Goal: Task Accomplishment & Management: Manage account settings

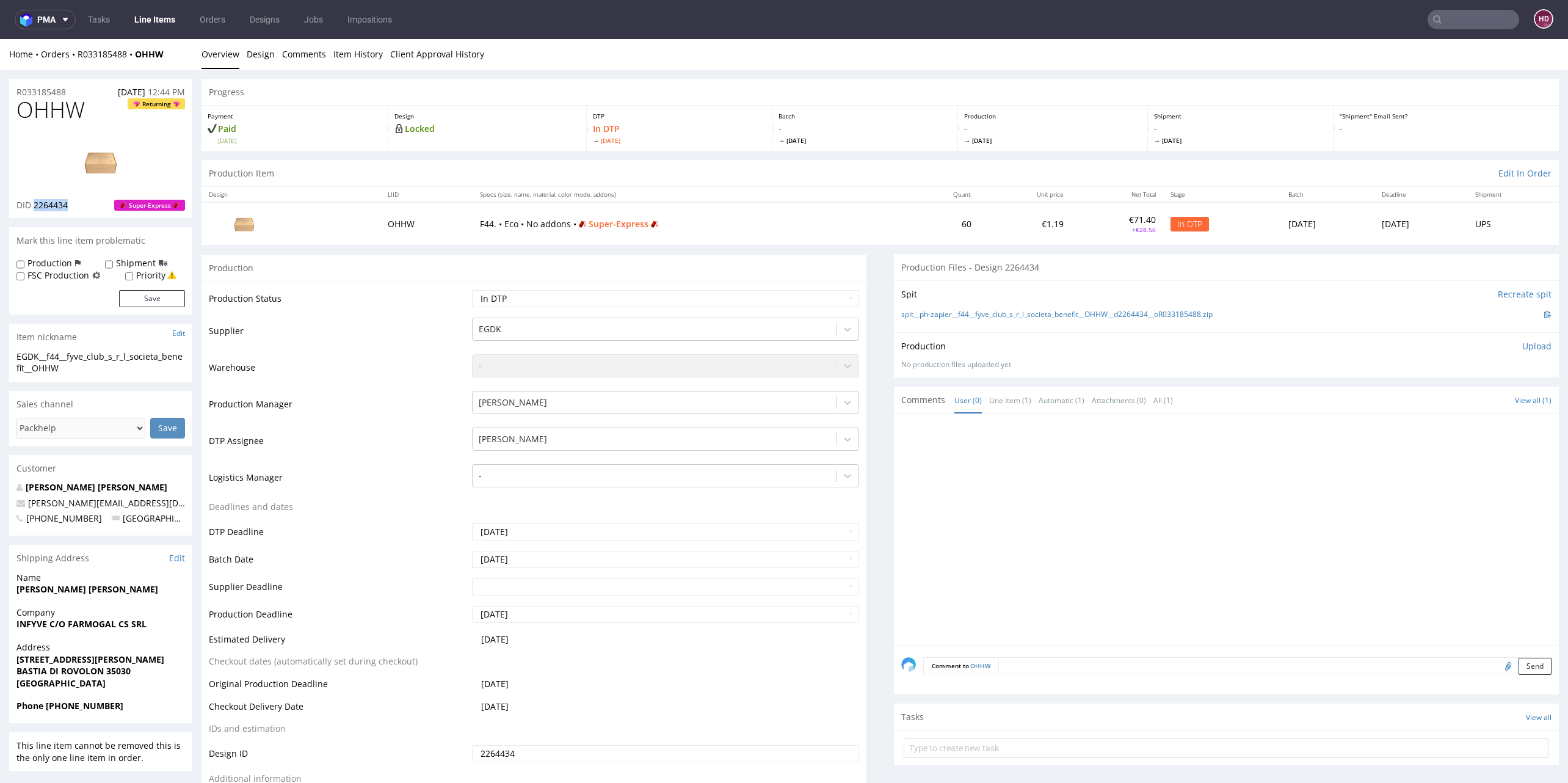
click at [130, 110] on span "Returning" at bounding box center [156, 109] width 57 height 24
drag, startPoint x: 103, startPoint y: 115, endPoint x: -11, endPoint y: 133, distance: 115.4
drag, startPoint x: 79, startPoint y: 115, endPoint x: -6, endPoint y: 116, distance: 85.0
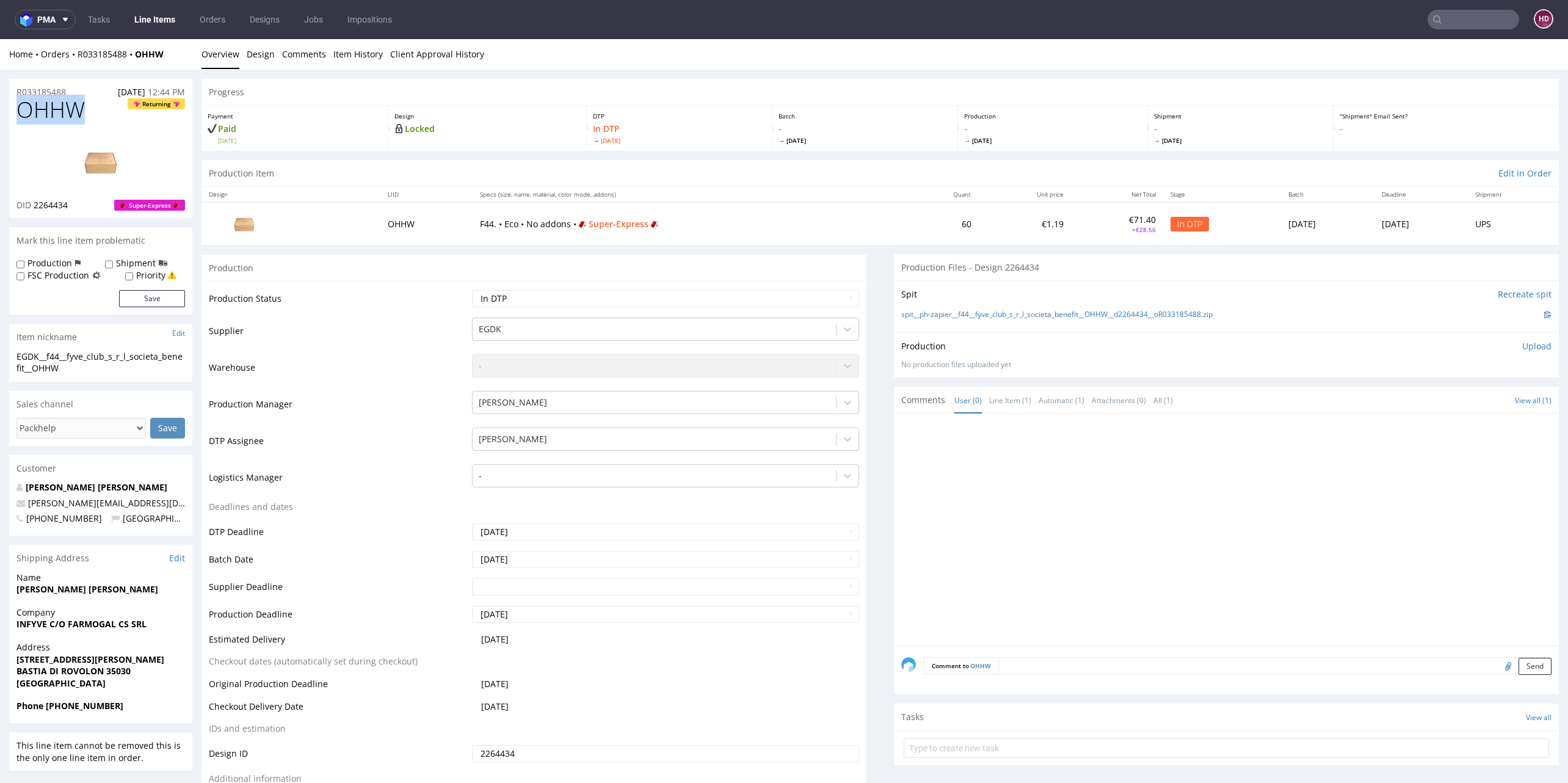
copy span "OHHW"
click at [83, 374] on div "EGDK__f44__fyve_club_s_r_l_societa_benefit__OHHW" at bounding box center [100, 362] width 169 height 23
drag, startPoint x: 83, startPoint y: 374, endPoint x: 30, endPoint y: 367, distance: 53.5
click at [30, 367] on div "EGDK__f44__fyve_club_s_r_l_societa_benefit__OHHW" at bounding box center [100, 362] width 169 height 23
copy div "EGDK__f44__fyve_club_s_r_l_societa_benefit__OHHW Update"
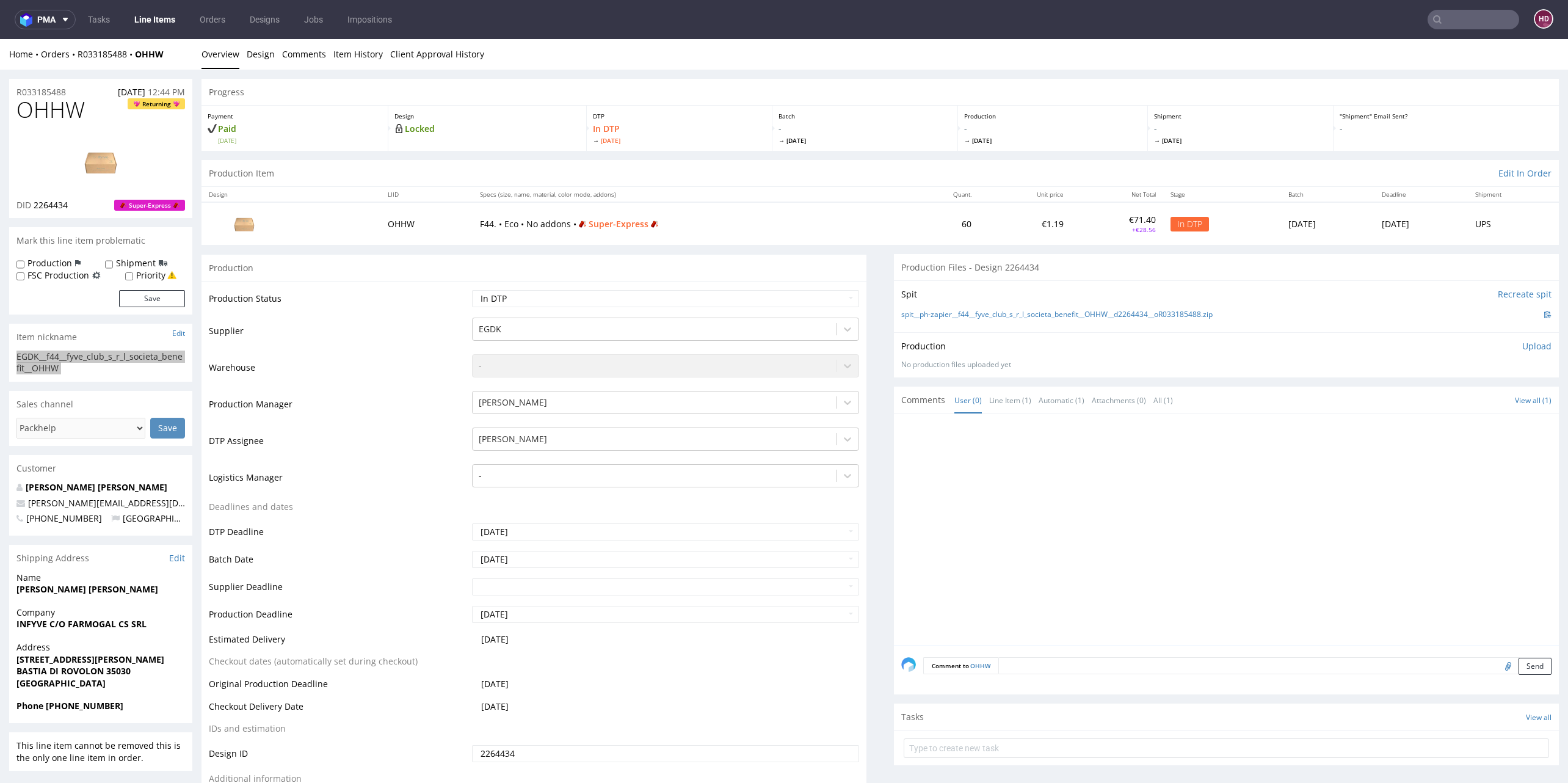
copy div "EGDK__f44__fyve_club_s_r_l_societa_benefit__OHHW Update"
click at [71, 93] on div "R033185488 22.09.2025 12:44 PM" at bounding box center [100, 88] width 183 height 20
drag, startPoint x: 70, startPoint y: 93, endPoint x: -42, endPoint y: 89, distance: 112.1
copy p "R033185488"
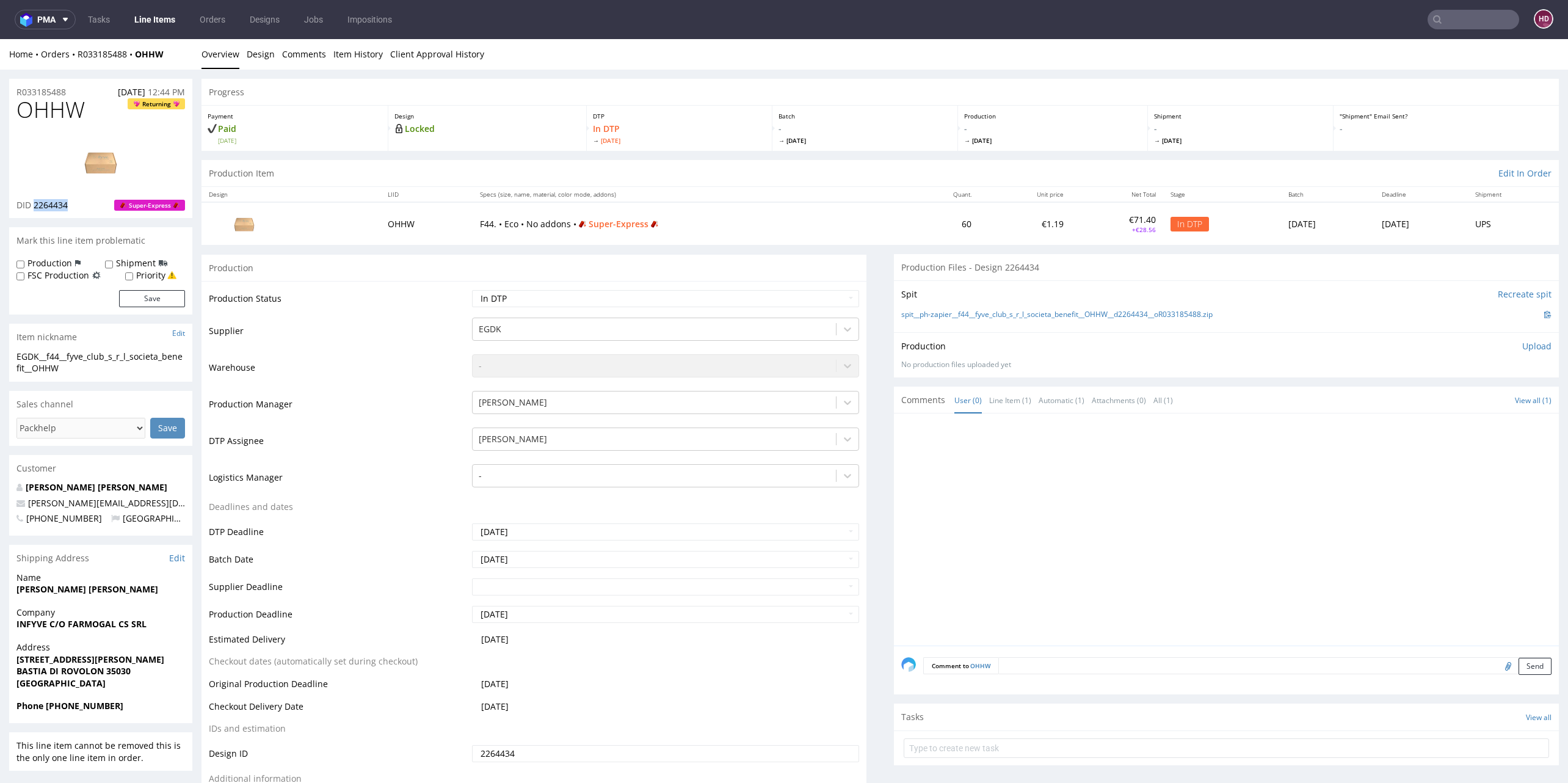
drag, startPoint x: 75, startPoint y: 204, endPoint x: 34, endPoint y: 202, distance: 41.0
click at [34, 202] on div "DID 2264434 Super-Express" at bounding box center [100, 205] width 169 height 12
copy span "2264434"
click at [1522, 346] on p "Upload" at bounding box center [1536, 346] width 29 height 12
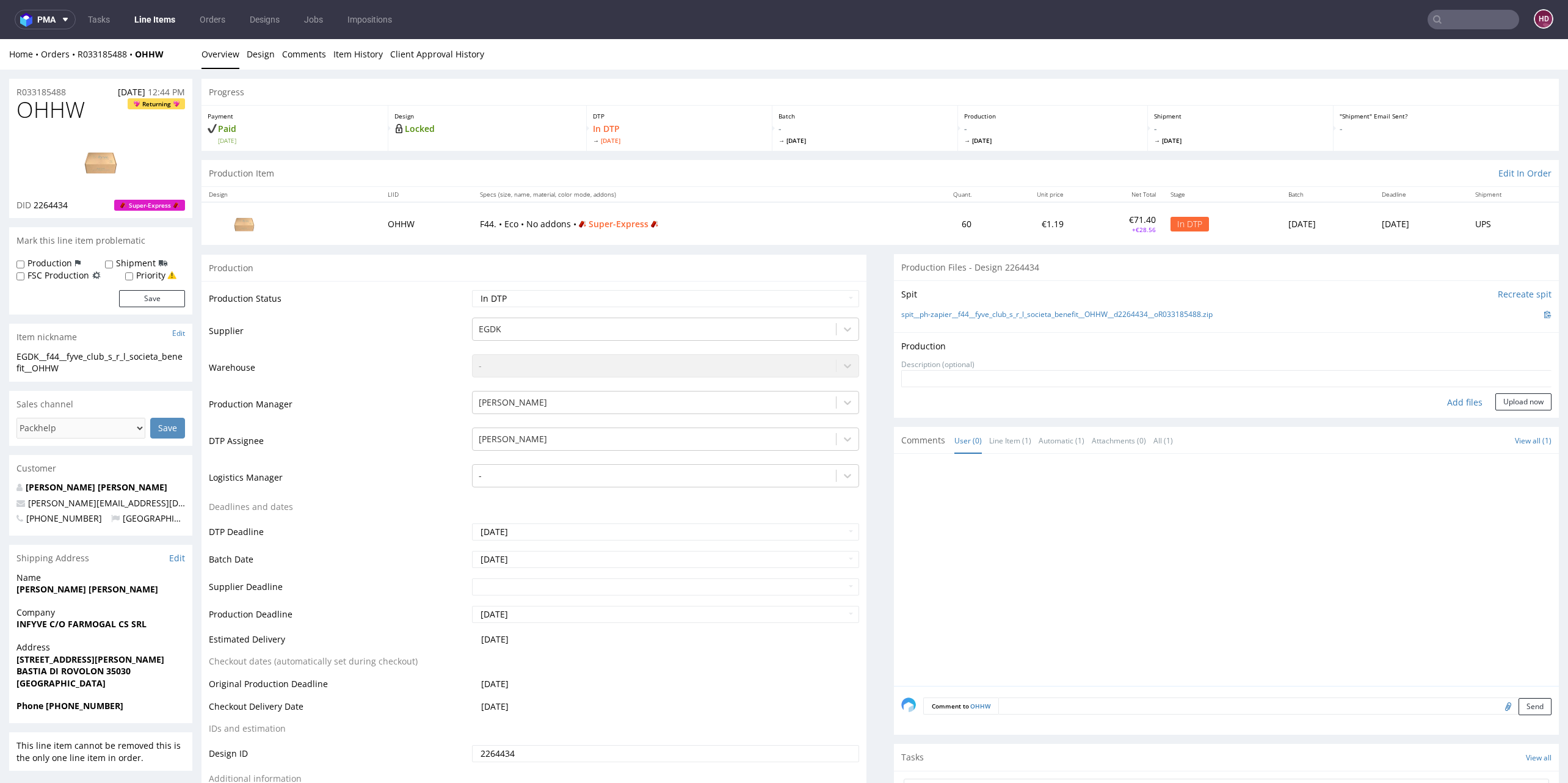
click at [1438, 401] on div "Add files" at bounding box center [1464, 402] width 61 height 18
type input "C:\fakepath\EGDK__f44__fyve_club_s_r_l_societa_benefit__OHHW__d2264434__oR03318…"
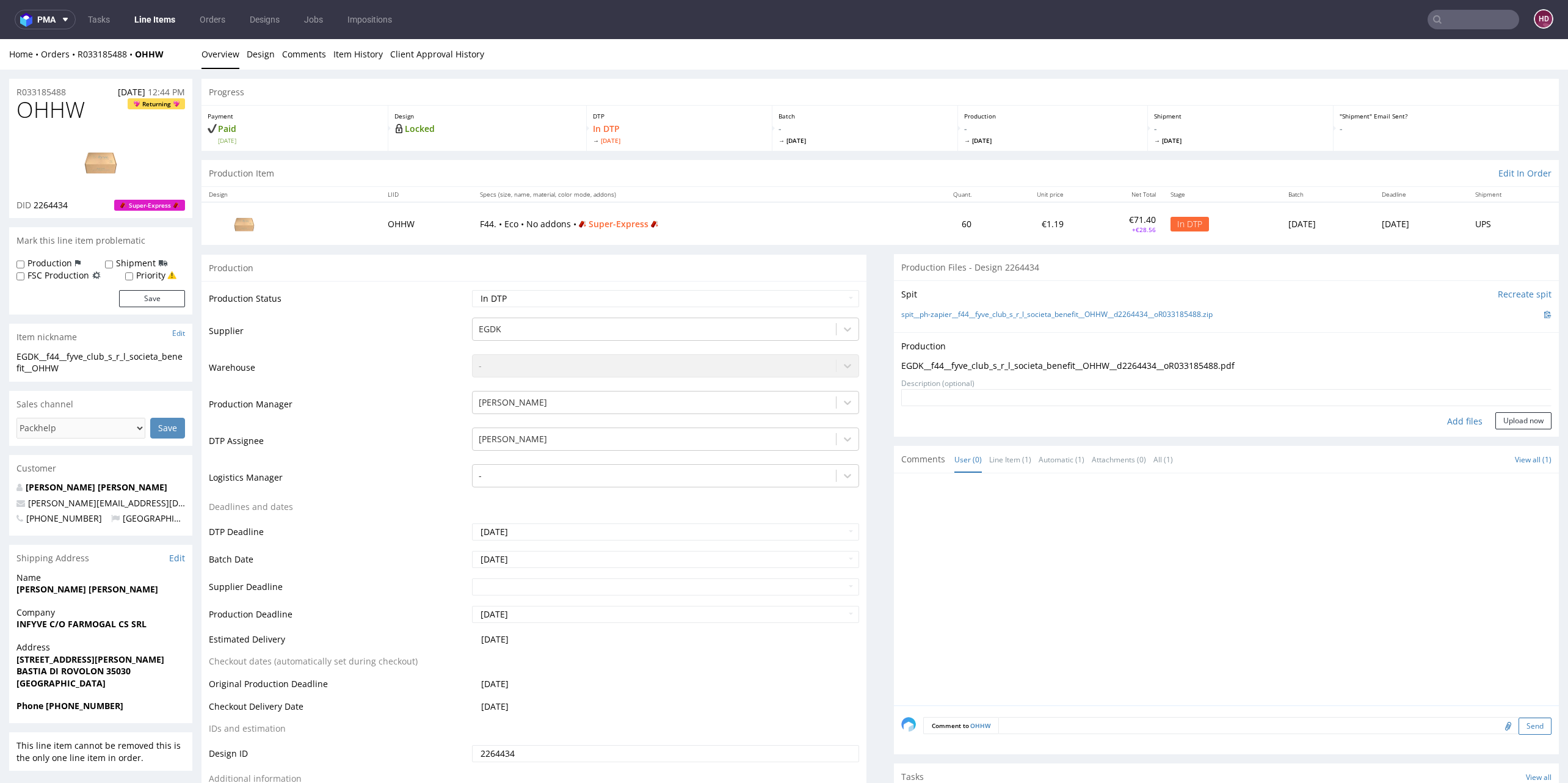
click at [1518, 724] on button "Send" at bounding box center [1534, 726] width 33 height 17
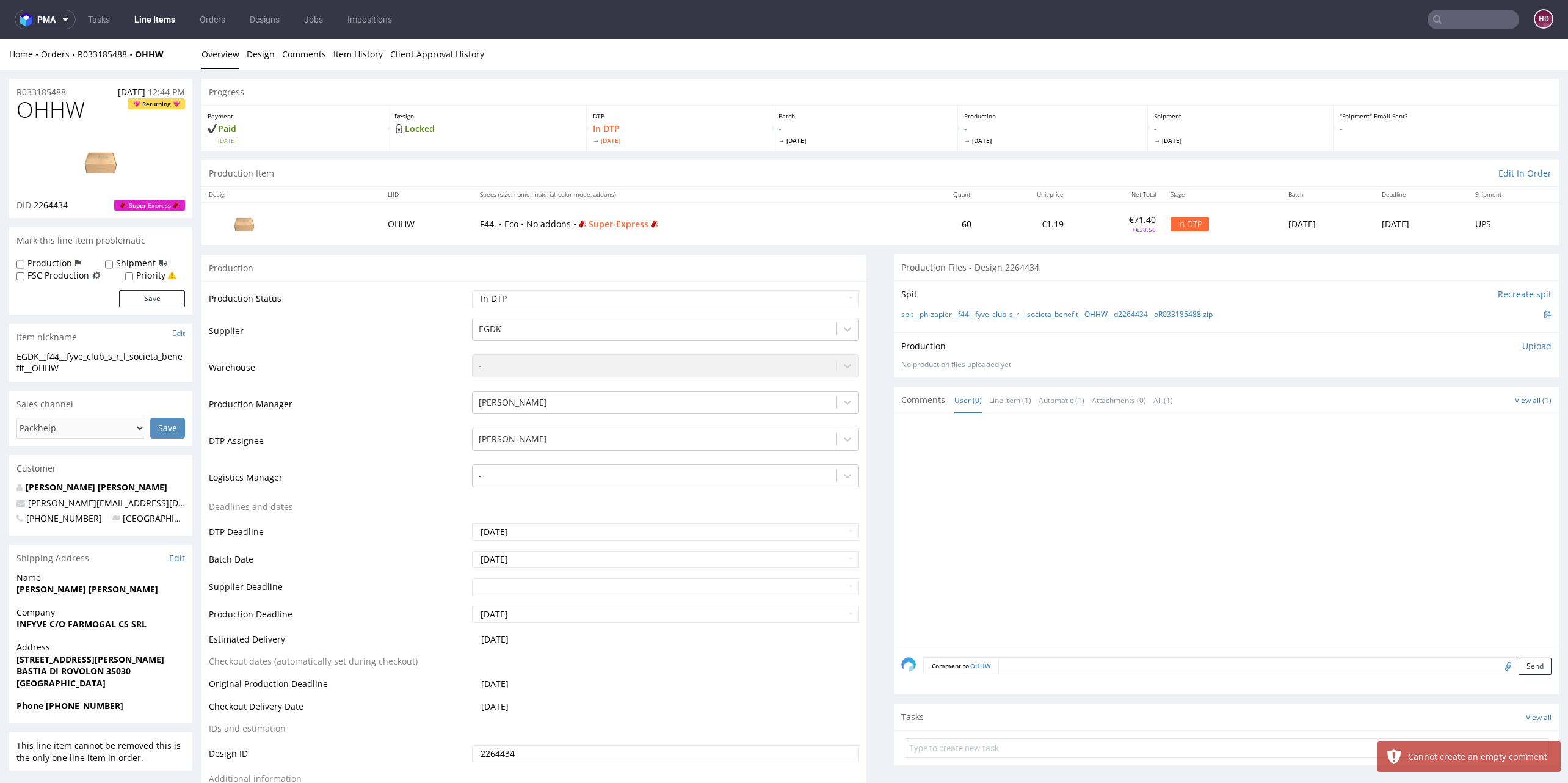
click at [1522, 346] on p "Upload" at bounding box center [1536, 346] width 29 height 12
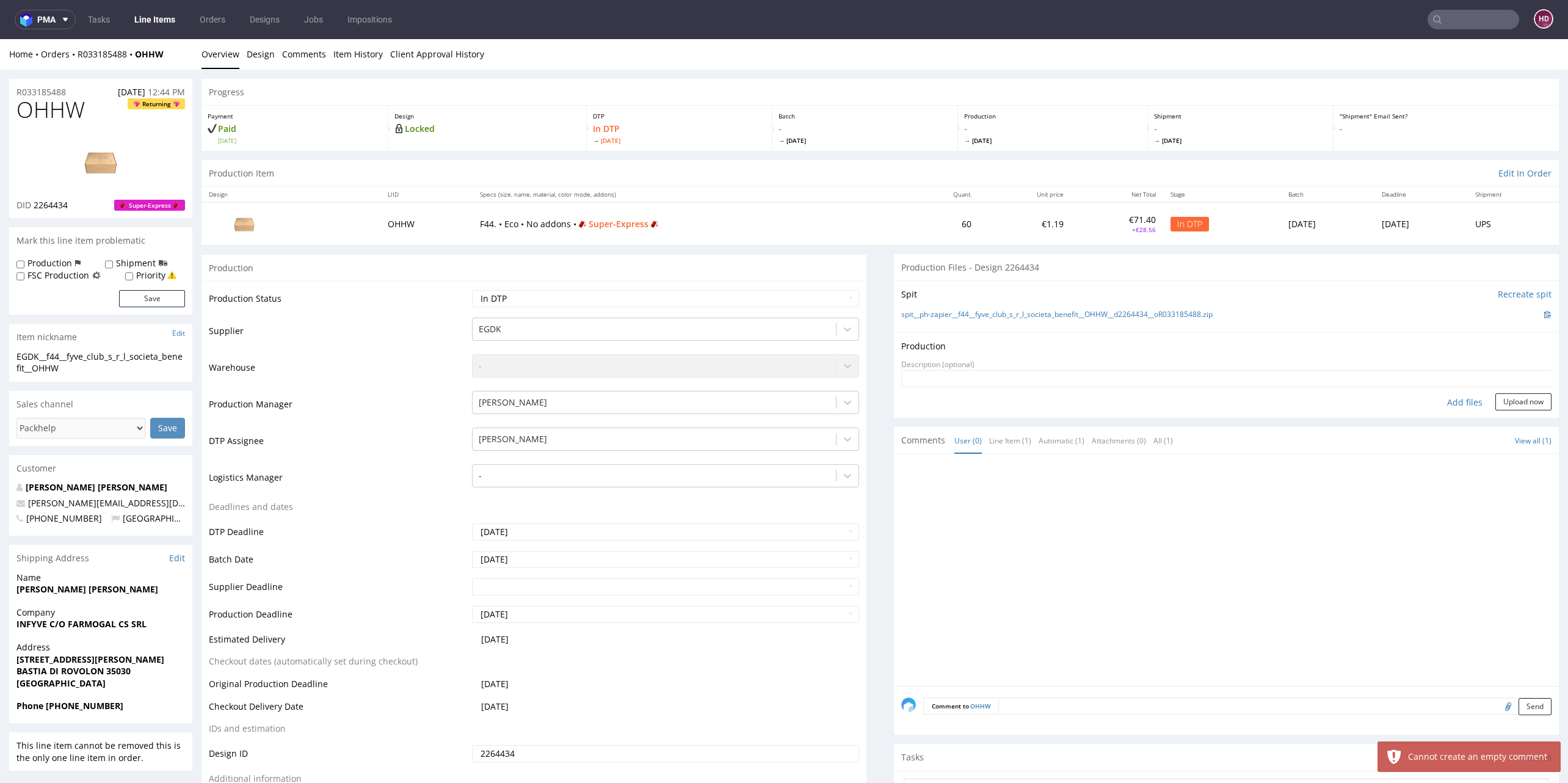
click at [1444, 401] on div "Add files" at bounding box center [1464, 402] width 61 height 18
type input "C:\fakepath\EGDK__f44__fyve_club_s_r_l_societa_benefit__OHHW__d2264434__oR03318…"
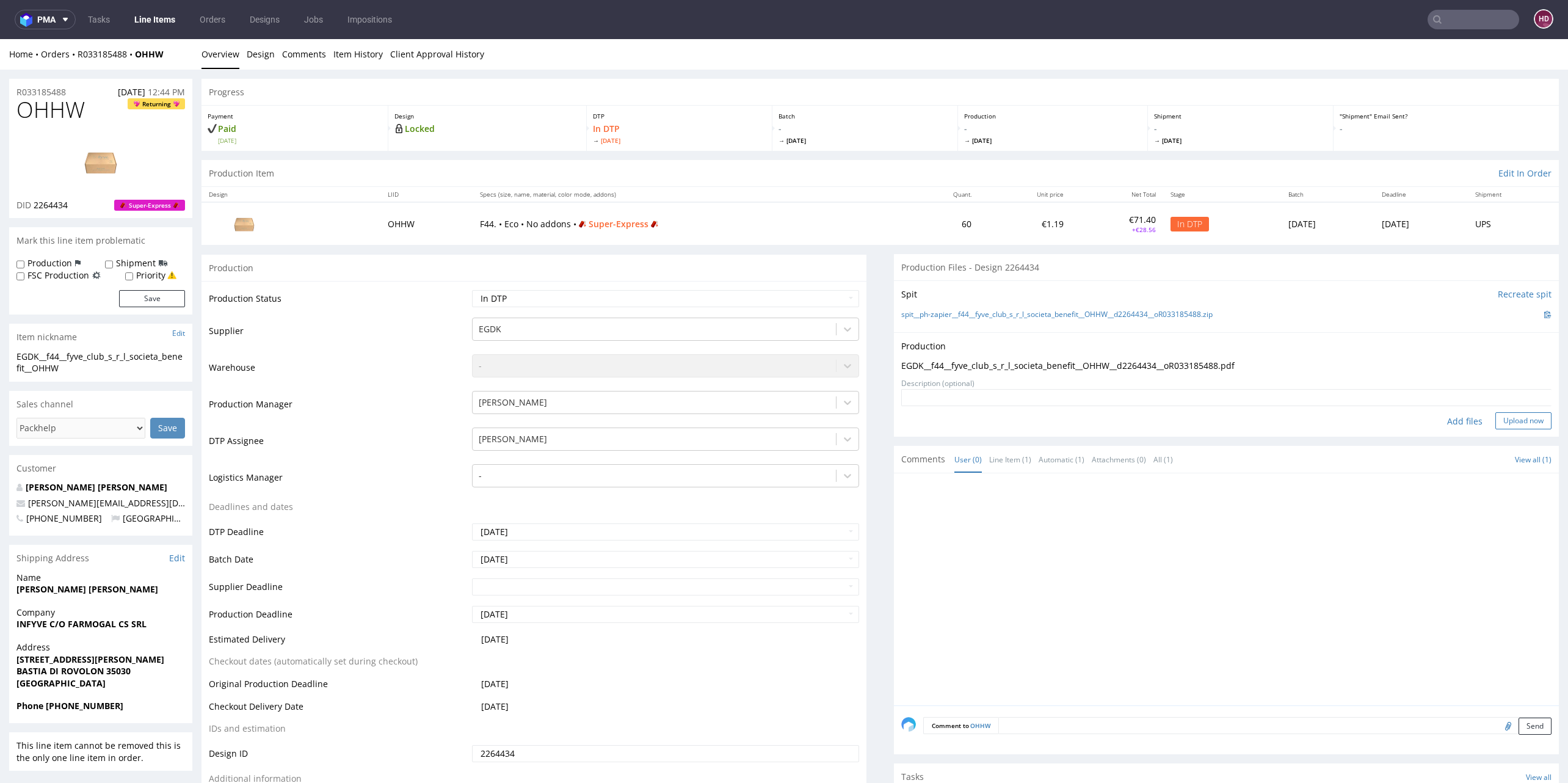
click at [1495, 425] on button "Upload now" at bounding box center [1523, 420] width 56 height 17
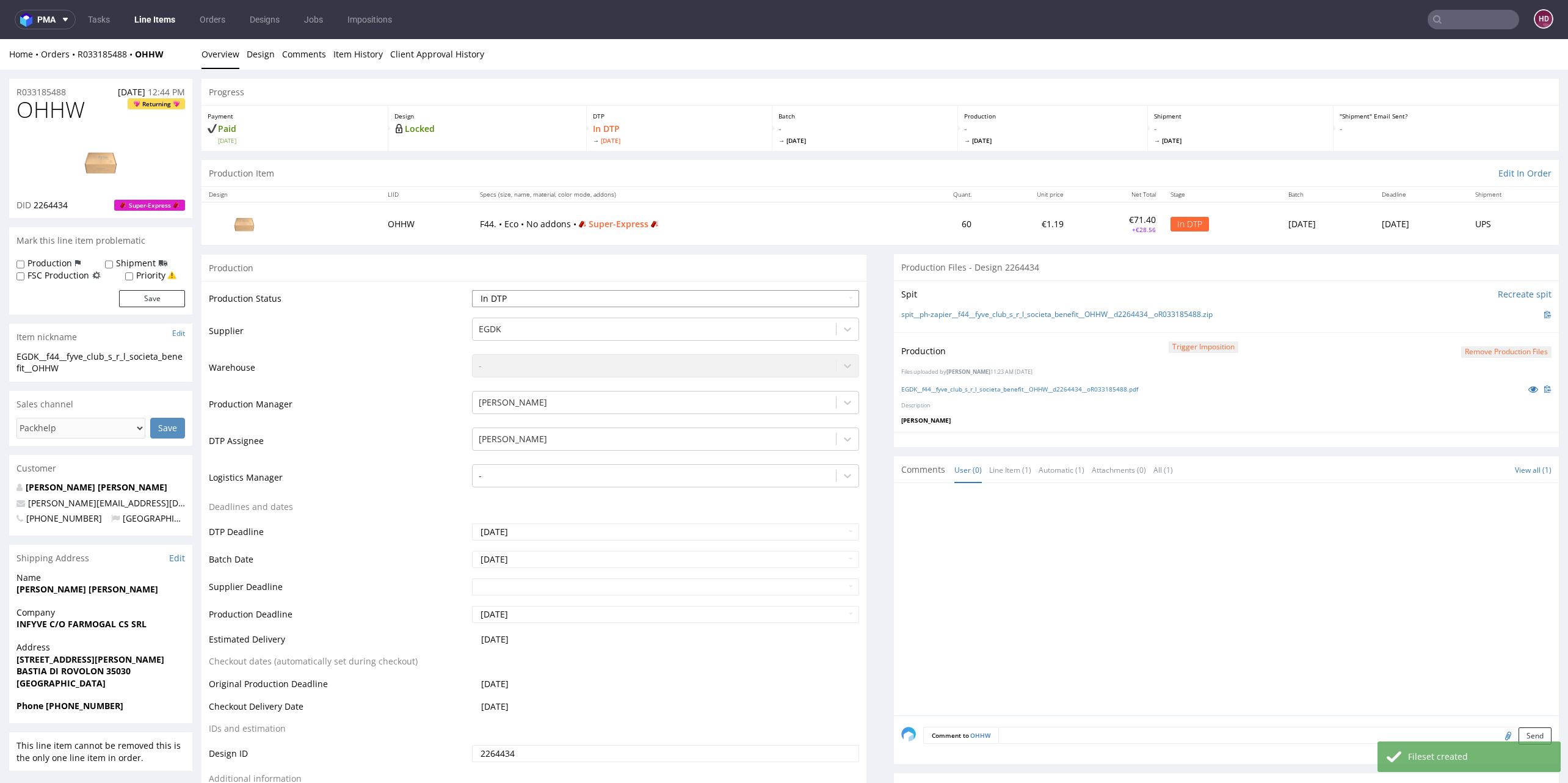
click at [778, 300] on select "Waiting for Artwork Waiting for Diecut Waiting for Mockup Waiting for DTP Waiti…" at bounding box center [665, 298] width 387 height 17
select select "dtp_production_ready"
click at [472, 290] on select "Waiting for Artwork Waiting for Diecut Waiting for Mockup Waiting for DTP Waiti…" at bounding box center [665, 298] width 387 height 17
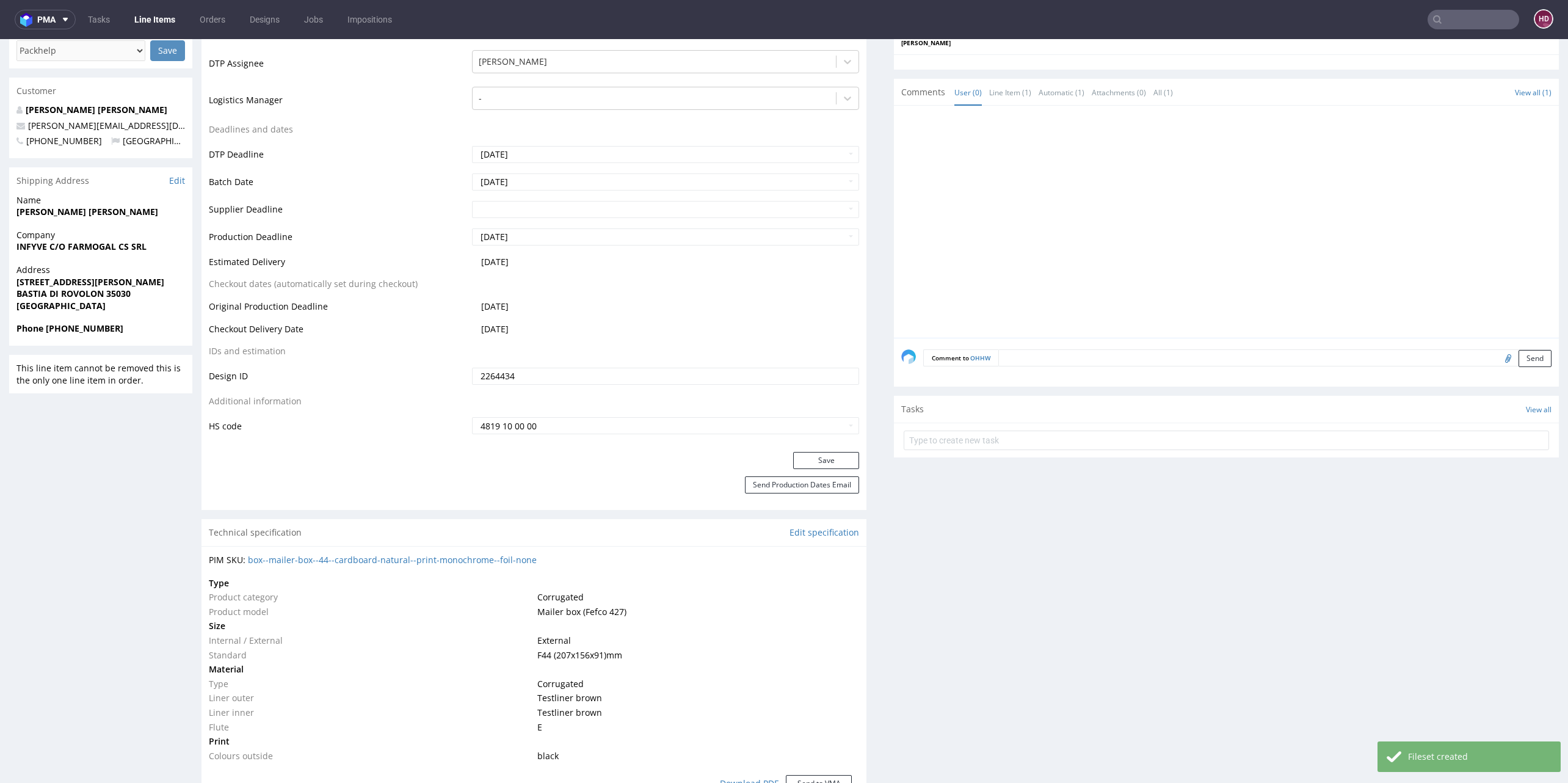
scroll to position [386, 0]
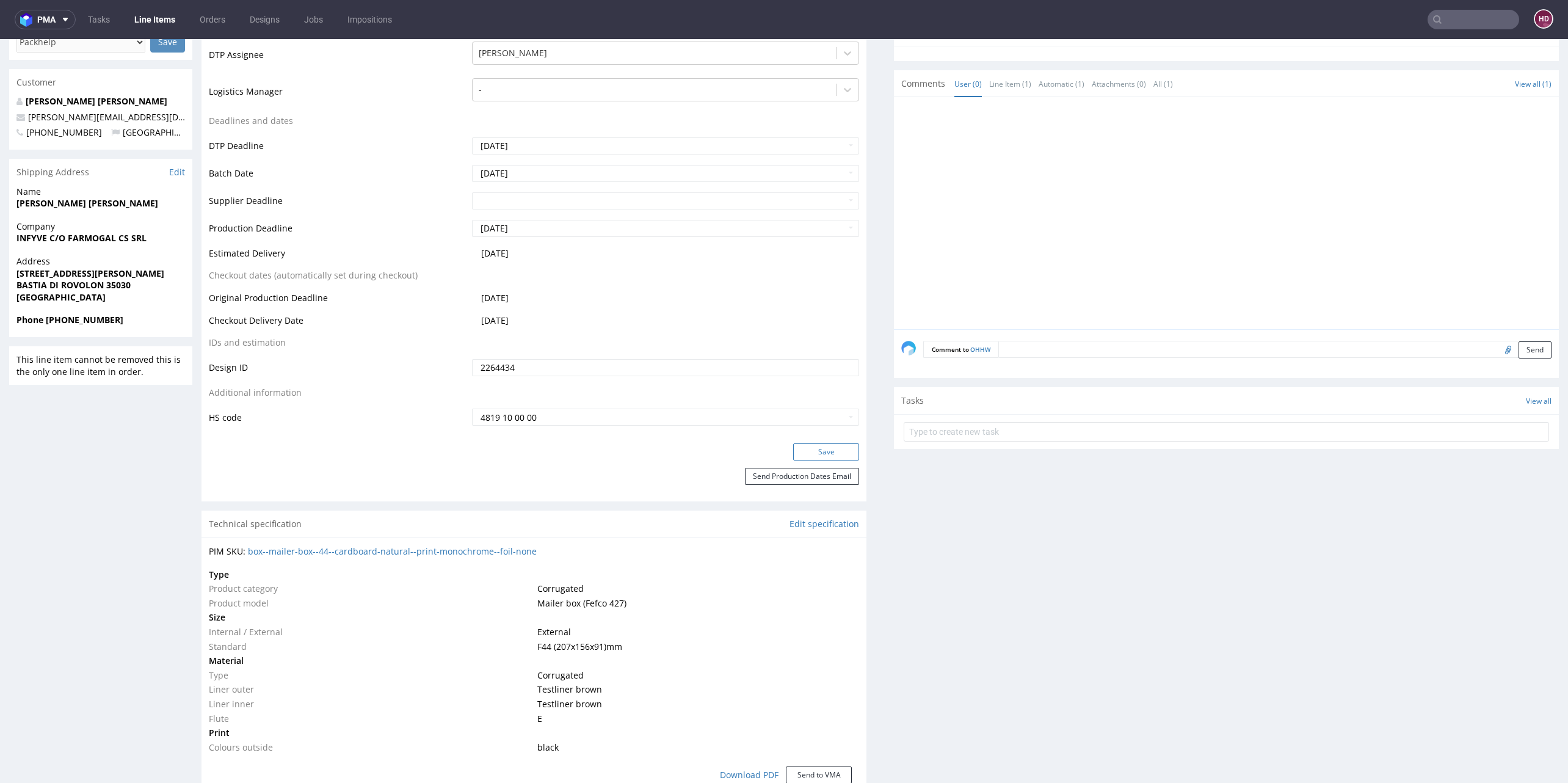
click at [813, 449] on button "Save" at bounding box center [826, 452] width 66 height 17
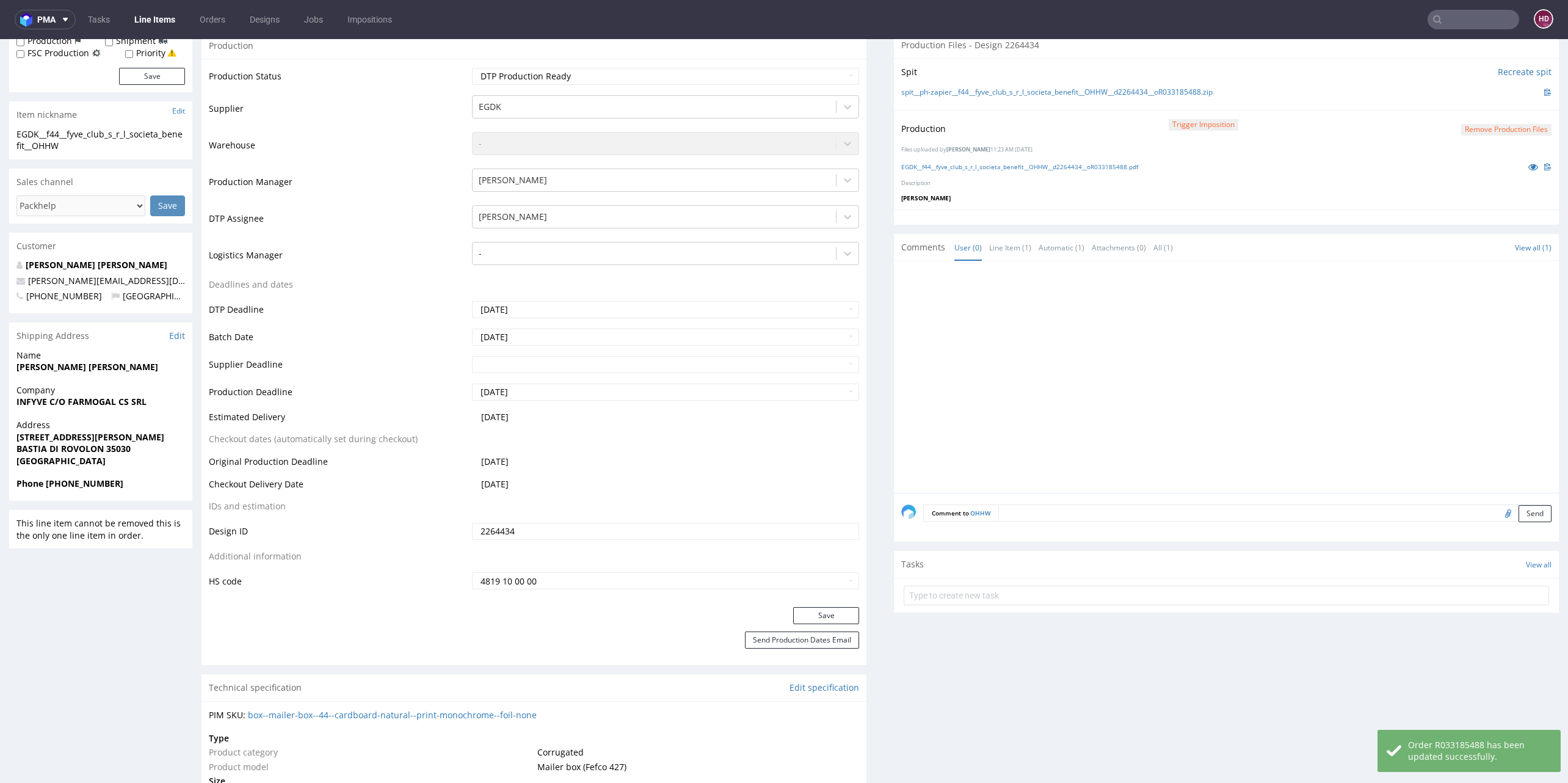
scroll to position [0, 0]
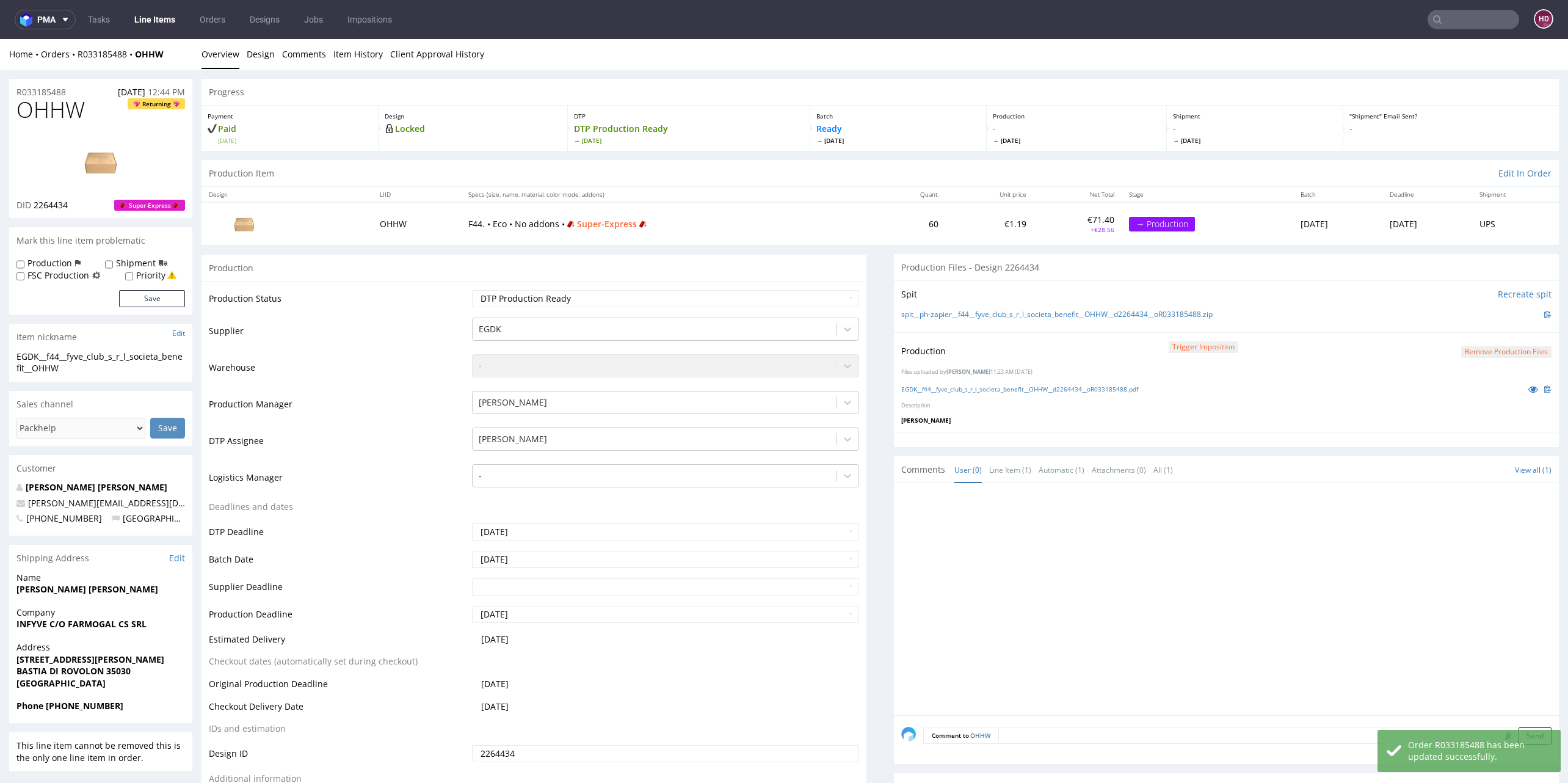
click at [116, 152] on img at bounding box center [100, 161] width 97 height 55
click at [168, 20] on link "Line Items" at bounding box center [155, 19] width 56 height 20
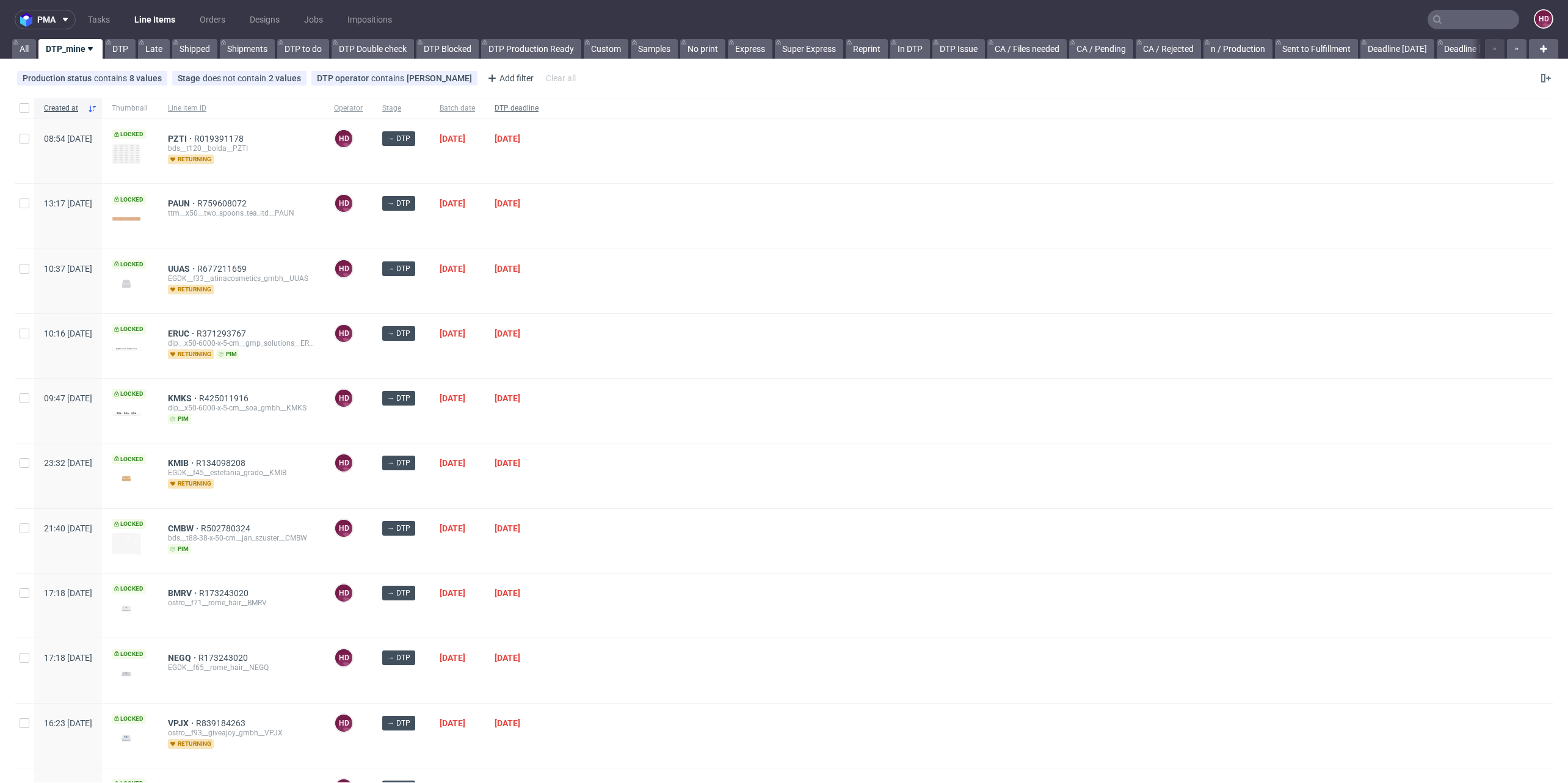
click at [539, 104] on span "DTP deadline" at bounding box center [517, 109] width 44 height 10
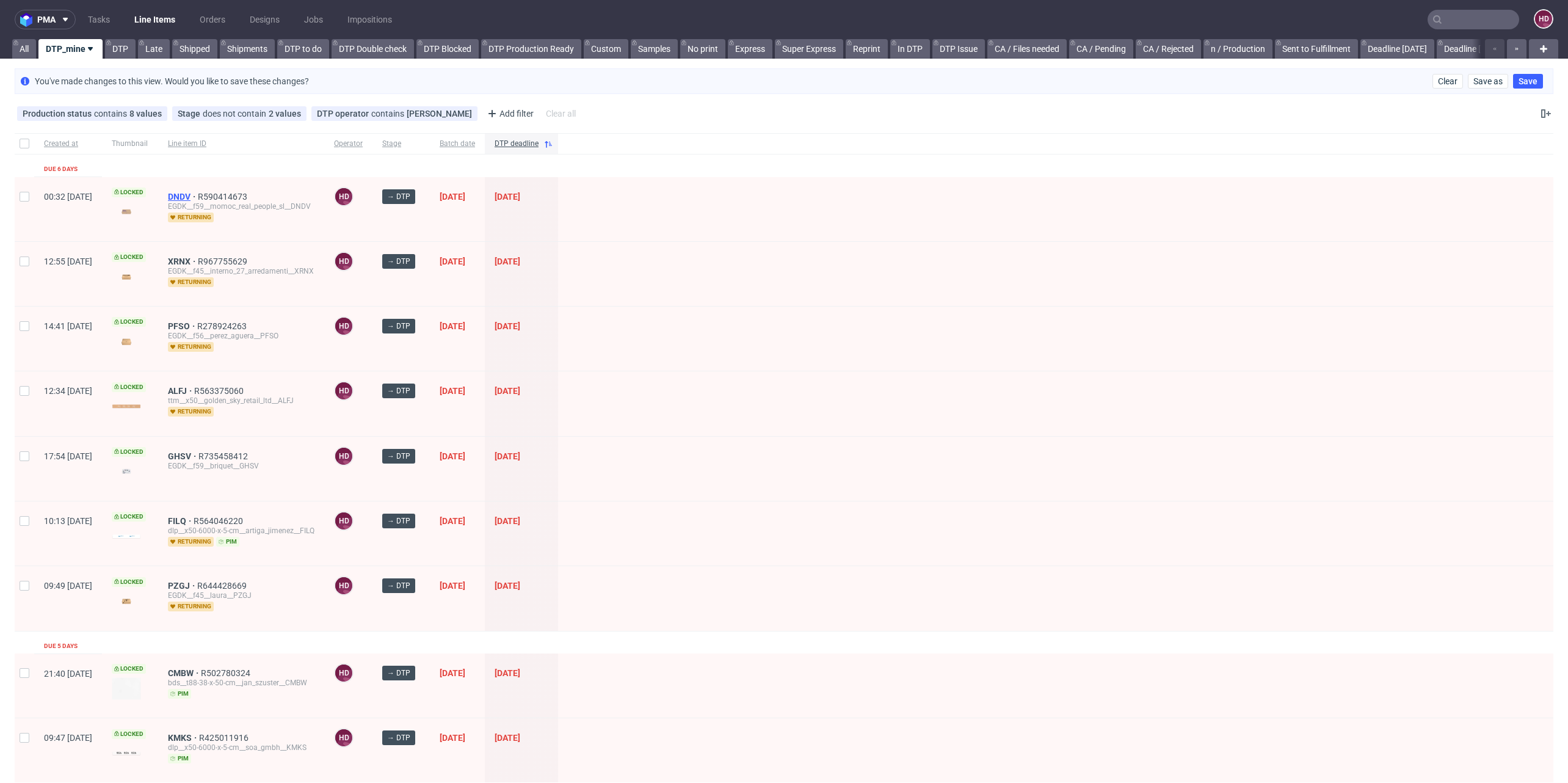
click at [198, 194] on span "DNDV" at bounding box center [182, 196] width 30 height 10
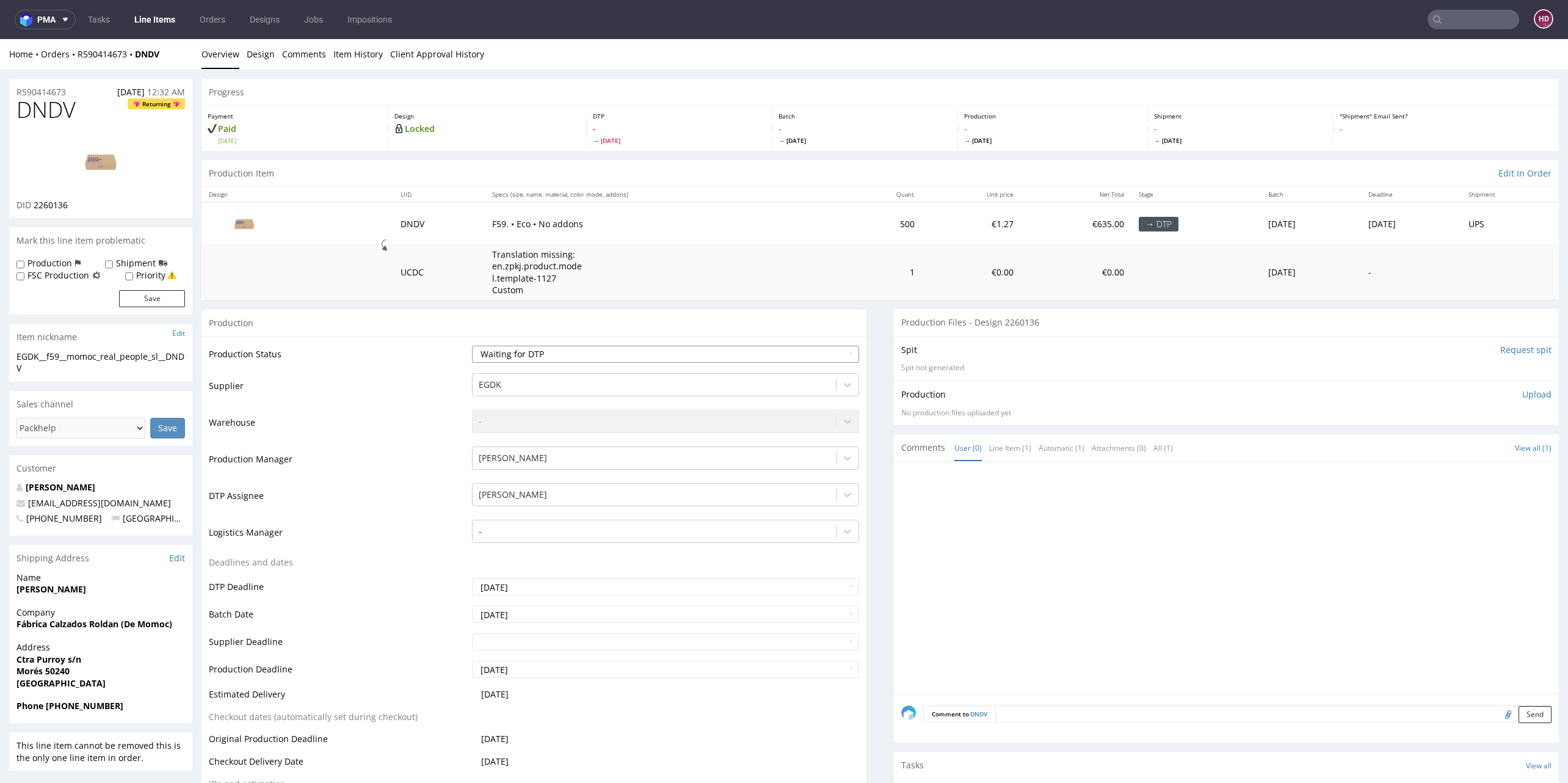
click at [554, 352] on select "Waiting for Artwork Waiting for Diecut Waiting for Mockup Waiting for DTP Waiti…" at bounding box center [665, 354] width 387 height 17
select select "dtp_in_process"
click at [472, 346] on select "Waiting for Artwork Waiting for Diecut Waiting for Mockup Waiting for DTP Waiti…" at bounding box center [665, 354] width 387 height 17
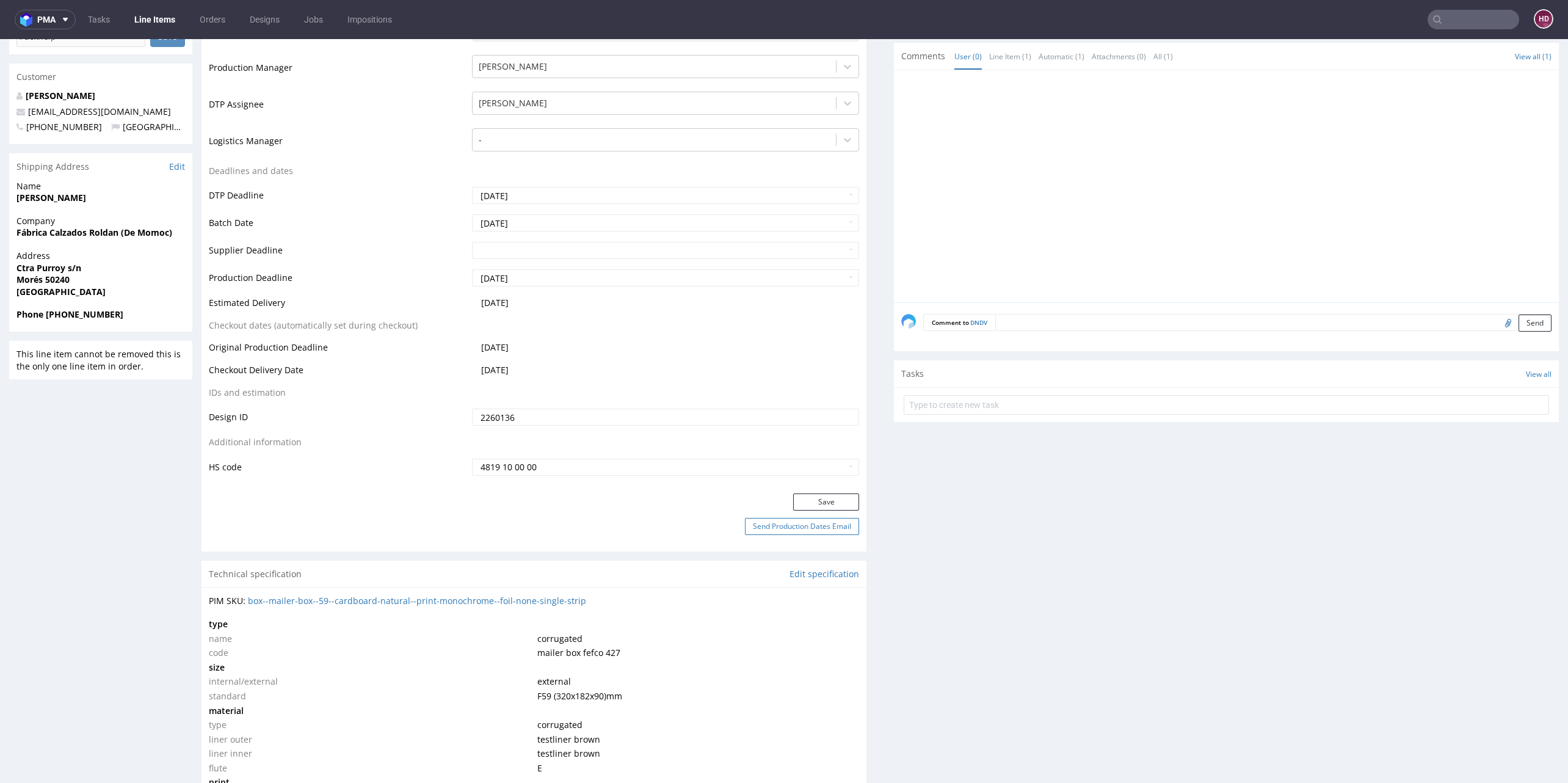
scroll to position [392, 0]
click at [793, 502] on button "Save" at bounding box center [826, 501] width 66 height 17
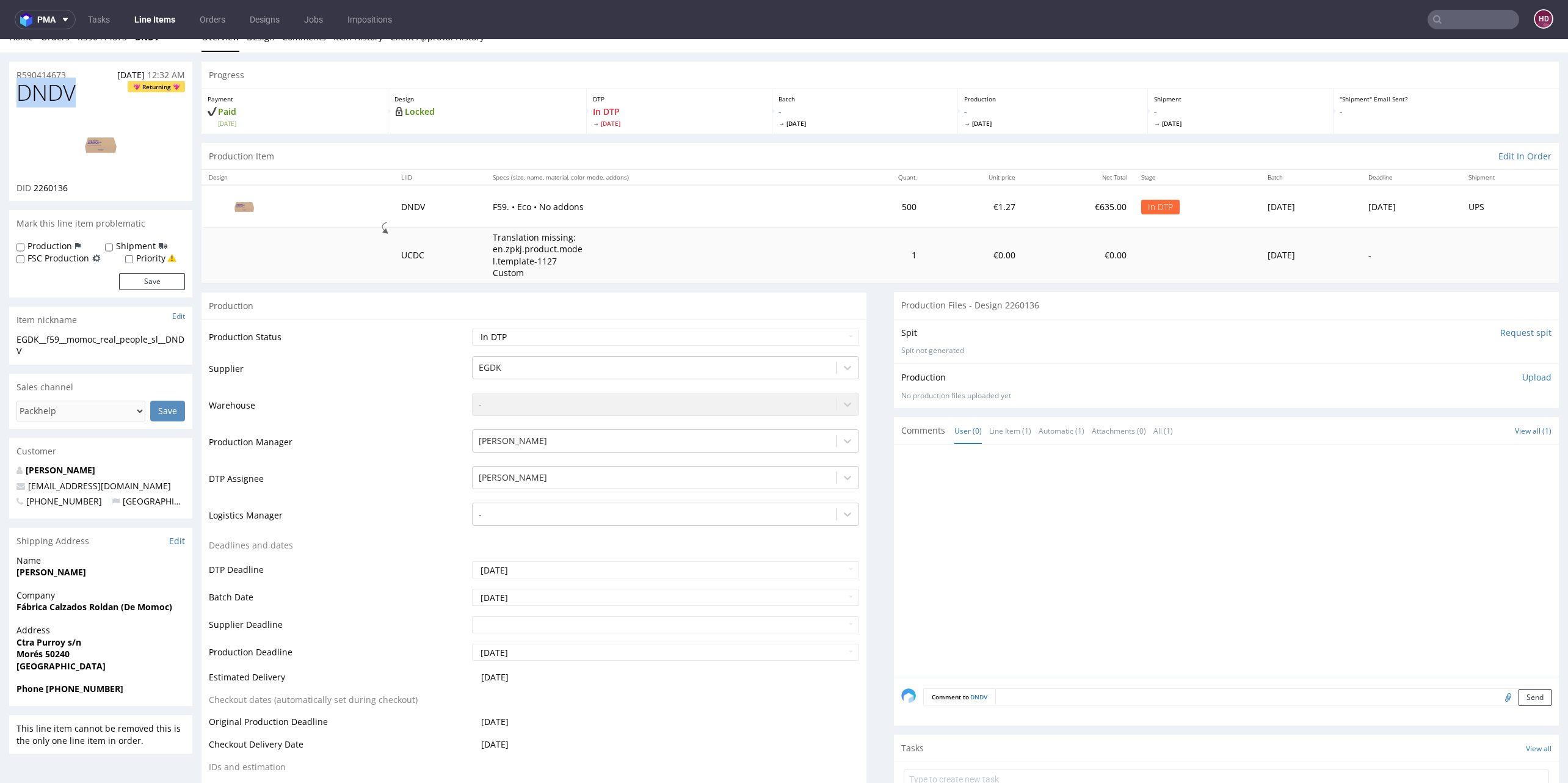
drag, startPoint x: 75, startPoint y: 92, endPoint x: 1, endPoint y: 100, distance: 74.4
copy span "DNDV"
drag, startPoint x: 92, startPoint y: 194, endPoint x: 34, endPoint y: 185, distance: 58.7
click at [34, 185] on div "DNDV Returning DID 2260136" at bounding box center [100, 141] width 183 height 120
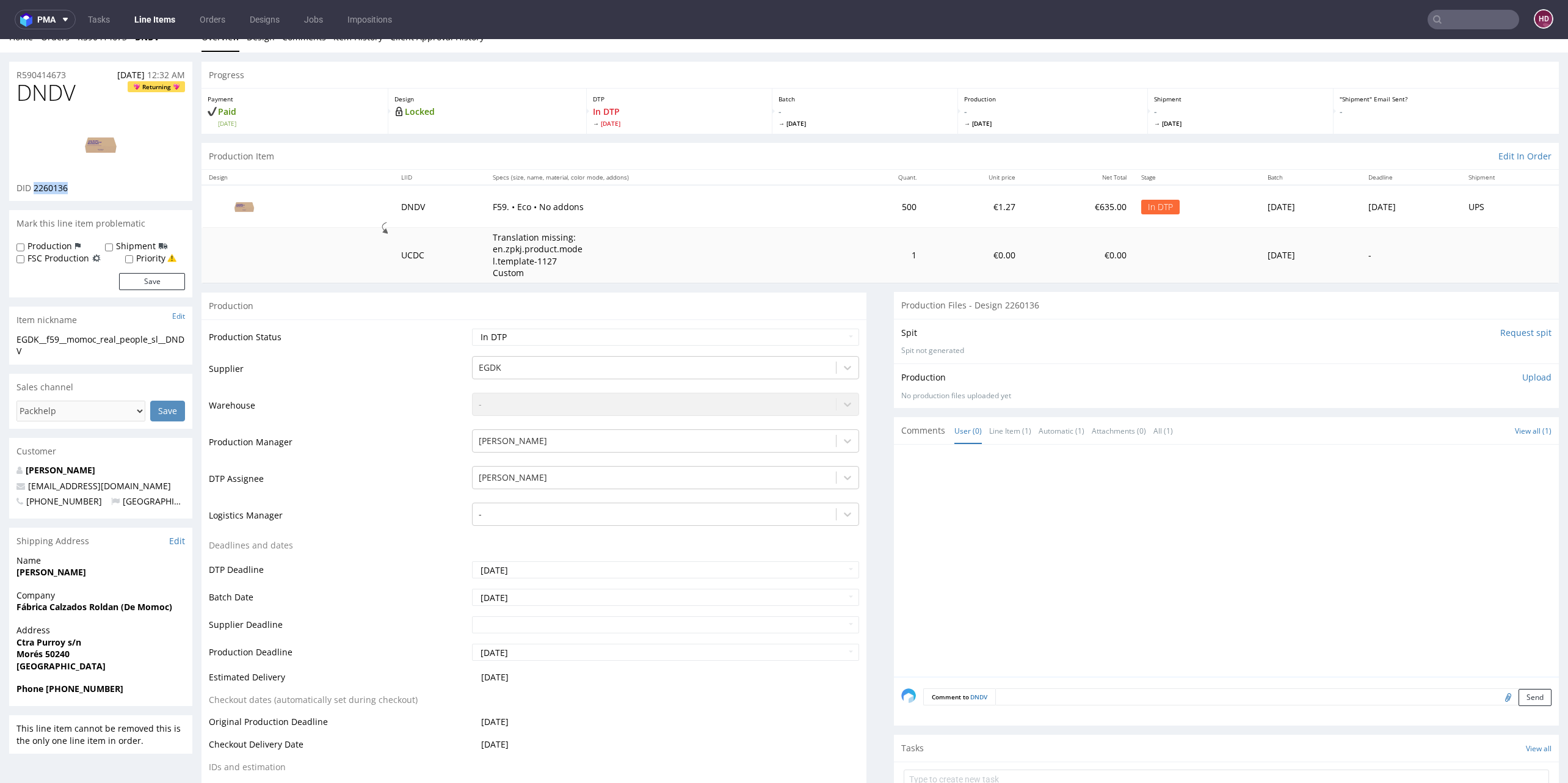
copy span "2260136"
click at [75, 131] on img at bounding box center [100, 144] width 97 height 55
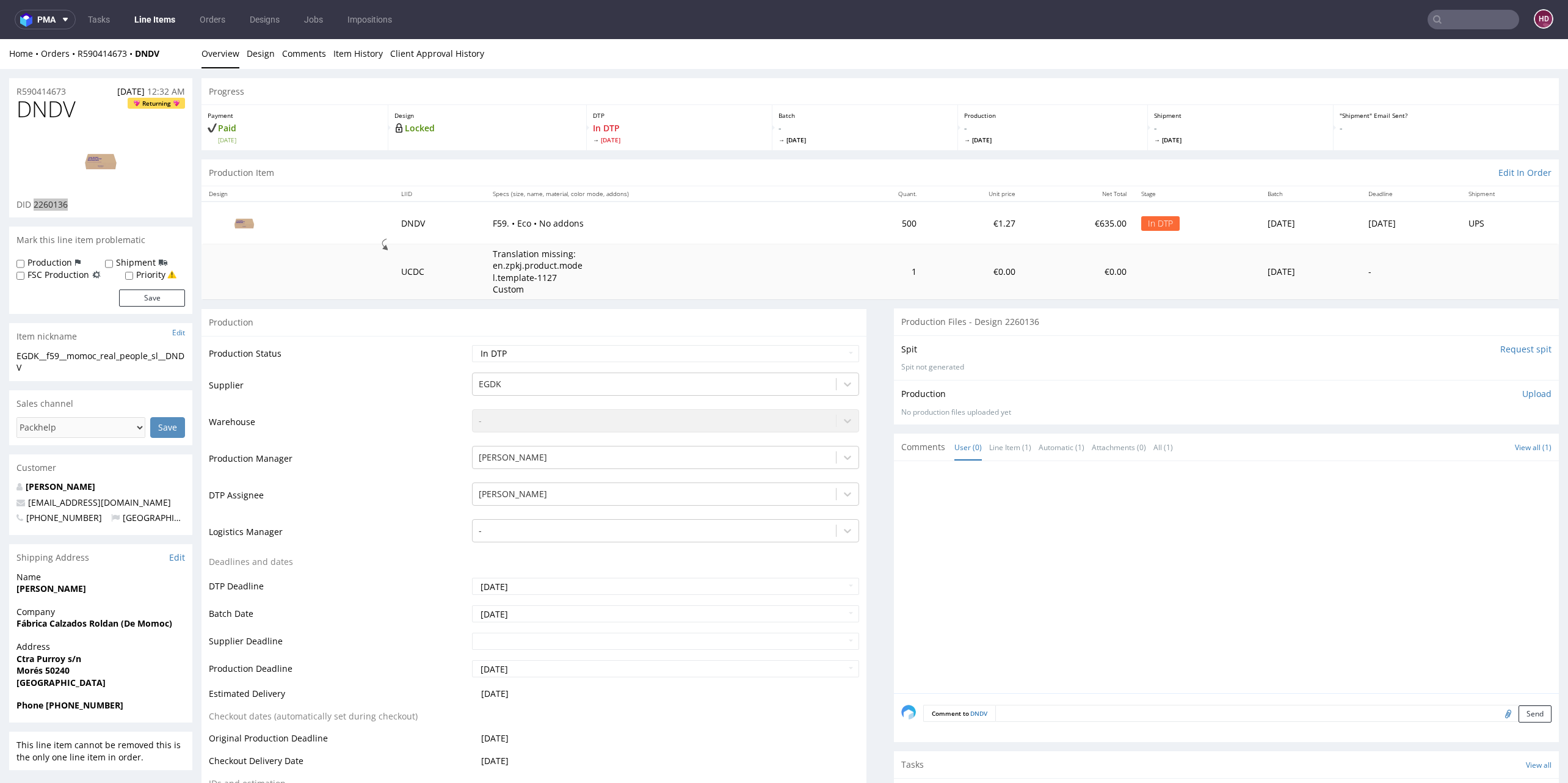
scroll to position [4, 0]
click at [254, 49] on link "Design" at bounding box center [261, 50] width 28 height 30
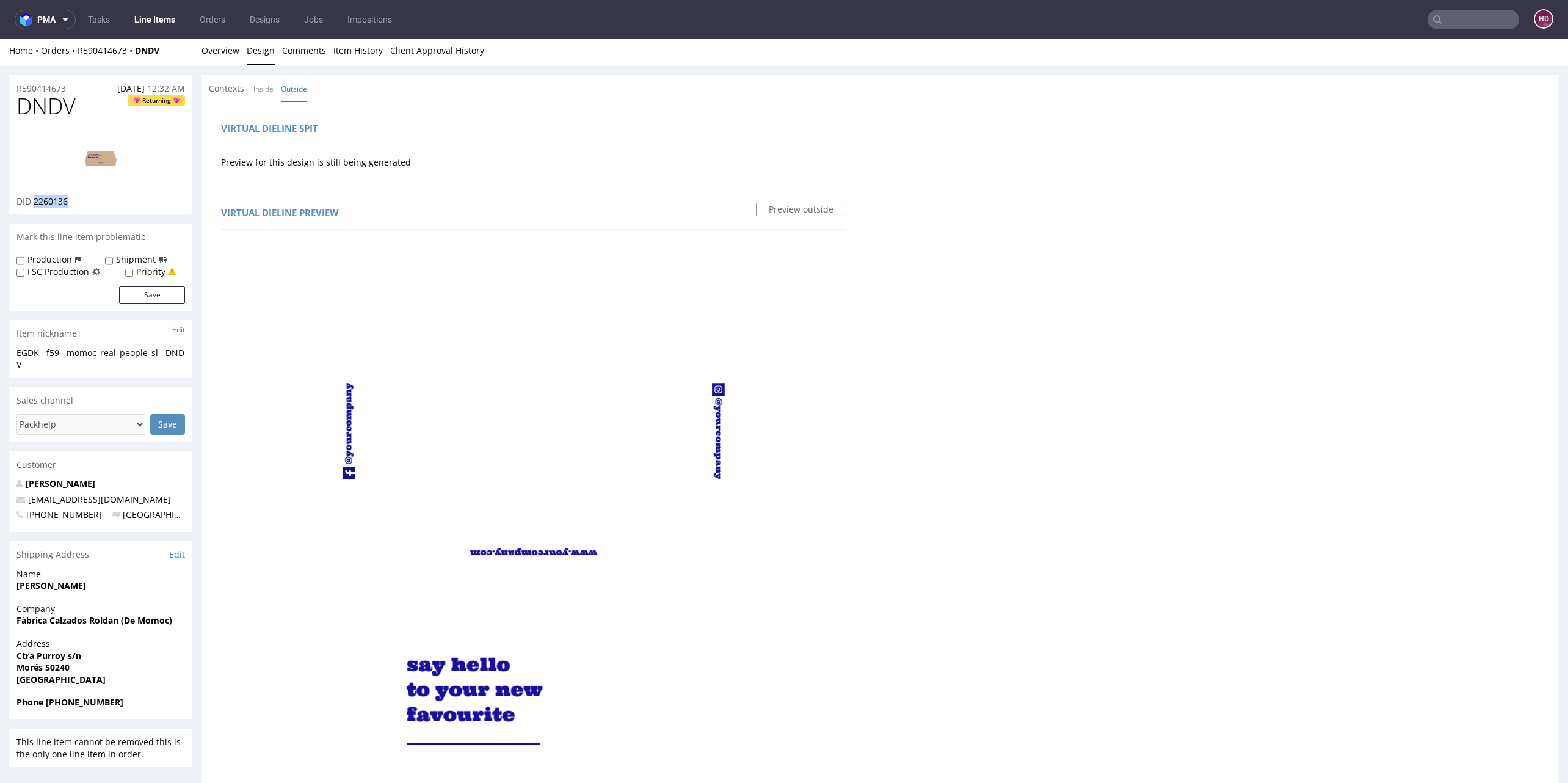
click at [254, 49] on link "Design" at bounding box center [261, 50] width 28 height 30
click at [254, 49] on link "Design" at bounding box center [261, 50] width 28 height 30
click at [251, 52] on link "Design" at bounding box center [261, 50] width 28 height 30
click at [223, 51] on link "Overview" at bounding box center [221, 50] width 38 height 30
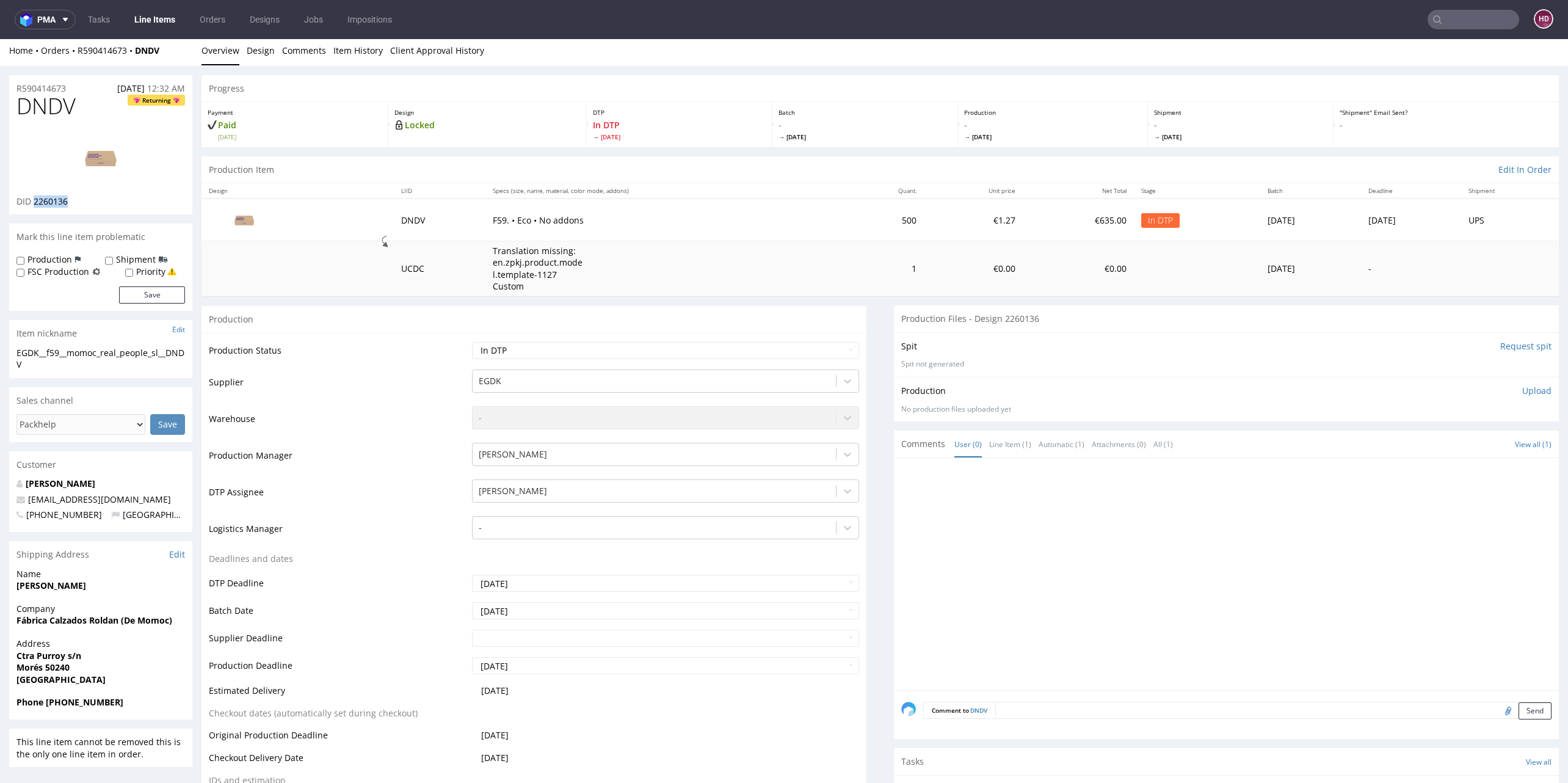
click at [97, 157] on img at bounding box center [100, 158] width 97 height 55
click at [117, 112] on h1 "DNDV Returning" at bounding box center [100, 106] width 169 height 24
drag, startPoint x: 108, startPoint y: 111, endPoint x: -12, endPoint y: 120, distance: 120.3
drag, startPoint x: 73, startPoint y: 111, endPoint x: -32, endPoint y: 114, distance: 105.0
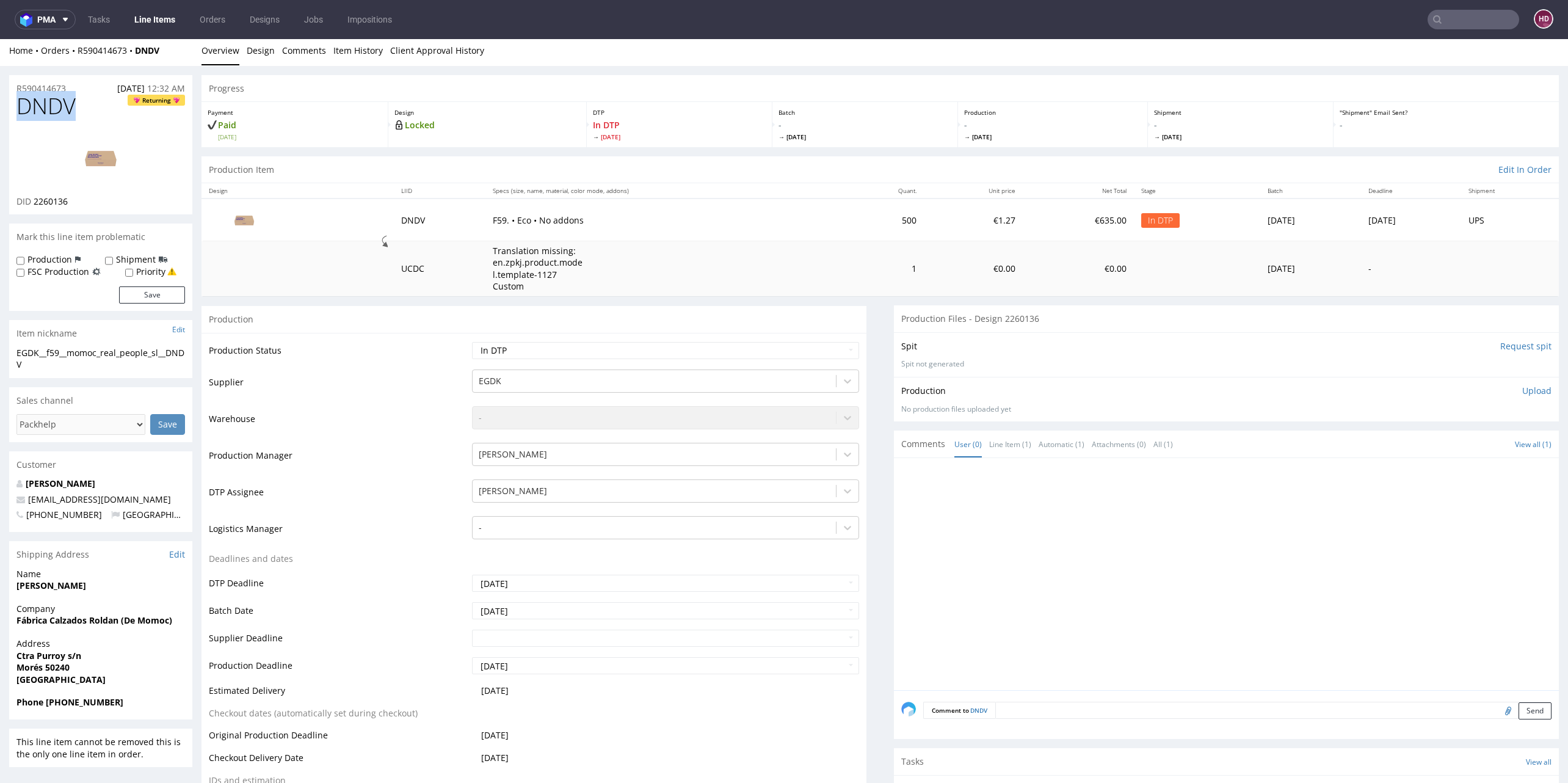
copy span "DNDV"
drag, startPoint x: 28, startPoint y: 364, endPoint x: 9, endPoint y: 350, distance: 23.6
click at [9, 350] on div "EGDK__f59__momoc_real_people_sl__DNDV EGDK__f59 __momoc_real_people_sl__DNDV Up…" at bounding box center [100, 362] width 183 height 31
copy div "EGDK__f59__momoc_real_people_sl__DNDV"
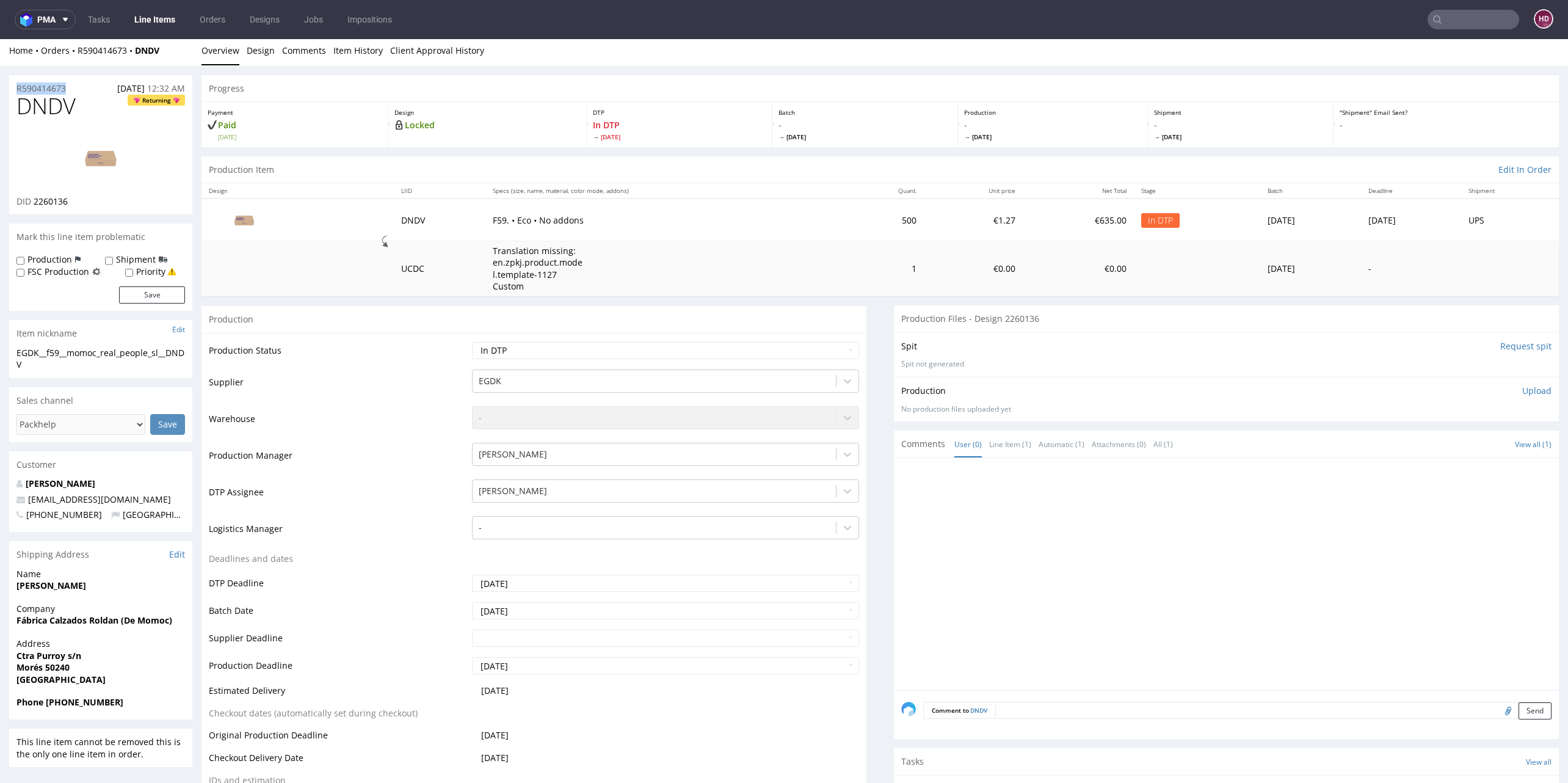
drag, startPoint x: 64, startPoint y: 87, endPoint x: -38, endPoint y: 89, distance: 102.0
copy p "R590414673"
click at [73, 203] on div "DID 2260136" at bounding box center [100, 202] width 169 height 12
drag, startPoint x: 73, startPoint y: 203, endPoint x: 37, endPoint y: 199, distance: 36.2
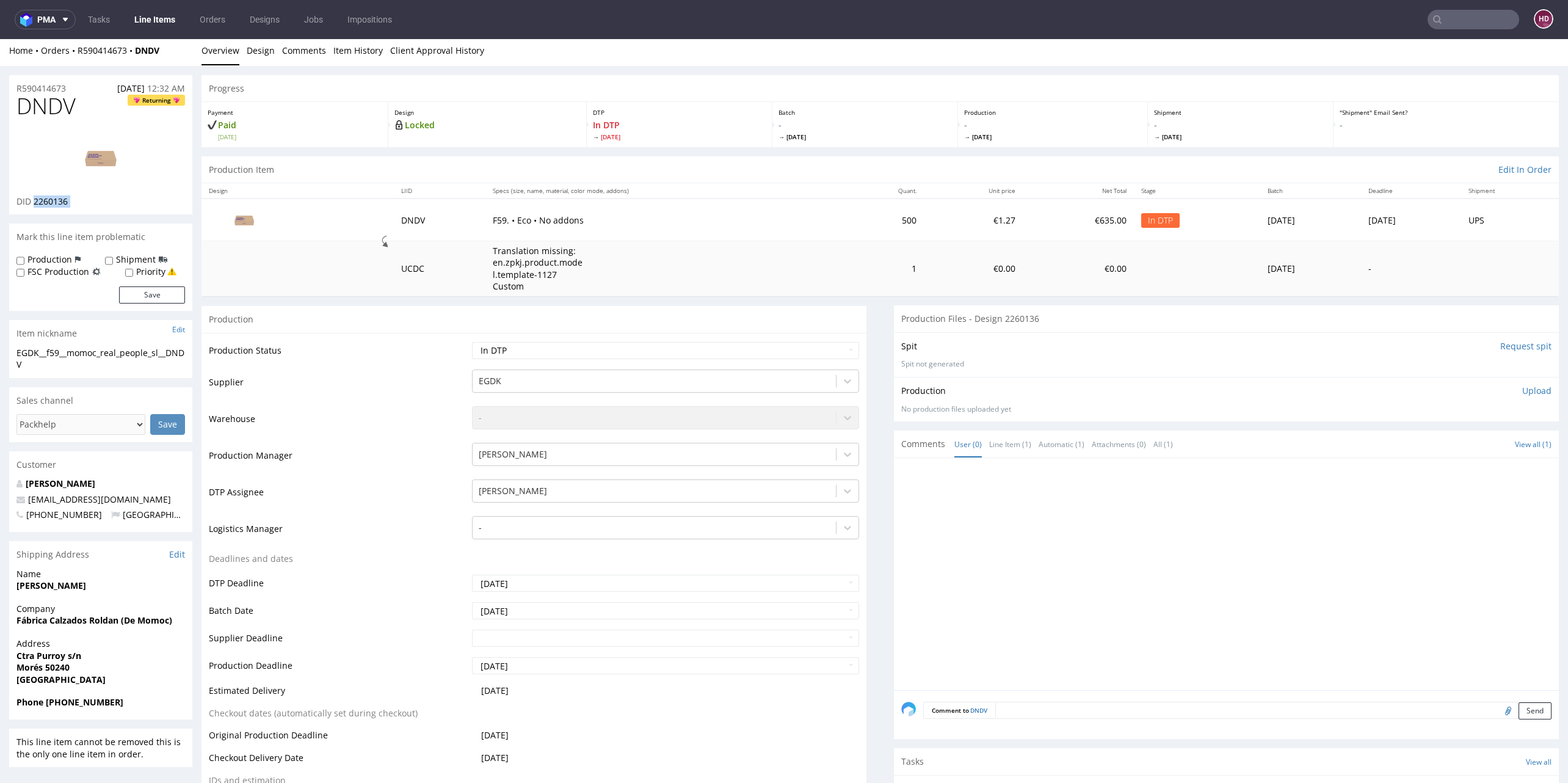
click at [37, 199] on div "DID 2260136" at bounding box center [100, 202] width 169 height 12
click at [1522, 386] on p "Upload" at bounding box center [1536, 391] width 29 height 12
click at [1451, 449] on div "Add files" at bounding box center [1464, 446] width 61 height 18
type input "C:\fakepath\EGDK__f59__momoc_real_people_sl__DNDV__d2260136__oR590414673.pdf"
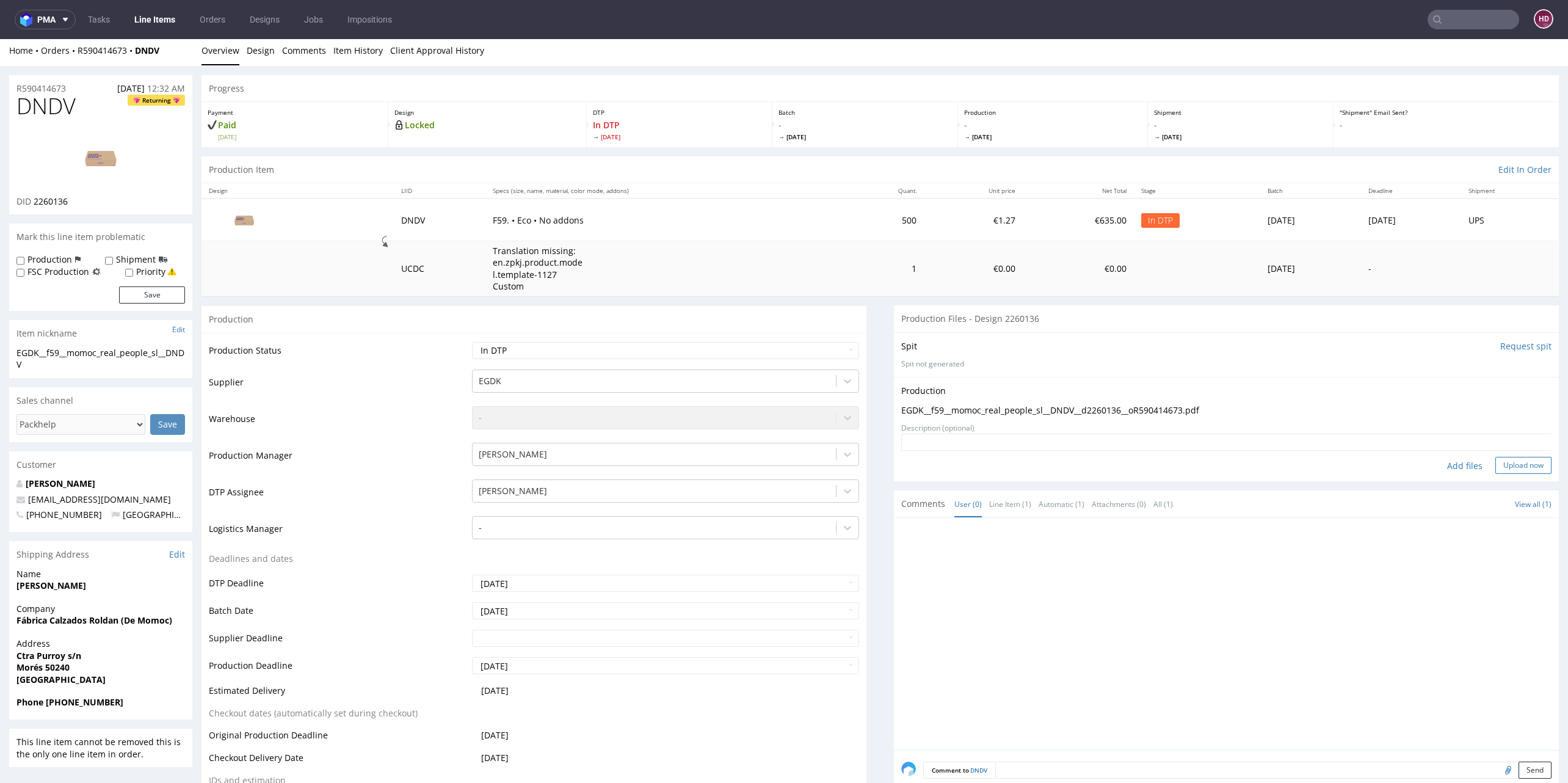
click at [1503, 465] on button "Upload now" at bounding box center [1523, 465] width 56 height 17
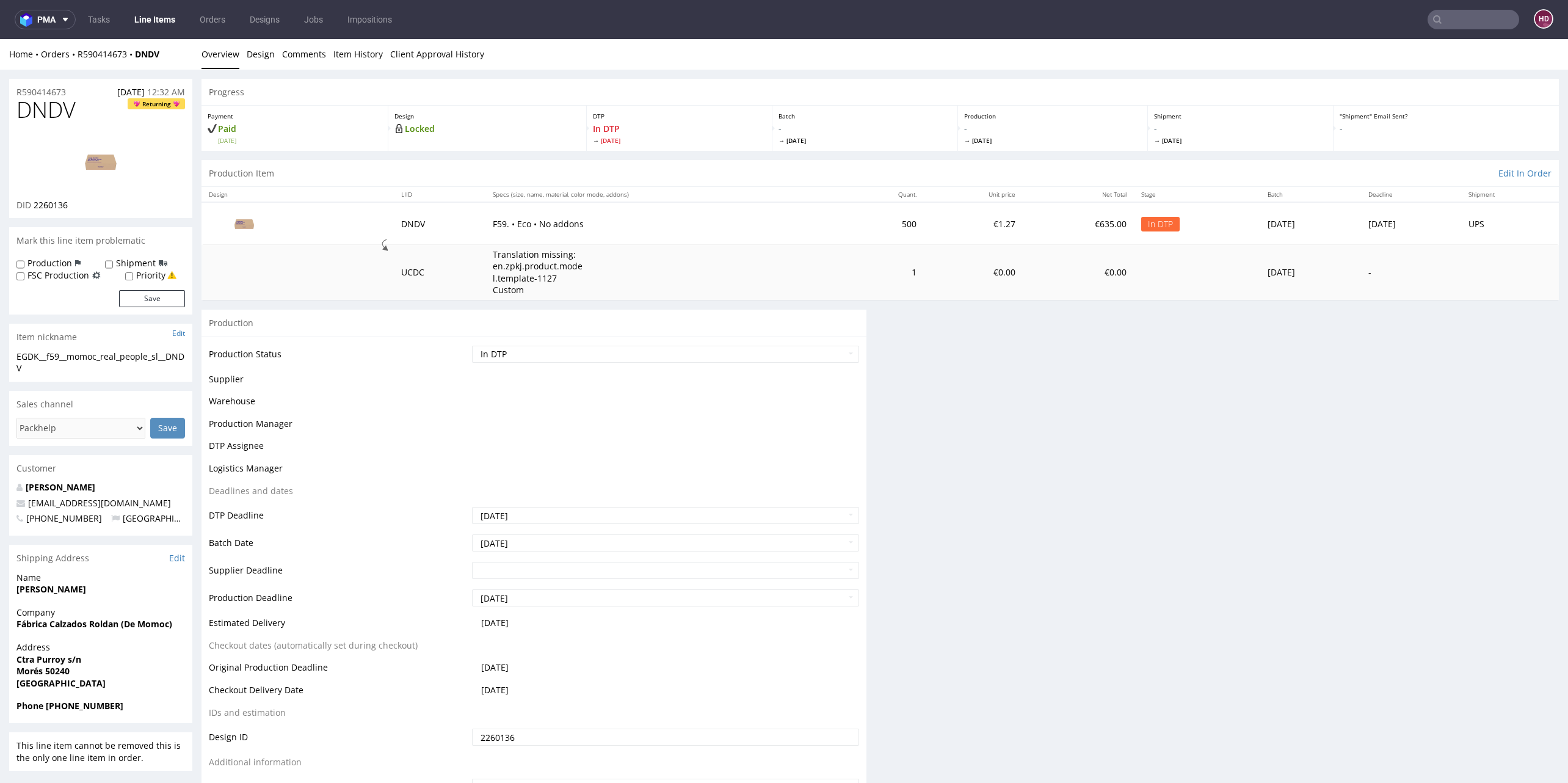
scroll to position [0, 0]
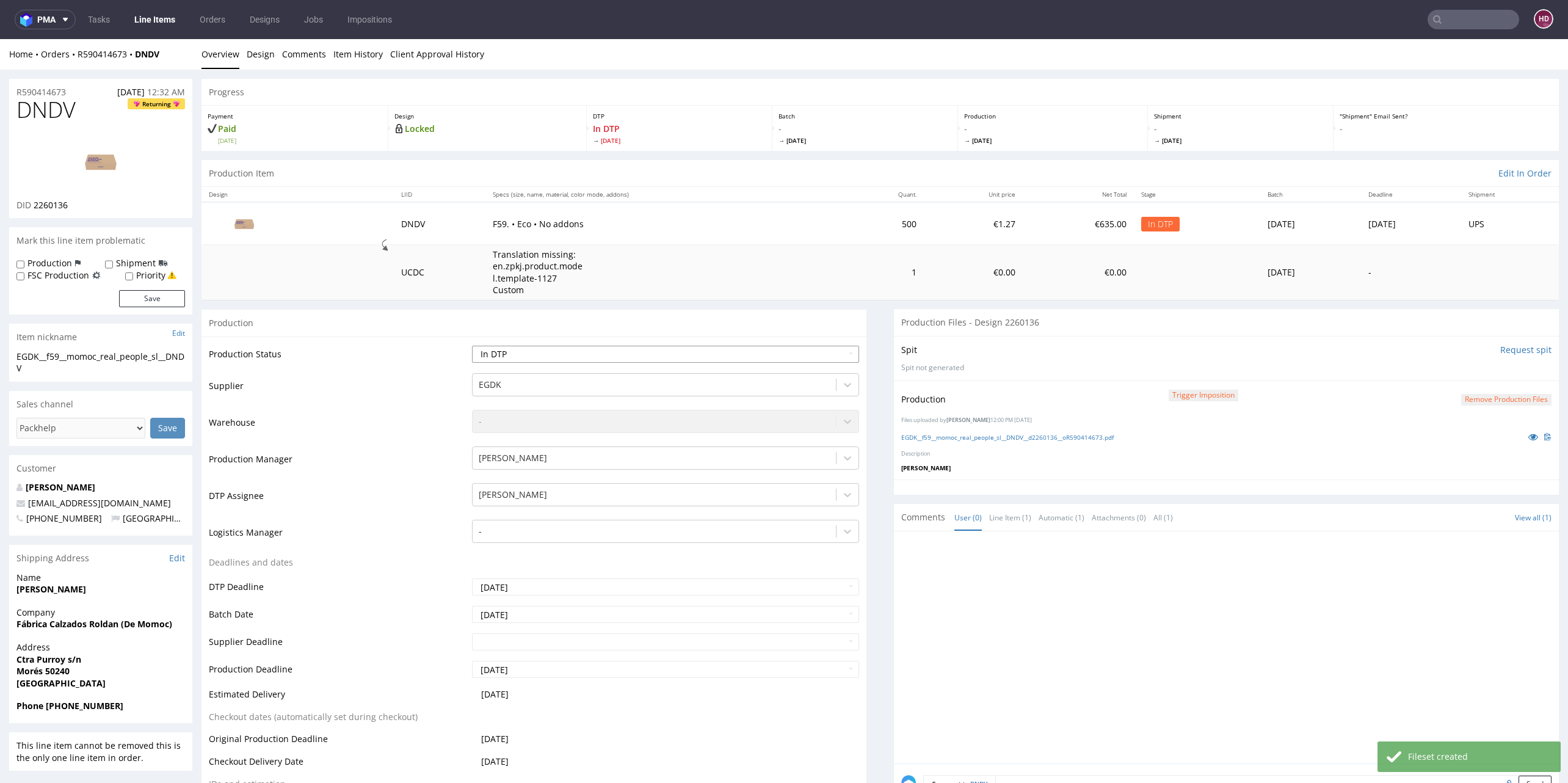
click at [596, 356] on select "Waiting for Artwork Waiting for Diecut Waiting for Mockup Waiting for DTP Waiti…" at bounding box center [665, 354] width 387 height 17
select select "dtp_ca_needed"
click at [472, 346] on select "Waiting for Artwork Waiting for Diecut Waiting for Mockup Waiting for DTP Waiti…" at bounding box center [665, 354] width 387 height 17
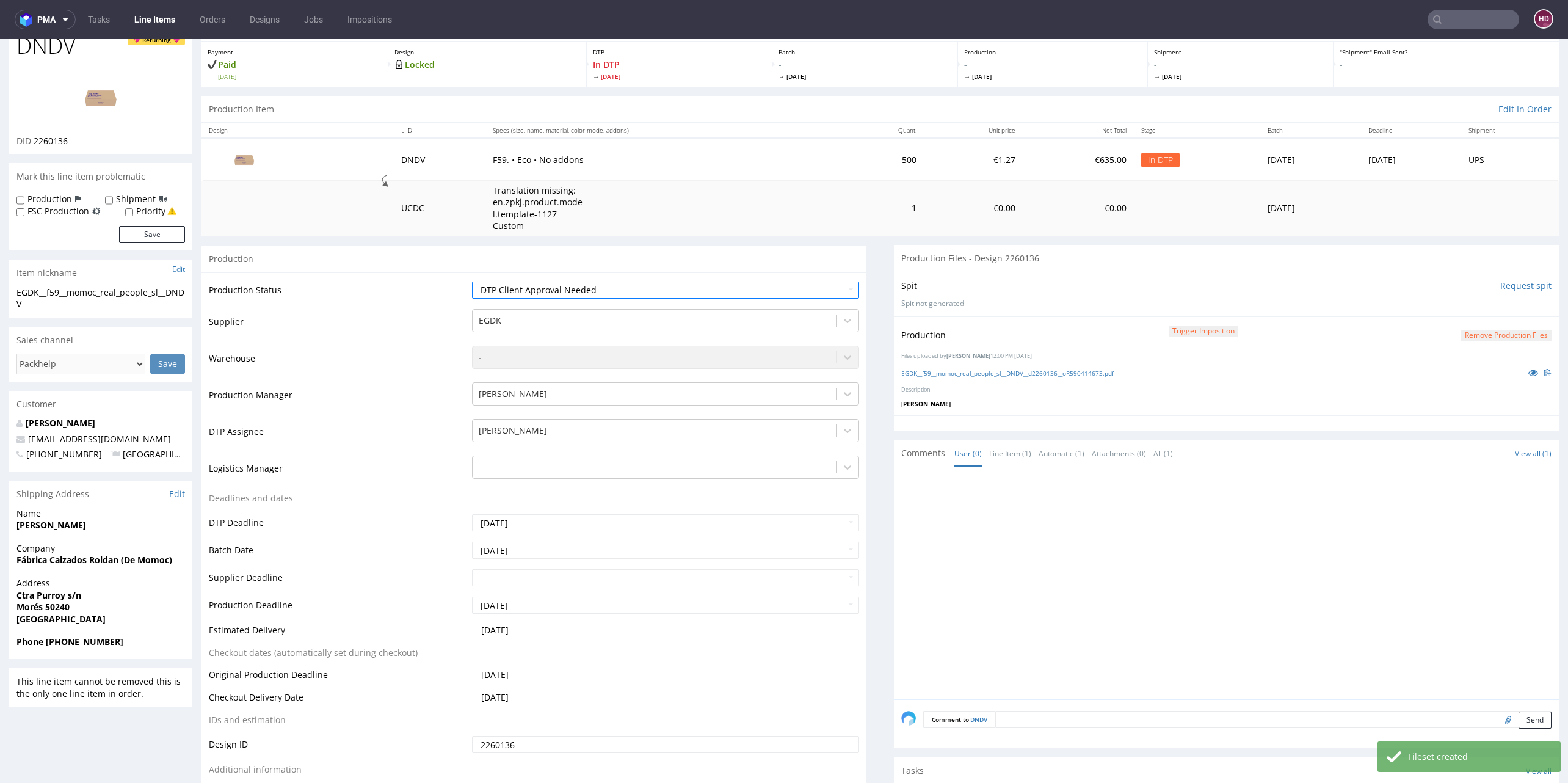
scroll to position [282, 0]
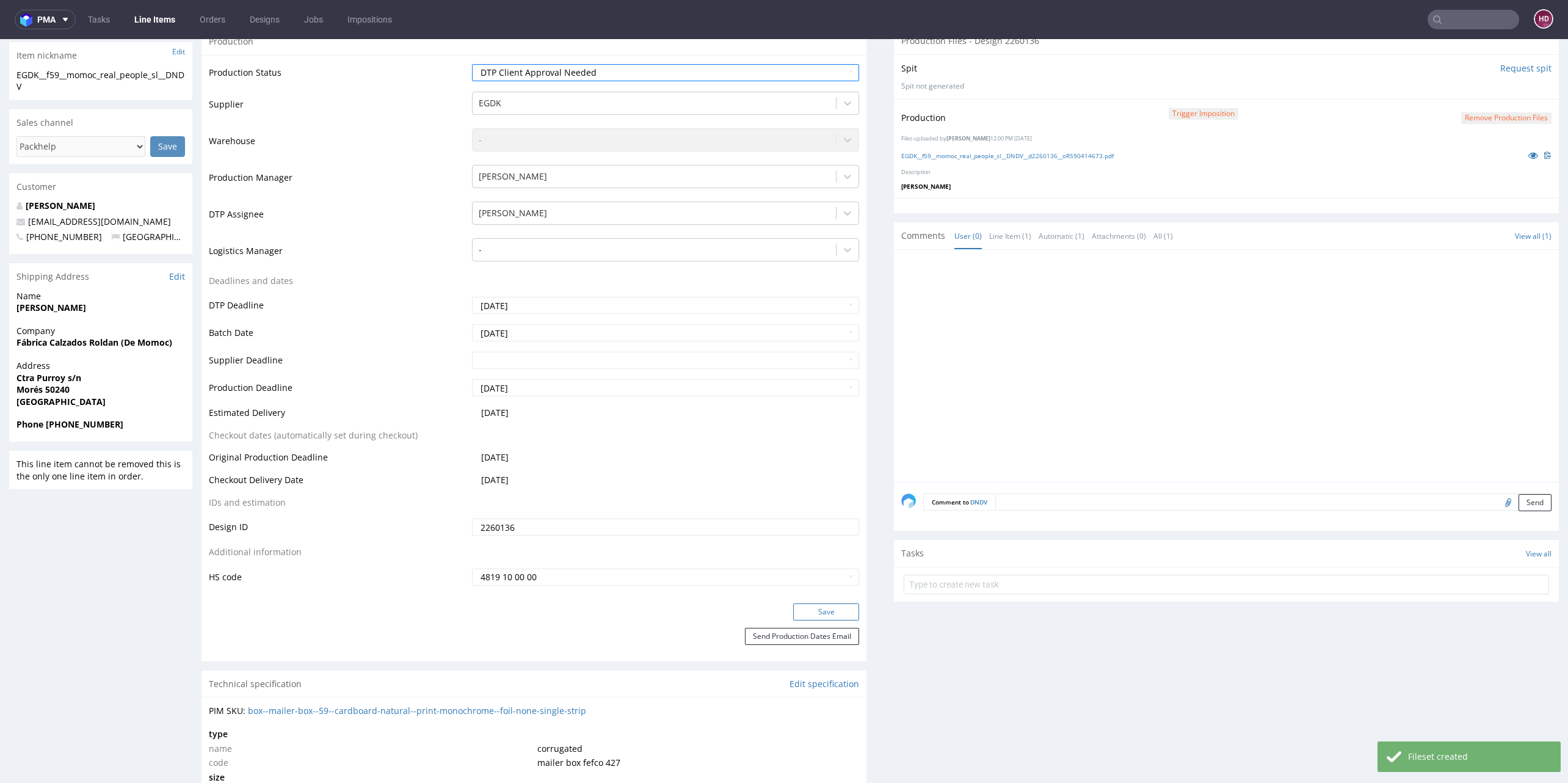
click at [800, 606] on button "Save" at bounding box center [826, 611] width 66 height 17
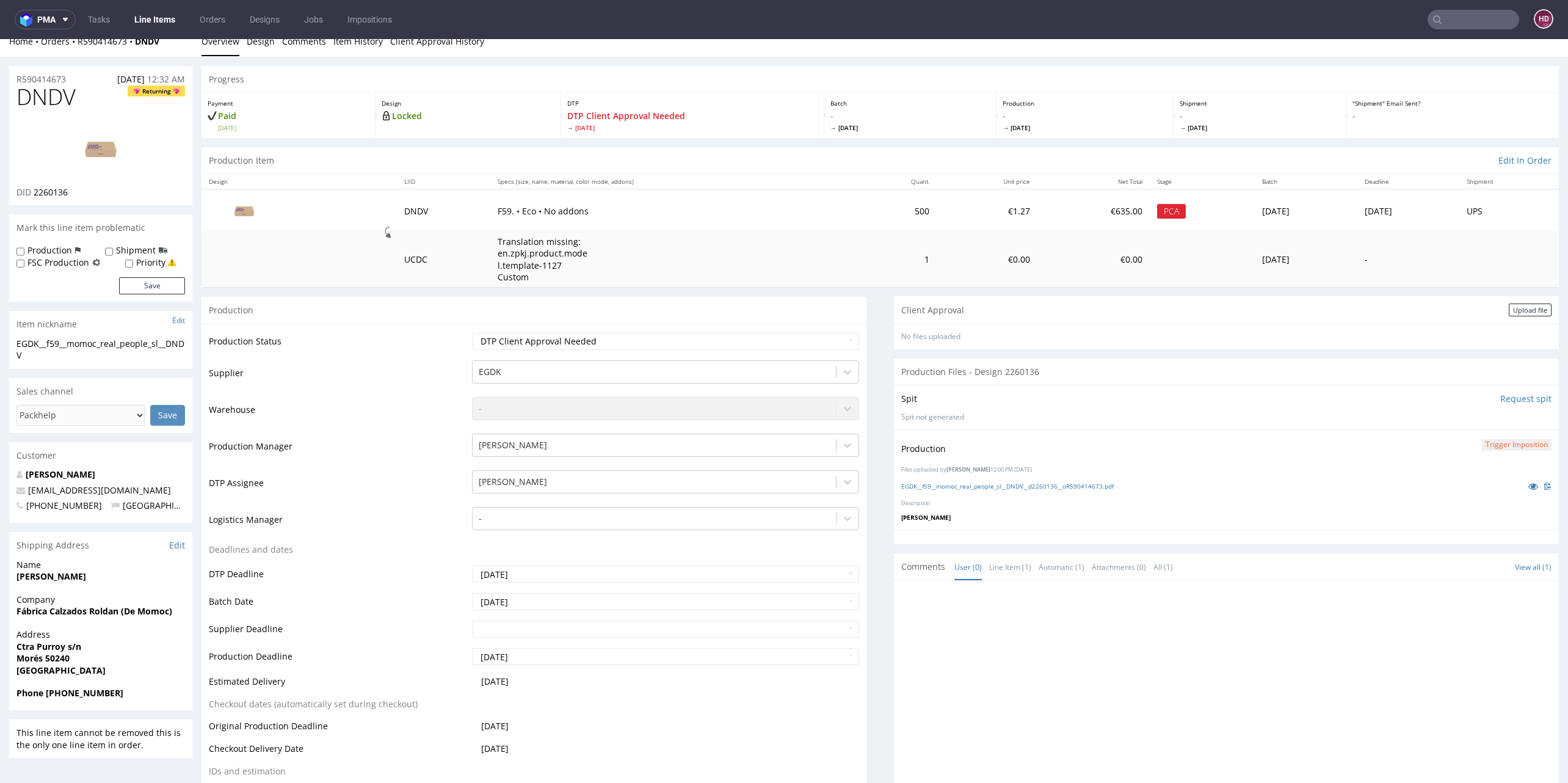
scroll to position [0, 0]
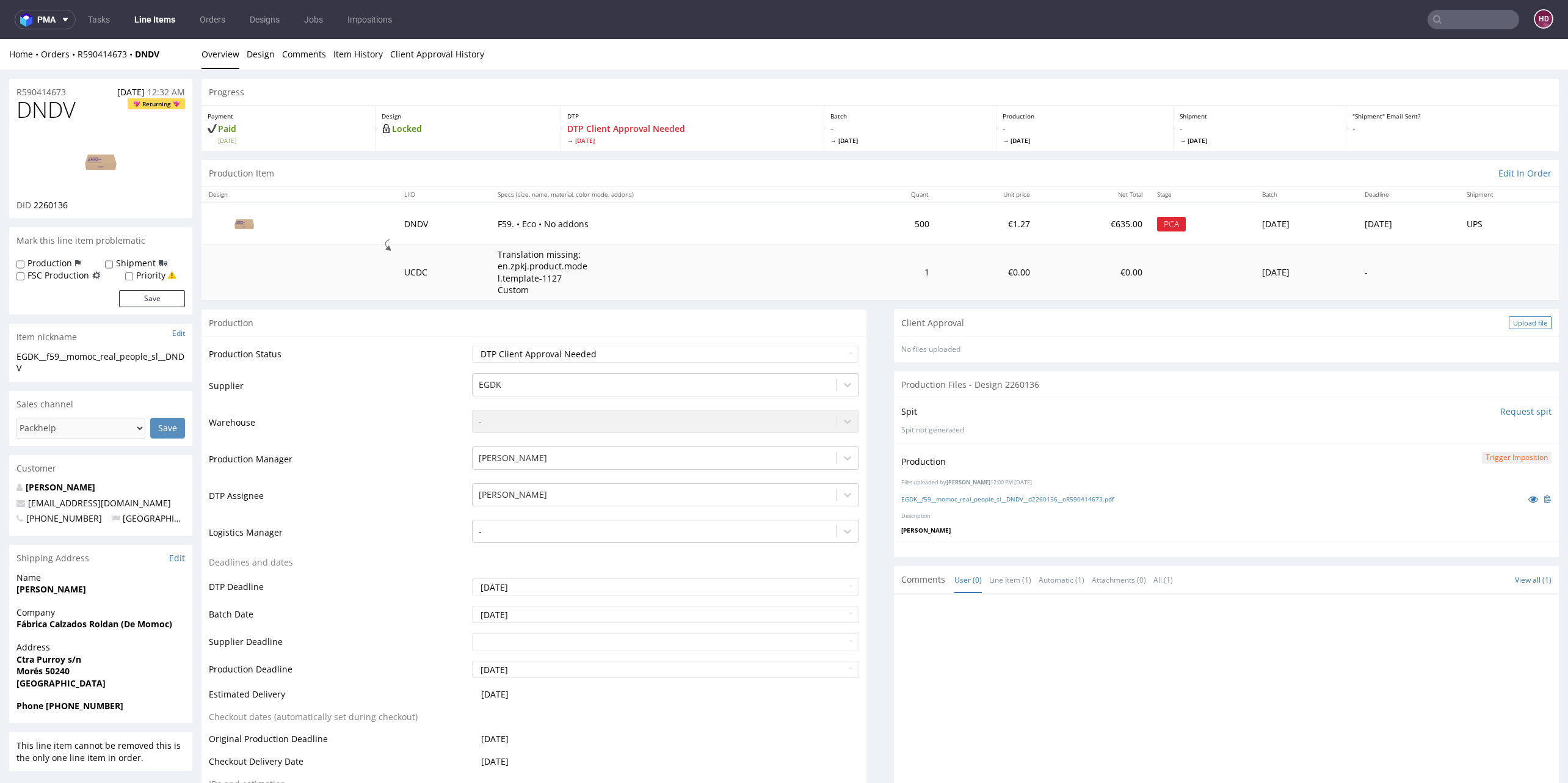
click at [1509, 323] on div "Upload file" at bounding box center [1530, 323] width 42 height 12
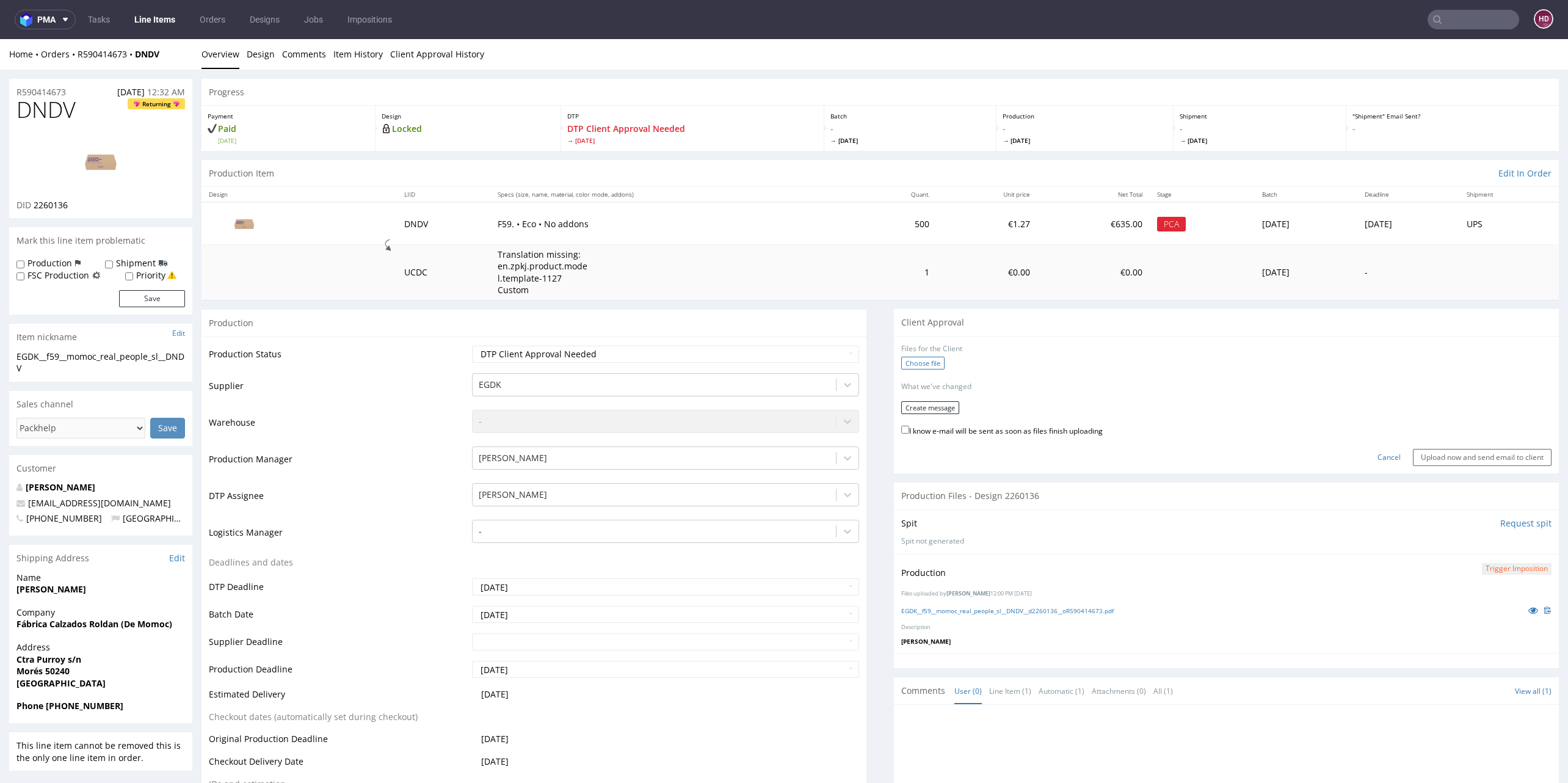
click at [921, 364] on label "Choose file" at bounding box center [922, 363] width 43 height 12
click at [0, 39] on input "Choose file" at bounding box center [0, 39] width 0 height 0
click at [943, 408] on button "Create message" at bounding box center [930, 403] width 58 height 12
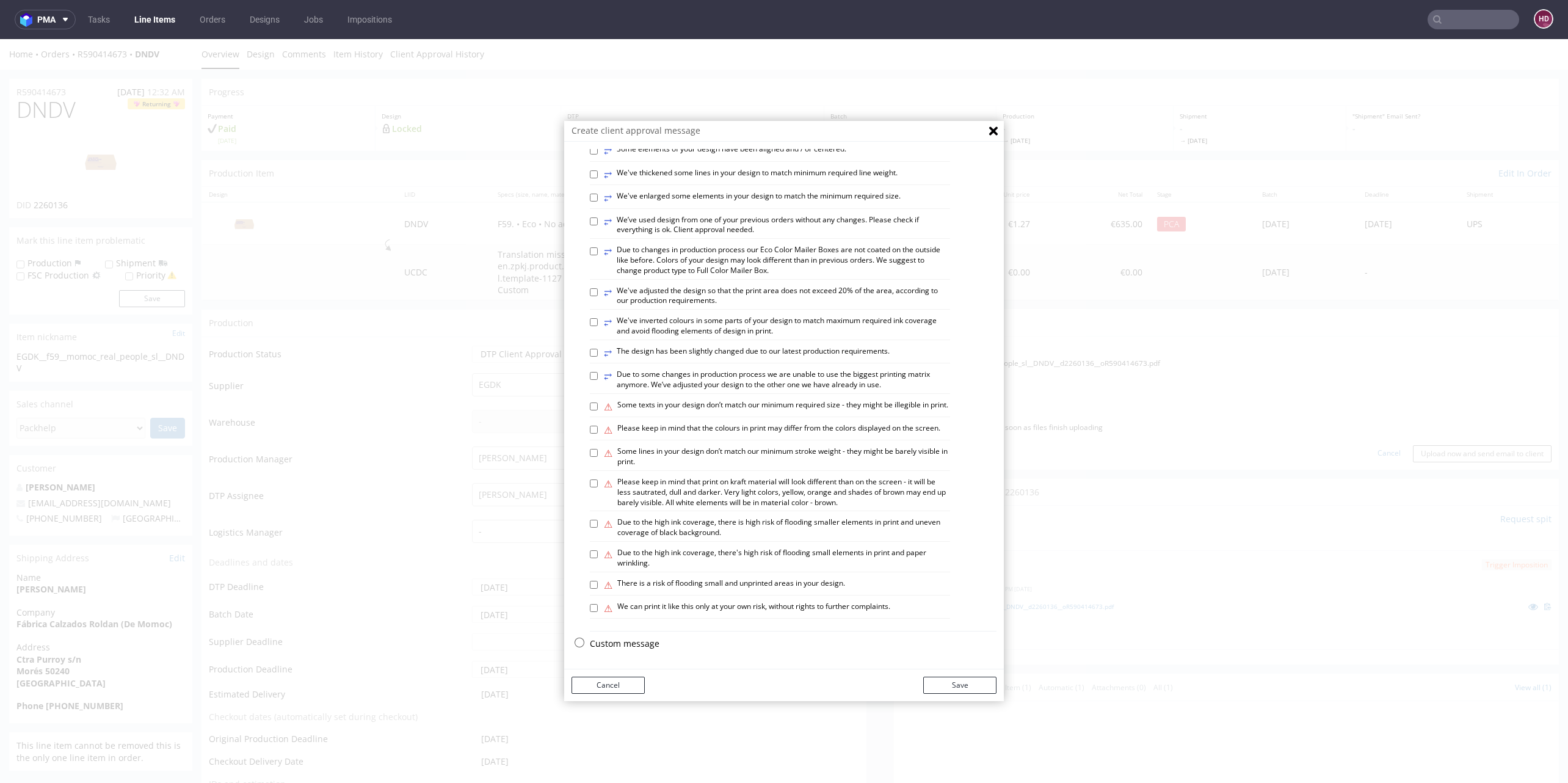
scroll to position [539, 0]
click at [640, 641] on p "Custom message" at bounding box center [793, 644] width 407 height 12
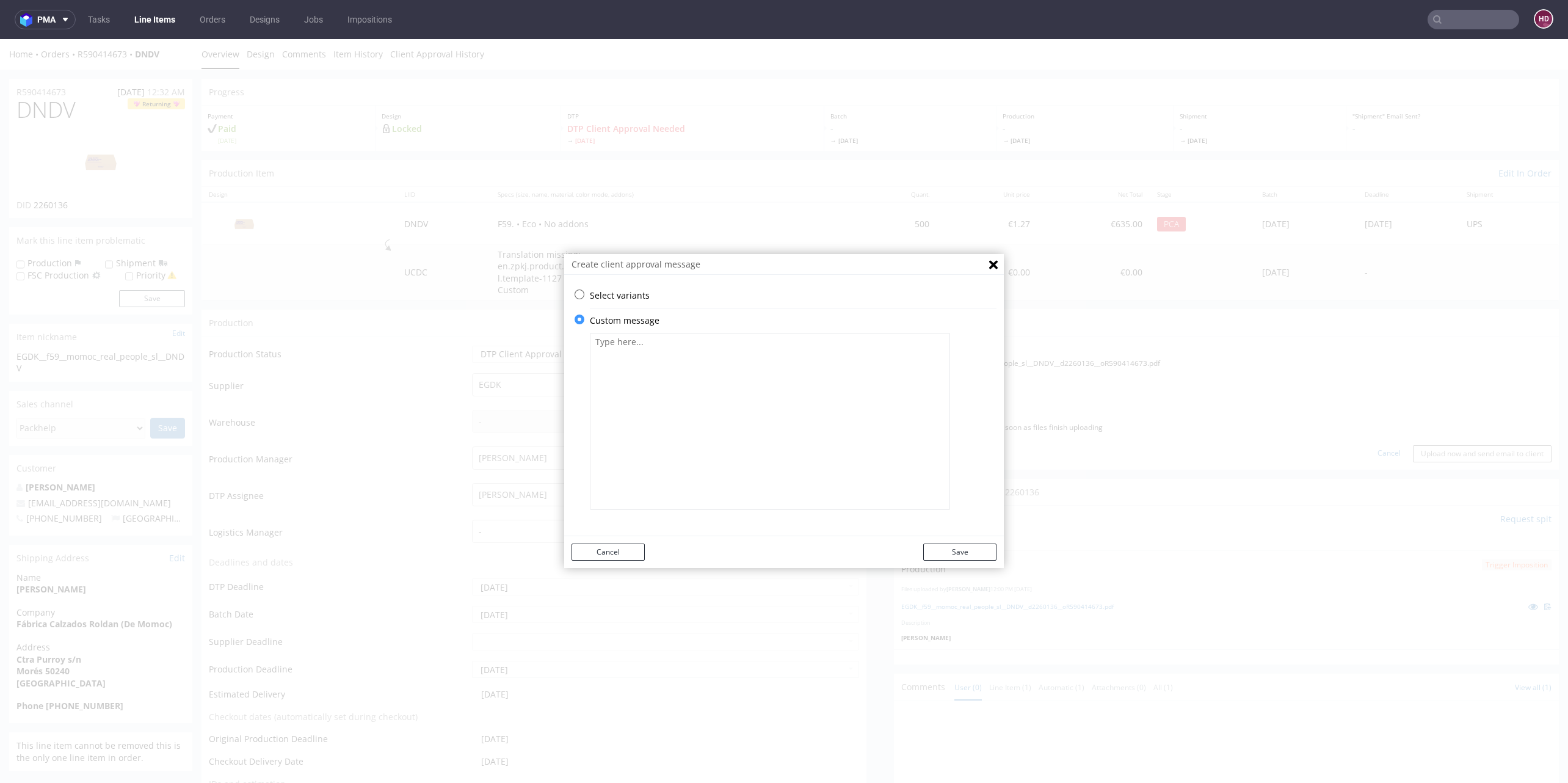
scroll to position [0, 0]
click at [648, 474] on textarea at bounding box center [770, 422] width 360 height 177
paste textarea "On the side of the box are the words www.yourcompany.com. This is the place for…"
type textarea "On the side of the box are the words www.yourcompany.com. This is the place for…"
click at [944, 550] on button "Save" at bounding box center [960, 552] width 73 height 17
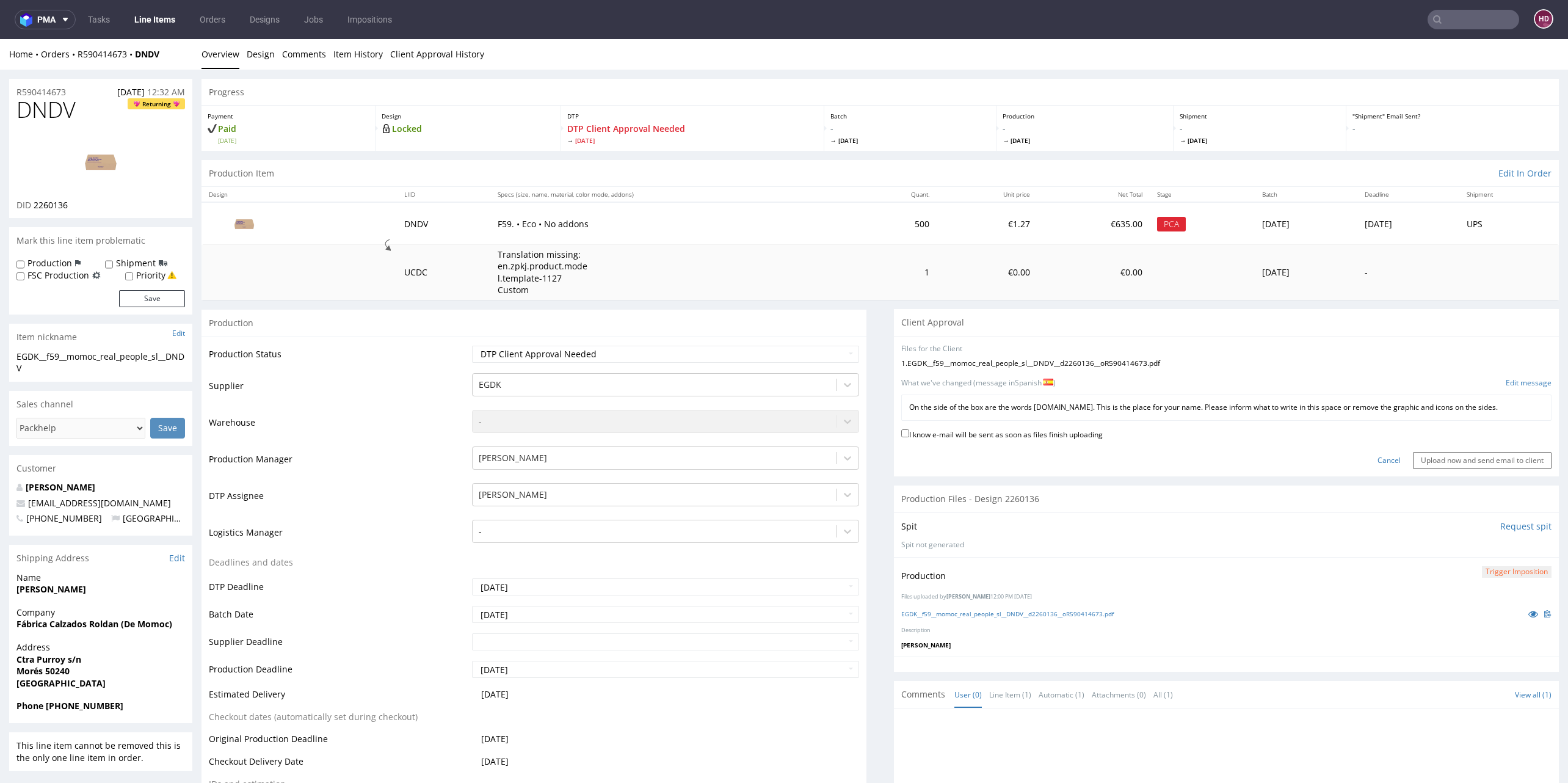
click at [939, 441] on label "I know e-mail will be sent as soon as files finish uploading" at bounding box center [1002, 433] width 201 height 13
click at [909, 438] on input "I know e-mail will be sent as soon as files finish uploading" at bounding box center [905, 433] width 8 height 8
checkbox input "true"
click at [1430, 469] on input "Upload now and send email to client" at bounding box center [1482, 460] width 138 height 17
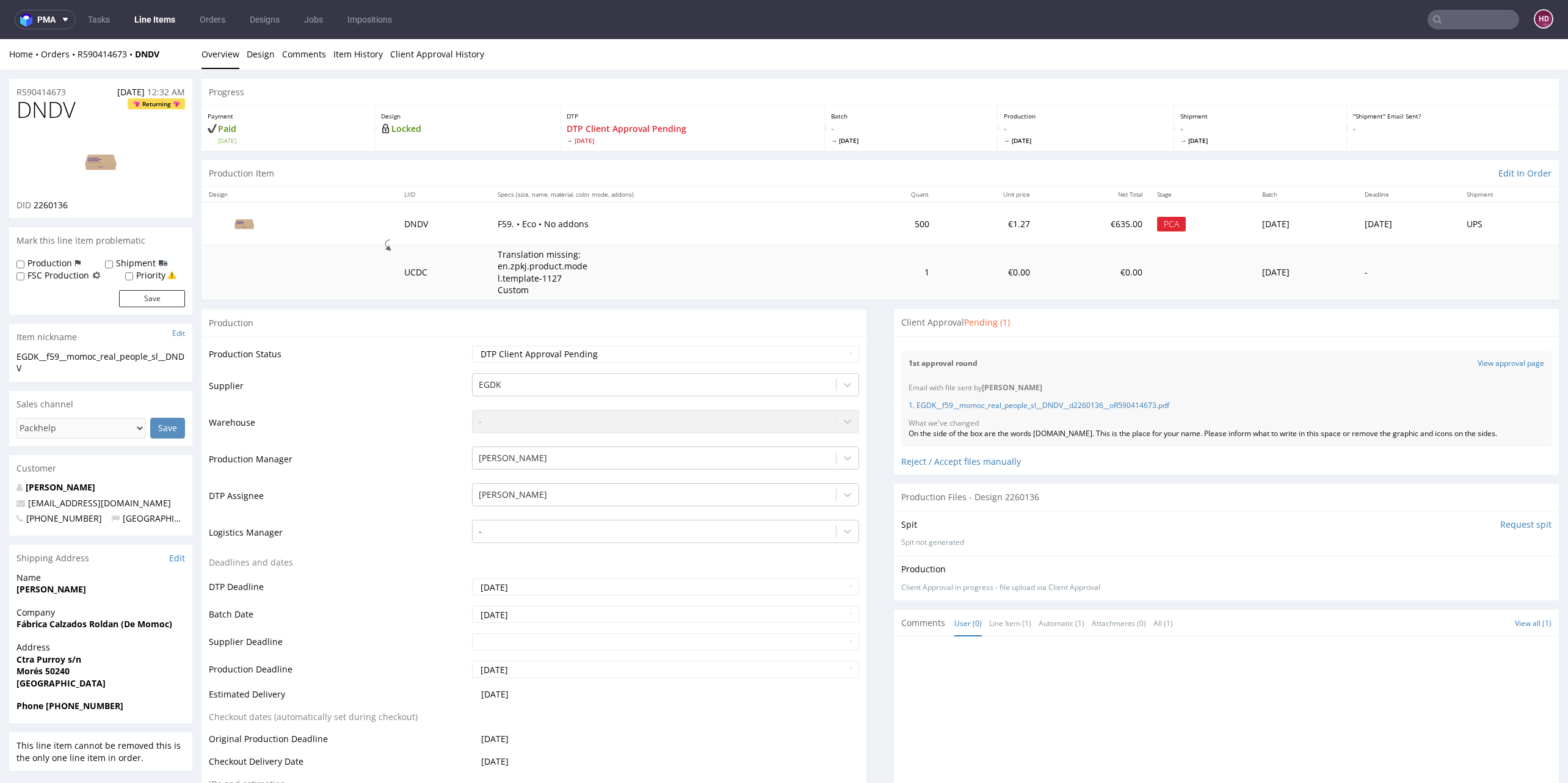
click at [83, 109] on h1 "DNDV Returning" at bounding box center [100, 109] width 169 height 24
drag, startPoint x: 70, startPoint y: 110, endPoint x: 10, endPoint y: 106, distance: 60.1
click at [10, 106] on div "DNDV Returning DID 2260136" at bounding box center [100, 158] width 183 height 120
click at [166, 23] on link "Line Items" at bounding box center [155, 19] width 56 height 20
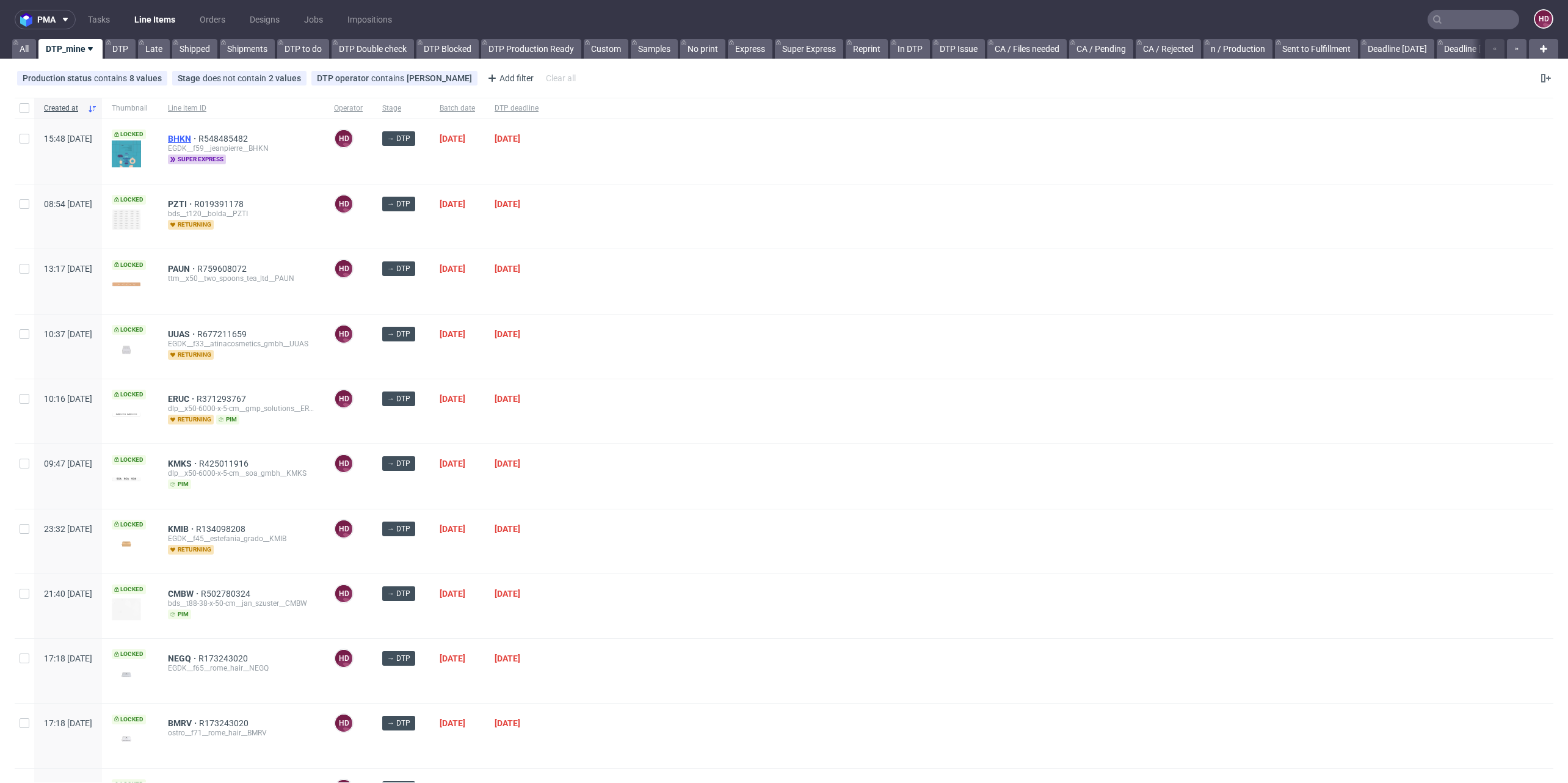
click at [199, 133] on span "BHKN" at bounding box center [183, 138] width 31 height 10
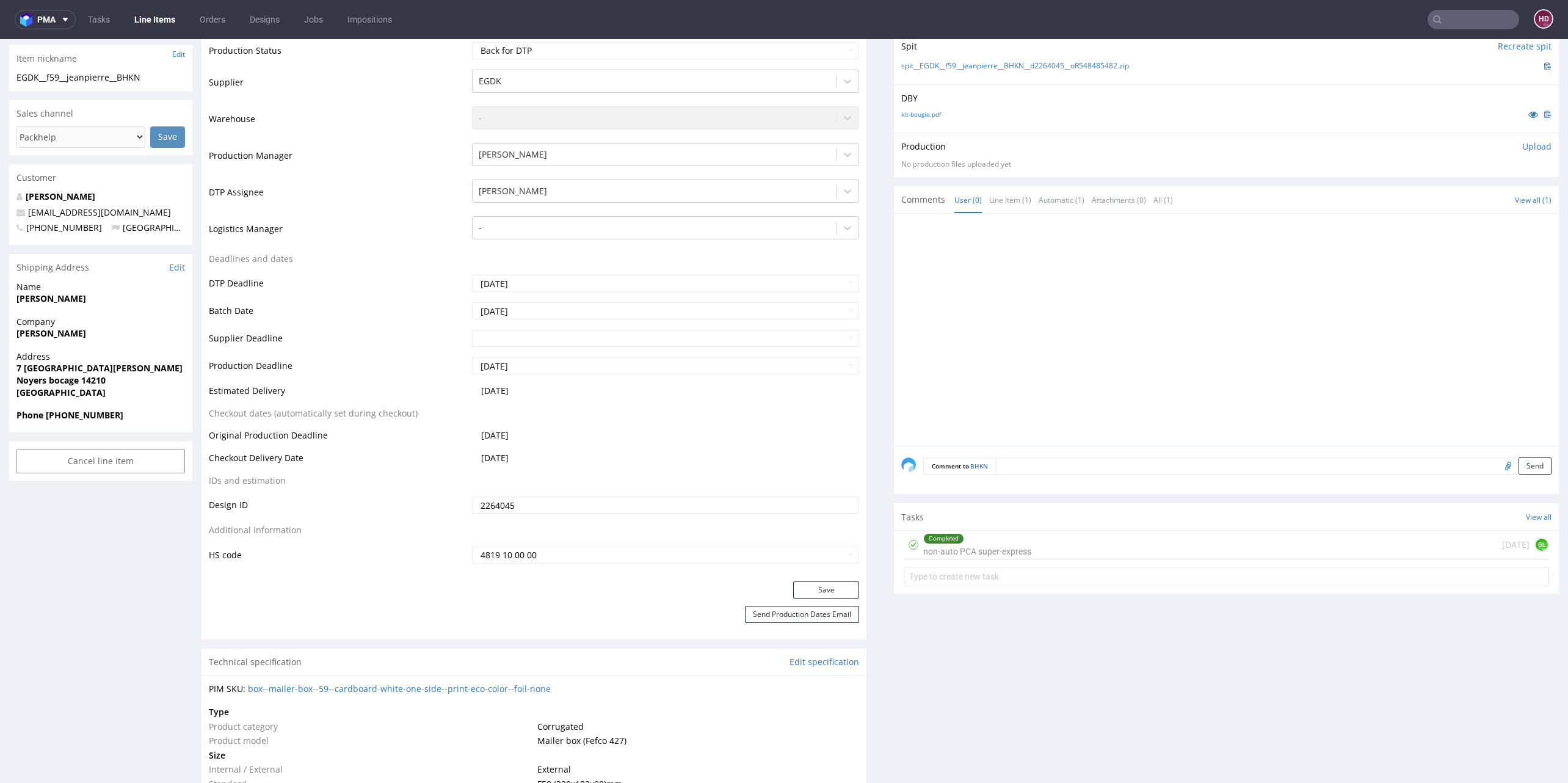
scroll to position [337, 0]
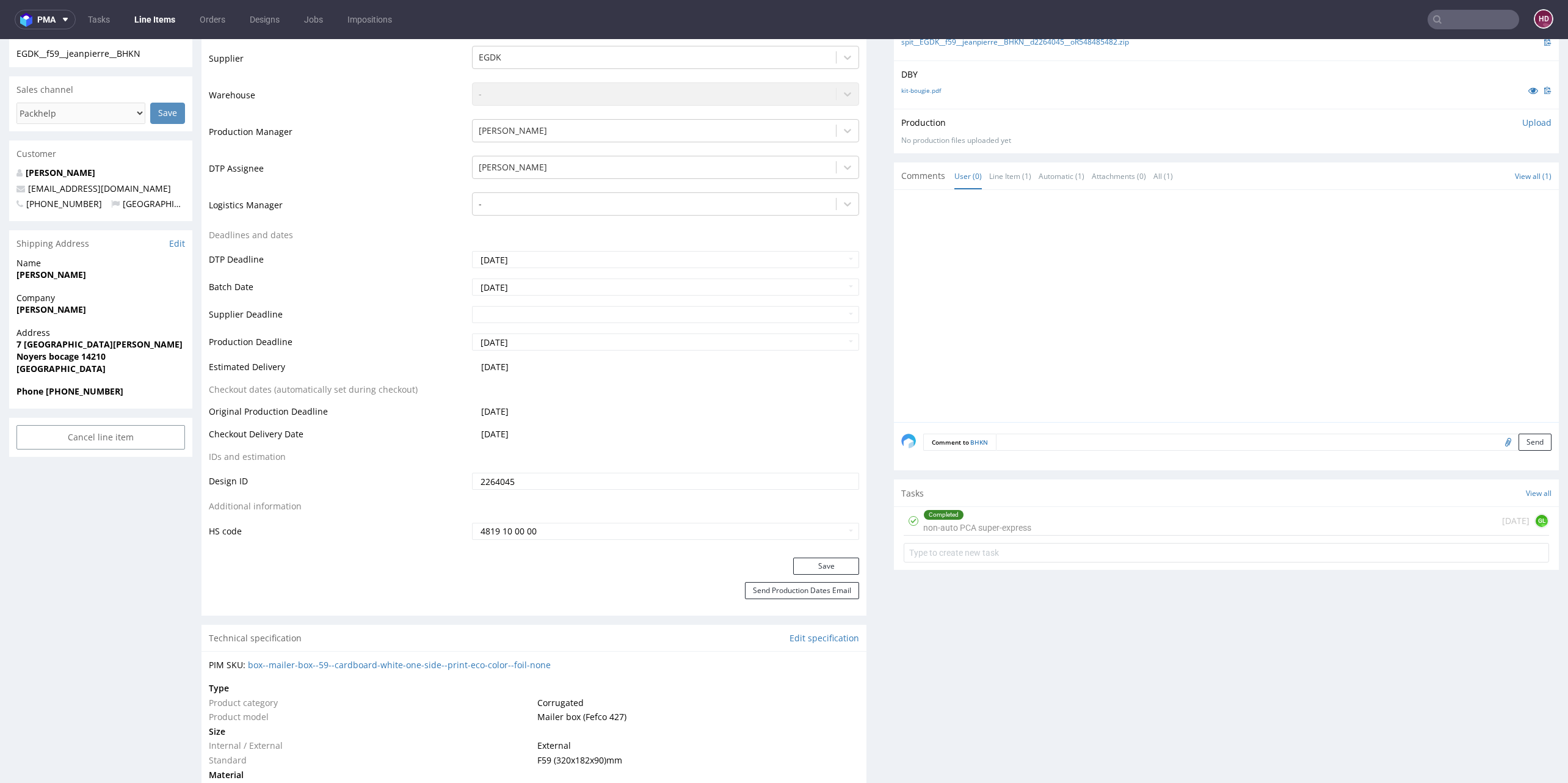
click at [932, 510] on div "Completed" at bounding box center [944, 515] width 40 height 10
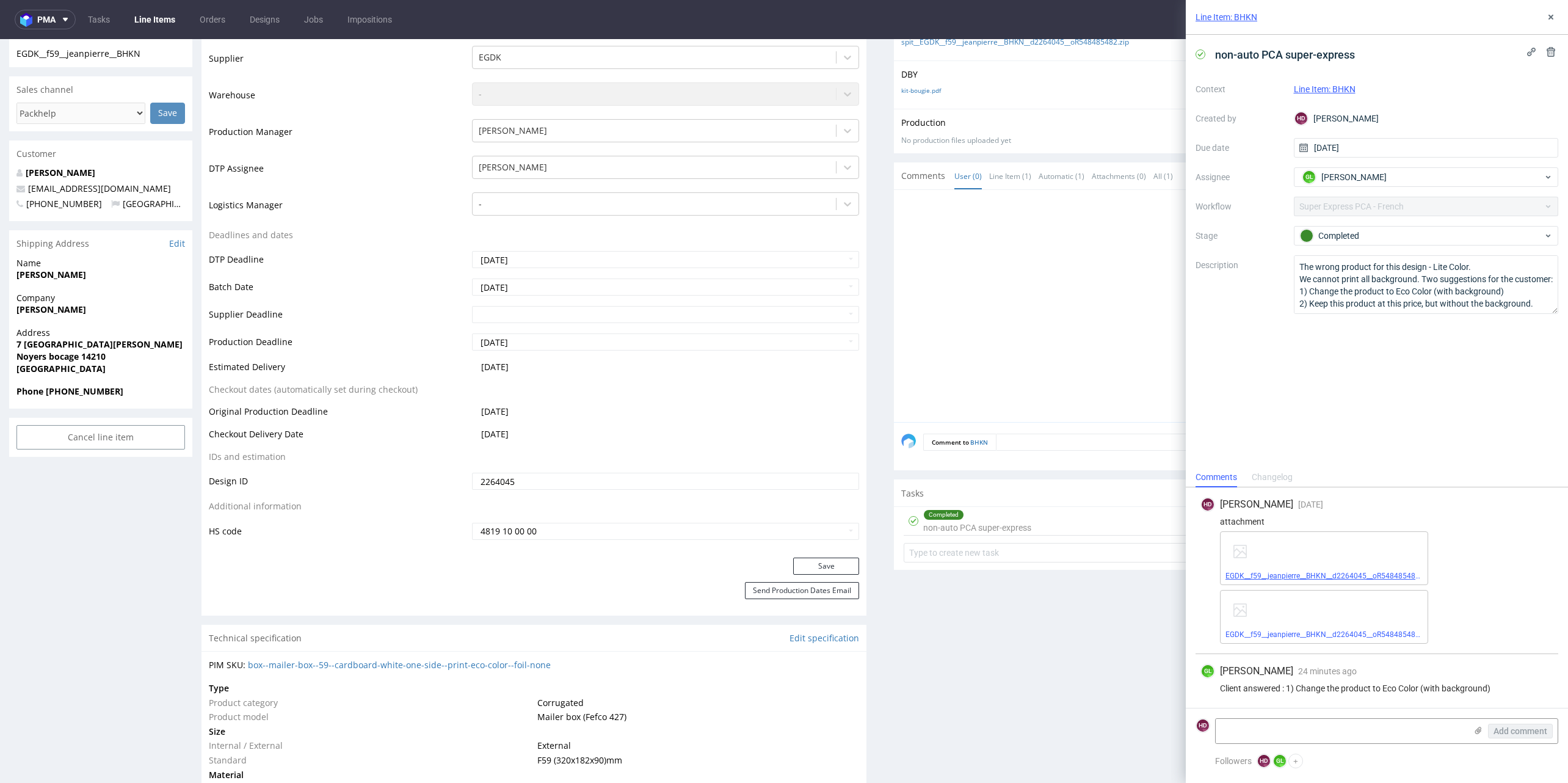
click at [1297, 577] on link "EGDK__f59__jeanpierre__BHKN__d2264045__oR548485482.pdf" at bounding box center [1328, 576] width 207 height 9
click at [1032, 213] on div at bounding box center [1229, 309] width 657 height 225
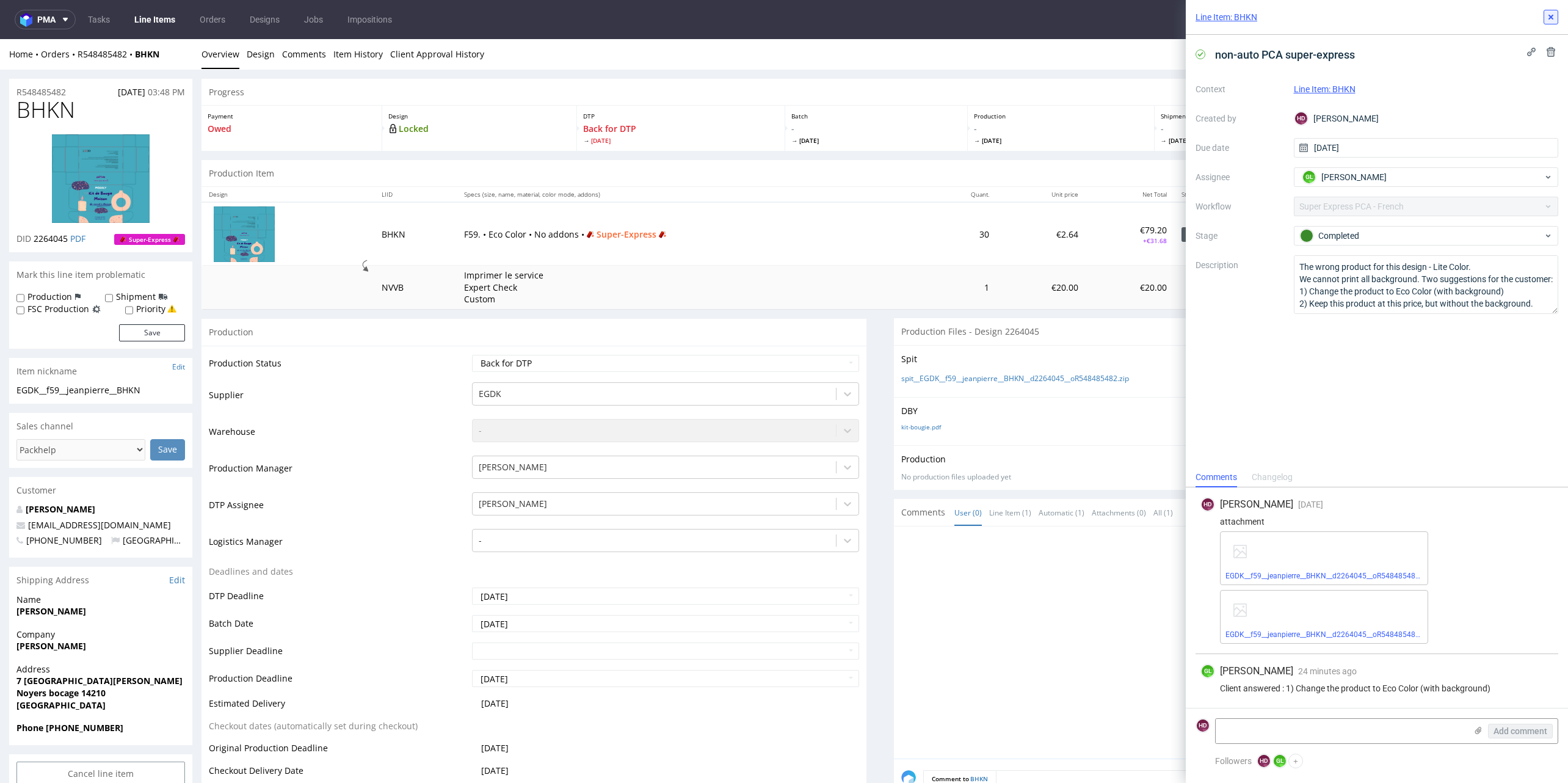
click at [1550, 16] on use at bounding box center [1550, 17] width 5 height 5
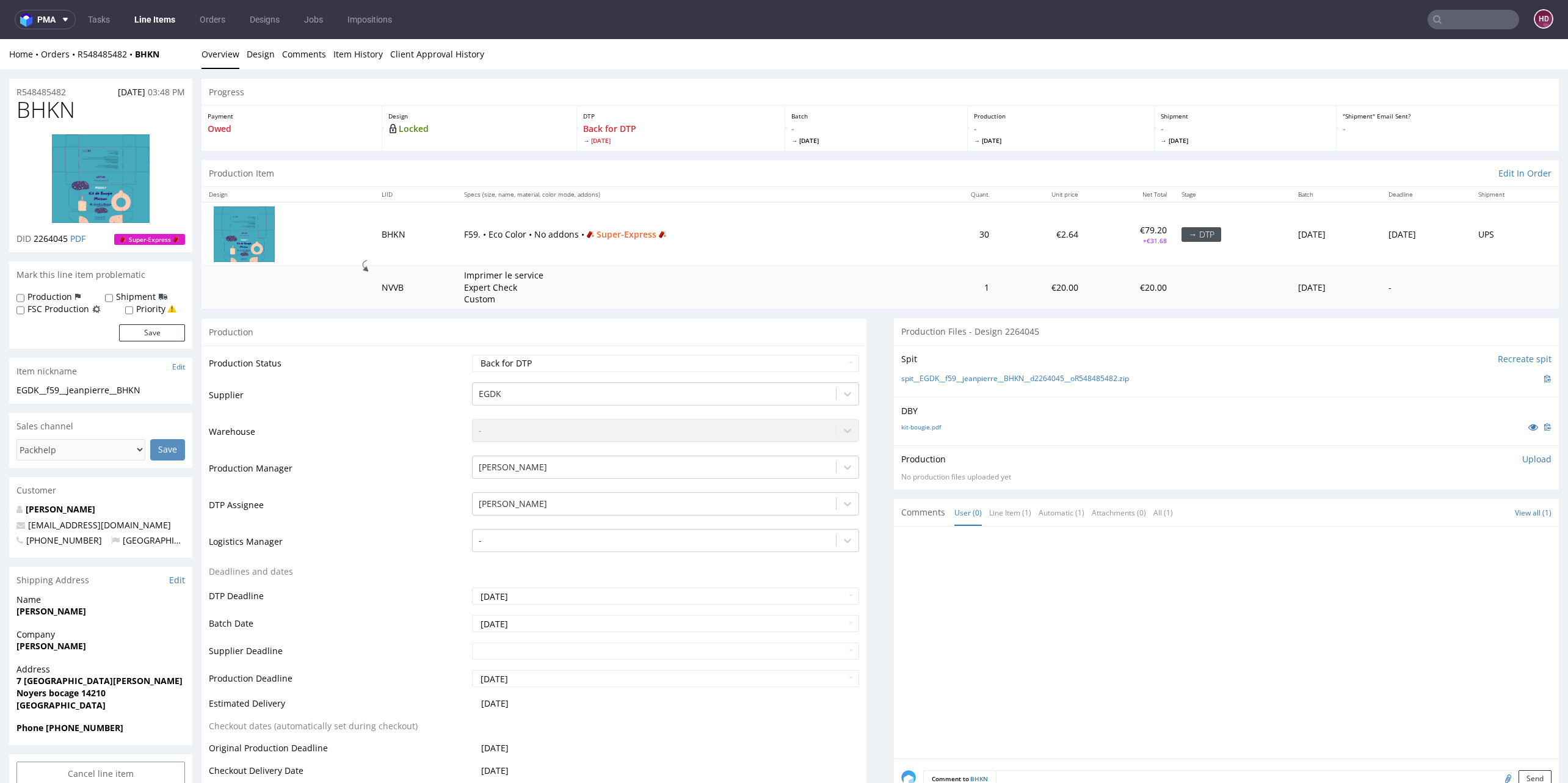
click at [1522, 458] on p "Upload" at bounding box center [1536, 459] width 29 height 12
click at [1448, 512] on div "Add files" at bounding box center [1464, 515] width 61 height 18
type input "C:\fakepath\EGDK__f59__jeanpierre__BHKN__d2264045__oR548485482.pdf"
click at [1504, 535] on button "Upload now" at bounding box center [1523, 534] width 56 height 17
click at [631, 367] on select "Waiting for Artwork Waiting for Diecut Waiting for Mockup Waiting for DTP Waiti…" at bounding box center [665, 363] width 387 height 17
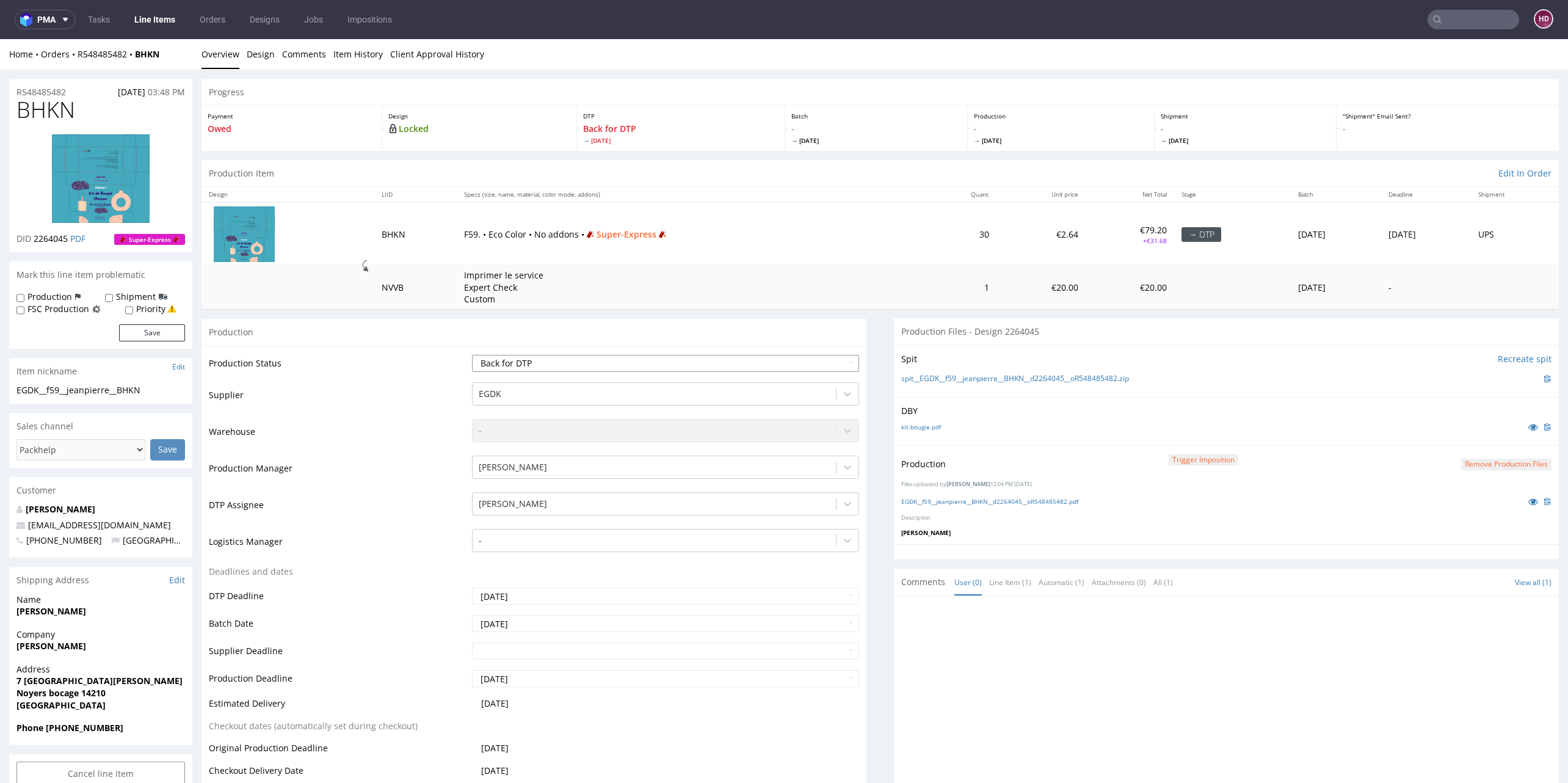
select select "dtp_production_ready"
click at [472, 355] on select "Waiting for Artwork Waiting for Diecut Waiting for Mockup Waiting for DTP Waiti…" at bounding box center [665, 363] width 387 height 17
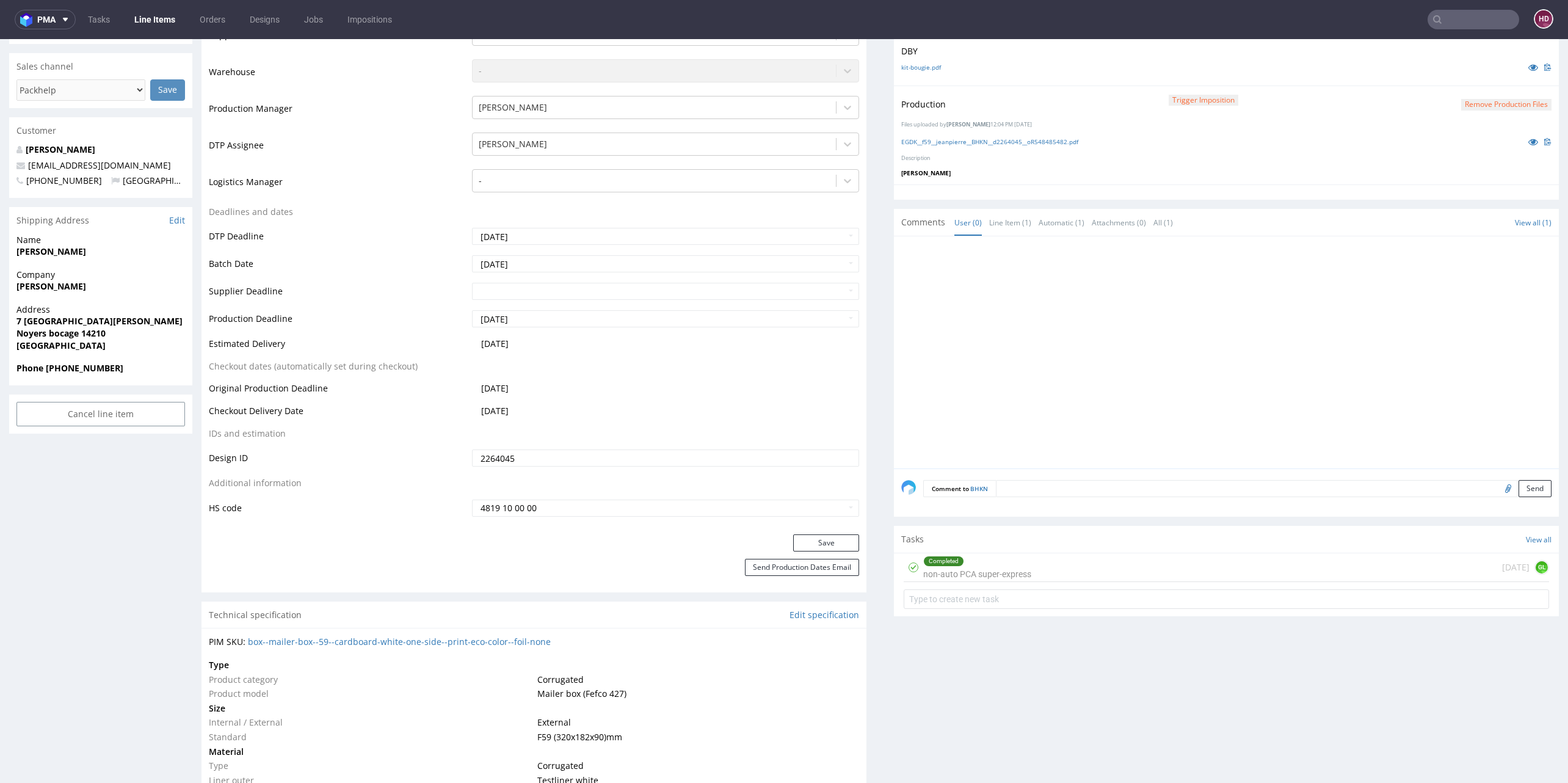
scroll to position [358, 0]
click at [796, 534] on div "Production Status Waiting for Artwork Waiting for Diecut Waiting for Mockup Wai…" at bounding box center [533, 262] width 665 height 548
click at [798, 540] on button "Save" at bounding box center [826, 545] width 66 height 17
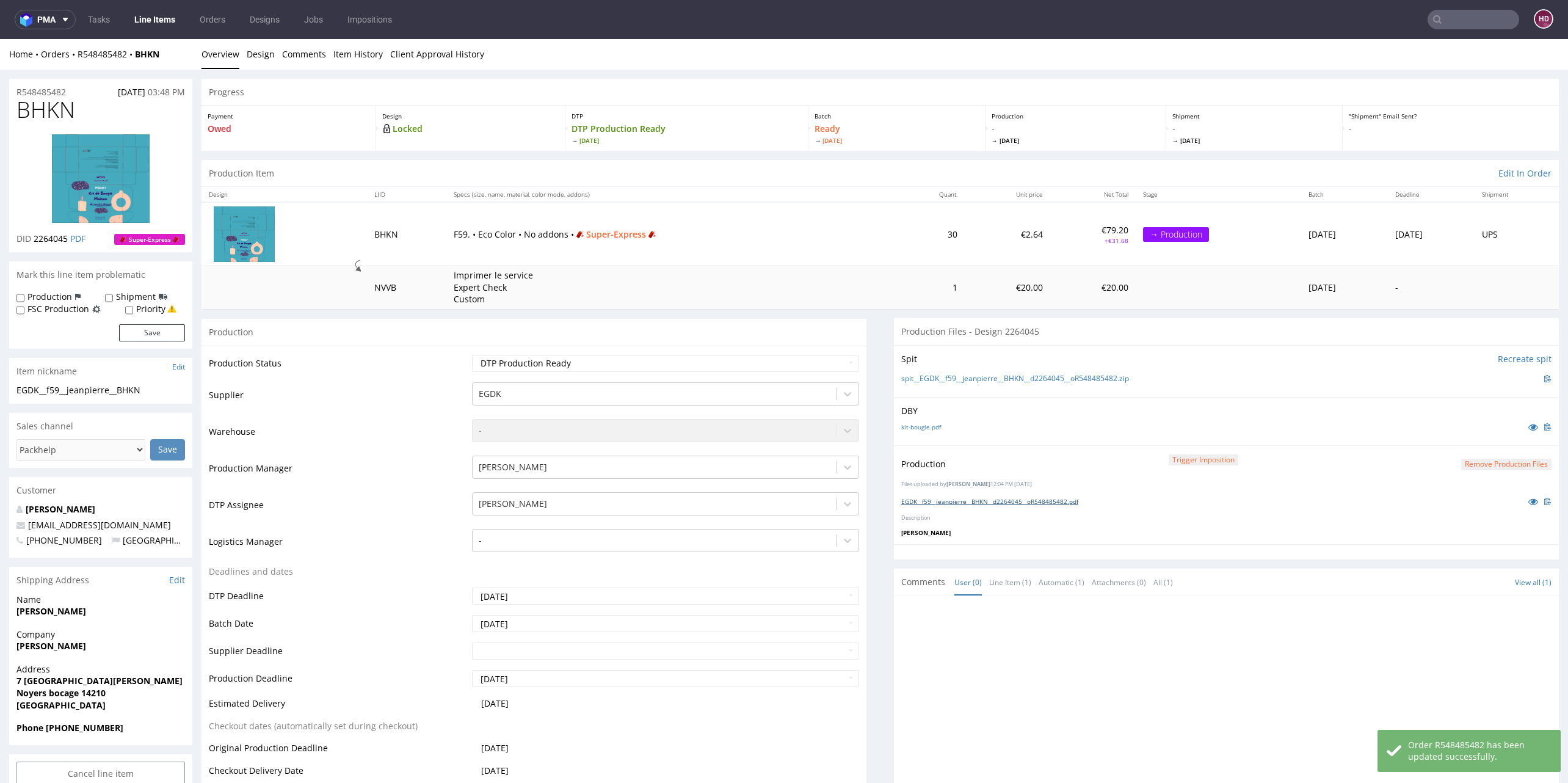
click at [980, 500] on link "EGDK__f59__jeanpierre__BHKN__d2264045__oR548485482.pdf" at bounding box center [990, 501] width 177 height 9
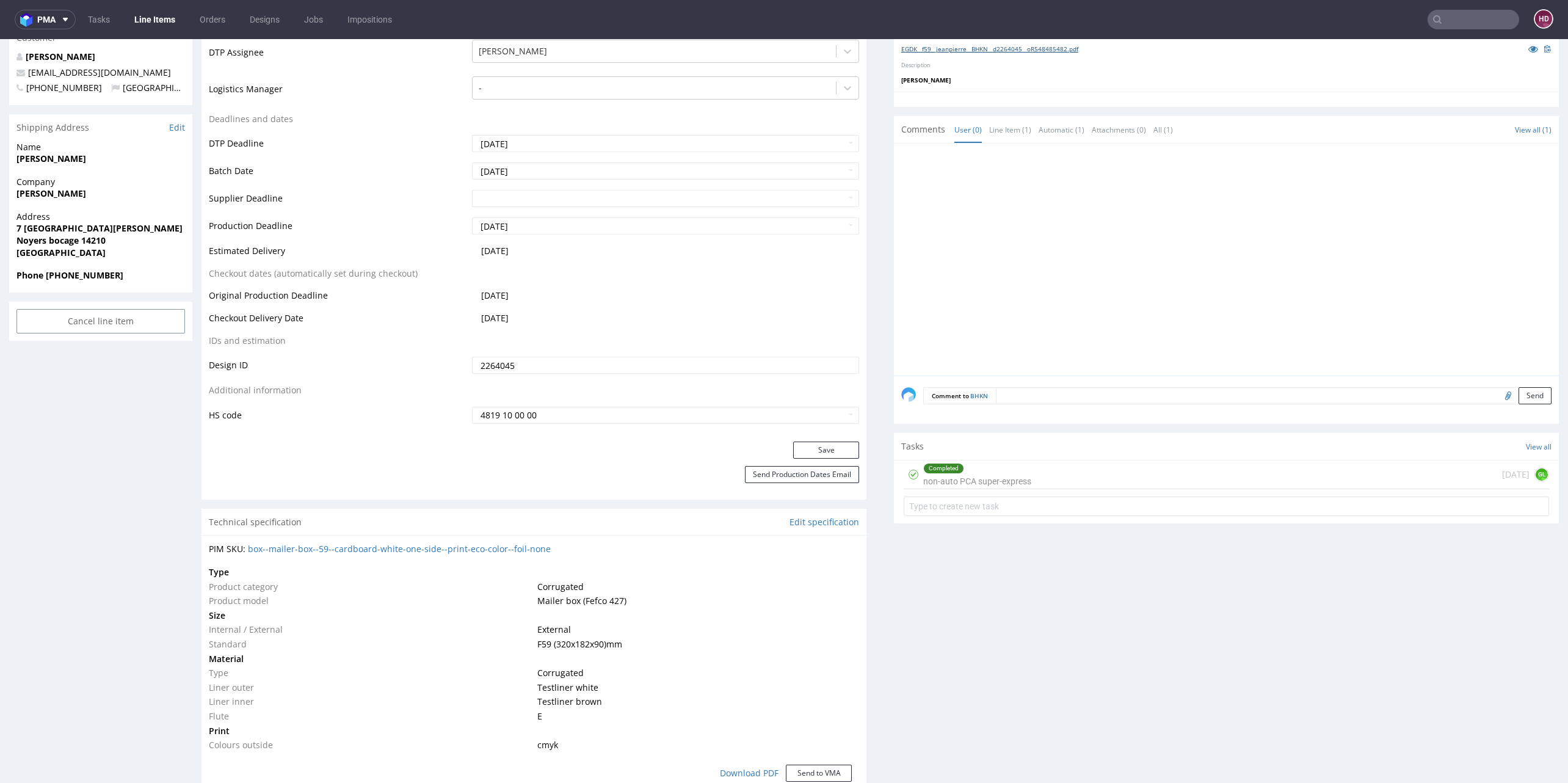
scroll to position [449, 0]
click at [793, 454] on button "Save" at bounding box center [826, 453] width 66 height 17
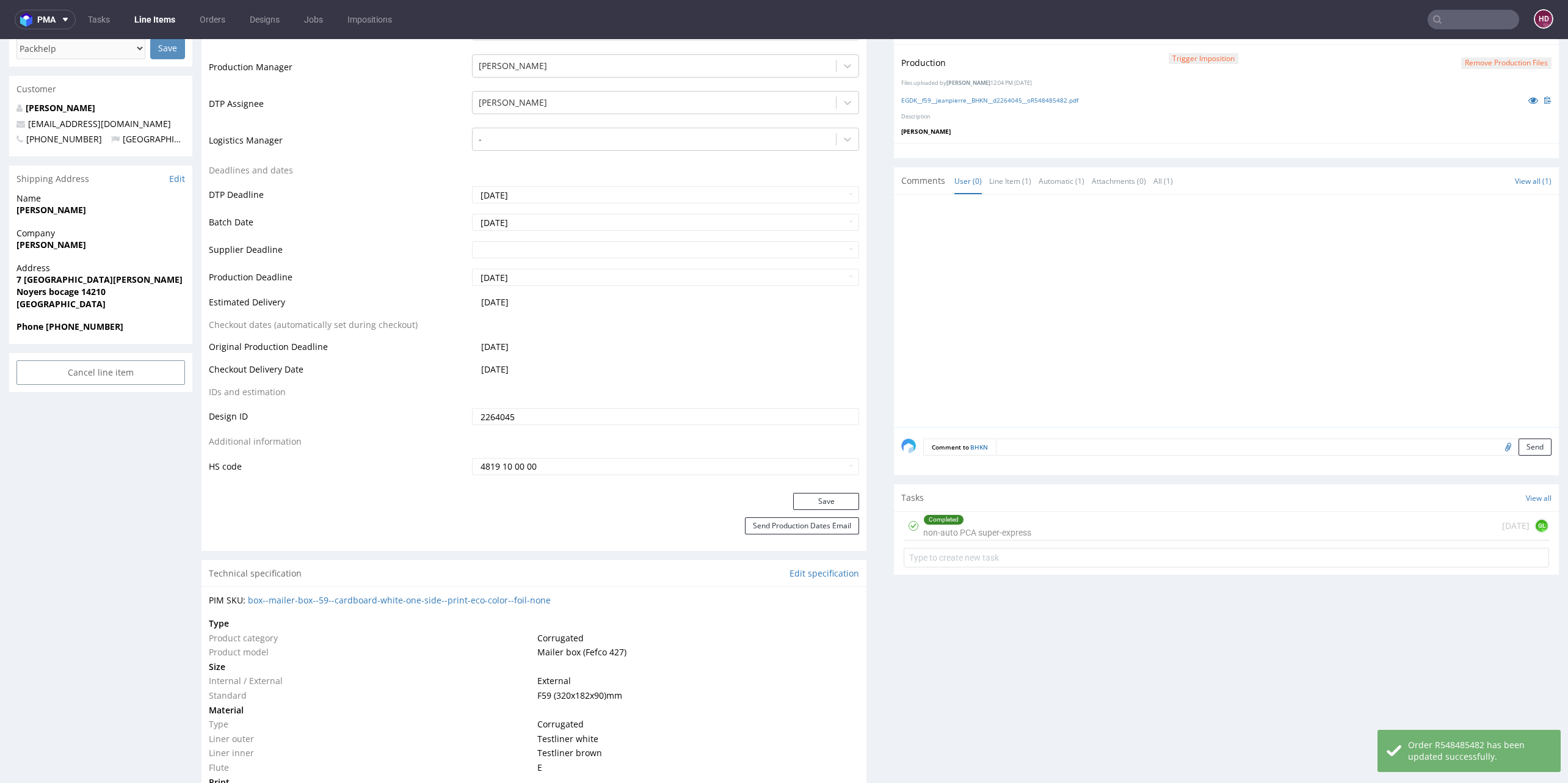
scroll to position [0, 0]
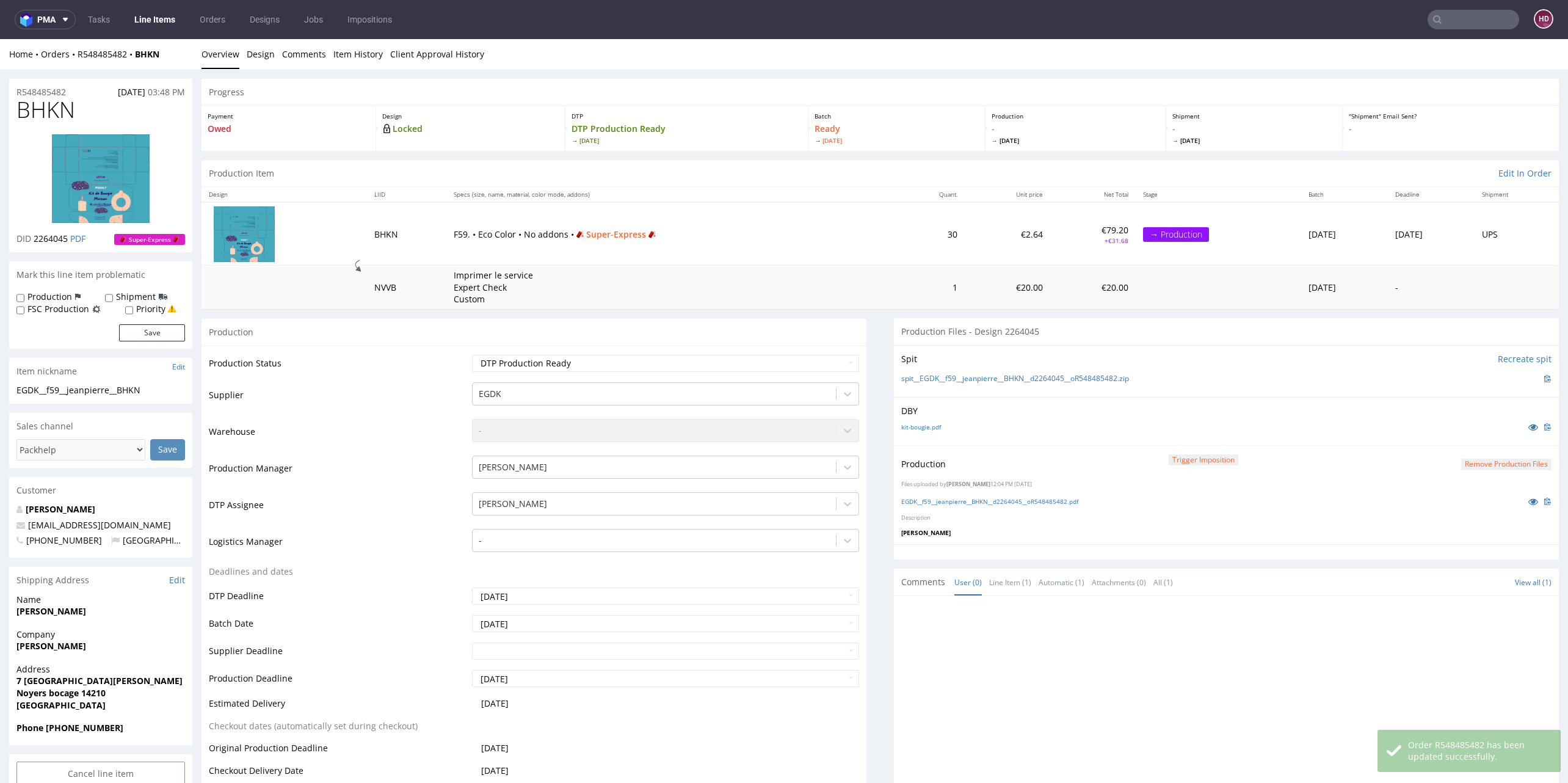
click at [147, 19] on link "Line Items" at bounding box center [155, 19] width 56 height 20
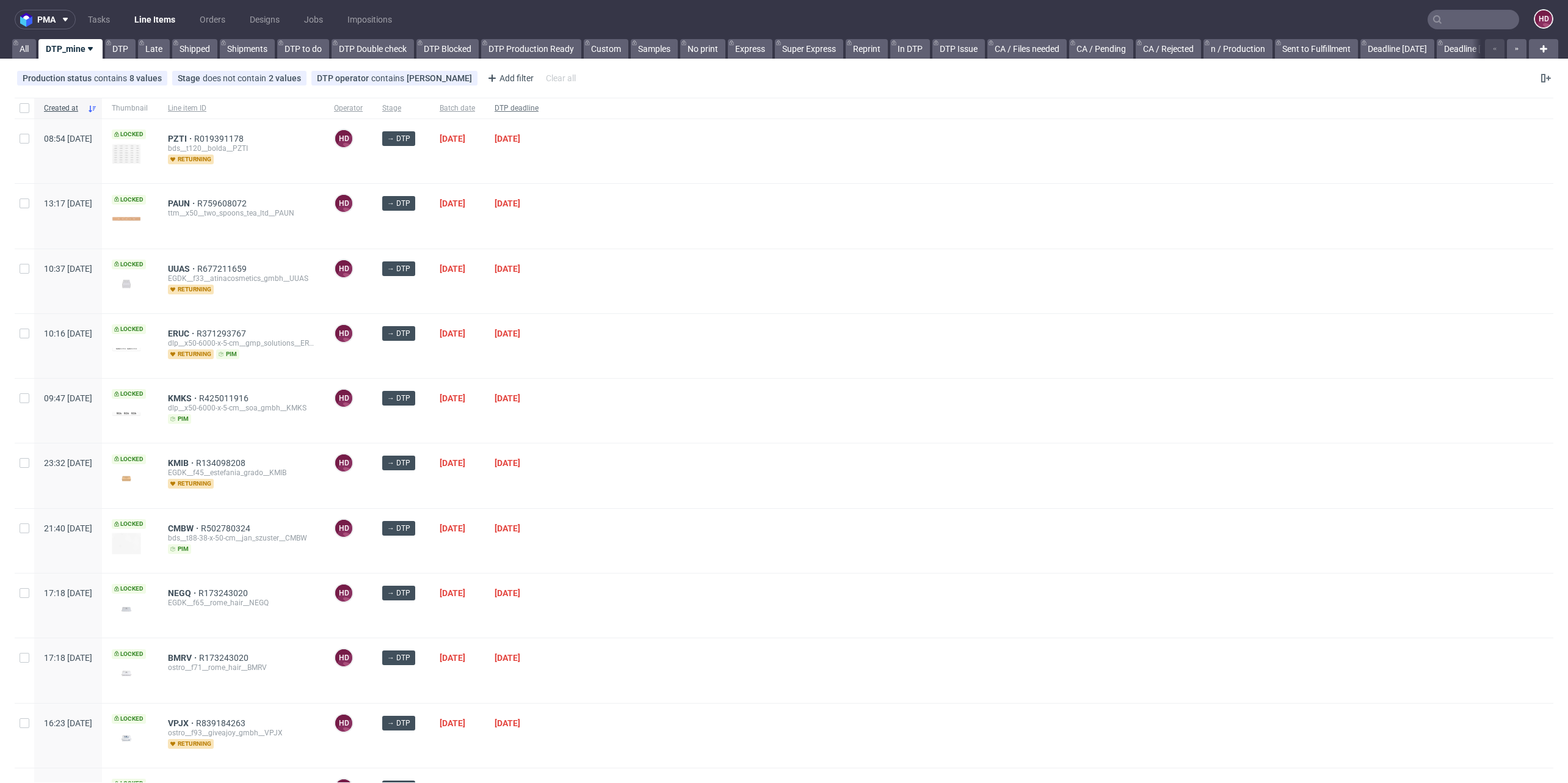
click at [539, 106] on span "DTP deadline" at bounding box center [517, 109] width 44 height 10
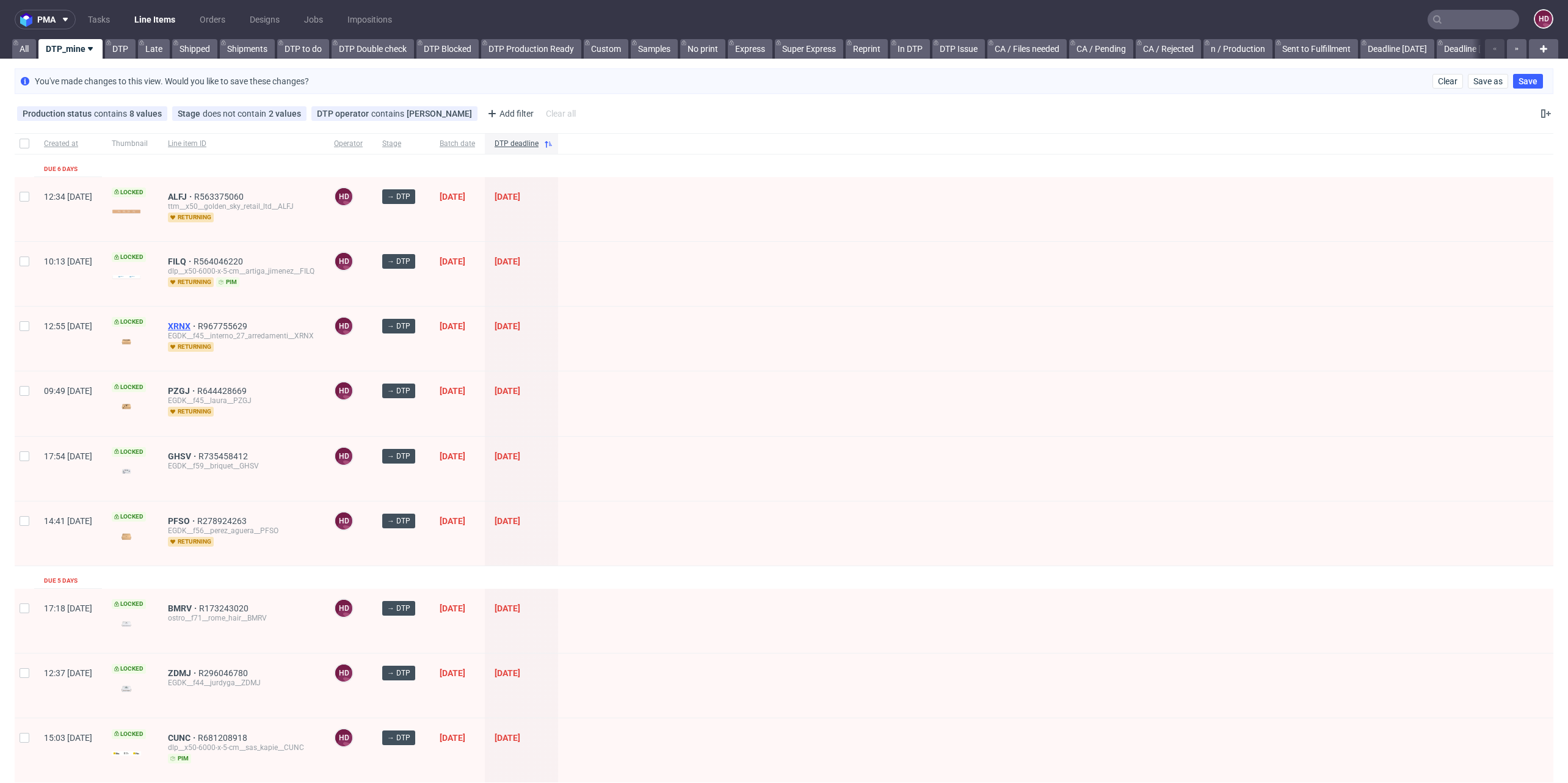
click at [198, 322] on span "XRNX" at bounding box center [182, 326] width 30 height 10
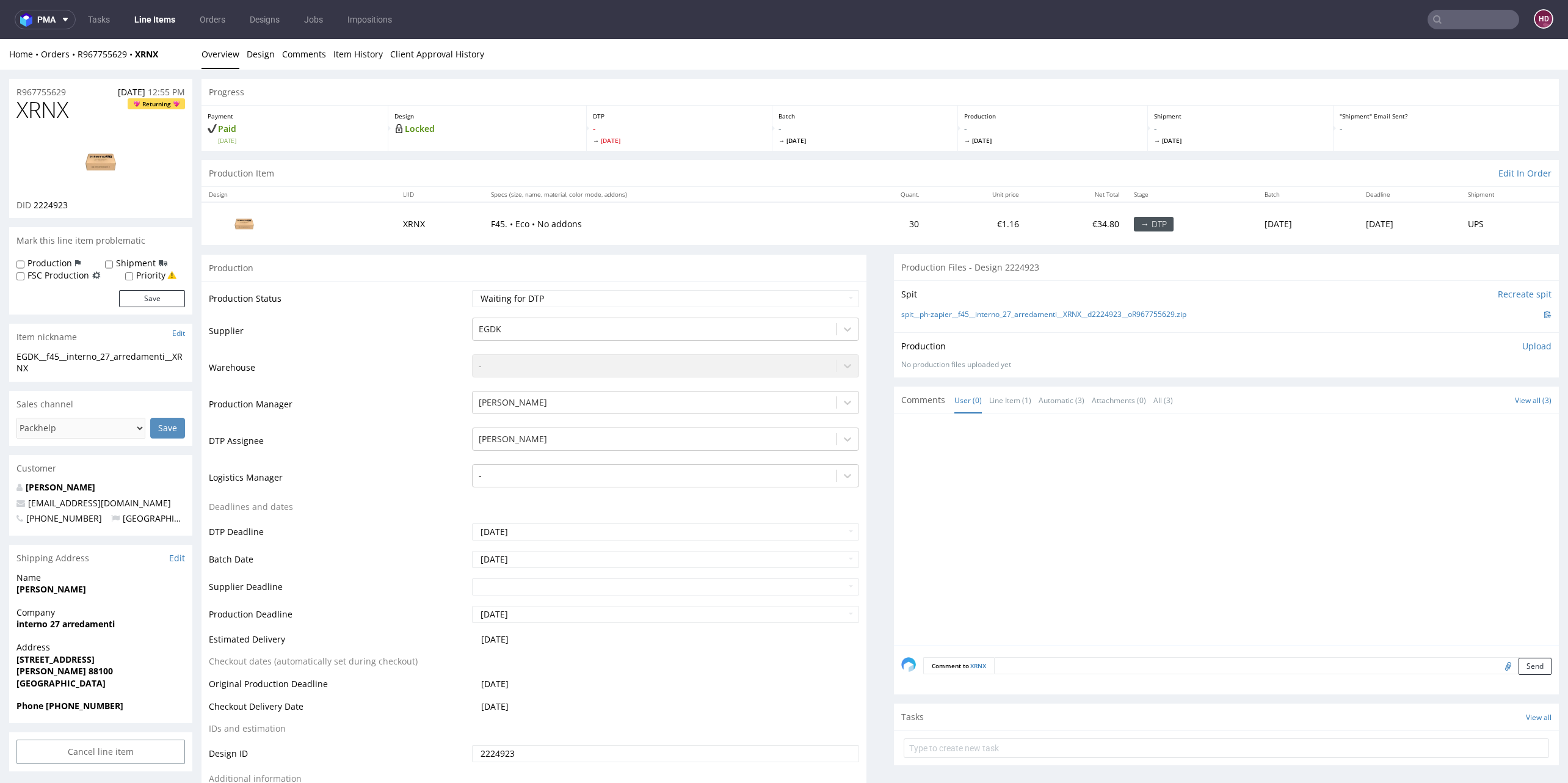
click at [588, 312] on td "Waiting for Artwork Waiting for Diecut Waiting for Mockup Waiting for DTP Waiti…" at bounding box center [664, 302] width 390 height 27
click at [593, 308] on td "Waiting for Artwork Waiting for Diecut Waiting for Mockup Waiting for DTP Waiti…" at bounding box center [664, 302] width 390 height 27
click at [593, 305] on select "Waiting for Artwork Waiting for Diecut Waiting for Mockup Waiting for DTP Waiti…" at bounding box center [665, 298] width 387 height 17
select select "dtp_in_process"
click at [472, 290] on select "Waiting for Artwork Waiting for Diecut Waiting for Mockup Waiting for DTP Waiti…" at bounding box center [665, 298] width 387 height 17
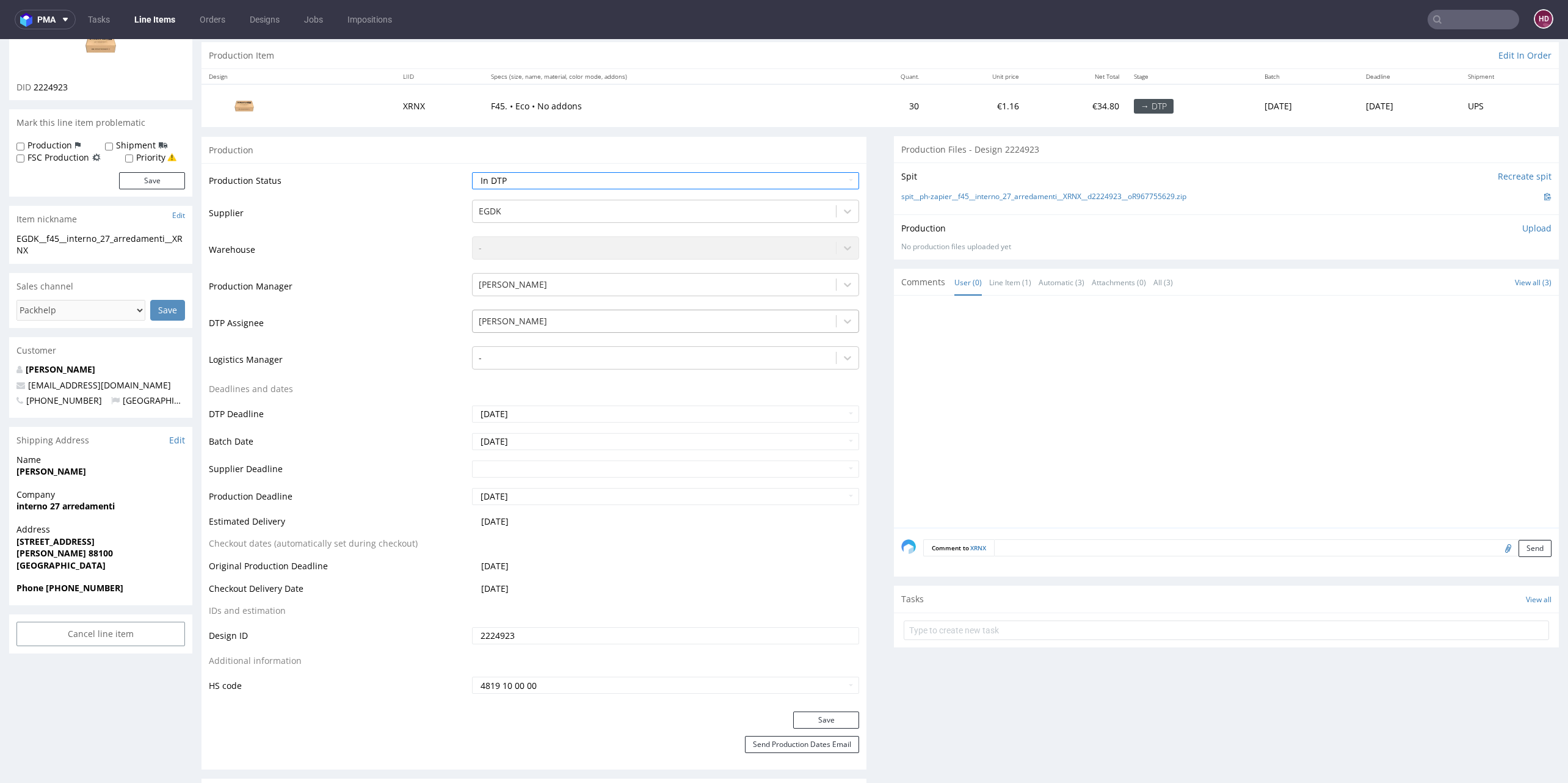
scroll to position [141, 0]
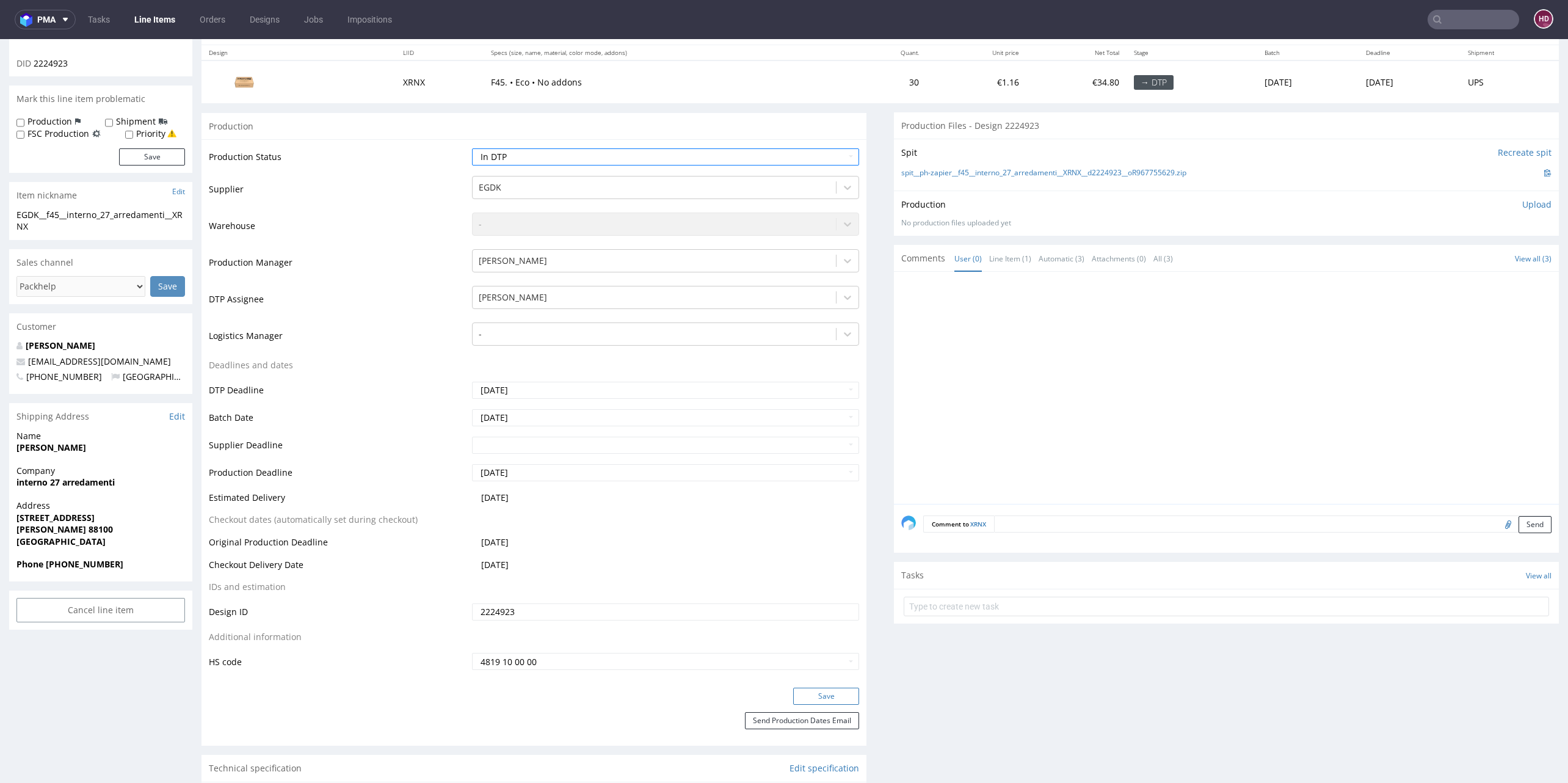
click at [796, 696] on button "Save" at bounding box center [826, 696] width 66 height 17
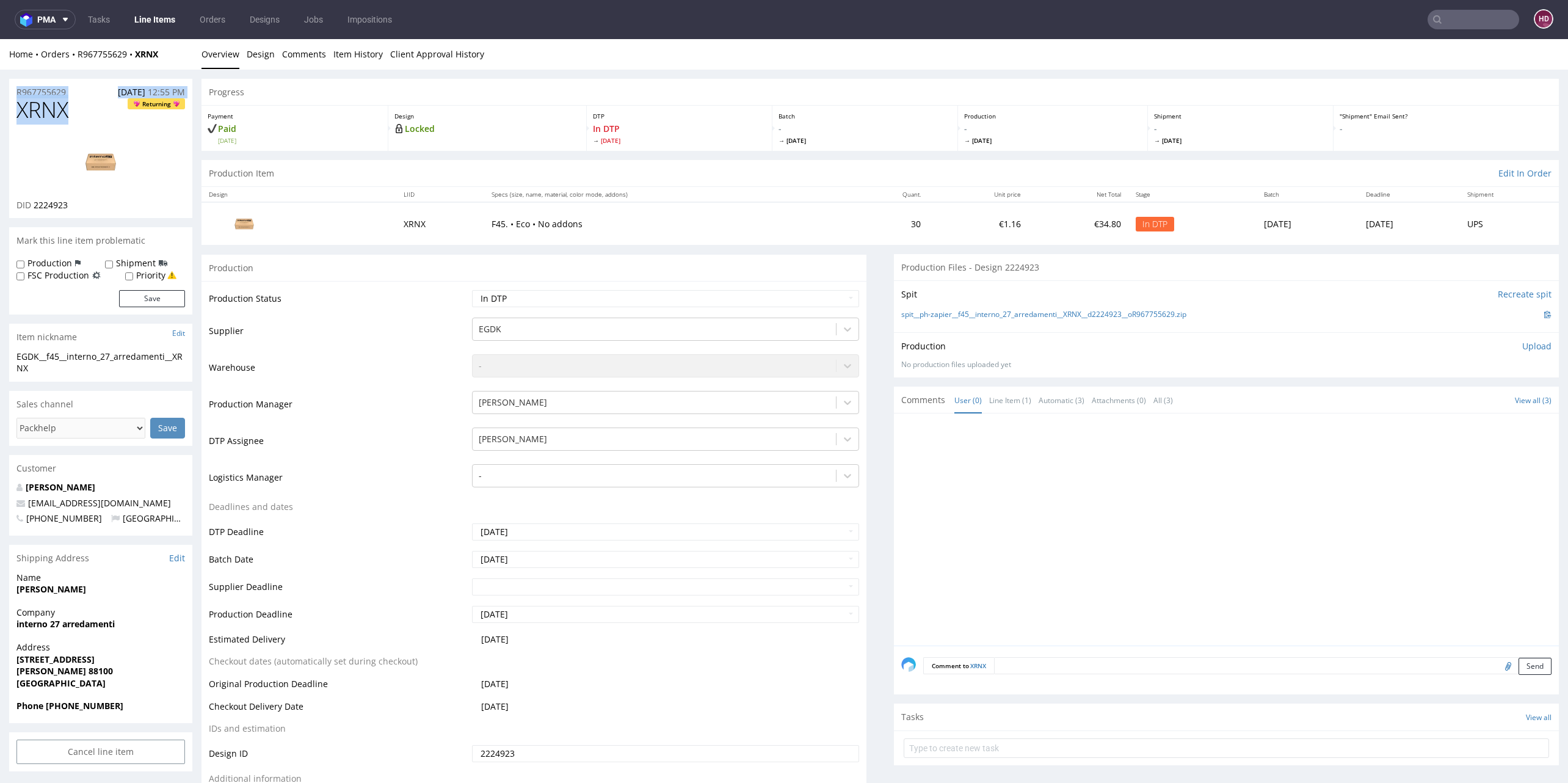
drag, startPoint x: 67, startPoint y: 110, endPoint x: -18, endPoint y: 97, distance: 86.0
copy section "R967755629 11.09.2025 12:55 PM XRNX"
click at [78, 118] on h1 "XRNX Returning" at bounding box center [100, 109] width 169 height 24
drag, startPoint x: 23, startPoint y: 106, endPoint x: 10, endPoint y: 108, distance: 13.2
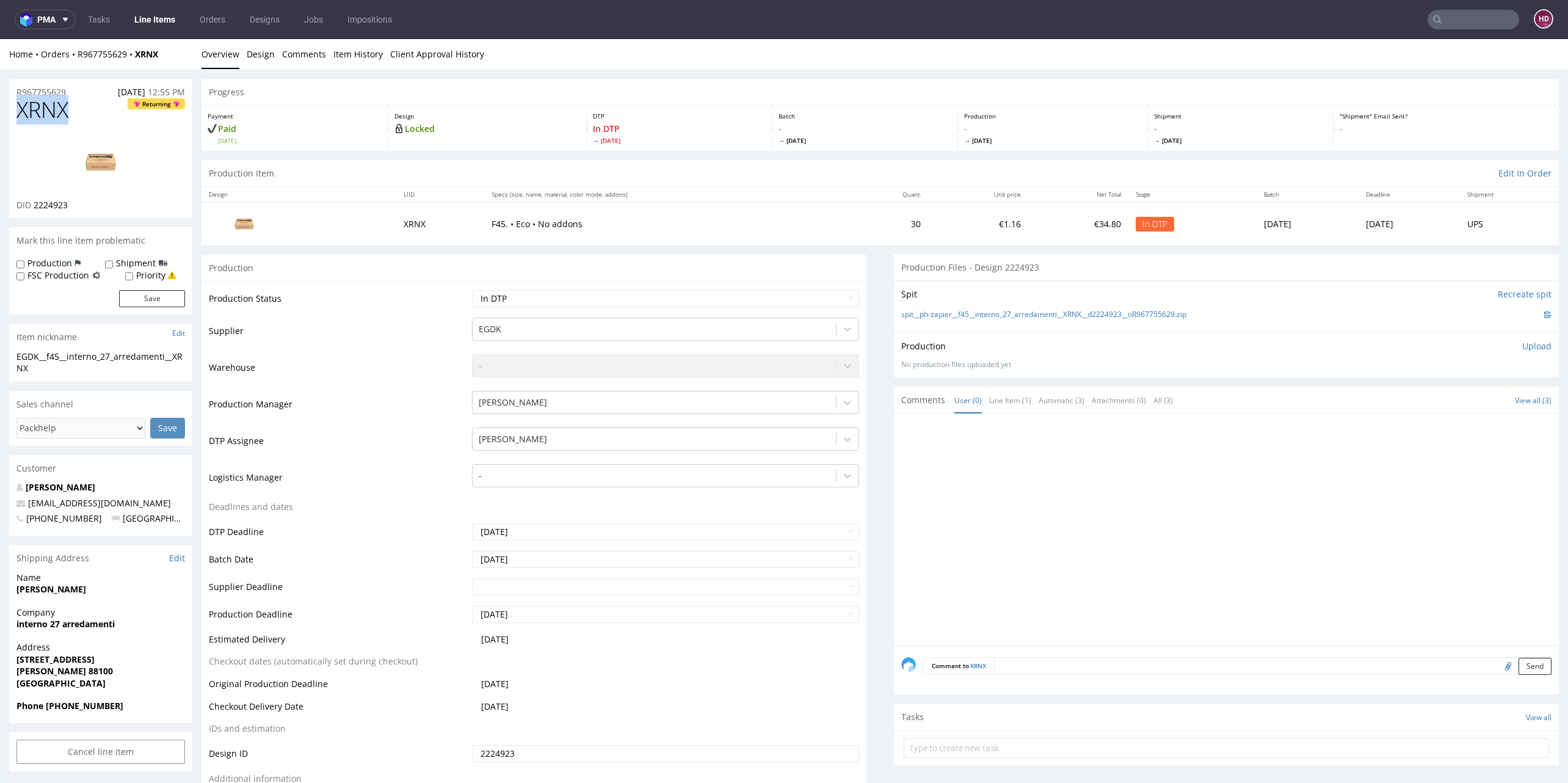
click at [10, 108] on div "XRNX Returning DID 2224923" at bounding box center [100, 158] width 183 height 120
drag, startPoint x: 80, startPoint y: 206, endPoint x: 32, endPoint y: 204, distance: 48.0
click at [32, 204] on div "DID 2224923" at bounding box center [100, 205] width 169 height 12
copy span "2224923"
click at [110, 169] on img at bounding box center [100, 161] width 97 height 55
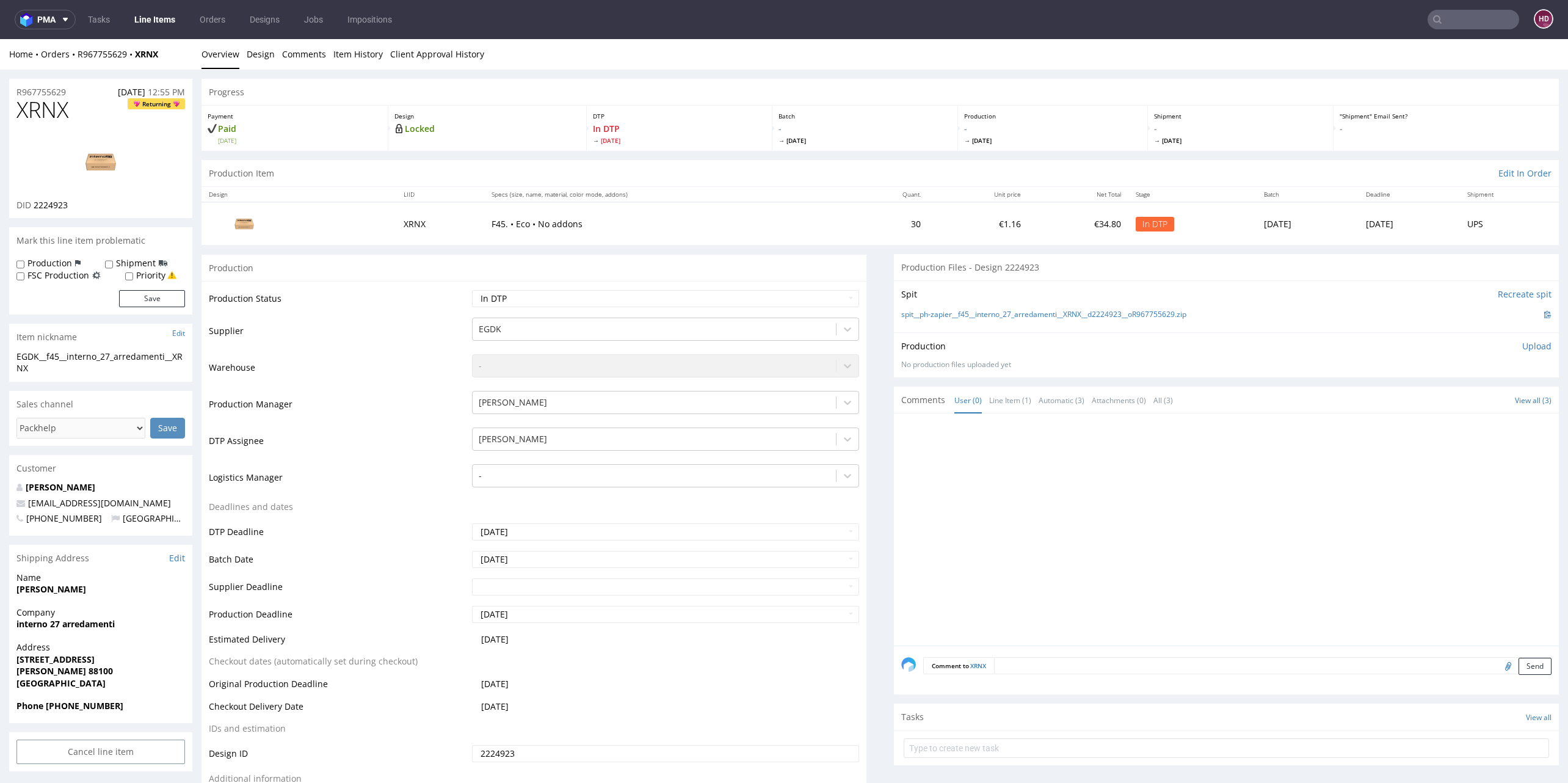
click at [33, 156] on div at bounding box center [100, 162] width 169 height 75
drag, startPoint x: 72, startPoint y: 113, endPoint x: 12, endPoint y: 101, distance: 61.2
click at [12, 101] on div "XRNX Returning DID 2224923" at bounding box center [100, 158] width 183 height 120
copy span "XRNX"
click at [56, 372] on div "EGDK__f45__interno_27_arredamenti__XRNX" at bounding box center [100, 362] width 169 height 23
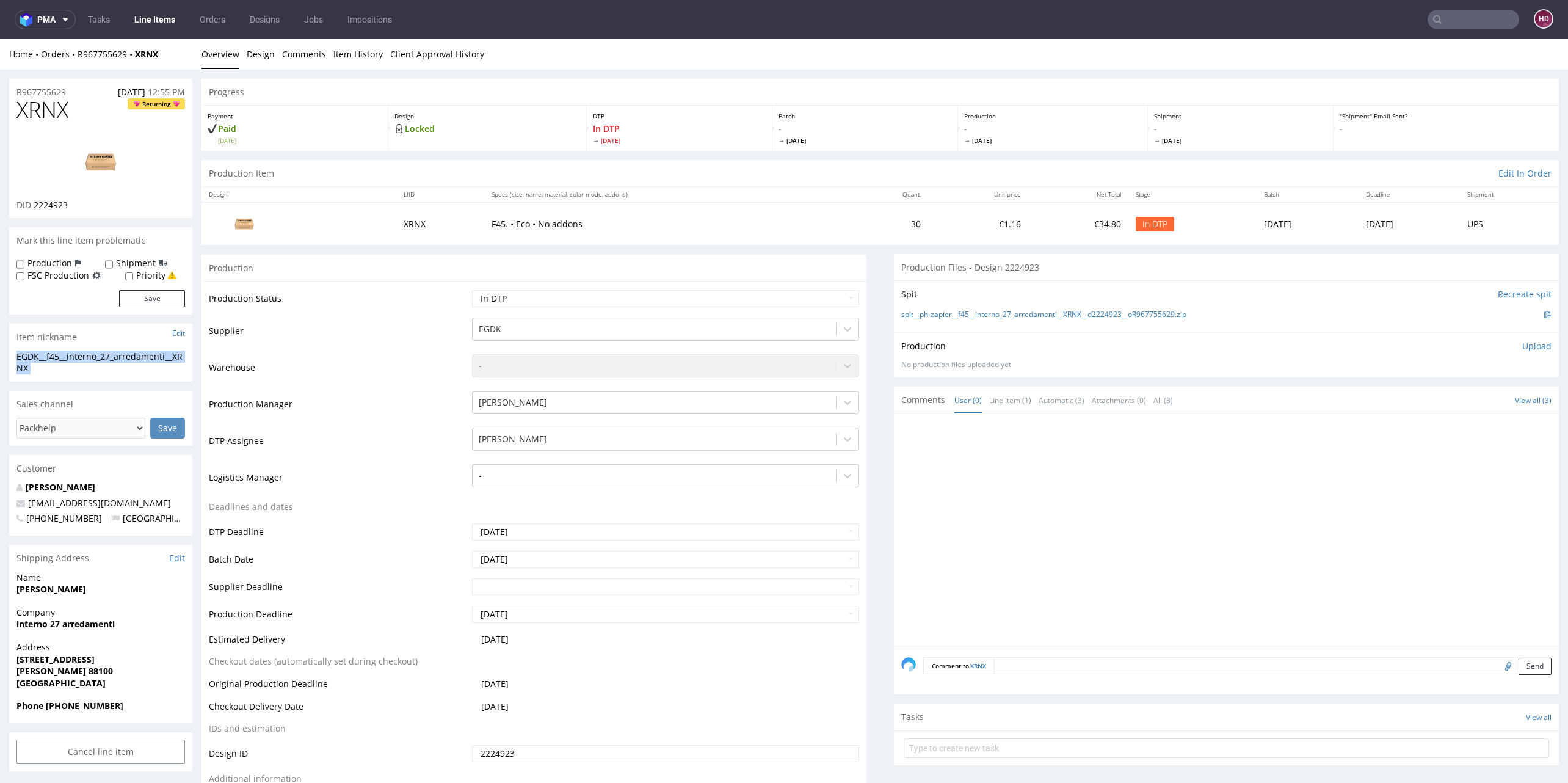
drag, startPoint x: 54, startPoint y: 372, endPoint x: 9, endPoint y: 356, distance: 47.8
click at [9, 356] on div "EGDK__f45__interno_27_arredamenti__XRNX EGDK__f45 __interno_27_arredamenti__XRN…" at bounding box center [100, 366] width 183 height 31
copy div "EGDK__f45__interno_27_arredamenti__XRNX Update"
drag, startPoint x: 71, startPoint y: 88, endPoint x: -10, endPoint y: 92, distance: 81.1
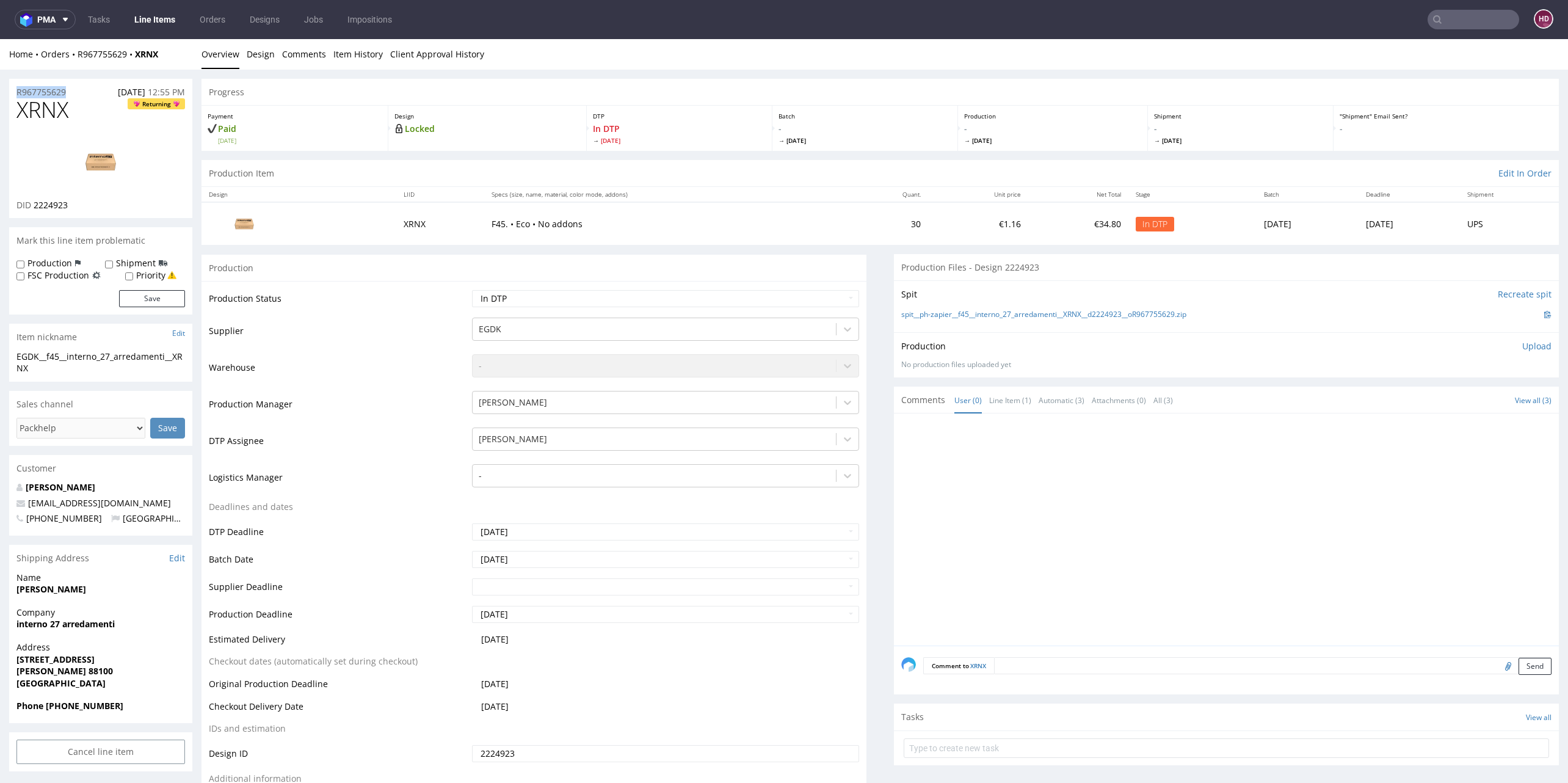
copy p "R967755629"
click at [92, 205] on div "DID 2224923" at bounding box center [100, 205] width 169 height 12
drag, startPoint x: 62, startPoint y: 207, endPoint x: 33, endPoint y: 207, distance: 29.0
click at [33, 207] on div "DID 2224923" at bounding box center [100, 205] width 169 height 12
copy div "2224923"
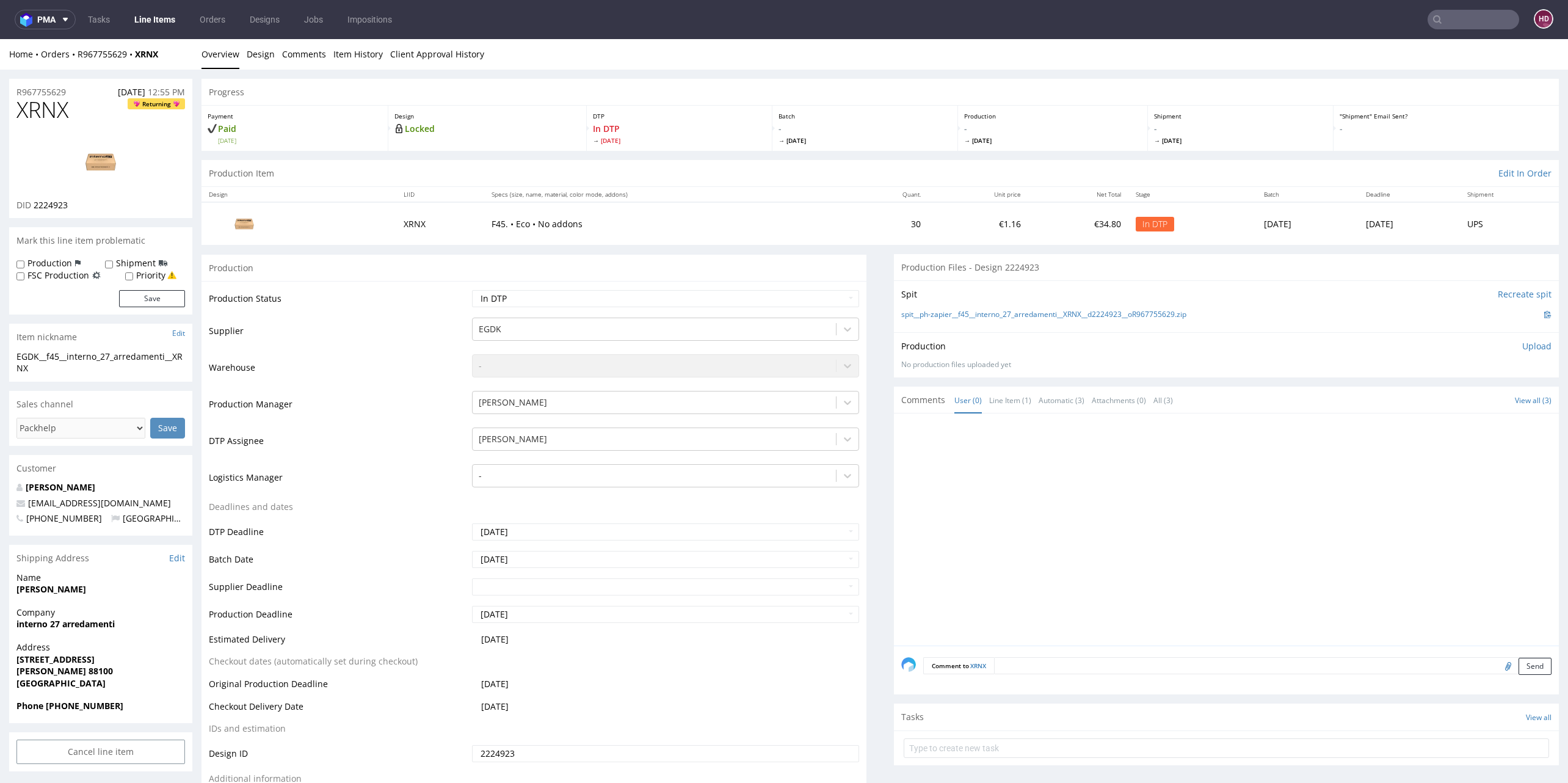
click at [1522, 344] on p "Upload" at bounding box center [1536, 346] width 29 height 12
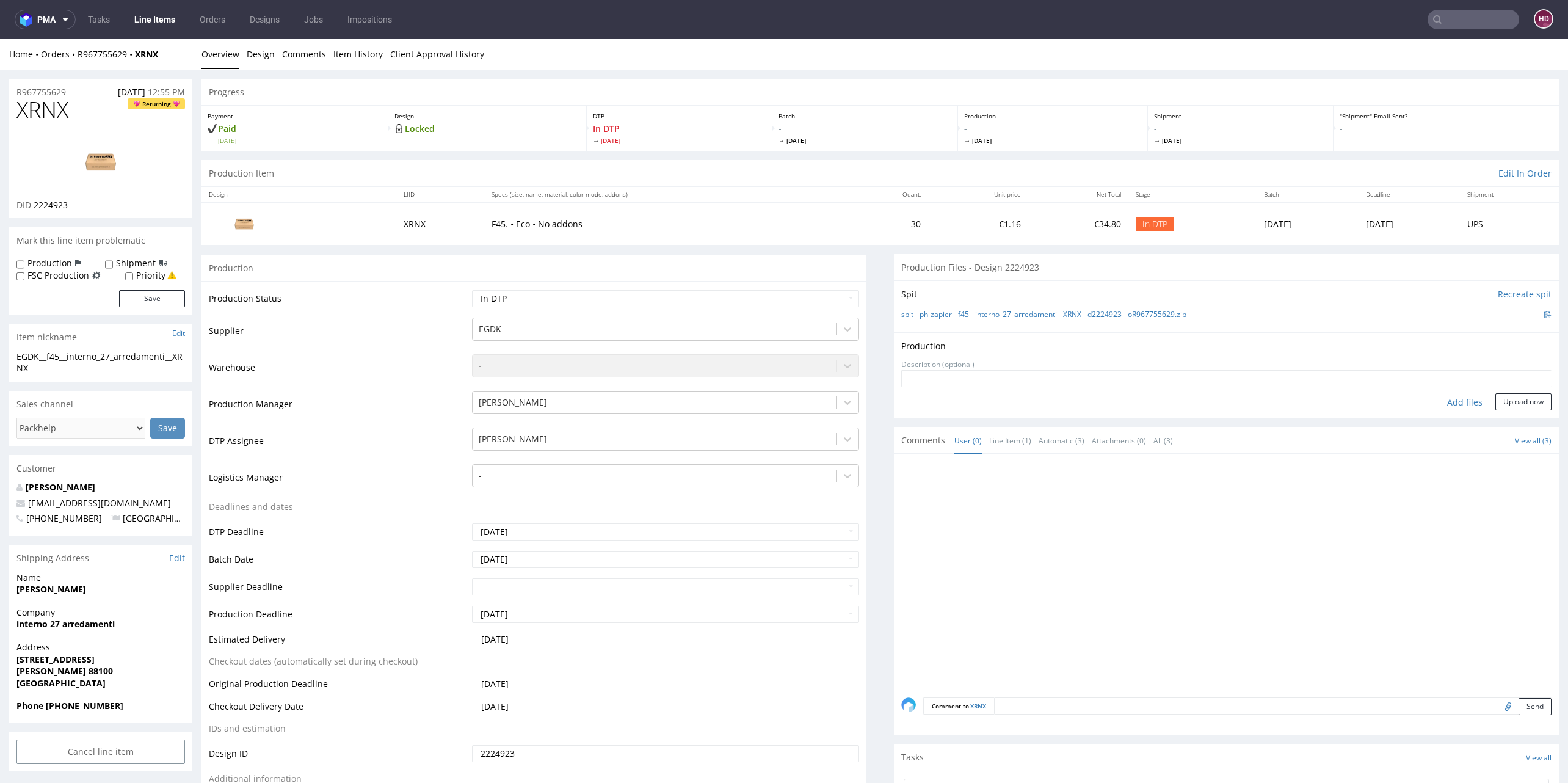
click at [1434, 404] on div "Add files" at bounding box center [1464, 402] width 61 height 18
type input "C:\fakepath\EGDK__f59__jeanpierre__BHKN__d2264045__oR548485482.pdf"
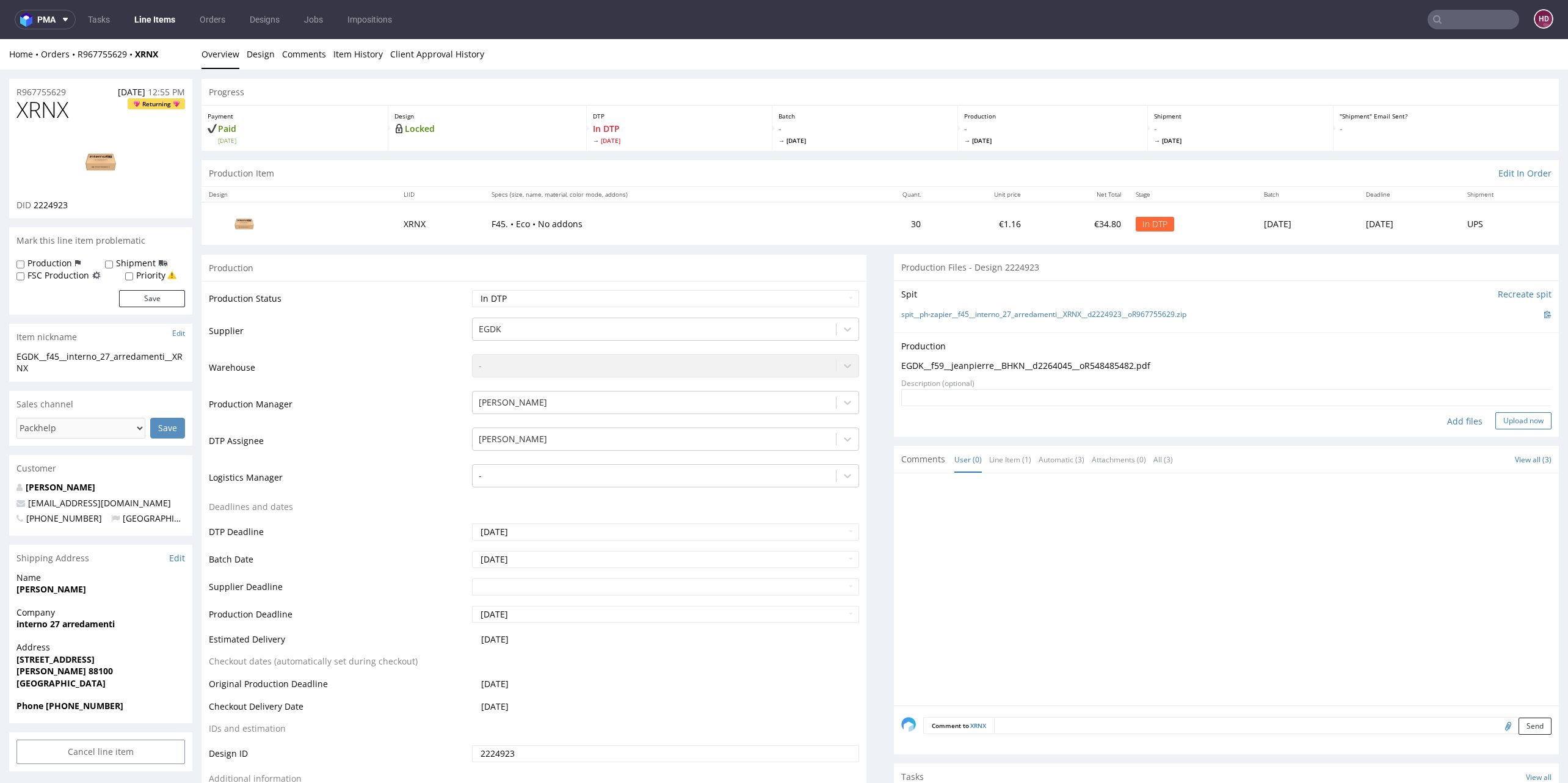
click at [1495, 419] on button "Upload now" at bounding box center [1523, 420] width 56 height 17
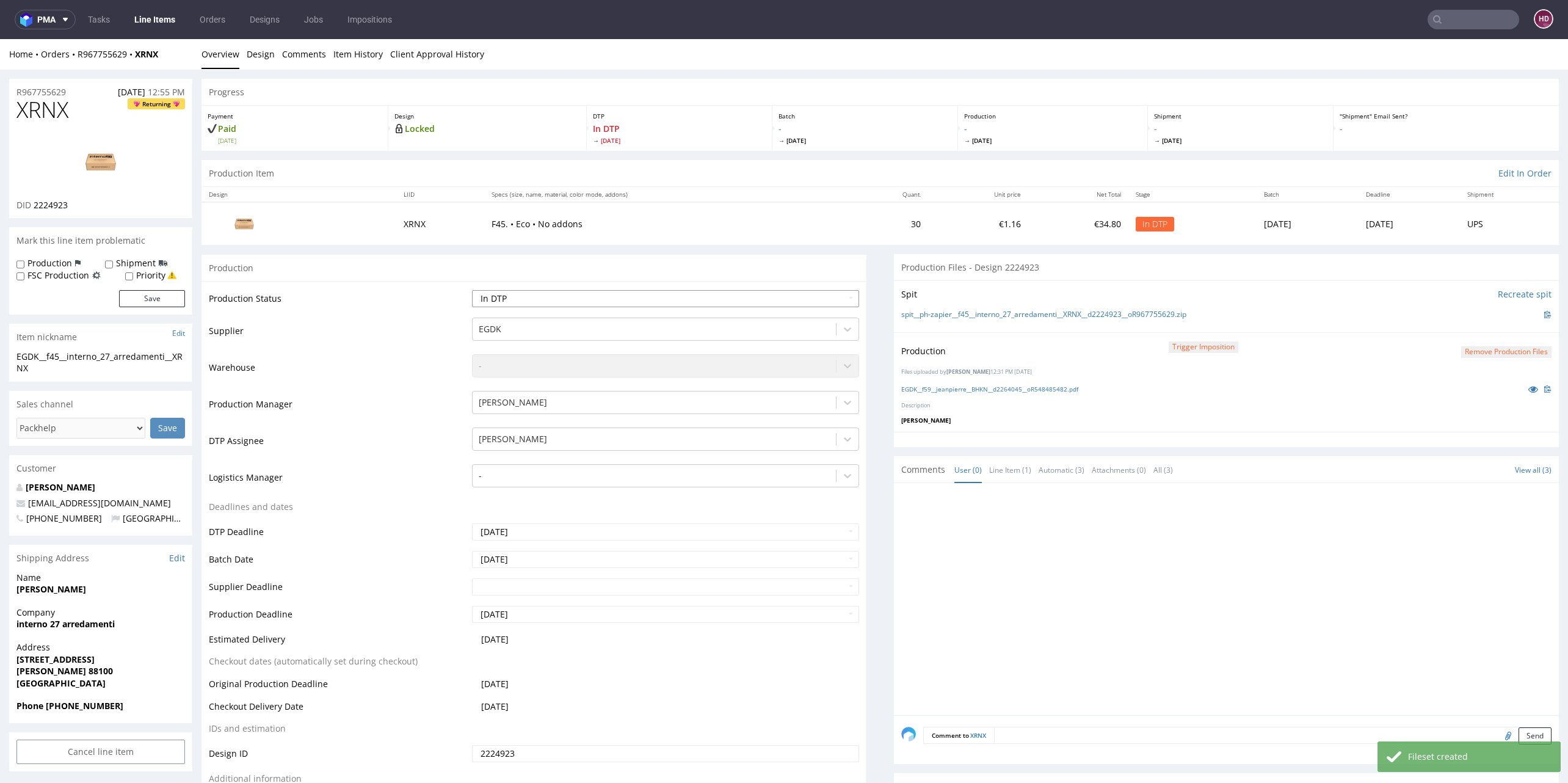
click at [580, 302] on select "Waiting for Artwork Waiting for Diecut Waiting for Mockup Waiting for DTP Waiti…" at bounding box center [665, 298] width 387 height 17
select select "dtp_production_ready"
click at [472, 290] on select "Waiting for Artwork Waiting for Diecut Waiting for Mockup Waiting for DTP Waiti…" at bounding box center [665, 298] width 387 height 17
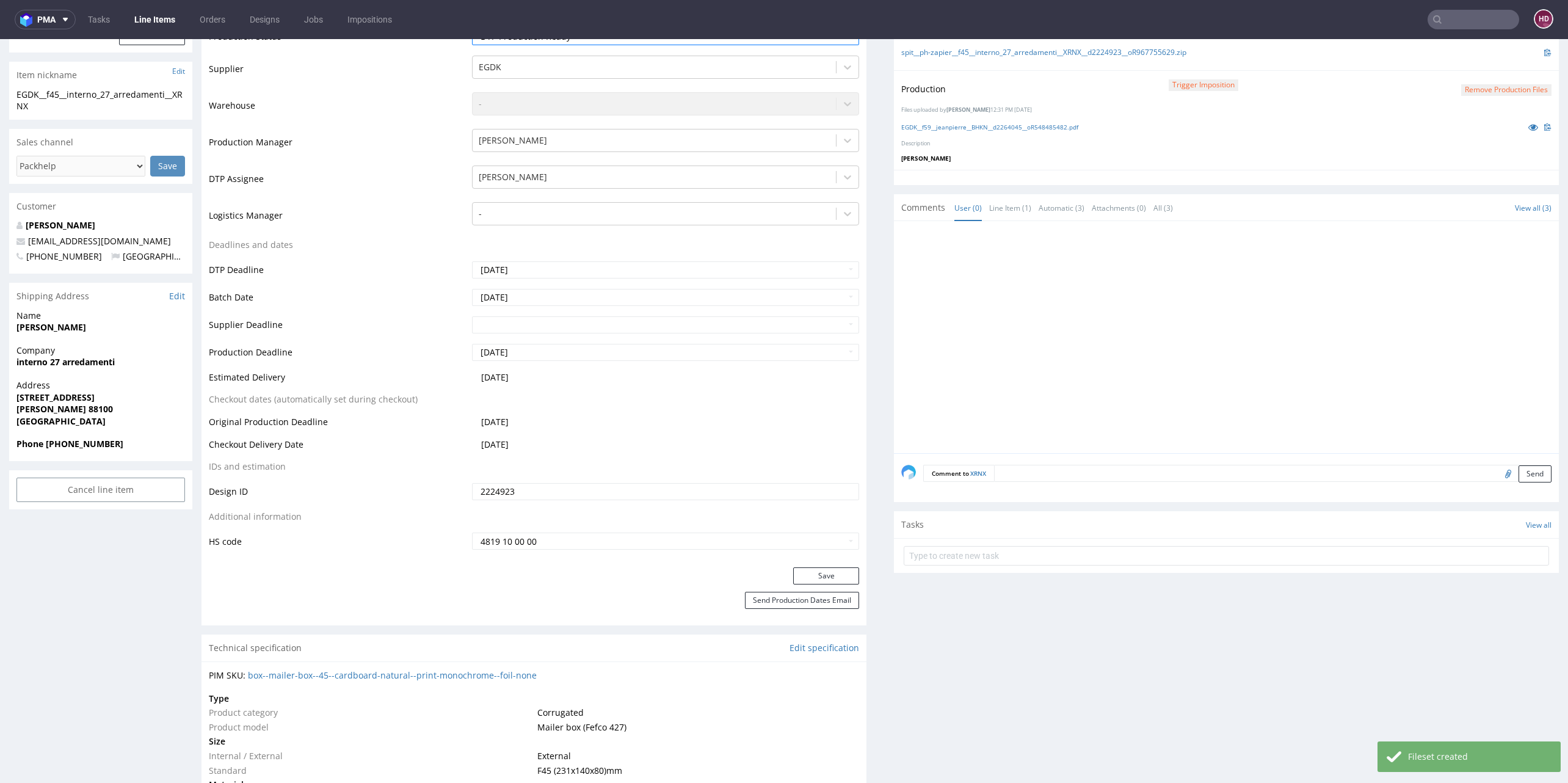
scroll to position [459, 0]
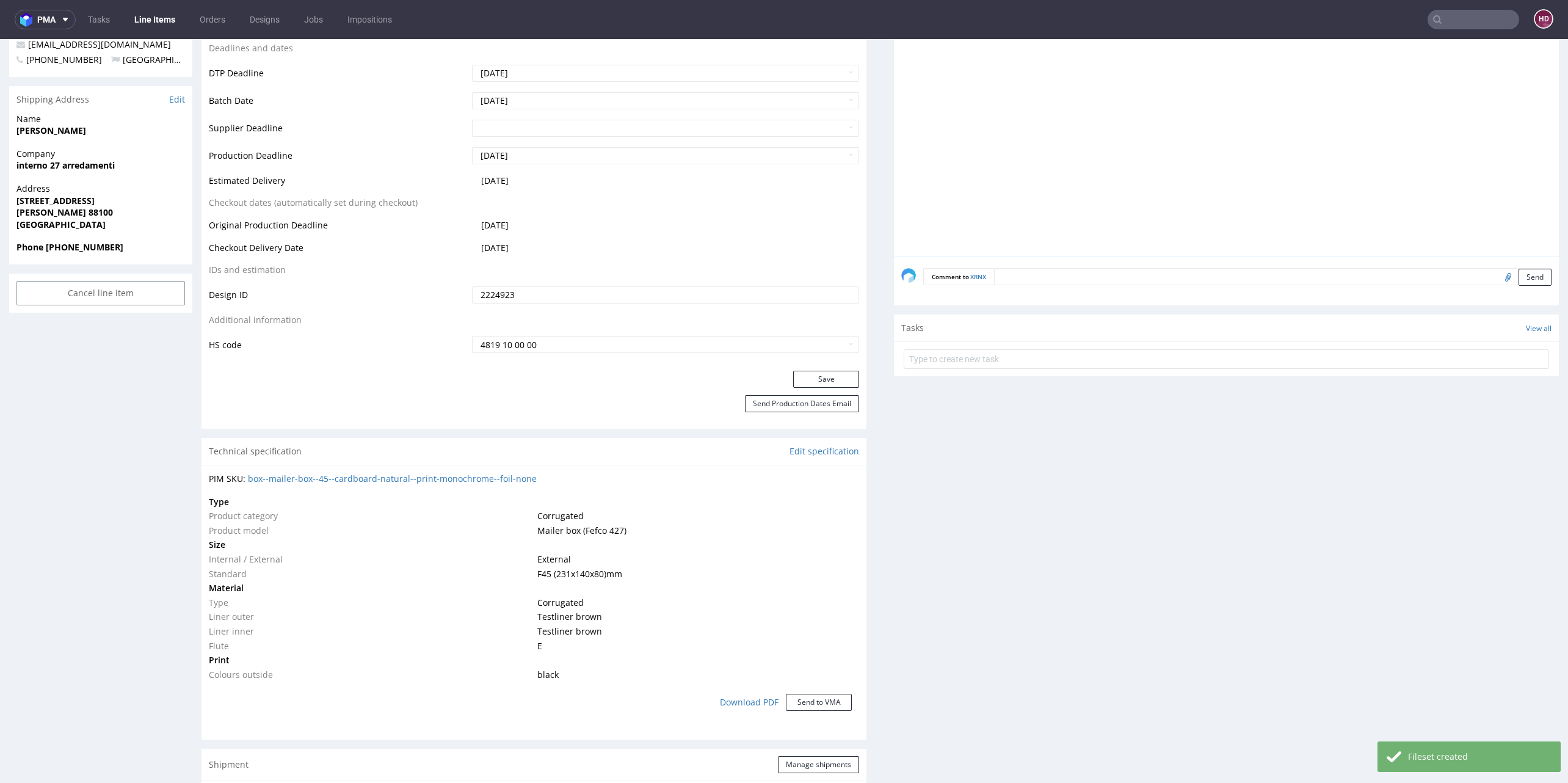
click at [801, 386] on div "Save" at bounding box center [533, 383] width 665 height 24
click at [802, 383] on button "Save" at bounding box center [826, 379] width 66 height 17
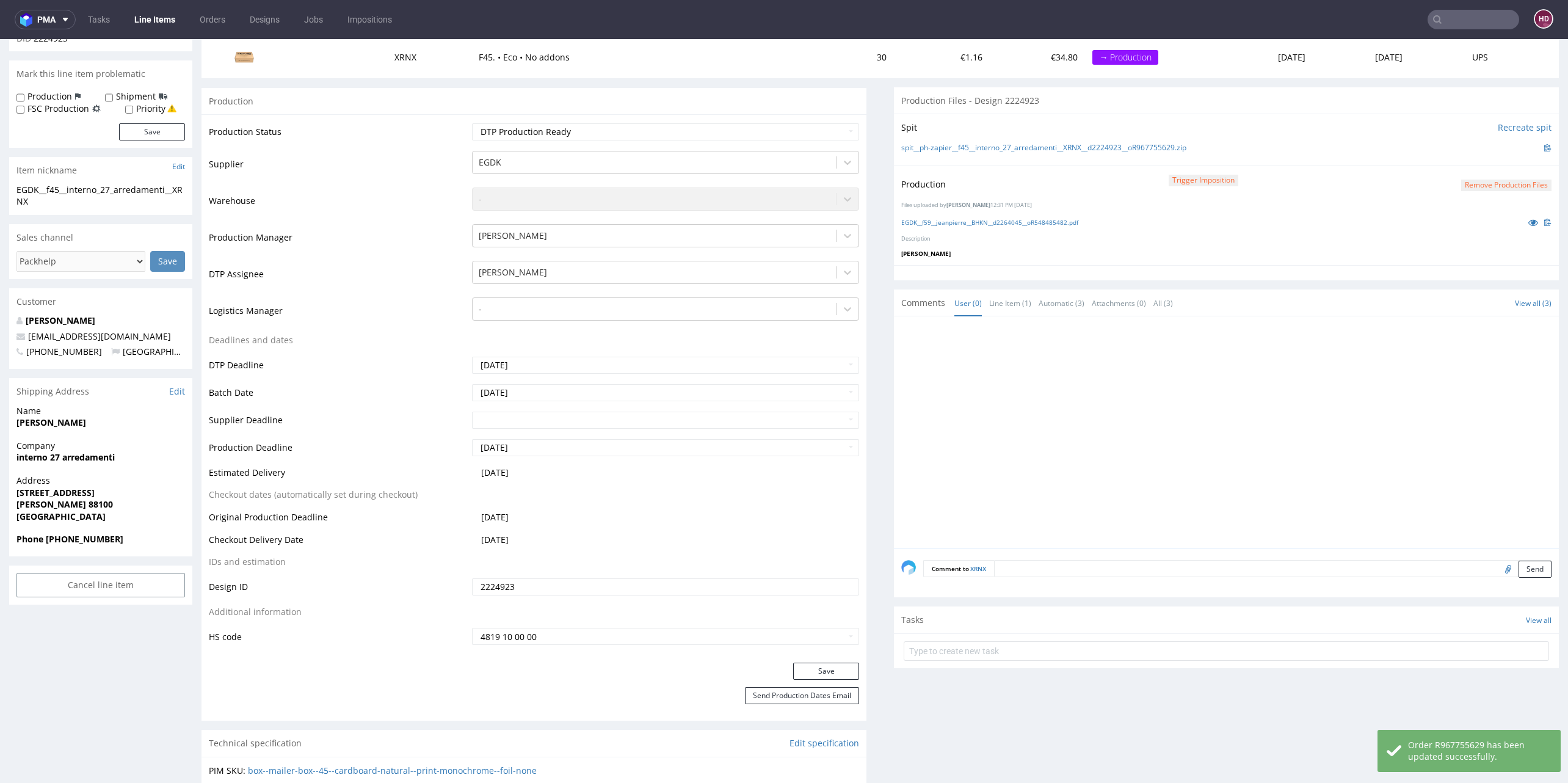
scroll to position [0, 0]
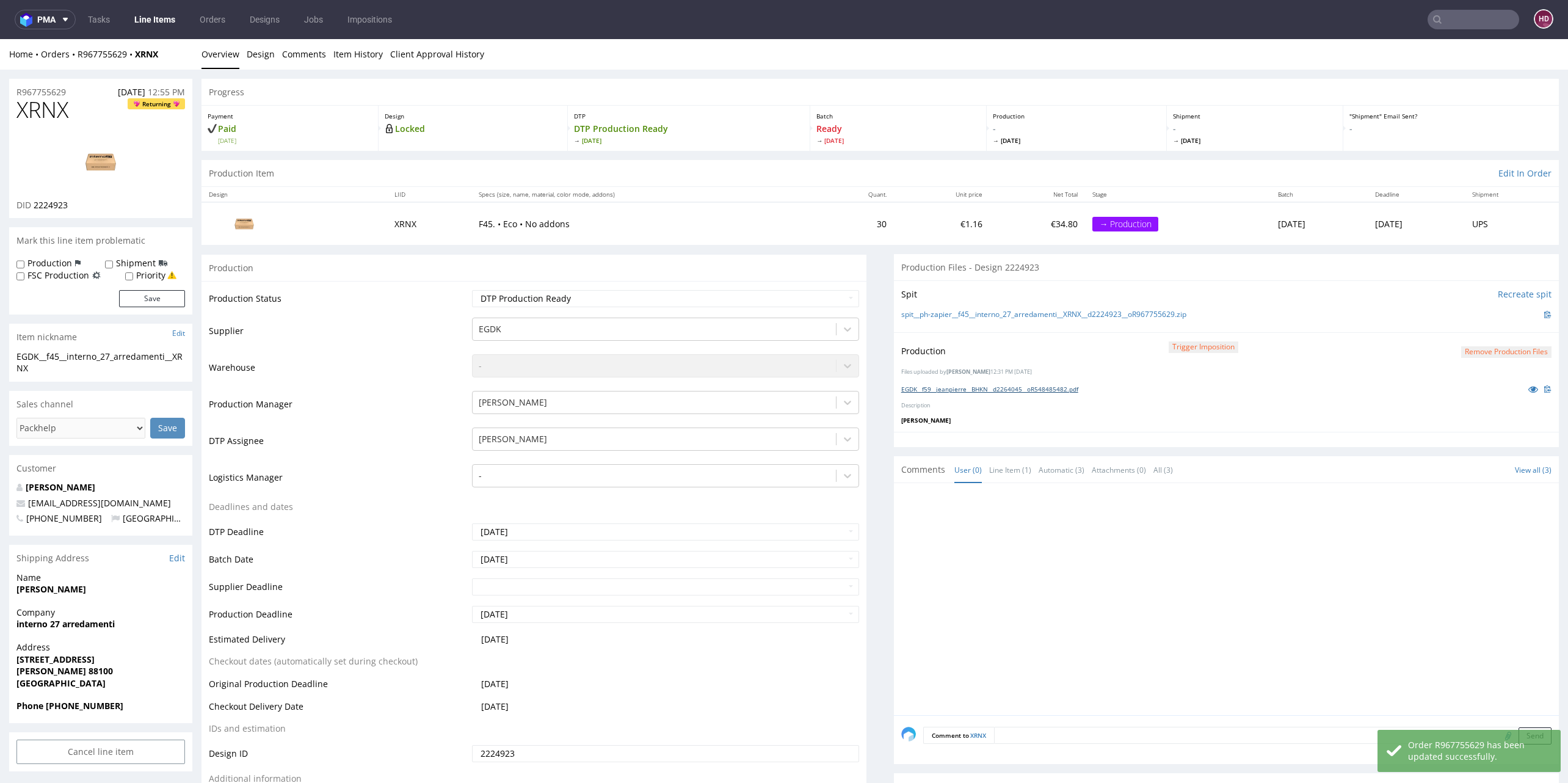
click at [935, 388] on link "EGDK__f59__jeanpierre__BHKN__d2264045__oR548485482.pdf" at bounding box center [990, 389] width 177 height 9
click at [1512, 346] on button "Remove production files" at bounding box center [1506, 352] width 90 height 12
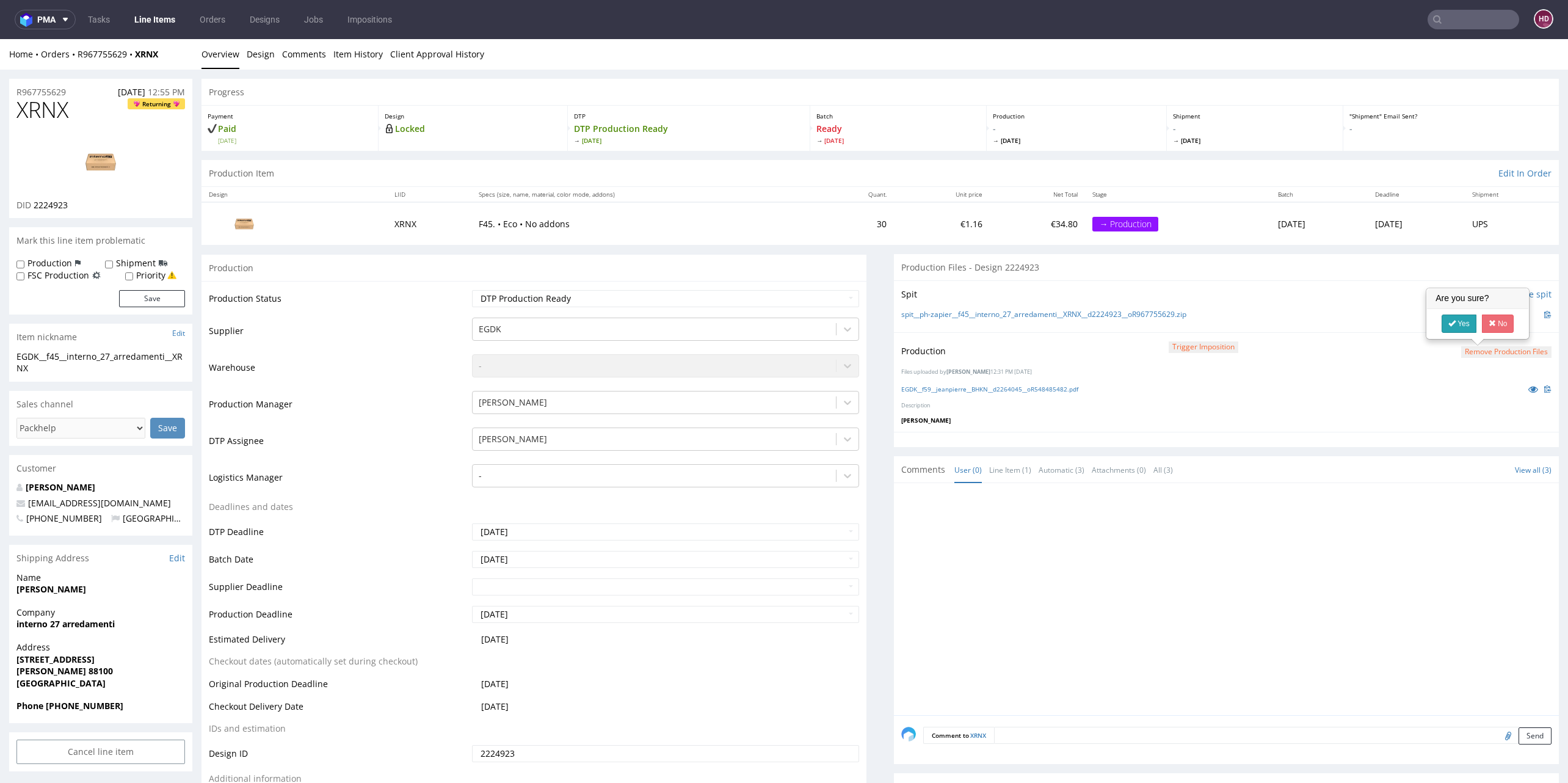
click at [1455, 323] on icon at bounding box center [1451, 323] width 7 height 9
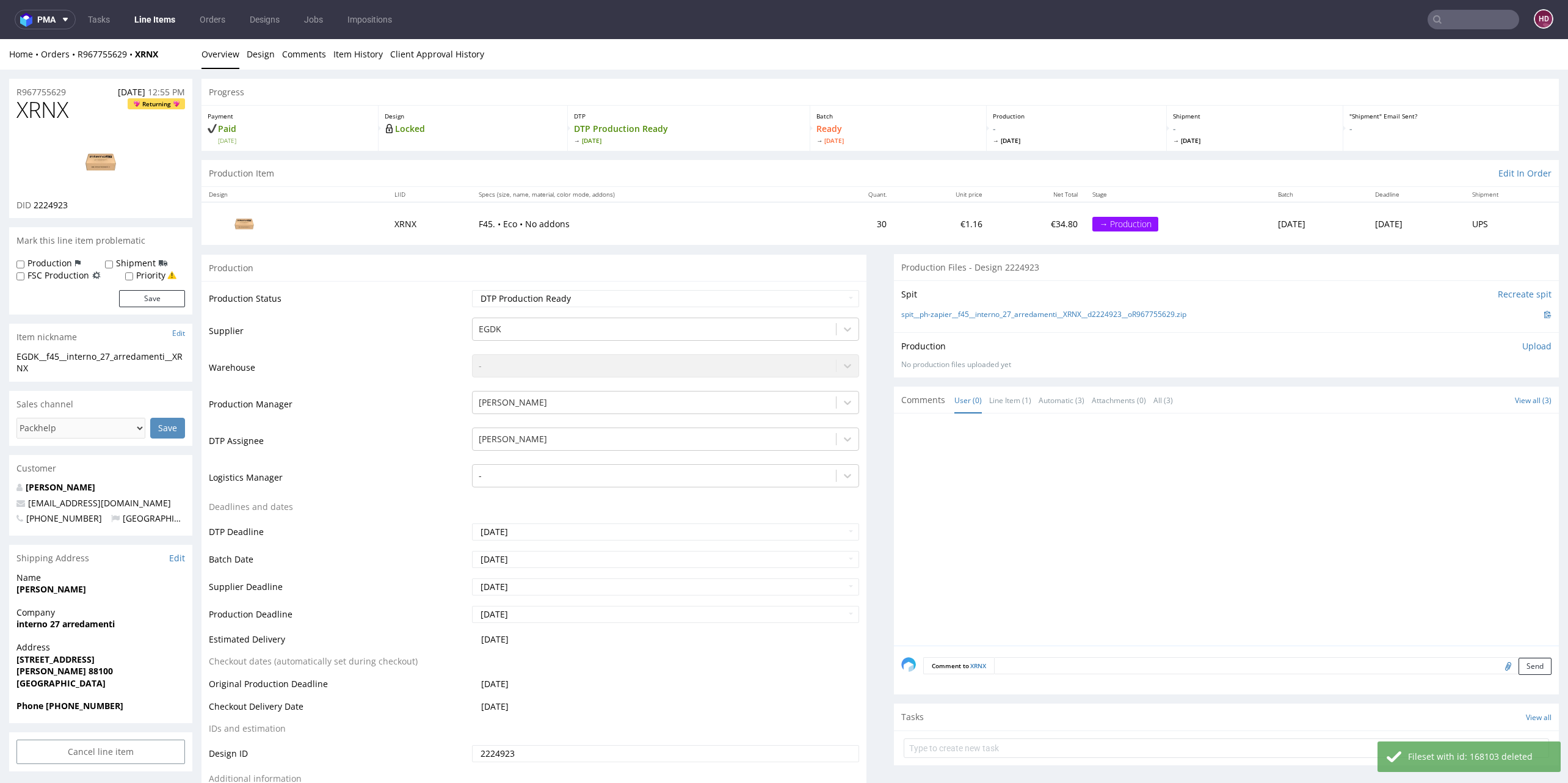
click at [1522, 343] on p "Upload" at bounding box center [1536, 346] width 29 height 12
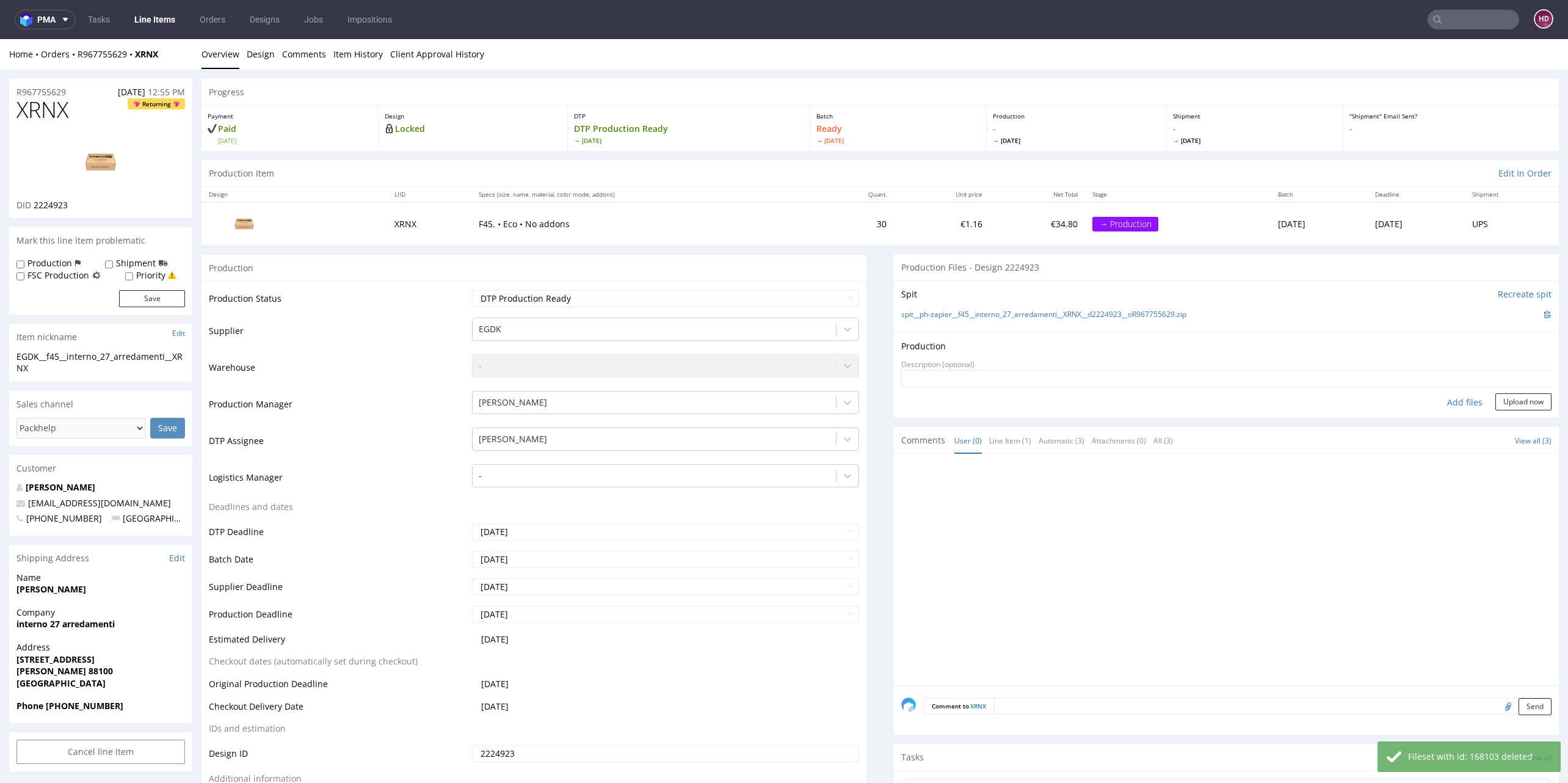
click at [1446, 391] on form "Add files Upload now" at bounding box center [1226, 390] width 650 height 40
click at [1443, 399] on div "Add files" at bounding box center [1464, 402] width 61 height 18
type input "C:\fakepath\EGDK__f45__interno_27_arredamenti__XRNX__d2224923__oR967755629.pdf"
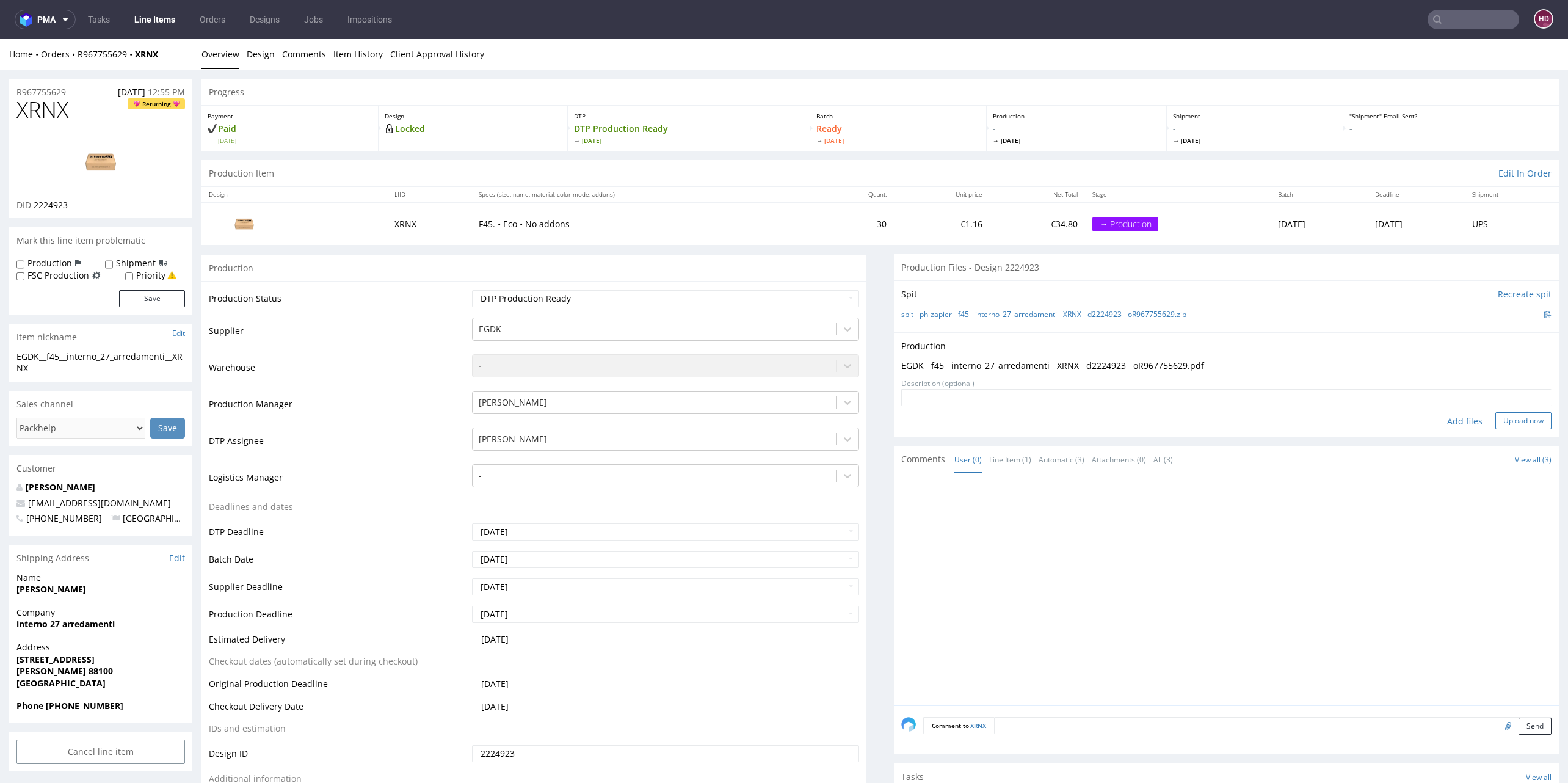
click at [1515, 412] on button "Upload now" at bounding box center [1523, 420] width 56 height 17
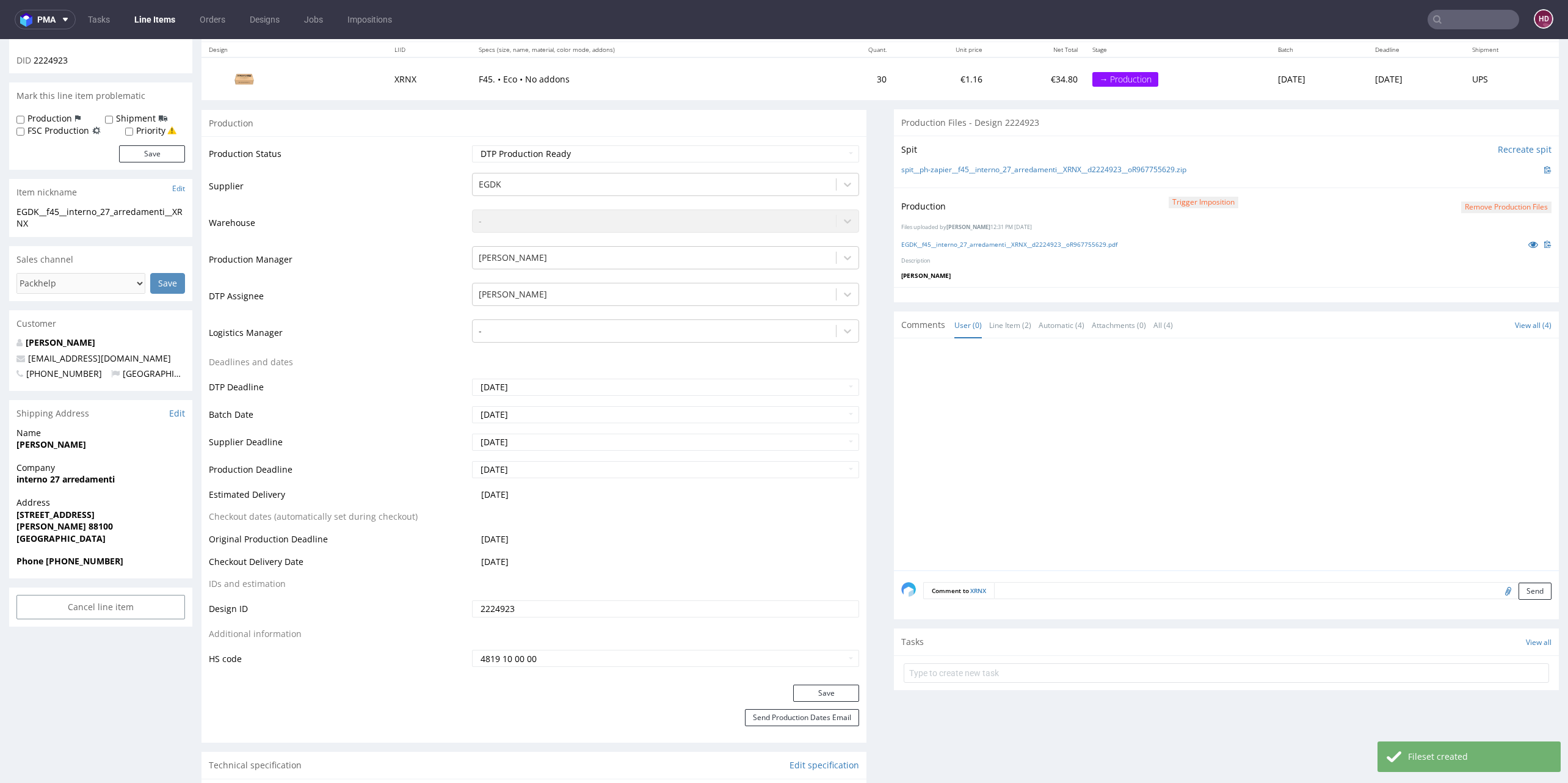
scroll to position [146, 0]
click at [813, 687] on button "Save" at bounding box center [826, 691] width 66 height 17
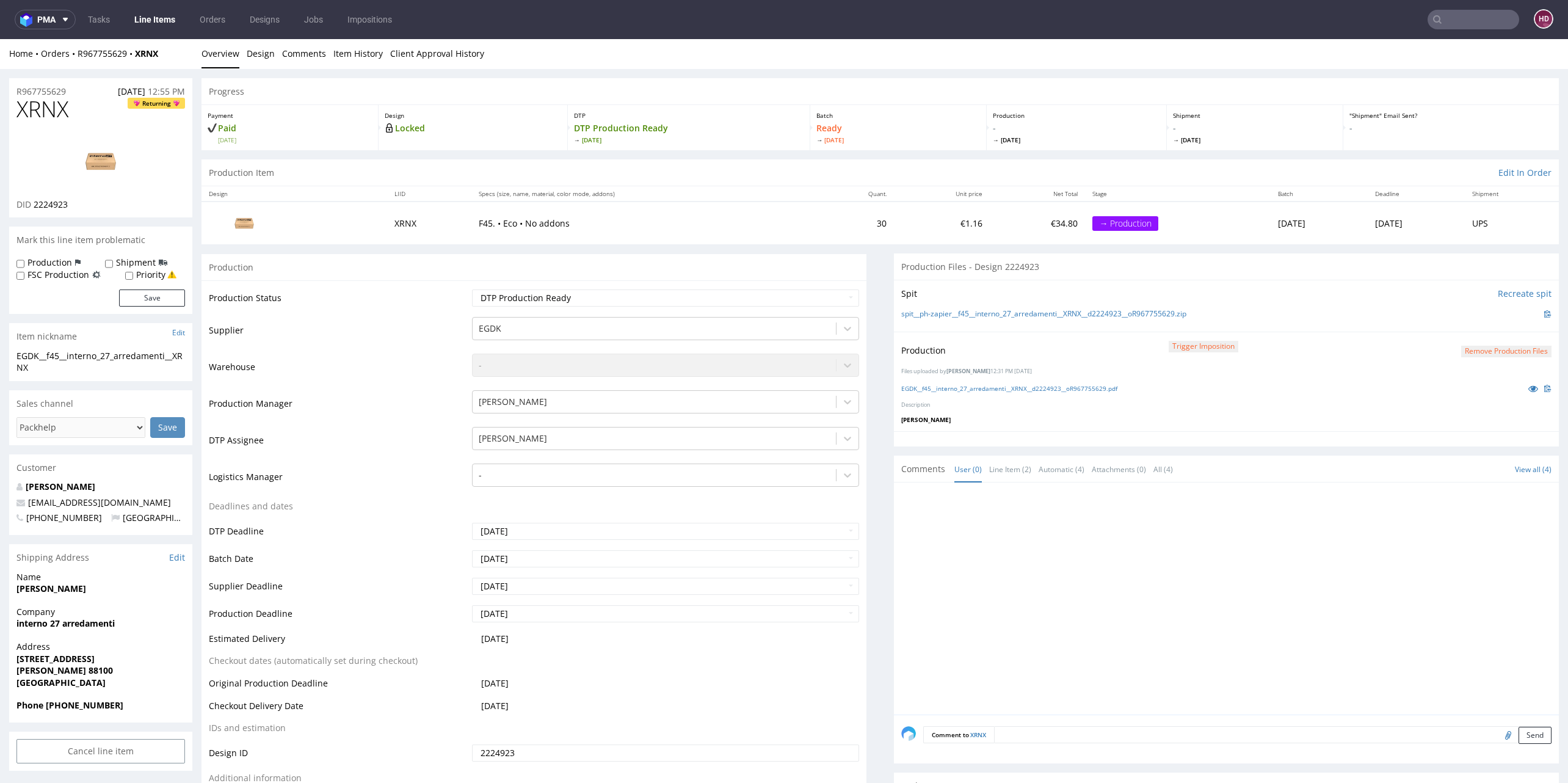
scroll to position [0, 0]
click at [174, 23] on link "Line Items" at bounding box center [155, 19] width 56 height 20
click at [173, 23] on link "Line Items" at bounding box center [155, 19] width 56 height 20
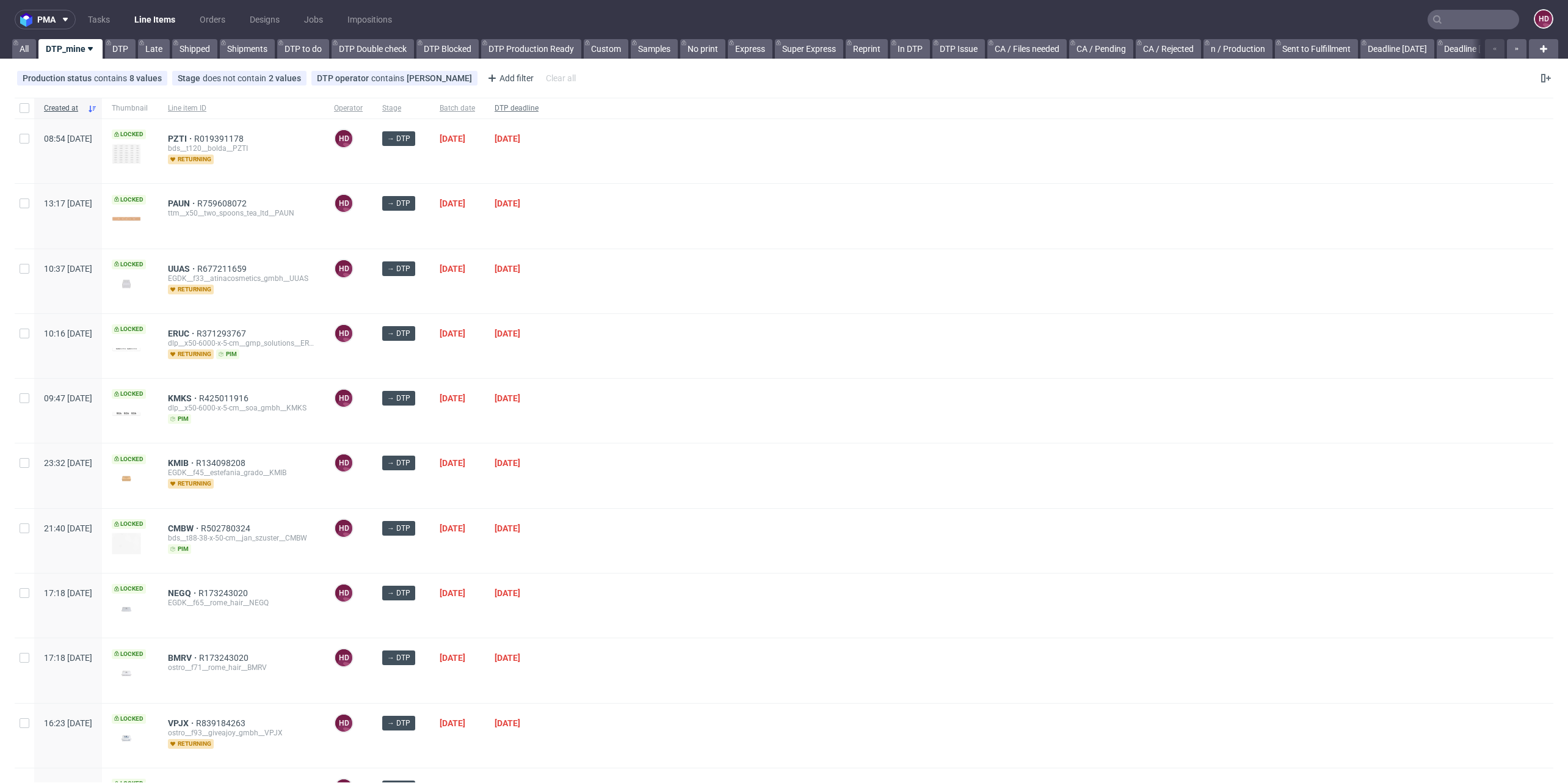
click at [539, 104] on span "DTP deadline" at bounding box center [517, 109] width 44 height 10
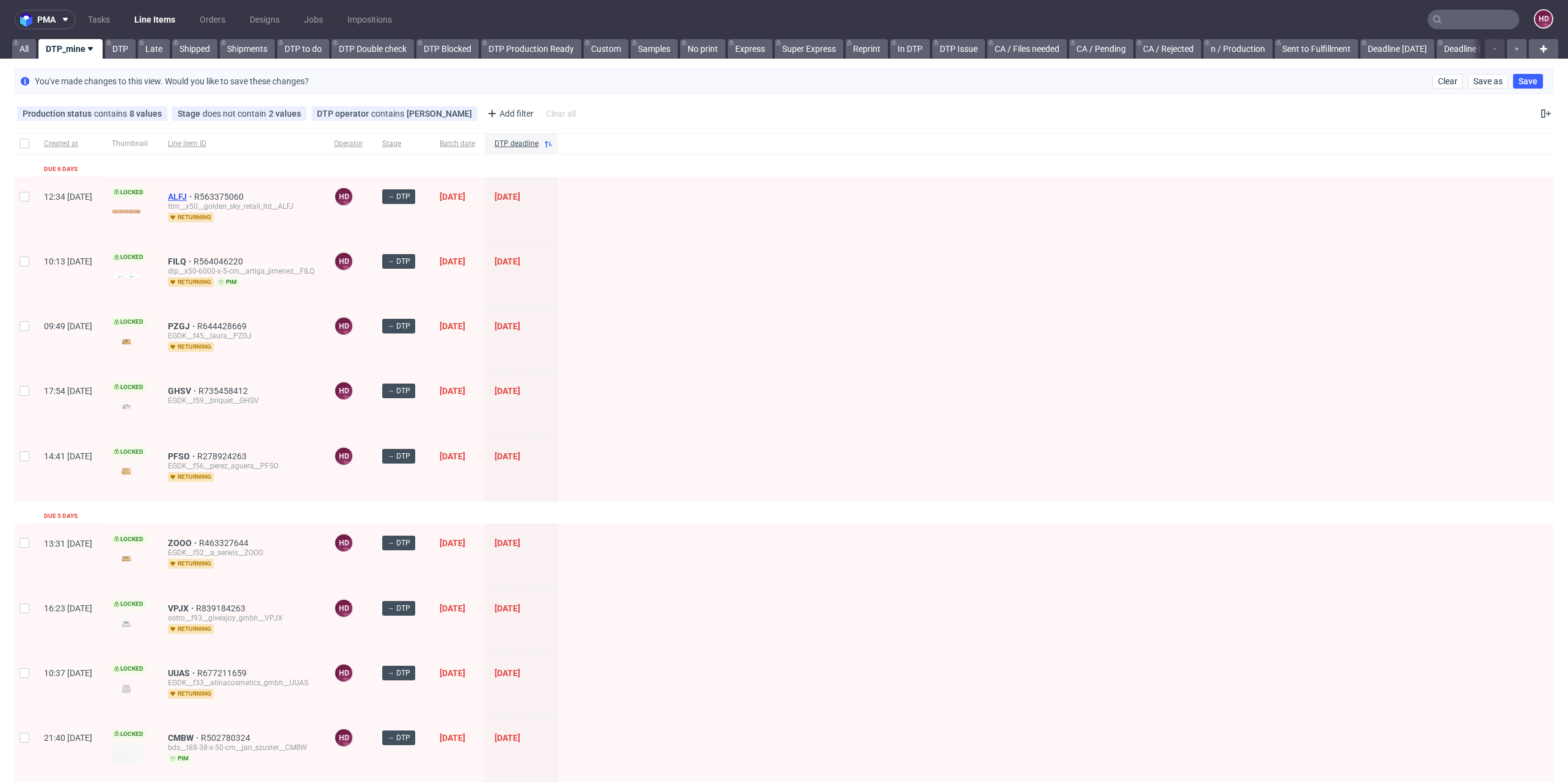
click at [194, 195] on span "ALFJ" at bounding box center [181, 196] width 26 height 10
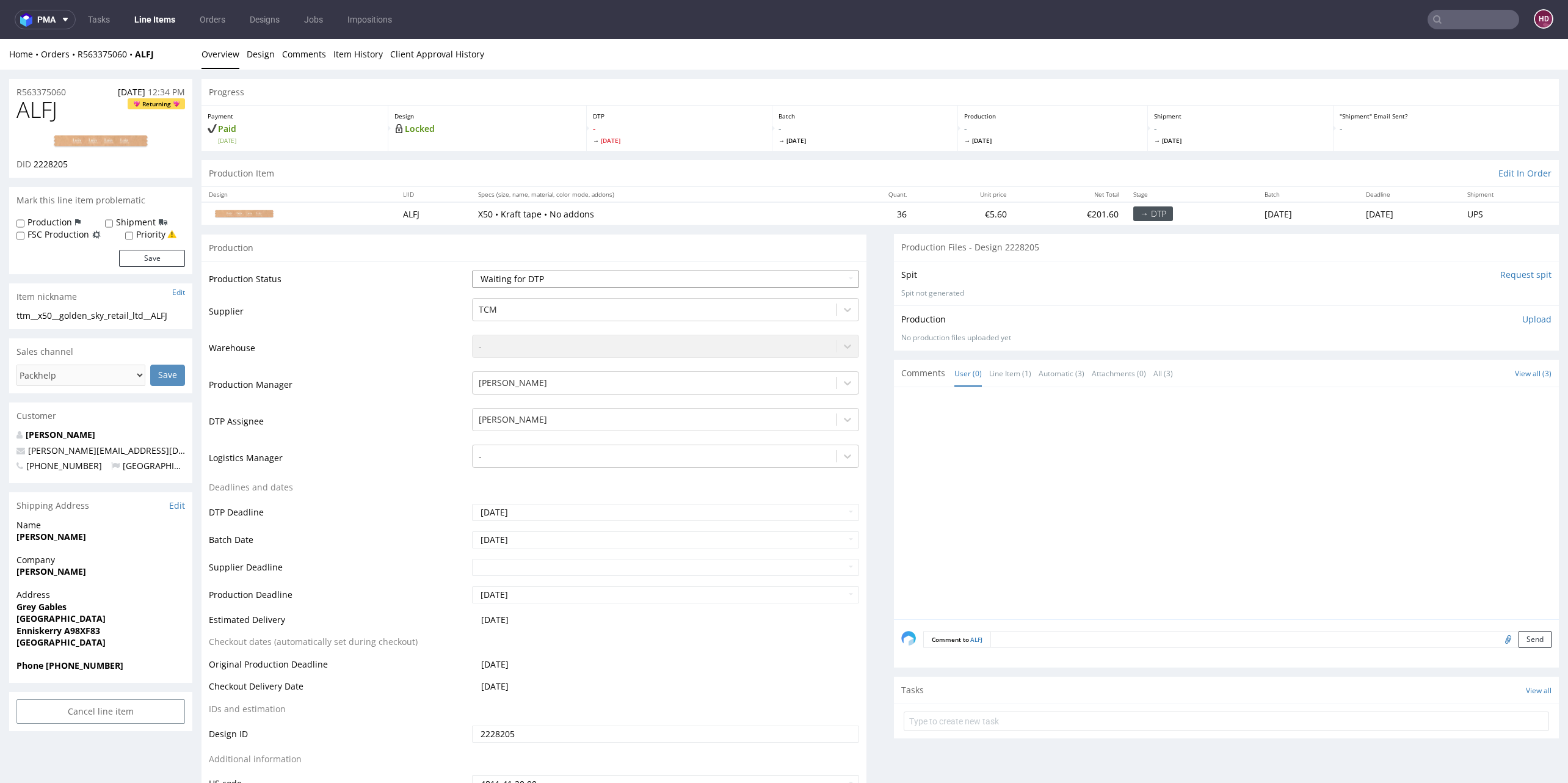
click at [629, 277] on select "Waiting for Artwork Waiting for Diecut Waiting for Mockup Waiting for DTP Waiti…" at bounding box center [665, 279] width 387 height 17
select select "dtp_in_process"
click at [472, 271] on select "Waiting for Artwork Waiting for Diecut Waiting for Mockup Waiting for DTP Waiti…" at bounding box center [665, 279] width 387 height 17
click at [262, 56] on link "Design" at bounding box center [261, 54] width 28 height 30
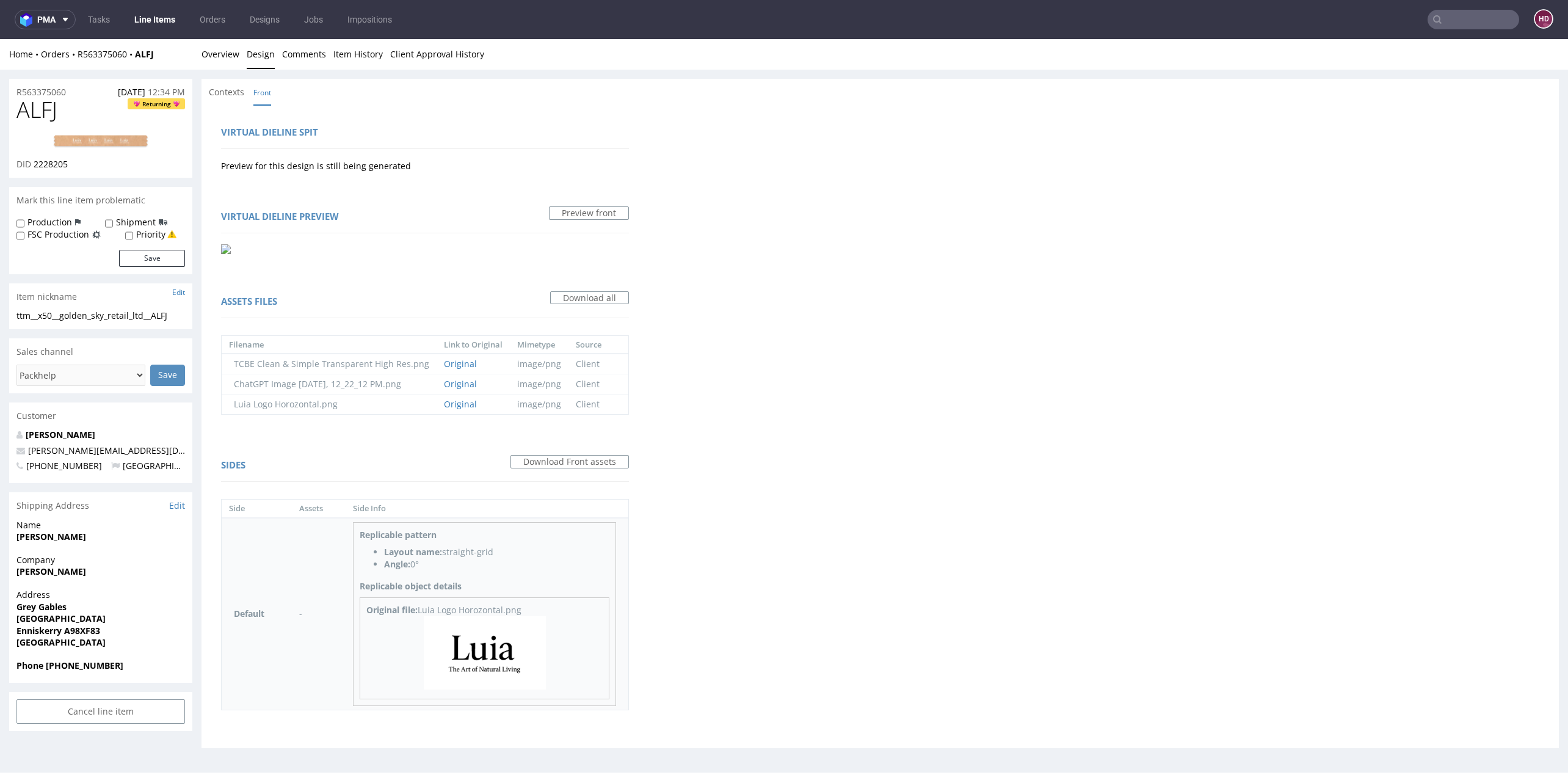
scroll to position [4, 0]
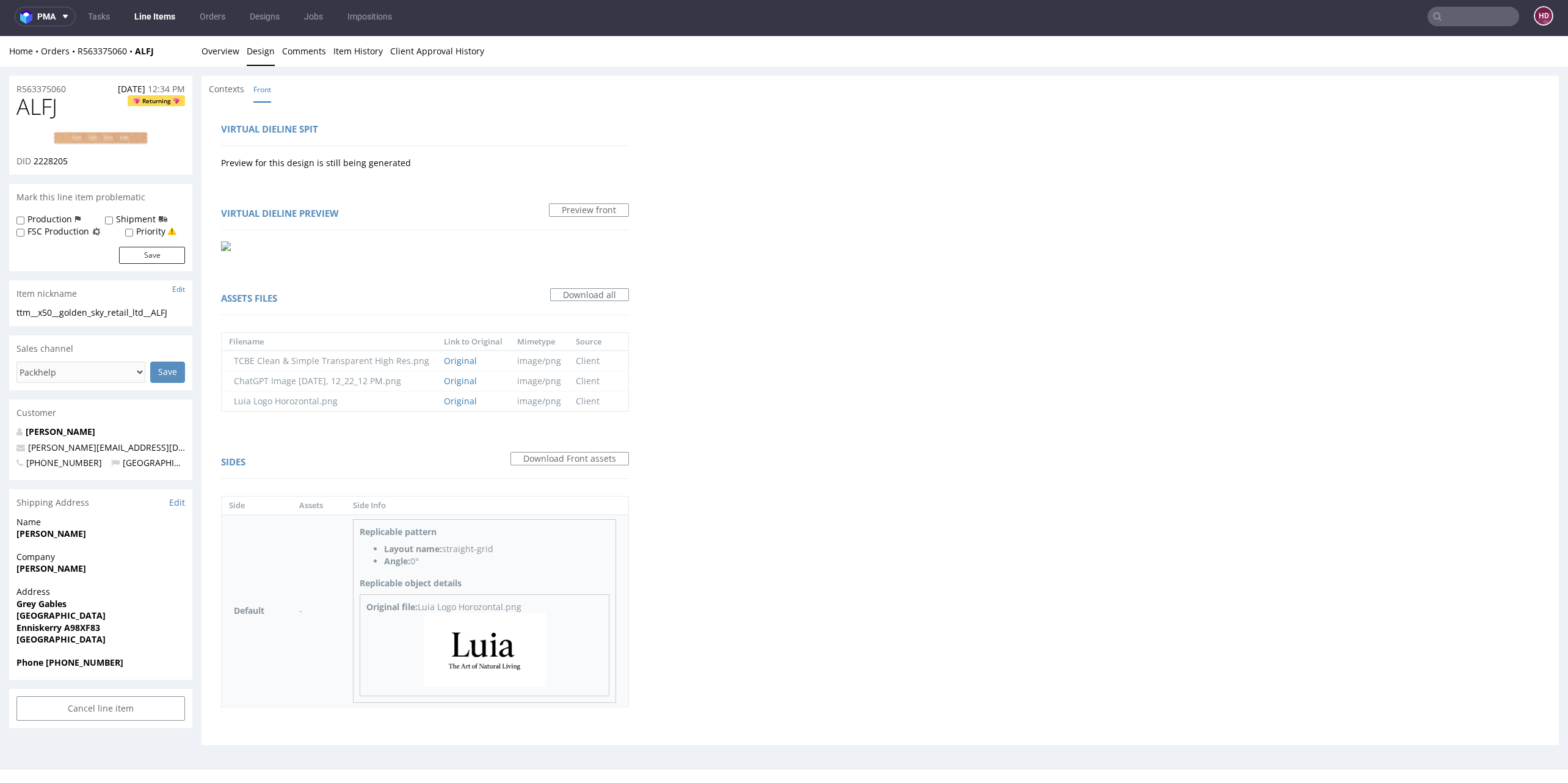
click at [503, 652] on img at bounding box center [484, 650] width 122 height 73
click at [140, 144] on img at bounding box center [100, 139] width 97 height 15
drag, startPoint x: 26, startPoint y: 111, endPoint x: -10, endPoint y: 111, distance: 36.0
click at [0, 111] on html "Production Shipped DTP Orders Offers Shipments Designs Promotions Users Jobs Ad…" at bounding box center [784, 402] width 1568 height 734
drag, startPoint x: 31, startPoint y: 161, endPoint x: 71, endPoint y: 172, distance: 41.5
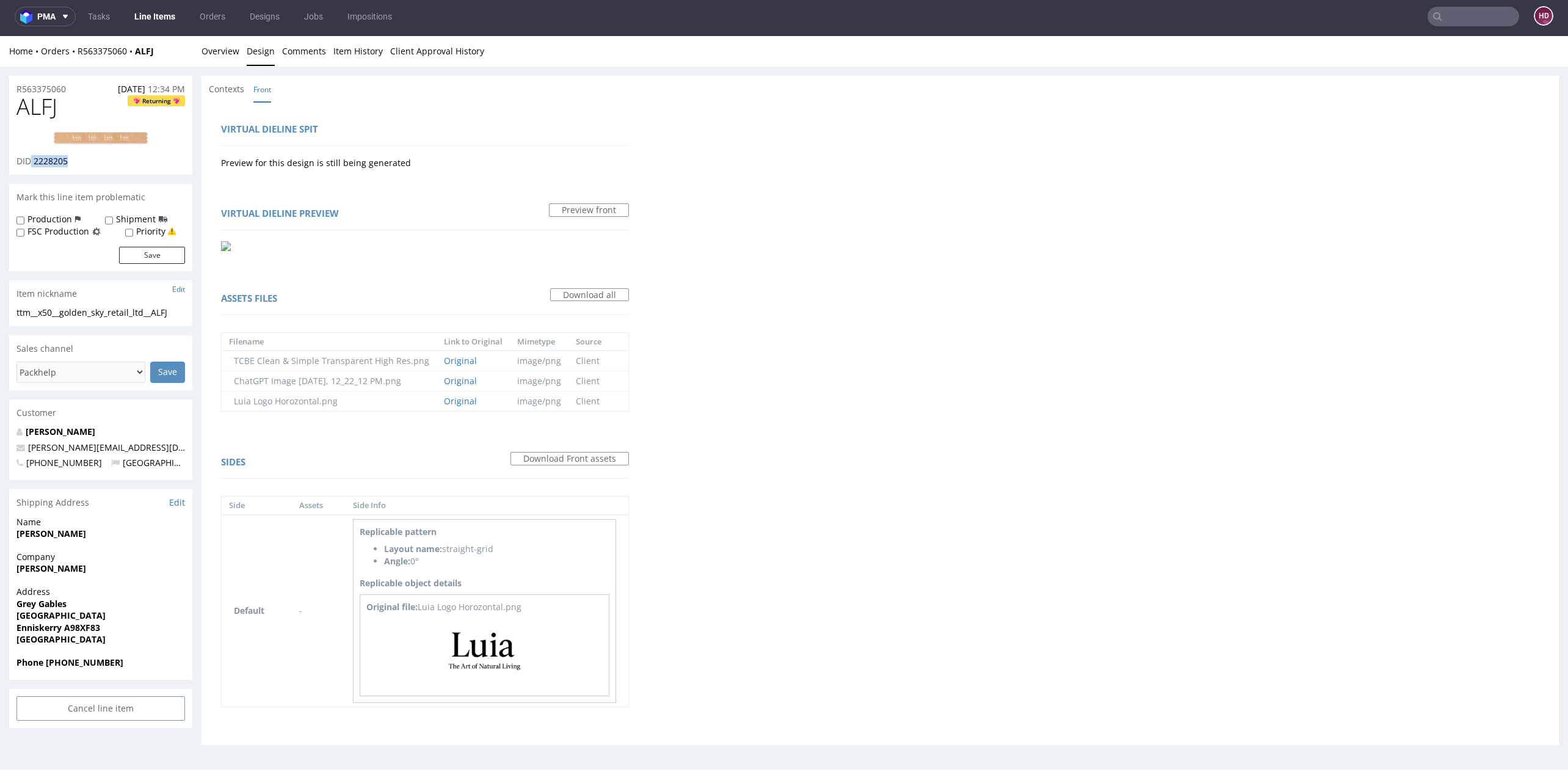
click at [71, 172] on div "ALFJ Returning DID 2228205" at bounding box center [100, 134] width 183 height 80
copy p "2228205"
click at [111, 312] on div "ttm__x50__golden_sky_retail_ltd__ALFJ" at bounding box center [100, 312] width 169 height 12
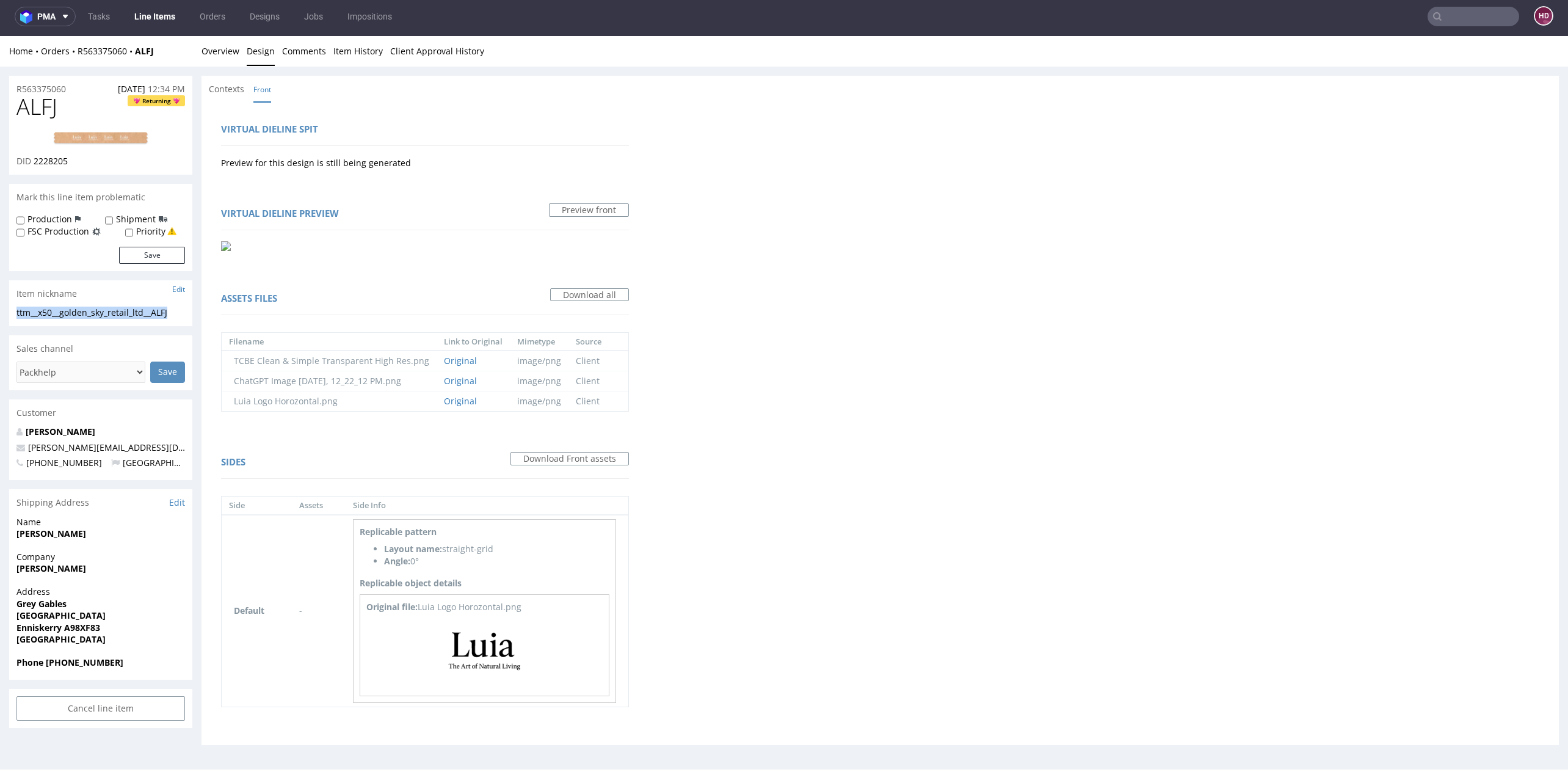
copy div "ttm__x50__golden_sky_retail_ltd__ALFJ"
click at [77, 88] on div "R563375060 13.09.2025 12:34 PM" at bounding box center [100, 85] width 183 height 20
drag, startPoint x: 11, startPoint y: 80, endPoint x: -6, endPoint y: 78, distance: 17.1
click at [0, 78] on html "Production Shipped DTP Orders Offers Shipments Designs Promotions Users Jobs Ad…" at bounding box center [784, 402] width 1568 height 734
copy p "R563375060"
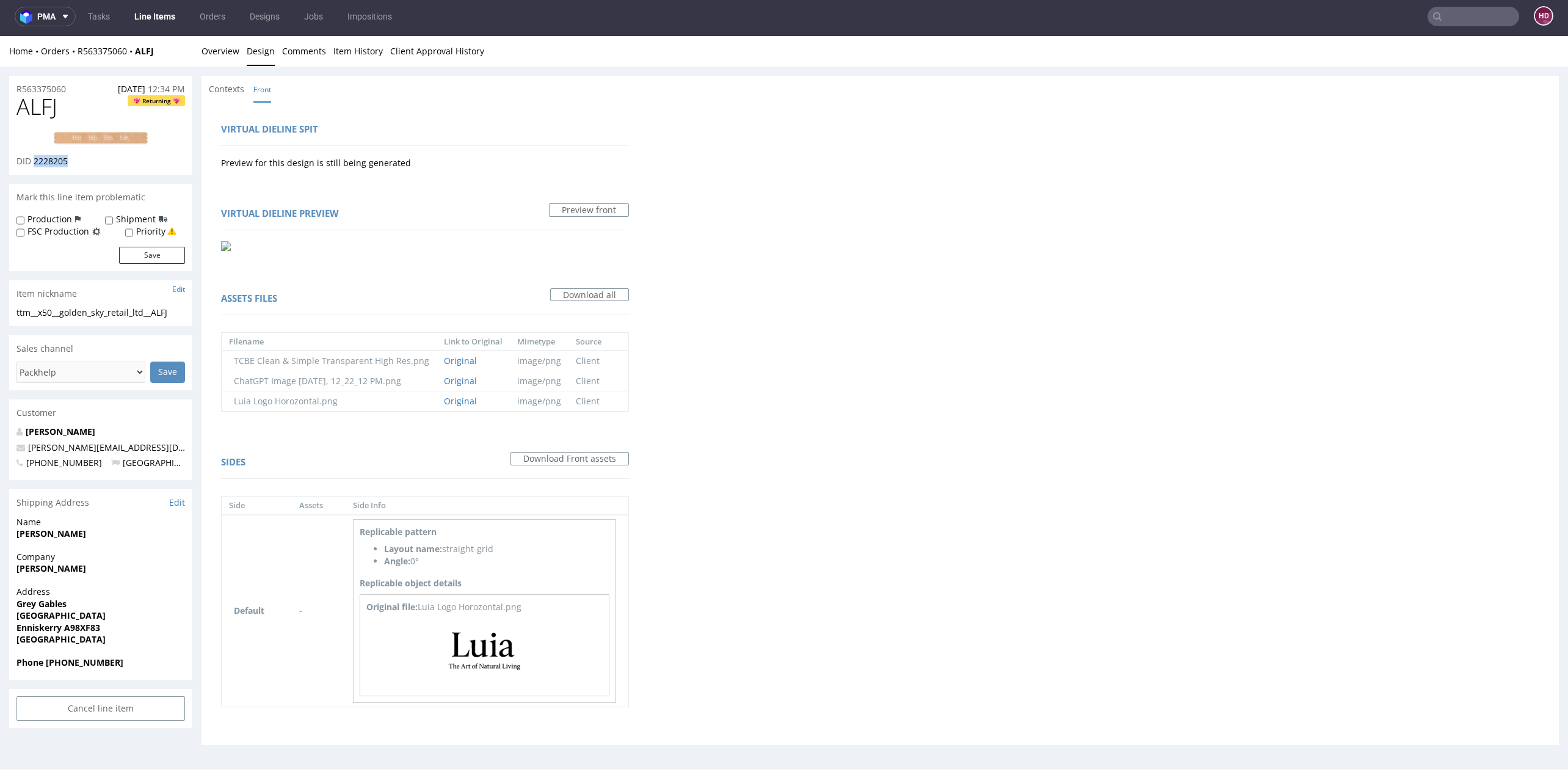
drag, startPoint x: 84, startPoint y: 158, endPoint x: 33, endPoint y: 157, distance: 51.0
click at [33, 157] on div "DID 2228205" at bounding box center [100, 161] width 169 height 12
copy span "2228205"
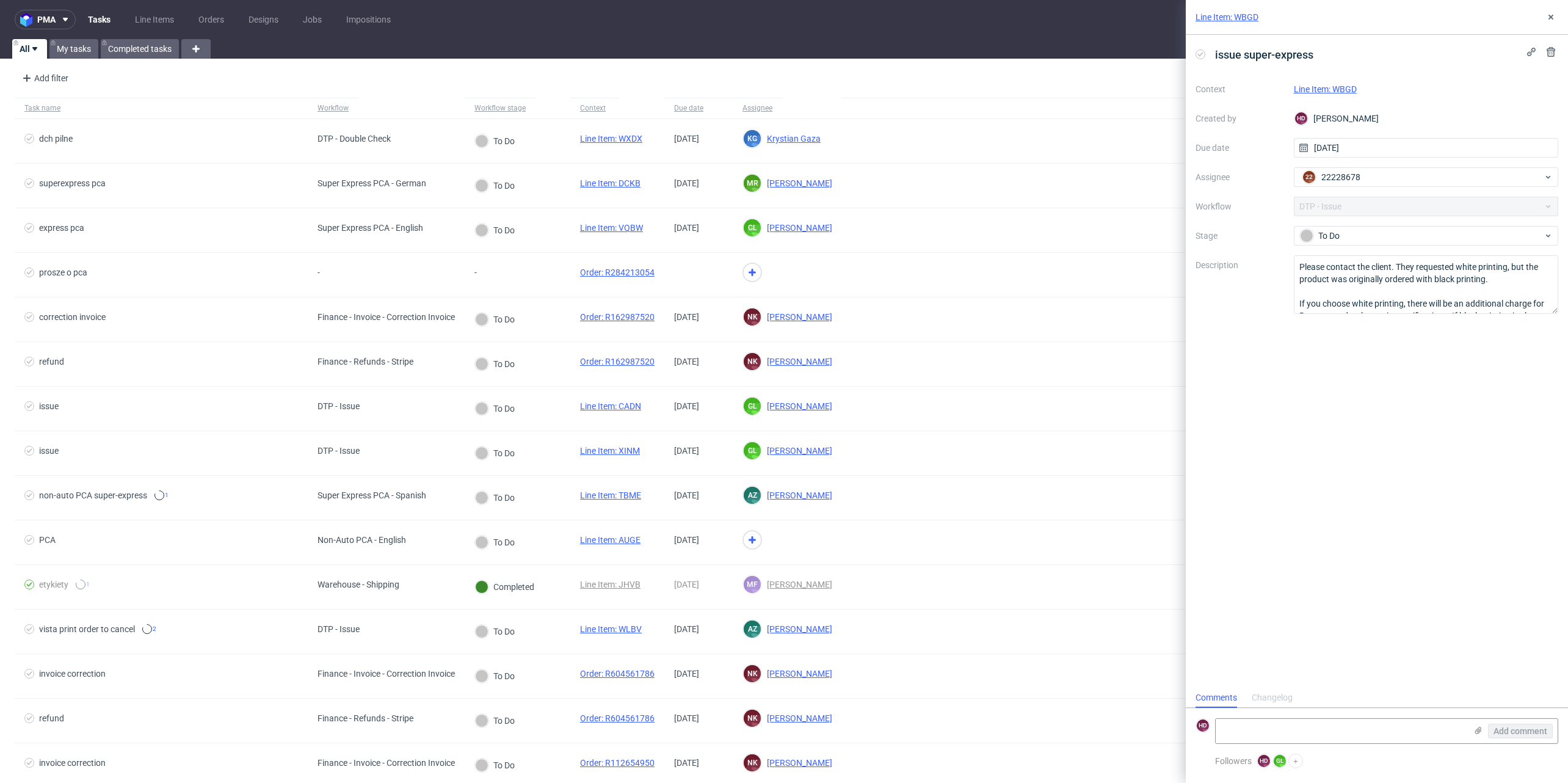
scroll to position [9, 0]
click at [158, 20] on link "Line Items" at bounding box center [154, 19] width 53 height 20
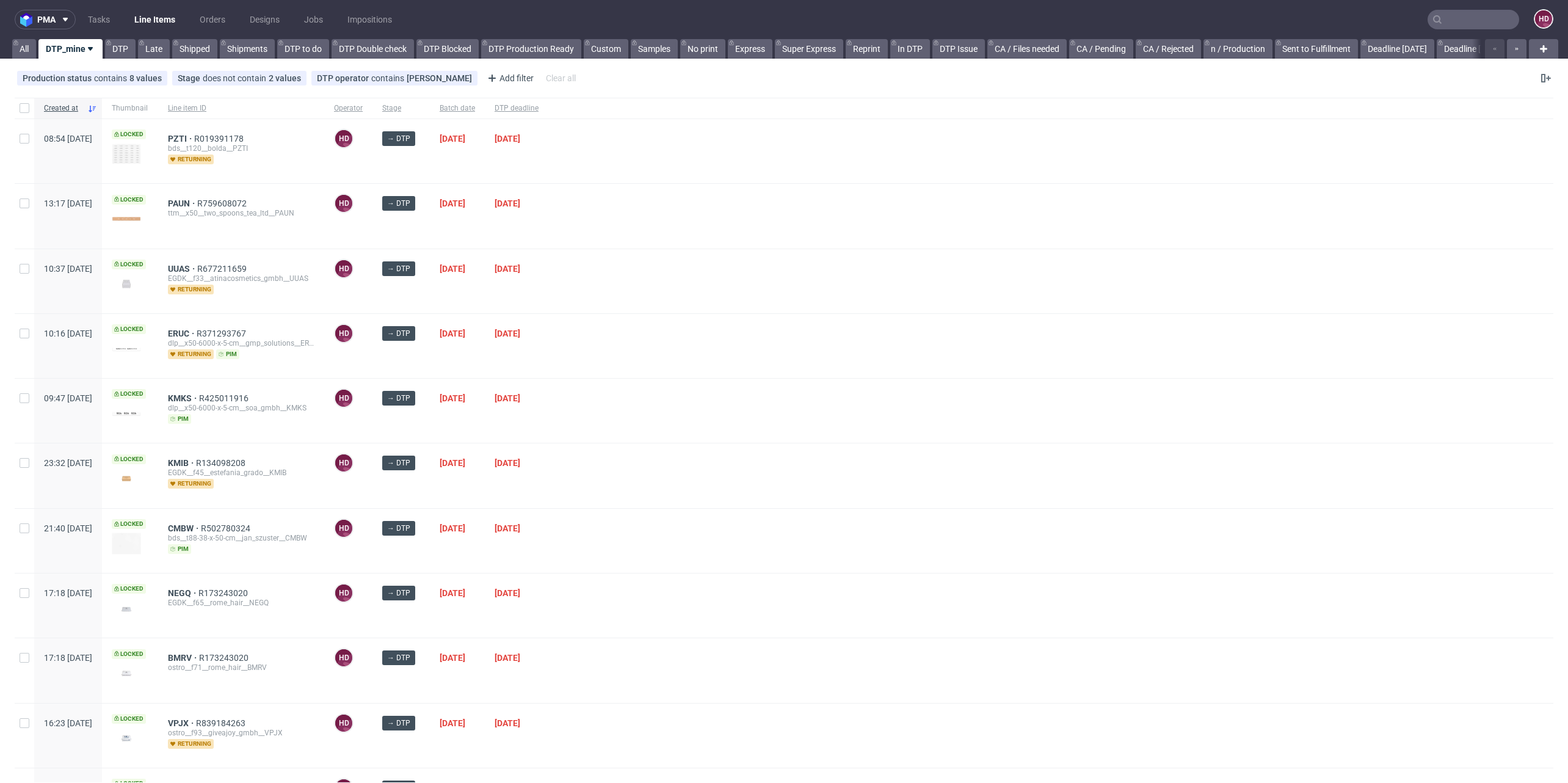
click at [547, 101] on div "DTP deadline" at bounding box center [517, 108] width 64 height 21
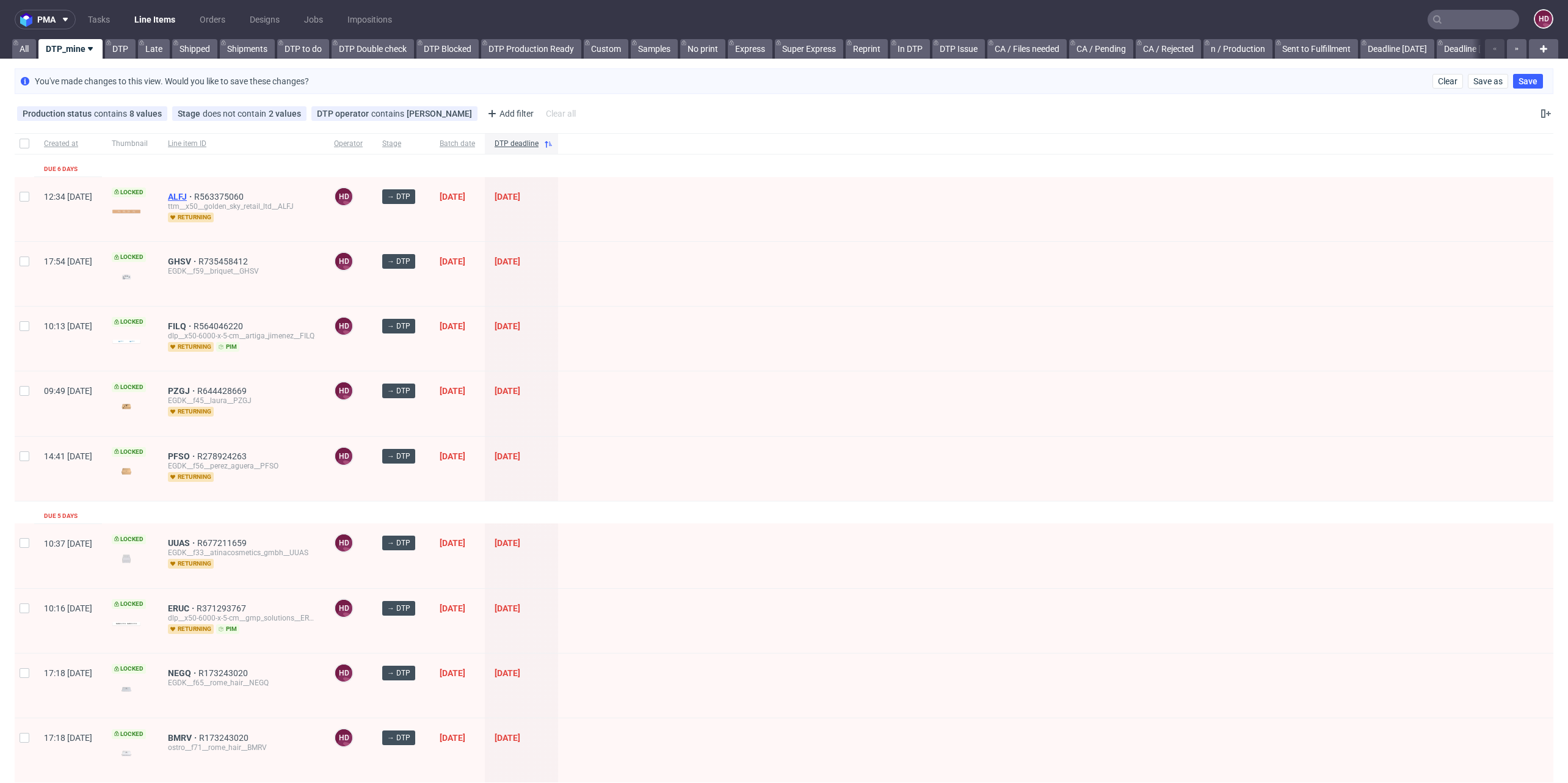
click at [194, 194] on span "ALFJ" at bounding box center [181, 196] width 26 height 10
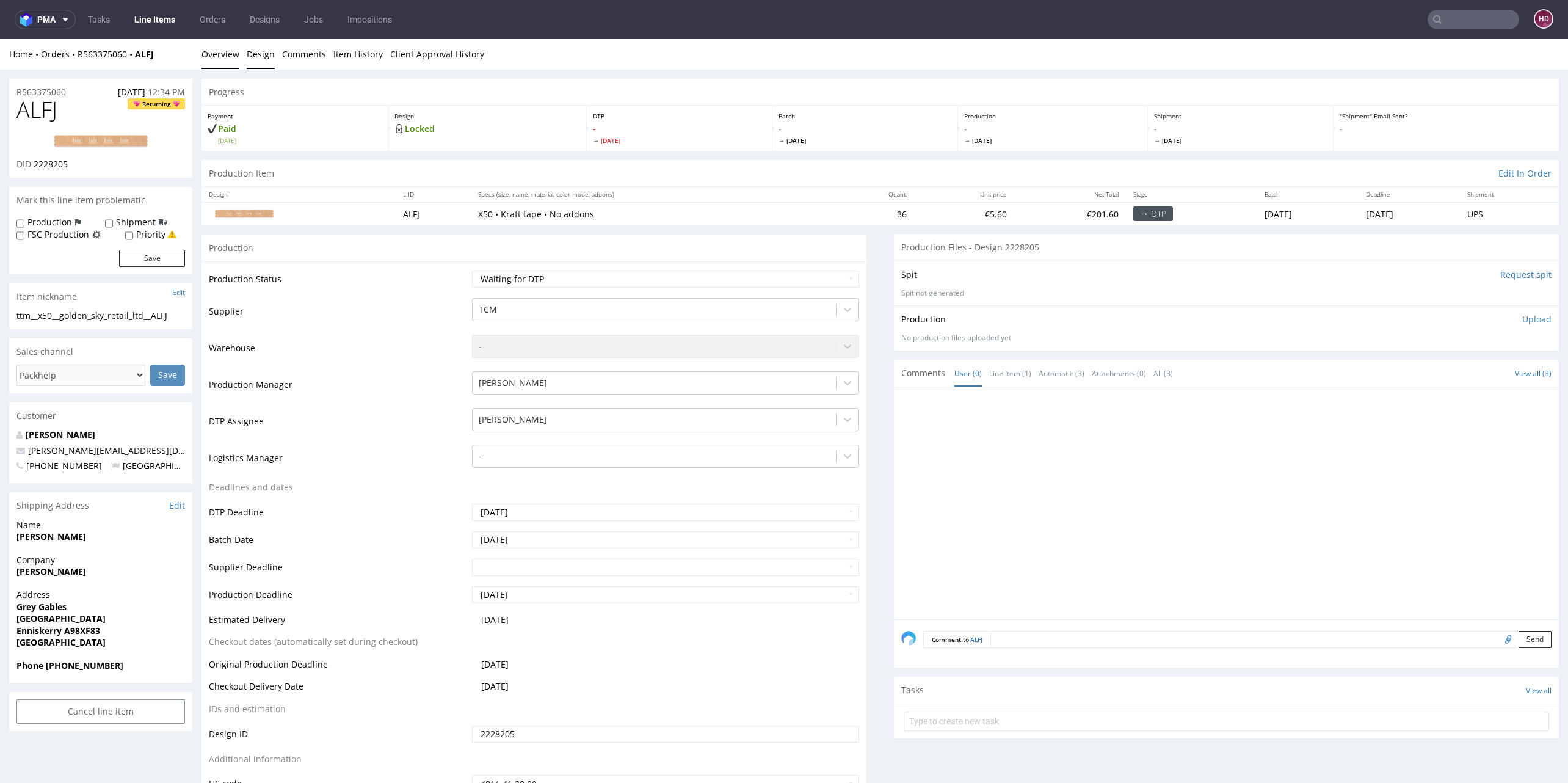
click at [256, 56] on link "Design" at bounding box center [261, 54] width 28 height 30
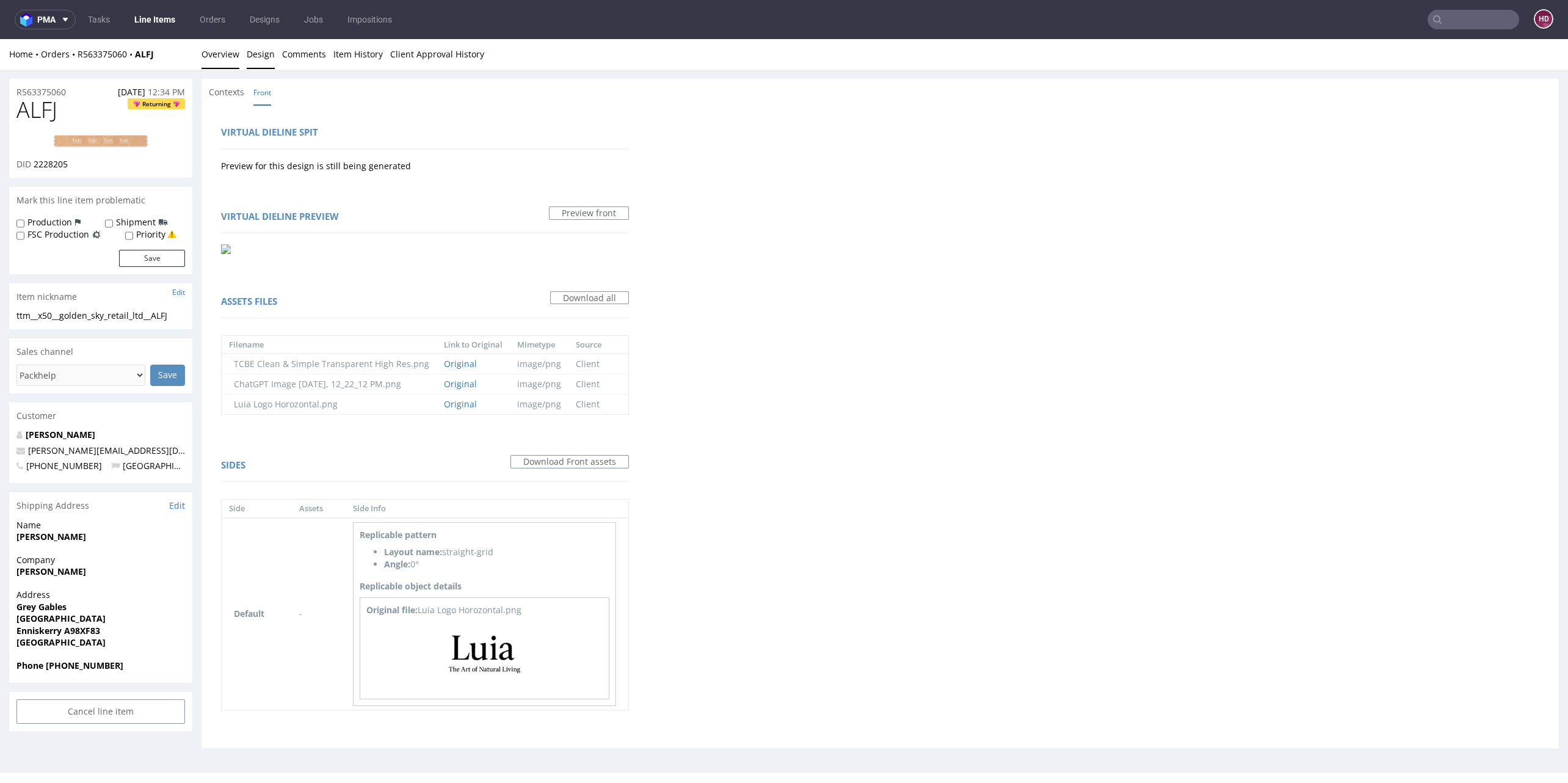
click at [224, 56] on link "Overview" at bounding box center [221, 54] width 38 height 30
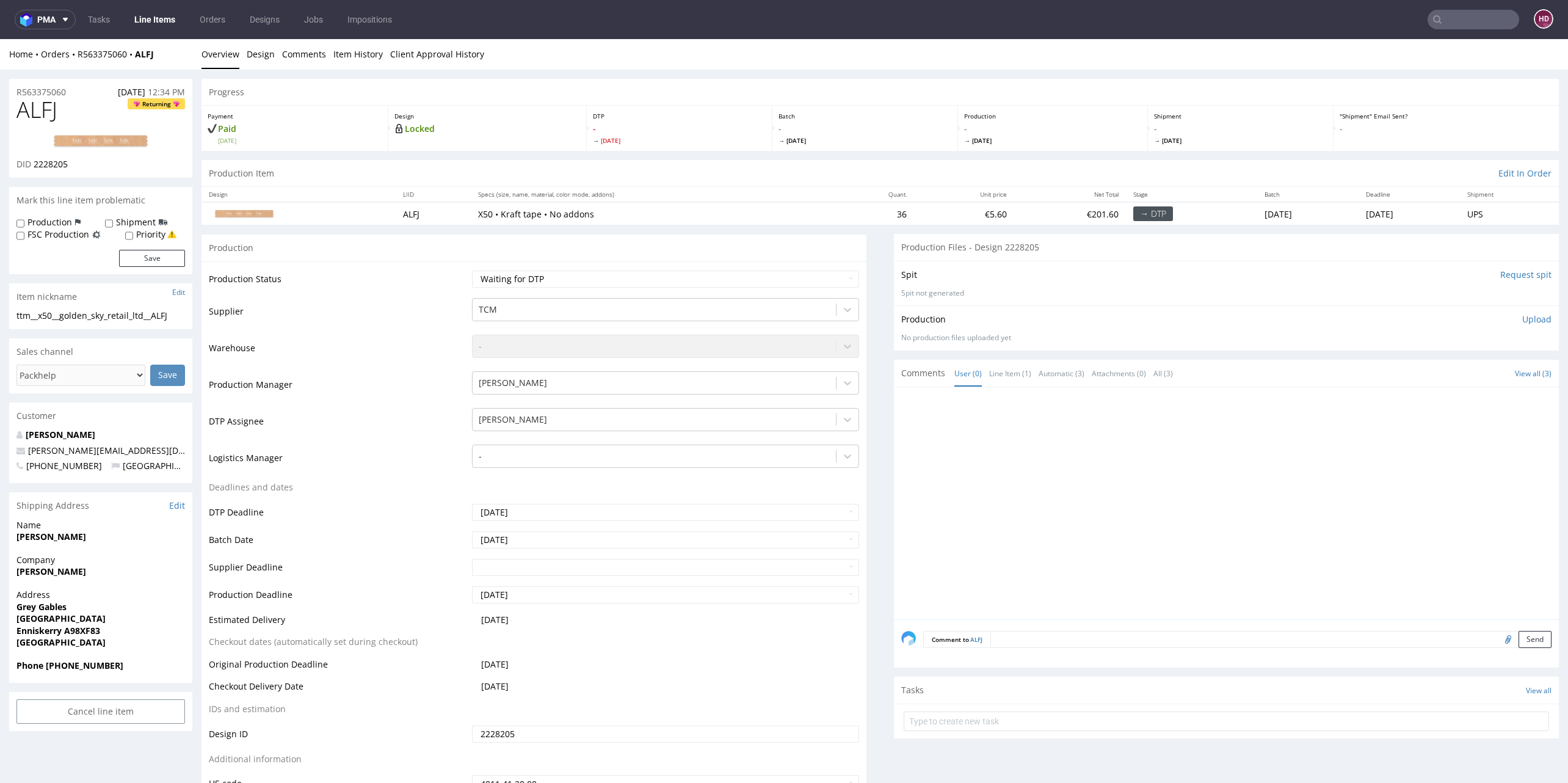
click at [1509, 311] on div "Production Upload No production files uploaded yet Description (optional) Add f…" at bounding box center [1226, 328] width 665 height 45
click at [1522, 319] on p "Upload" at bounding box center [1536, 319] width 29 height 12
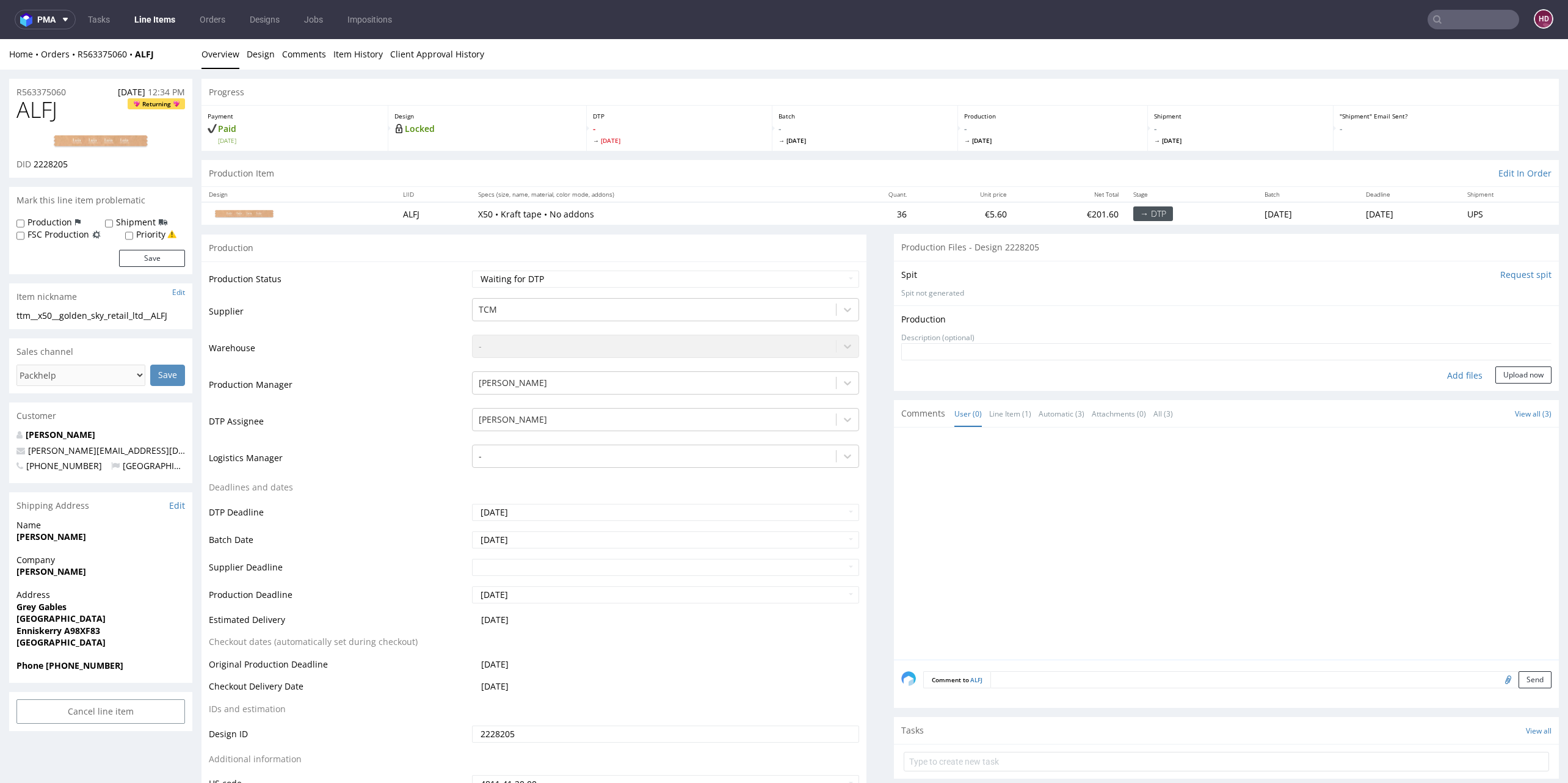
click at [1442, 375] on div "Add files" at bounding box center [1464, 375] width 61 height 18
type input "C:\fakepath\ttm__x50__golden_sky_retail_ltd__ALFJ__d2228205__oR563375060.pdf"
click at [1495, 397] on button "Upload now" at bounding box center [1523, 394] width 56 height 17
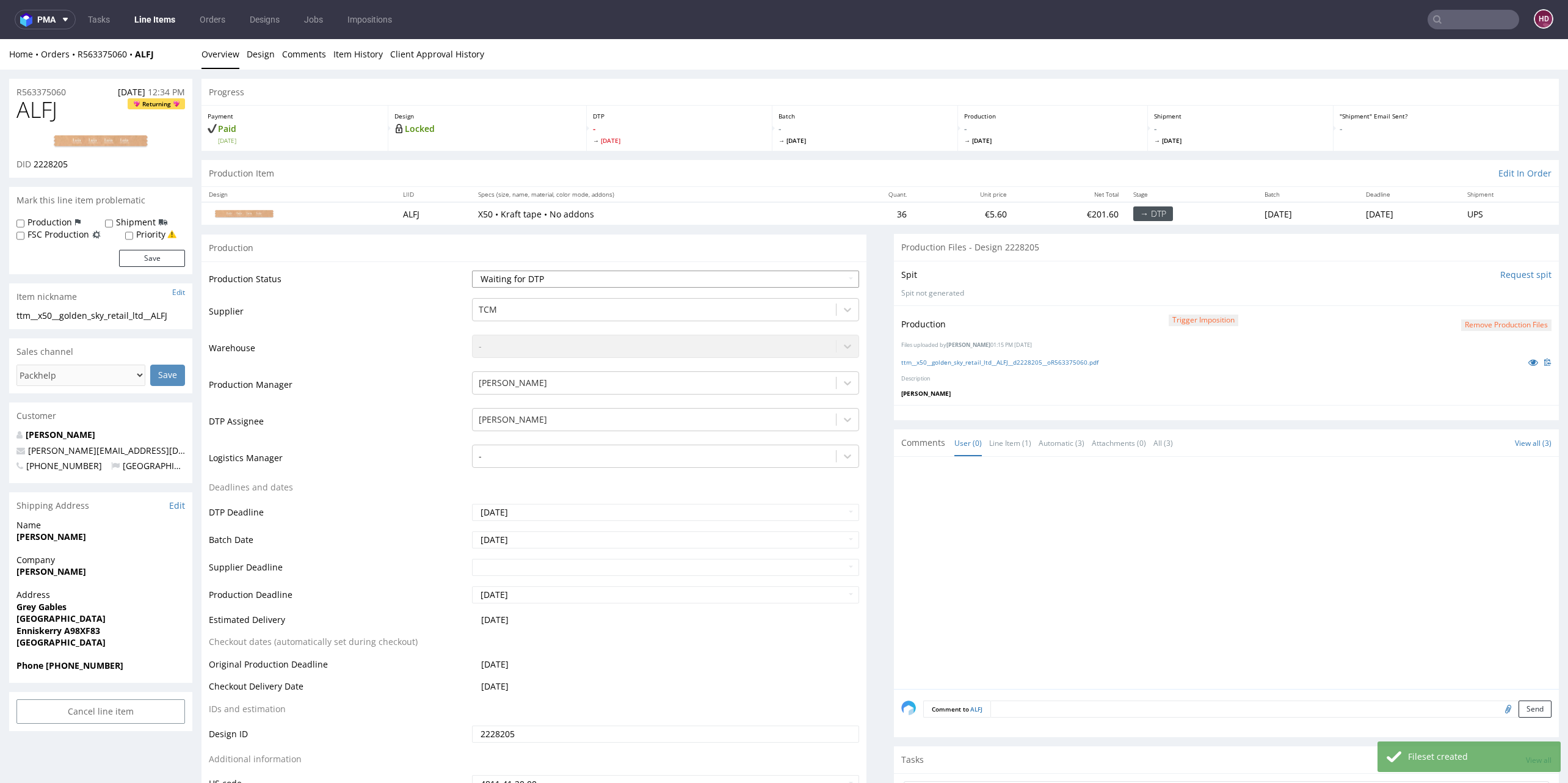
click at [528, 275] on select "Waiting for Artwork Waiting for Diecut Waiting for Mockup Waiting for DTP Waiti…" at bounding box center [665, 279] width 387 height 17
select select "dtp_production_ready"
click at [472, 271] on select "Waiting for Artwork Waiting for Diecut Waiting for Mockup Waiting for DTP Waiti…" at bounding box center [665, 279] width 387 height 17
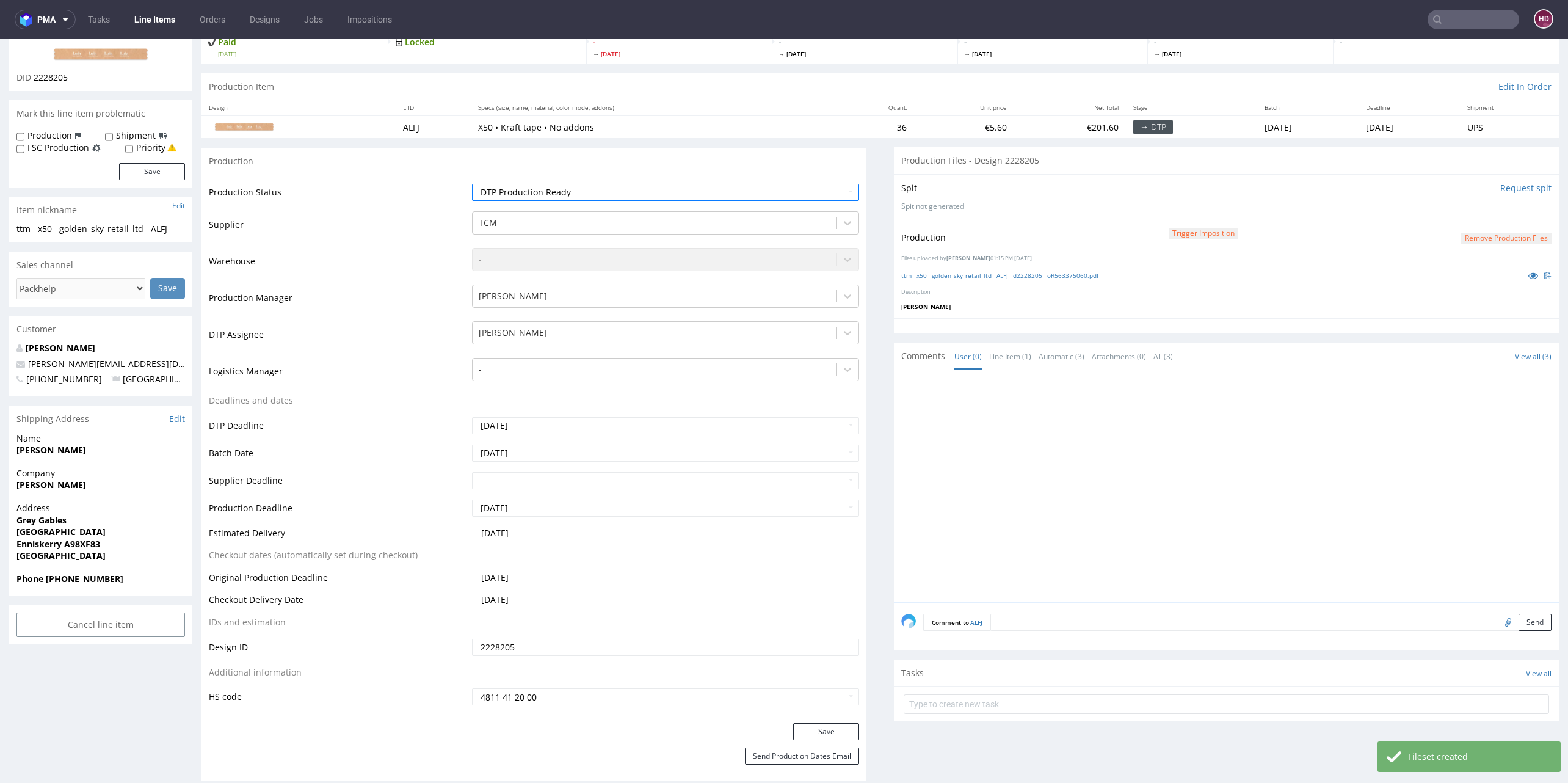
scroll to position [295, 0]
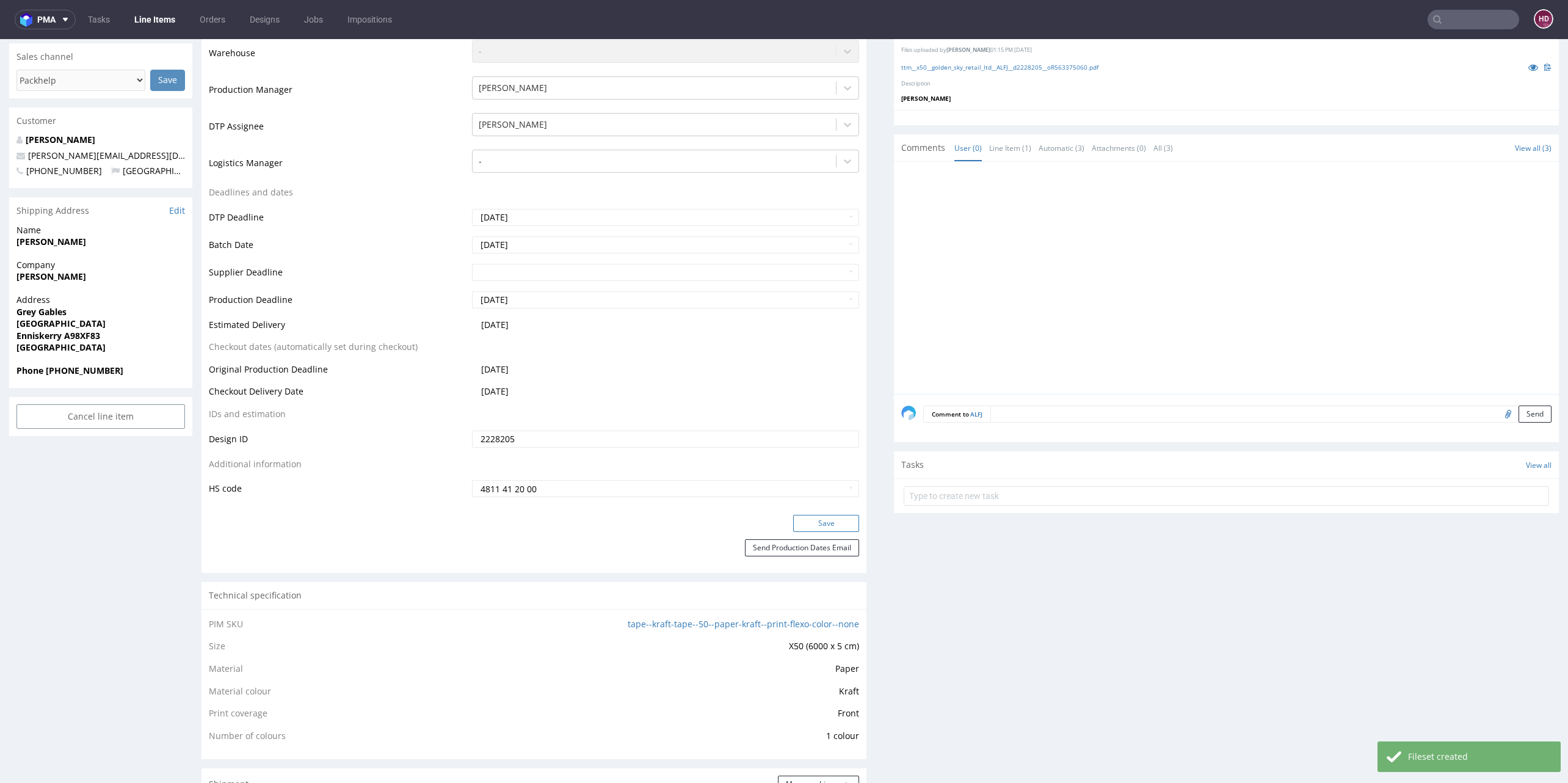
click at [832, 522] on button "Save" at bounding box center [826, 523] width 66 height 17
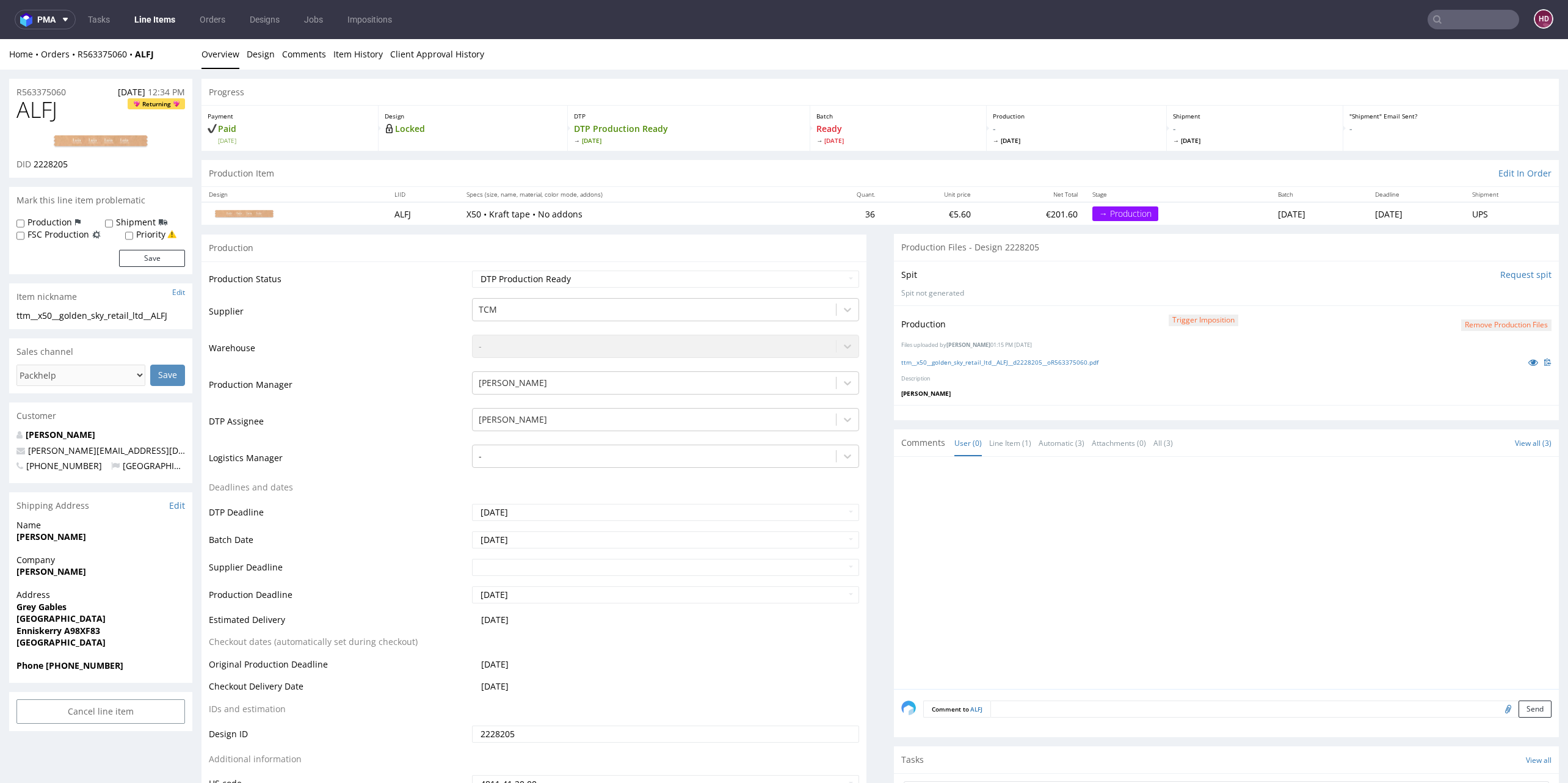
click at [161, 21] on link "Line Items" at bounding box center [155, 19] width 56 height 20
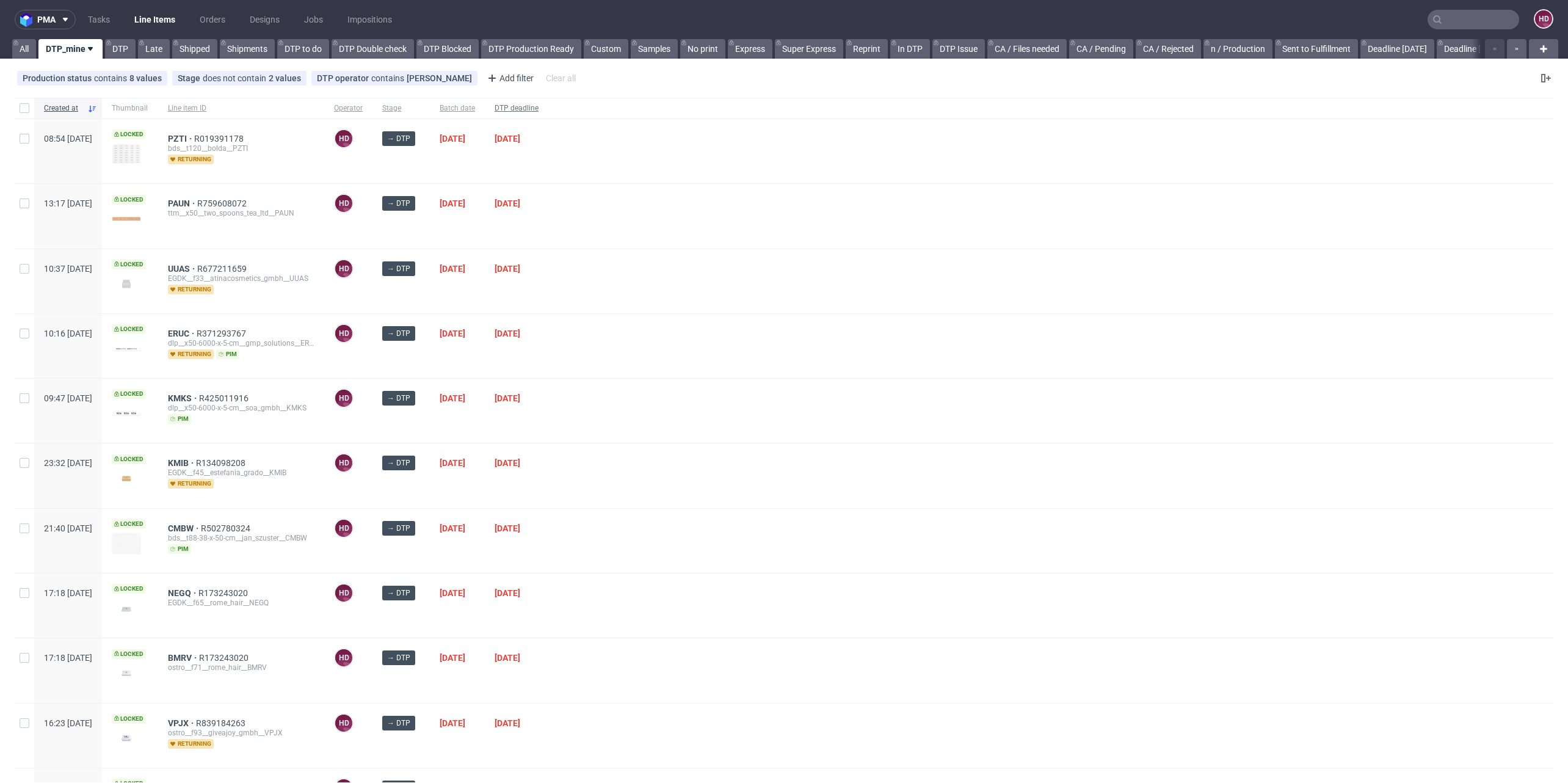
click at [548, 103] on div "DTP deadline" at bounding box center [517, 108] width 64 height 21
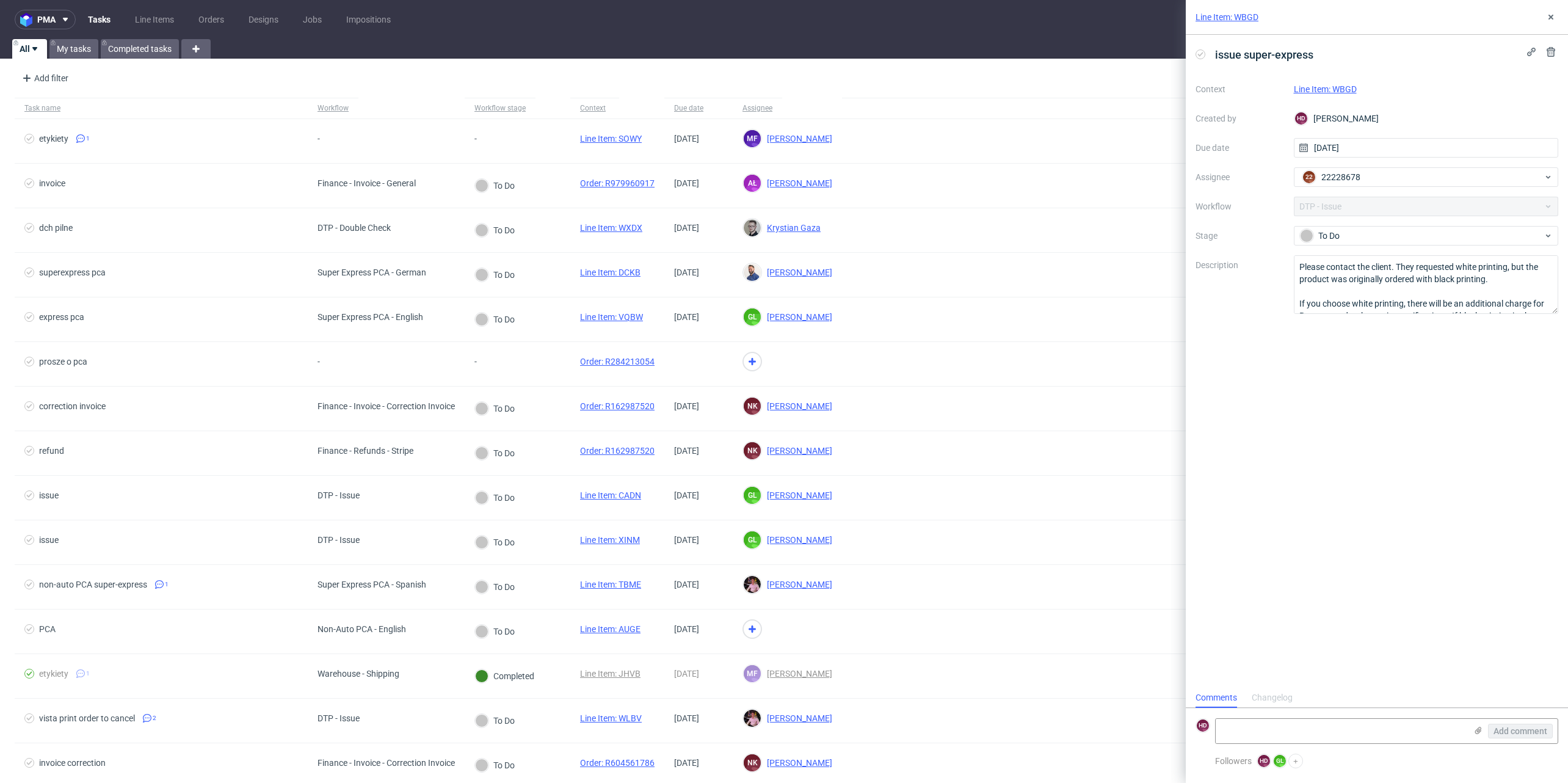
scroll to position [9, 0]
click at [1551, 20] on icon at bounding box center [1550, 17] width 10 height 10
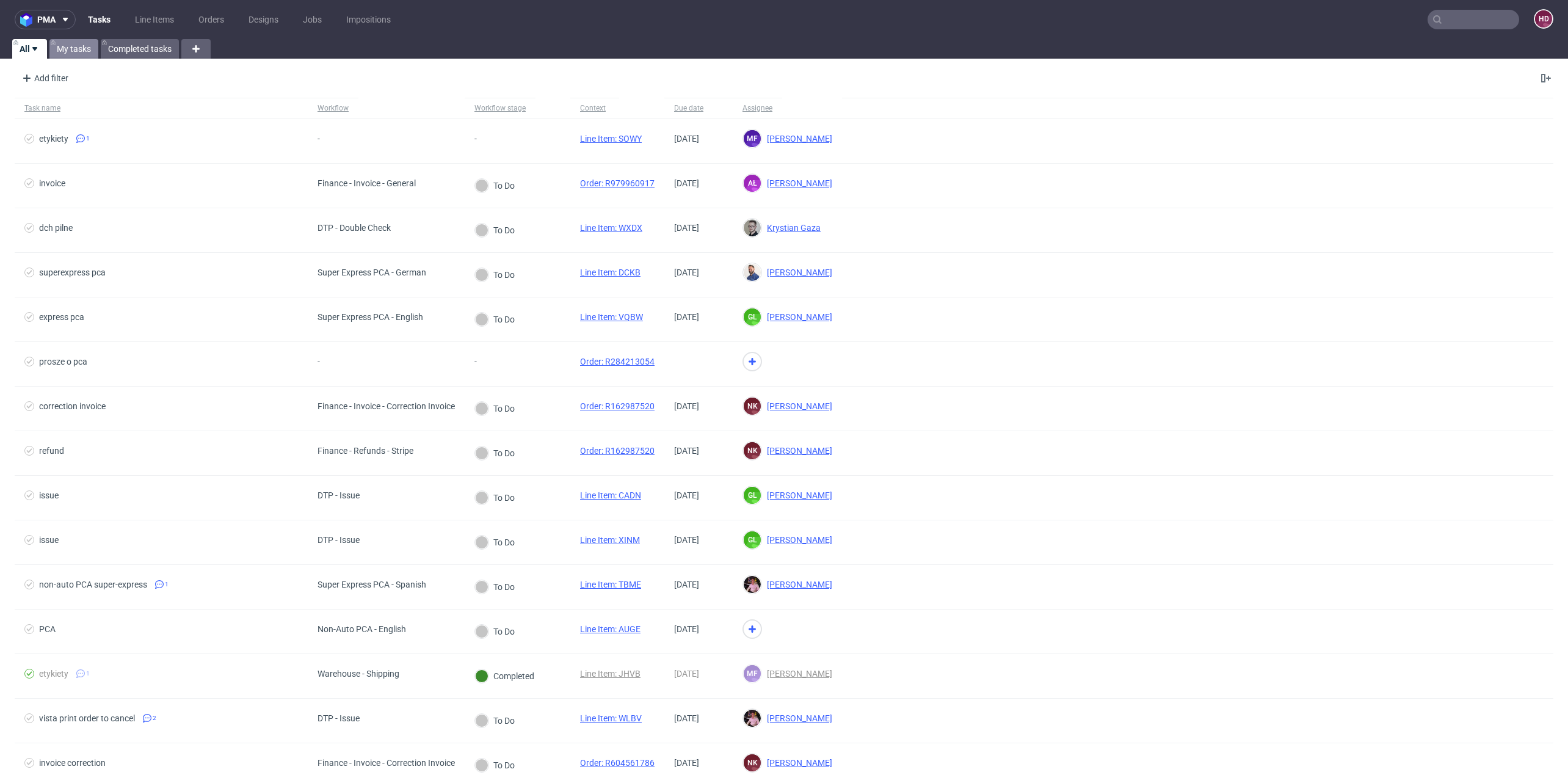
click at [86, 43] on link "My tasks" at bounding box center [73, 48] width 49 height 20
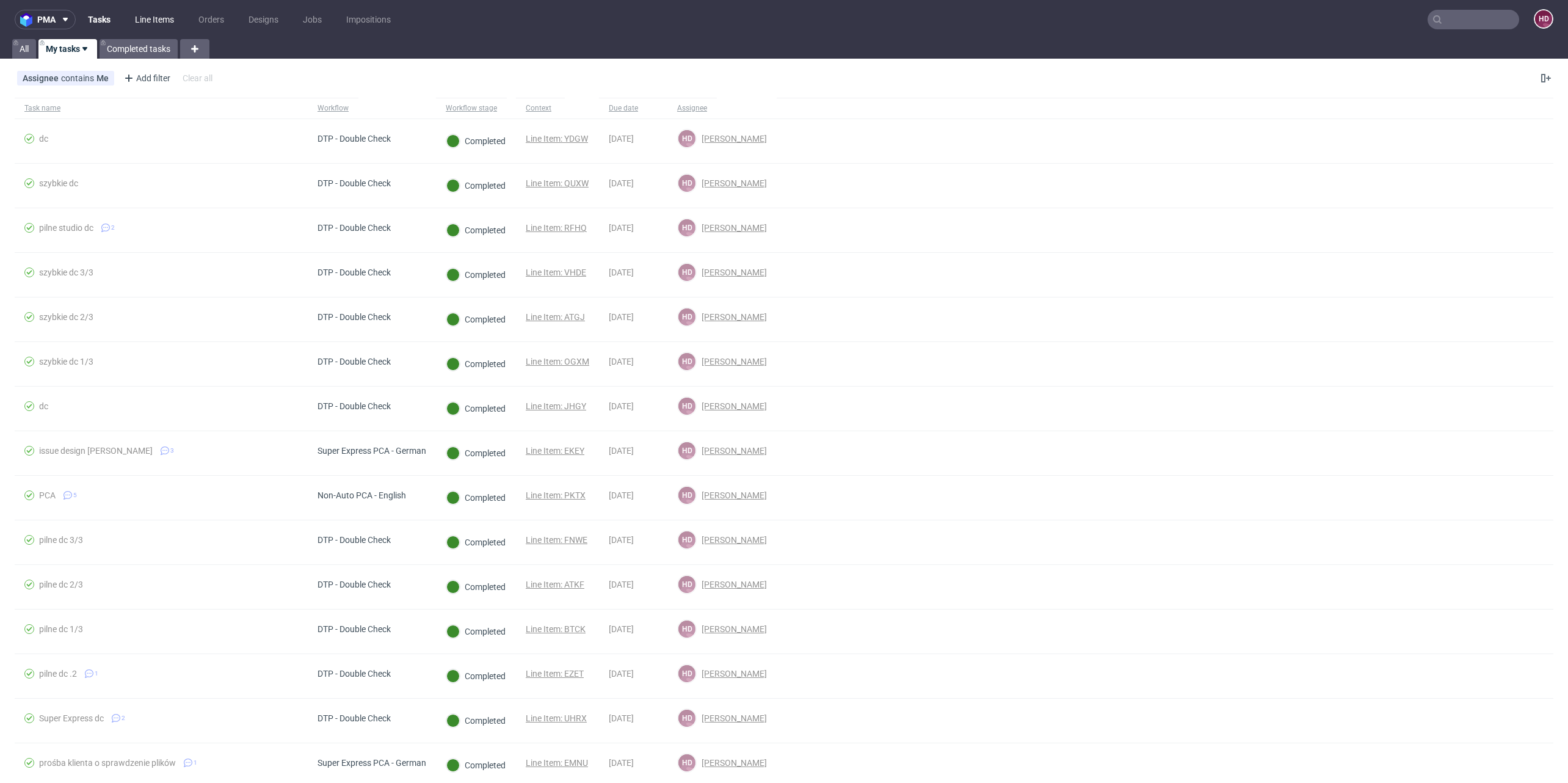
click at [159, 18] on link "Line Items" at bounding box center [154, 19] width 53 height 20
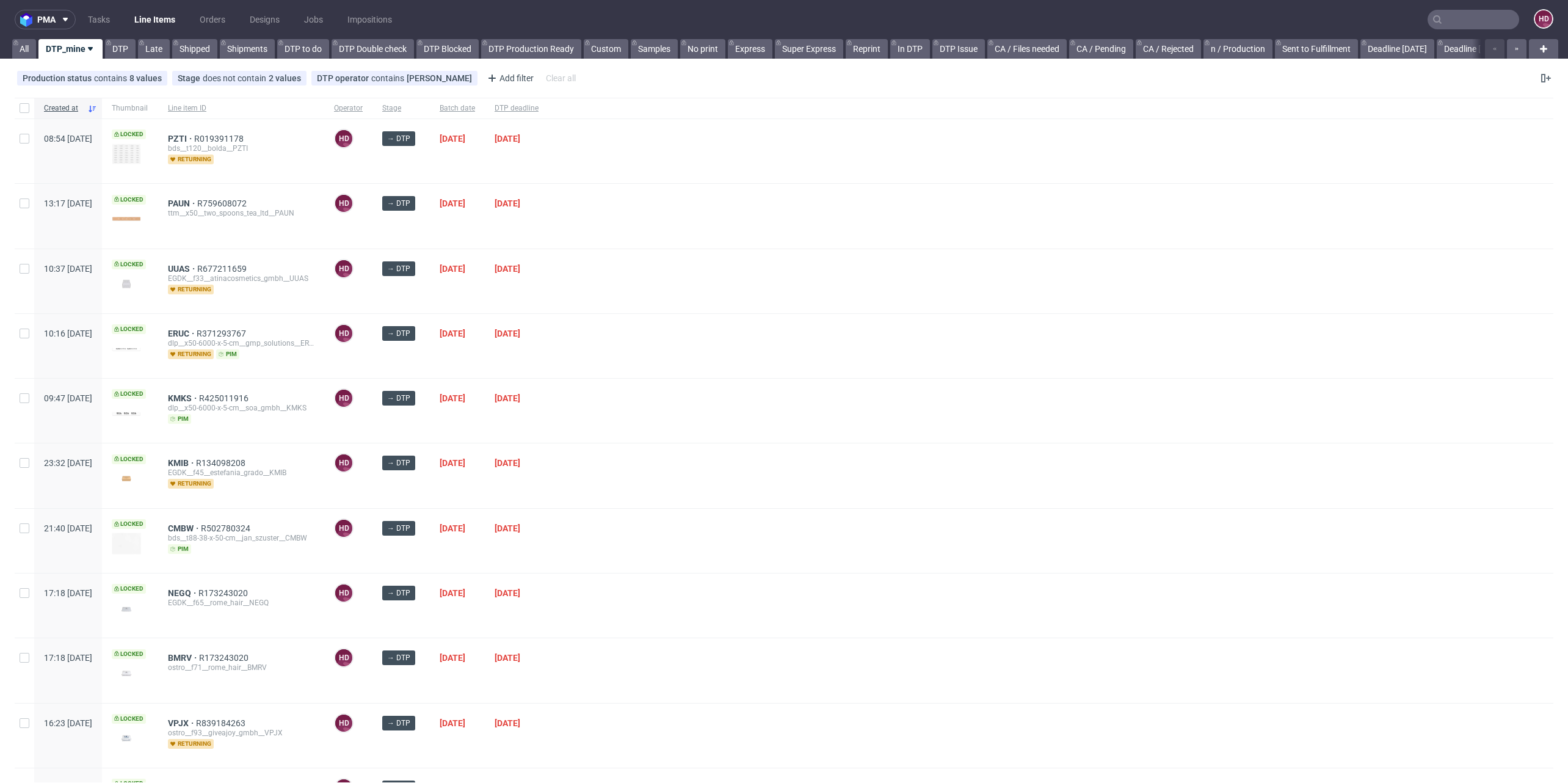
click at [785, 228] on div at bounding box center [1050, 216] width 1005 height 64
click at [539, 104] on span "DTP deadline" at bounding box center [517, 109] width 44 height 10
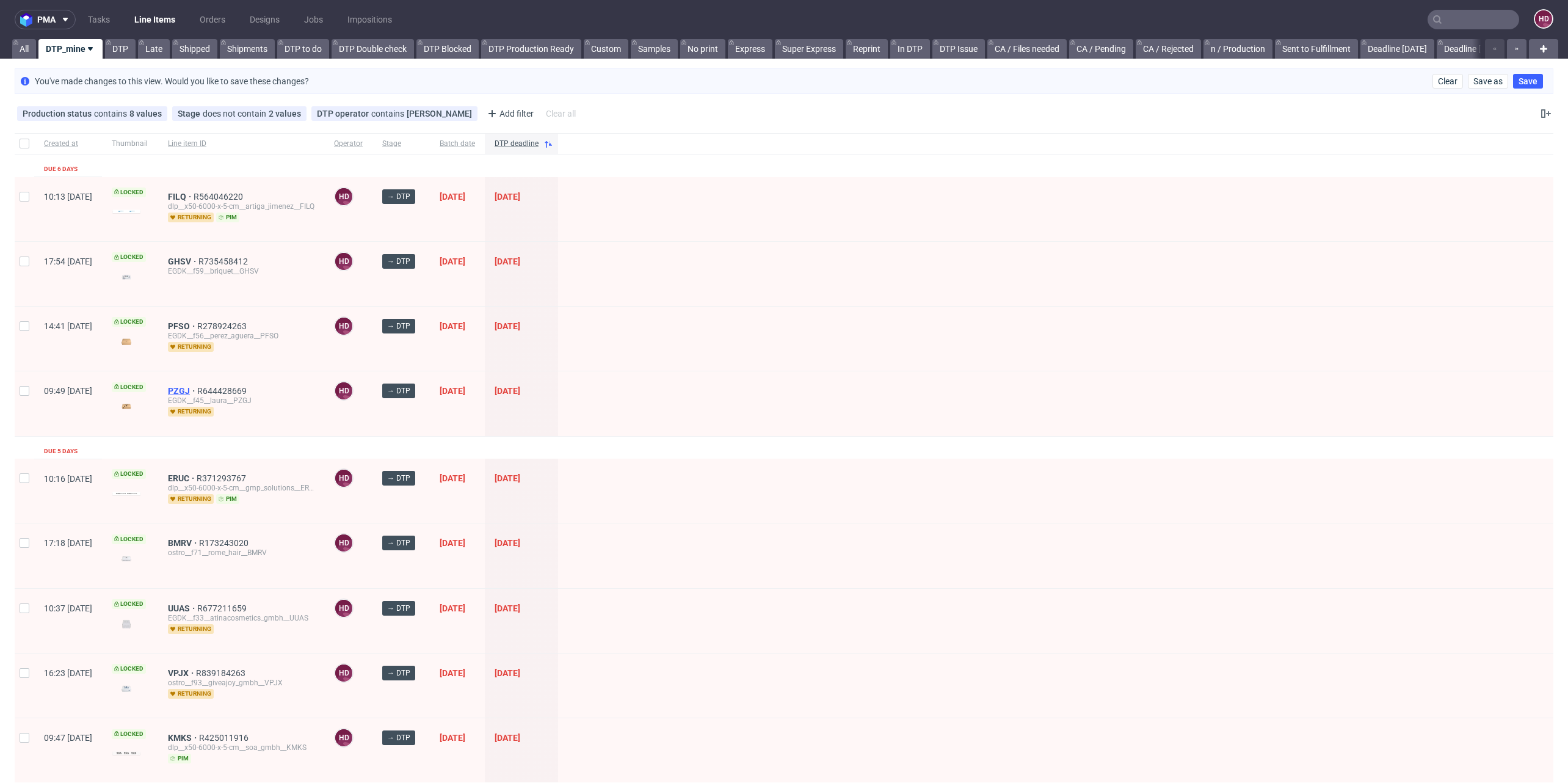
click at [197, 386] on span "PZGJ" at bounding box center [182, 391] width 29 height 10
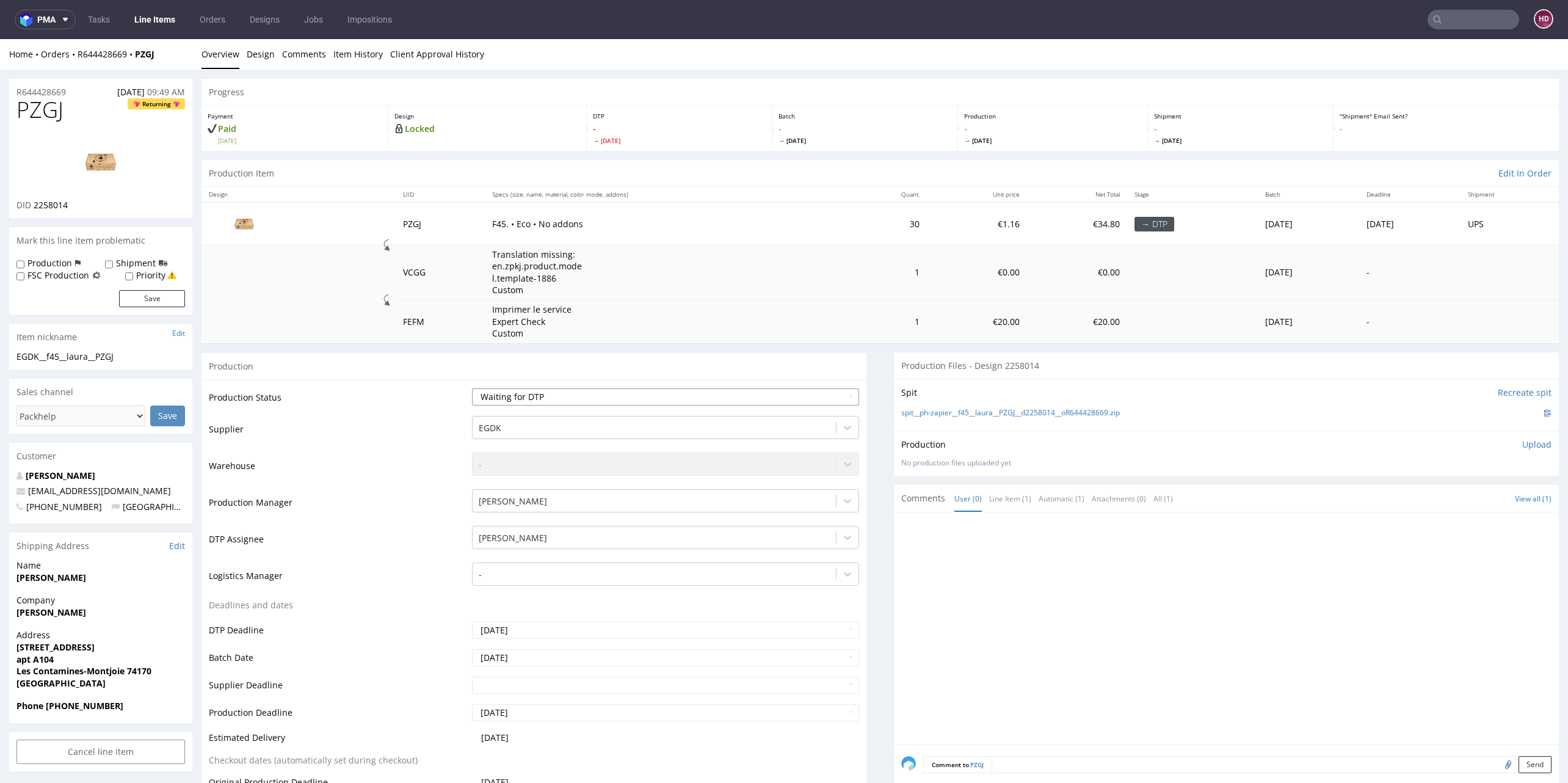
click at [632, 397] on select "Waiting for Artwork Waiting for Diecut Waiting for Mockup Waiting for DTP Waiti…" at bounding box center [665, 397] width 387 height 17
select select "dtp_in_process"
click at [472, 389] on select "Waiting for Artwork Waiting for Diecut Waiting for Mockup Waiting for DTP Waiti…" at bounding box center [665, 397] width 387 height 17
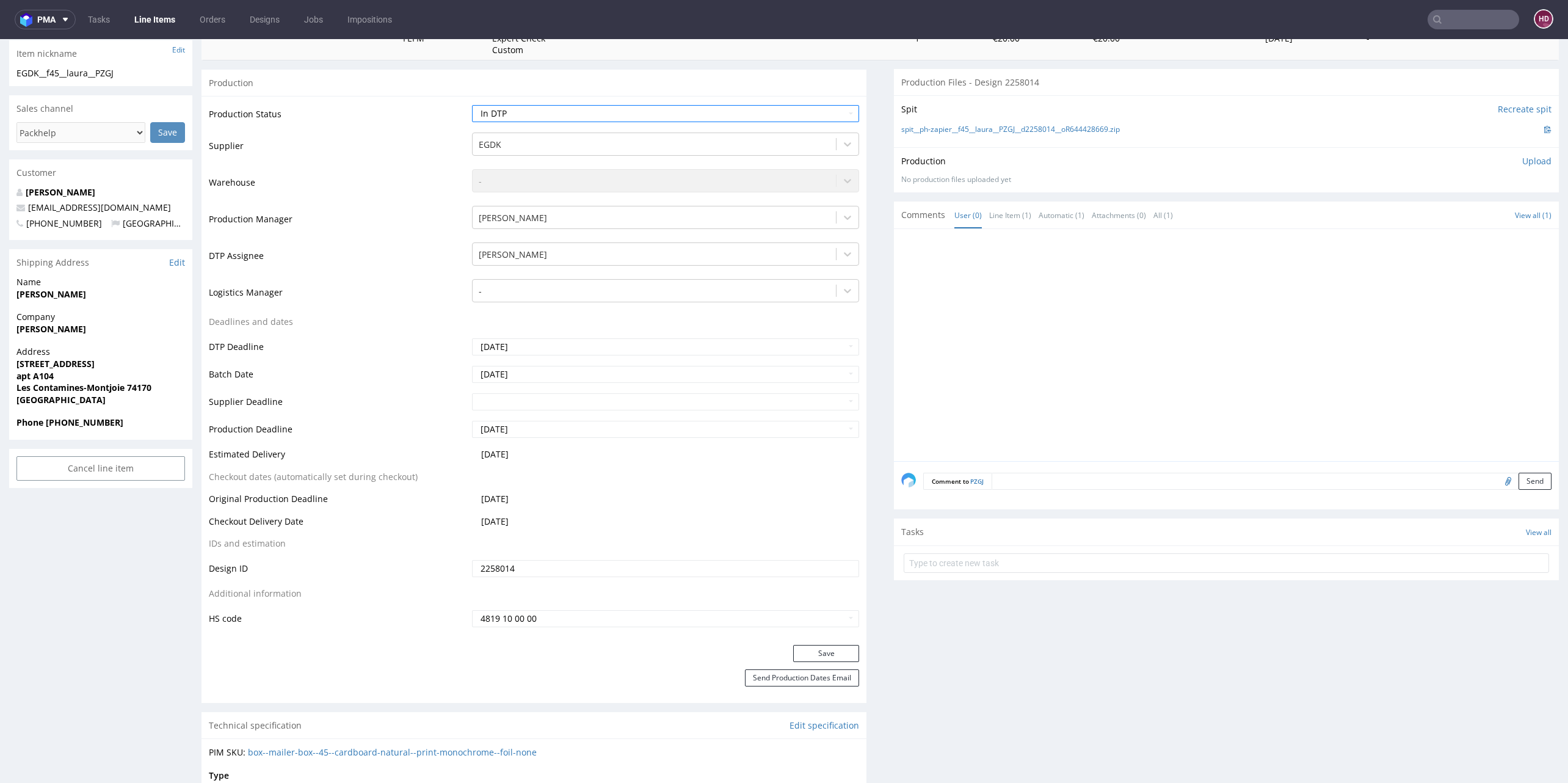
scroll to position [494, 0]
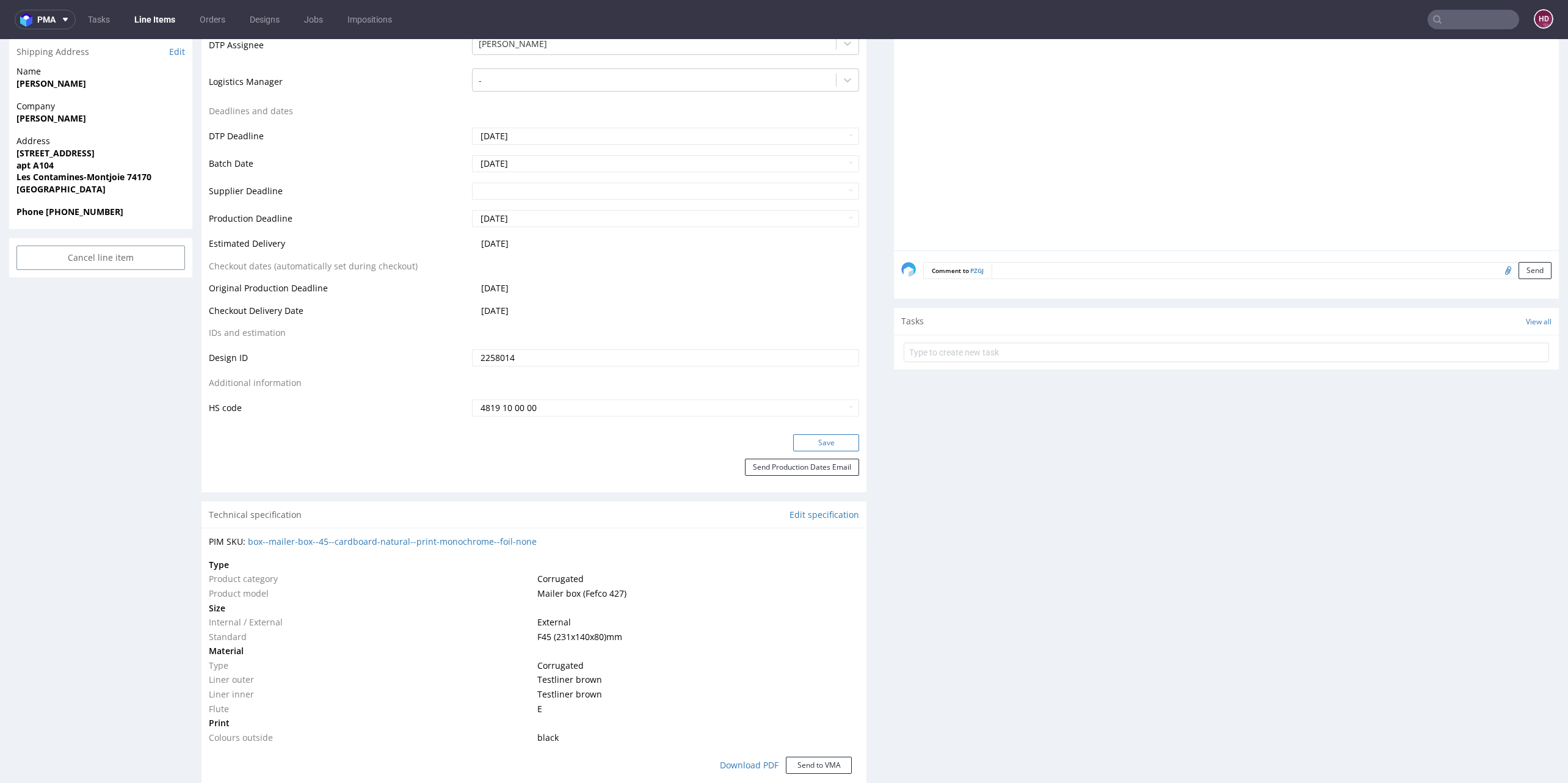
click at [827, 441] on button "Save" at bounding box center [826, 442] width 66 height 17
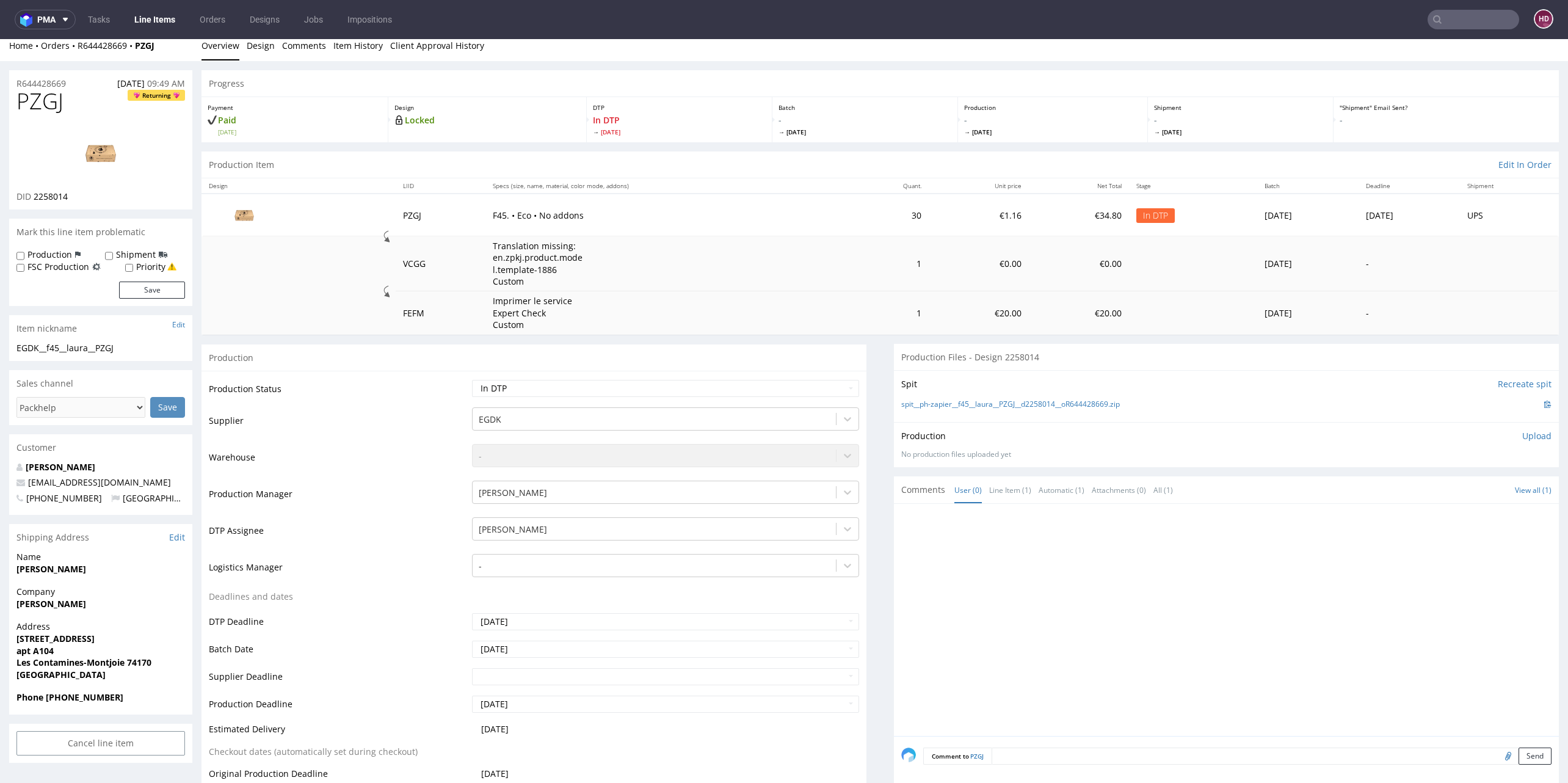
scroll to position [0, 0]
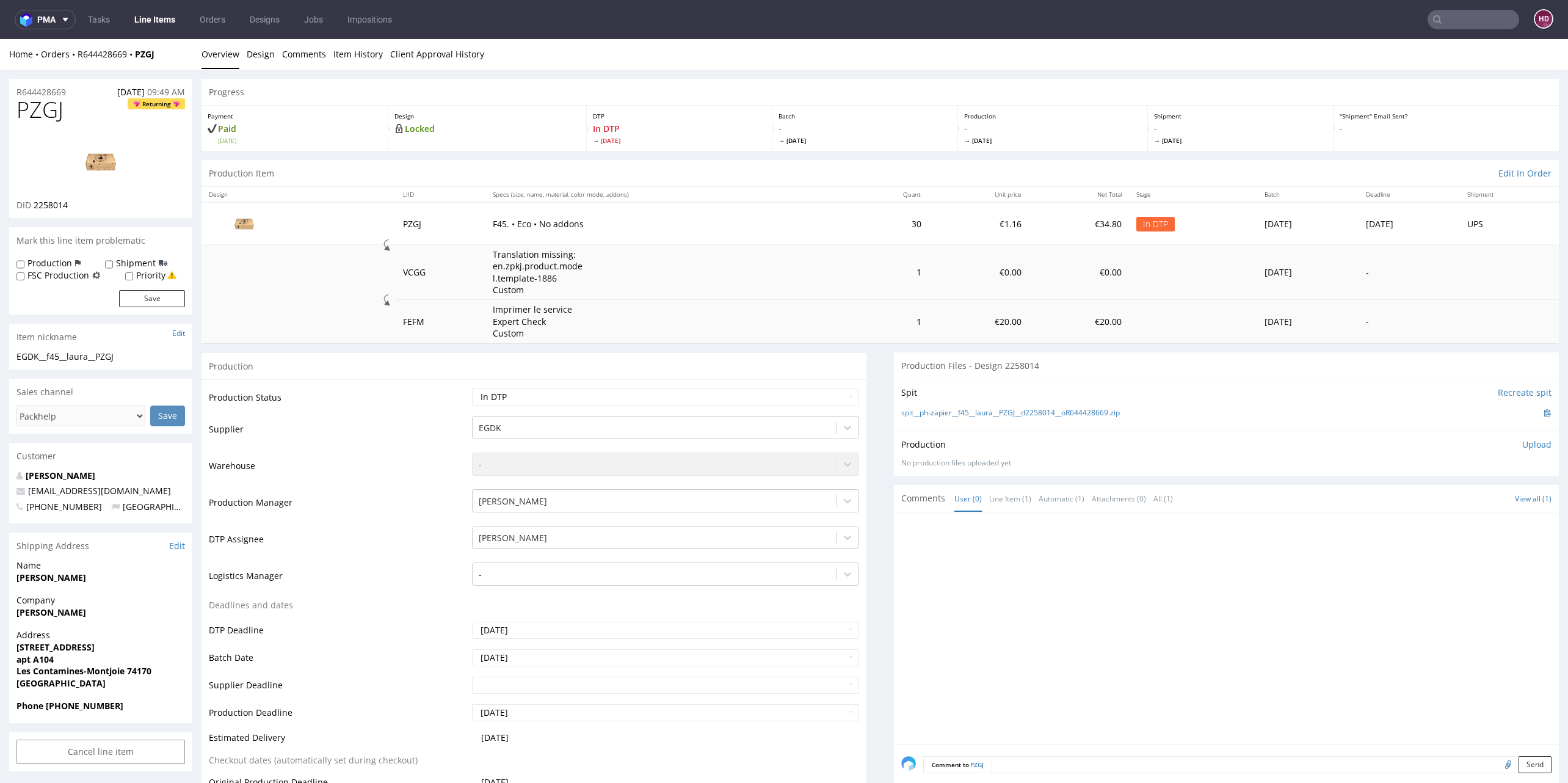
click at [70, 104] on h1 "PZGJ Returning" at bounding box center [100, 109] width 169 height 24
drag, startPoint x: 70, startPoint y: 104, endPoint x: 4, endPoint y: 117, distance: 67.3
drag, startPoint x: 73, startPoint y: 205, endPoint x: 34, endPoint y: 207, distance: 39.1
click at [34, 207] on div "DID 2258014" at bounding box center [100, 205] width 169 height 12
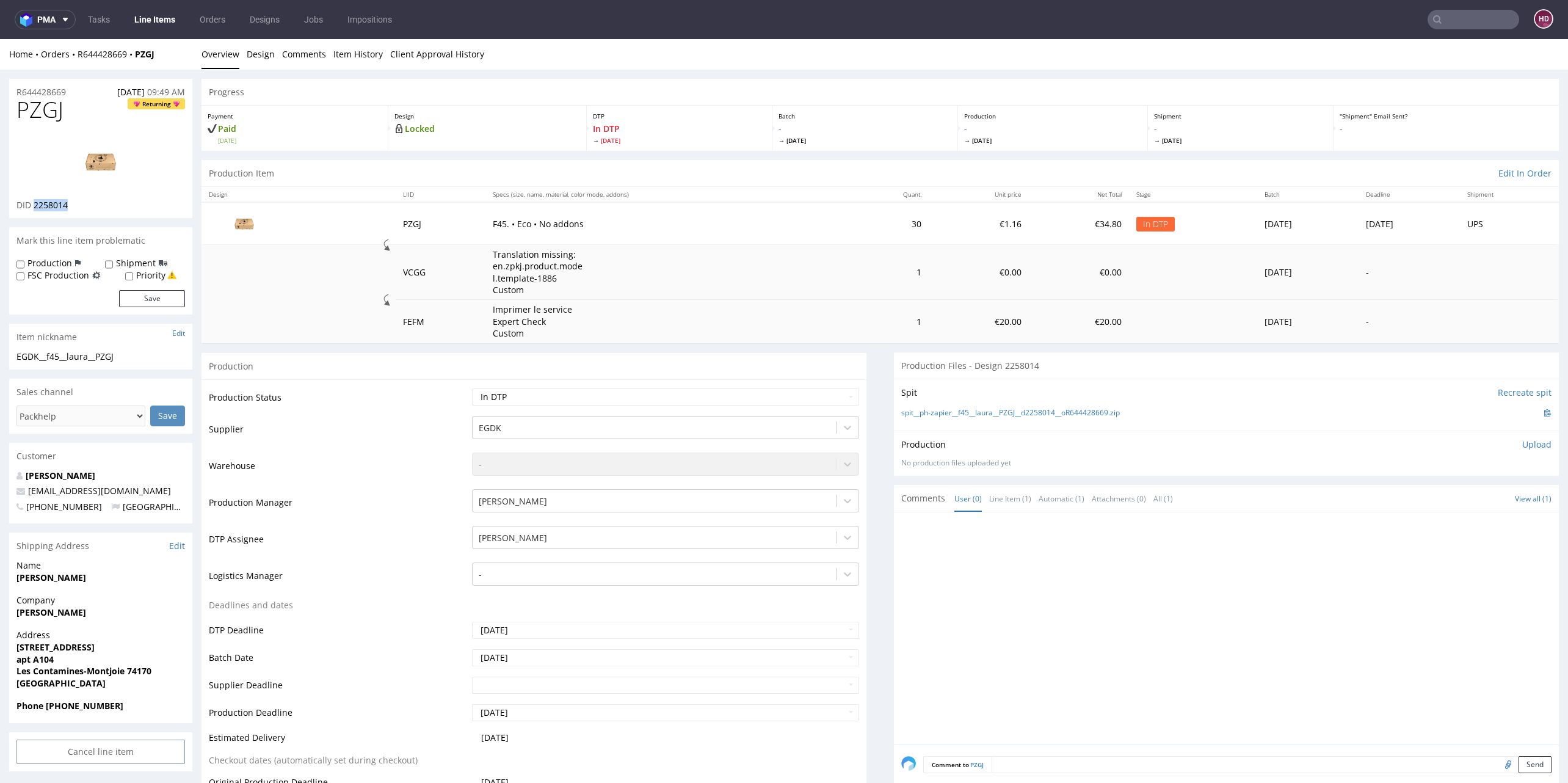
copy span "2258014"
click at [113, 169] on img at bounding box center [100, 161] width 97 height 55
click at [64, 117] on span "PZGJ" at bounding box center [40, 109] width 47 height 24
drag, startPoint x: 71, startPoint y: 115, endPoint x: -51, endPoint y: 117, distance: 122.0
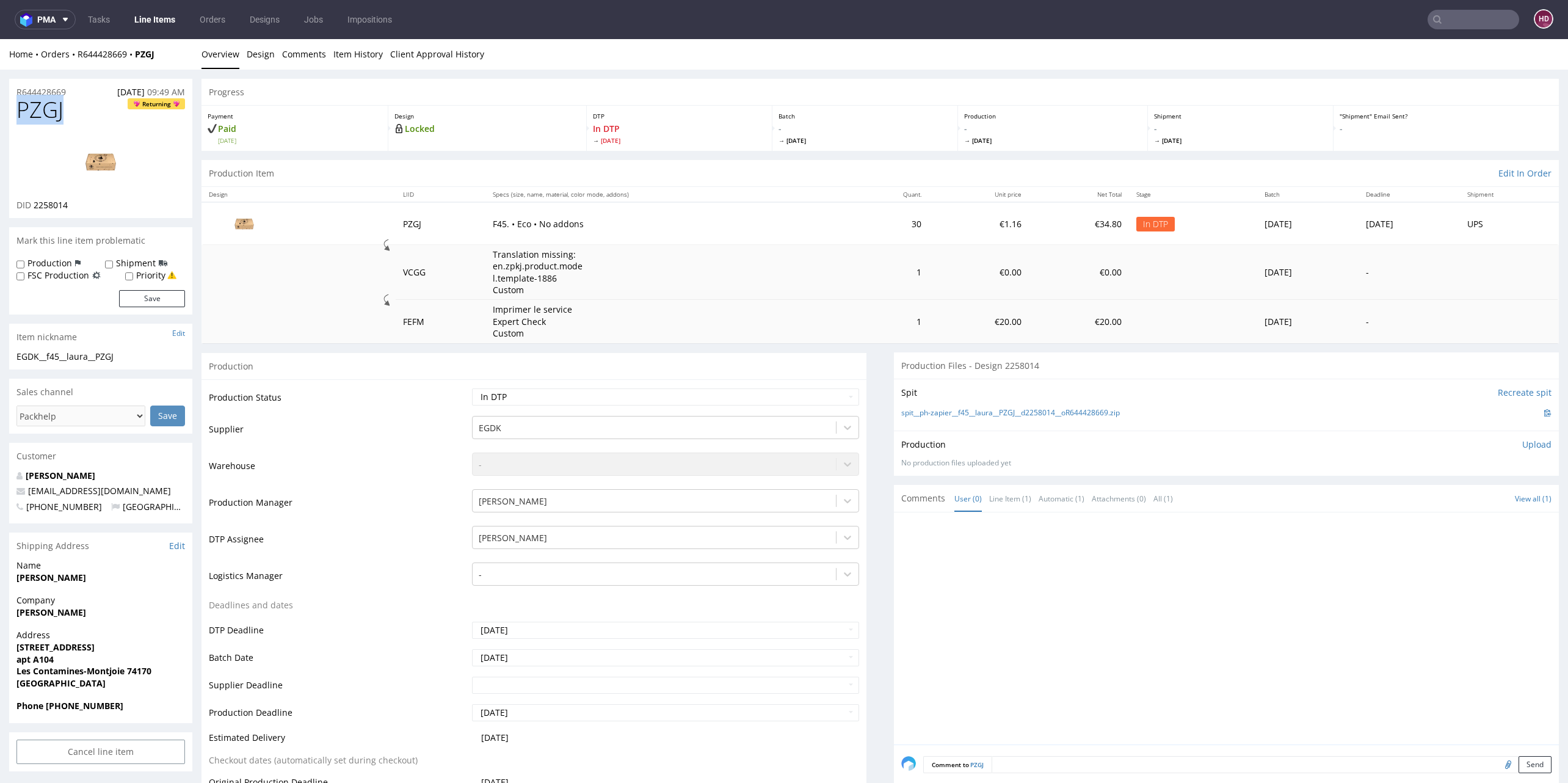
copy span "PZGJ"
drag, startPoint x: 130, startPoint y: 358, endPoint x: -2, endPoint y: 355, distance: 132.0
copy div "EGDK__f45__laura__PZGJ"
click at [78, 92] on div "R644428669 12.09.2025 09:49 AM" at bounding box center [100, 88] width 183 height 20
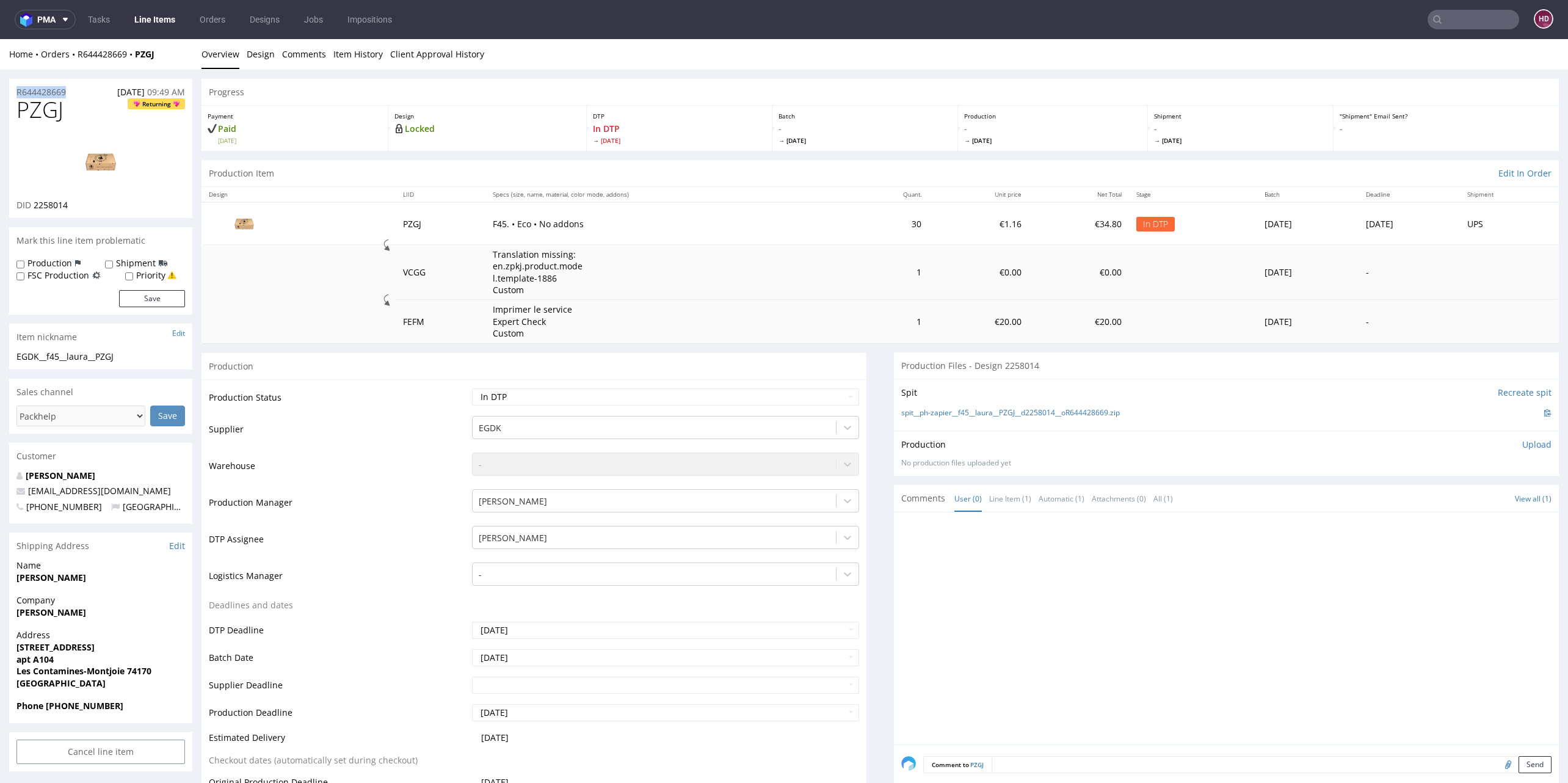
drag, startPoint x: 51, startPoint y: 89, endPoint x: -4, endPoint y: 86, distance: 55.1
copy p "R644428669"
click at [75, 205] on div "DID 2258014" at bounding box center [100, 205] width 169 height 12
drag, startPoint x: 75, startPoint y: 205, endPoint x: 42, endPoint y: 205, distance: 33.0
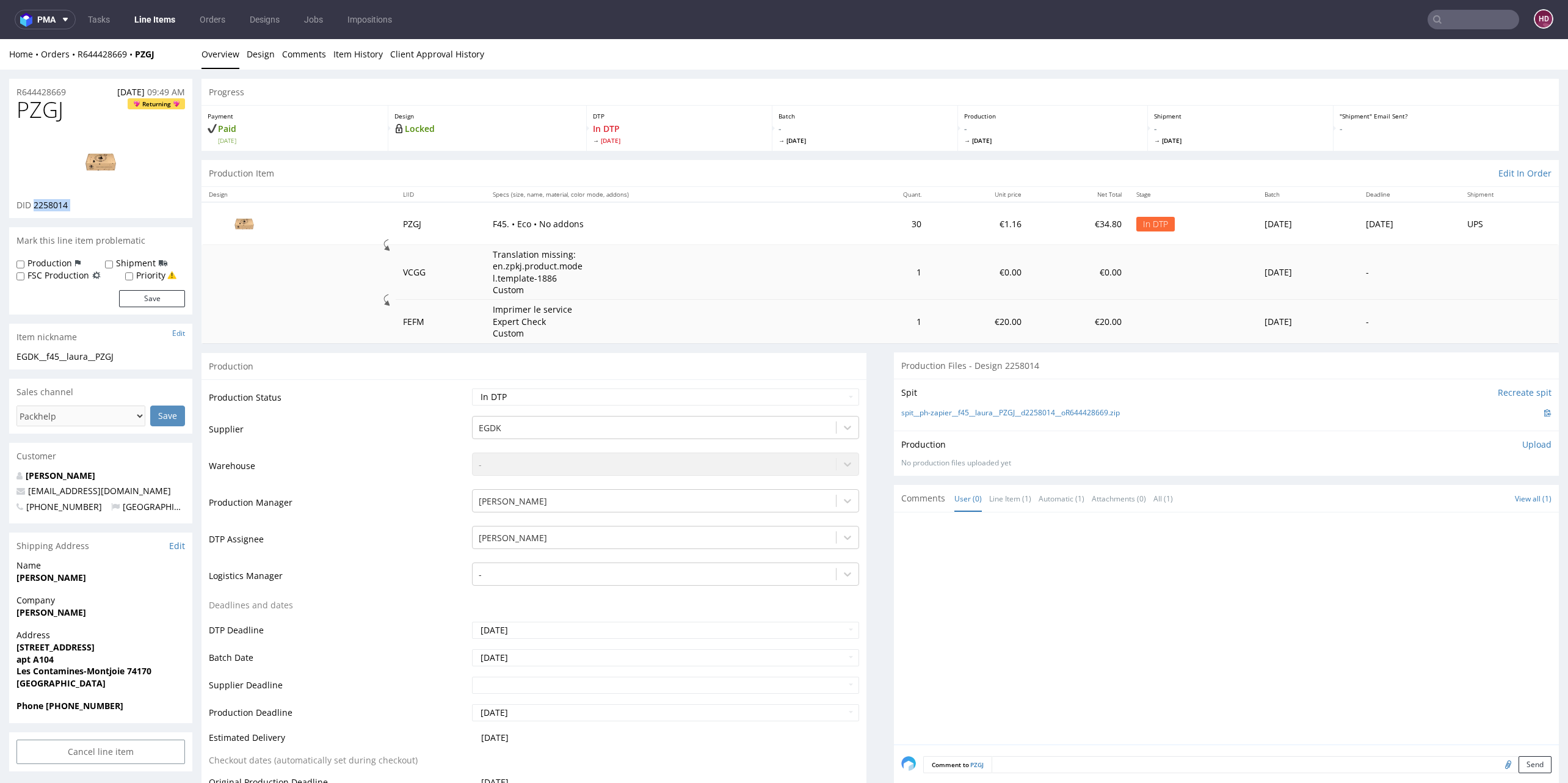
click at [42, 205] on div "DID 2258014" at bounding box center [100, 205] width 169 height 12
copy div "2258014"
click at [1525, 445] on div "Production Upload No production files uploaded yet Description (optional) Add f…" at bounding box center [1226, 452] width 665 height 45
click at [1522, 445] on p "Upload" at bounding box center [1536, 444] width 29 height 12
click at [1447, 495] on div "Add files" at bounding box center [1464, 501] width 61 height 18
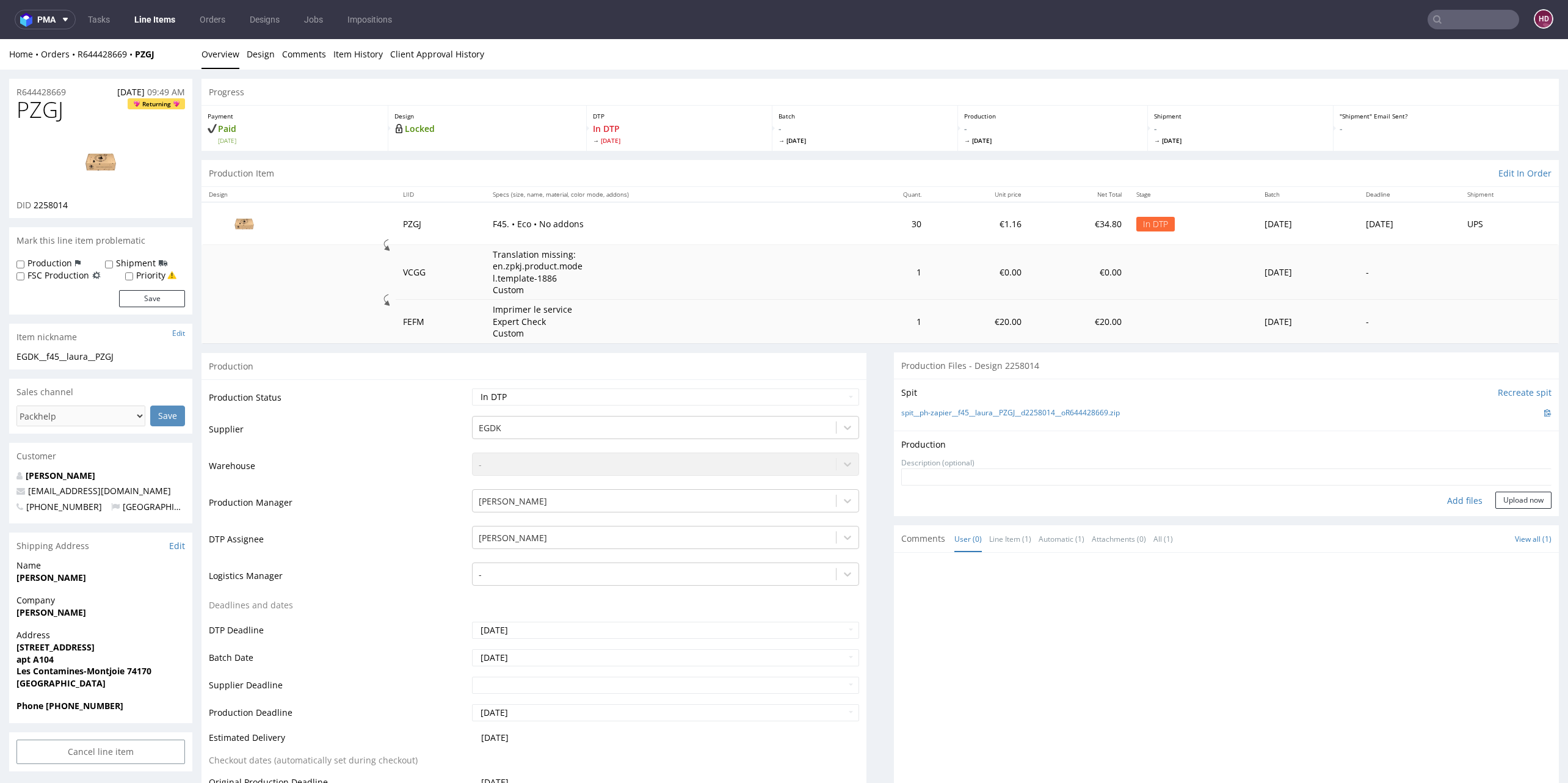
type input "C:\fakepath\EGDK__f45__laura__PZGJ__d2258014__oR644428669.pdf"
click at [1495, 518] on button "Upload now" at bounding box center [1523, 519] width 56 height 17
click at [618, 389] on select "Waiting for Artwork Waiting for Diecut Waiting for Mockup Waiting for DTP Waiti…" at bounding box center [665, 397] width 387 height 17
click at [472, 389] on select "Waiting for Artwork Waiting for Diecut Waiting for Mockup Waiting for DTP Waiti…" at bounding box center [665, 397] width 387 height 17
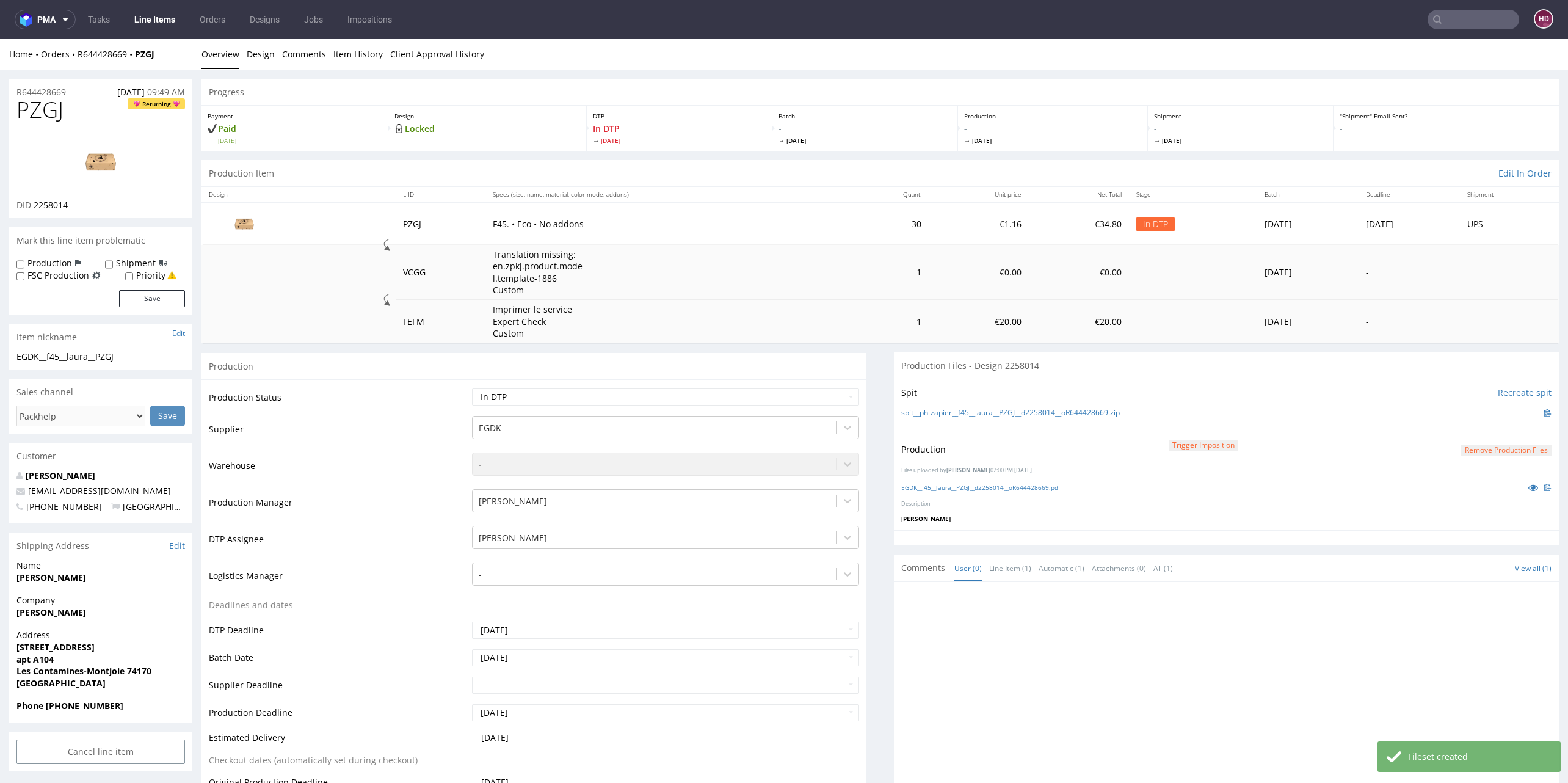
scroll to position [4, 0]
click at [643, 382] on div "Production Status Waiting for Artwork Waiting for Diecut Waiting for Mockup Wai…" at bounding box center [533, 650] width 665 height 548
click at [643, 387] on select "Waiting for Artwork Waiting for Diecut Waiting for Mockup Waiting for DTP Waiti…" at bounding box center [665, 393] width 387 height 17
select select "dtp_production_ready"
click at [472, 385] on select "Waiting for Artwork Waiting for Diecut Waiting for Mockup Waiting for DTP Waiti…" at bounding box center [665, 393] width 387 height 17
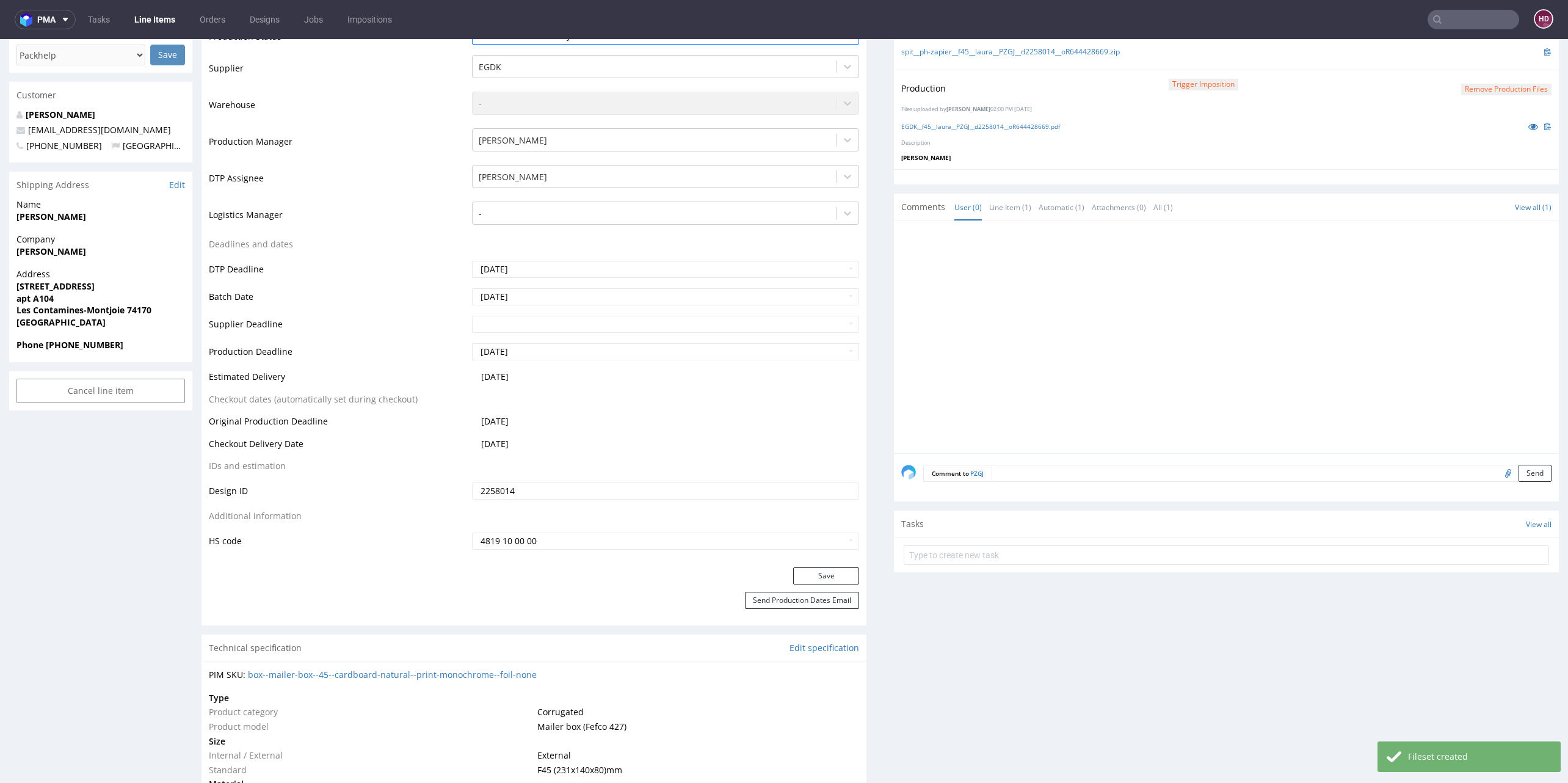
scroll to position [361, 0]
click at [778, 570] on div "Save" at bounding box center [533, 580] width 665 height 24
click at [793, 570] on button "Save" at bounding box center [826, 576] width 66 height 17
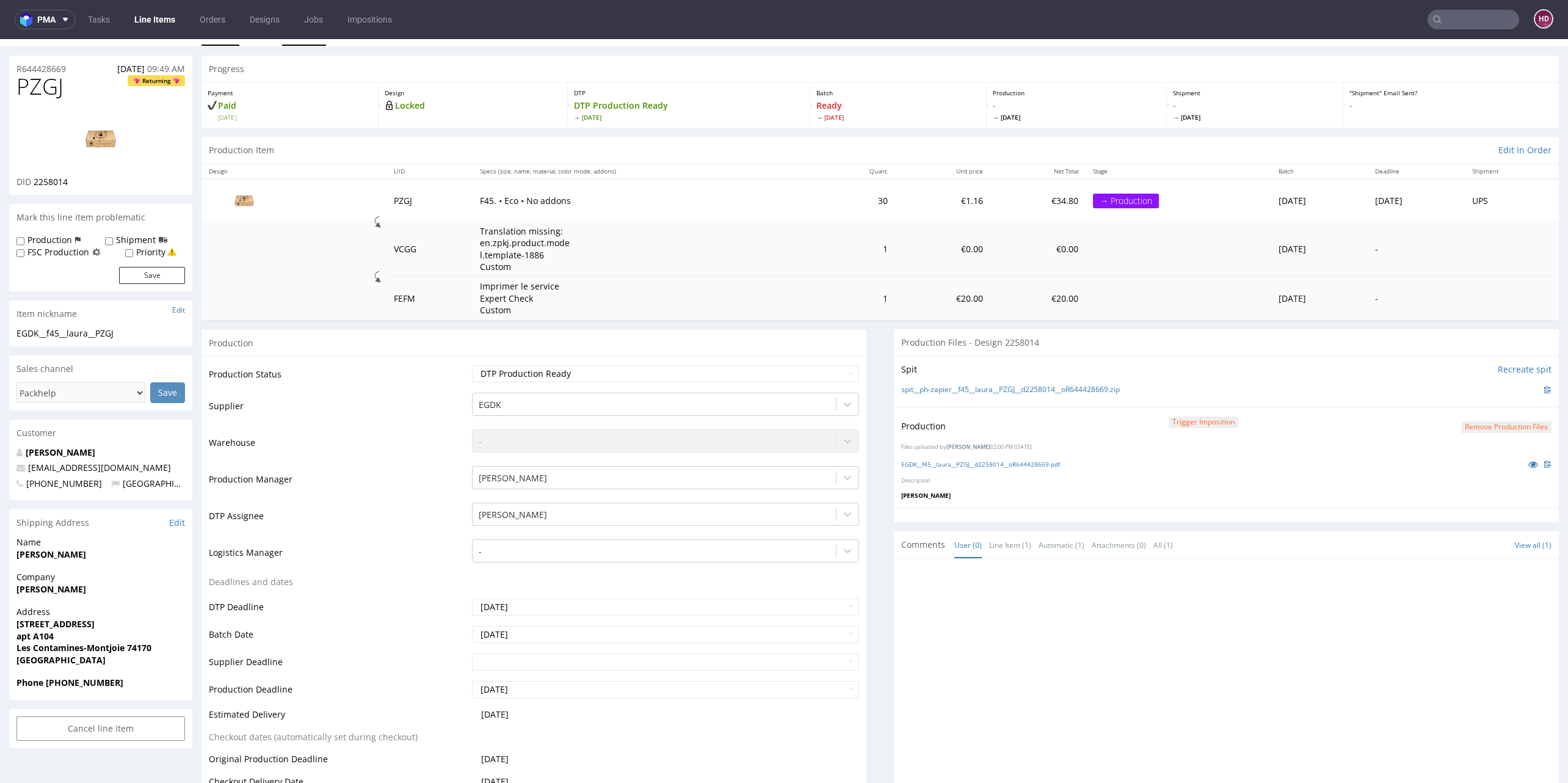
scroll to position [0, 0]
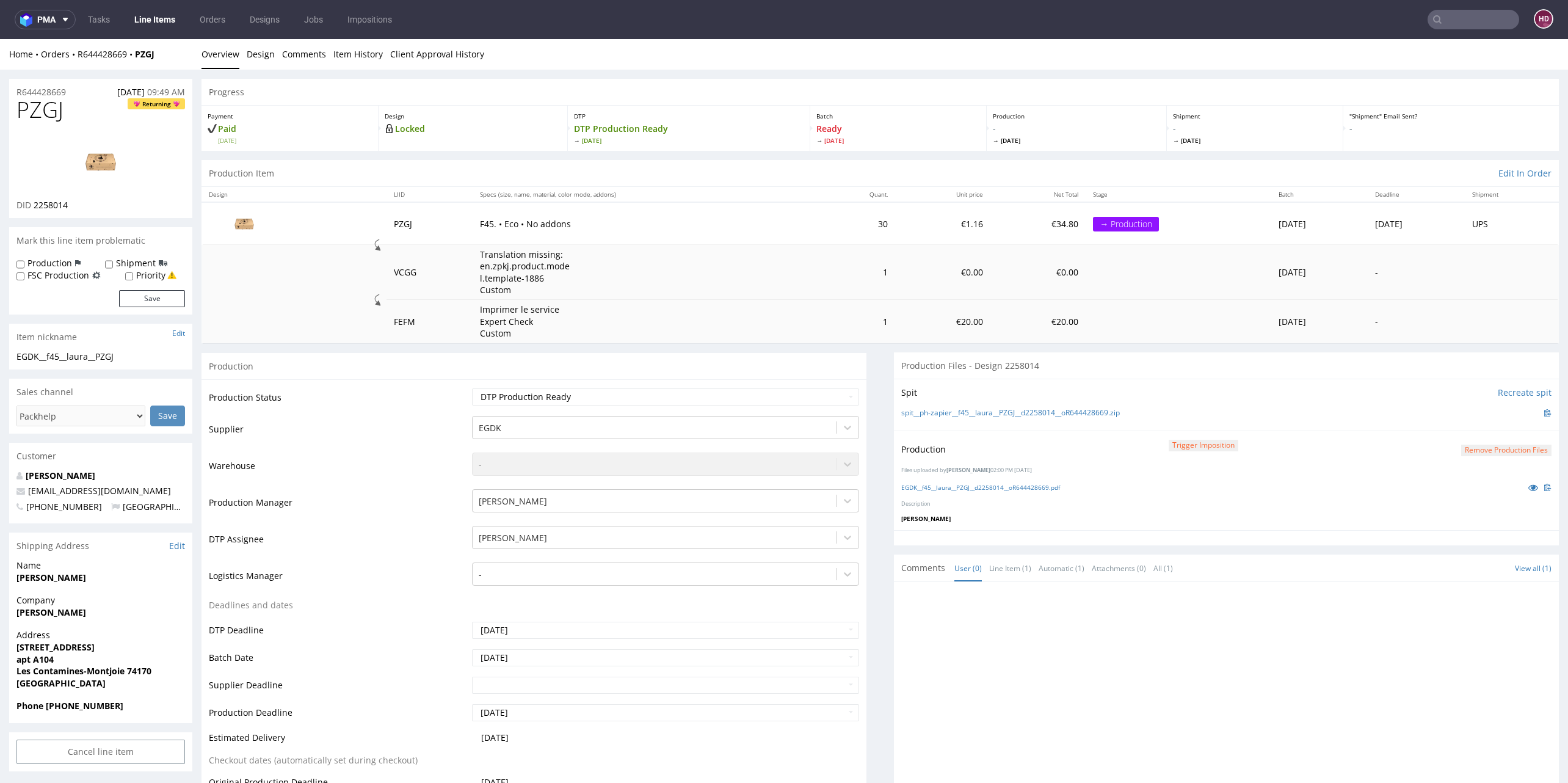
click at [185, 18] on ul "Tasks Line Items Orders Designs Jobs Impositions" at bounding box center [240, 19] width 328 height 20
click at [173, 18] on link "Line Items" at bounding box center [155, 19] width 56 height 20
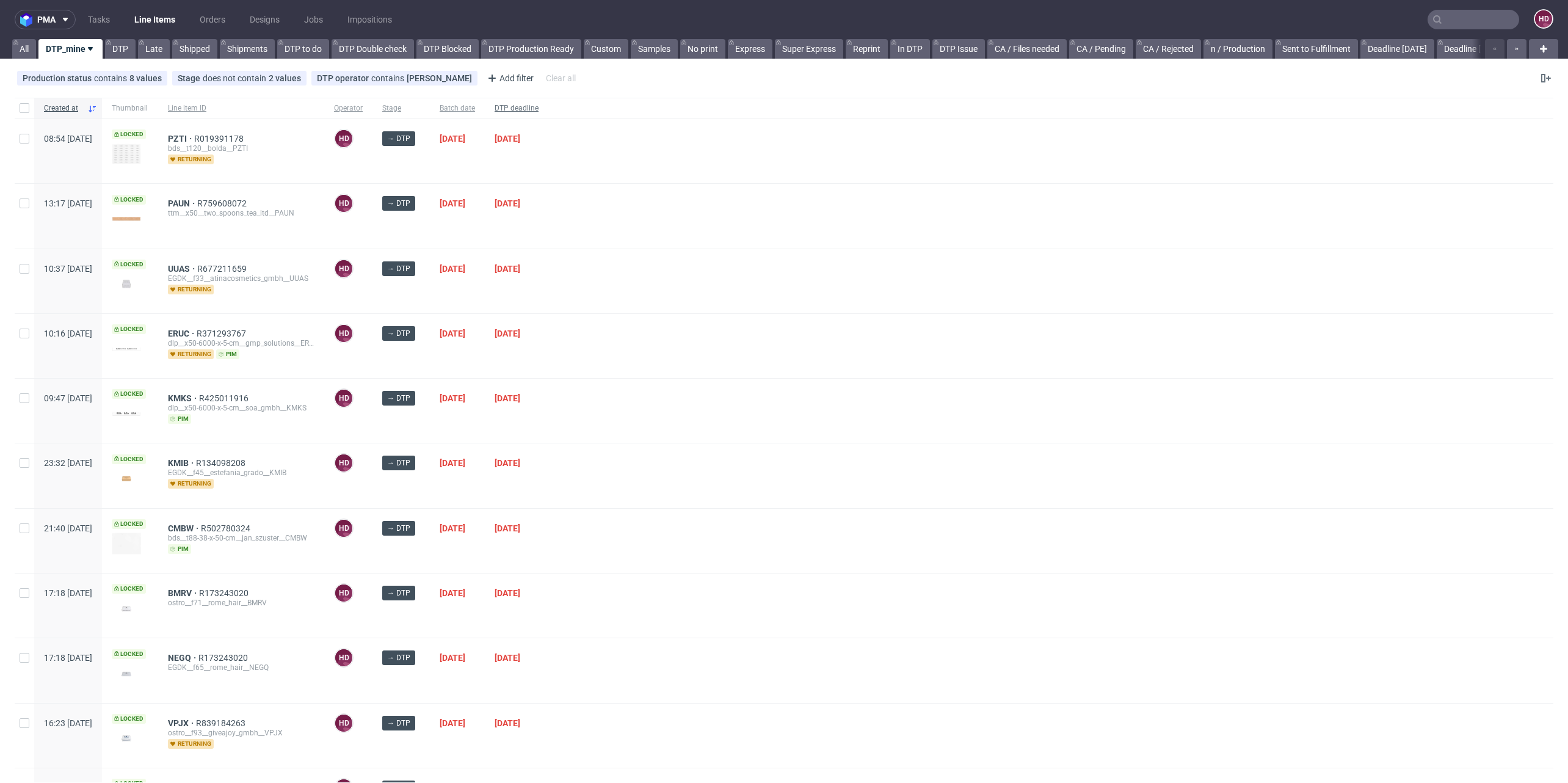
click at [539, 108] on span "DTP deadline" at bounding box center [517, 109] width 44 height 10
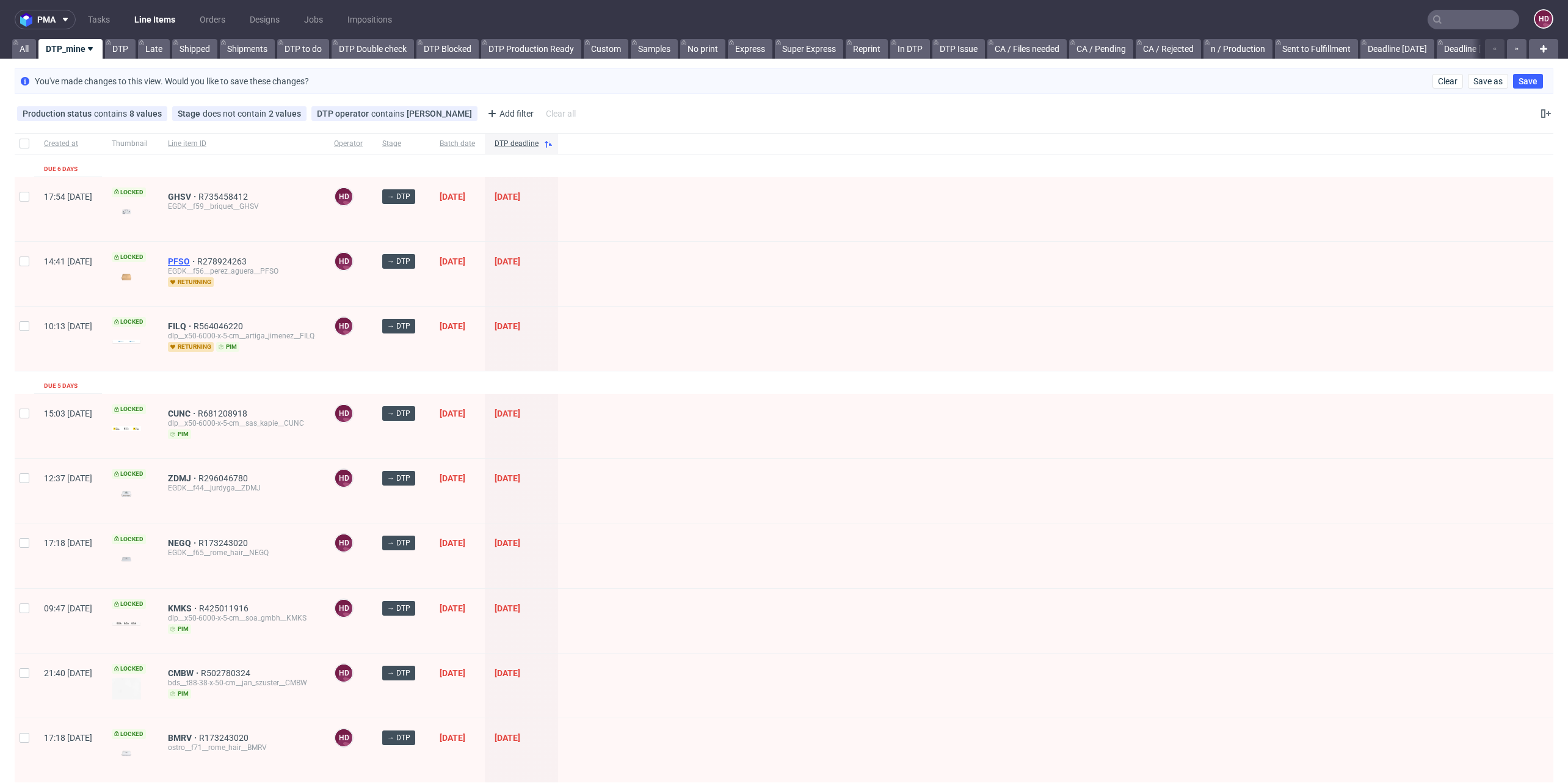
click at [197, 257] on span "PFSO" at bounding box center [182, 261] width 29 height 10
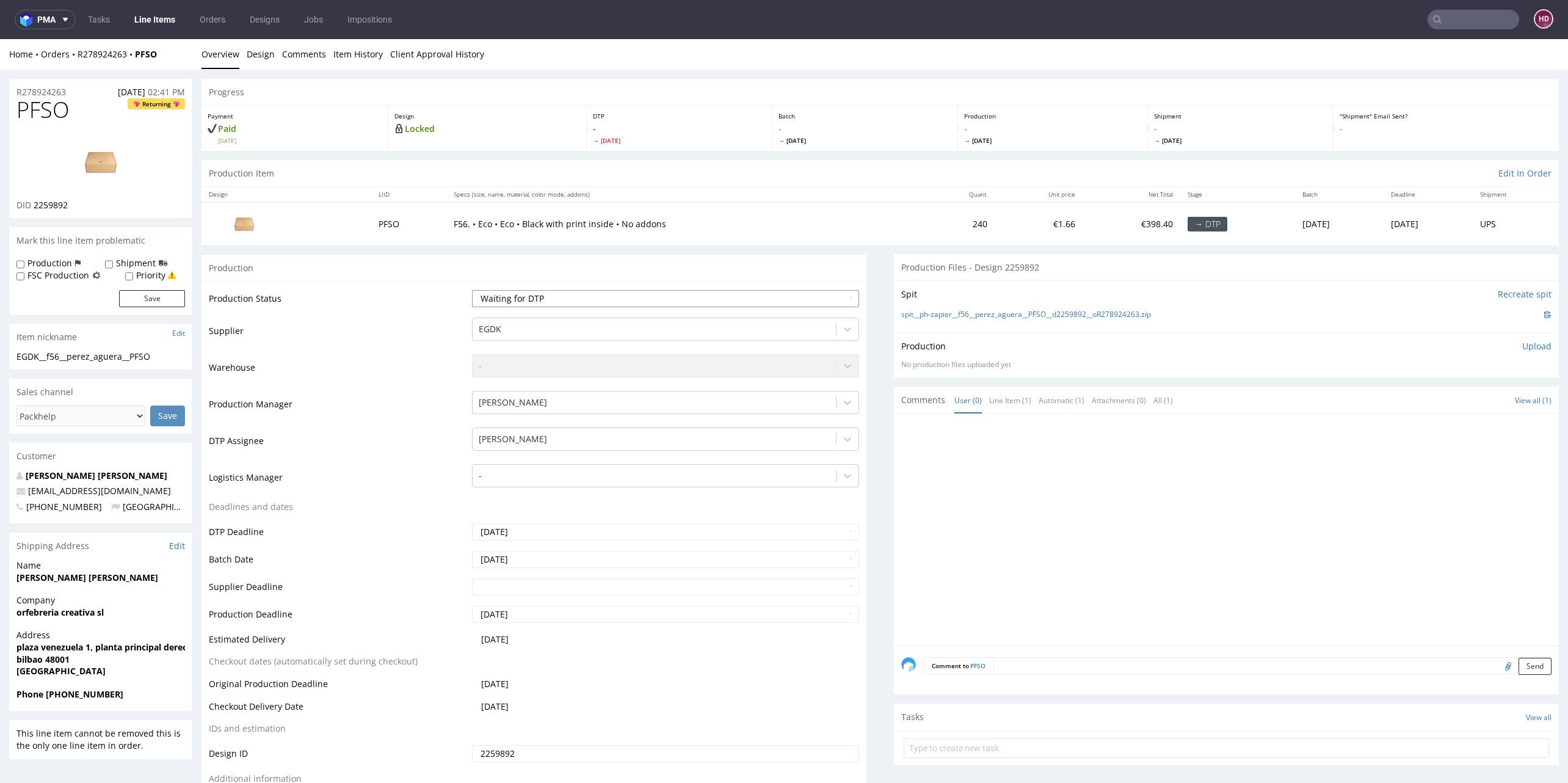
click at [499, 303] on select "Waiting for Artwork Waiting for Diecut Waiting for Mockup Waiting for DTP Waiti…" at bounding box center [665, 298] width 387 height 17
select select "dtp_in_process"
click at [472, 290] on select "Waiting for Artwork Waiting for Diecut Waiting for Mockup Waiting for DTP Waiti…" at bounding box center [665, 298] width 387 height 17
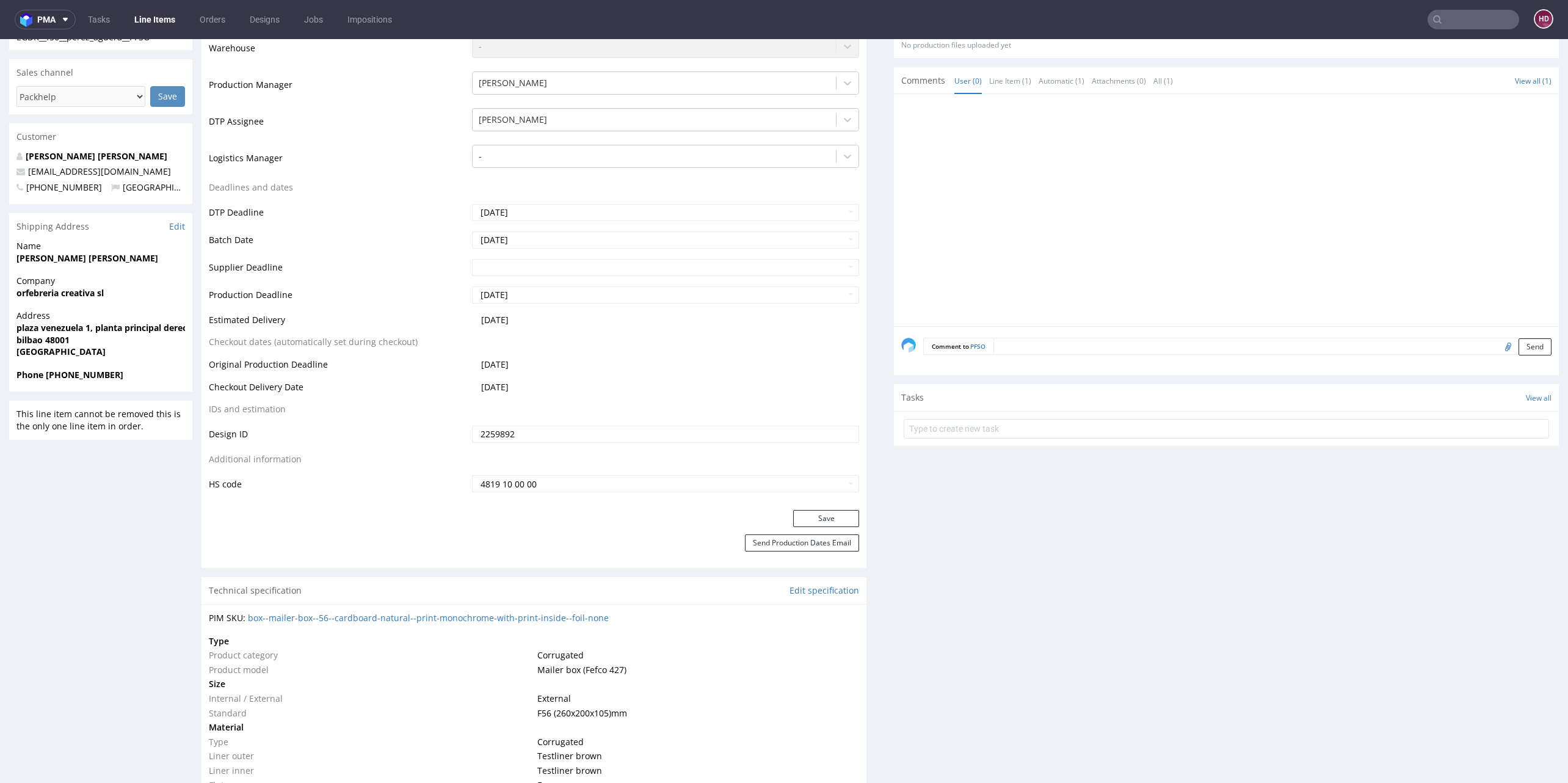
scroll to position [341, 0]
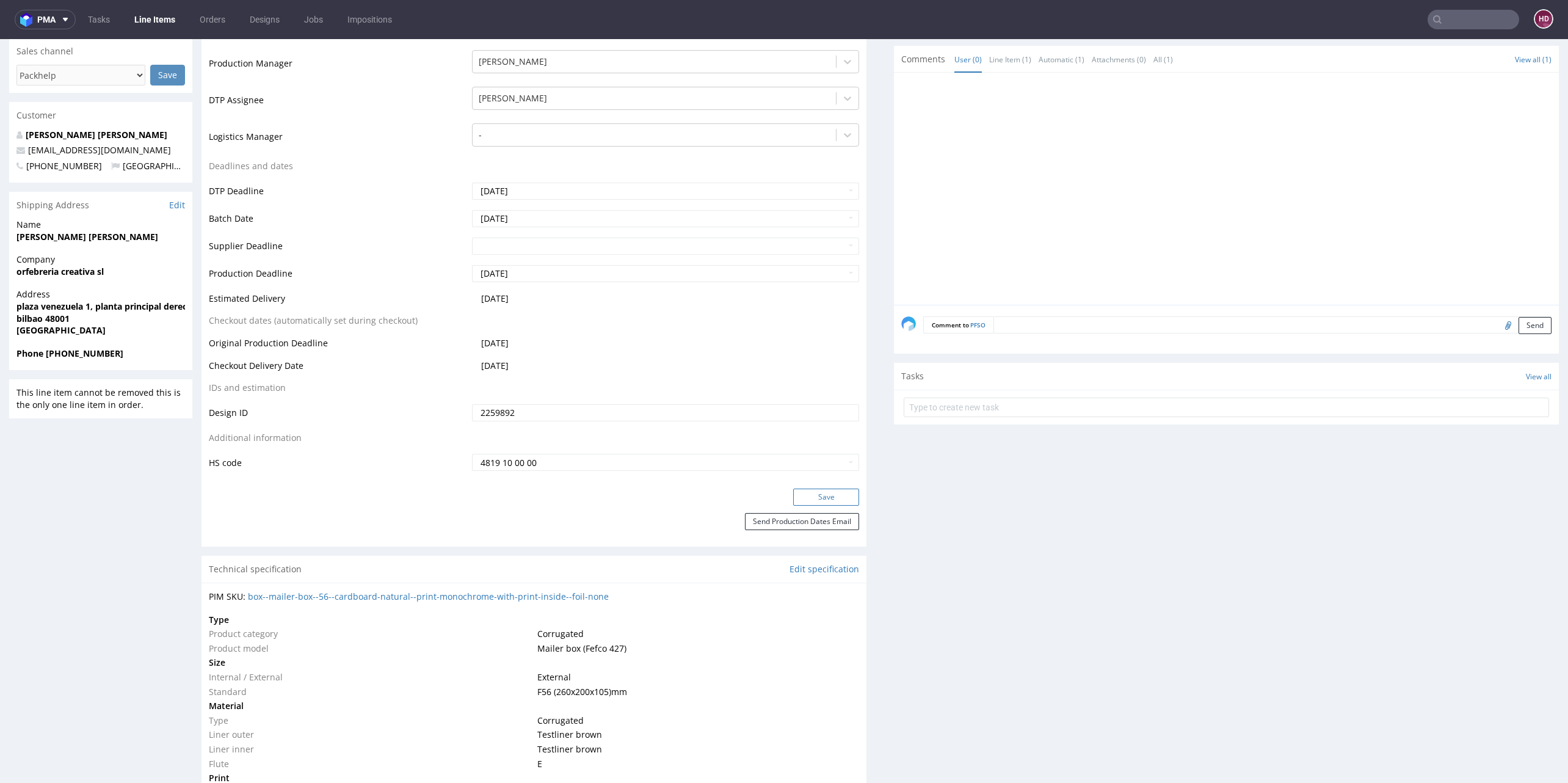
click at [809, 494] on button "Save" at bounding box center [826, 497] width 66 height 17
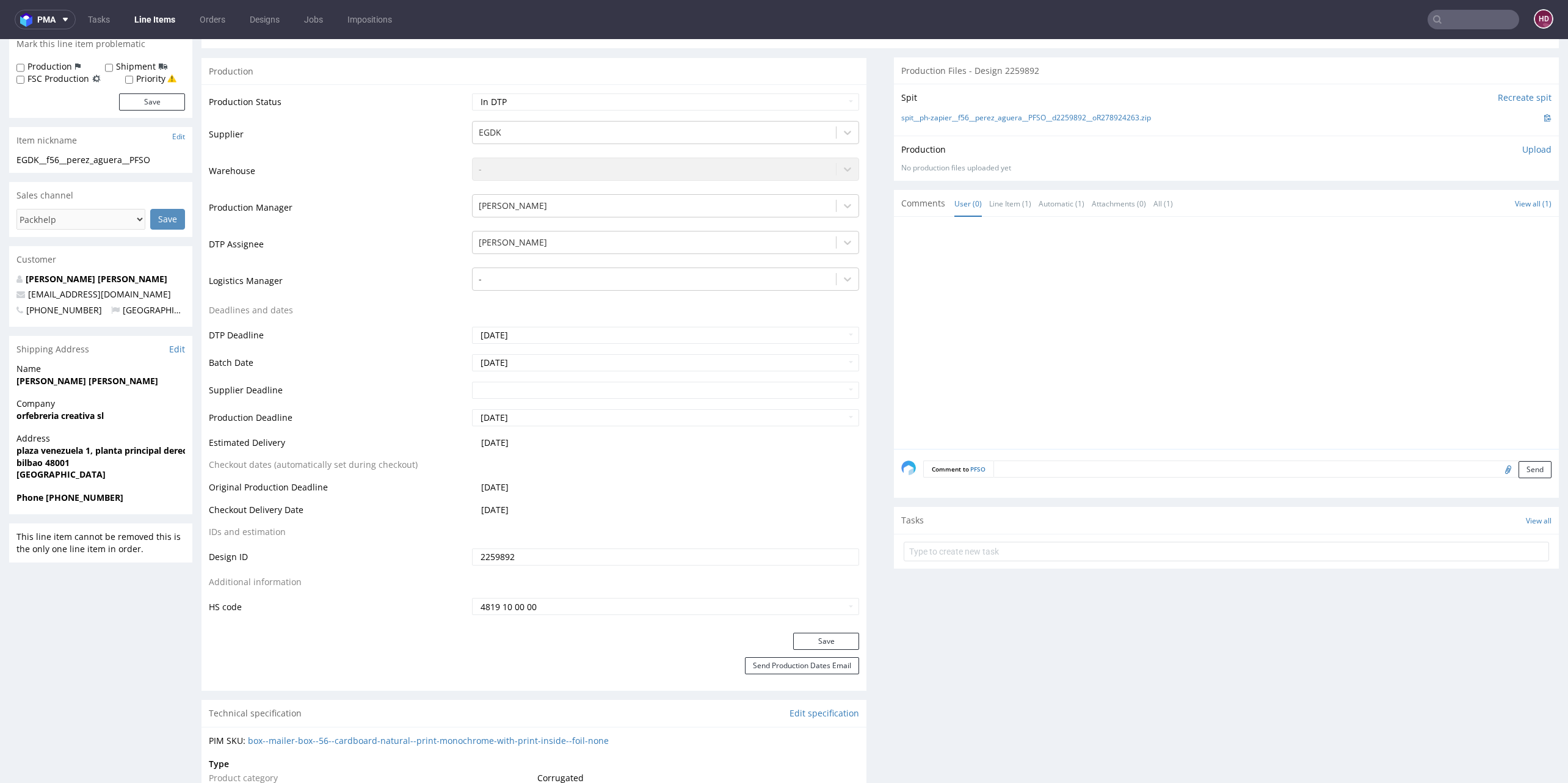
scroll to position [0, 0]
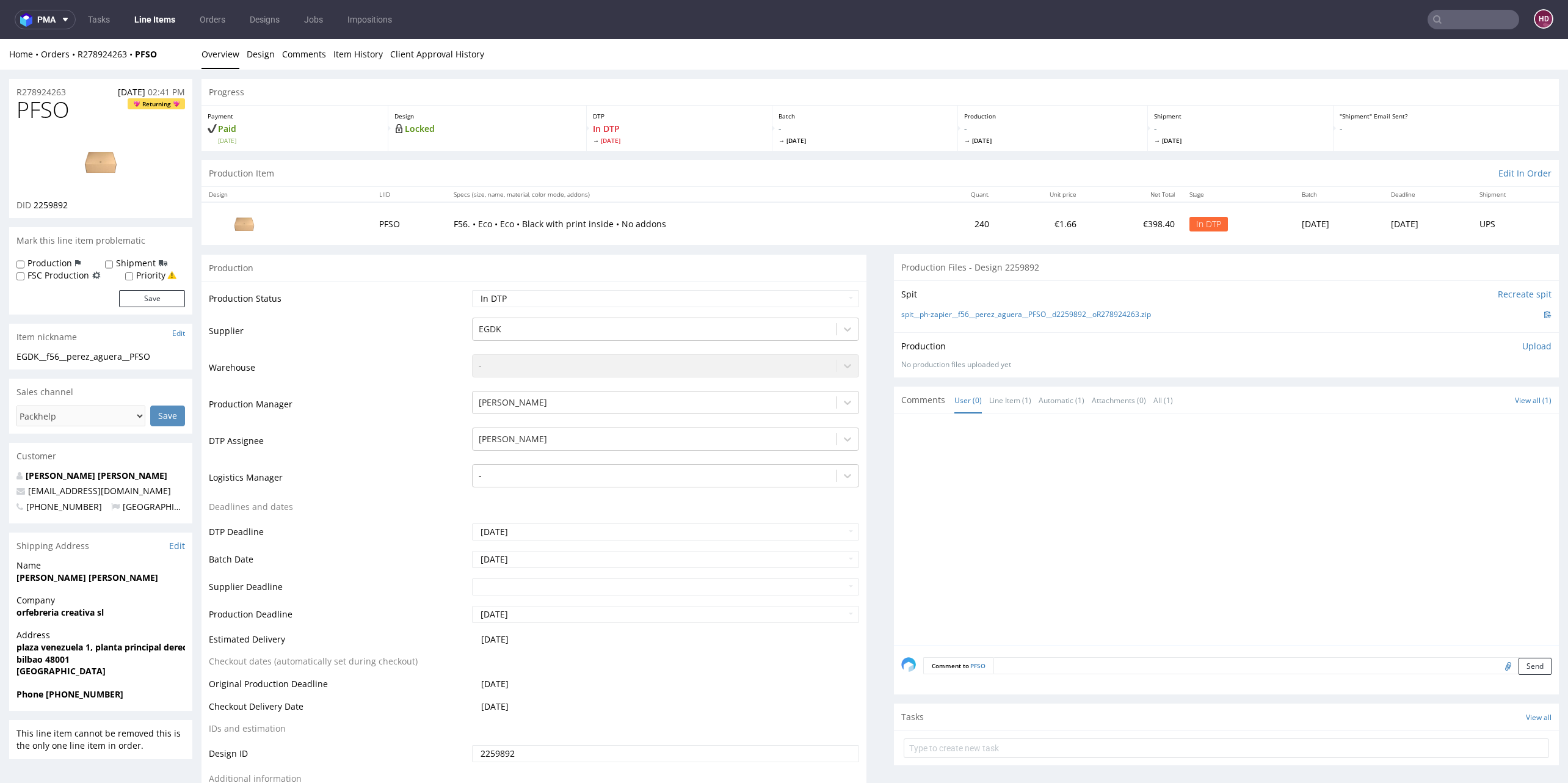
click at [70, 112] on span "PFSO" at bounding box center [42, 109] width 53 height 24
click at [73, 108] on h1 "PFSO Returning" at bounding box center [100, 109] width 169 height 24
drag, startPoint x: 73, startPoint y: 114, endPoint x: 15, endPoint y: 110, distance: 58.1
click at [15, 110] on div "PFSO Returning DID 2259892" at bounding box center [100, 158] width 183 height 120
copy span "PFSO"
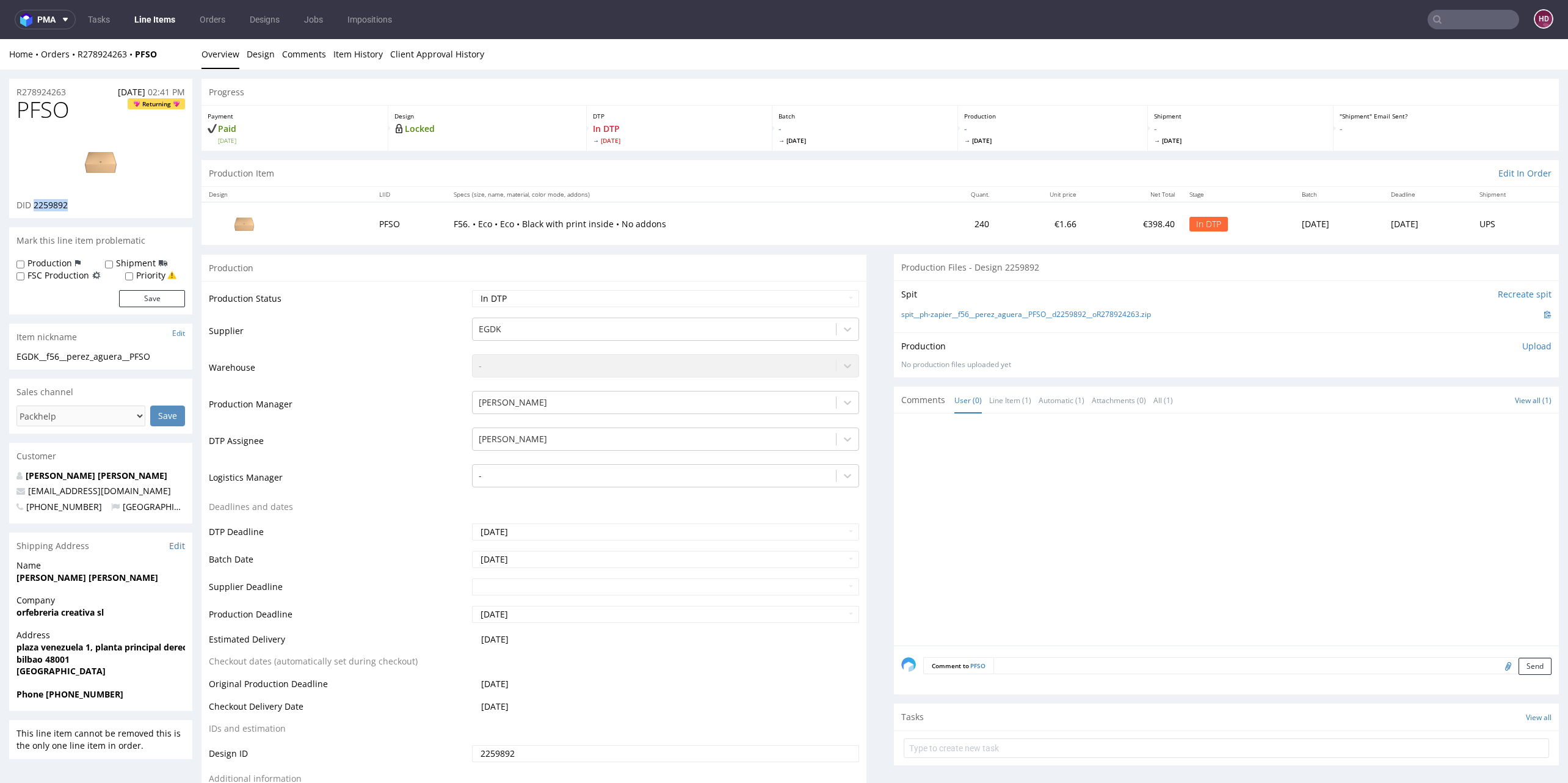
drag, startPoint x: 34, startPoint y: 202, endPoint x: 86, endPoint y: 207, distance: 52.2
click at [86, 207] on div "DID 2259892" at bounding box center [100, 205] width 169 height 12
copy span "2259892"
click at [97, 166] on img at bounding box center [100, 161] width 97 height 55
click at [161, 353] on div "EGDK__f56__perez_aguera__PFSO" at bounding box center [100, 356] width 169 height 12
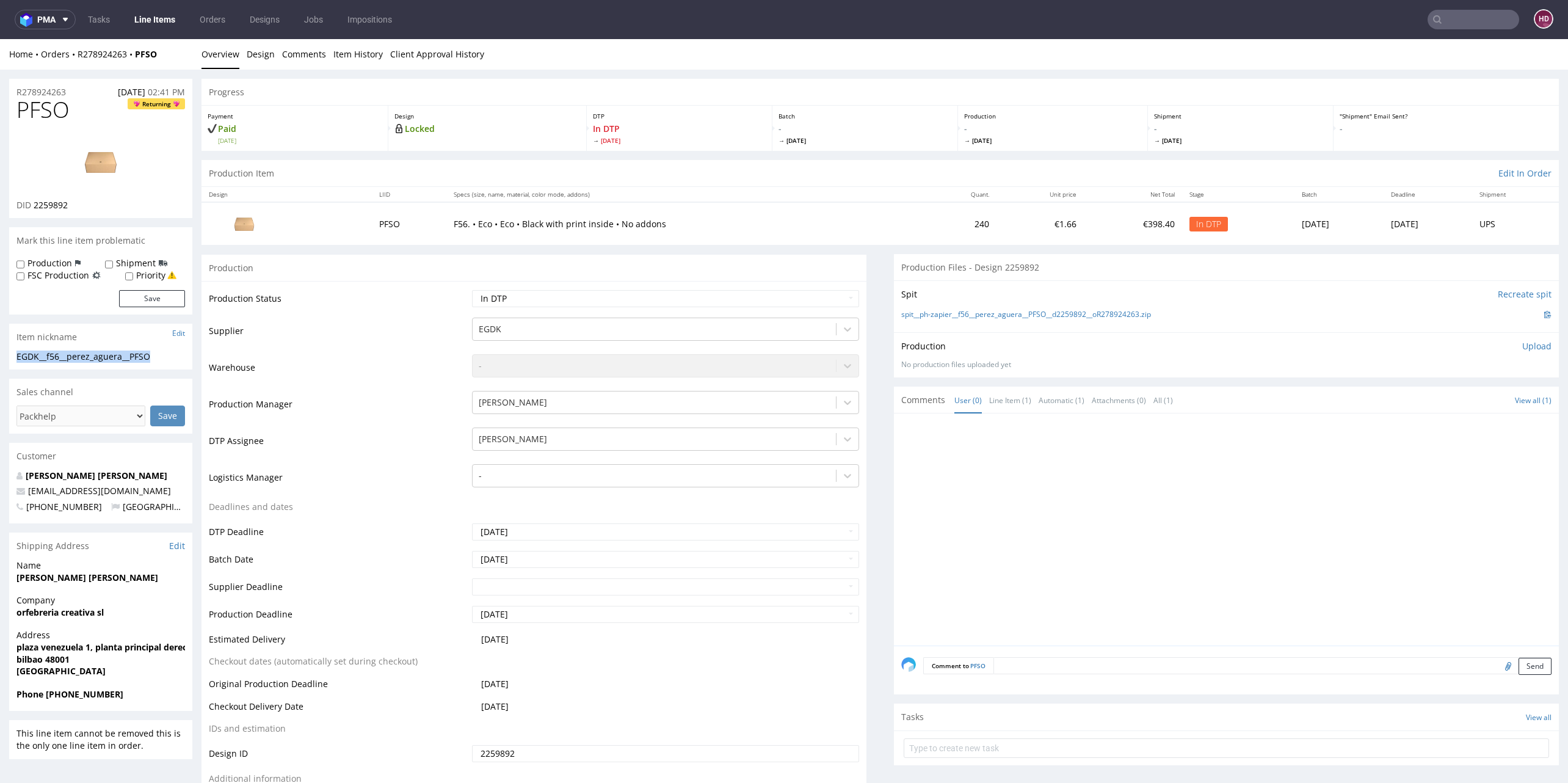
drag, startPoint x: 160, startPoint y: 356, endPoint x: -1, endPoint y: 352, distance: 161.0
copy div "EGDK__f56__perez_aguera__PFSO"
click at [82, 89] on div "R278924263 11.09.2025 02:41 PM" at bounding box center [100, 88] width 183 height 20
drag, startPoint x: 54, startPoint y: 93, endPoint x: 24, endPoint y: 92, distance: 30.0
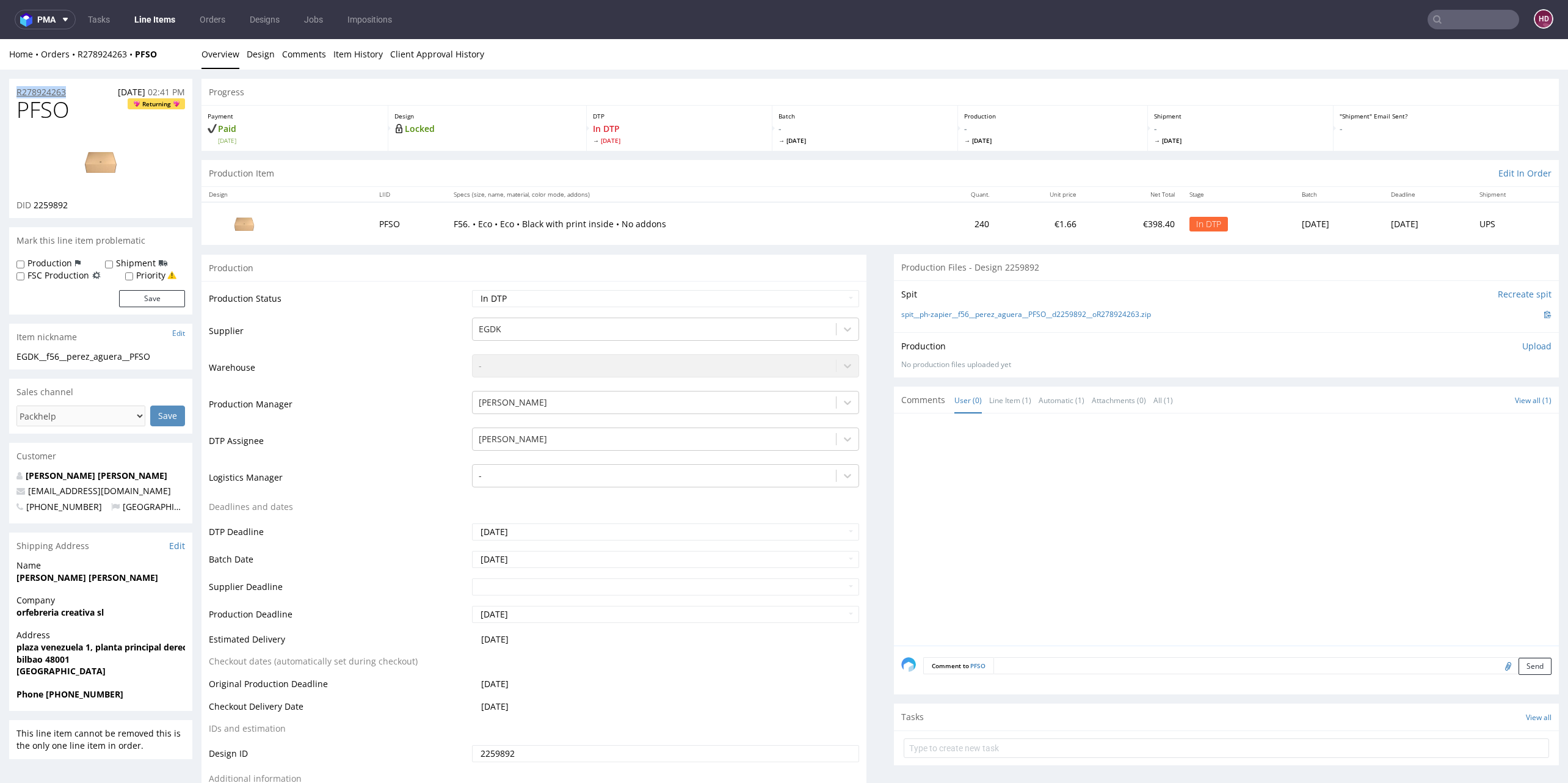
click at [25, 93] on div "R278924263 11.09.2025 02:41 PM" at bounding box center [100, 88] width 183 height 20
copy p "R278924263"
drag, startPoint x: 96, startPoint y: 205, endPoint x: 33, endPoint y: 202, distance: 63.1
click at [33, 202] on div "DID 2259892" at bounding box center [100, 205] width 169 height 12
copy span "2259892"
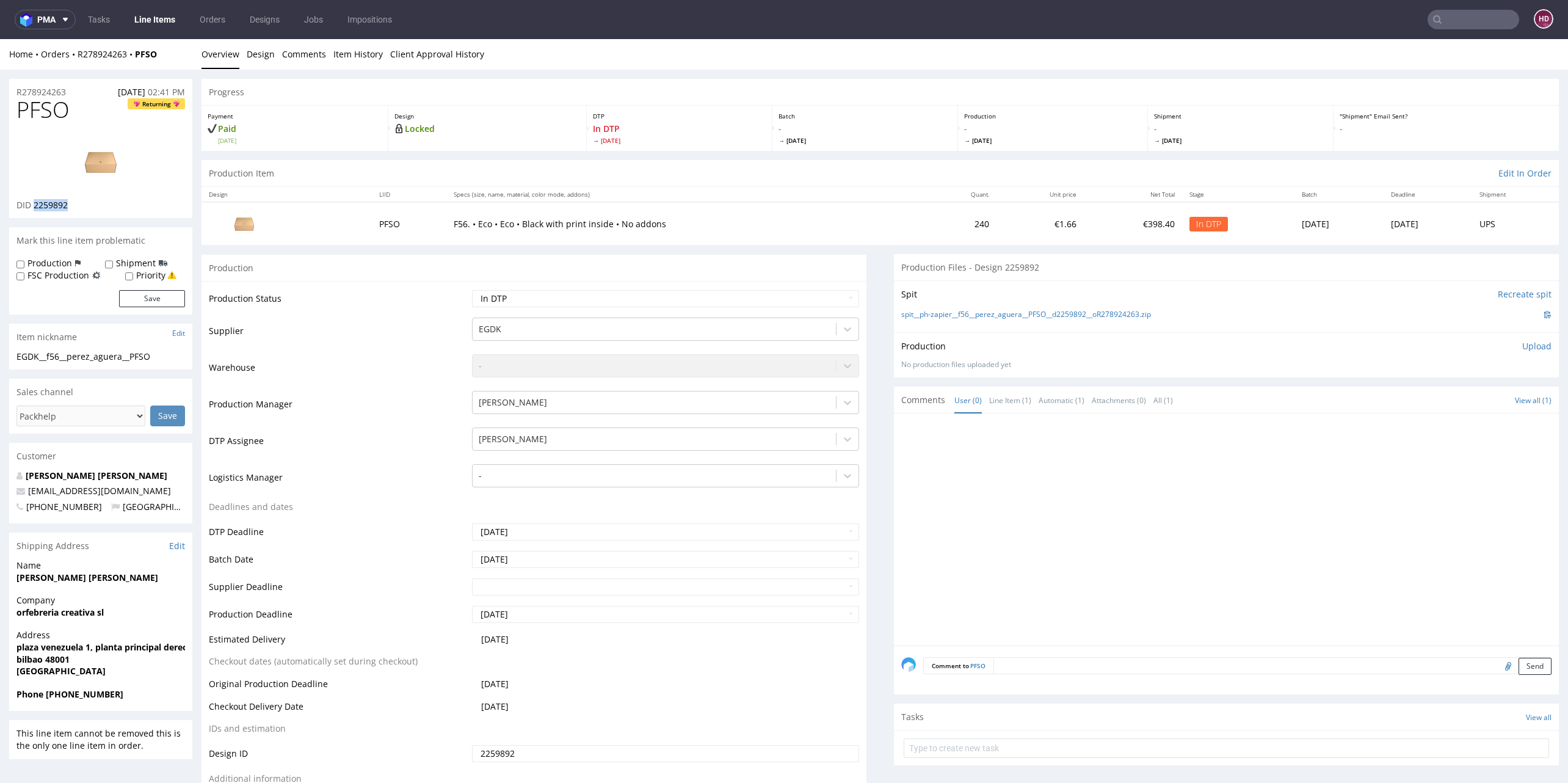
click at [1522, 347] on p "Upload" at bounding box center [1536, 346] width 29 height 12
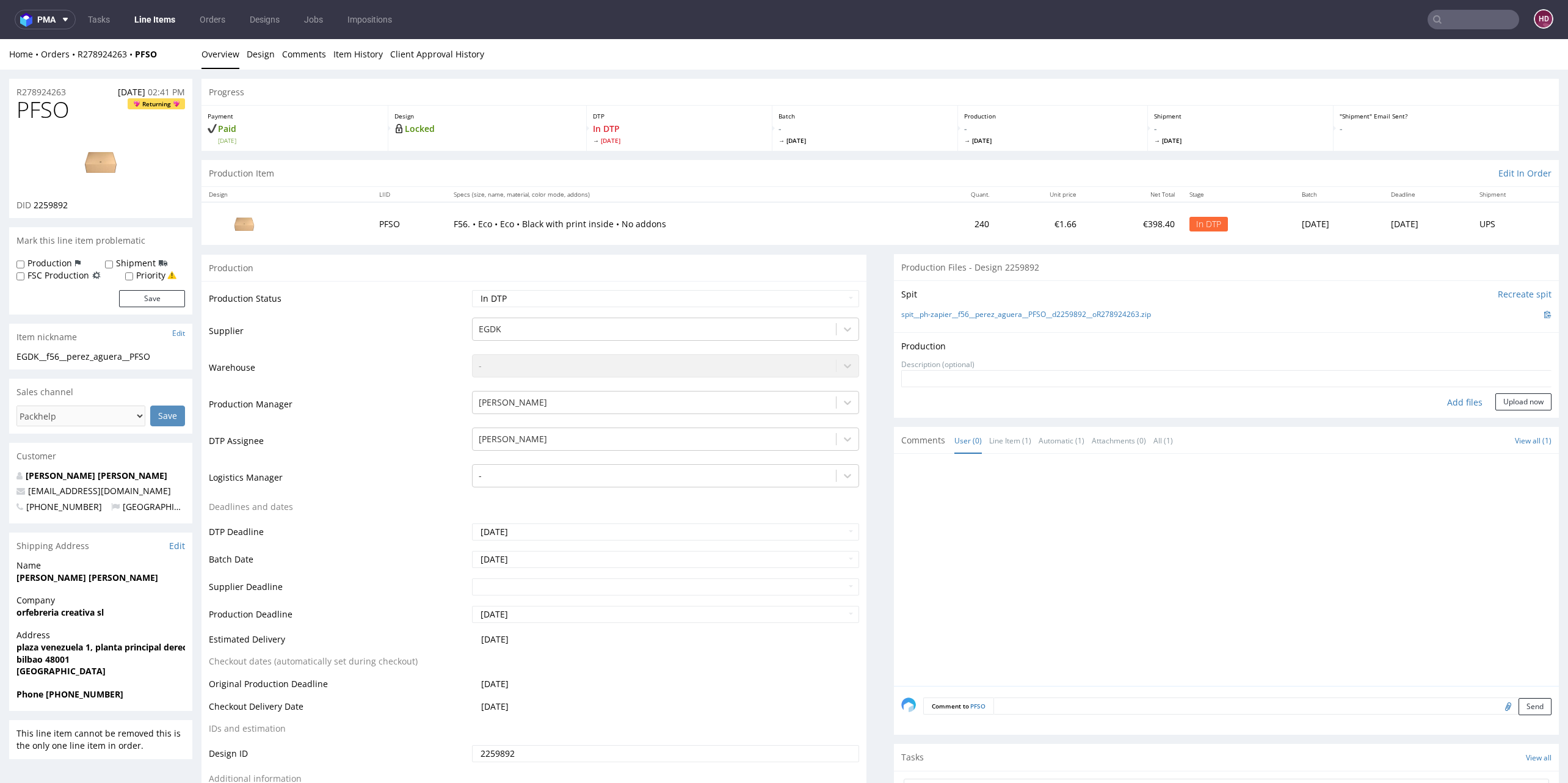
click at [1451, 406] on div "Add files" at bounding box center [1464, 402] width 61 height 18
type input "C:\fakepath\EGDK__f56__perez_aguera__PFSO__d2259892__oR278924263__outside.pdf"
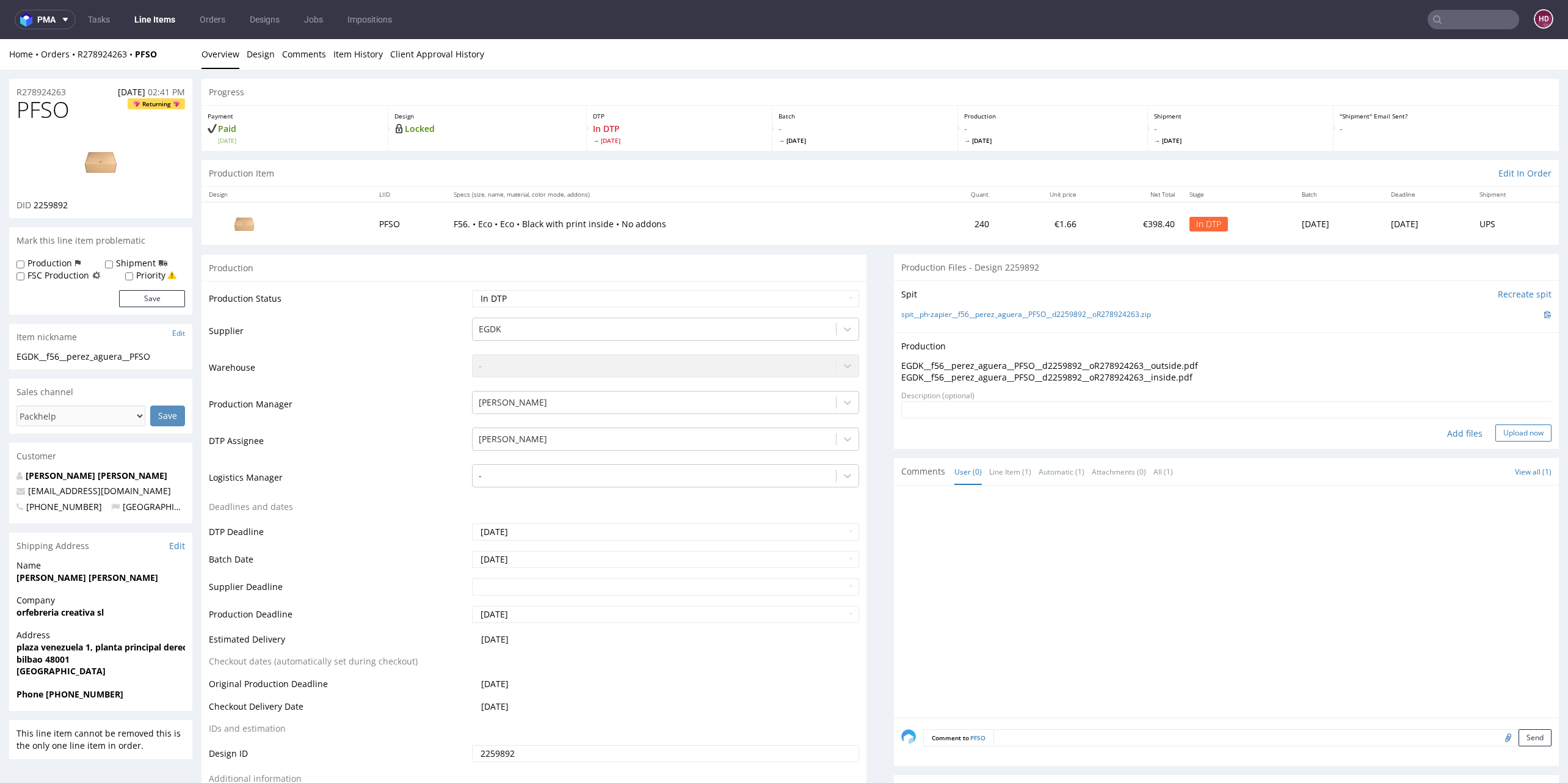
click at [1512, 433] on button "Upload now" at bounding box center [1523, 433] width 56 height 17
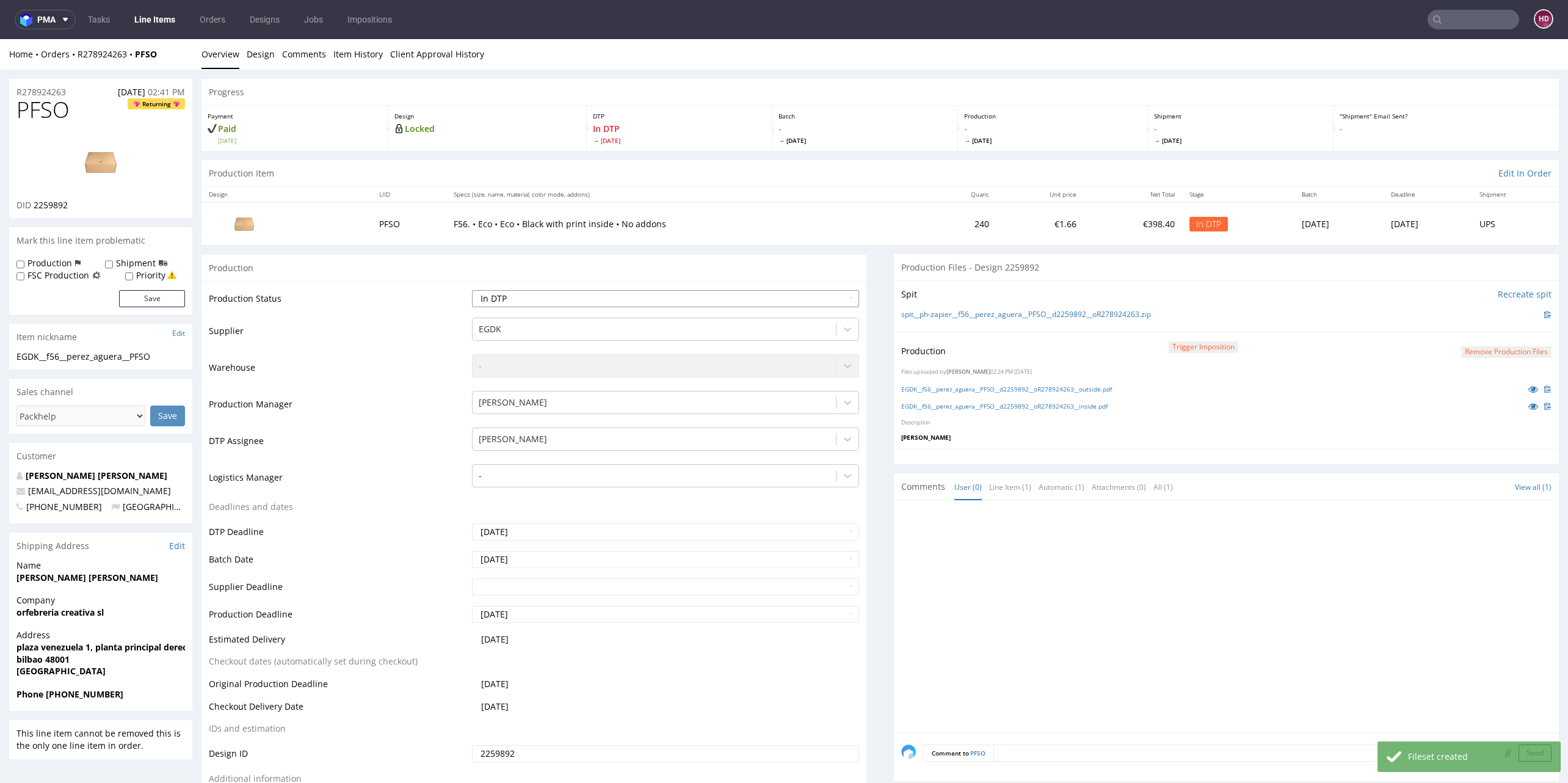
click at [599, 303] on select "Waiting for Artwork Waiting for Diecut Waiting for Mockup Waiting for DTP Waiti…" at bounding box center [665, 298] width 387 height 17
select select "dtp_production_ready"
click at [472, 290] on select "Waiting for Artwork Waiting for Diecut Waiting for Mockup Waiting for DTP Waiti…" at bounding box center [665, 298] width 387 height 17
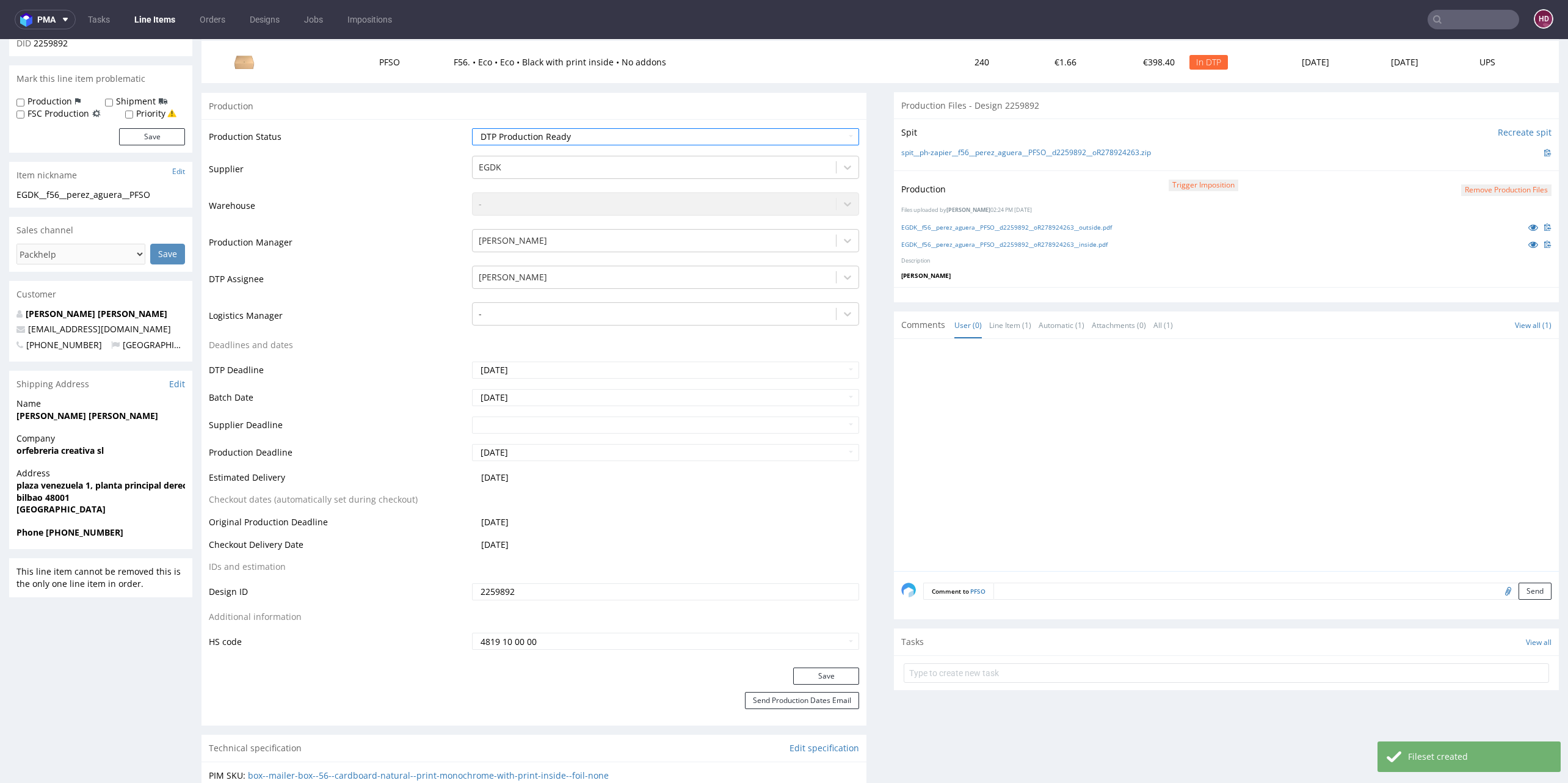
scroll to position [291, 0]
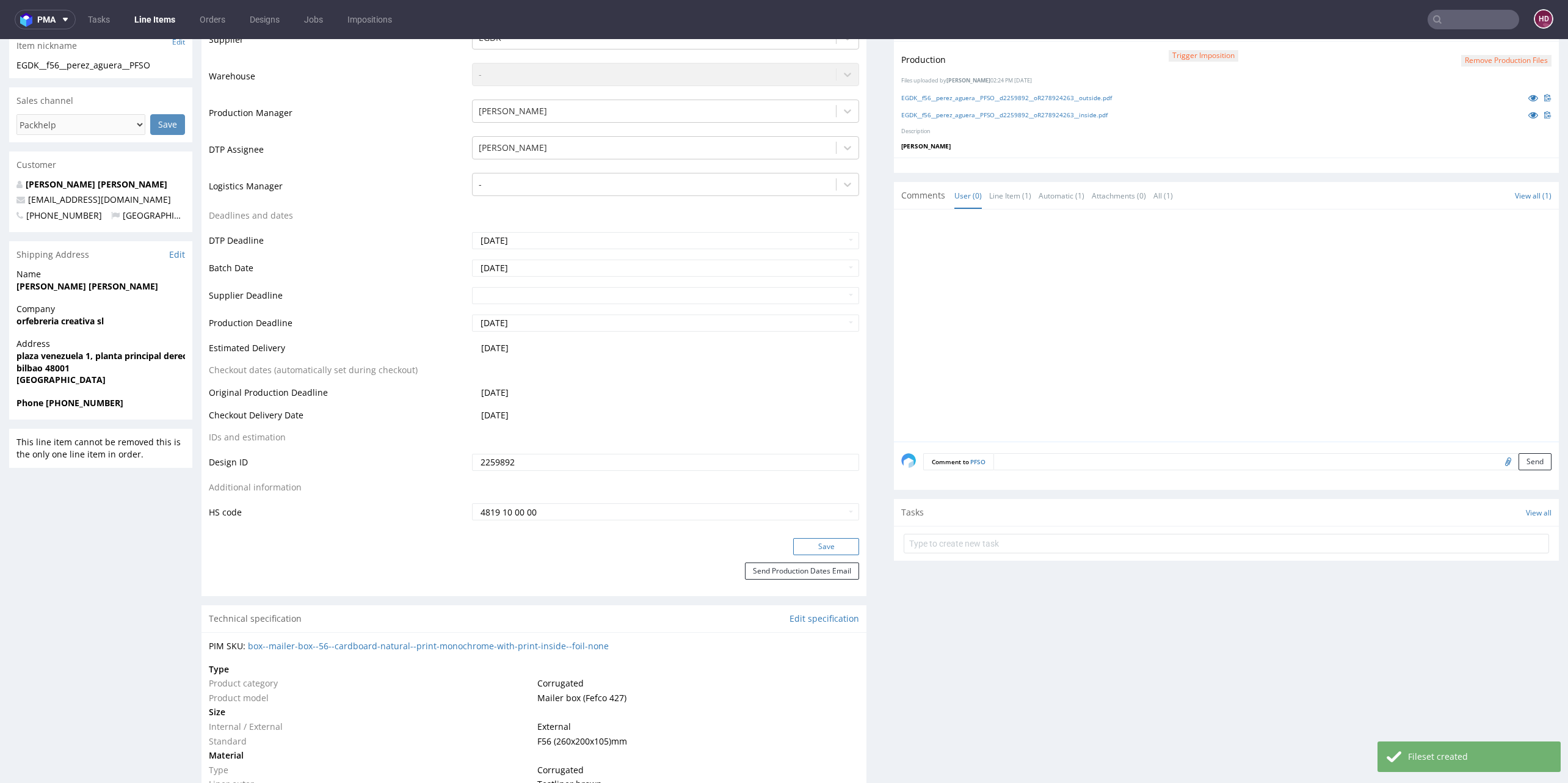
click at [796, 538] on button "Save" at bounding box center [826, 546] width 66 height 17
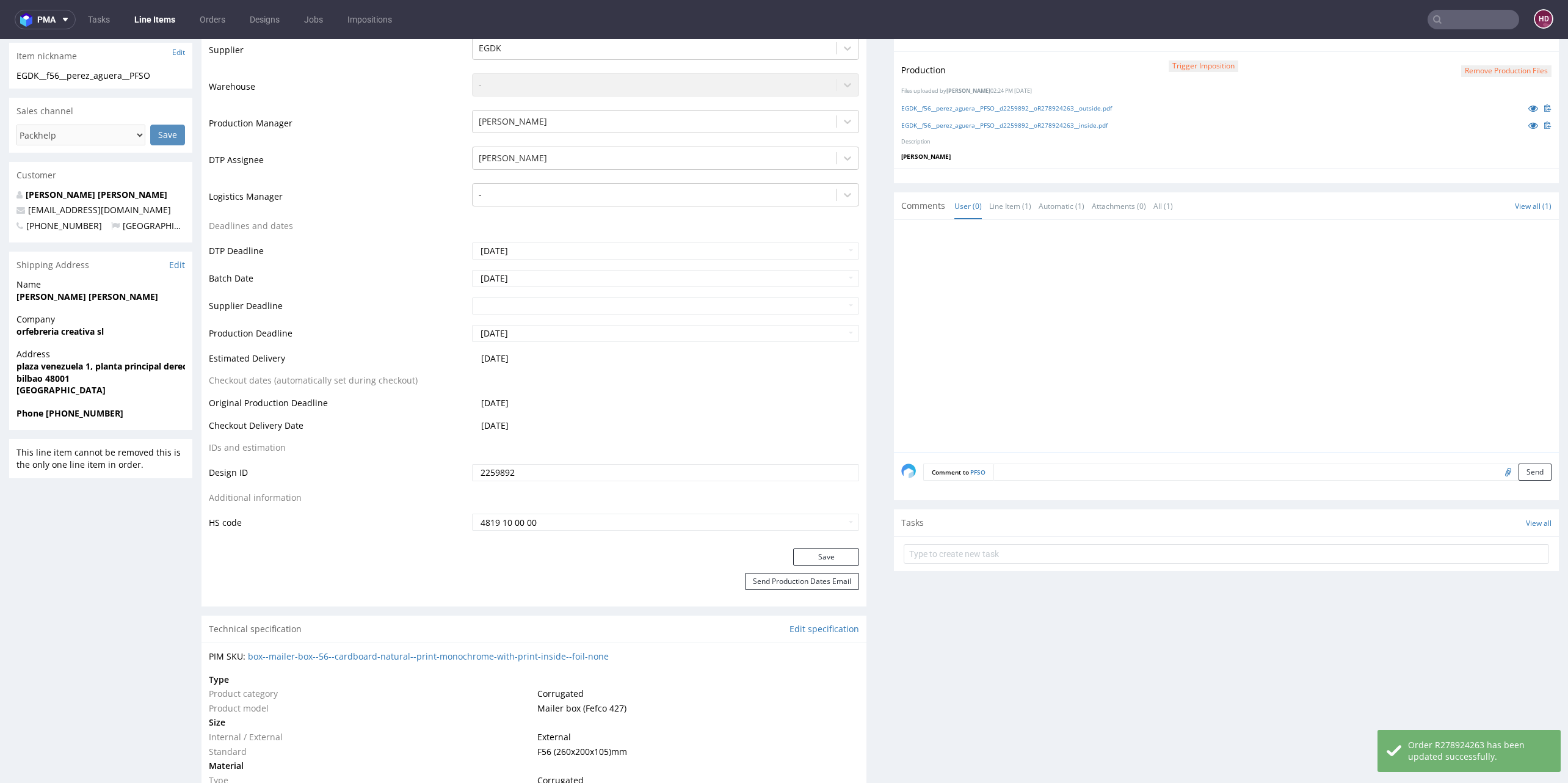
scroll to position [0, 0]
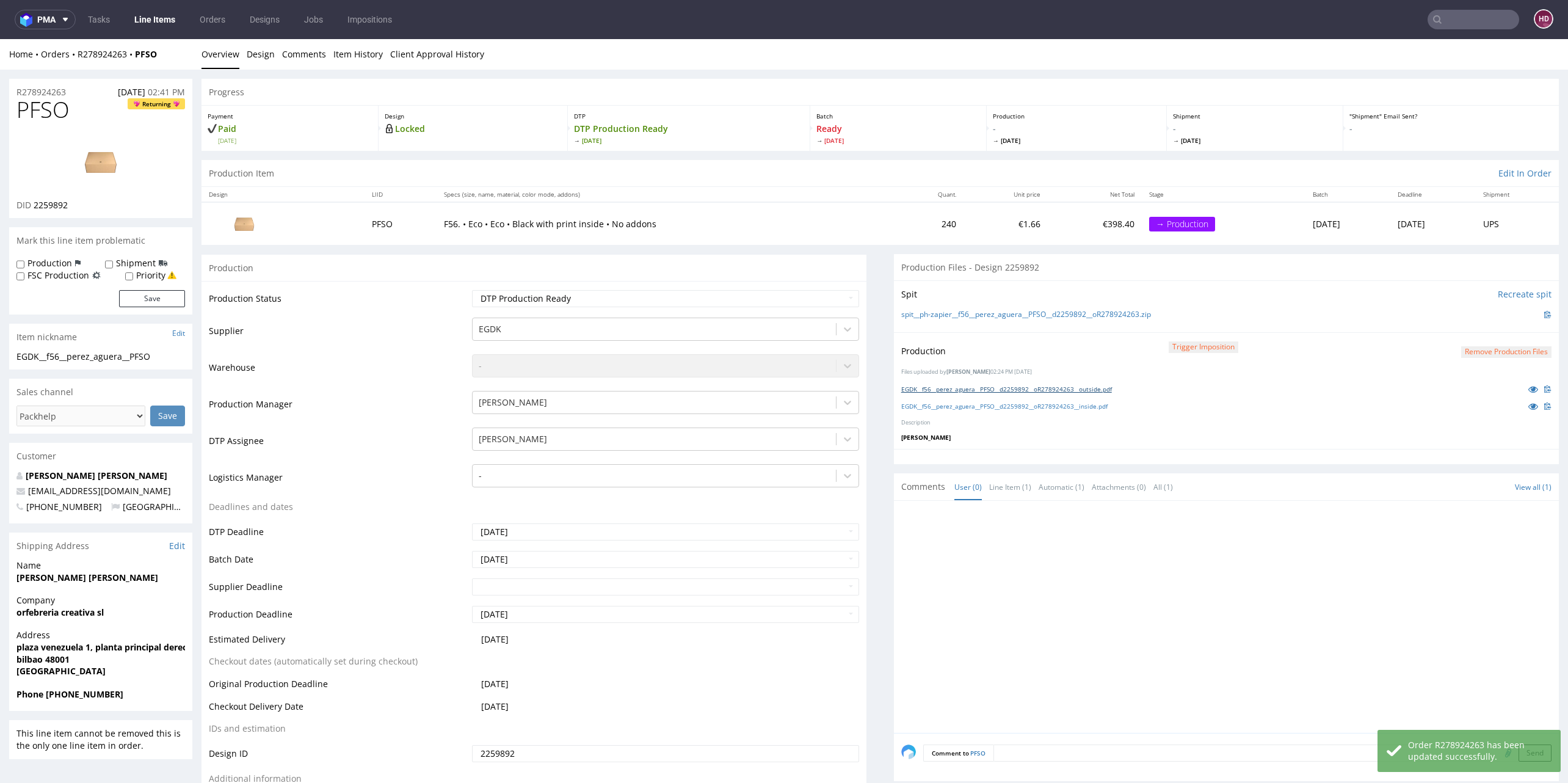
click at [1032, 386] on link "EGDK__f56__perez_aguera__PFSO__d2259892__oR278924263__outside.pdf" at bounding box center [1006, 389] width 210 height 9
click at [1001, 406] on link "EGDK__f56__perez_aguera__PFSO__d2259892__oR278924263__inside.pdf" at bounding box center [1005, 406] width 207 height 9
click at [151, 18] on link "Line Items" at bounding box center [155, 19] width 56 height 20
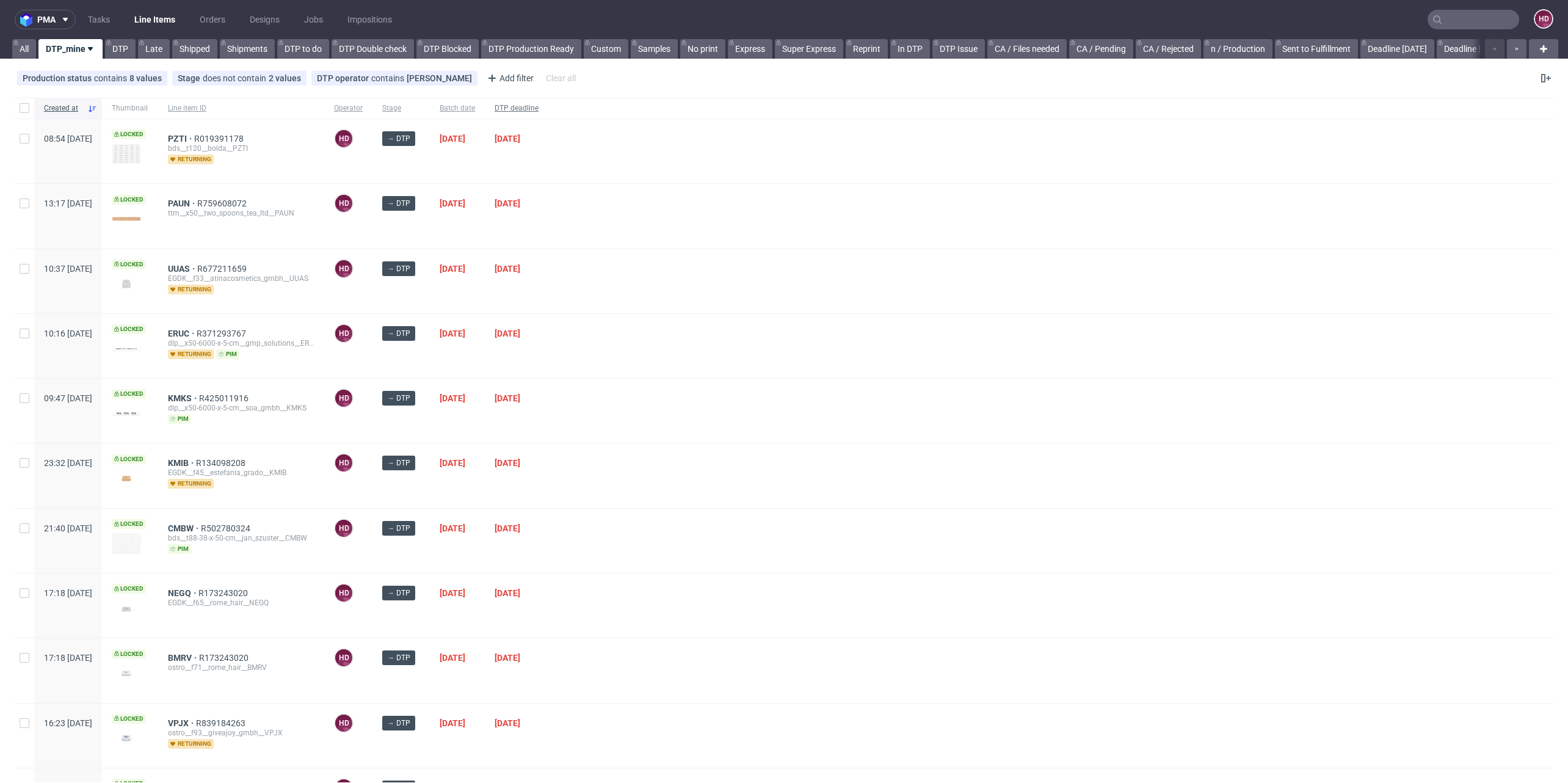
click at [539, 109] on span "DTP deadline" at bounding box center [517, 109] width 44 height 10
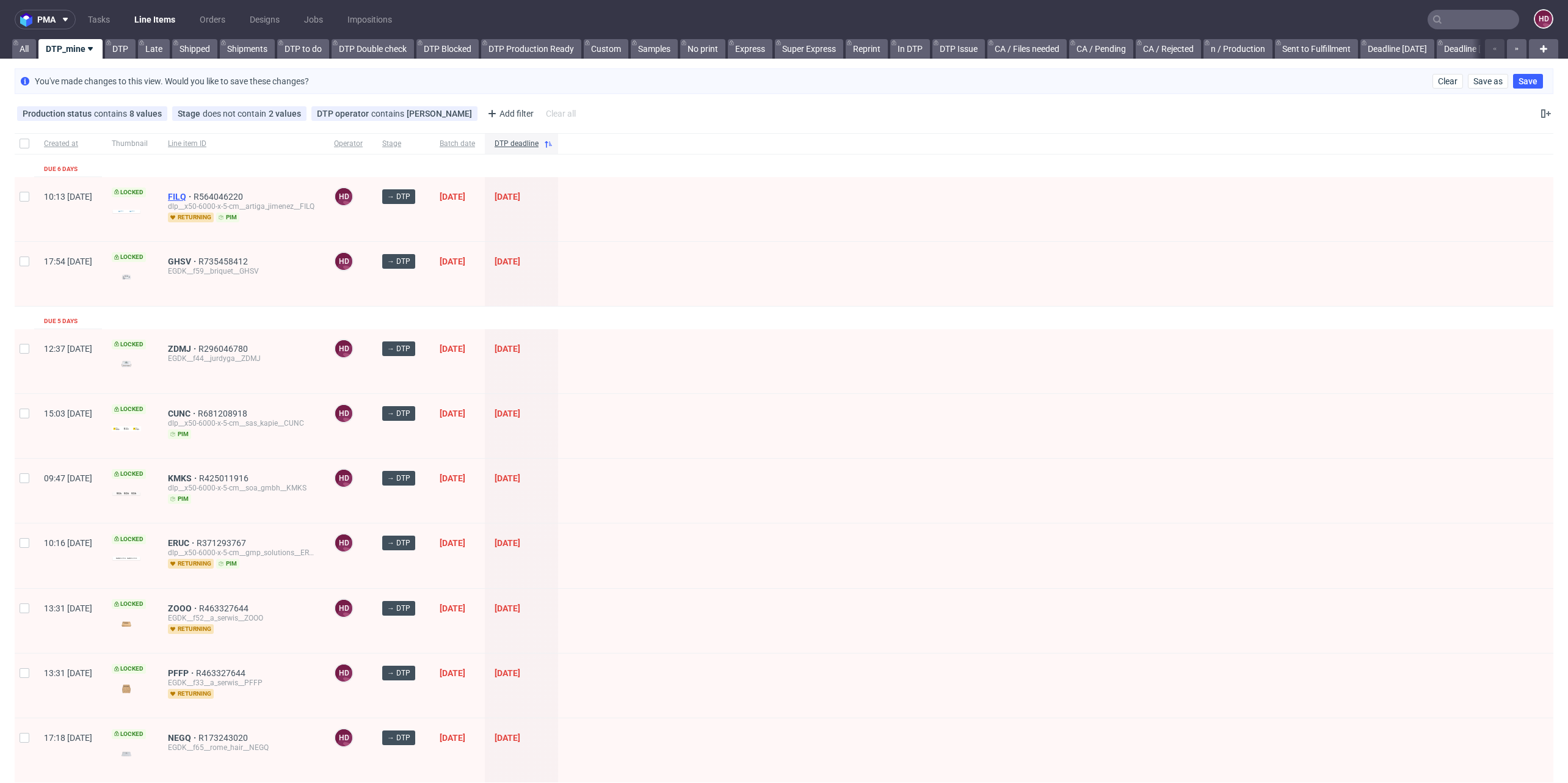
click at [193, 196] on span "FILQ" at bounding box center [180, 196] width 26 height 10
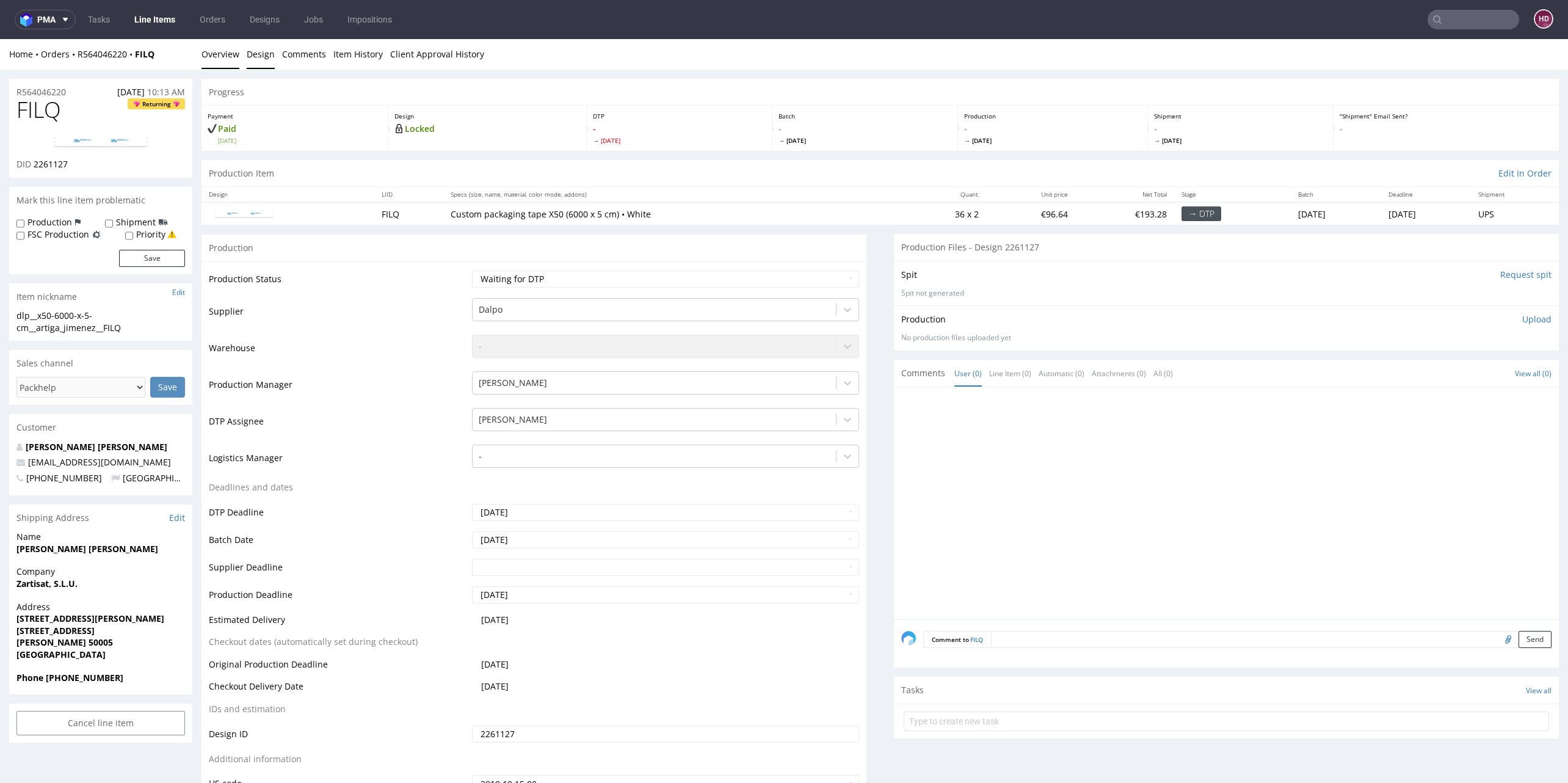
click at [254, 60] on link "Design" at bounding box center [261, 54] width 28 height 30
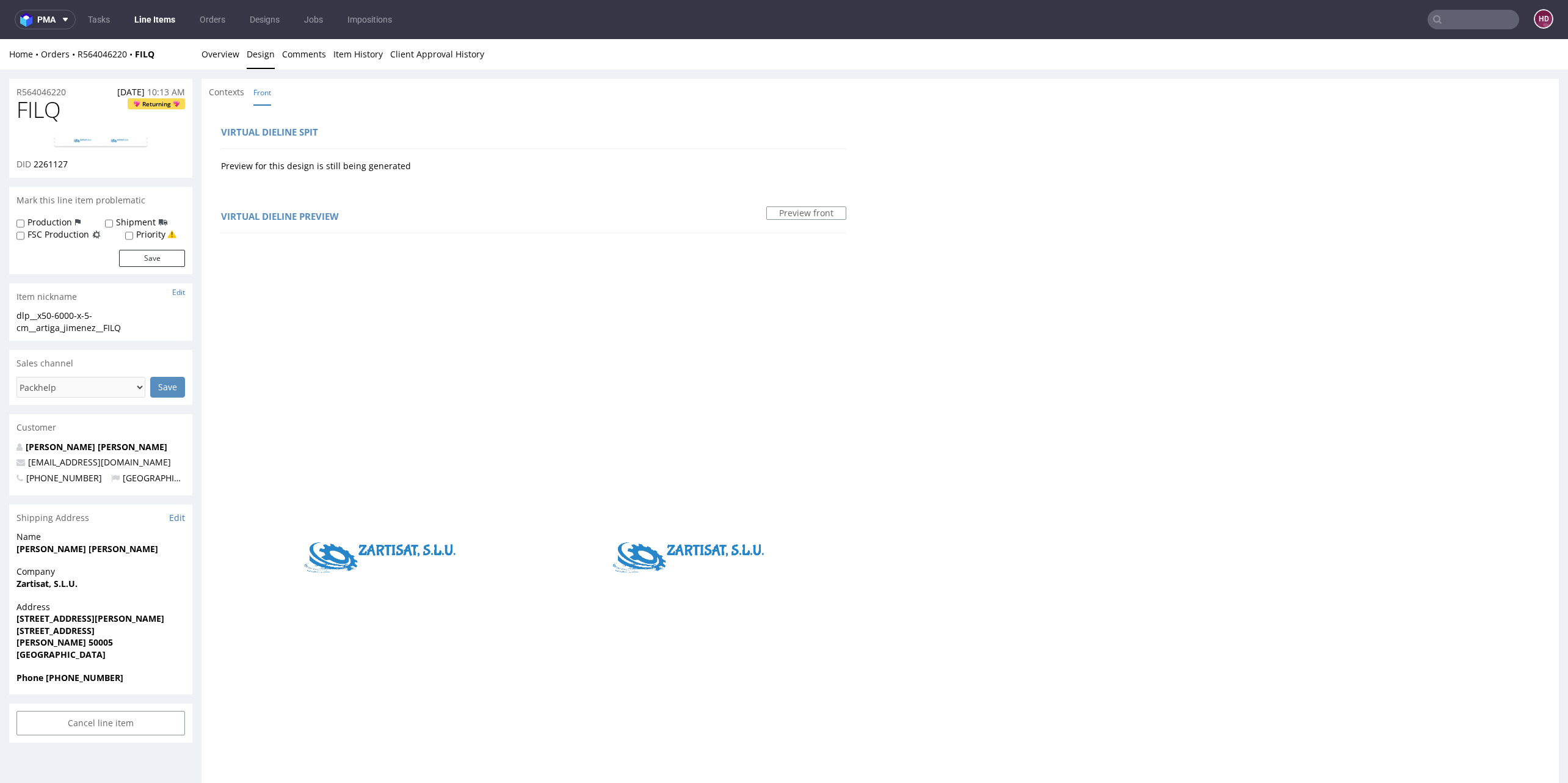
click at [119, 136] on img at bounding box center [100, 141] width 97 height 15
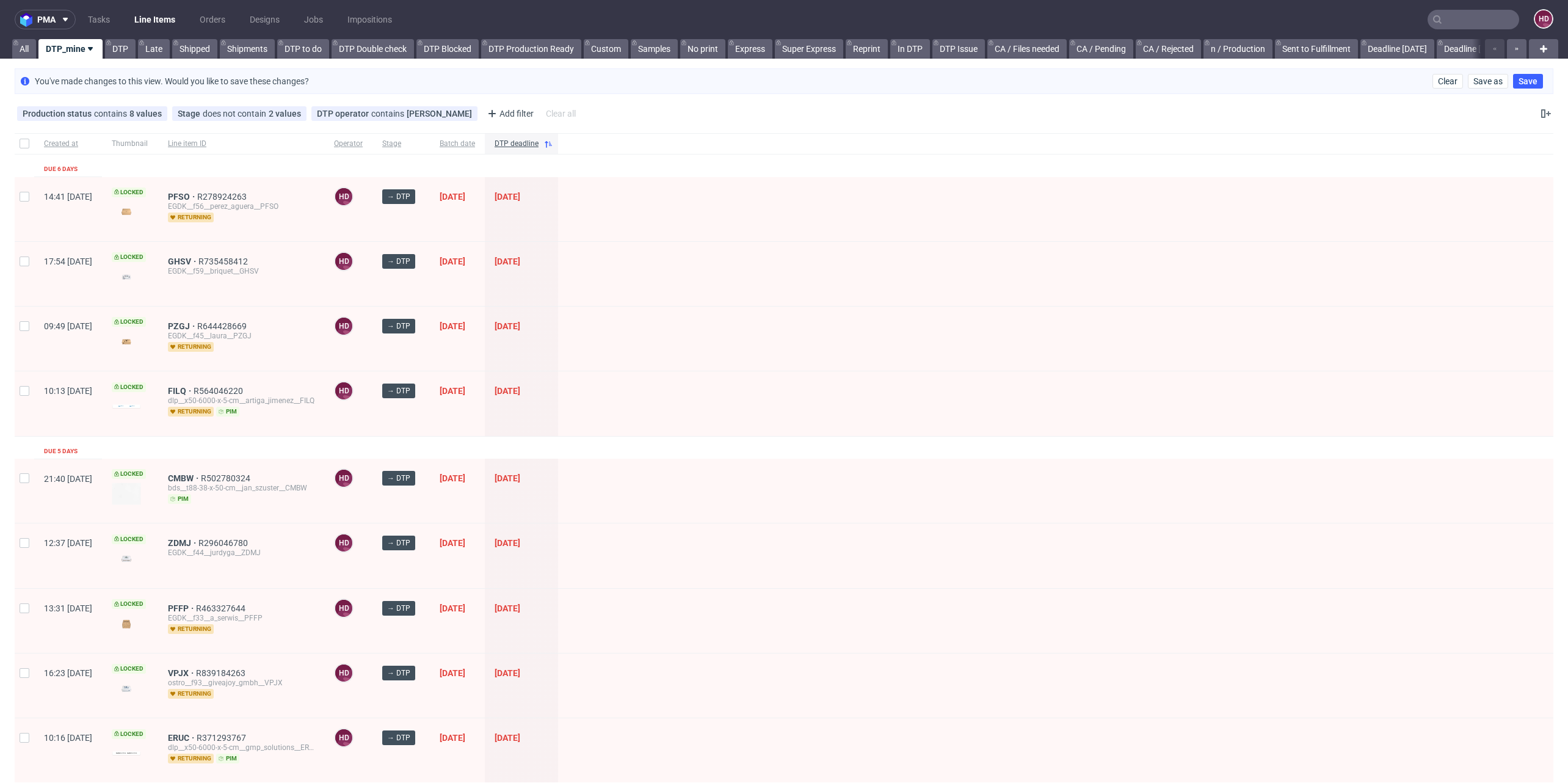
scroll to position [9, 0]
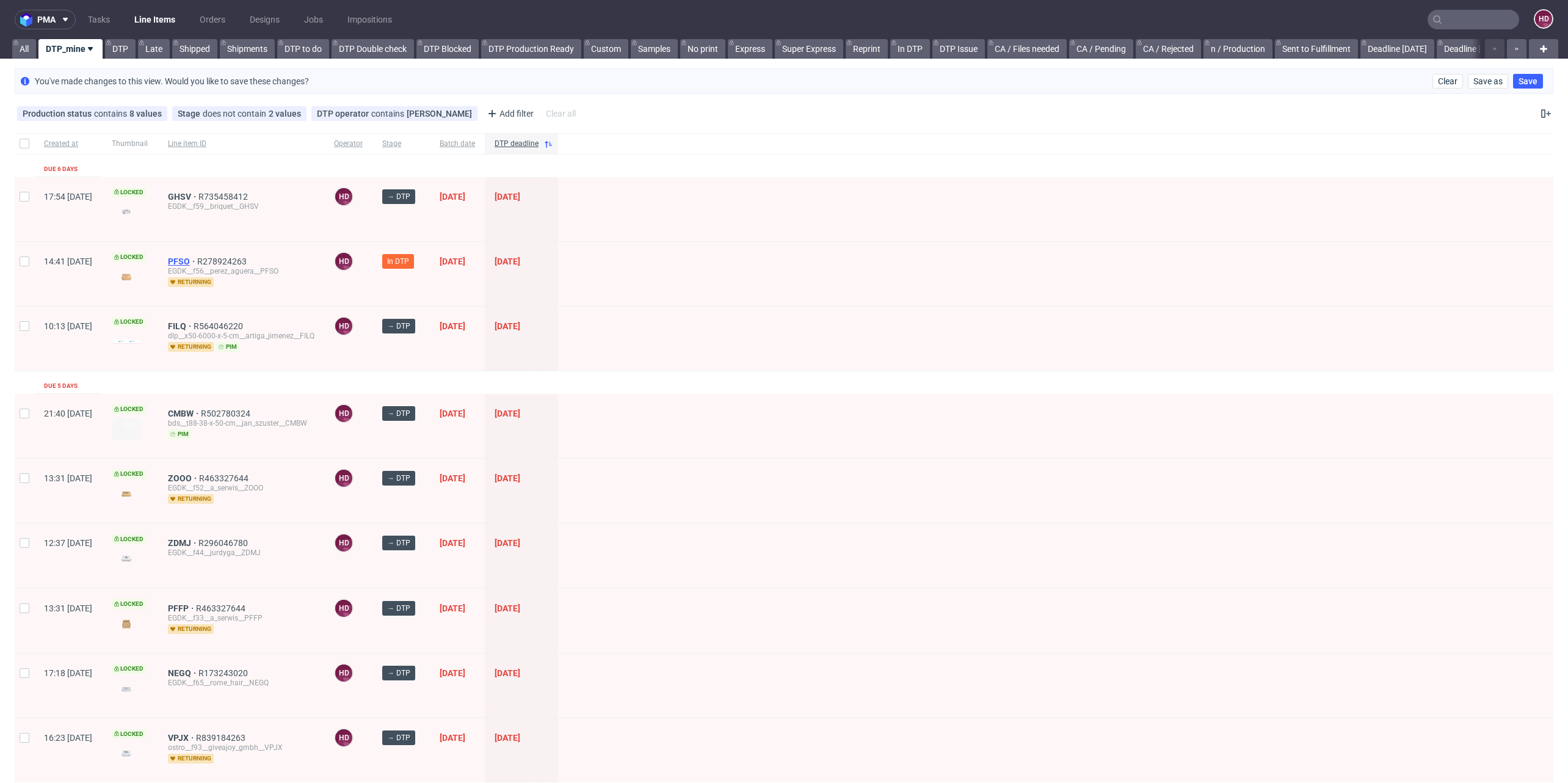
click at [197, 262] on span "PFSO" at bounding box center [182, 261] width 29 height 10
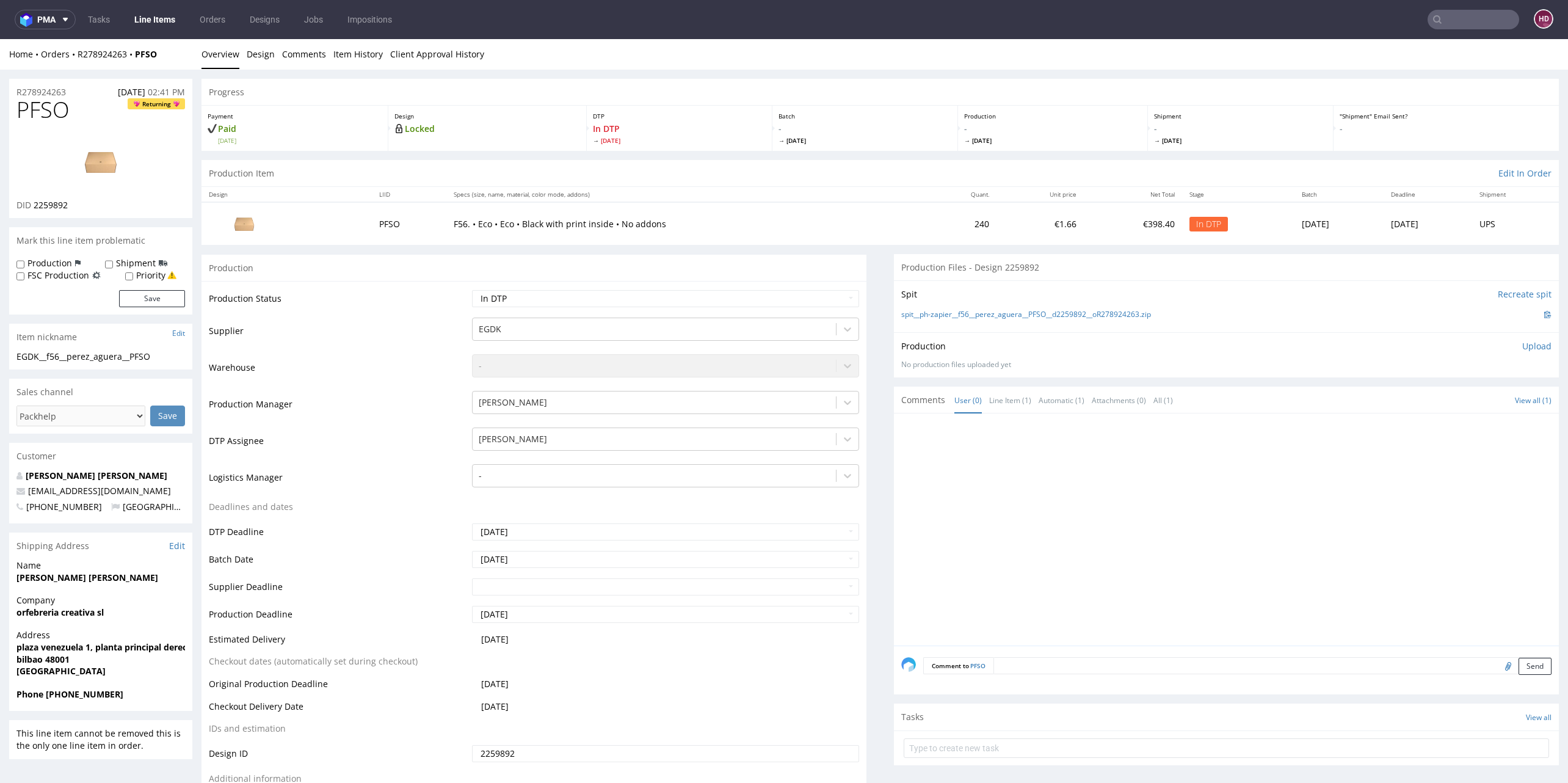
click at [100, 164] on img at bounding box center [100, 161] width 97 height 55
click at [133, 20] on link "Line Items" at bounding box center [155, 19] width 56 height 20
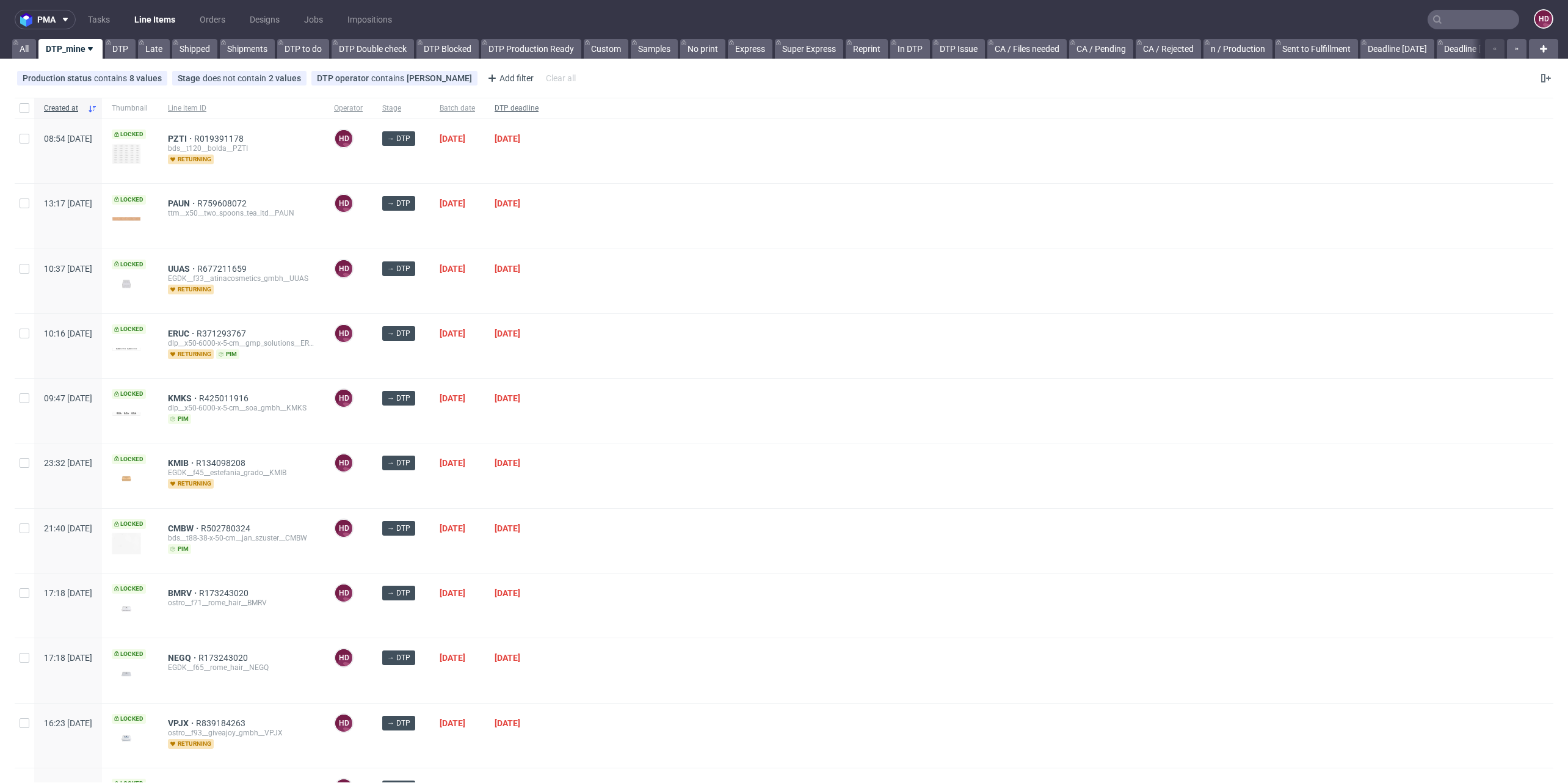
click at [535, 115] on div "DTP deadline" at bounding box center [517, 108] width 64 height 21
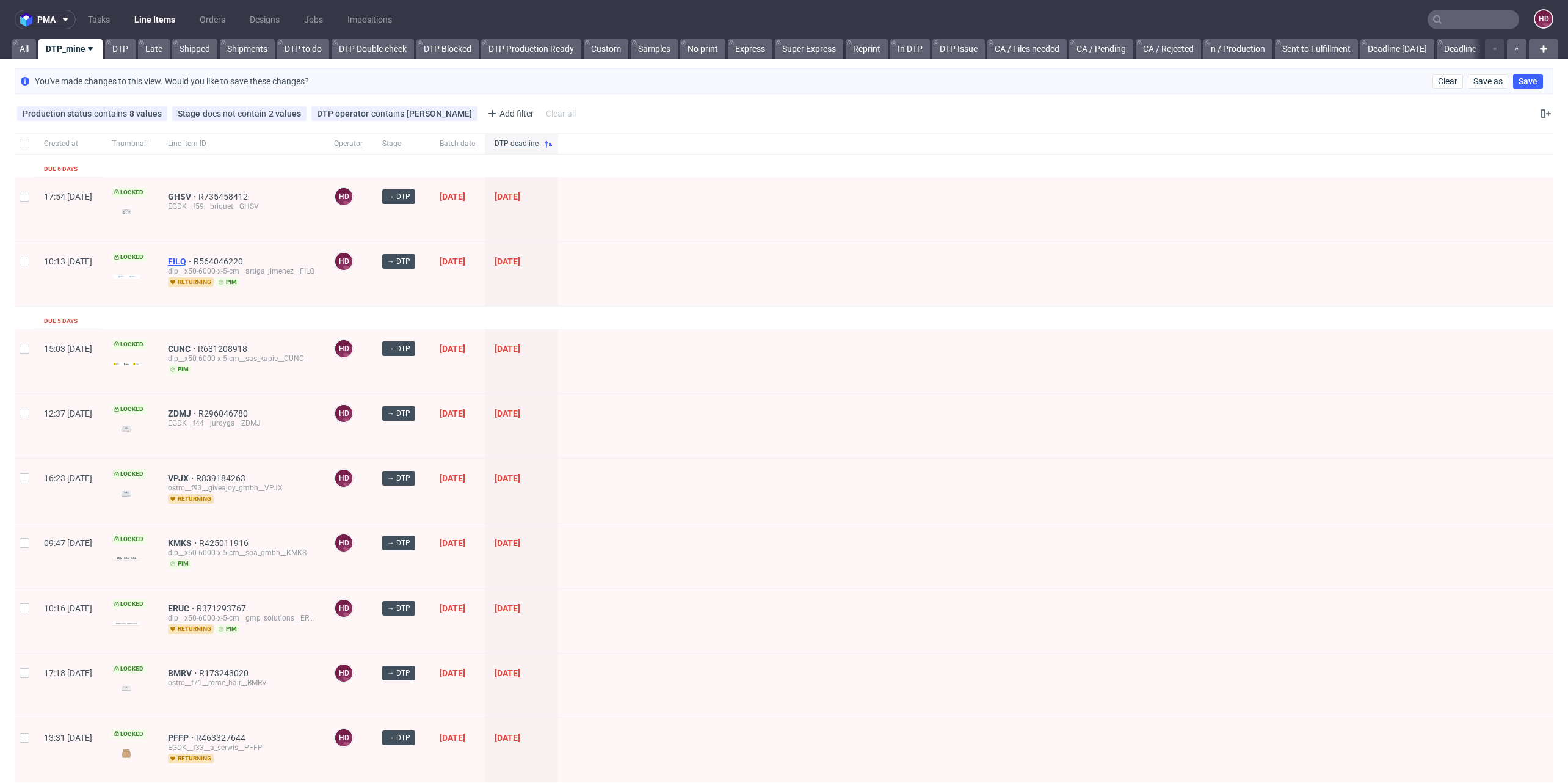
click at [193, 257] on span "FILQ" at bounding box center [180, 261] width 26 height 10
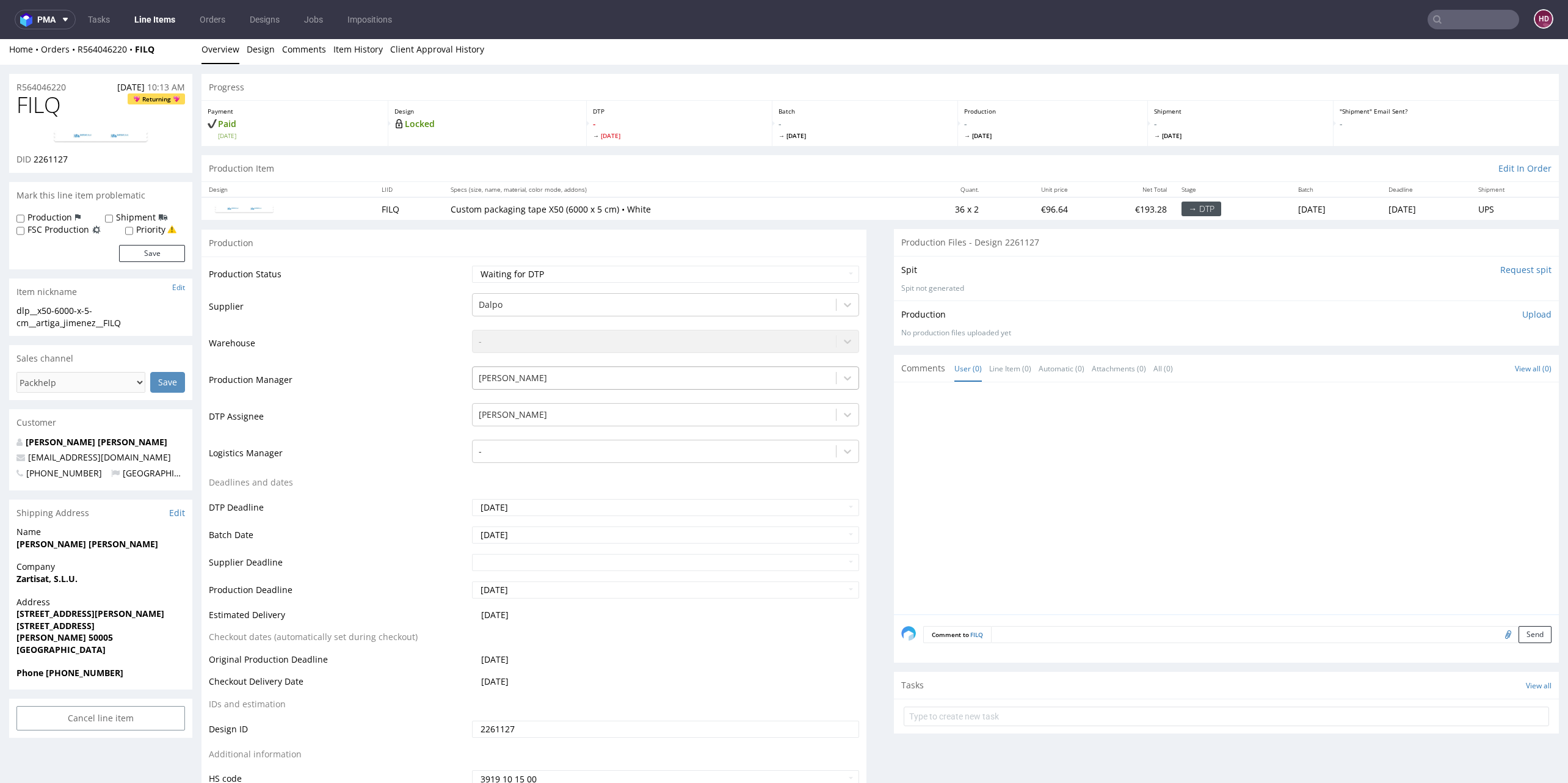
scroll to position [8, 0]
click at [577, 269] on select "Waiting for Artwork Waiting for Diecut Waiting for Mockup Waiting for DTP Waiti…" at bounding box center [665, 271] width 387 height 17
select select "dtp_in_process"
click at [472, 262] on select "Waiting for Artwork Waiting for Diecut Waiting for Mockup Waiting for DTP Waiti…" at bounding box center [665, 271] width 387 height 17
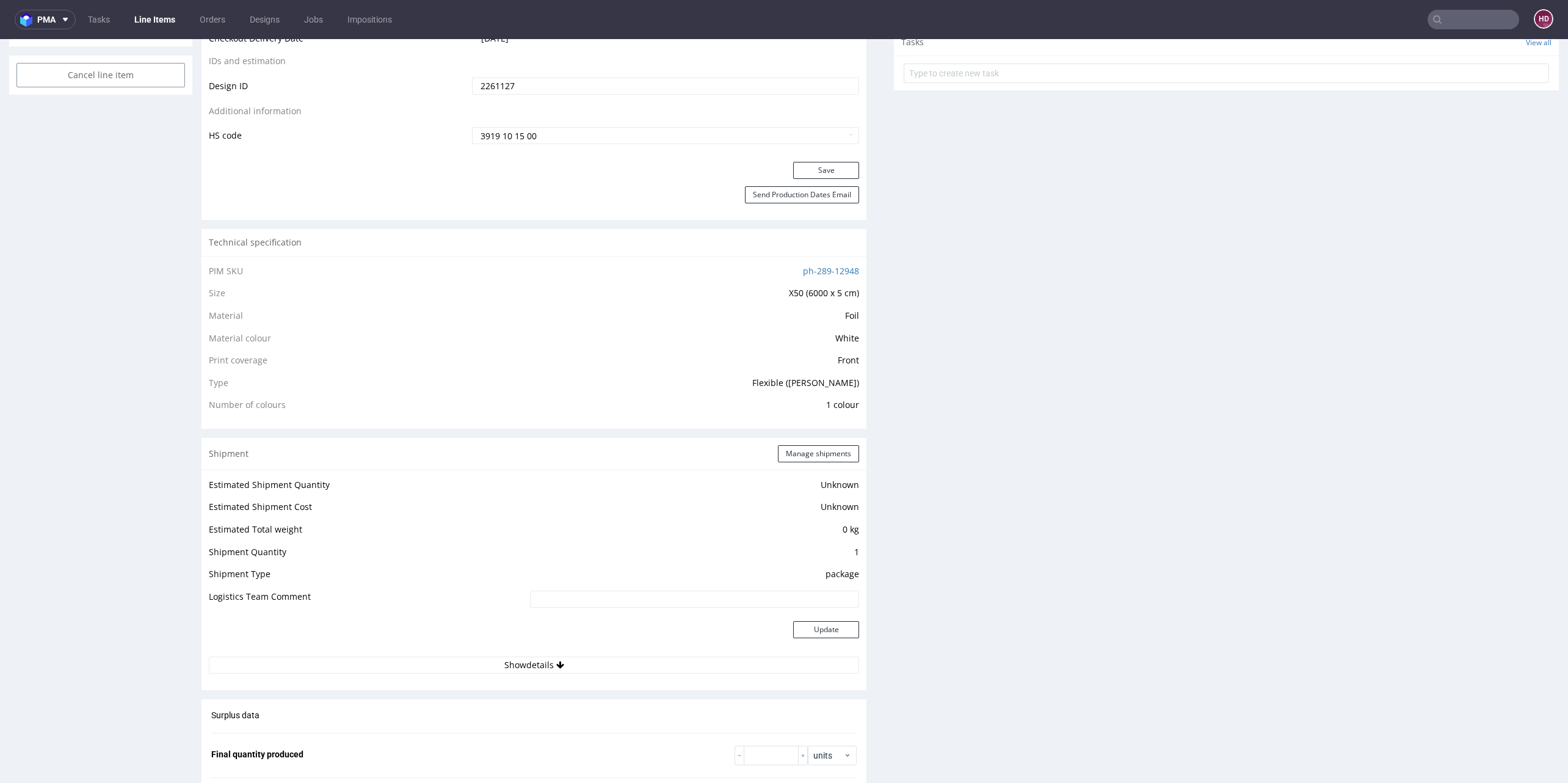
scroll to position [0, 0]
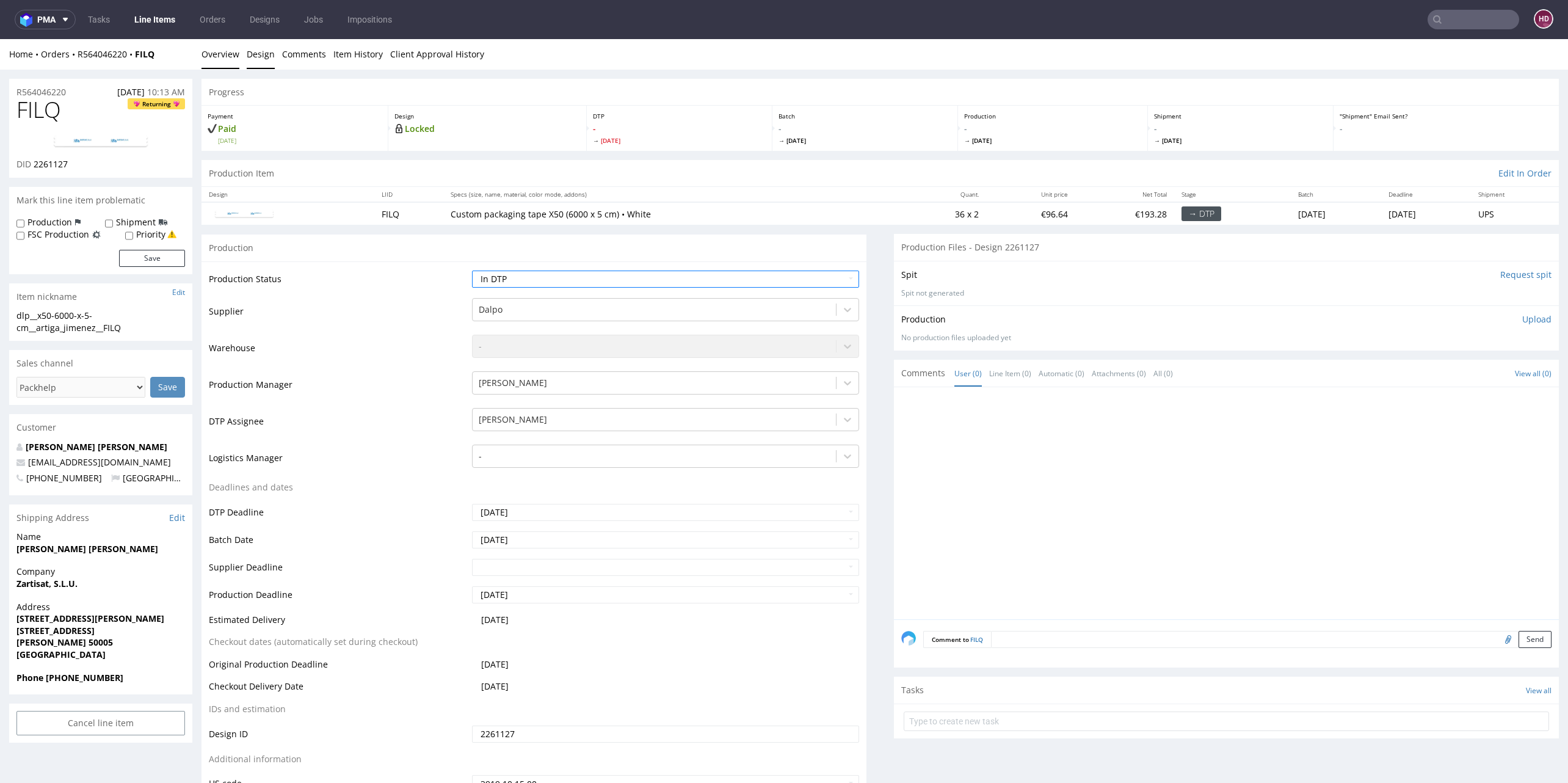
click at [256, 61] on link "Design" at bounding box center [261, 54] width 28 height 30
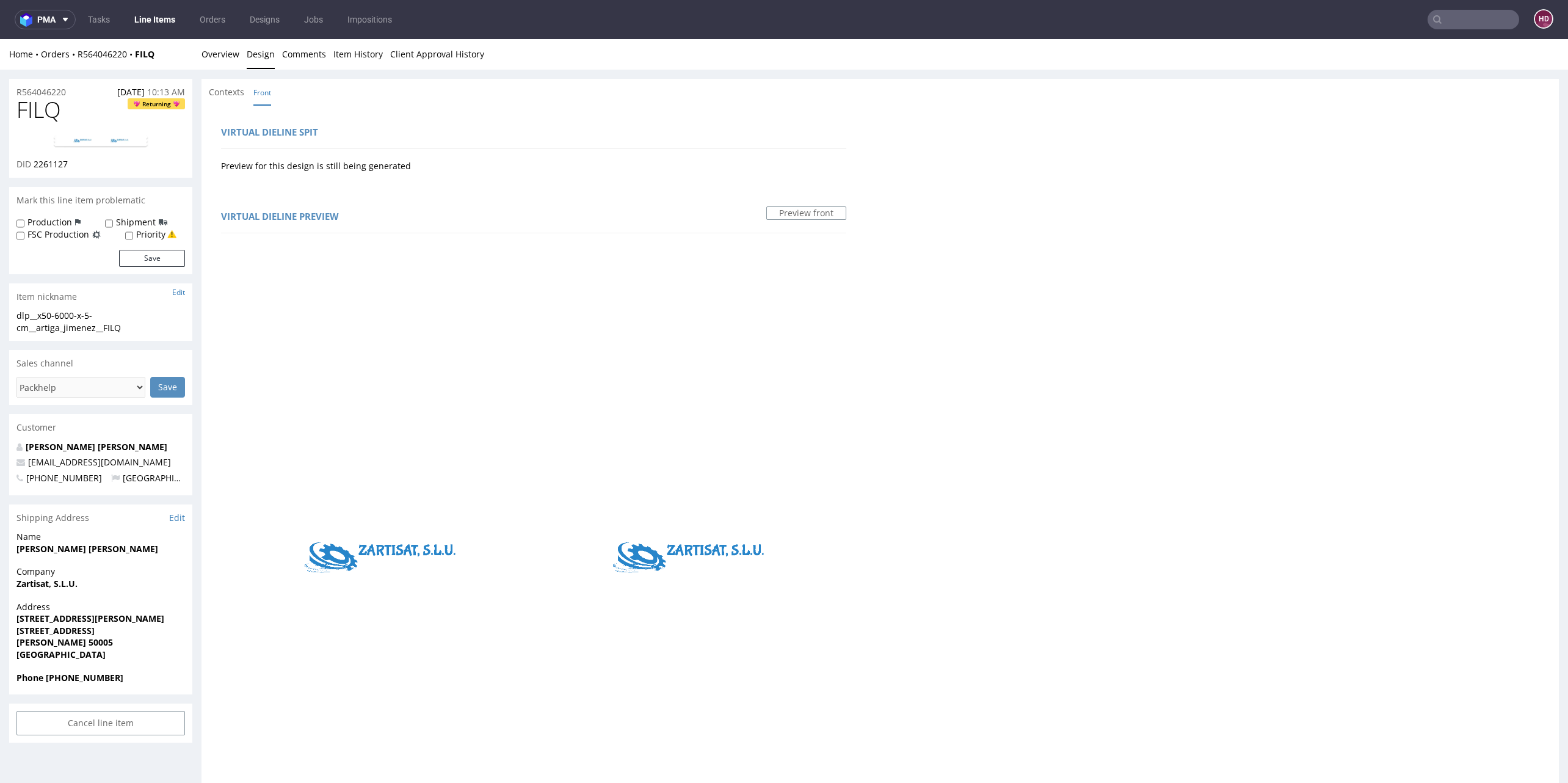
click at [137, 159] on div "DID 2261127" at bounding box center [100, 164] width 169 height 12
click at [129, 136] on img at bounding box center [100, 141] width 97 height 15
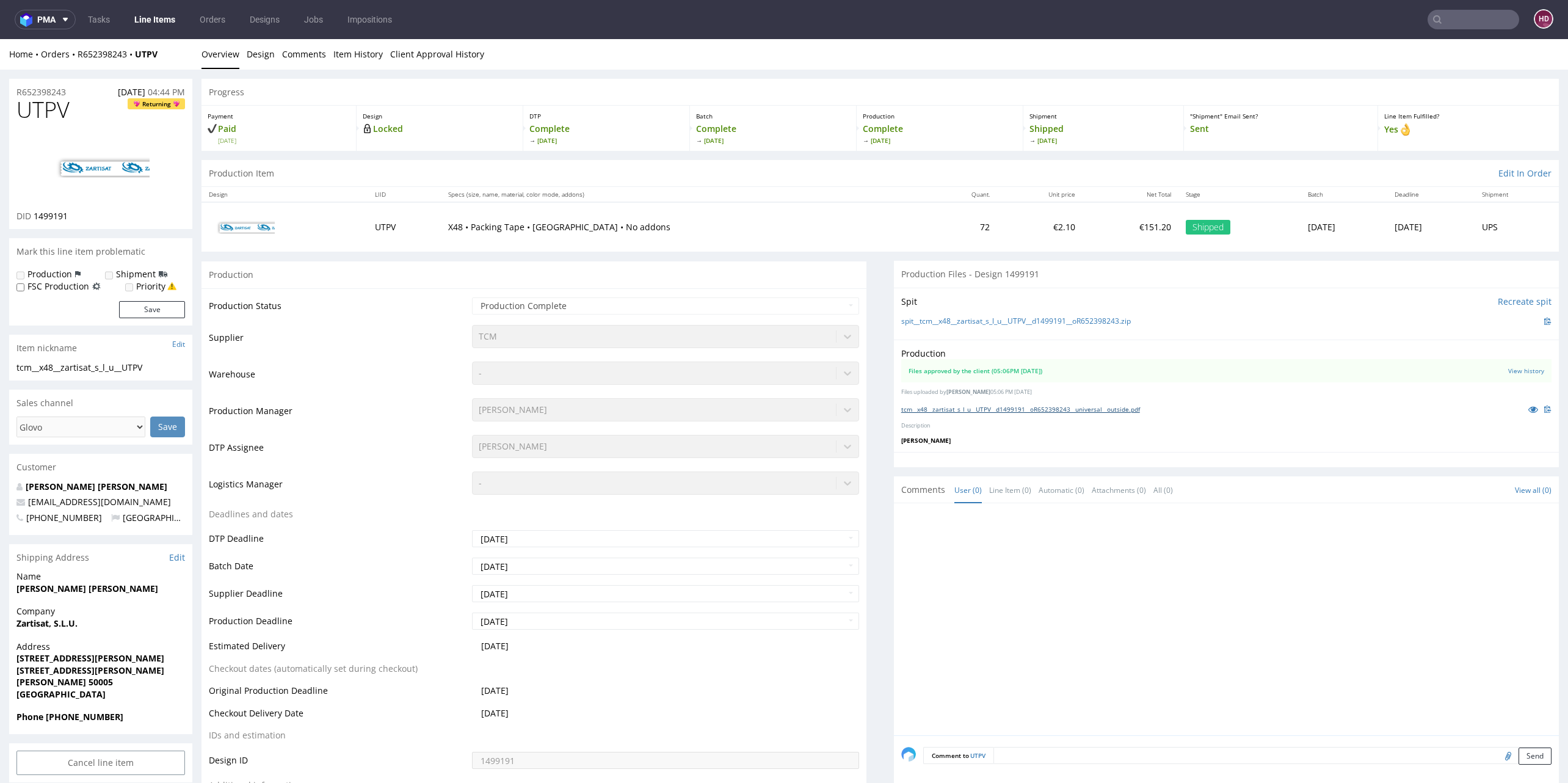
click at [997, 408] on link "tcm__x48__zartisat_s_l_u__UTPV__d1499191__oR652398243__universal__outside.pdf" at bounding box center [1021, 409] width 239 height 9
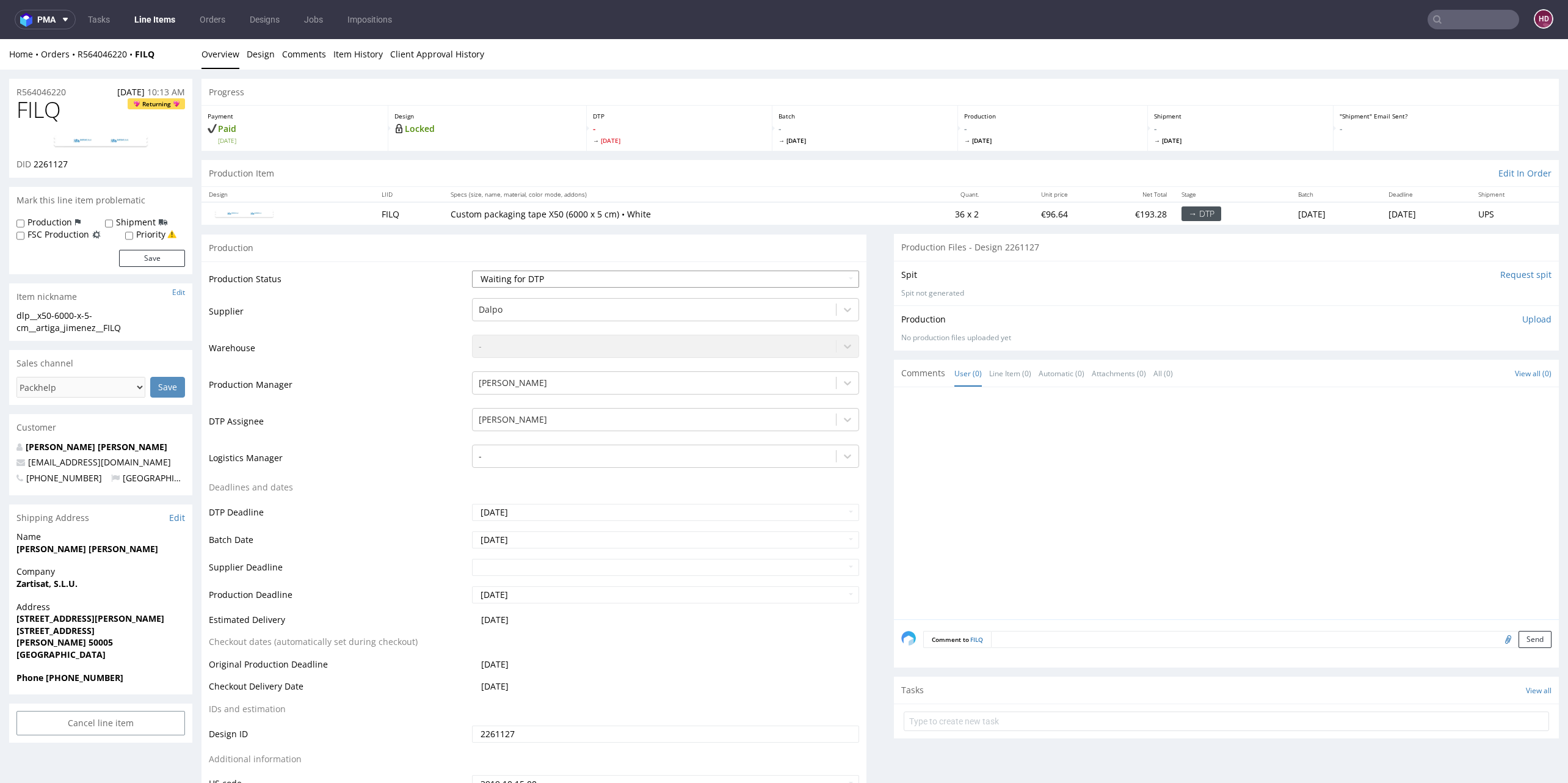
click at [600, 275] on select "Waiting for Artwork Waiting for Diecut Waiting for Mockup Waiting for DTP Waiti…" at bounding box center [665, 279] width 387 height 17
select select "dtp_in_process"
click at [472, 271] on select "Waiting for Artwork Waiting for Diecut Waiting for Mockup Waiting for DTP Waiti…" at bounding box center [665, 279] width 387 height 17
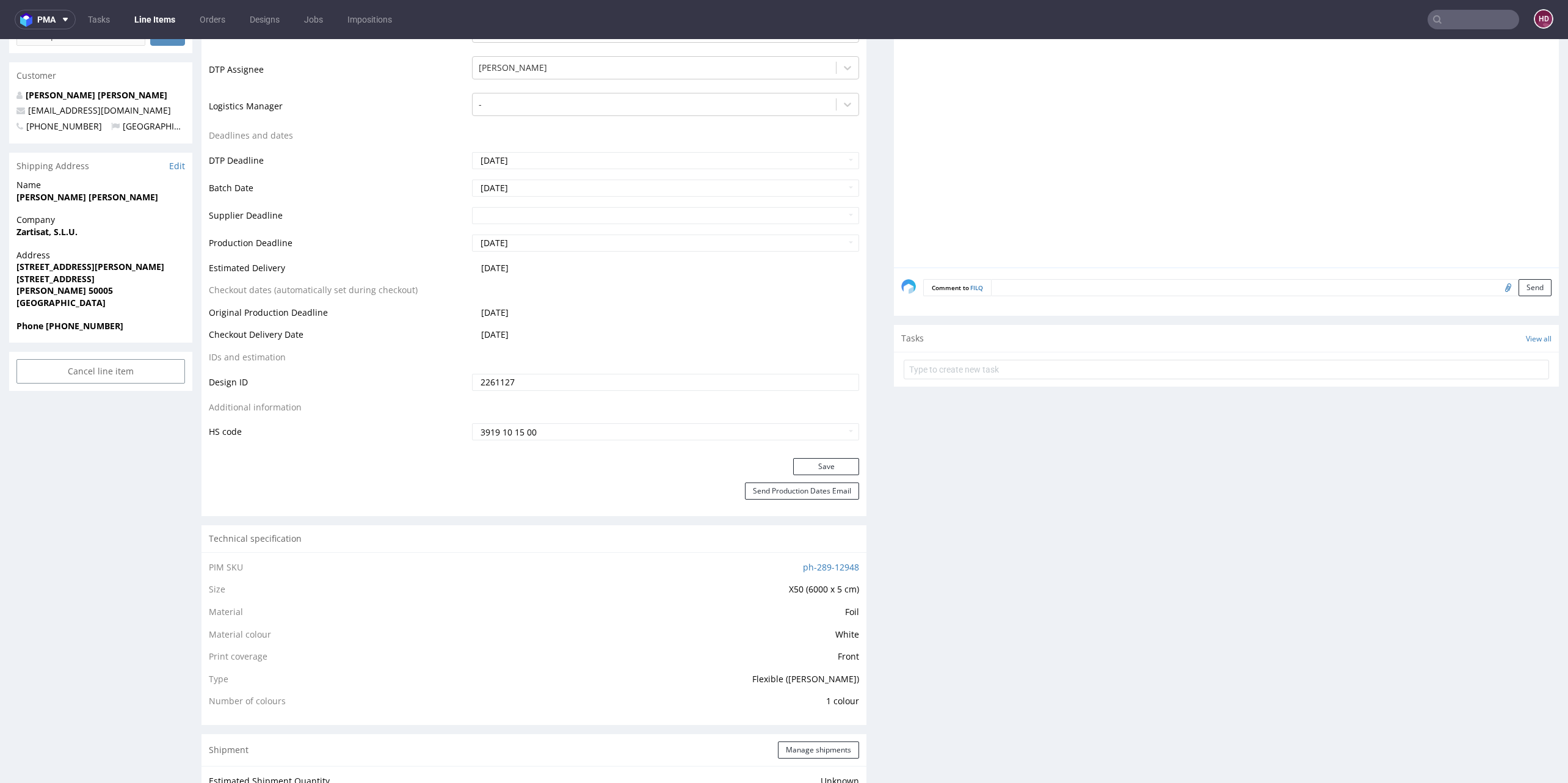
scroll to position [347, 0]
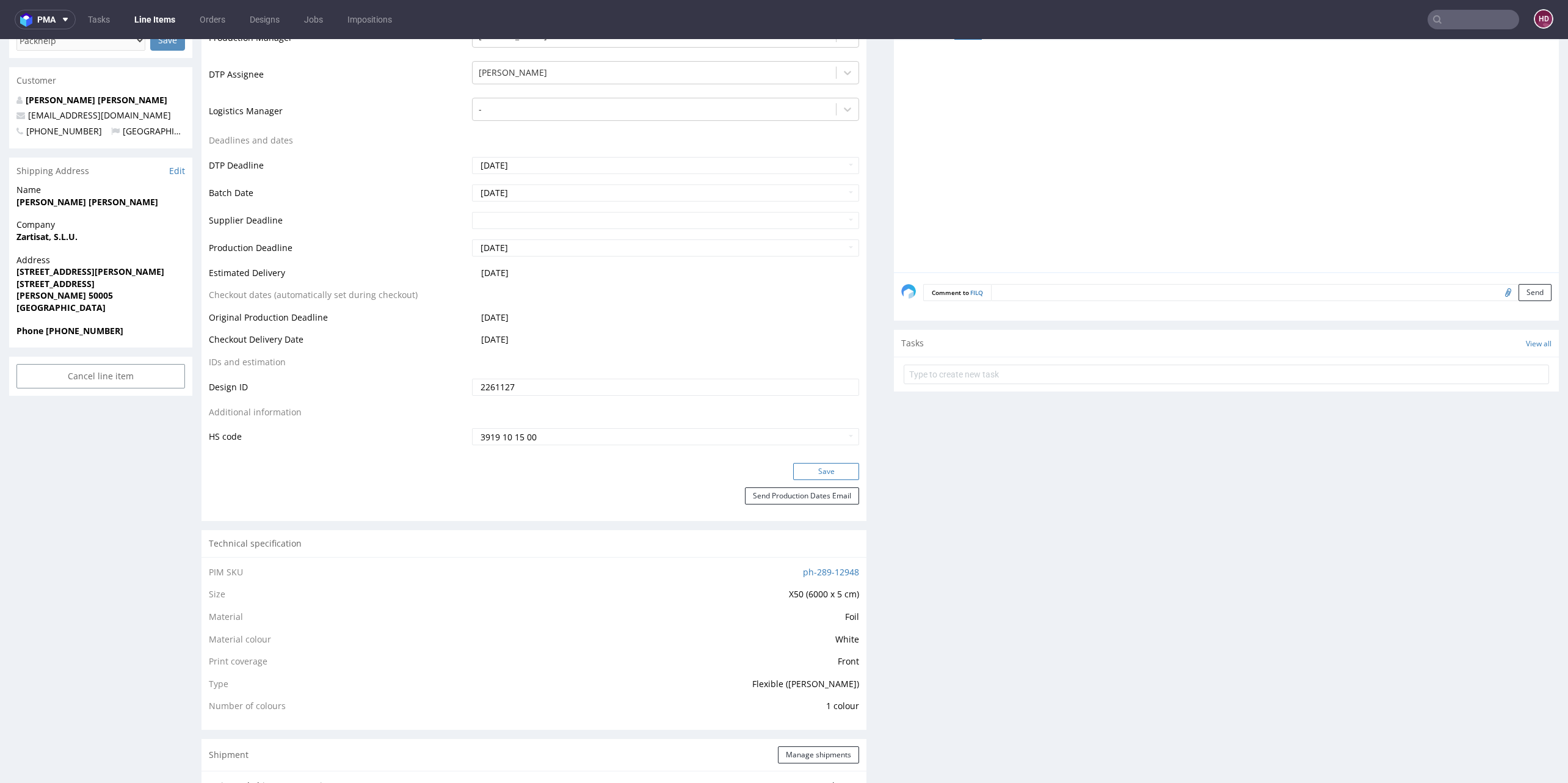
click at [802, 471] on button "Save" at bounding box center [826, 471] width 66 height 17
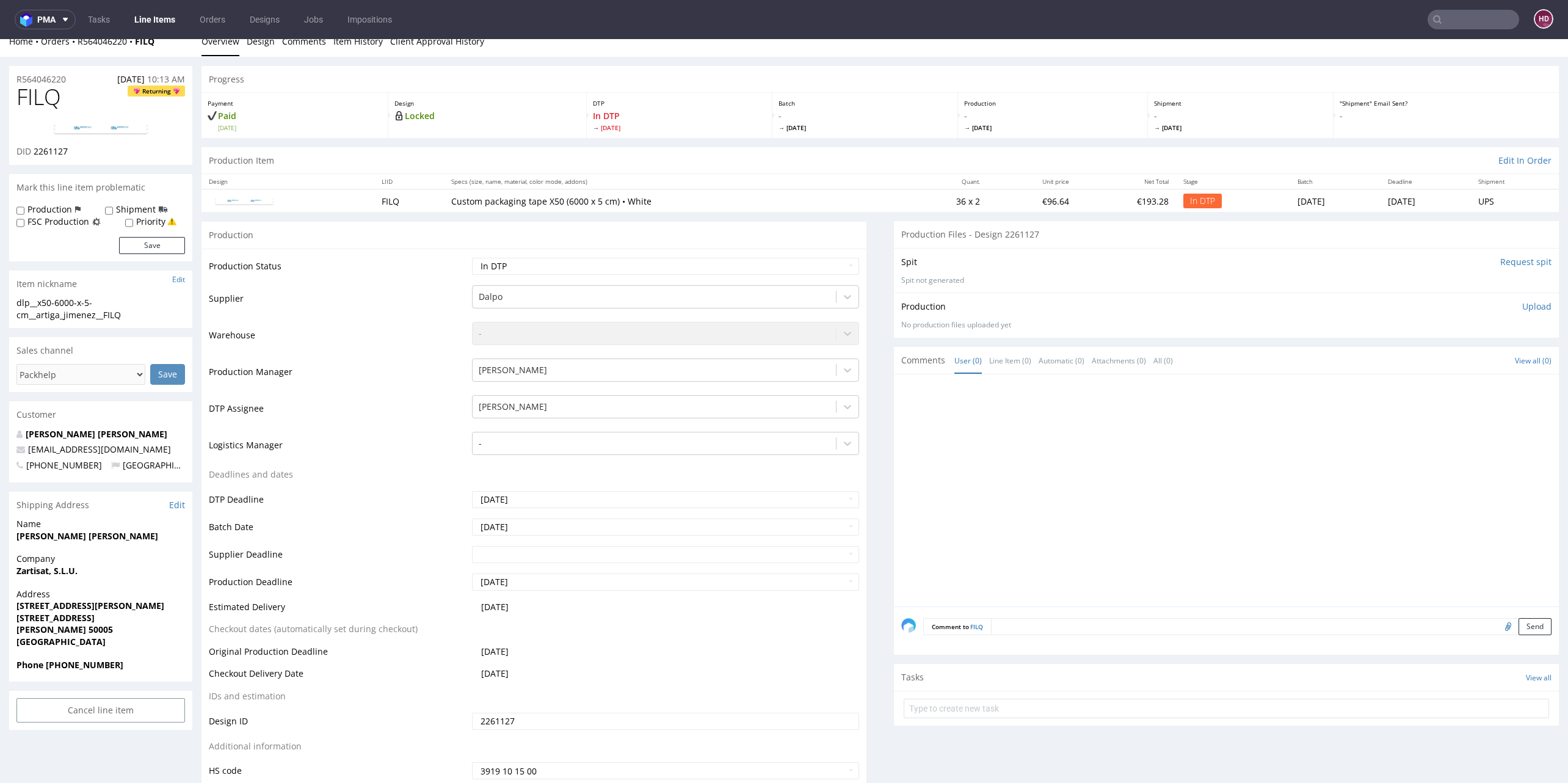
scroll to position [0, 0]
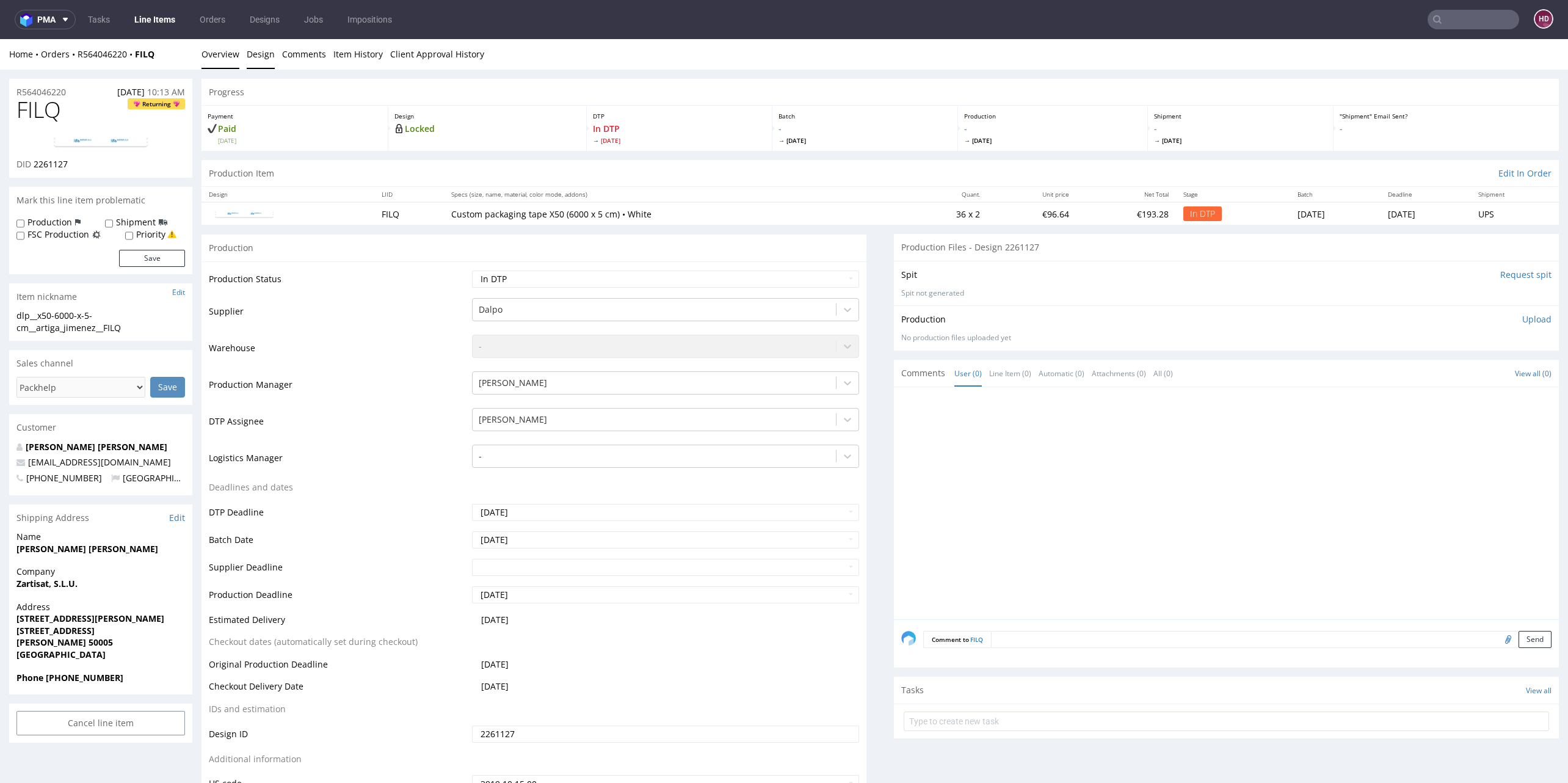
click at [260, 54] on link "Design" at bounding box center [261, 54] width 28 height 30
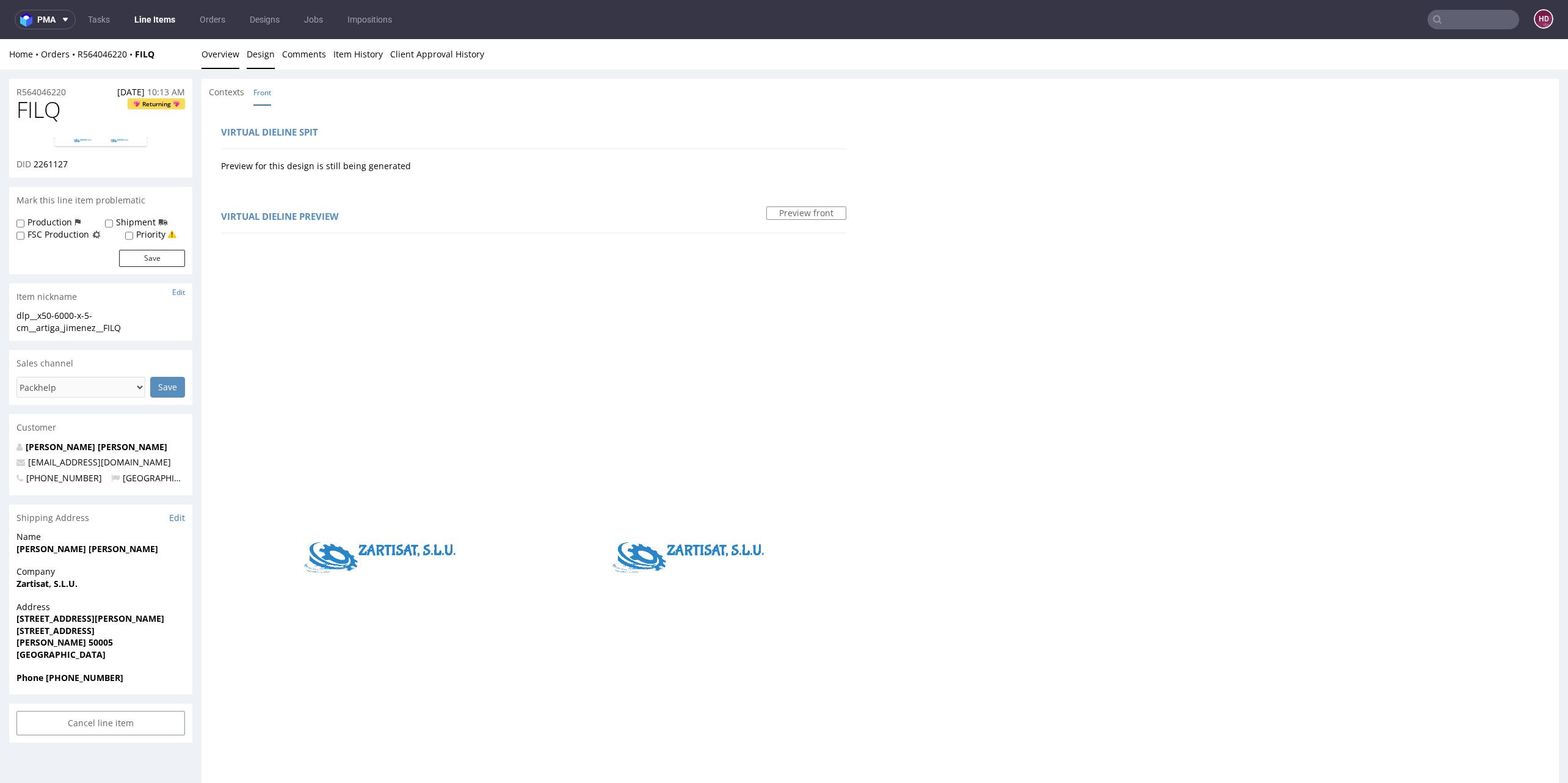
click at [208, 57] on link "Overview" at bounding box center [221, 54] width 38 height 30
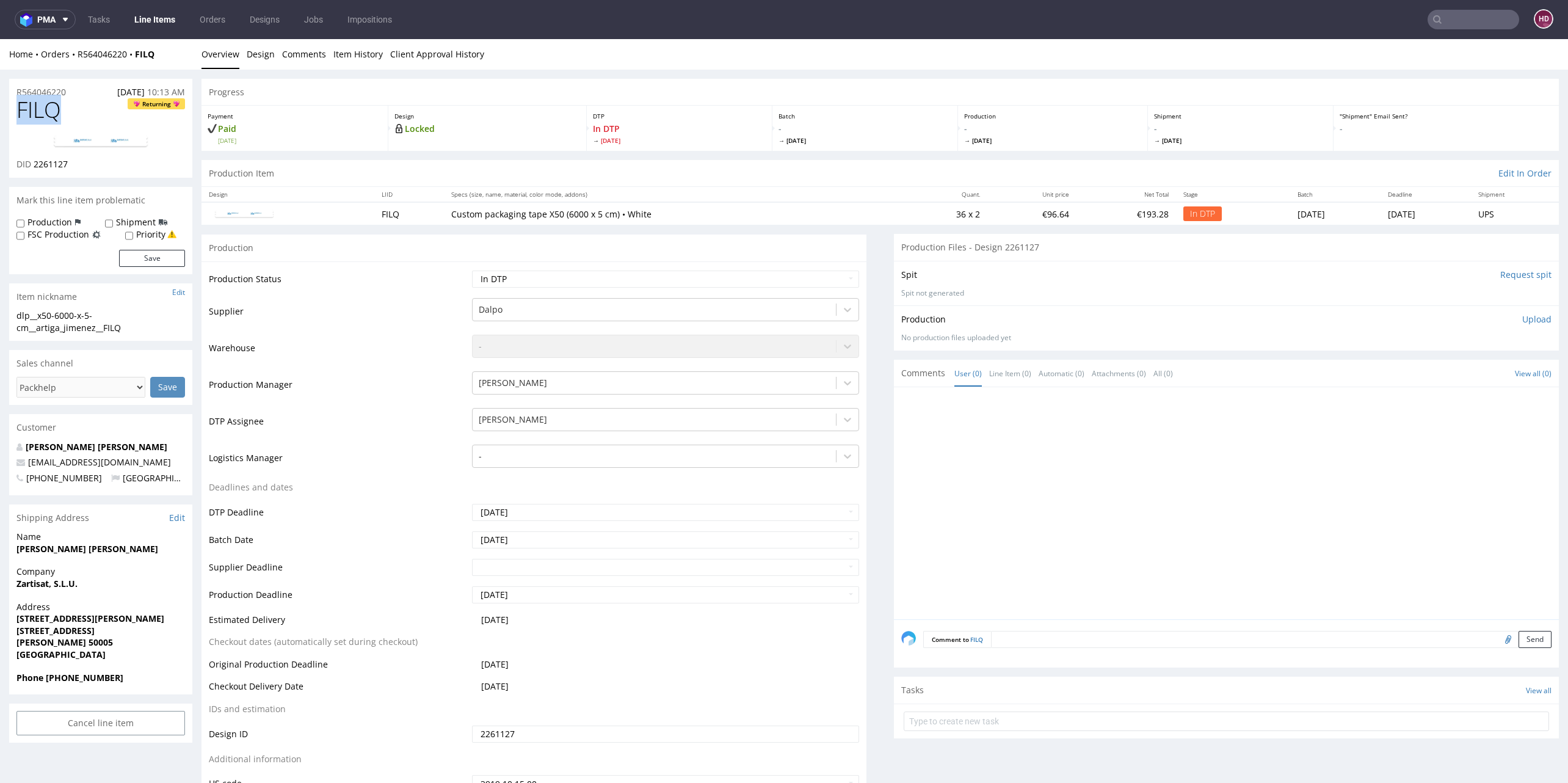
drag, startPoint x: 71, startPoint y: 109, endPoint x: 13, endPoint y: 115, distance: 58.3
click at [13, 115] on div "FILQ Returning DID 2261127" at bounding box center [100, 137] width 183 height 80
copy span "FILQ"
drag, startPoint x: 67, startPoint y: 166, endPoint x: 34, endPoint y: 160, distance: 33.5
click at [34, 160] on div "DID 2261127" at bounding box center [100, 164] width 169 height 12
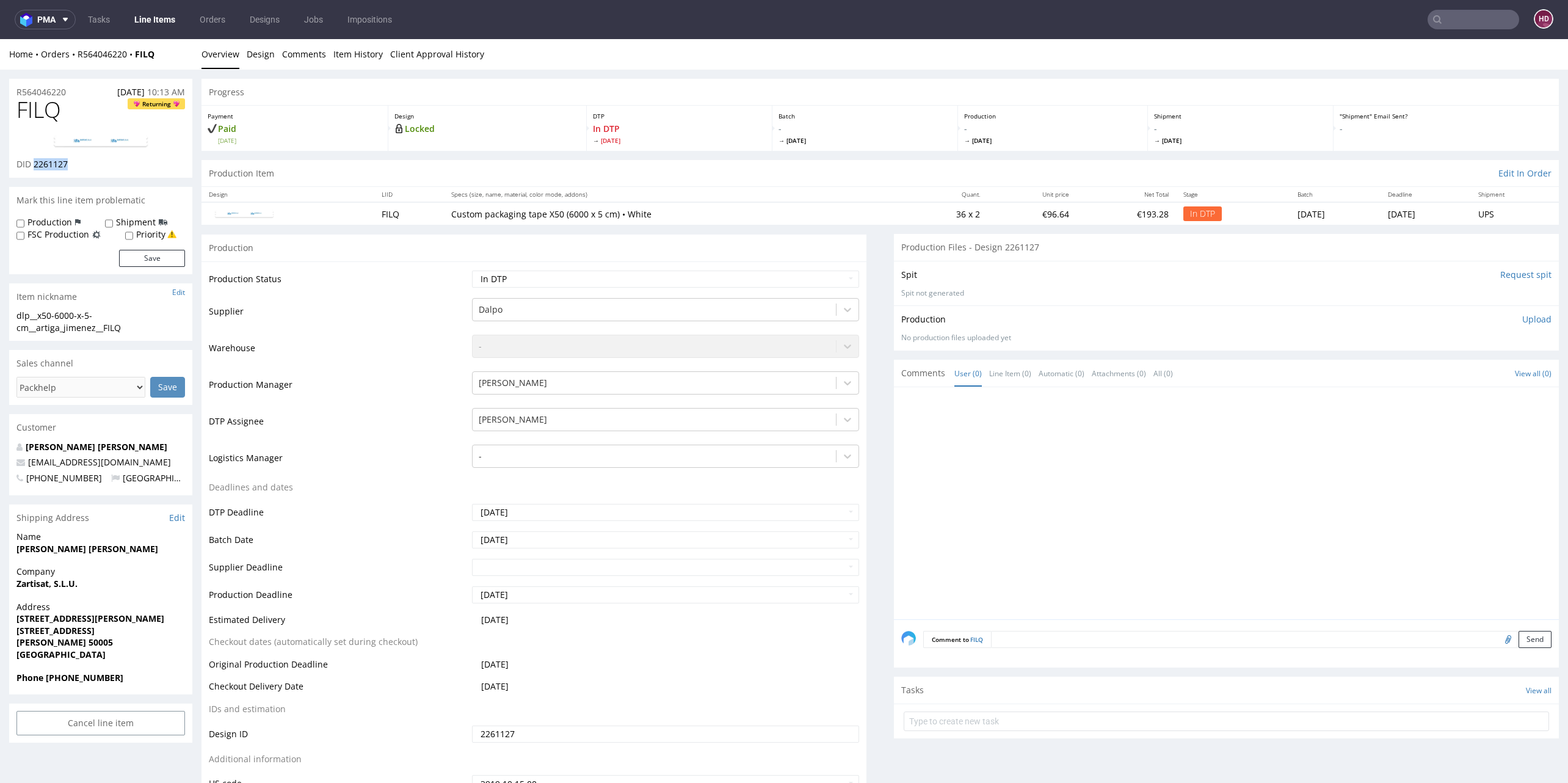
copy span "2261127"
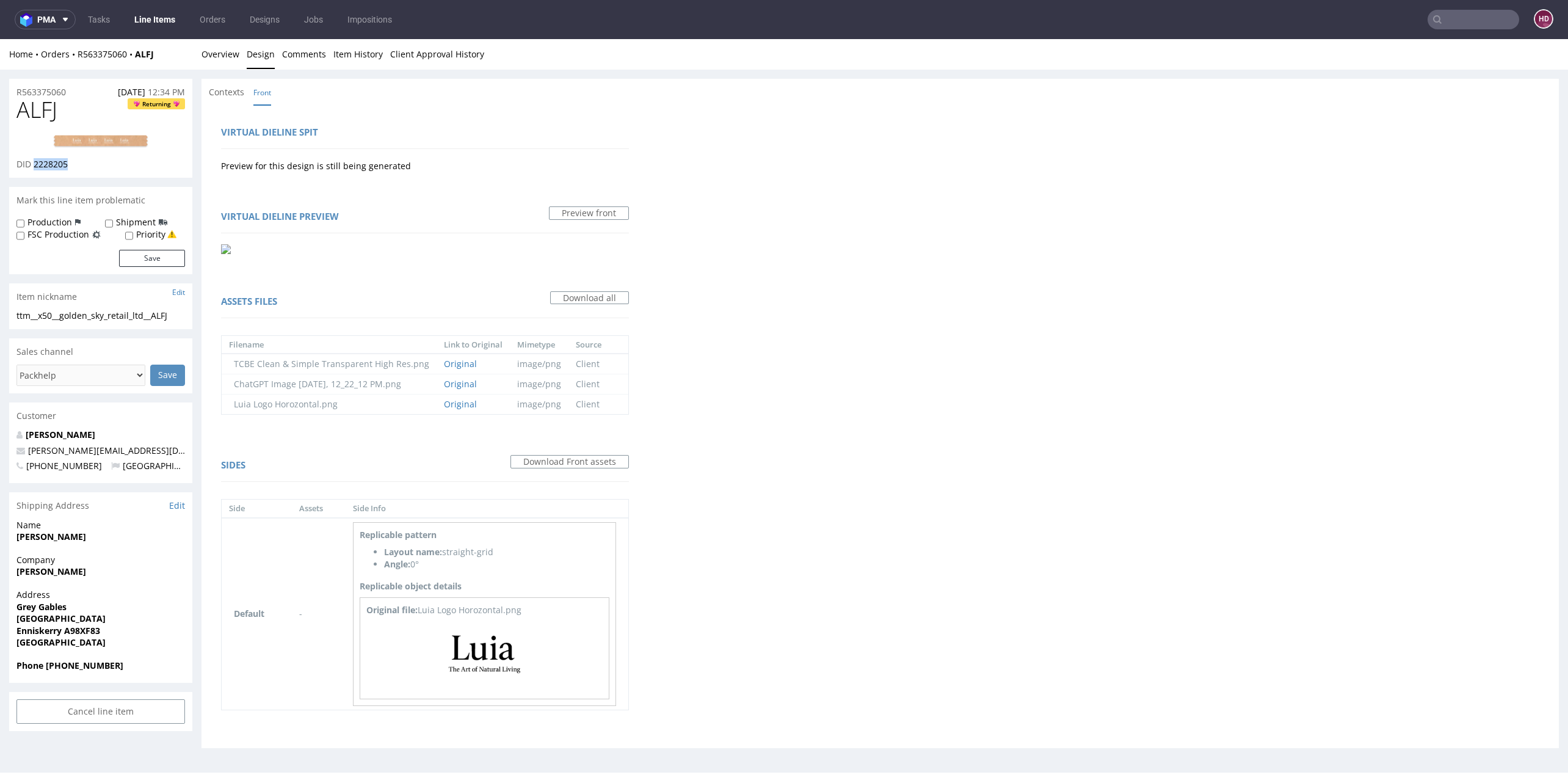
scroll to position [4, 0]
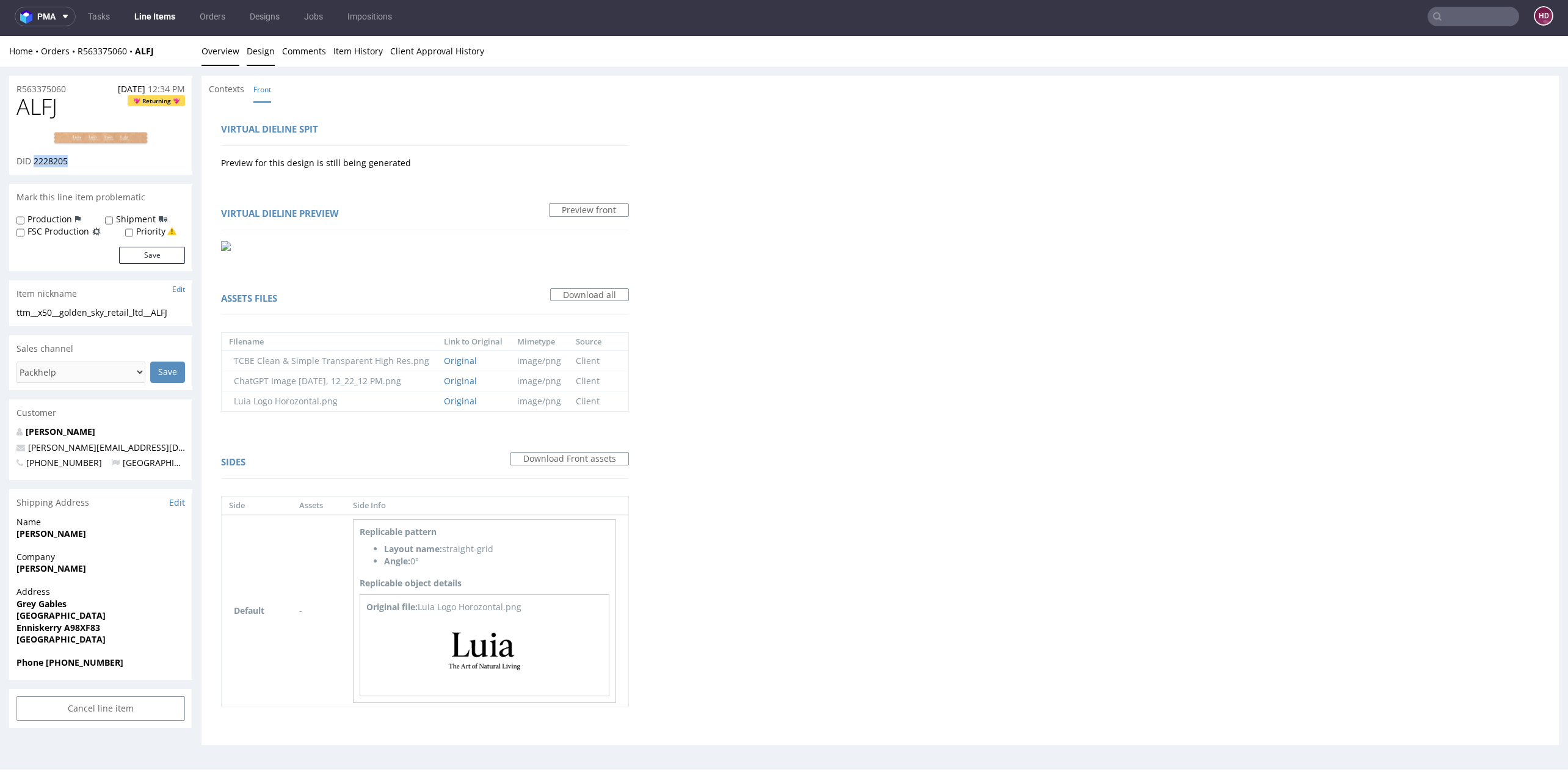
click at [215, 62] on link "Overview" at bounding box center [221, 51] width 38 height 30
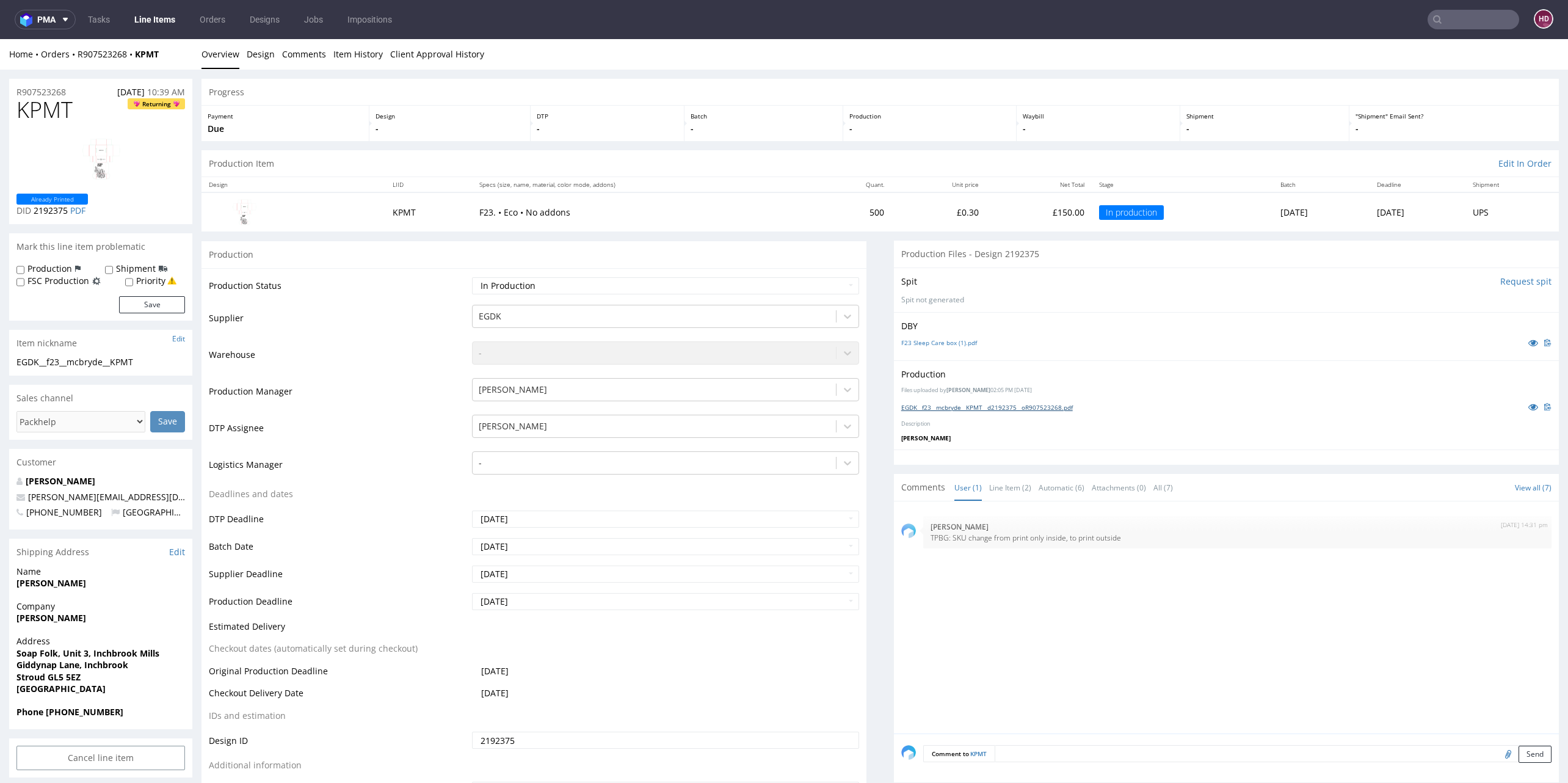
click at [1049, 403] on link "EGDK__f23__mcbryde__KPMT__d2192375__oR907523268.pdf" at bounding box center [987, 408] width 171 height 9
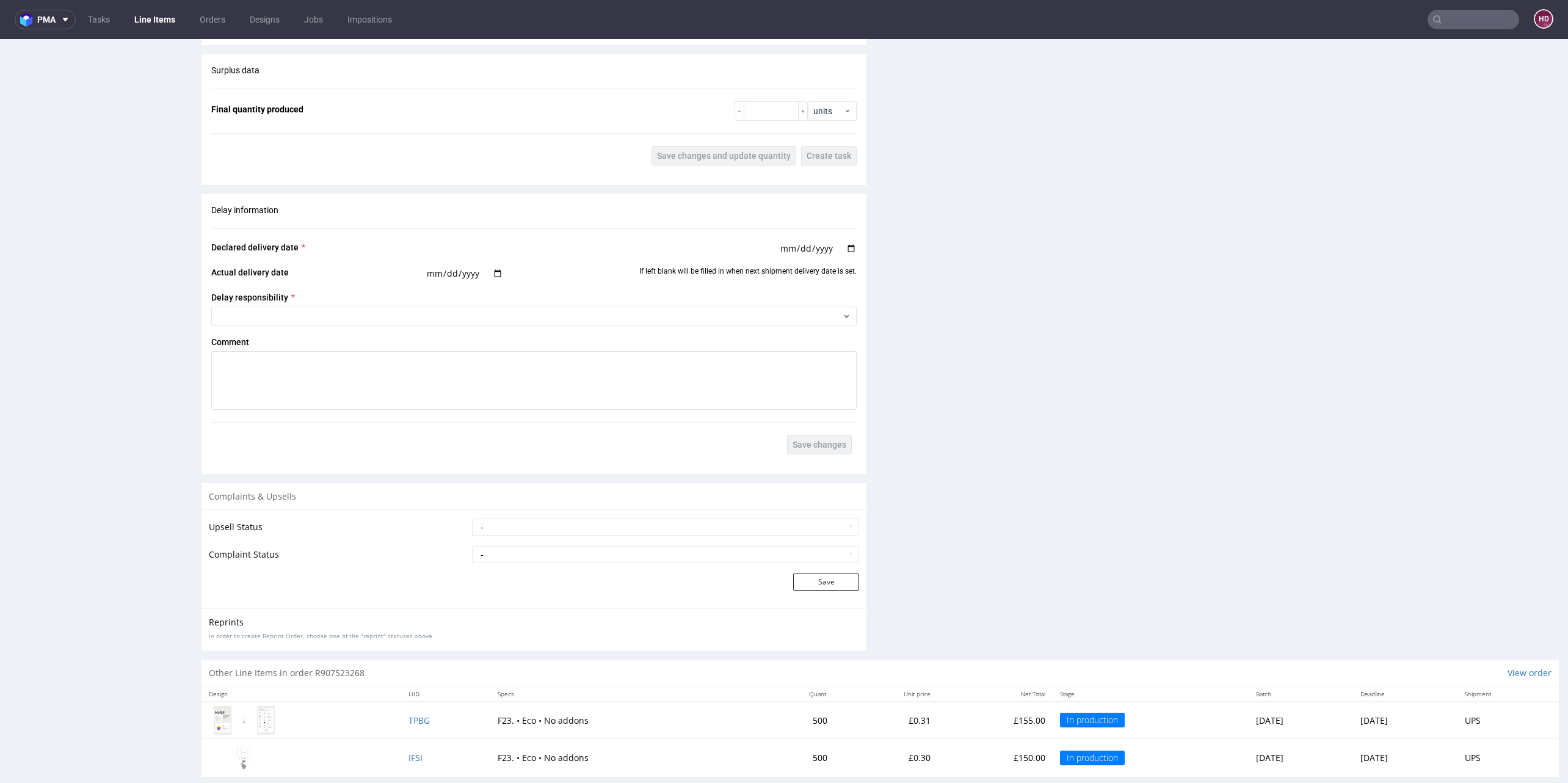
scroll to position [1461, 0]
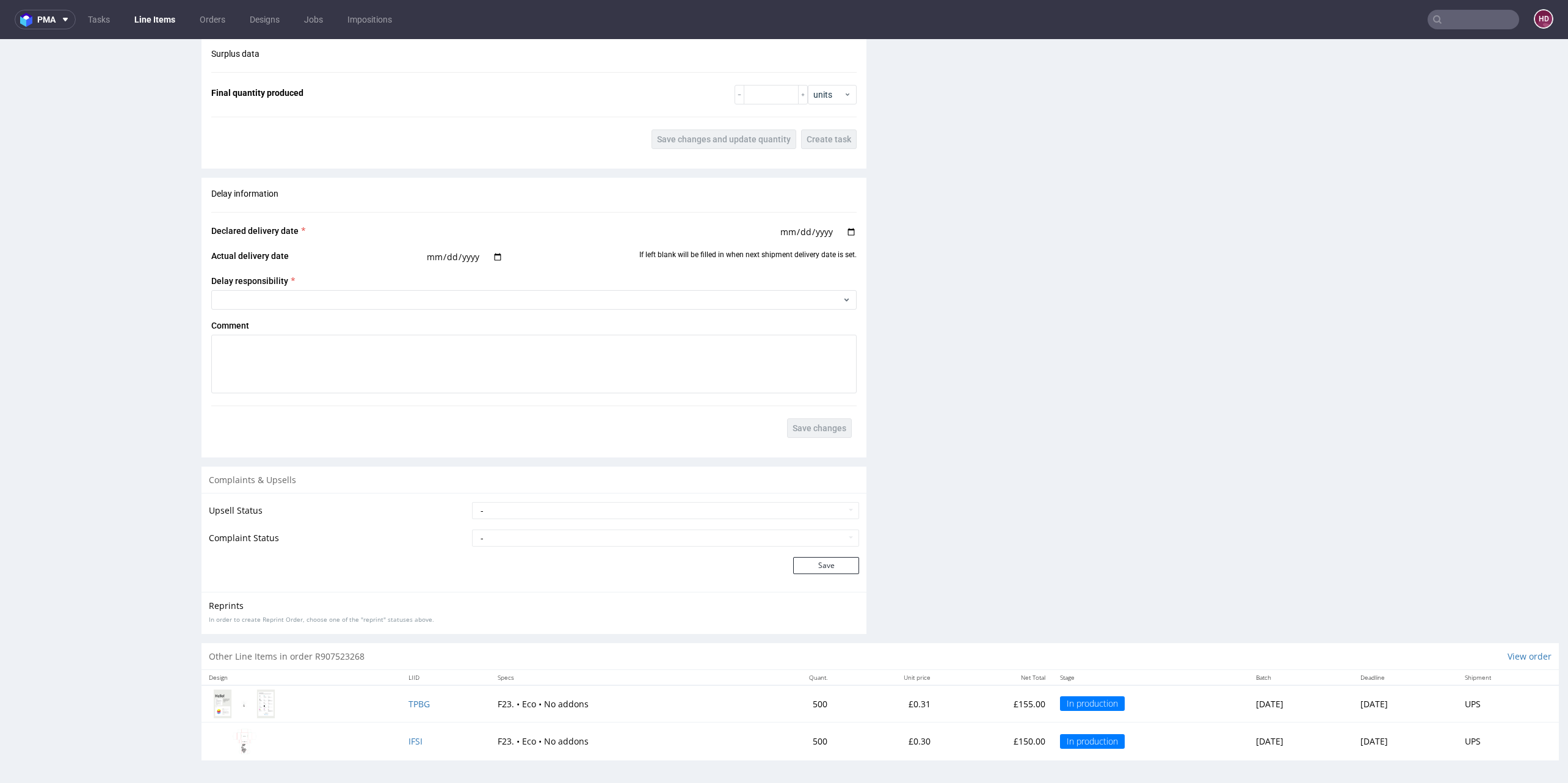
click at [402, 746] on td "IFSI" at bounding box center [445, 741] width 89 height 38
click at [401, 742] on td "IFSI" at bounding box center [445, 741] width 89 height 38
click at [408, 740] on span "IFSI" at bounding box center [415, 741] width 14 height 12
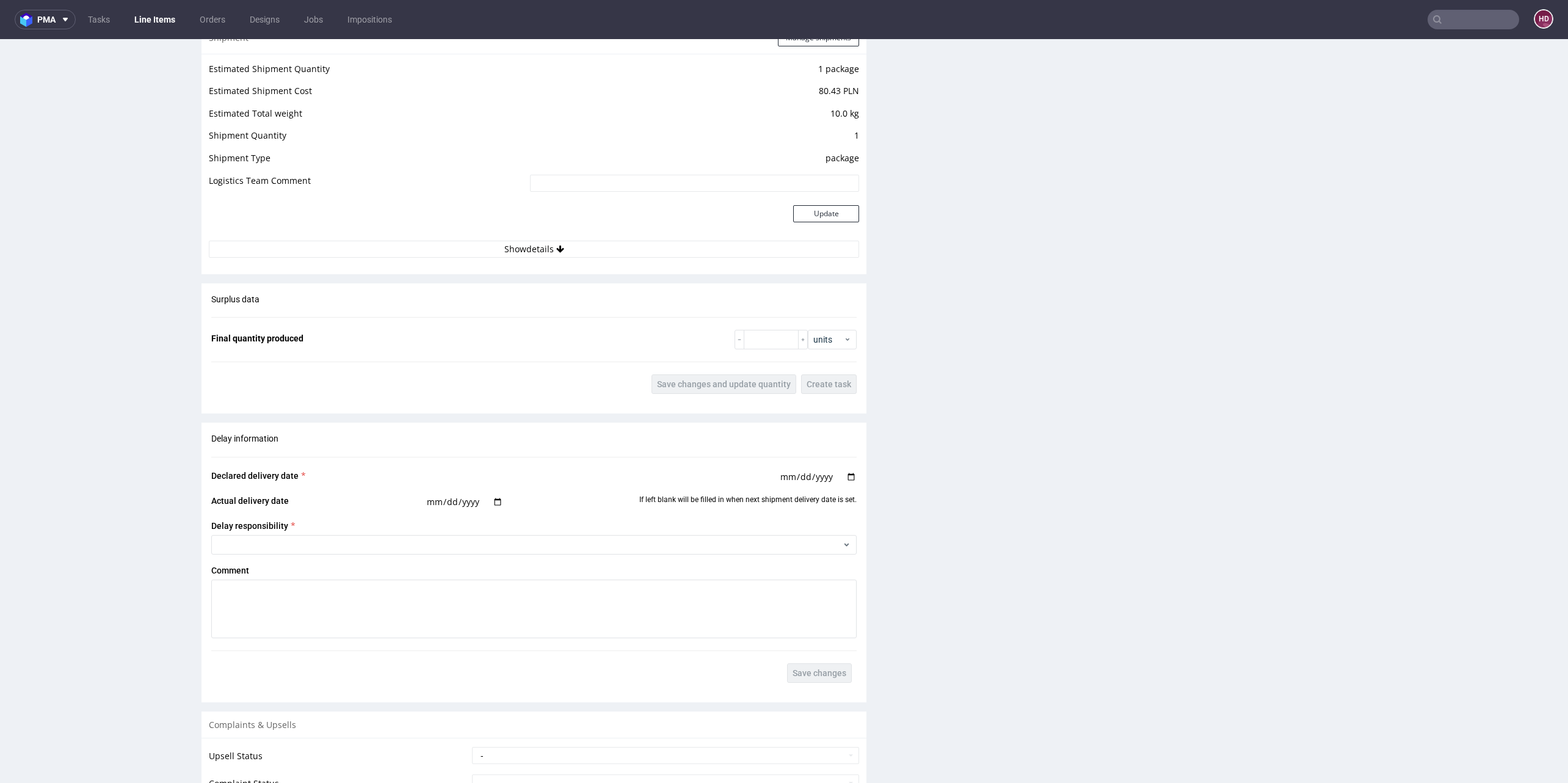
scroll to position [1419, 0]
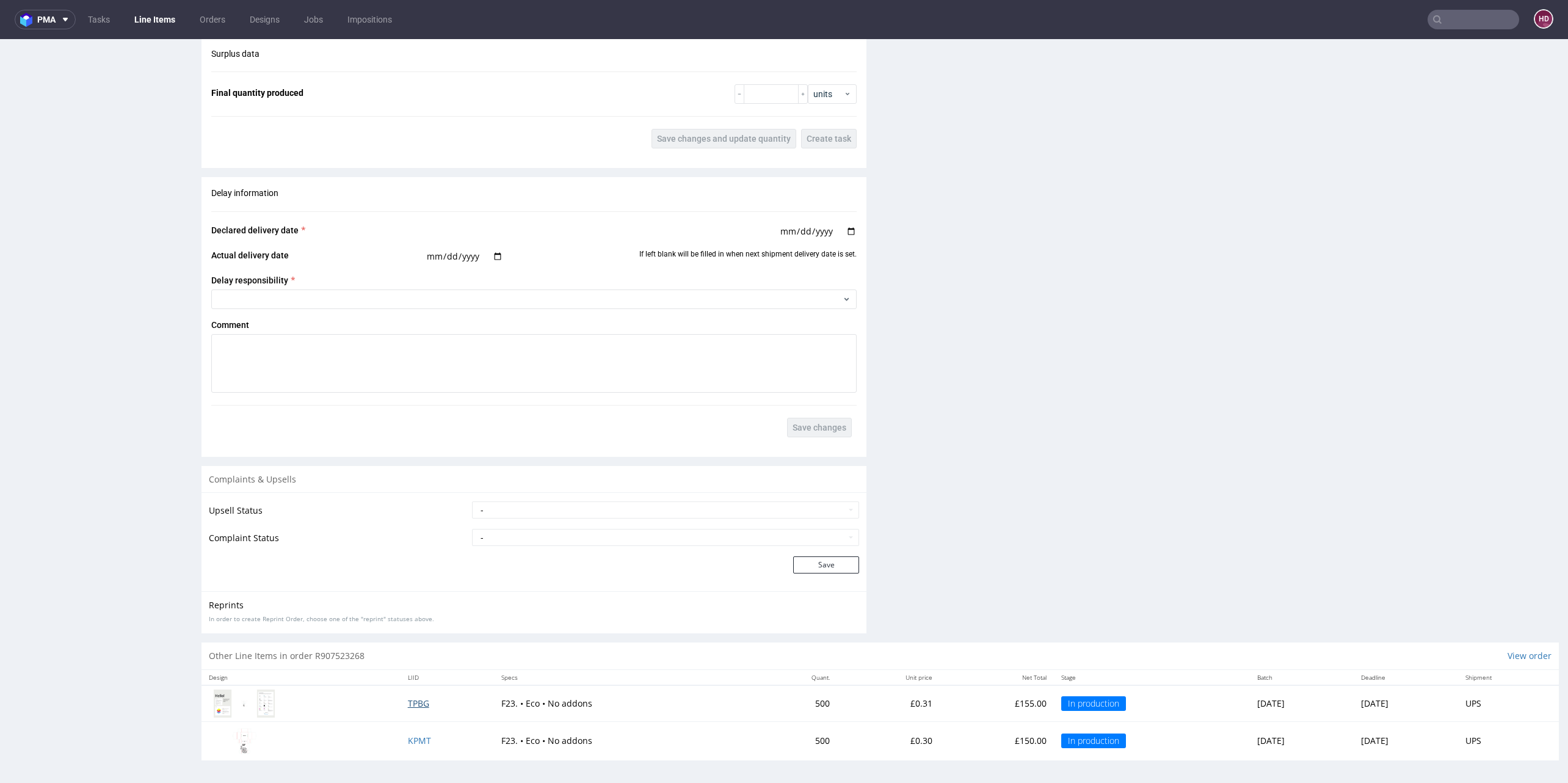
click at [408, 701] on span "TPBG" at bounding box center [418, 704] width 21 height 12
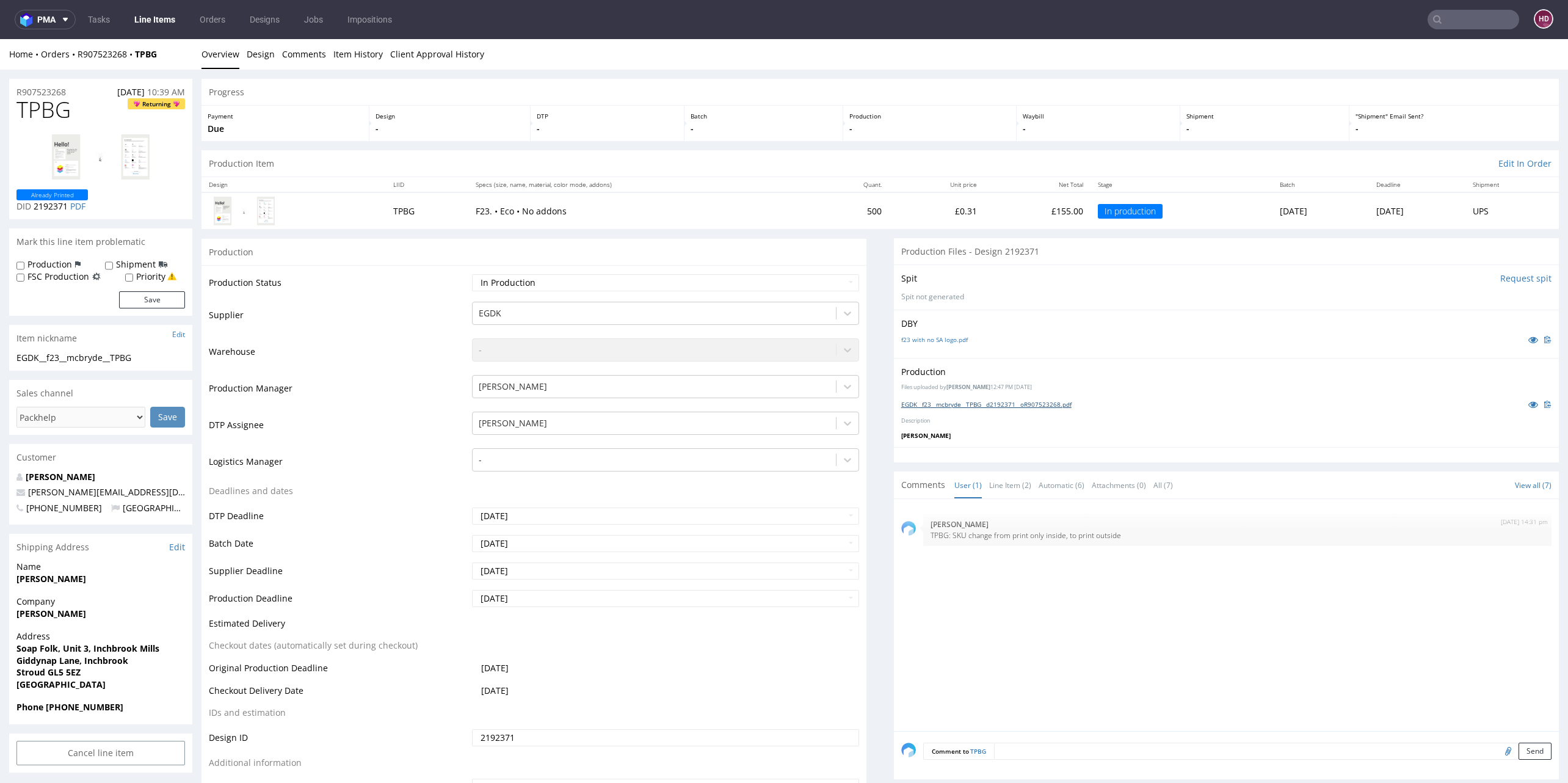
click at [1005, 401] on link "EGDK__f23__mcbryde__TPBG__d2192371__oR907523268.pdf" at bounding box center [986, 405] width 170 height 9
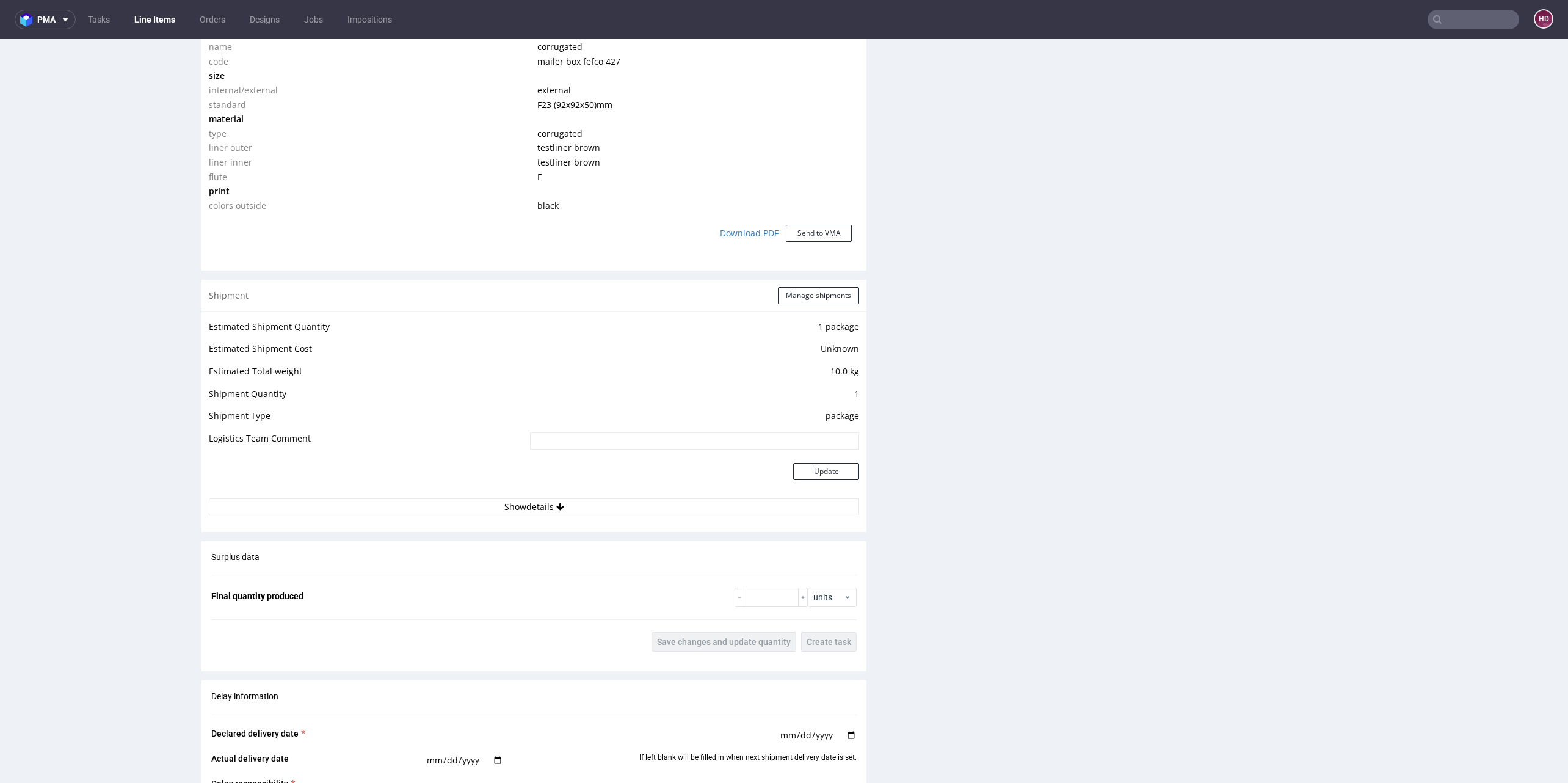
scroll to position [1419, 0]
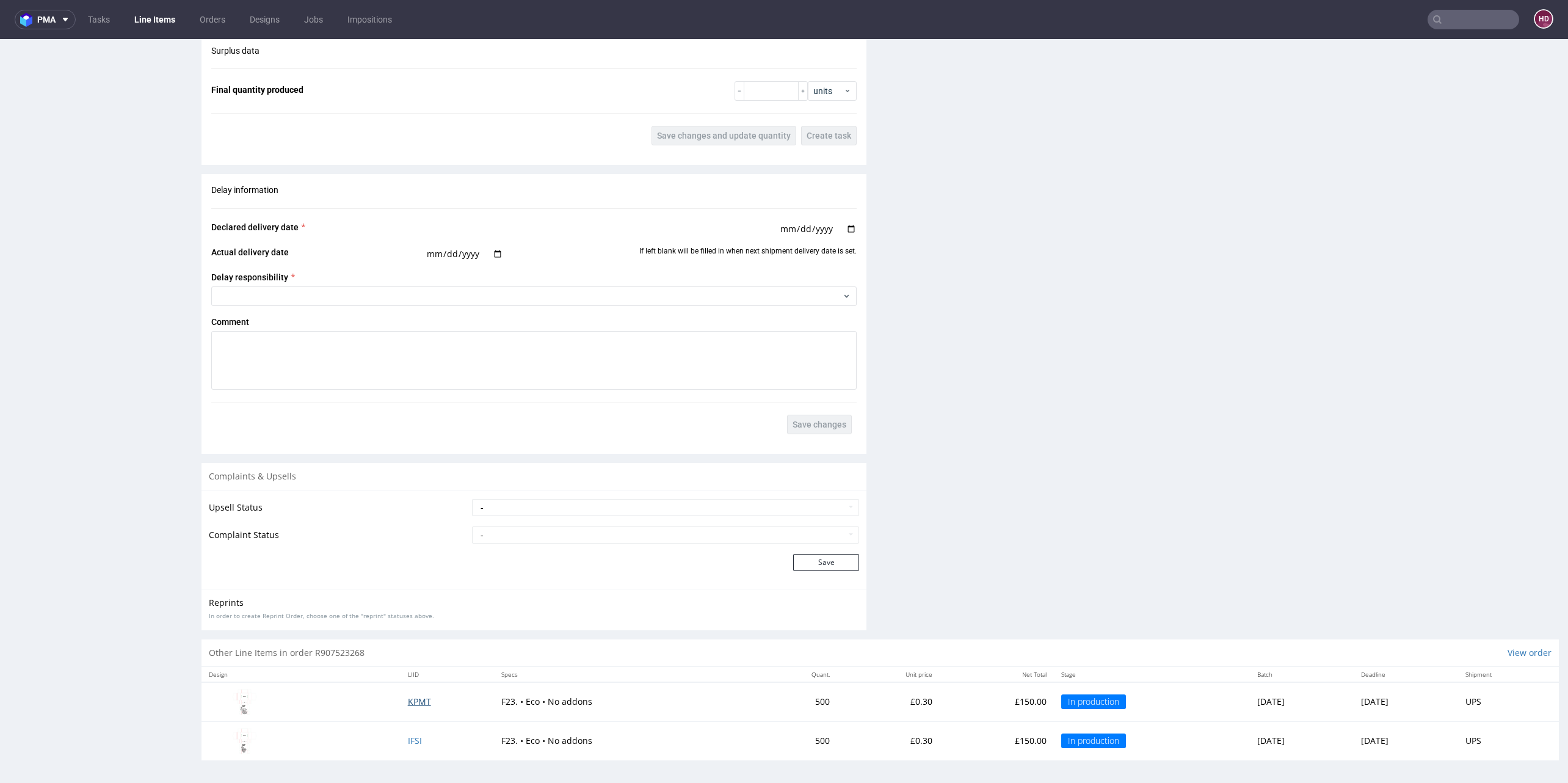
click at [408, 701] on span "KPMT" at bounding box center [420, 702] width 23 height 12
click at [408, 699] on span "KPMT" at bounding box center [420, 702] width 23 height 12
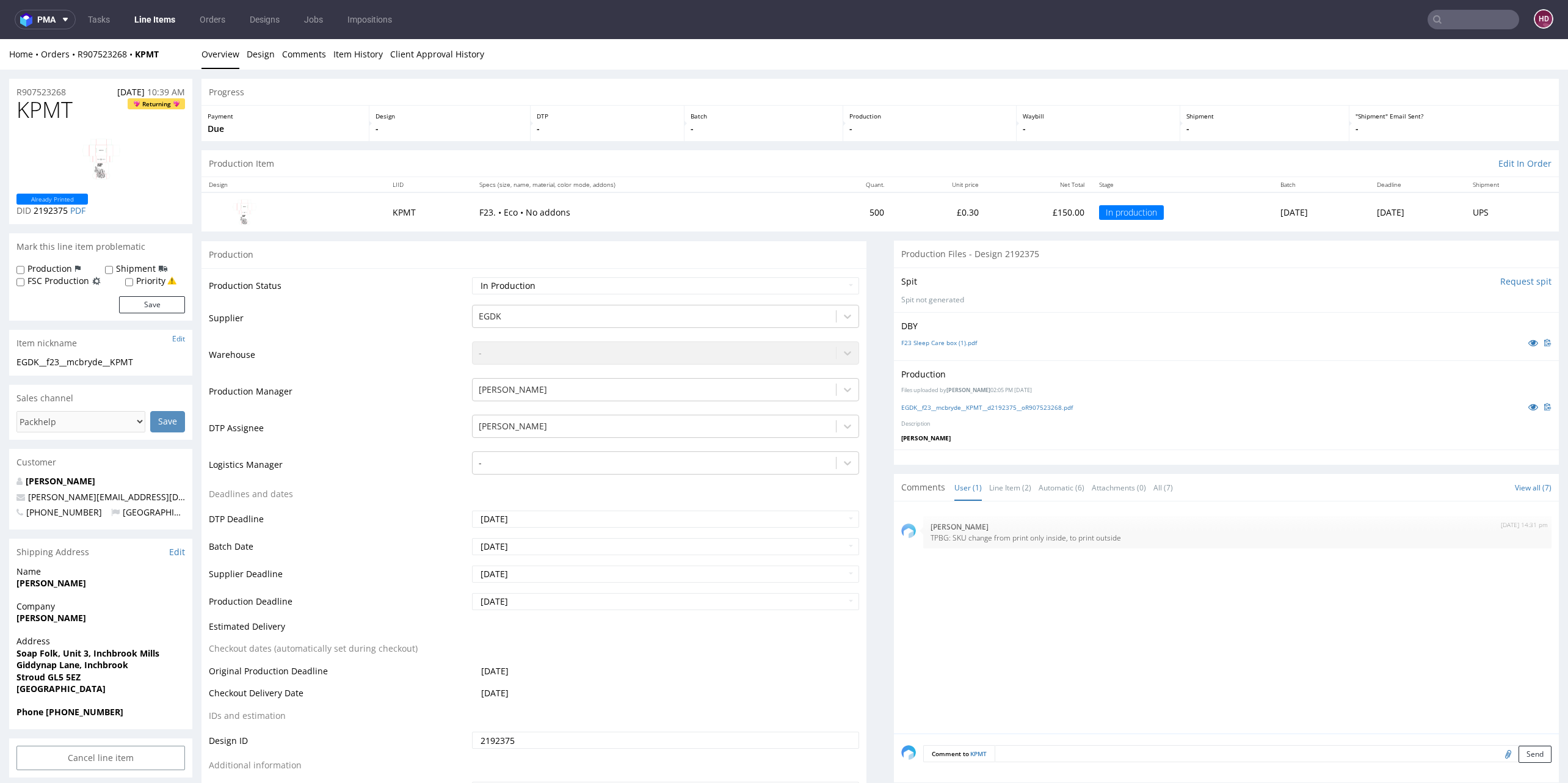
click at [84, 150] on img at bounding box center [100, 159] width 97 height 50
click at [914, 410] on link "EGDK__f23__mcbryde__KPMT__d2192375__oR907523268.pdf" at bounding box center [987, 408] width 171 height 9
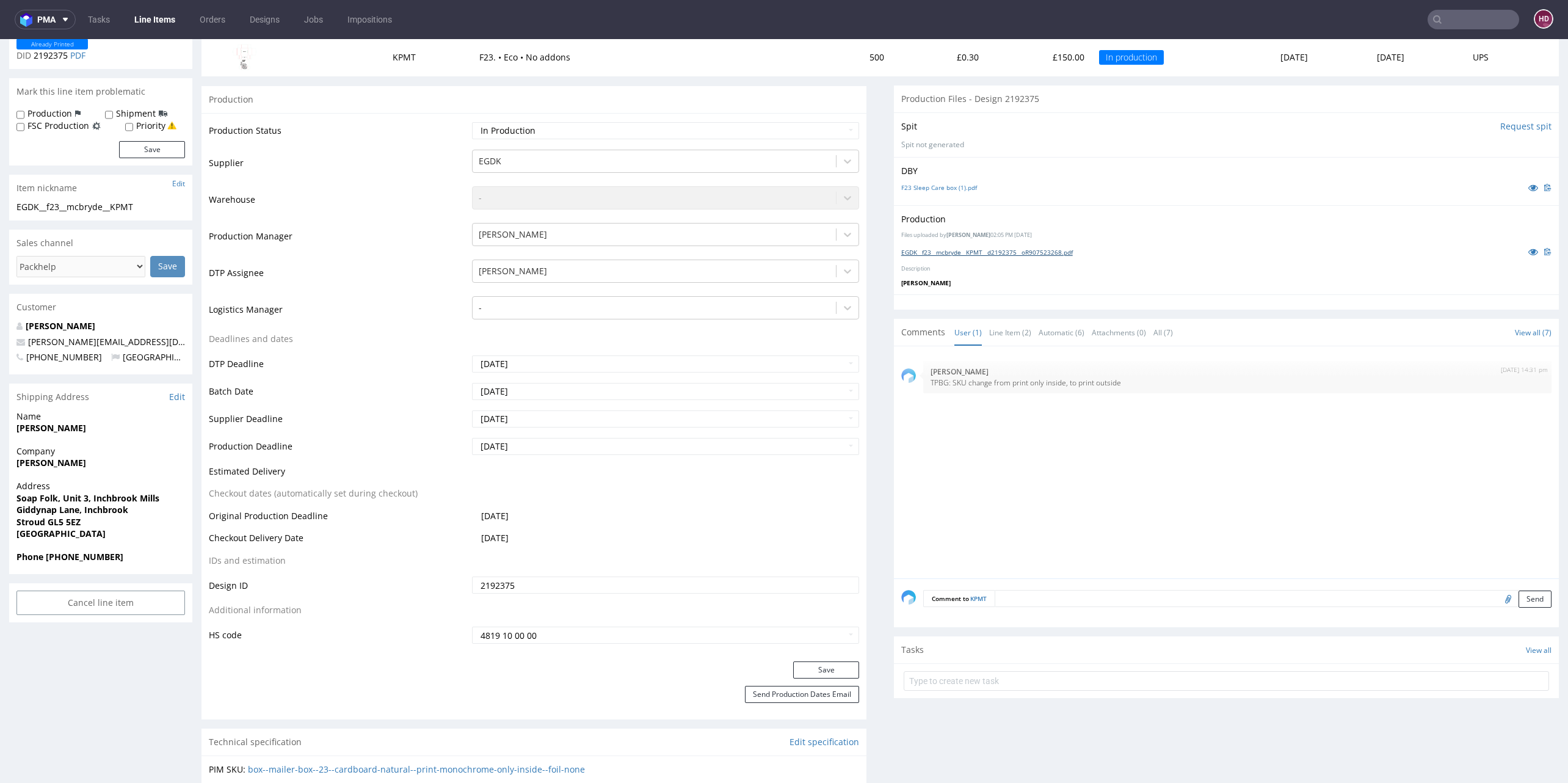
scroll to position [172, 0]
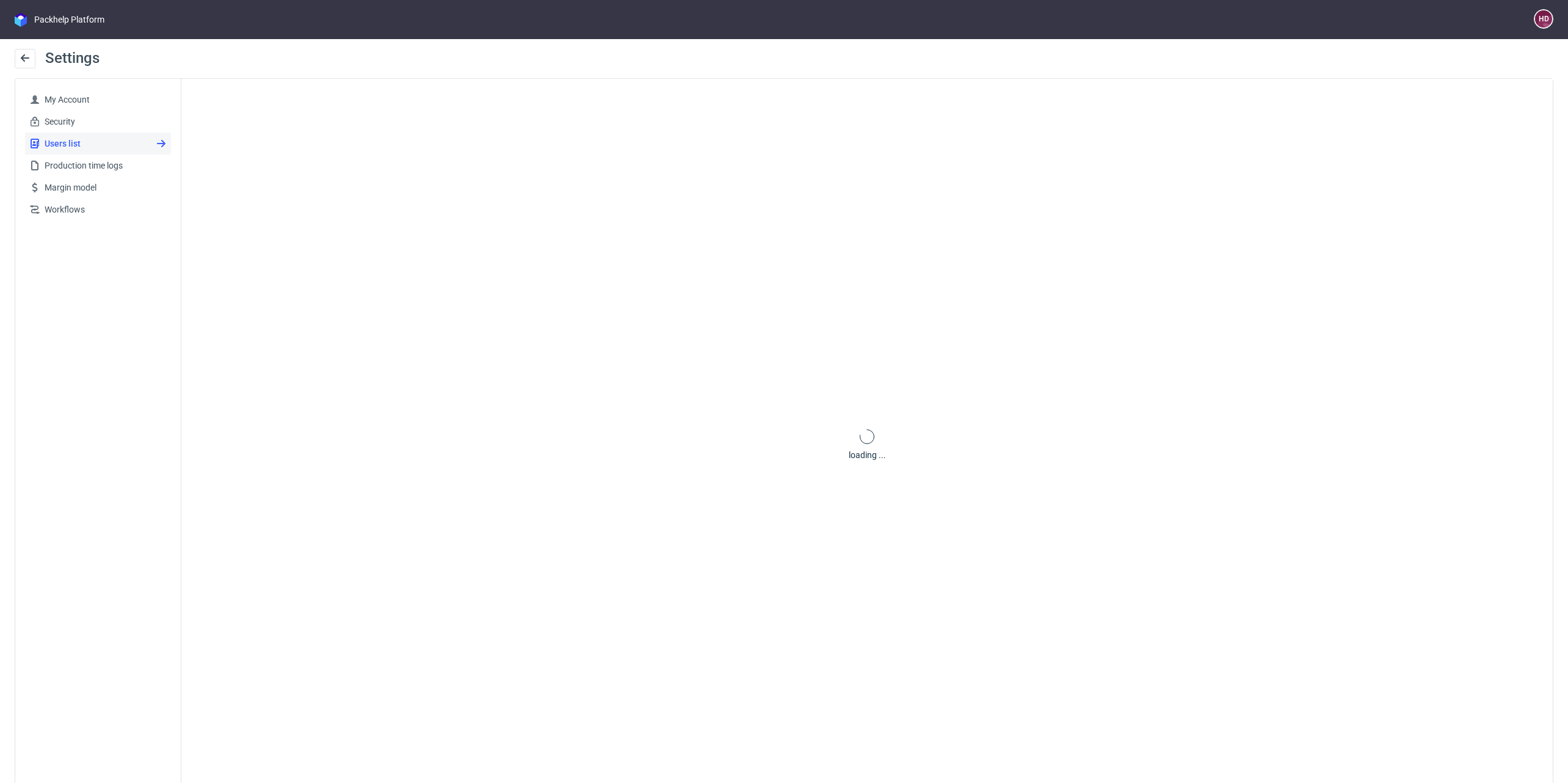
click at [62, 308] on div "My Account Security Users list Production time logs Margin model Workflows" at bounding box center [98, 445] width 166 height 733
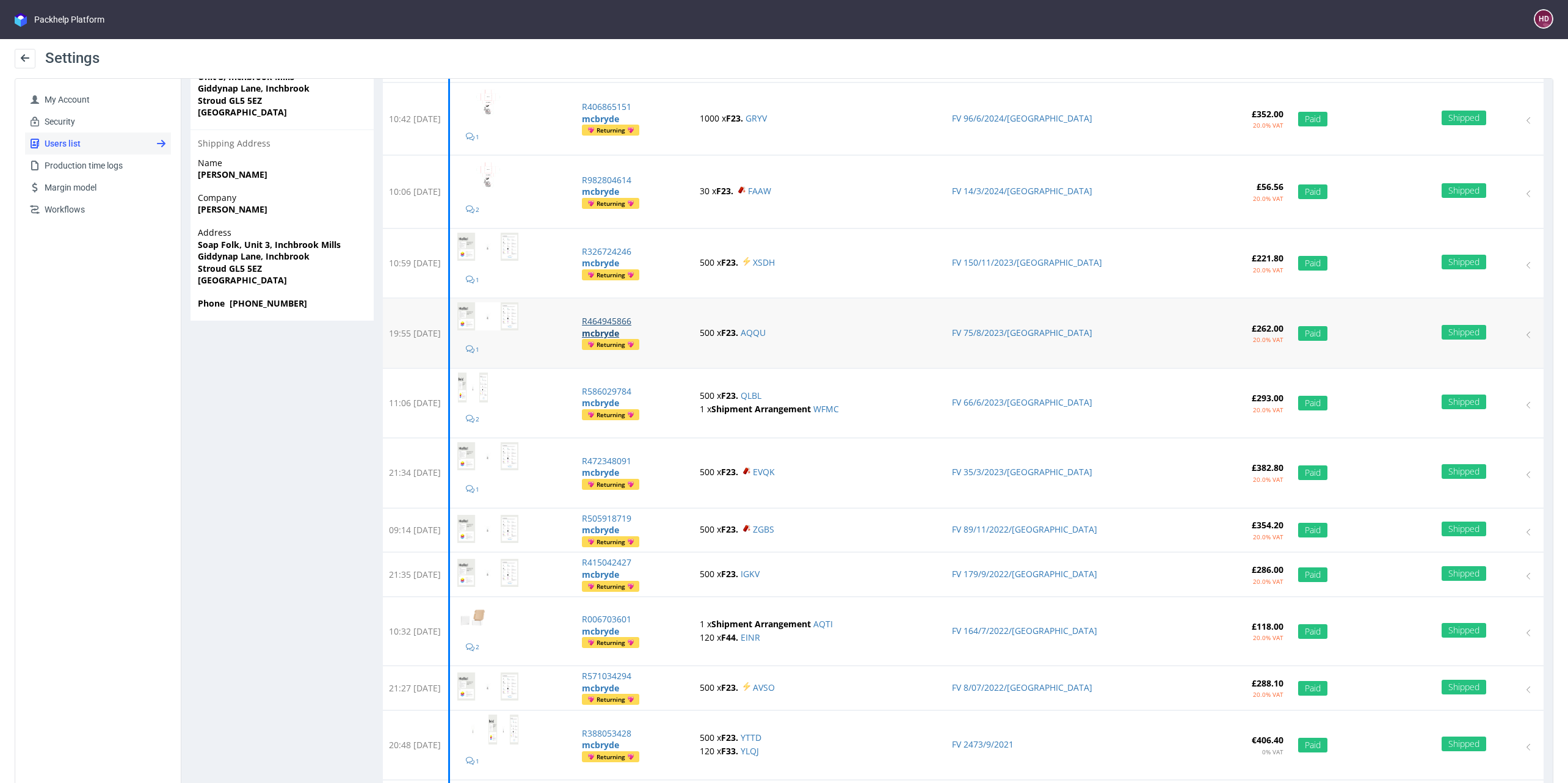
scroll to position [491, 0]
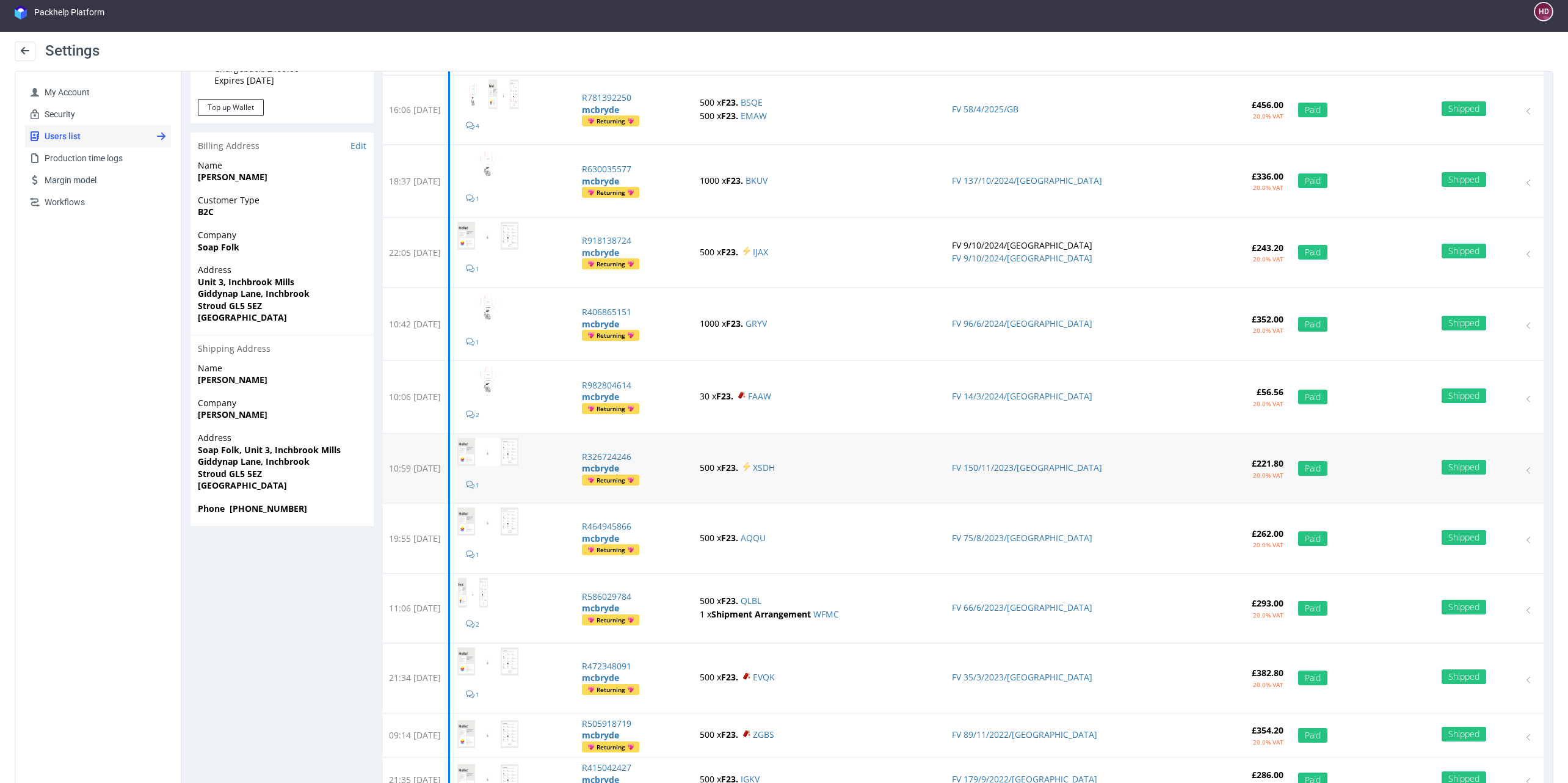
scroll to position [326, 0]
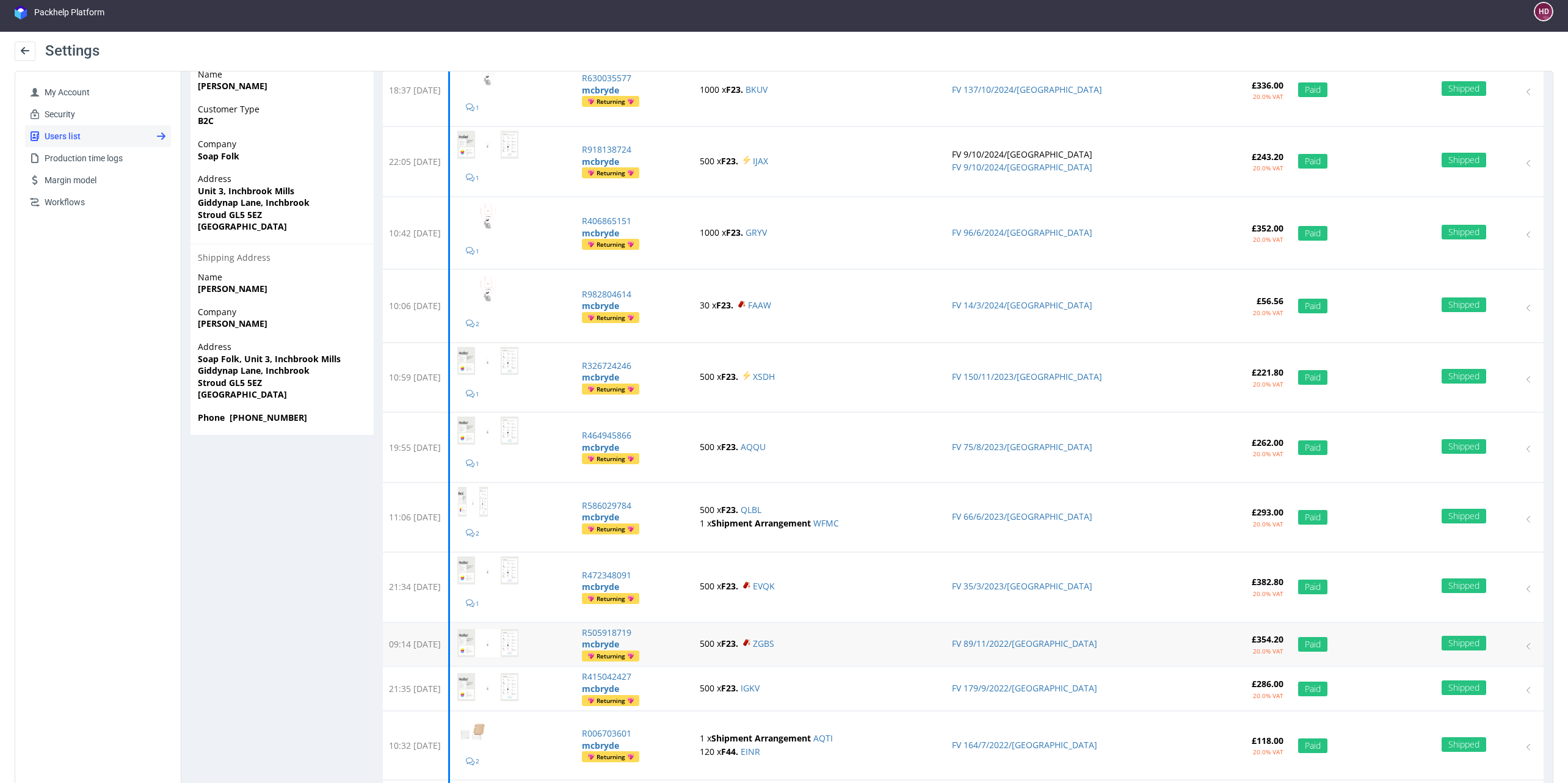
click at [738, 641] on strong "F23." at bounding box center [729, 644] width 17 height 12
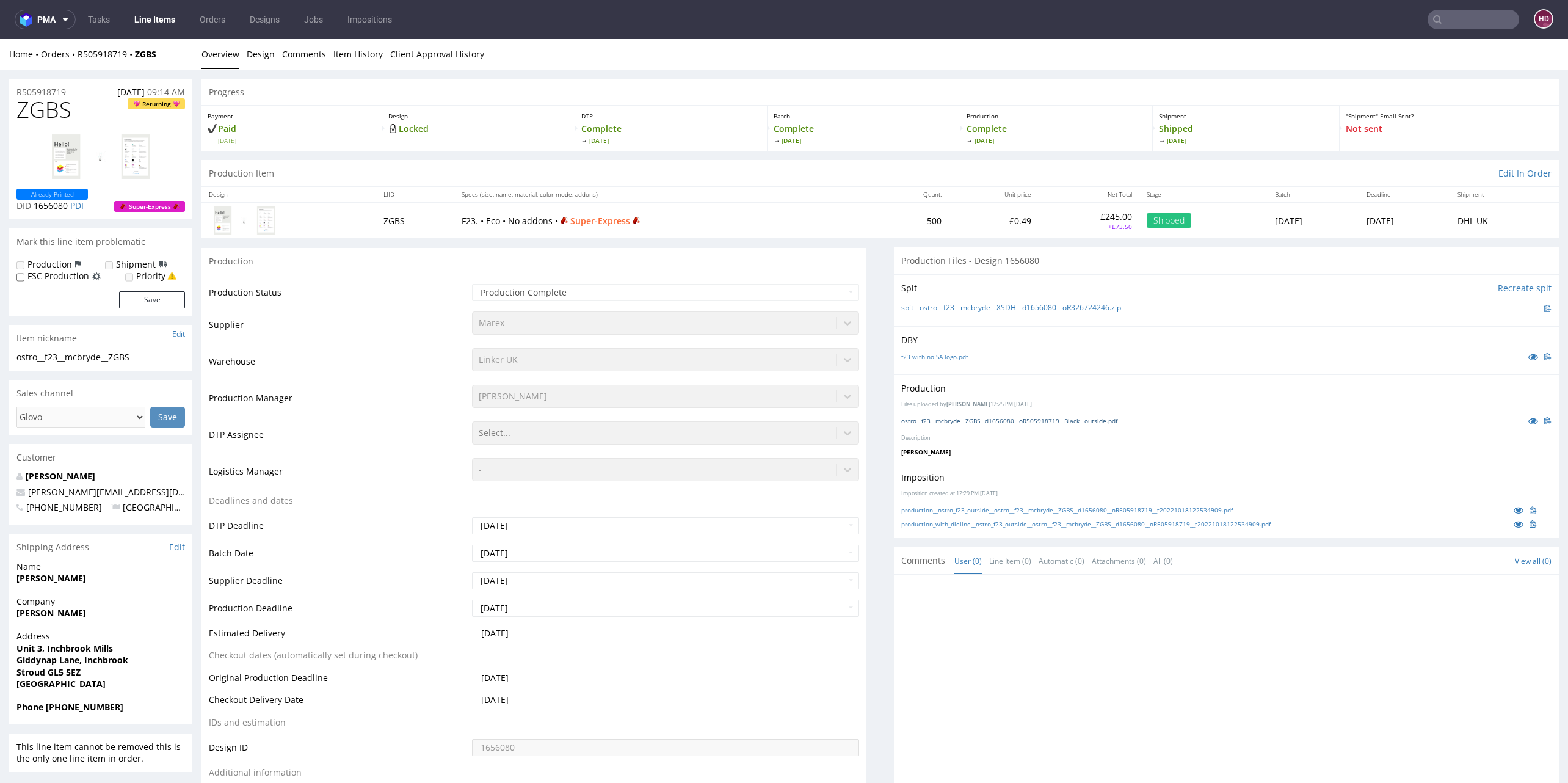
click at [1010, 419] on link "ostro__f23__mcbryde__ZGBS__d1656080__oR505918719__Black__outside.pdf" at bounding box center [1009, 421] width 216 height 9
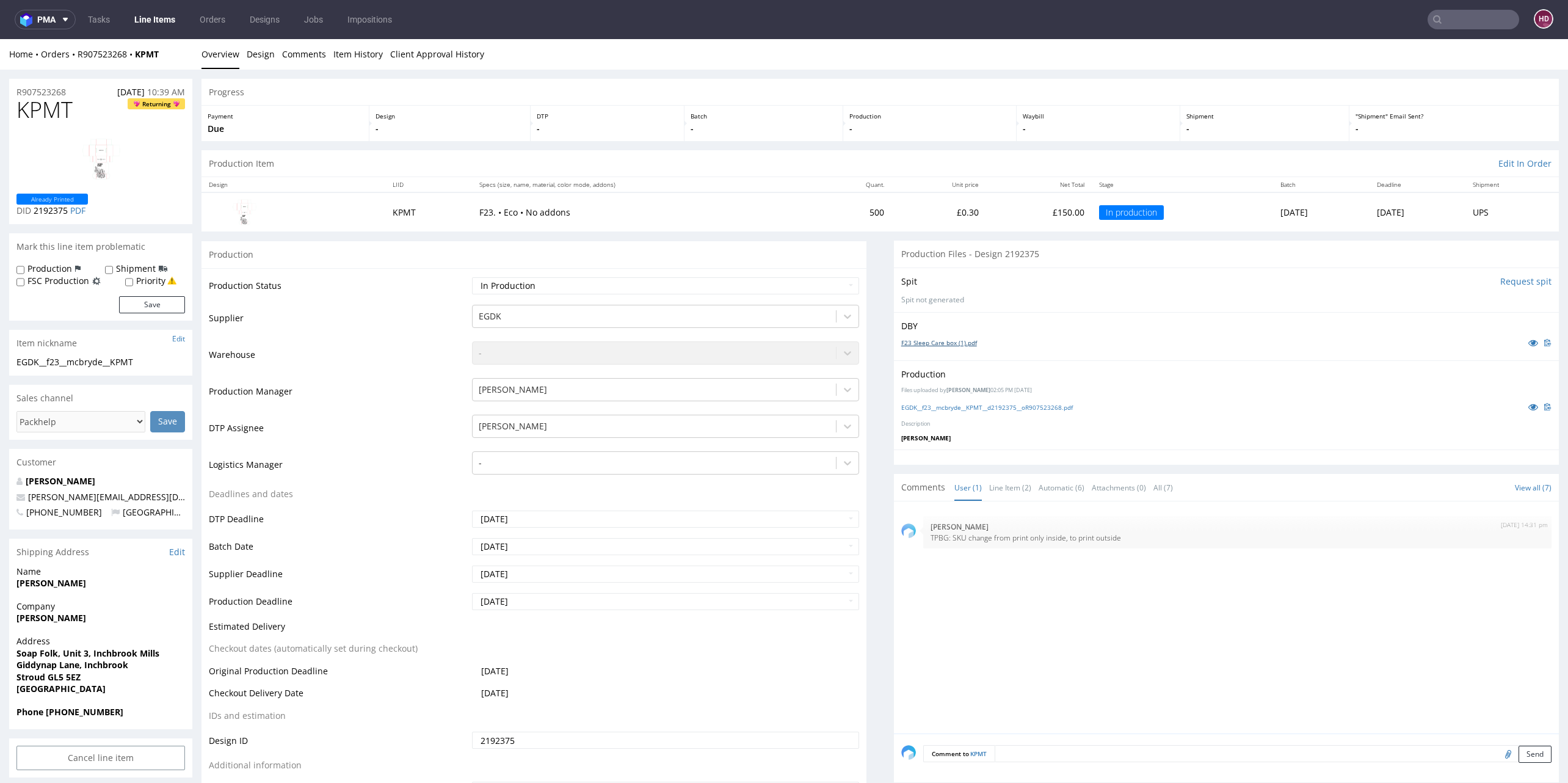
click at [917, 339] on link "F23 Sleep Care box (1).pdf" at bounding box center [939, 343] width 75 height 9
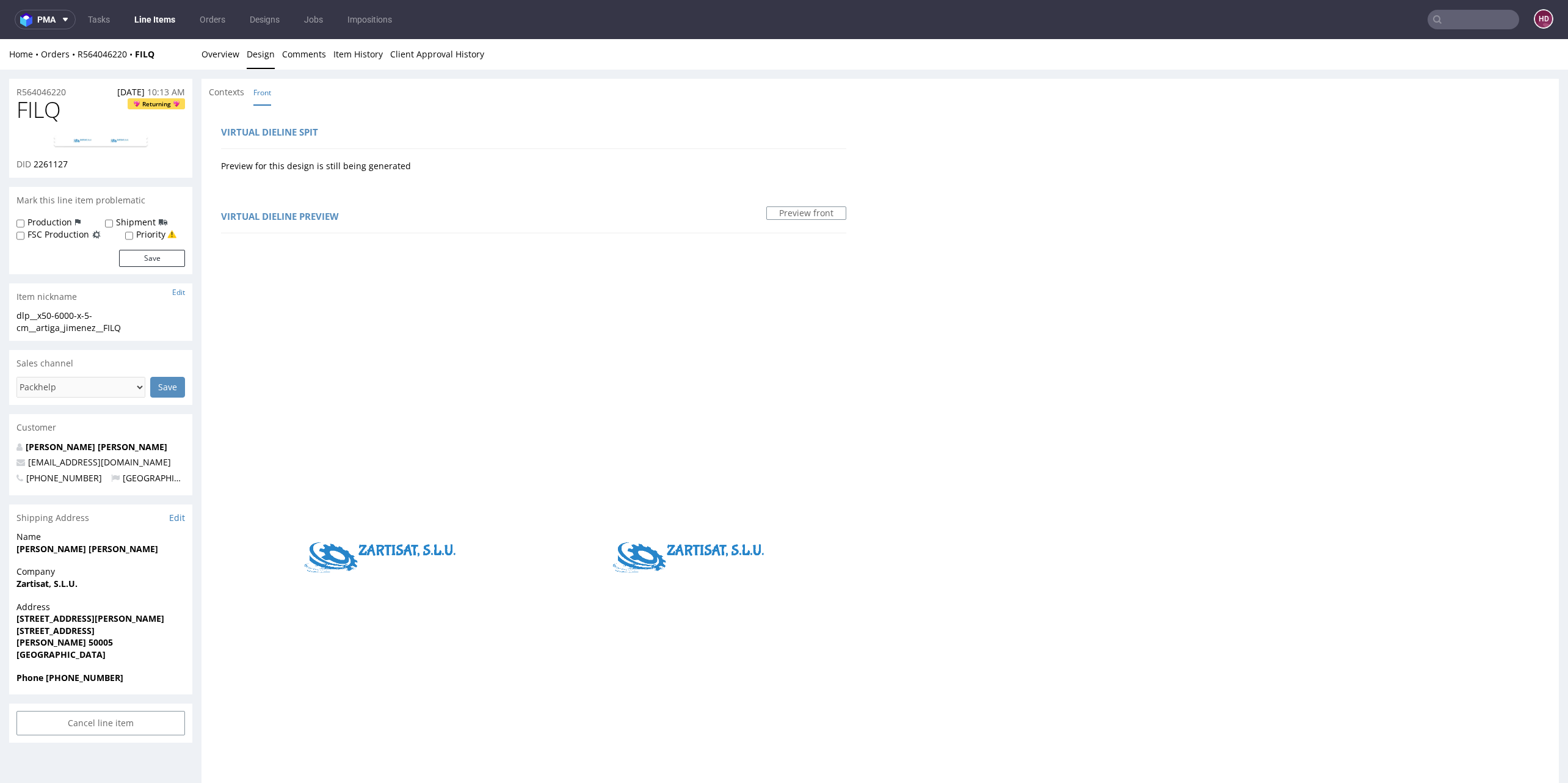
scroll to position [9, 0]
click at [133, 332] on div "dlp__x50-6000-x-5-cm__artiga_jimenez__FILQ" at bounding box center [100, 321] width 169 height 23
drag, startPoint x: 134, startPoint y: 328, endPoint x: -9, endPoint y: 320, distance: 143.2
click at [0, 320] on html "Production Shipped DTP Orders Offers Shipments Designs Promotions Users Jobs Ad…" at bounding box center [784, 729] width 1568 height 1382
copy div "dlp__x50-6000-x-5-cm__artiga_jimenez__FILQ"
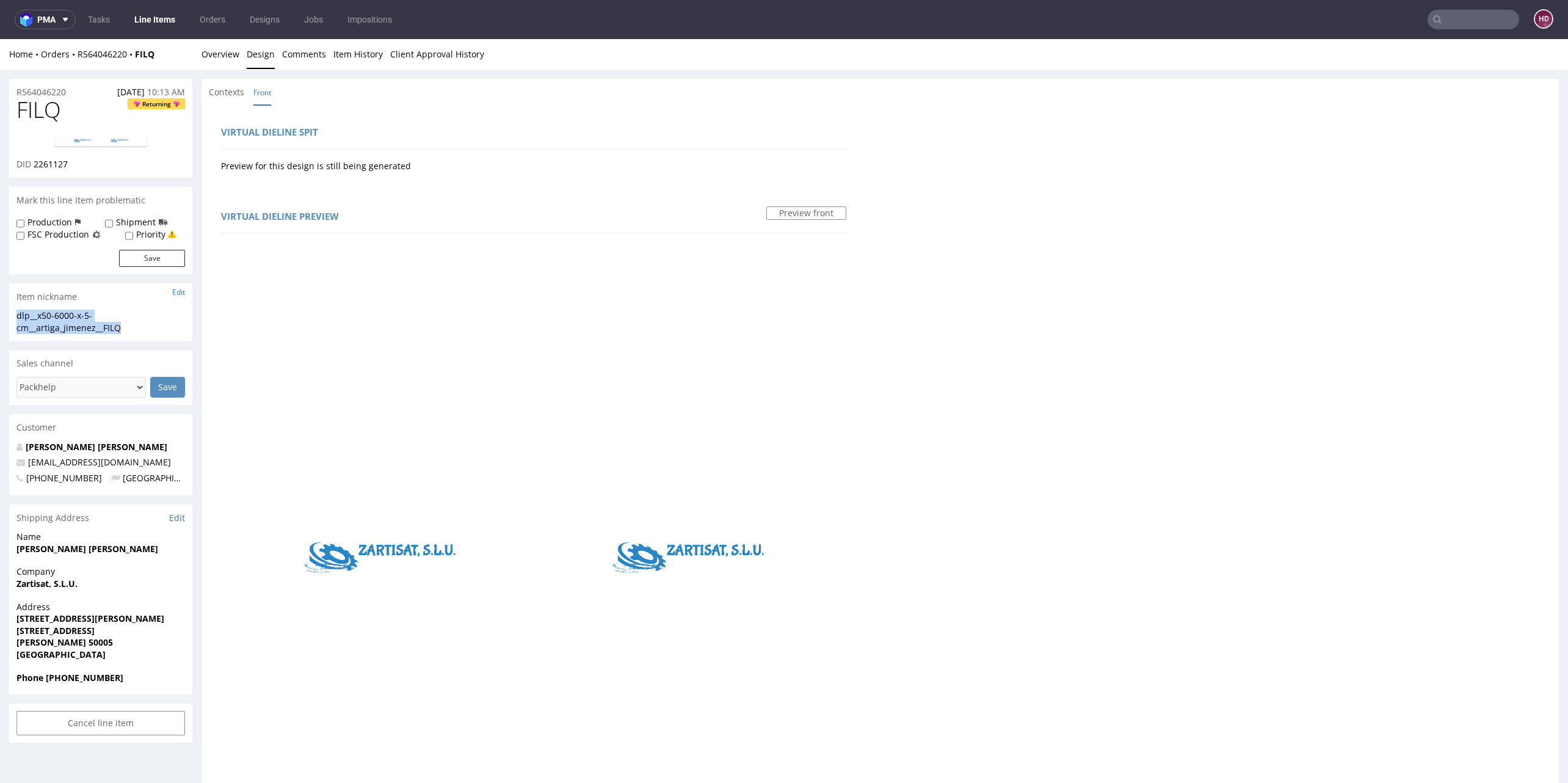
click at [73, 89] on div "R564046220 [DATE] 10:13 AM" at bounding box center [100, 88] width 183 height 20
drag, startPoint x: 73, startPoint y: 89, endPoint x: 16, endPoint y: 84, distance: 57.2
click at [16, 84] on div "R564046220 [DATE] 10:13 AM" at bounding box center [100, 88] width 183 height 20
copy p "R564046220"
drag, startPoint x: 73, startPoint y: 169, endPoint x: 34, endPoint y: 161, distance: 39.8
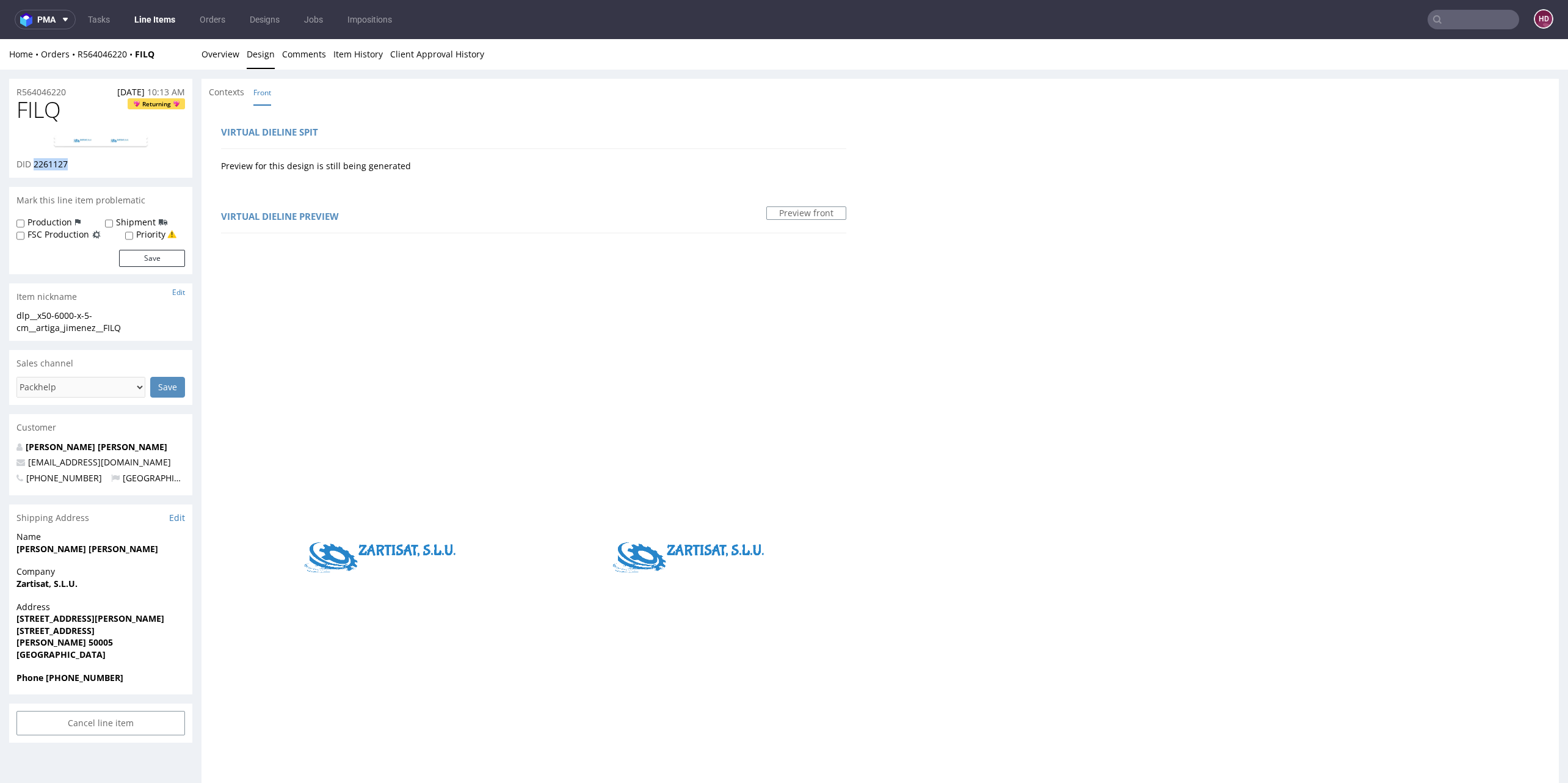
click at [34, 161] on div "DID 2261127" at bounding box center [100, 164] width 169 height 12
copy span "2261127"
click at [232, 64] on link "Overview" at bounding box center [221, 54] width 38 height 30
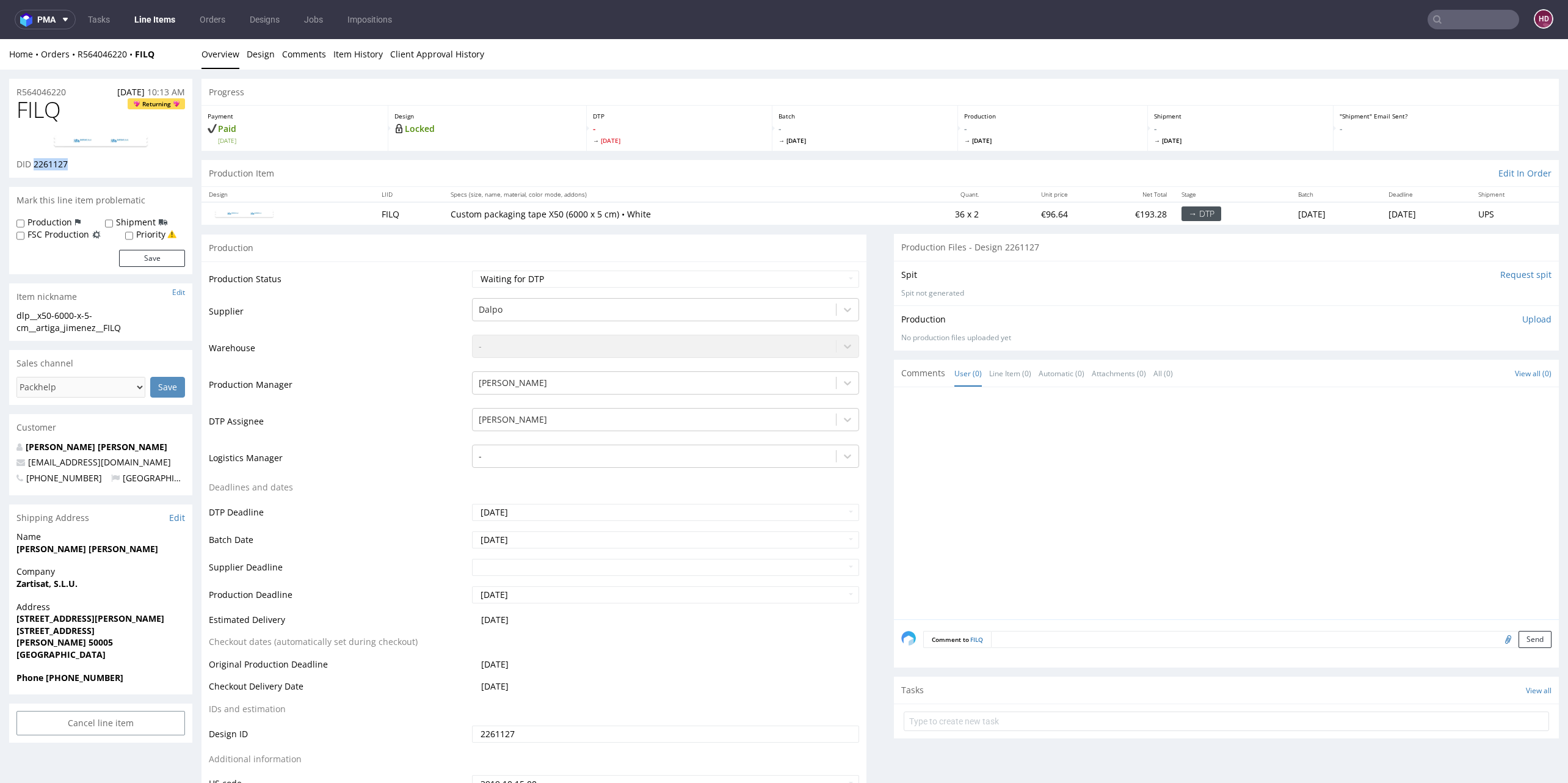
drag, startPoint x: 1089, startPoint y: 474, endPoint x: 1175, endPoint y: 449, distance: 89.6
click at [1089, 474] on div at bounding box center [1229, 507] width 657 height 225
click at [1522, 319] on p "Upload" at bounding box center [1536, 319] width 29 height 12
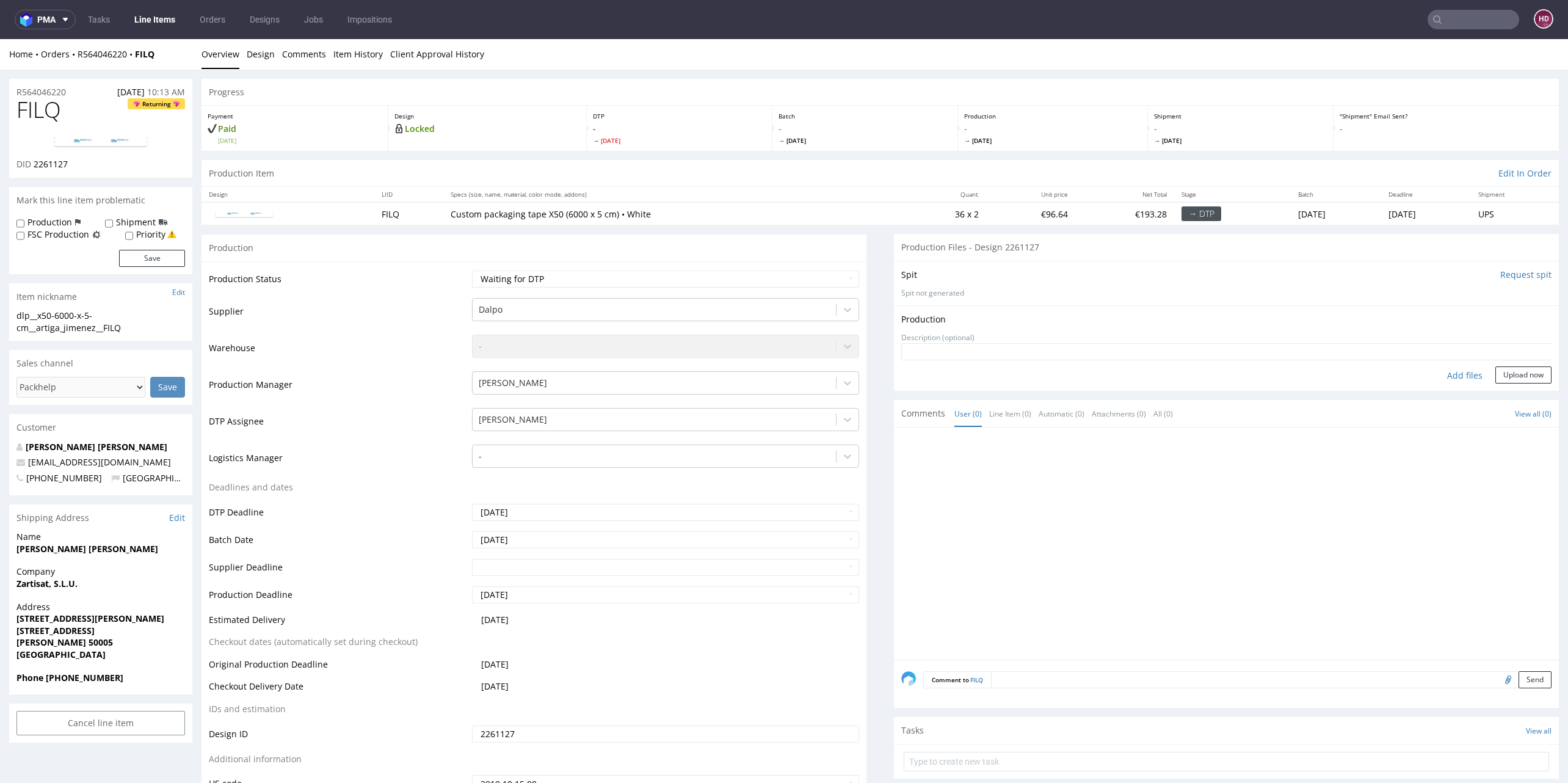
click at [1402, 383] on div "Production Upload No production files uploaded yet Description (optional) Add f…" at bounding box center [1226, 348] width 665 height 85
click at [1434, 374] on div "Add files" at bounding box center [1464, 375] width 61 height 18
type input "C:\fakepath\dlp__x50-6000-x-5-cm__artiga_jimenez__FILQ__d2261127__oR564046220.p…"
click at [1495, 394] on button "Upload now" at bounding box center [1523, 394] width 56 height 17
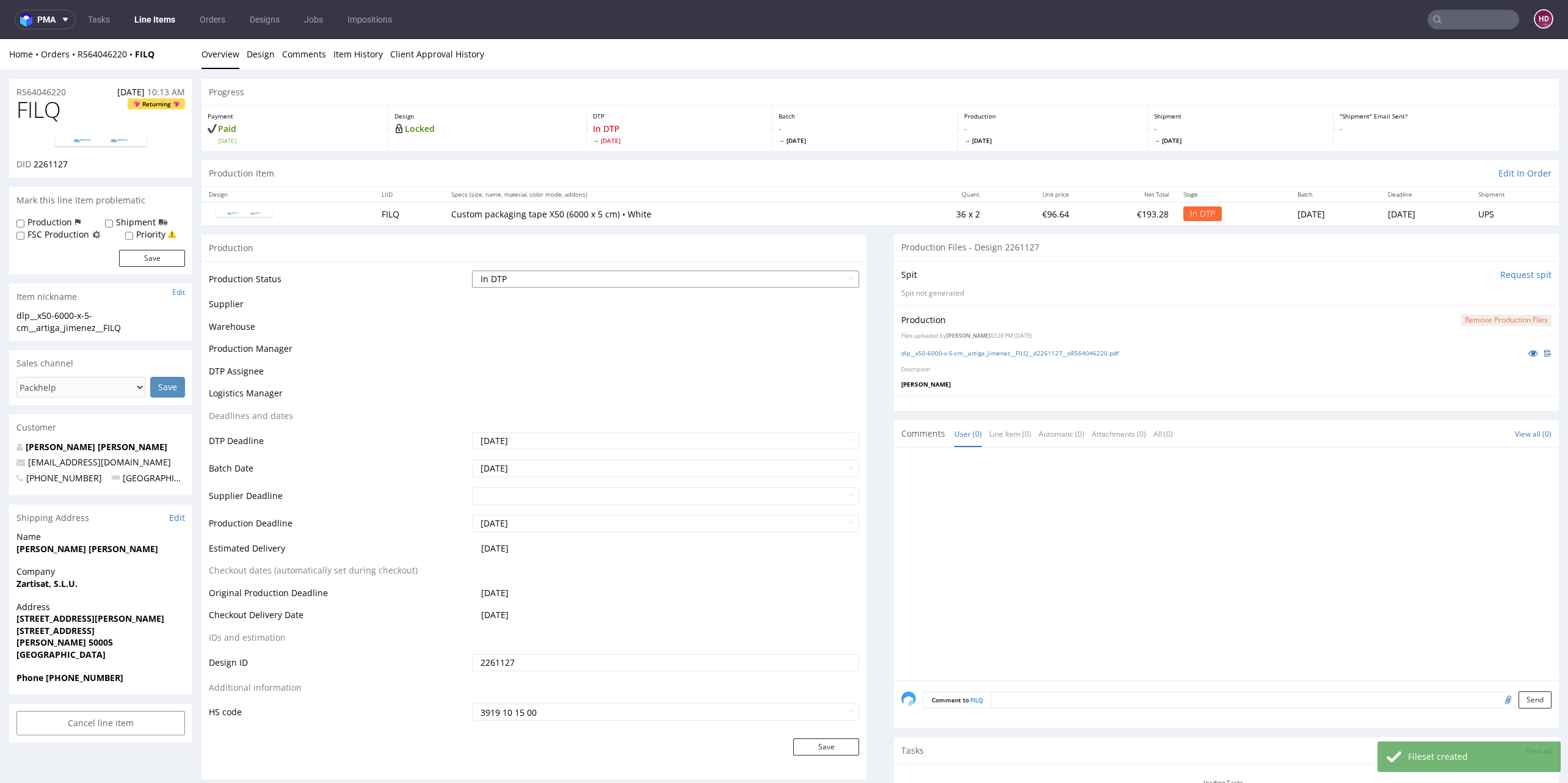
scroll to position [0, 0]
click at [569, 281] on select "Waiting for Artwork Waiting for Diecut Waiting for Mockup Waiting for DTP Waiti…" at bounding box center [665, 279] width 387 height 17
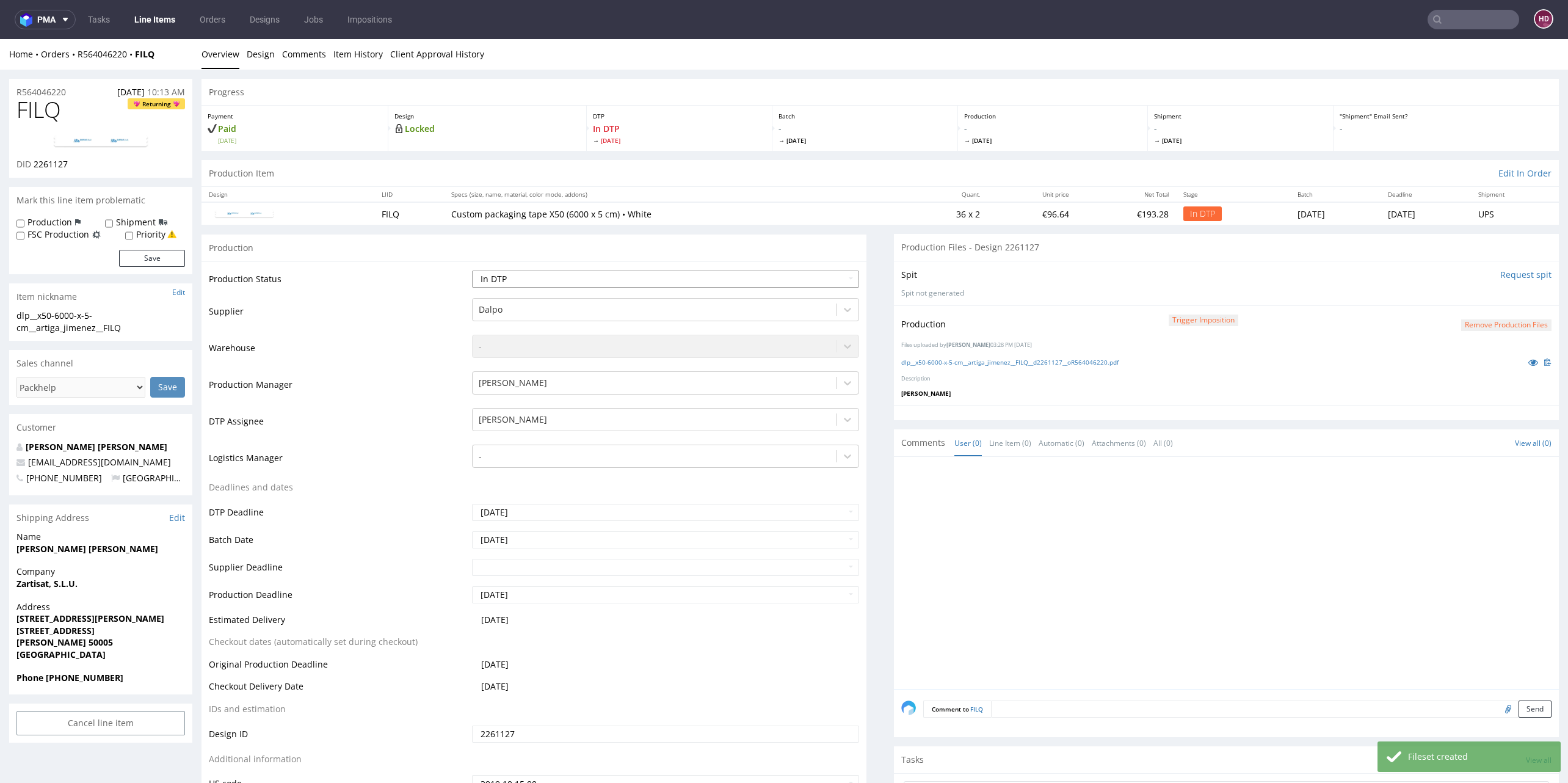
select select "dtp_production_ready"
click at [472, 271] on select "Waiting for Artwork Waiting for Diecut Waiting for Mockup Waiting for DTP Waiti…" at bounding box center [665, 279] width 387 height 17
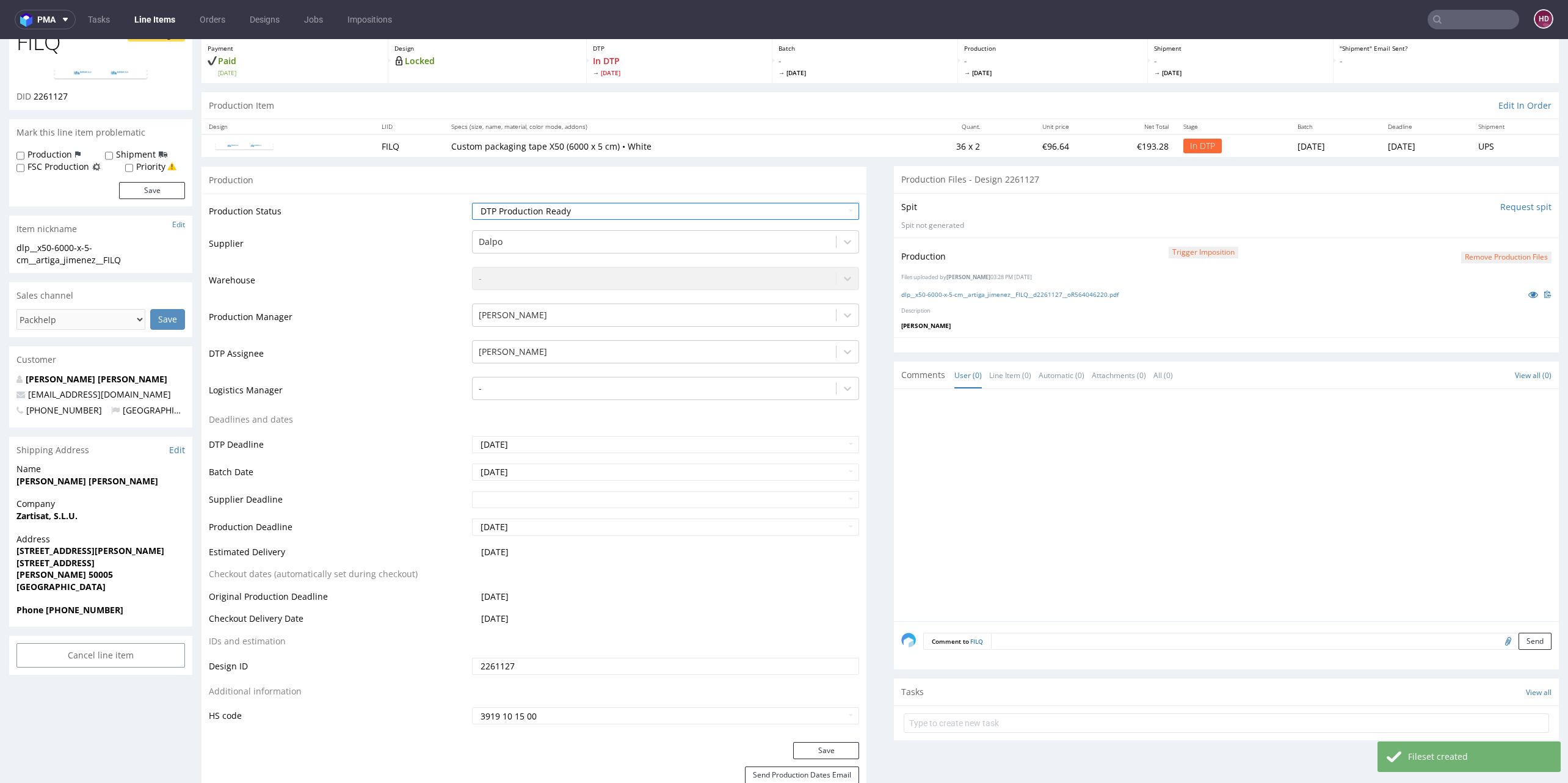
scroll to position [98, 0]
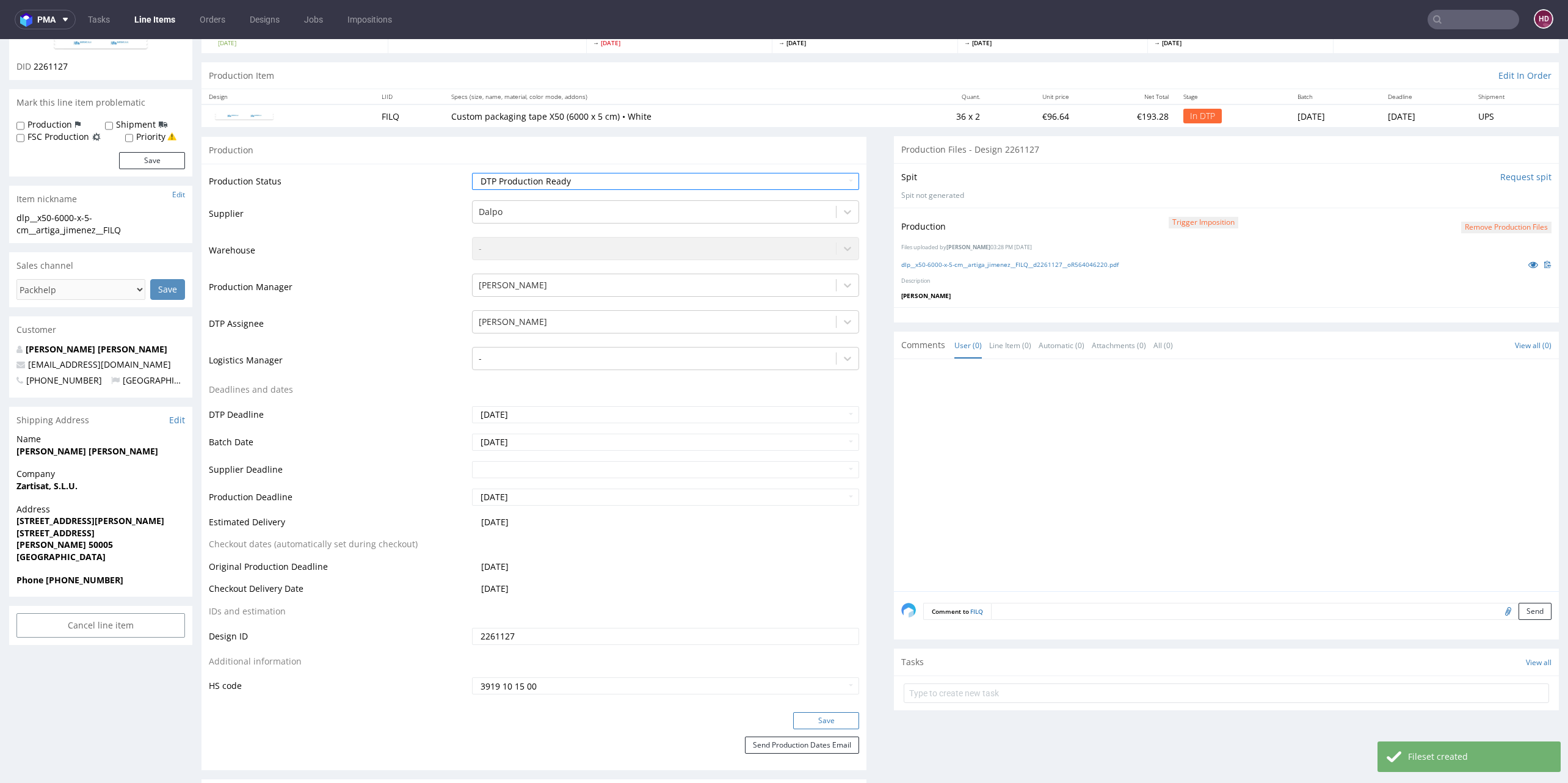
click at [794, 716] on button "Save" at bounding box center [826, 721] width 66 height 17
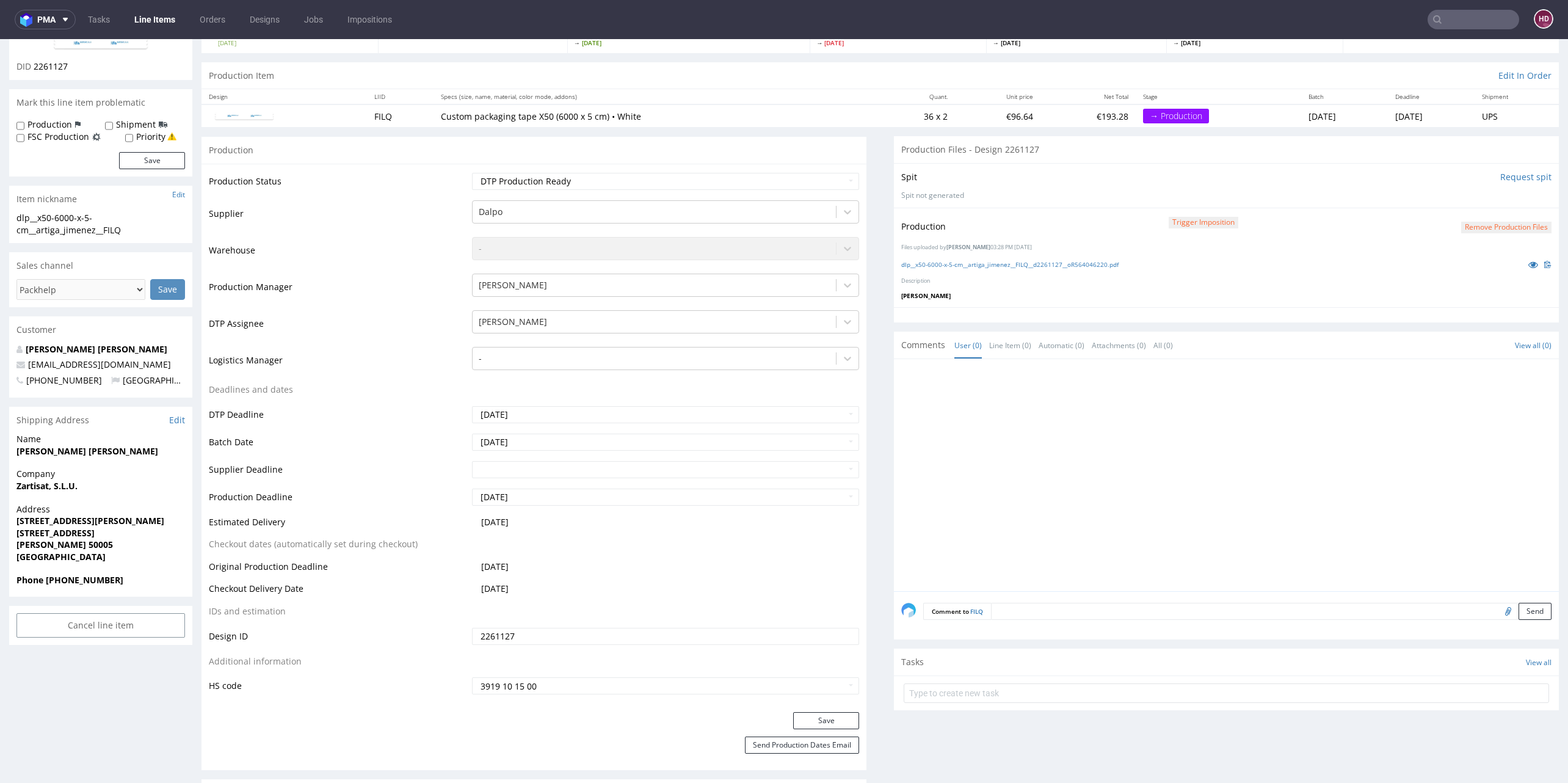
click at [1506, 231] on button "Remove production files" at bounding box center [1506, 227] width 90 height 12
click at [1506, 227] on button "Remove production files" at bounding box center [1506, 227] width 90 height 12
click at [1474, 277] on p "Description" at bounding box center [1226, 281] width 650 height 8
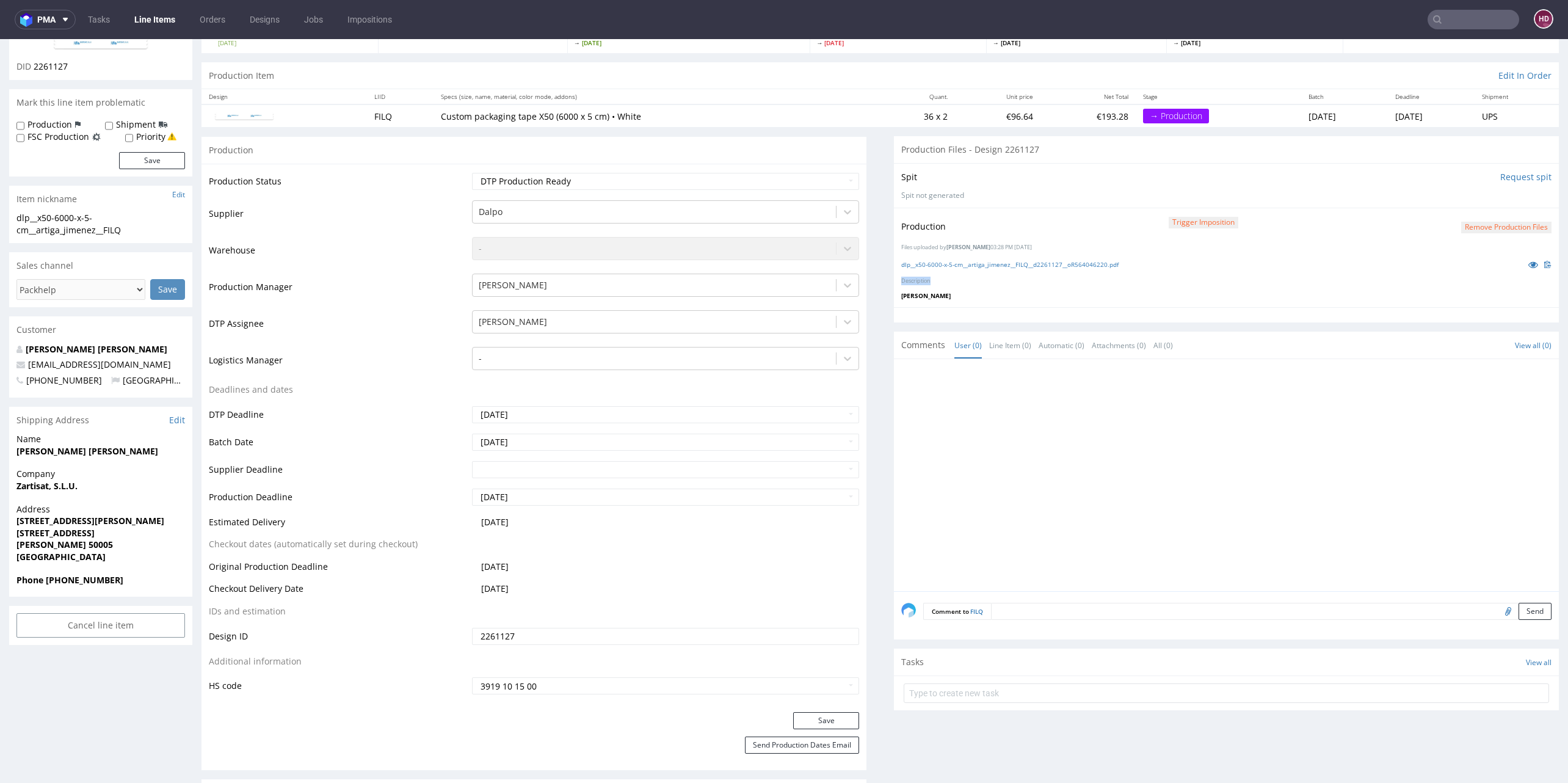
click at [1474, 277] on p "Description" at bounding box center [1226, 281] width 650 height 8
click at [853, 289] on div "Production Status Waiting for Artwork Waiting for Diecut Waiting for Mockup Wai…" at bounding box center [533, 438] width 665 height 548
click at [793, 724] on button "Save" at bounding box center [826, 721] width 66 height 17
click at [1012, 260] on link "dlp__x50-6000-x-5-cm__artiga_jimenez__FILQ__d2261127__oR564046220.pdf" at bounding box center [1010, 265] width 218 height 9
click at [137, 30] on nav "pma Tasks Line Items Orders Designs Jobs Impositions HD" at bounding box center [784, 19] width 1568 height 39
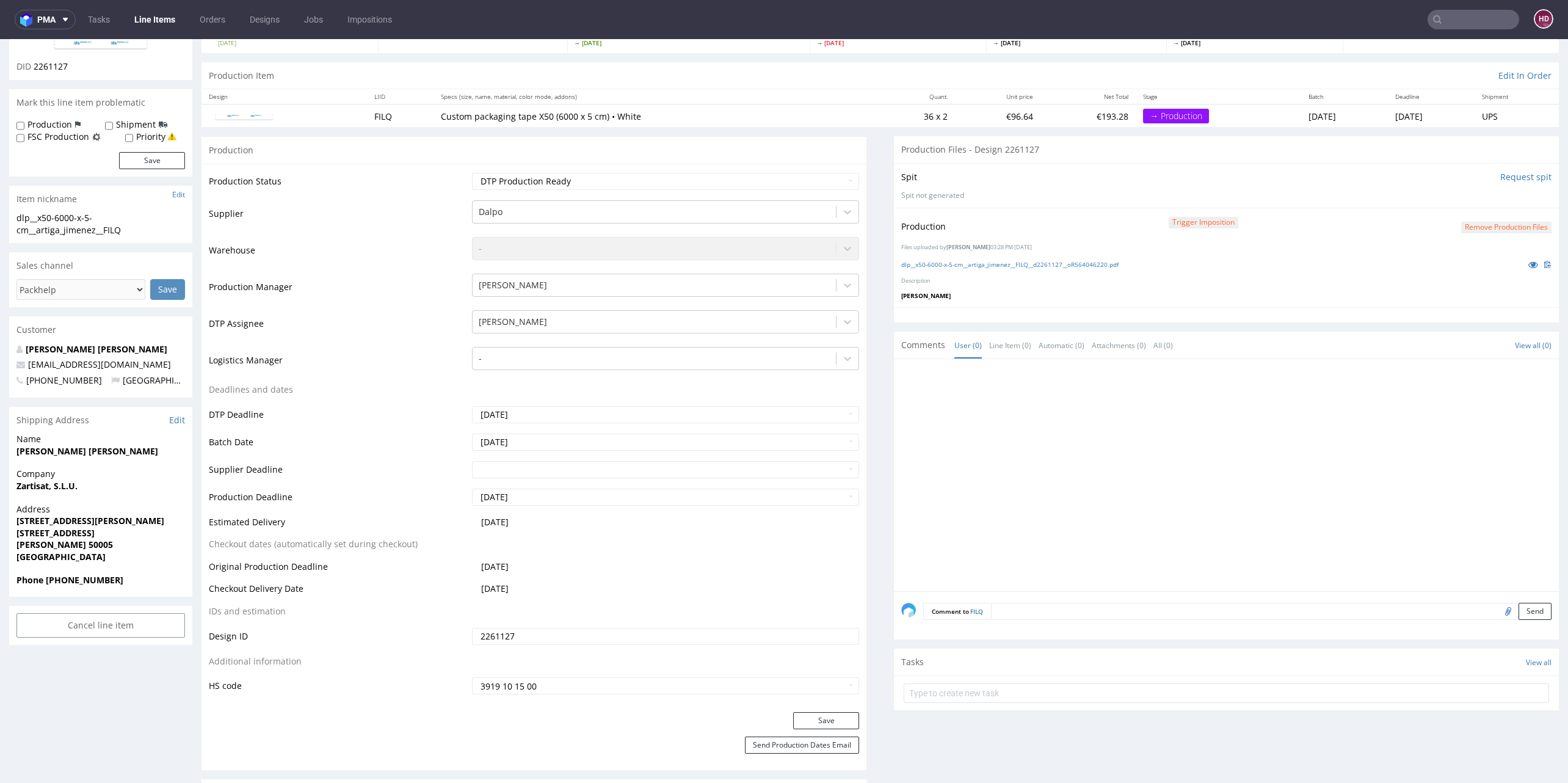
click at [139, 26] on link "Line Items" at bounding box center [155, 19] width 56 height 20
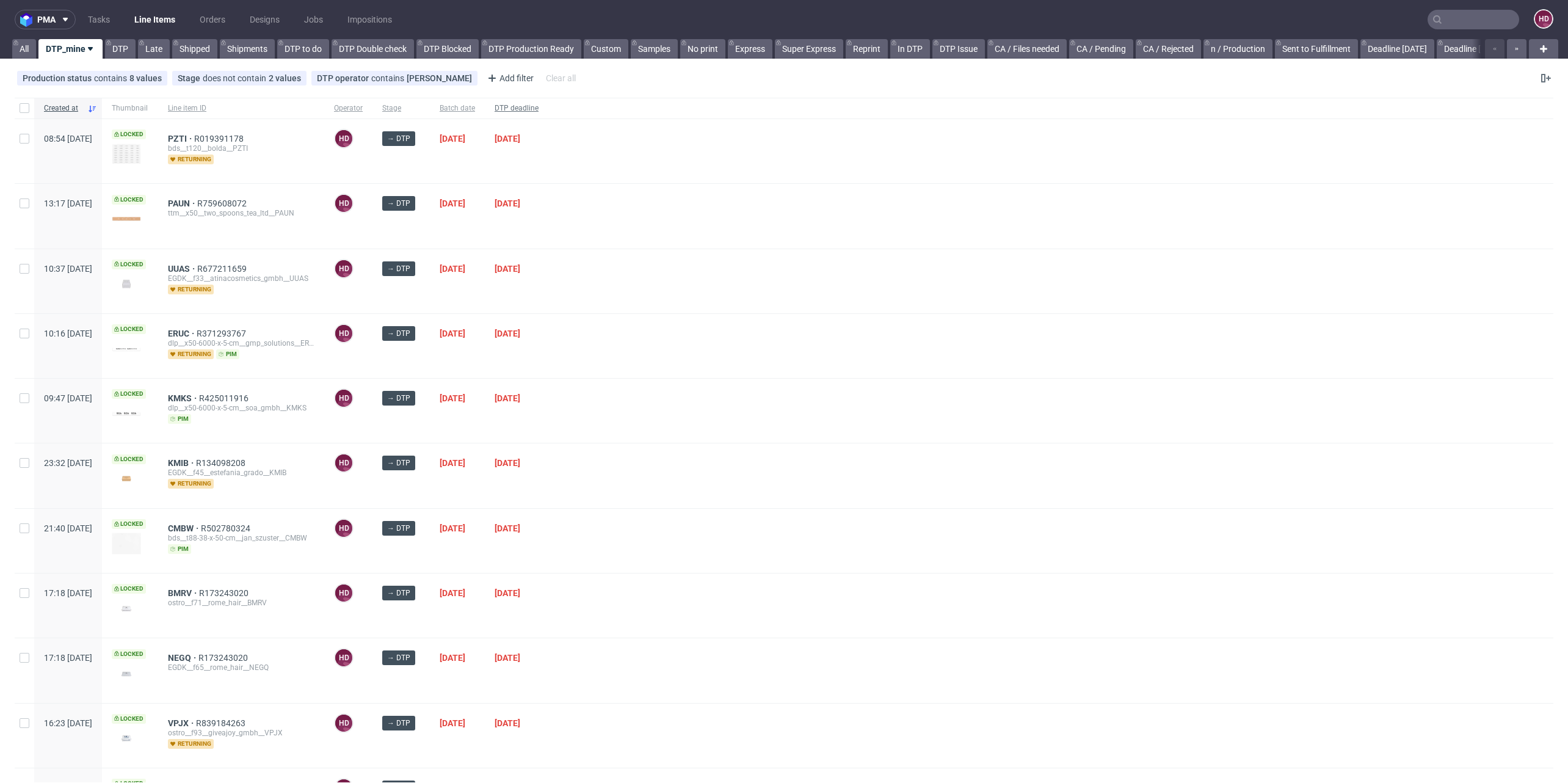
click at [539, 105] on span "DTP deadline" at bounding box center [517, 109] width 44 height 10
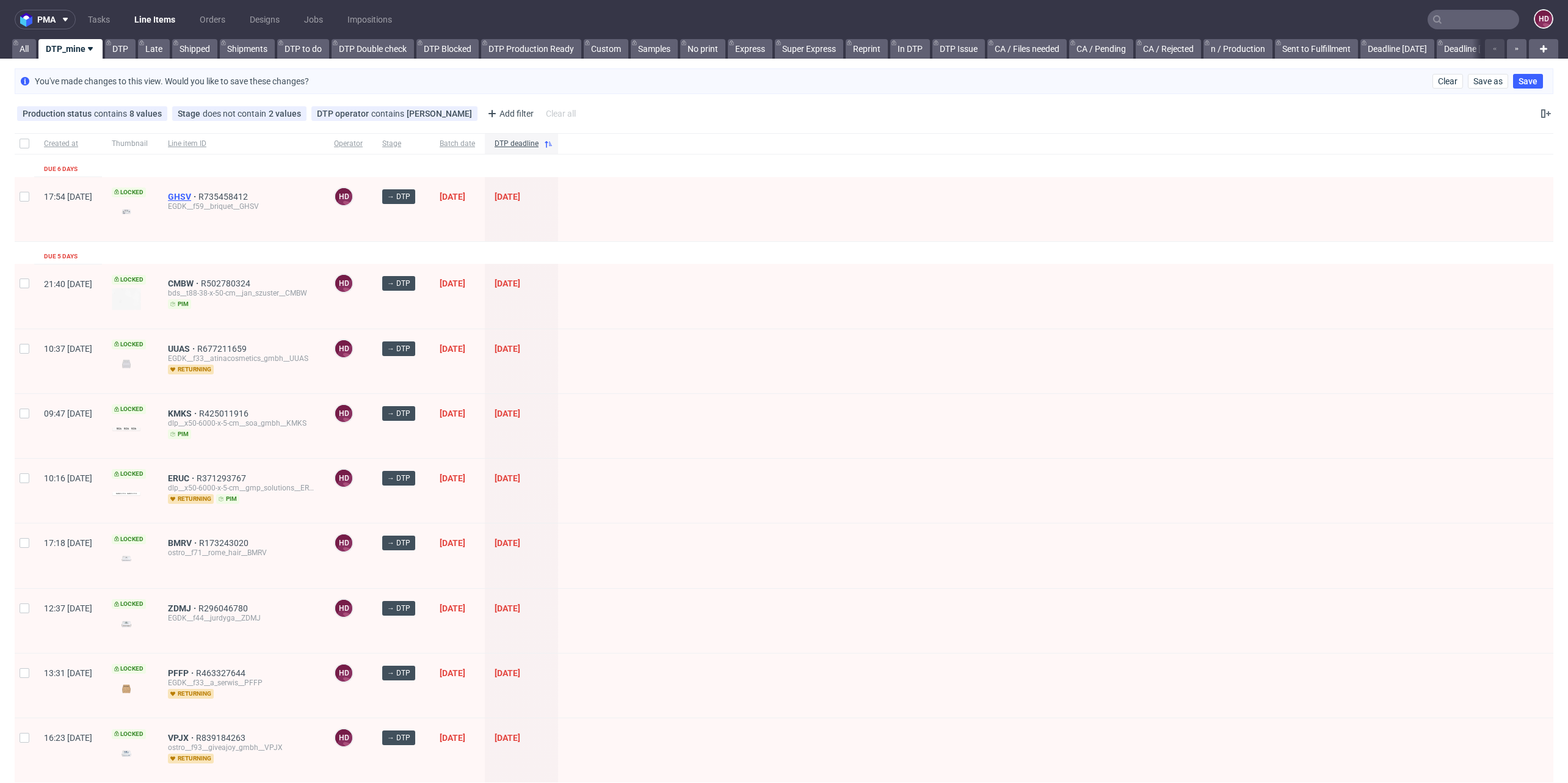
click at [199, 196] on span "GHSV" at bounding box center [183, 196] width 31 height 10
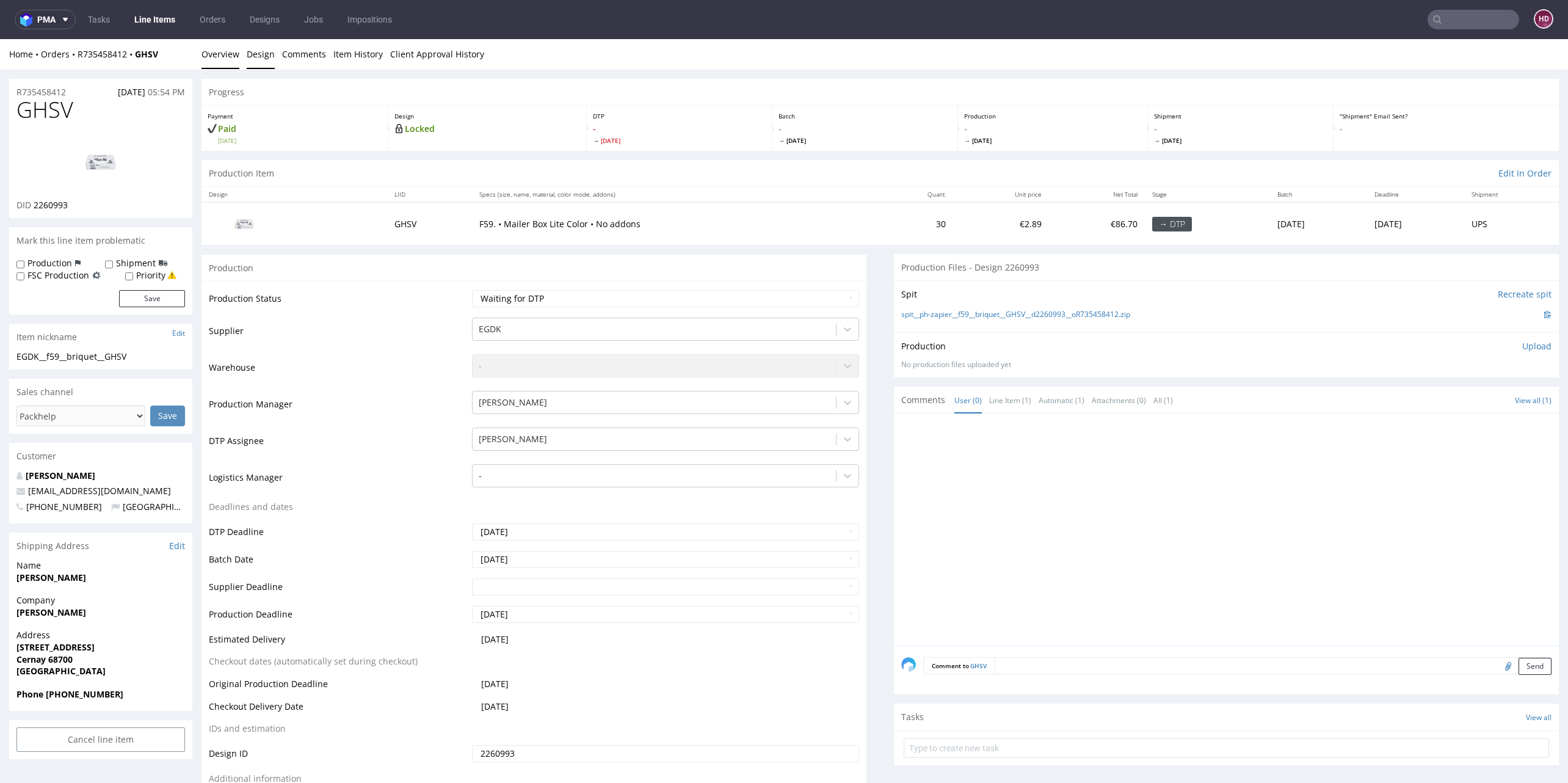
click at [265, 56] on link "Design" at bounding box center [261, 54] width 28 height 30
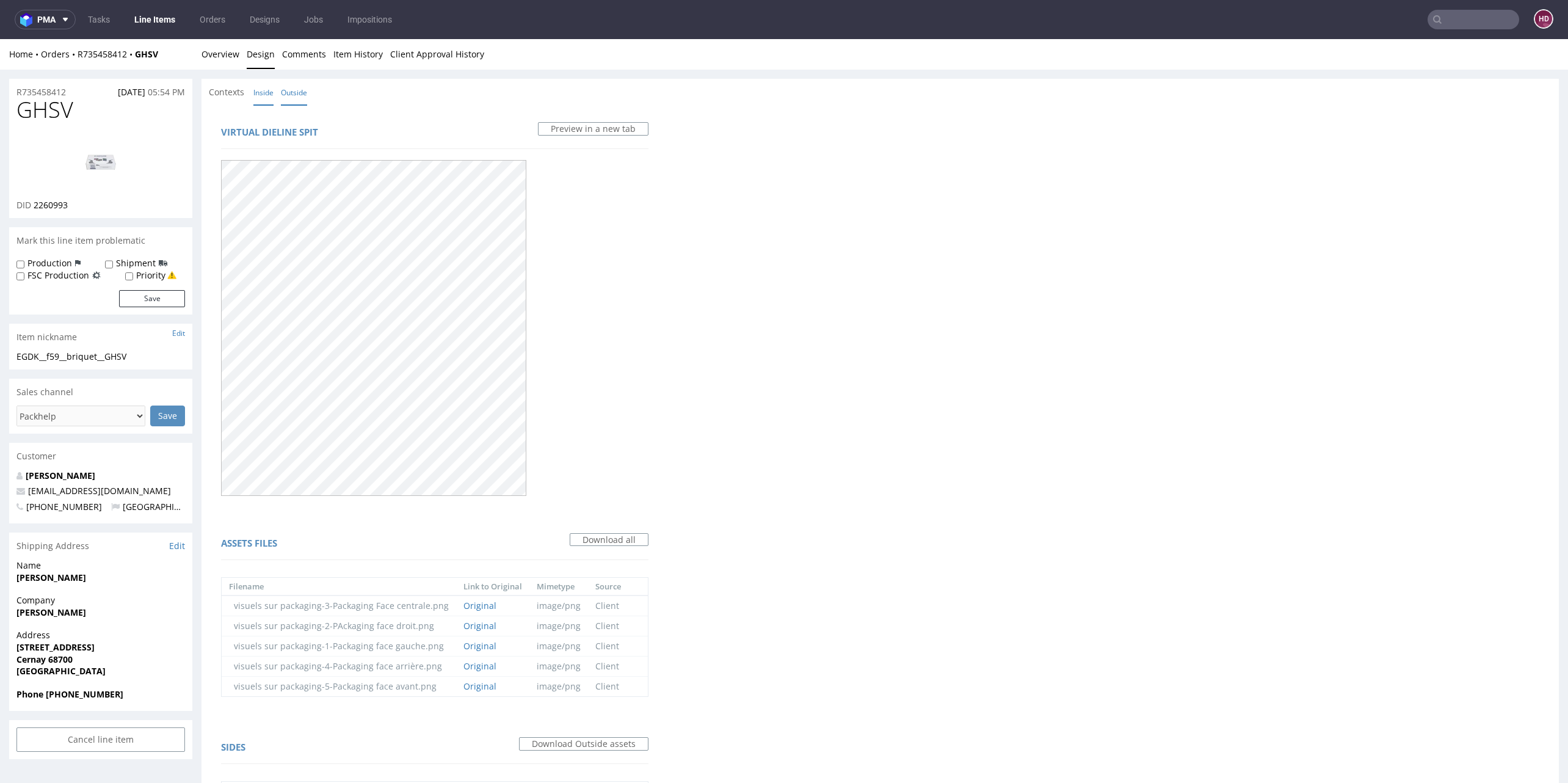
click at [262, 92] on link "Inside" at bounding box center [263, 92] width 20 height 26
click at [262, 95] on link "Inside" at bounding box center [263, 92] width 20 height 26
click at [292, 92] on link "Outside" at bounding box center [294, 92] width 26 height 26
click at [227, 94] on span "Contexts" at bounding box center [226, 92] width 35 height 12
click at [218, 63] on link "Overview" at bounding box center [221, 54] width 38 height 30
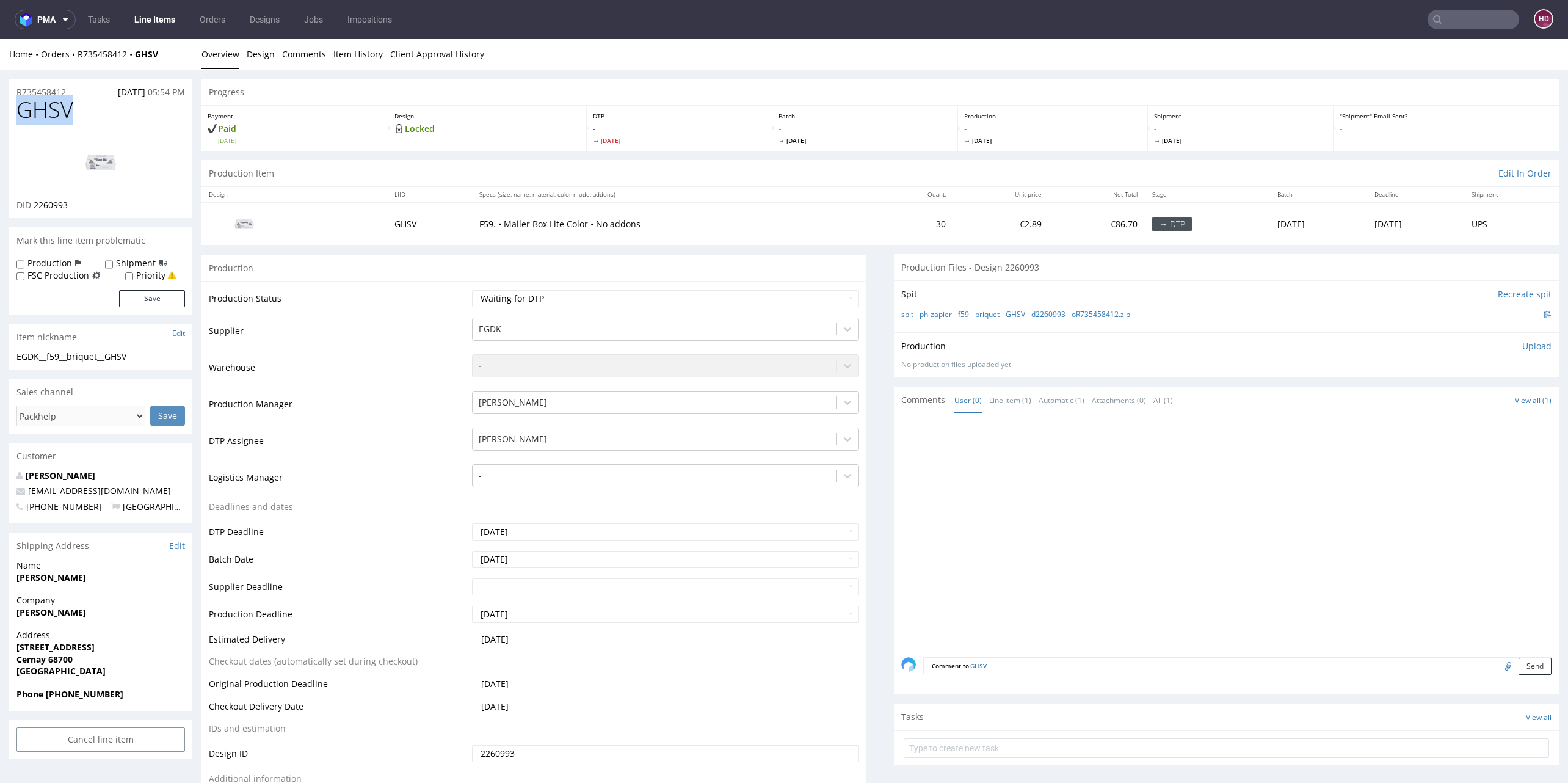
drag, startPoint x: 69, startPoint y: 114, endPoint x: -51, endPoint y: 108, distance: 120.1
copy span "GHSV"
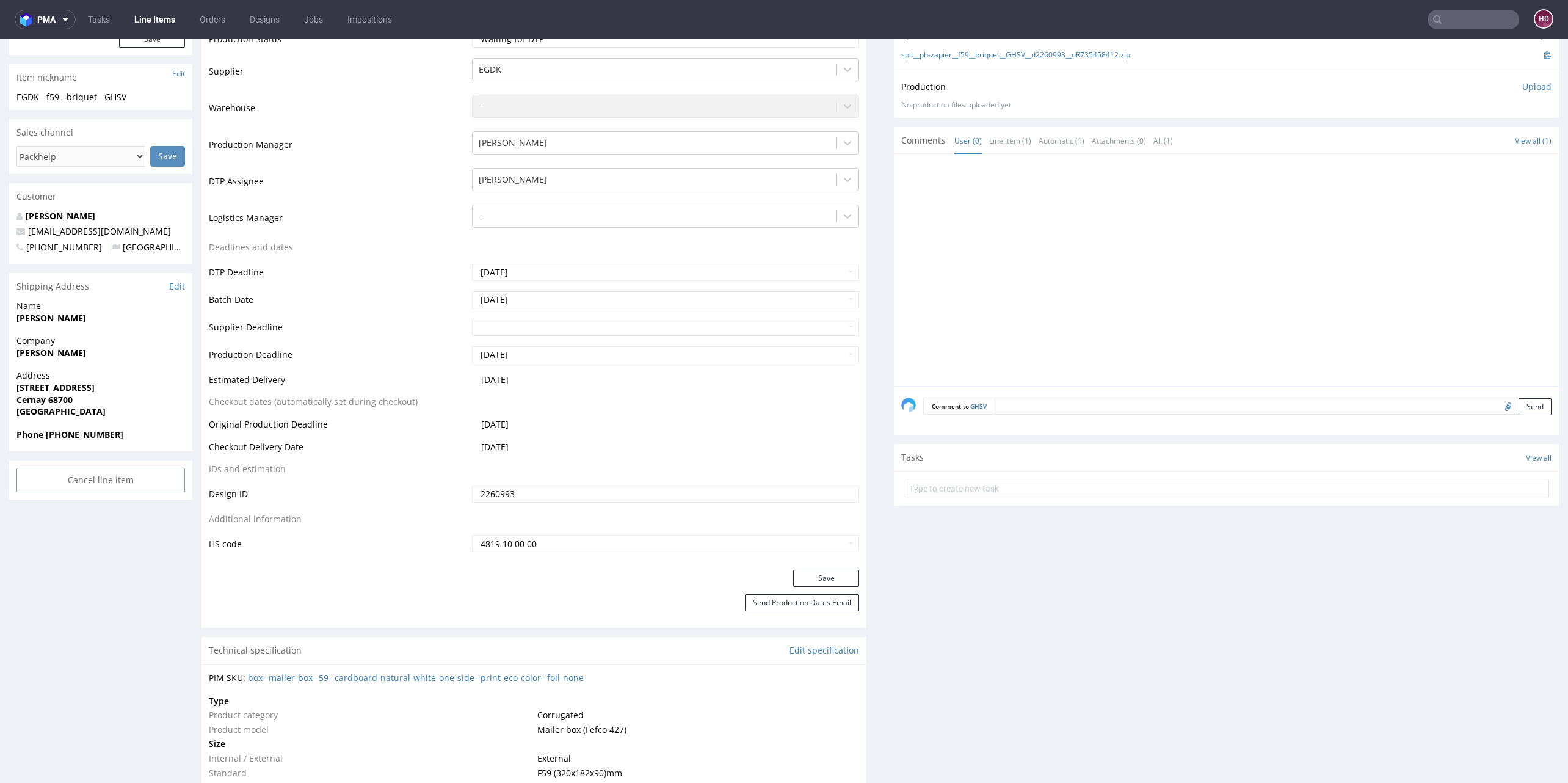
scroll to position [368, 0]
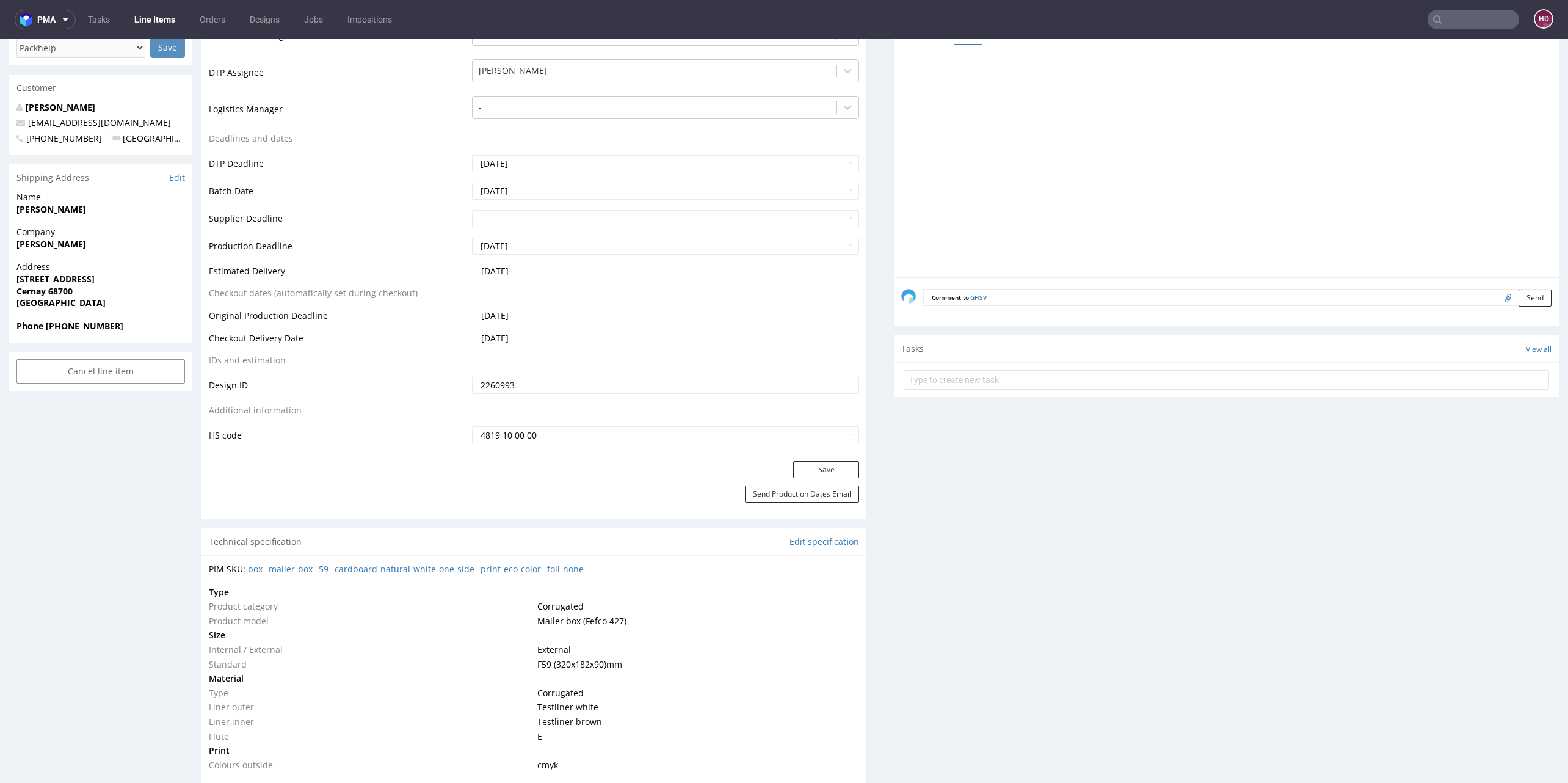
click at [627, 658] on td "F59 (320x182x90) mm" at bounding box center [697, 665] width 325 height 15
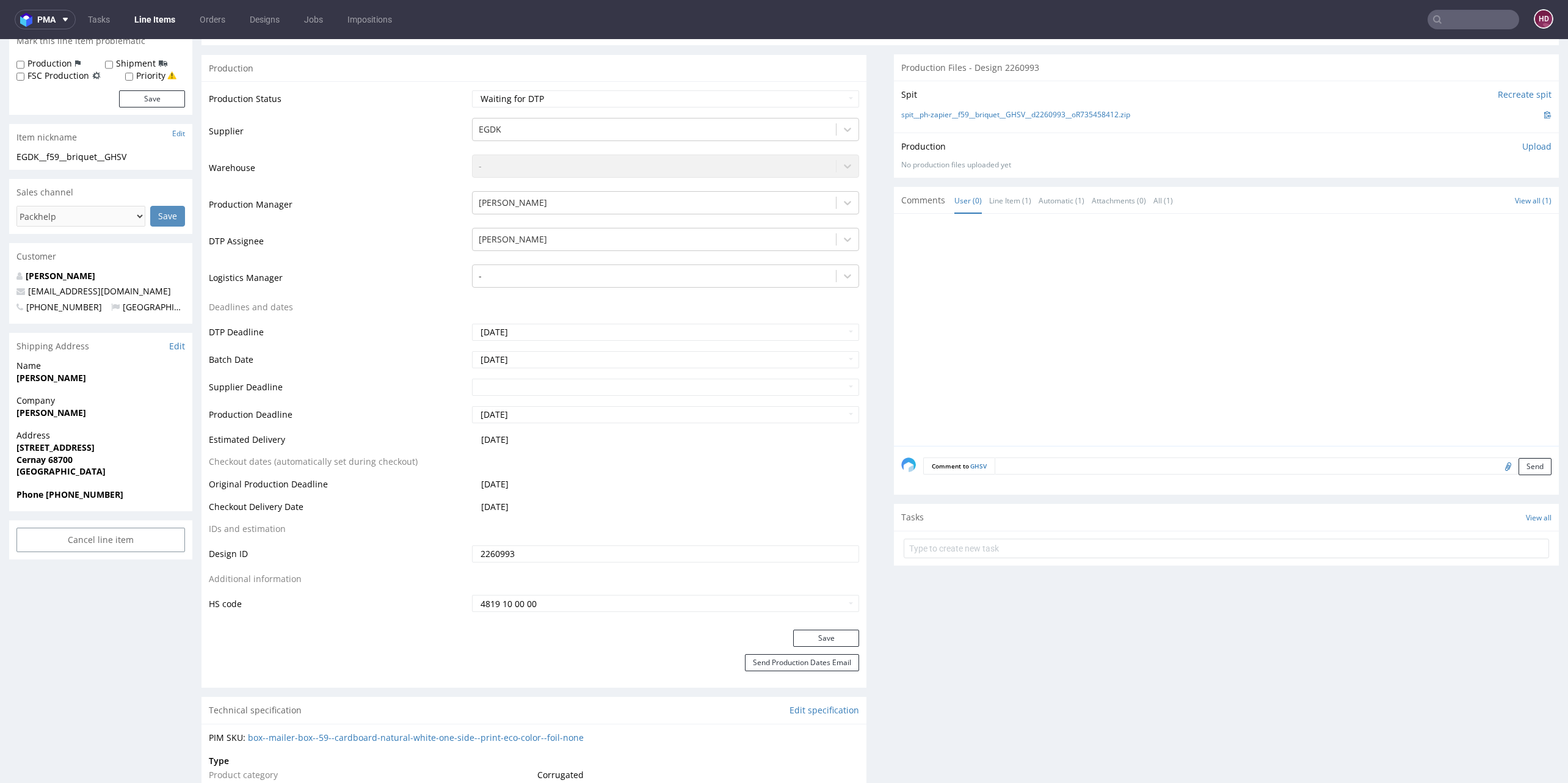
scroll to position [0, 0]
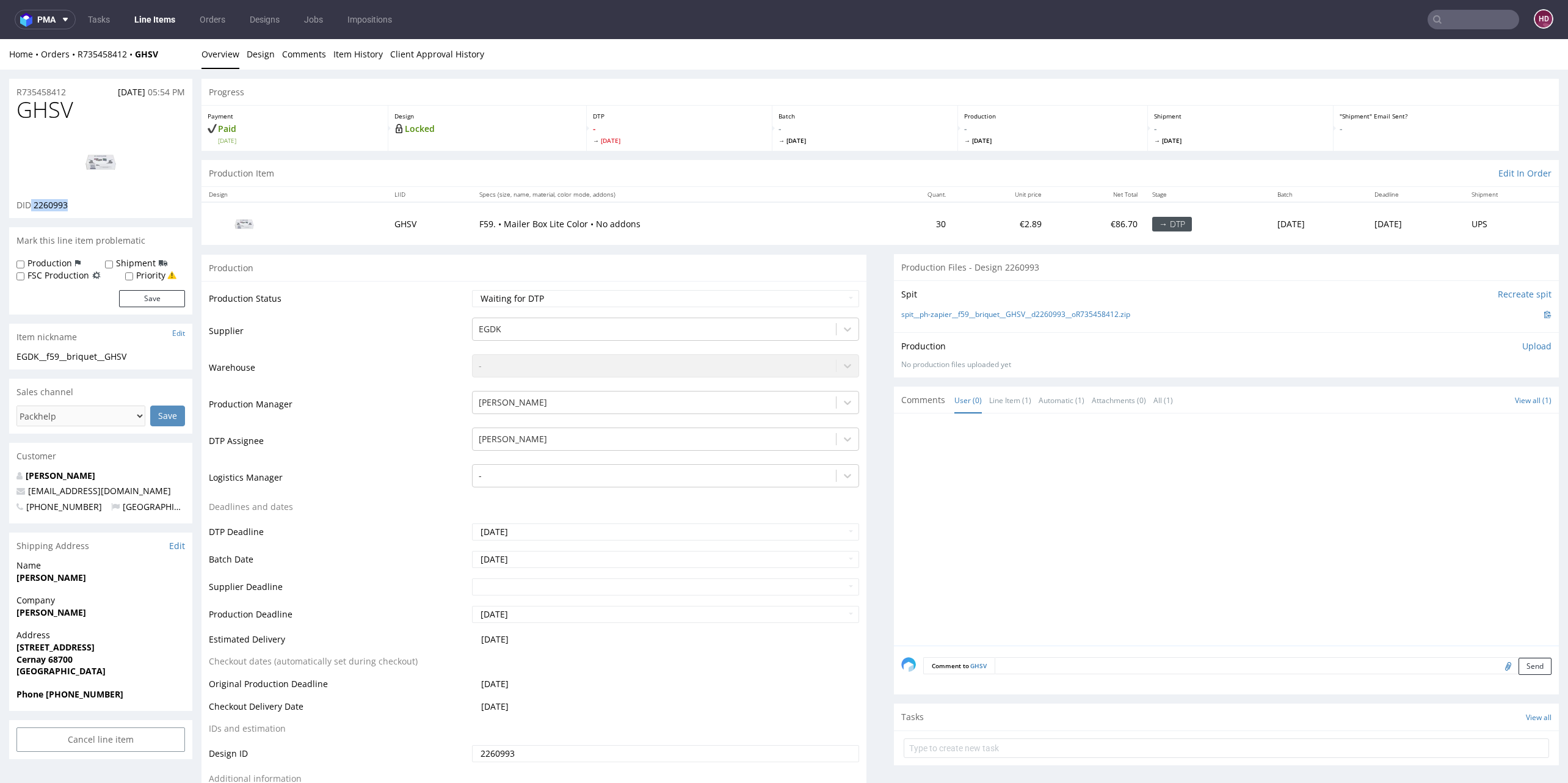
drag, startPoint x: 84, startPoint y: 206, endPoint x: 31, endPoint y: 204, distance: 53.0
click at [31, 204] on div "DID 2260993" at bounding box center [100, 205] width 169 height 12
copy p "2260993"
click at [104, 155] on img at bounding box center [100, 161] width 97 height 55
click at [142, 360] on div "EGDK__f59__briquet__GHSV" at bounding box center [100, 356] width 169 height 12
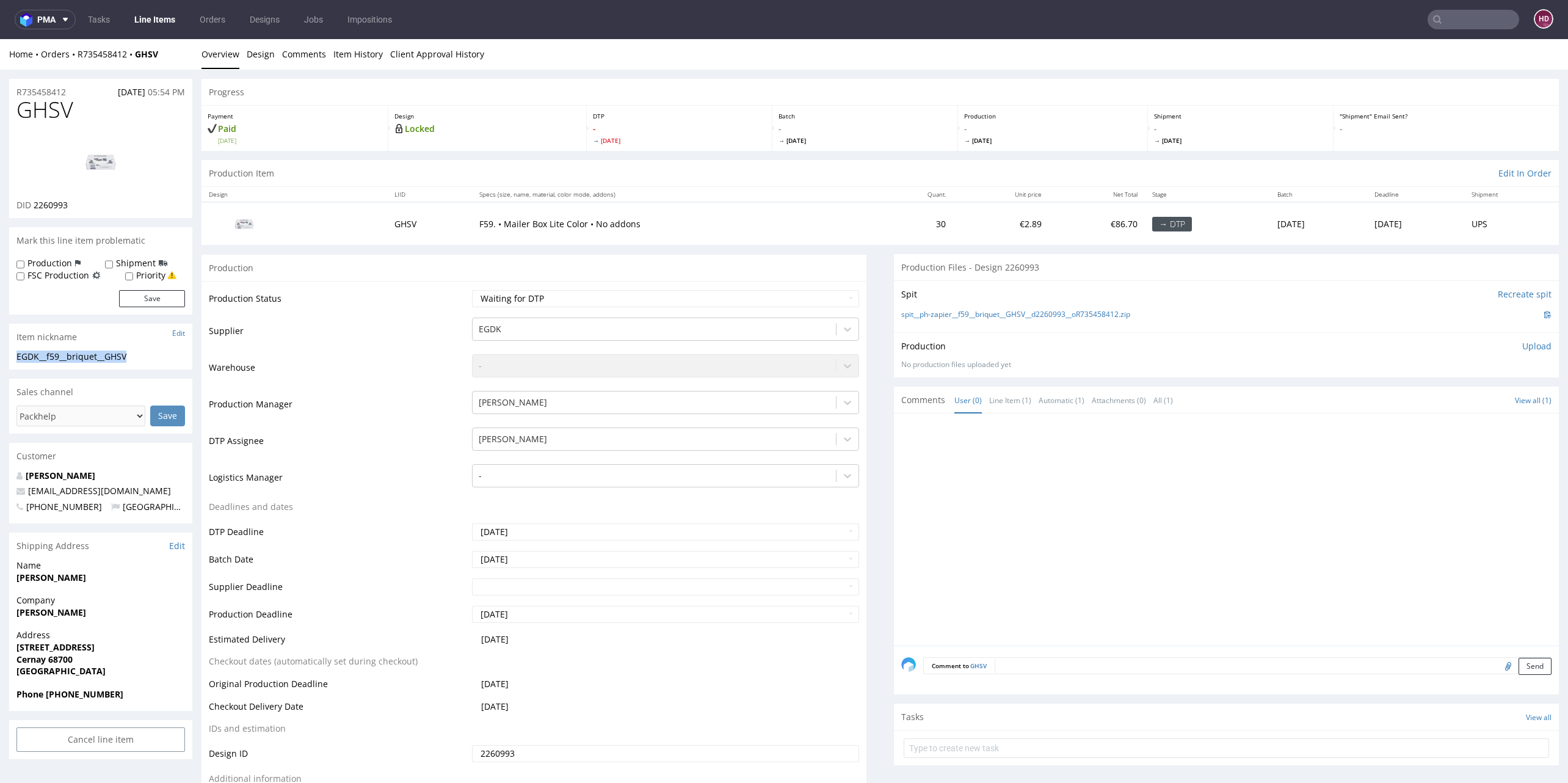
drag, startPoint x: 142, startPoint y: 357, endPoint x: -16, endPoint y: 350, distance: 158.2
copy section "EGDK__f59__briquet__GHSV"
click at [73, 89] on div "R735458412 14.09.2025 05:54 PM" at bounding box center [100, 88] width 183 height 20
drag, startPoint x: 73, startPoint y: 89, endPoint x: -15, endPoint y: 88, distance: 88.0
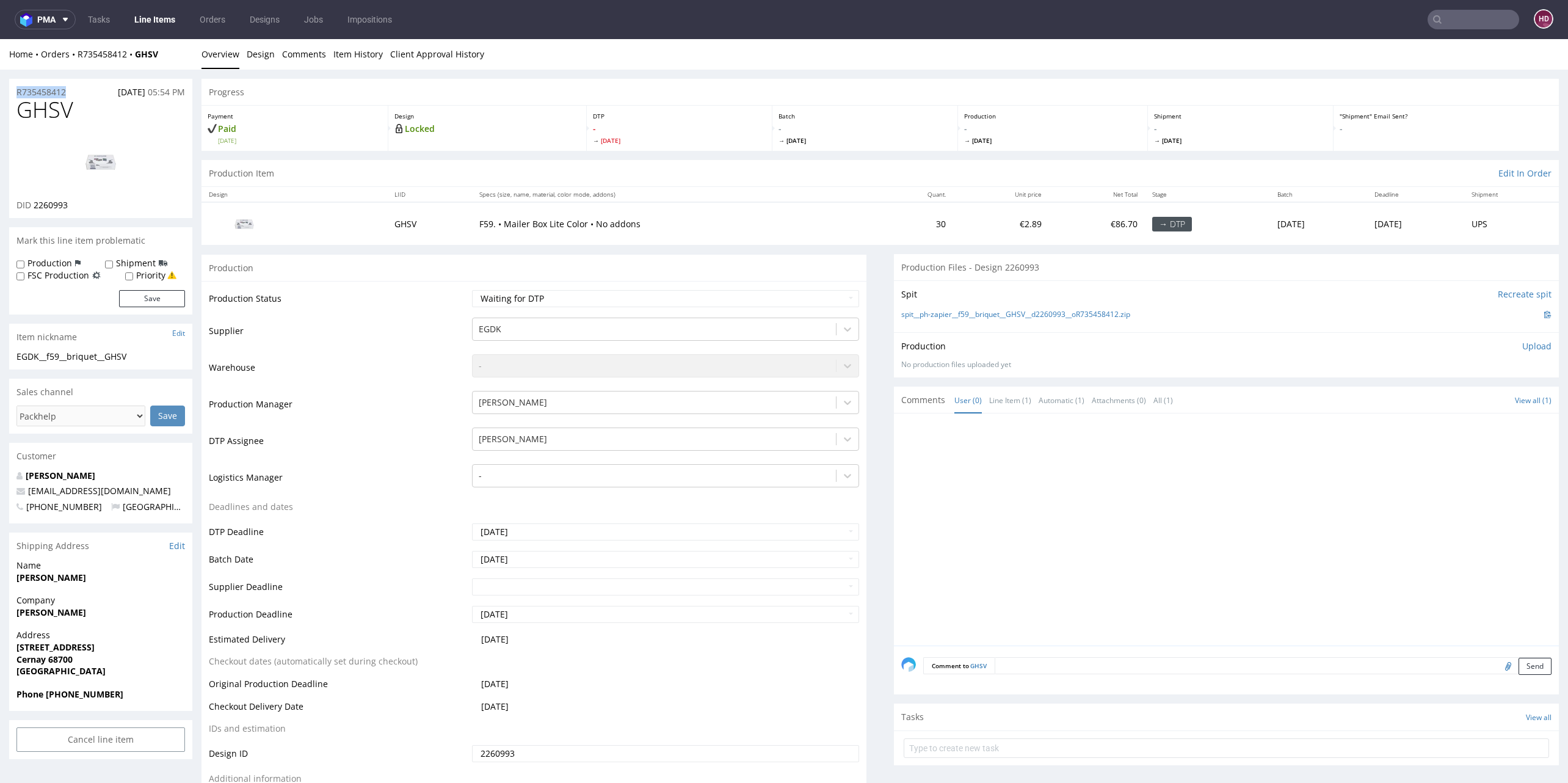
copy p "R735458412"
click at [76, 202] on div "DID 2260993" at bounding box center [100, 205] width 169 height 12
drag, startPoint x: 76, startPoint y: 202, endPoint x: 34, endPoint y: 207, distance: 42.3
click at [34, 207] on div "DID 2260993" at bounding box center [100, 205] width 169 height 12
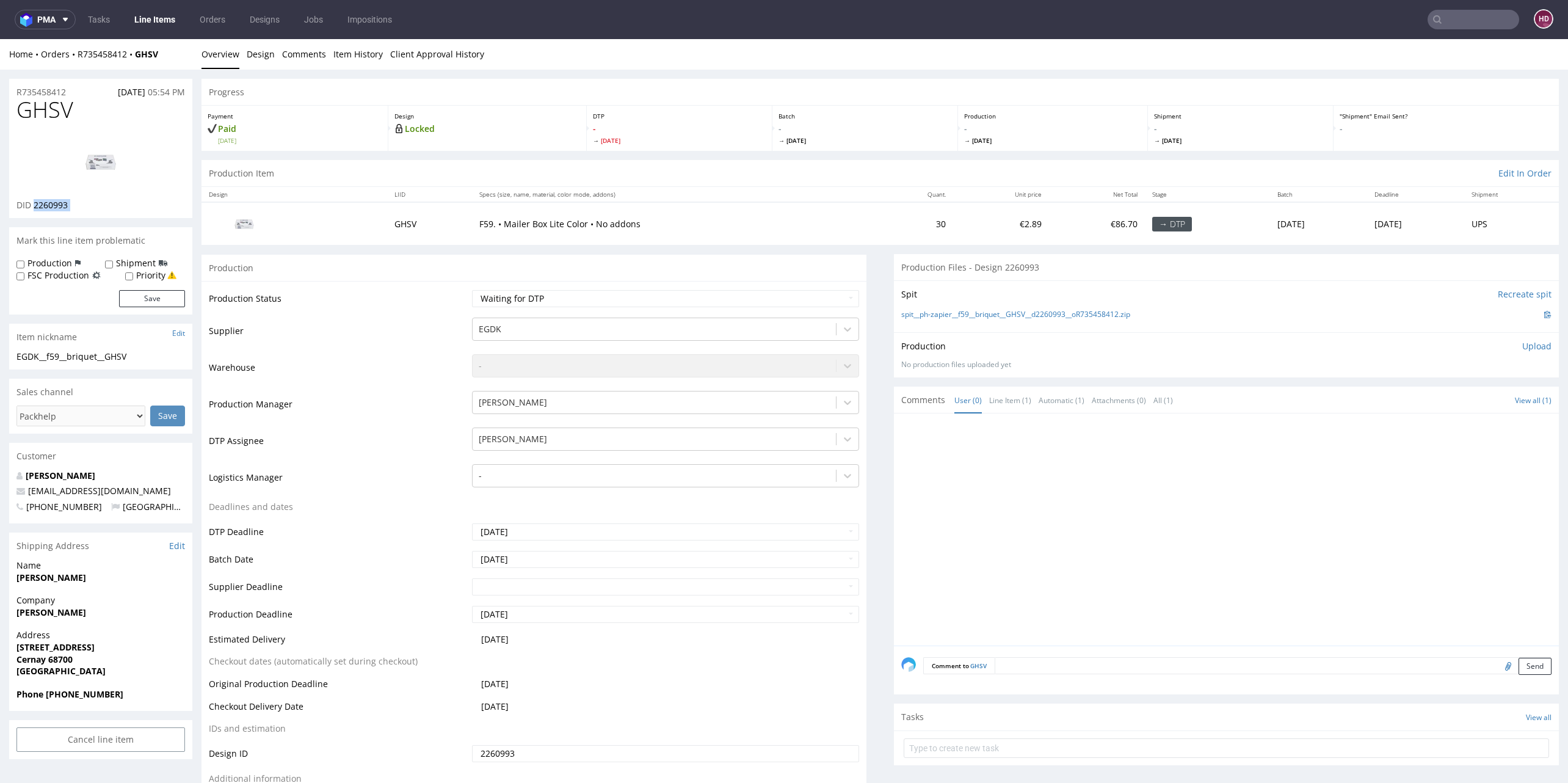
copy div "2260993"
drag, startPoint x: 78, startPoint y: 116, endPoint x: -5, endPoint y: 112, distance: 83.1
copy span "GHSV"
click at [1522, 342] on p "Upload" at bounding box center [1536, 346] width 29 height 12
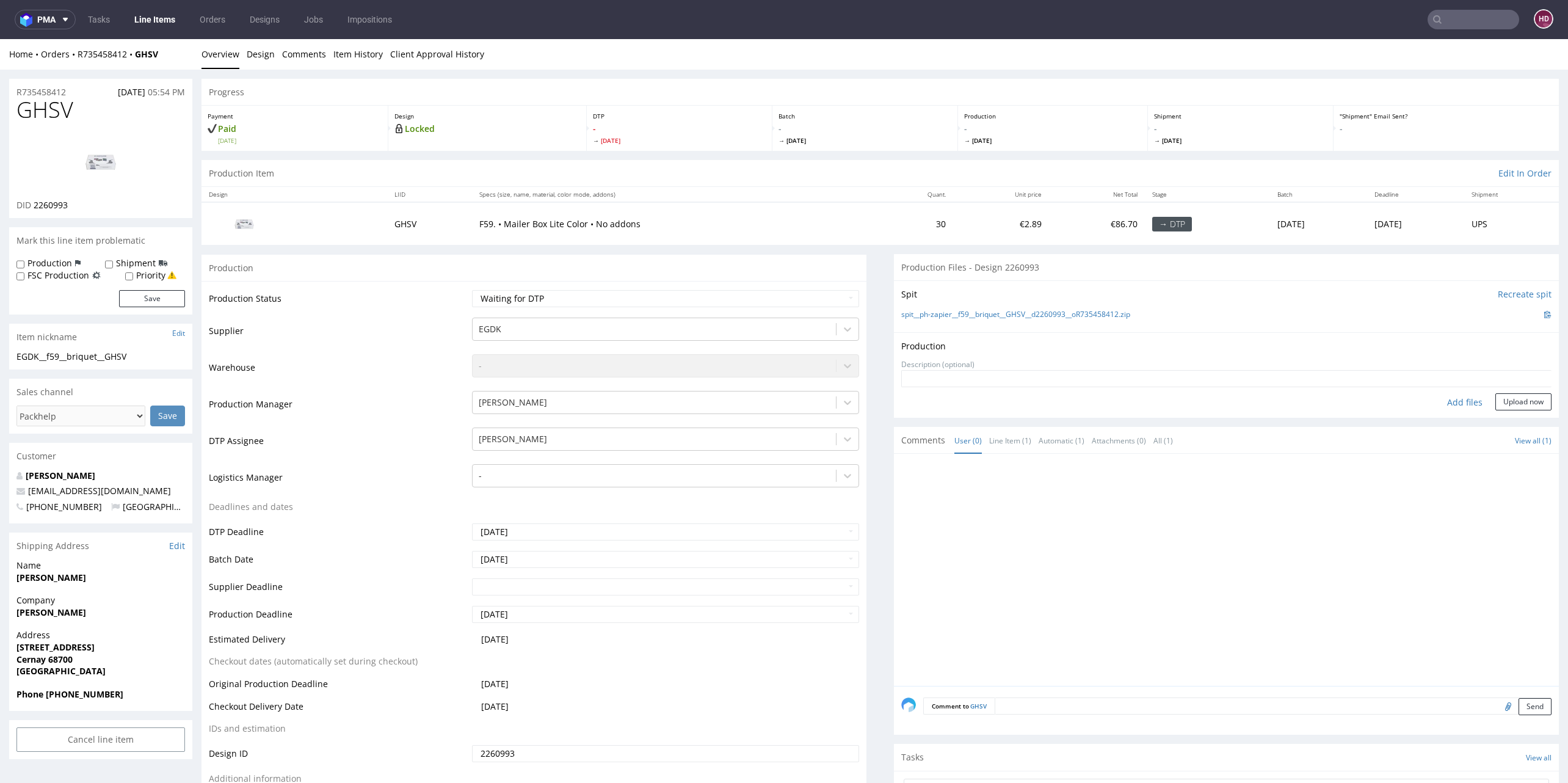
click at [1434, 397] on div "Add files" at bounding box center [1464, 402] width 61 height 18
type input "C:\fakepath\ EGDK__f59__briquet__GHSV__d2260993 __oR735458412 .pdf"
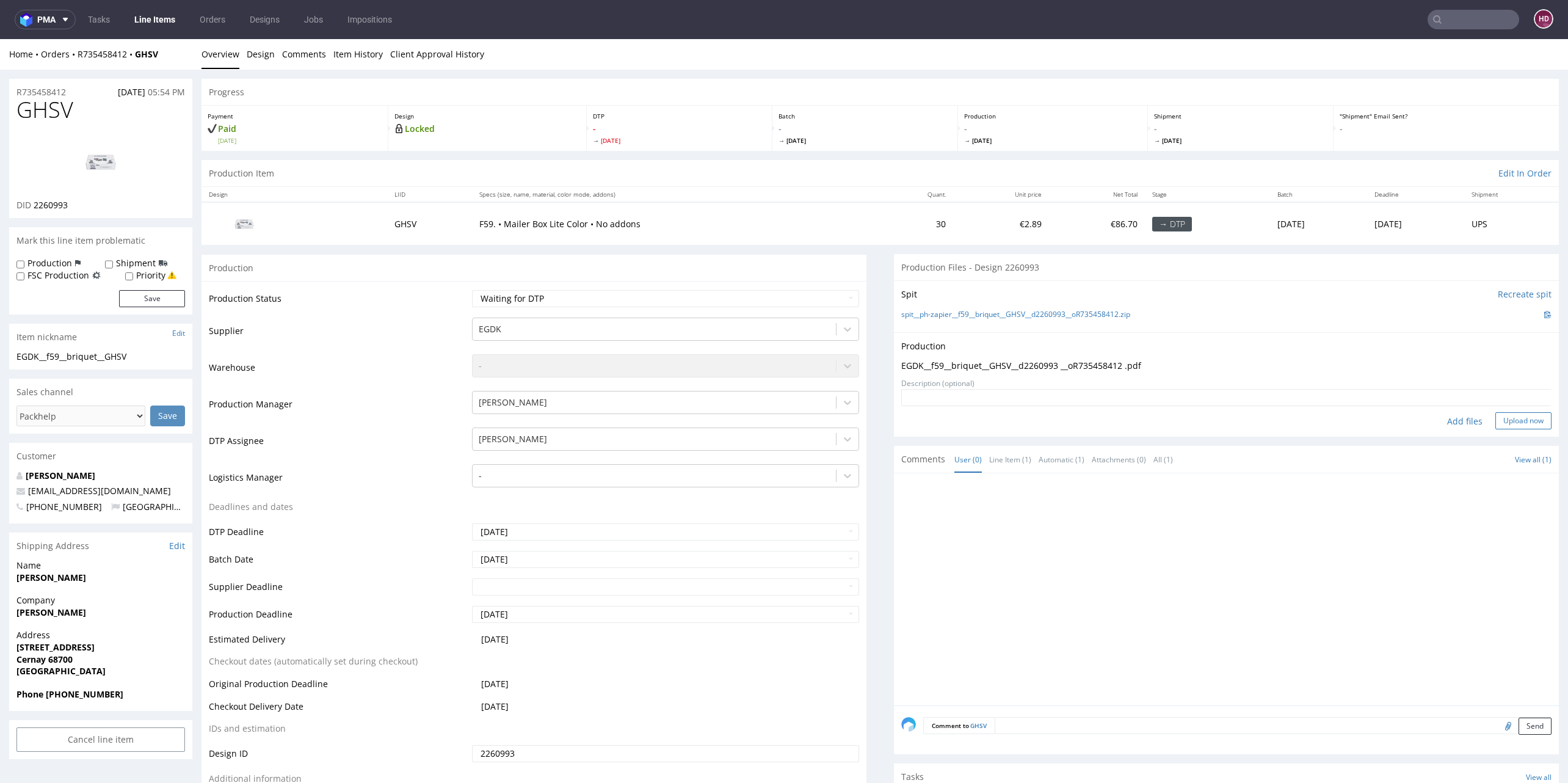
click at [1508, 416] on button "Upload now" at bounding box center [1523, 420] width 56 height 17
click at [620, 301] on select "Waiting for Artwork Waiting for Diecut Waiting for Mockup Waiting for DTP Waiti…" at bounding box center [665, 298] width 387 height 17
select select "dtp_production_ready"
click at [472, 290] on select "Waiting for Artwork Waiting for Diecut Waiting for Mockup Waiting for DTP Waiti…" at bounding box center [665, 298] width 387 height 17
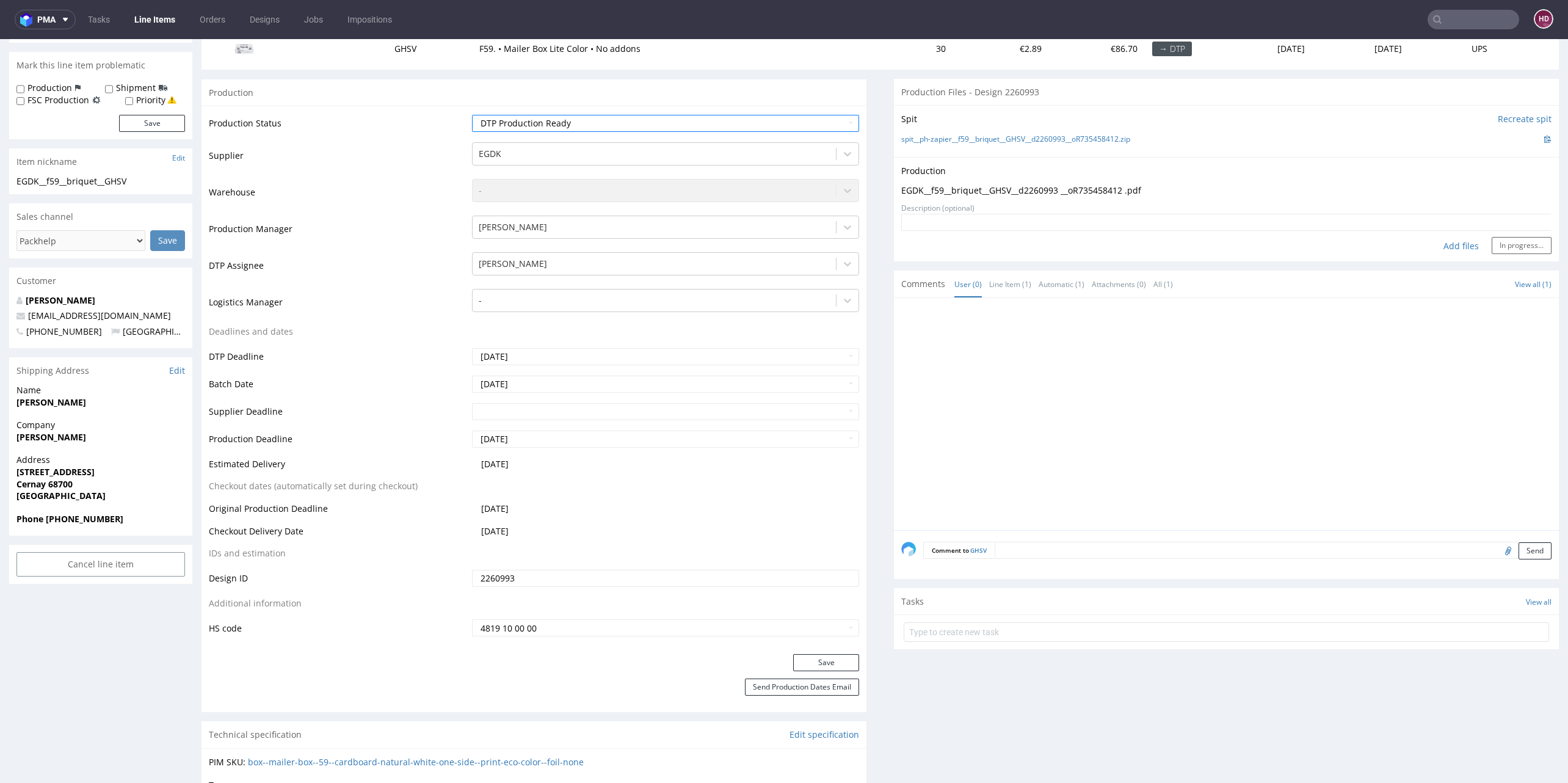
scroll to position [172, 0]
click at [837, 669] on button "Save" at bounding box center [826, 666] width 66 height 17
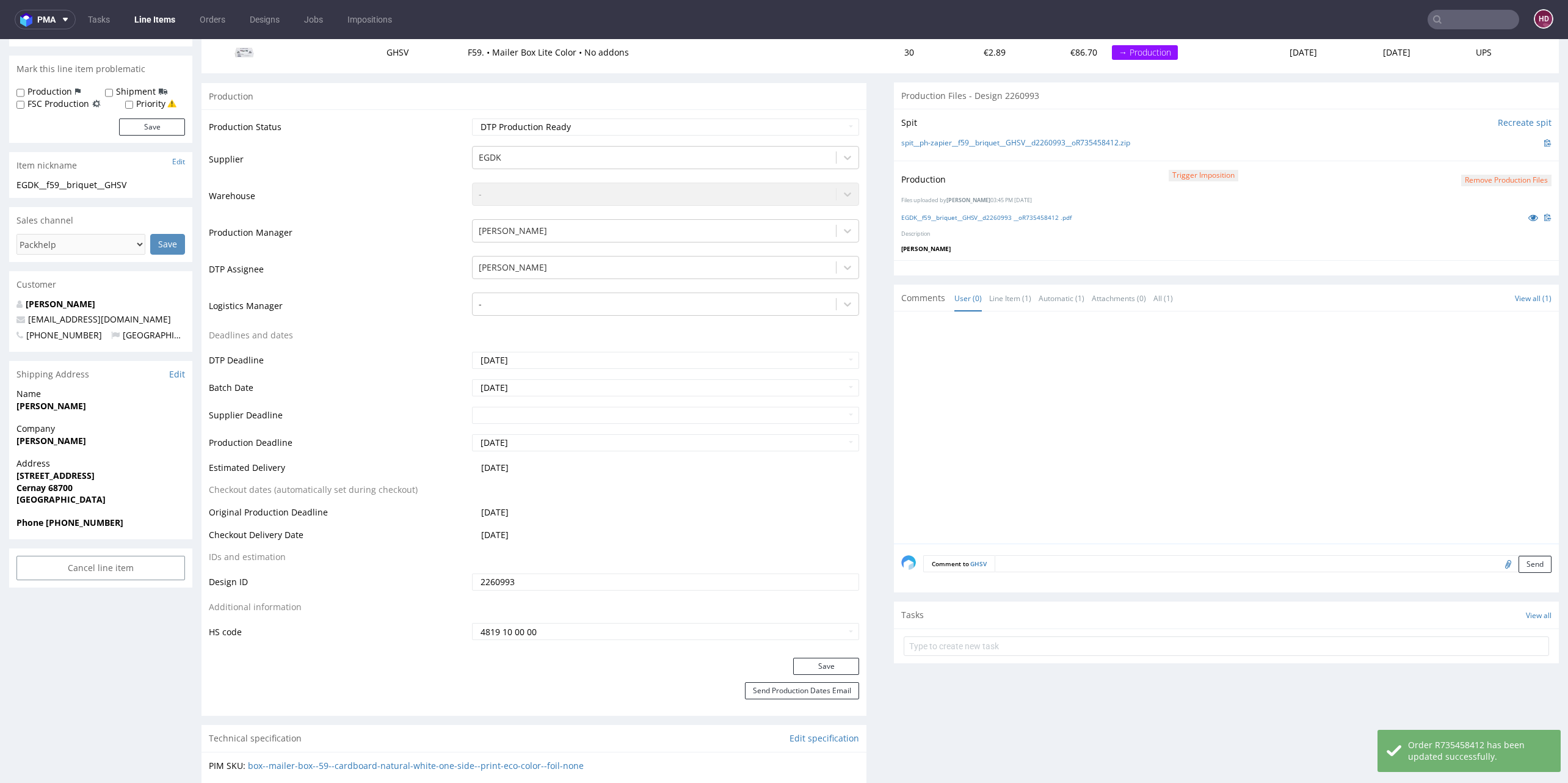
click at [159, 25] on link "Line Items" at bounding box center [155, 19] width 56 height 20
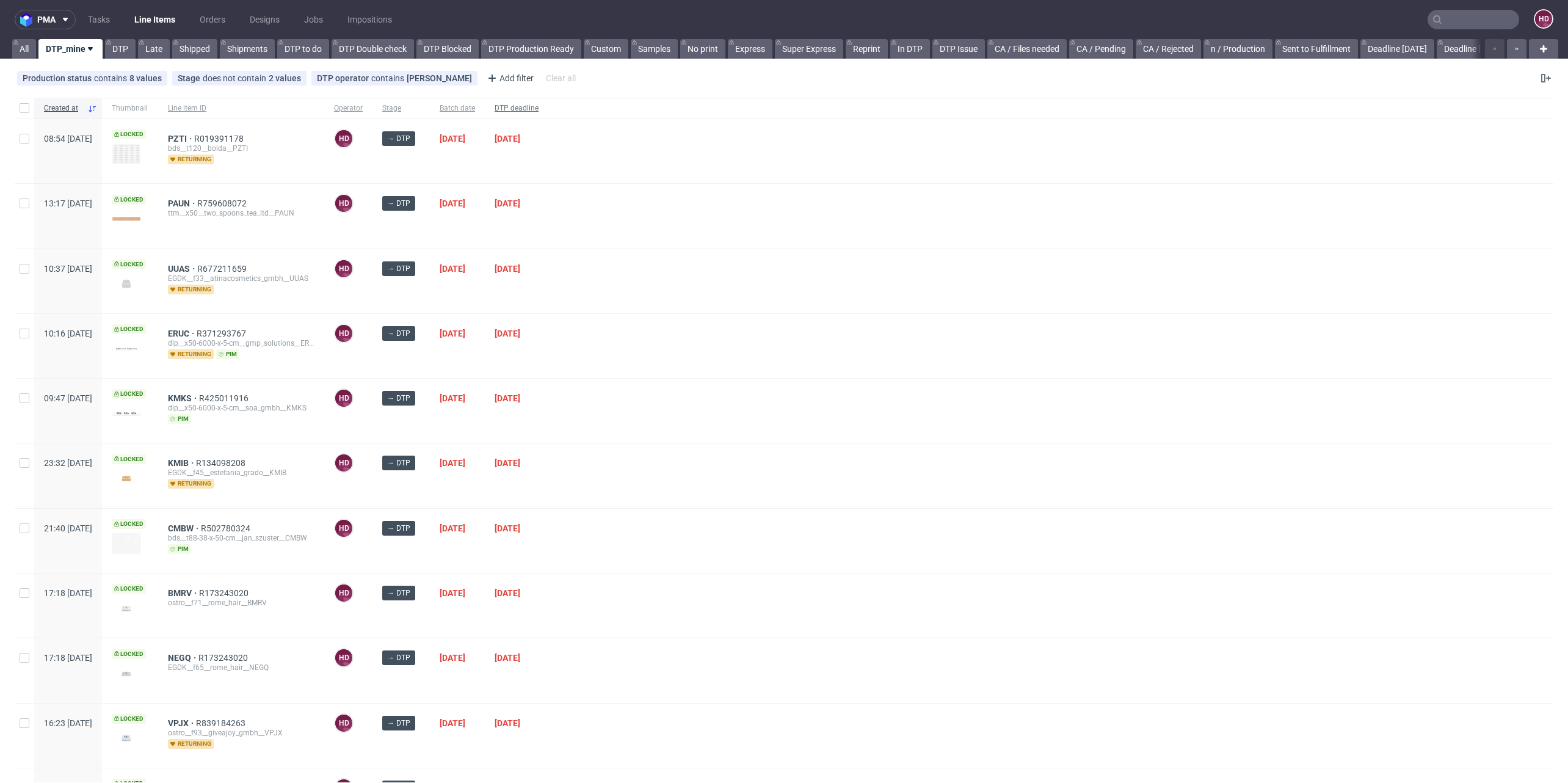
click at [539, 109] on span "DTP deadline" at bounding box center [517, 109] width 44 height 10
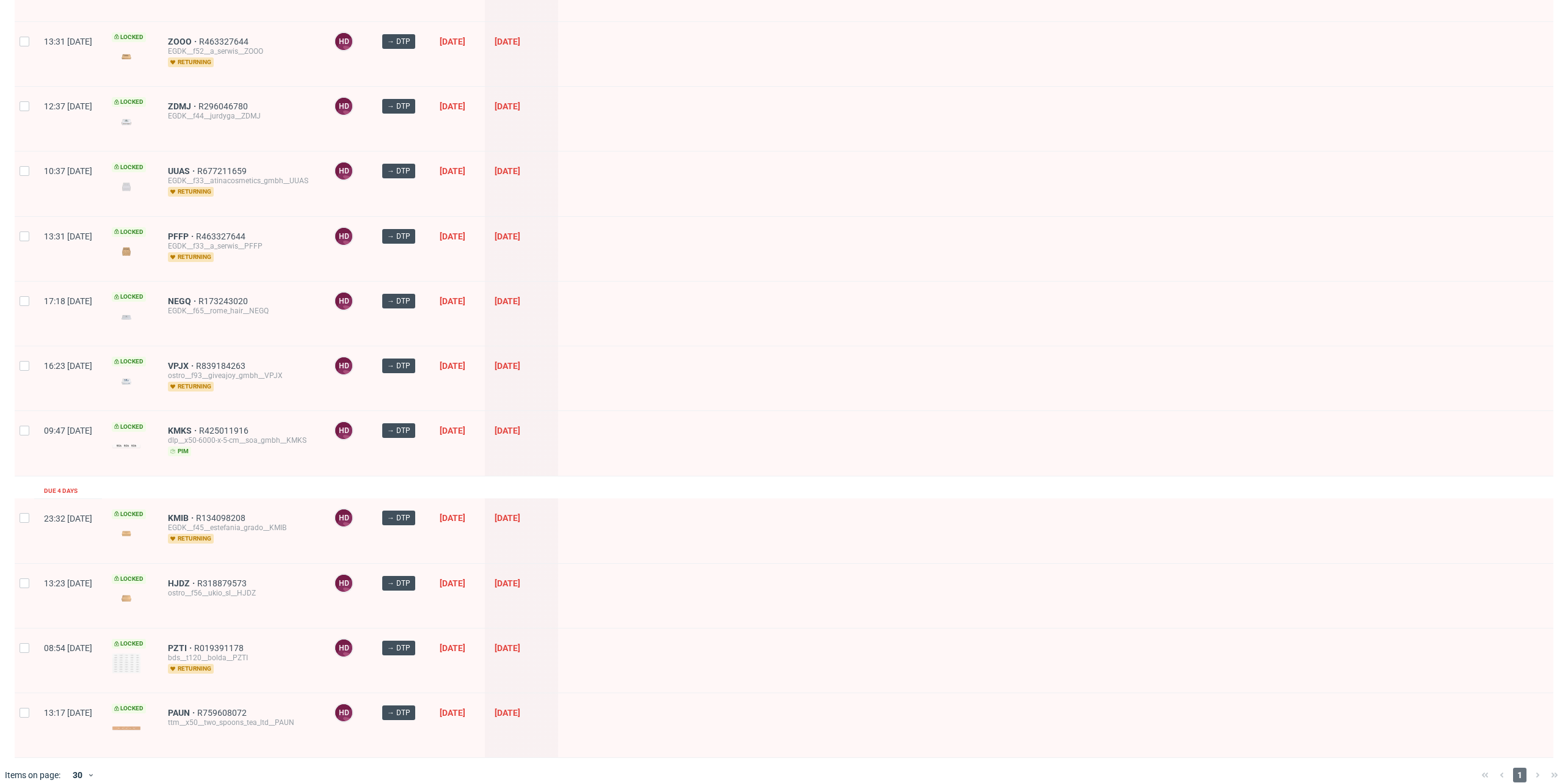
scroll to position [416, 0]
click at [211, 413] on div "KMKS R425011916 dlp__x50-6000-x-5-cm__soa_gmbh__KMKS pim" at bounding box center [241, 441] width 166 height 64
click at [199, 424] on span "KMKS" at bounding box center [183, 428] width 31 height 10
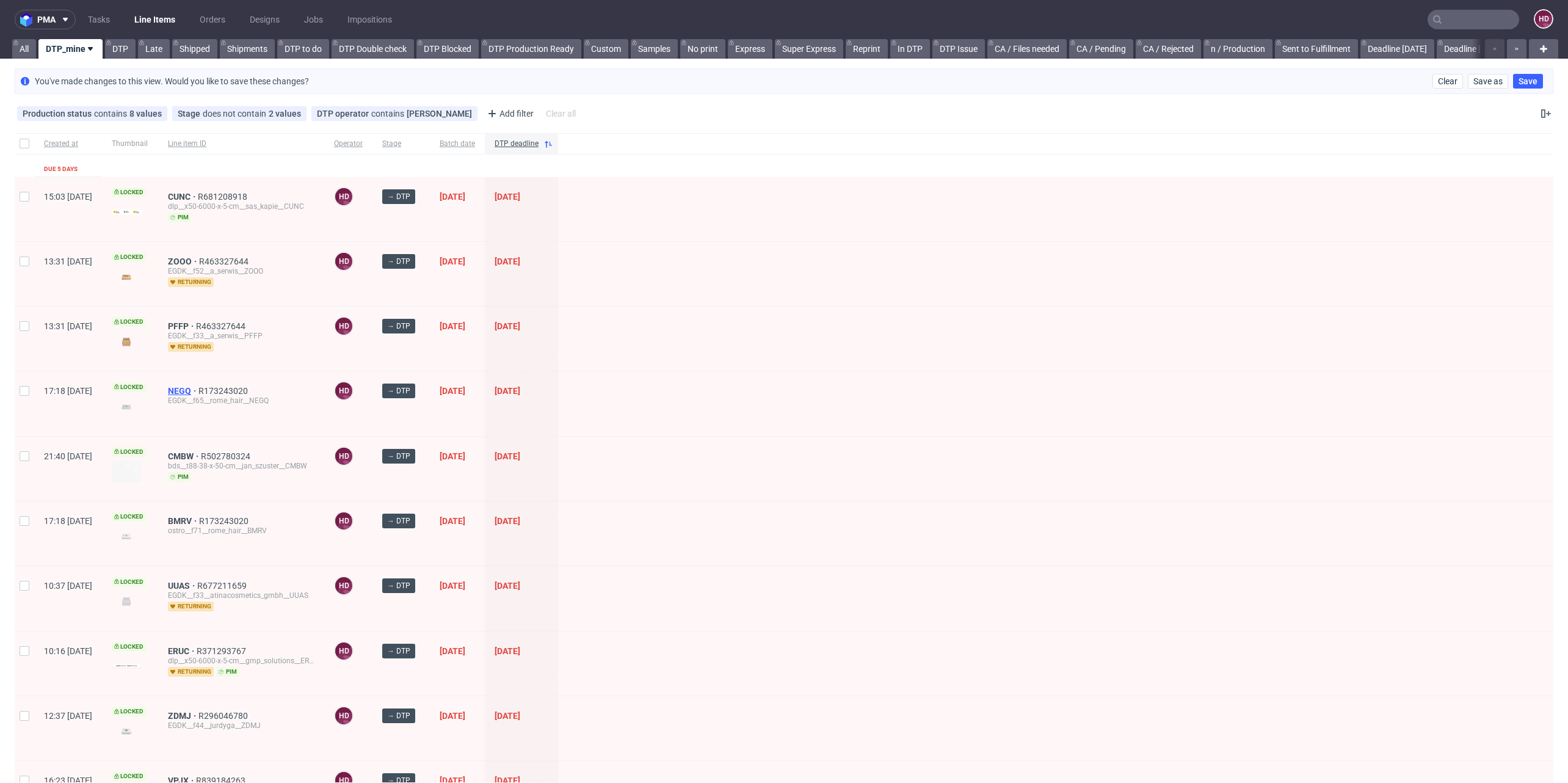
click at [199, 386] on span "NEGQ" at bounding box center [183, 391] width 31 height 10
click at [203, 259] on div "BMRV R173243020 ostro__f71__rome_hair__BMRV" at bounding box center [241, 273] width 166 height 64
click at [199, 257] on span "BMRV" at bounding box center [183, 261] width 31 height 10
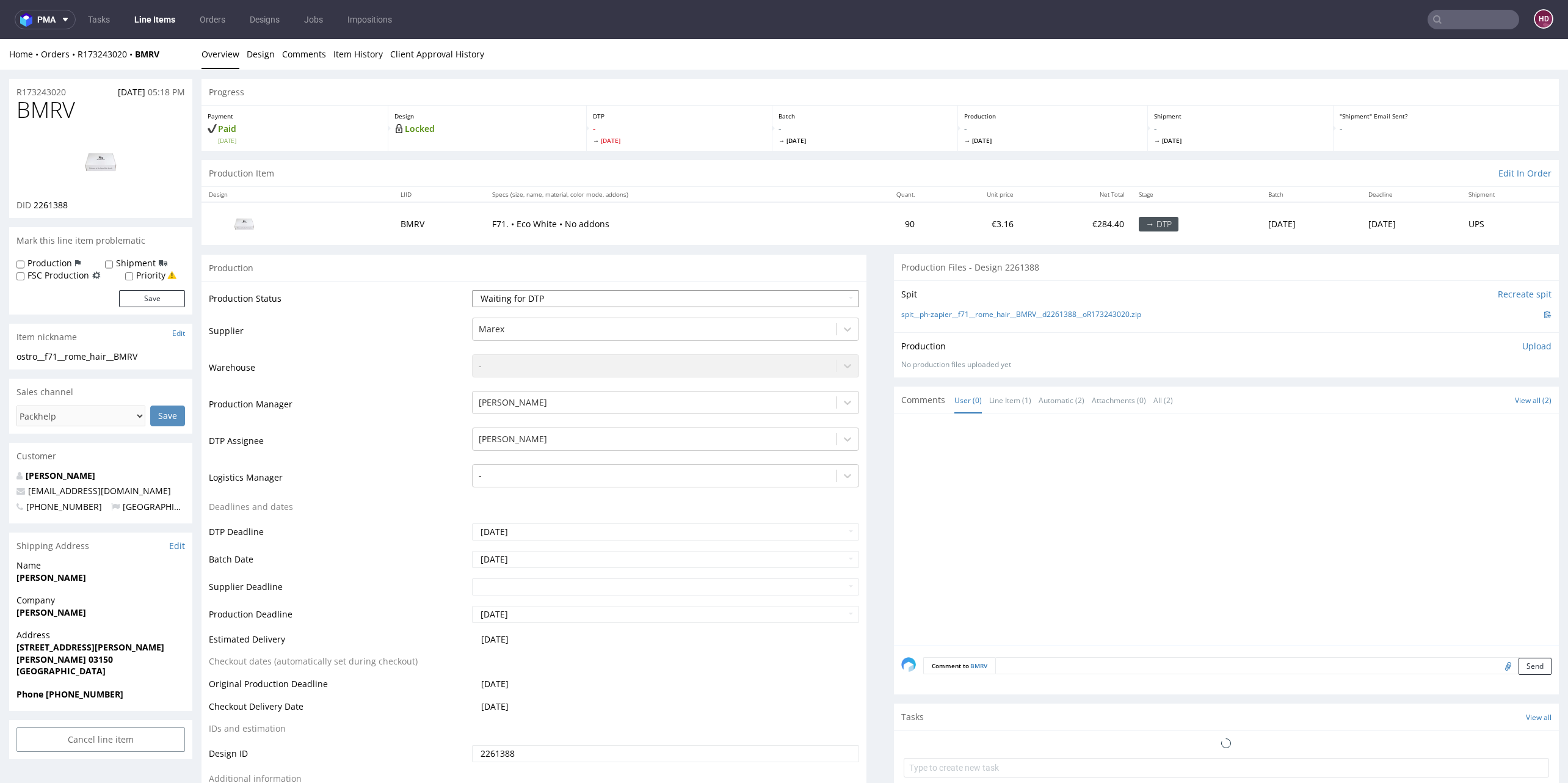
click at [607, 299] on select "Waiting for Artwork Waiting for Diecut Waiting for Mockup Waiting for DTP Waiti…" at bounding box center [665, 298] width 387 height 17
select select "dtp_in_process"
click at [472, 290] on select "Waiting for Artwork Waiting for Diecut Waiting for Mockup Waiting for DTP Waiti…" at bounding box center [665, 298] width 387 height 17
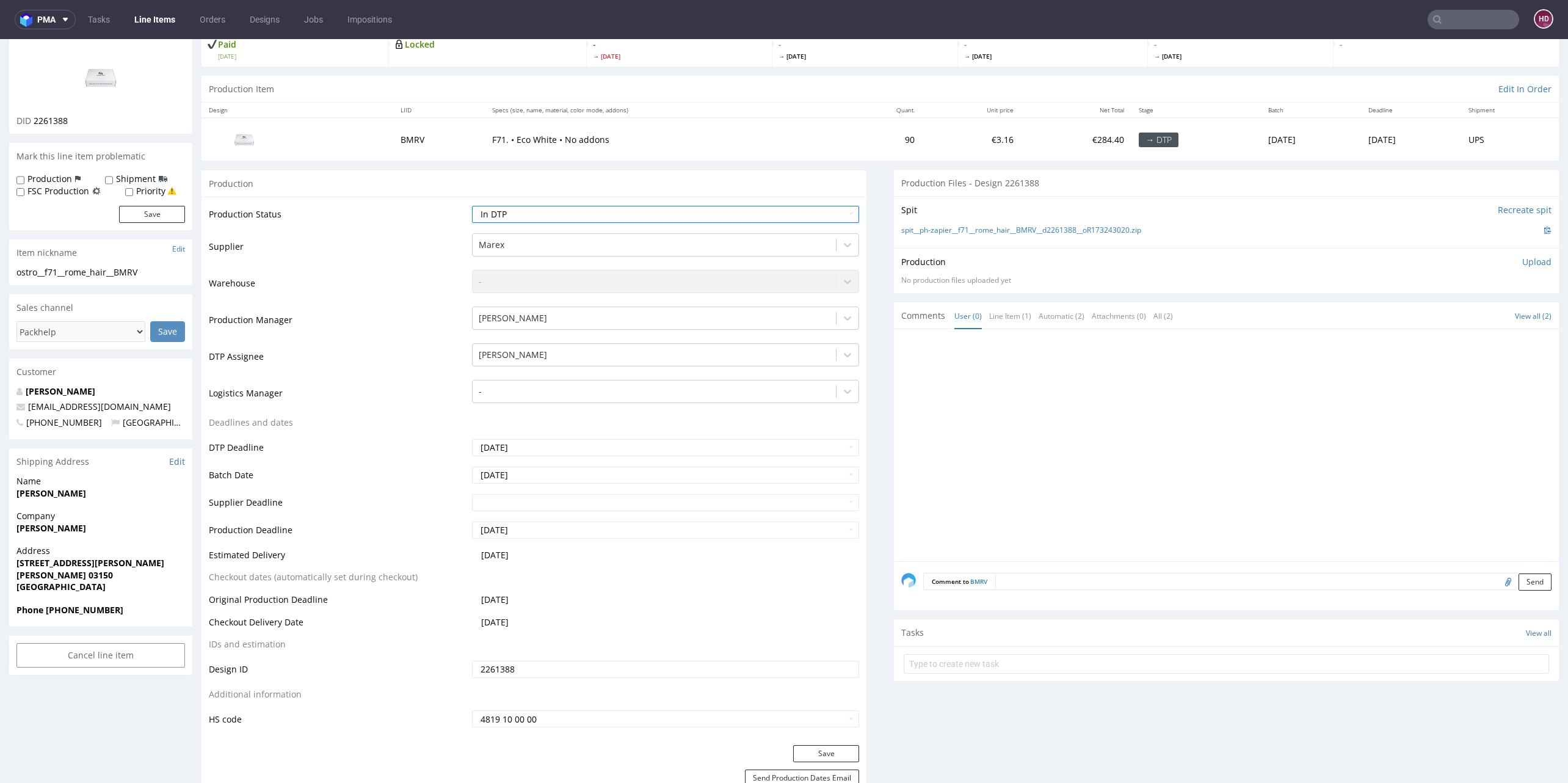
scroll to position [118, 0]
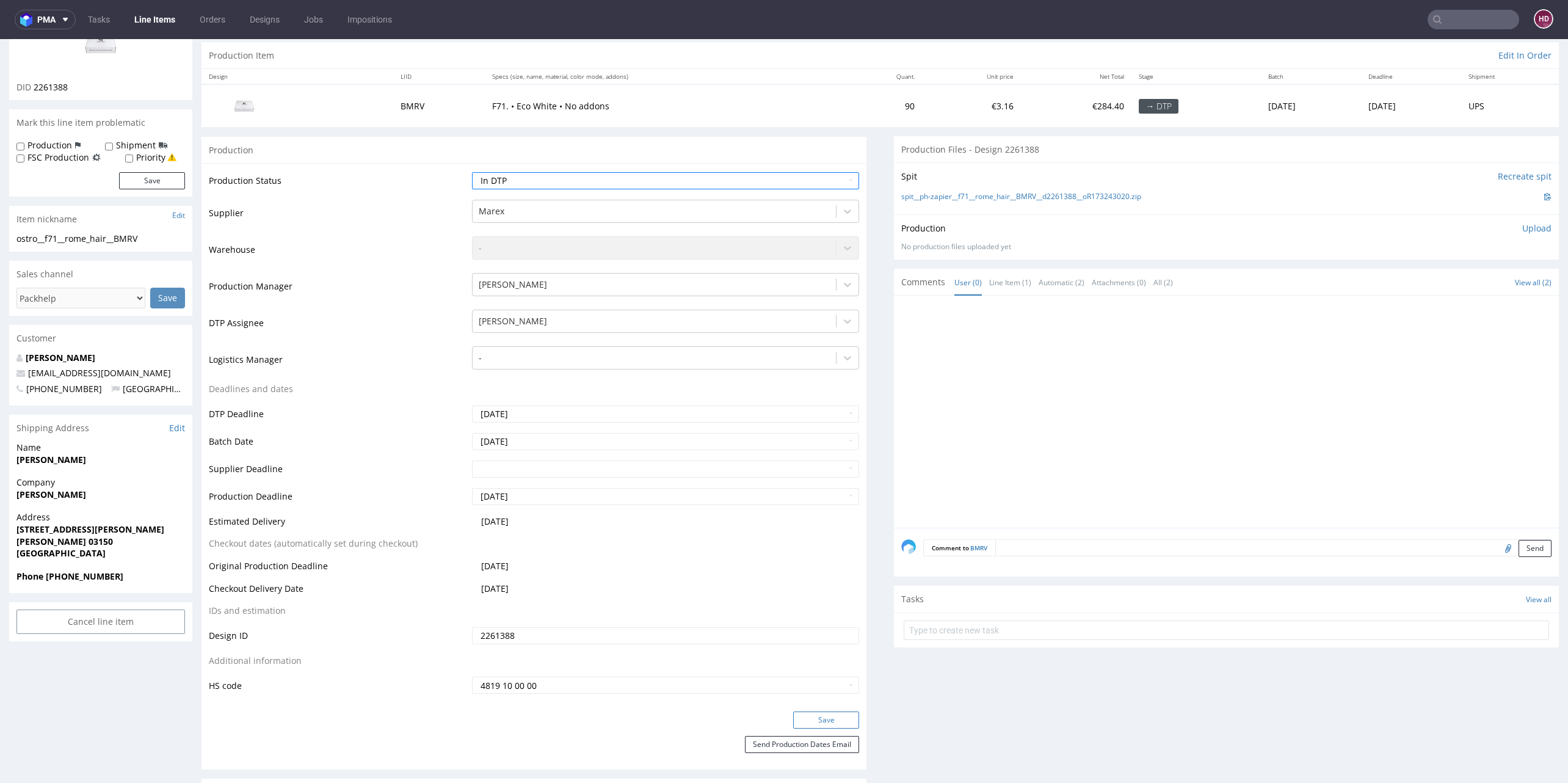
click at [833, 713] on button "Save" at bounding box center [826, 720] width 66 height 17
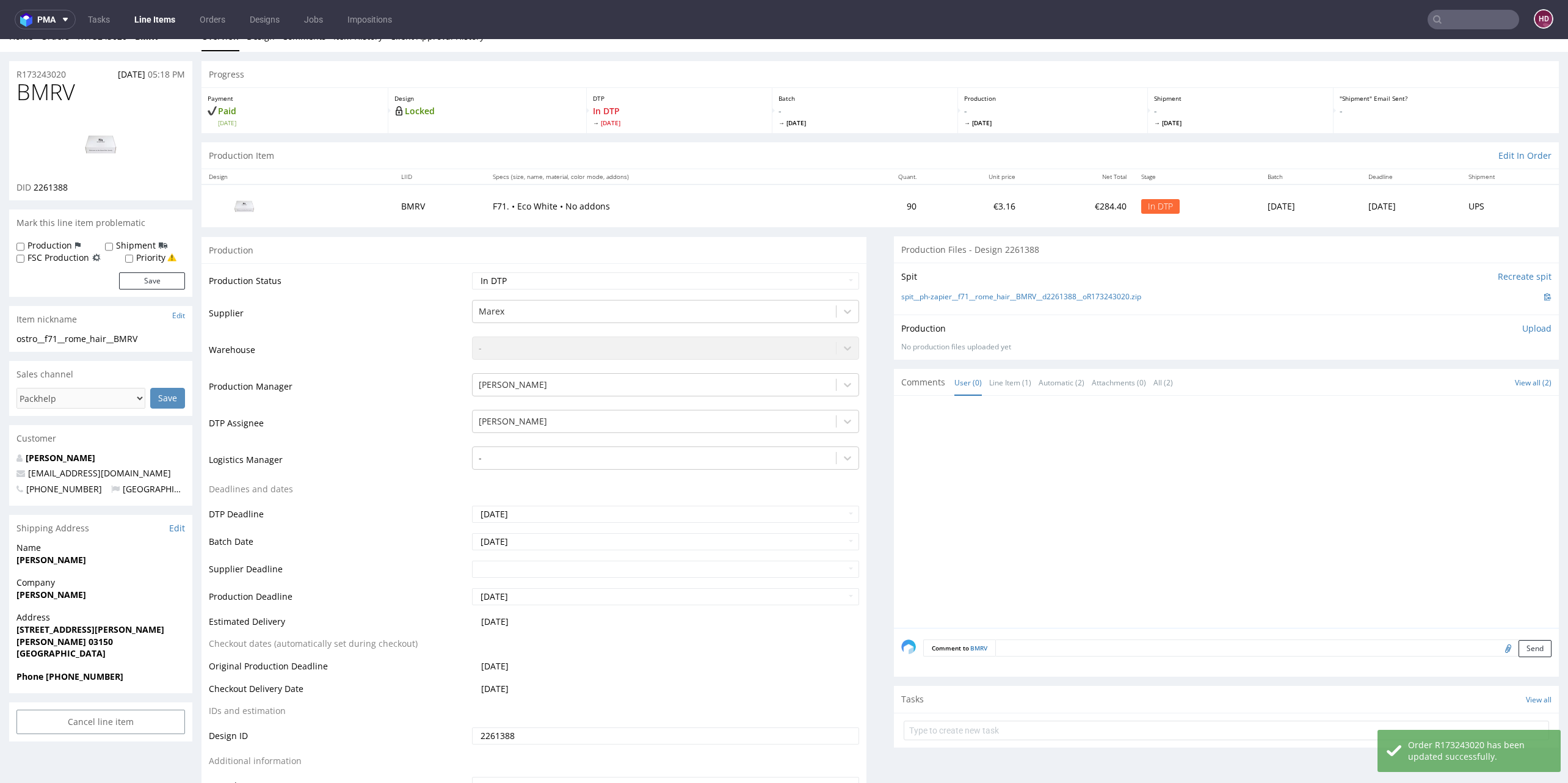
scroll to position [0, 0]
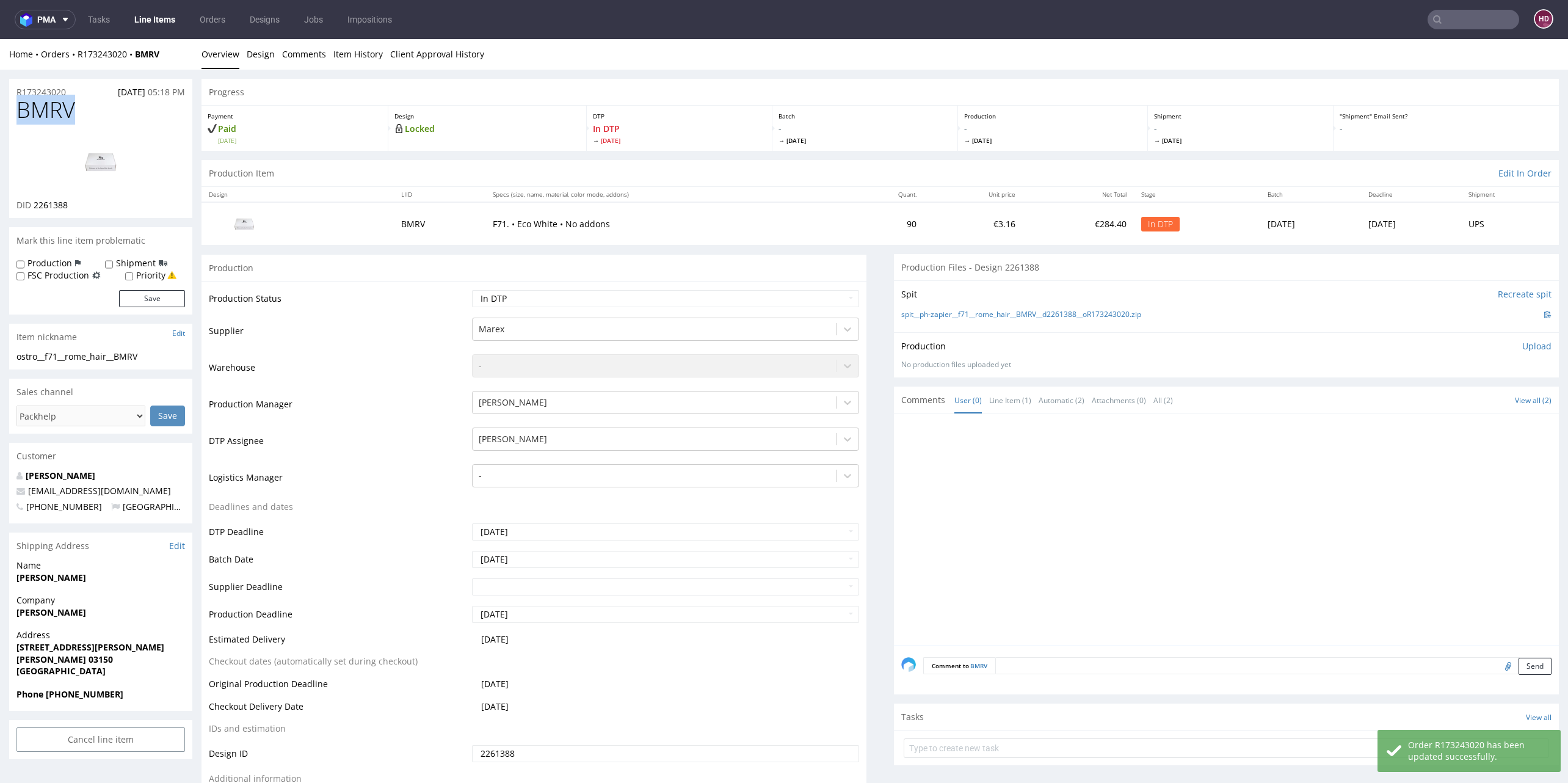
drag, startPoint x: 82, startPoint y: 107, endPoint x: -51, endPoint y: 103, distance: 133.1
click at [73, 201] on div "DID 2261388" at bounding box center [100, 205] width 169 height 12
drag, startPoint x: 73, startPoint y: 201, endPoint x: 40, endPoint y: 202, distance: 33.0
click at [40, 202] on div "DID 2261388" at bounding box center [100, 205] width 169 height 12
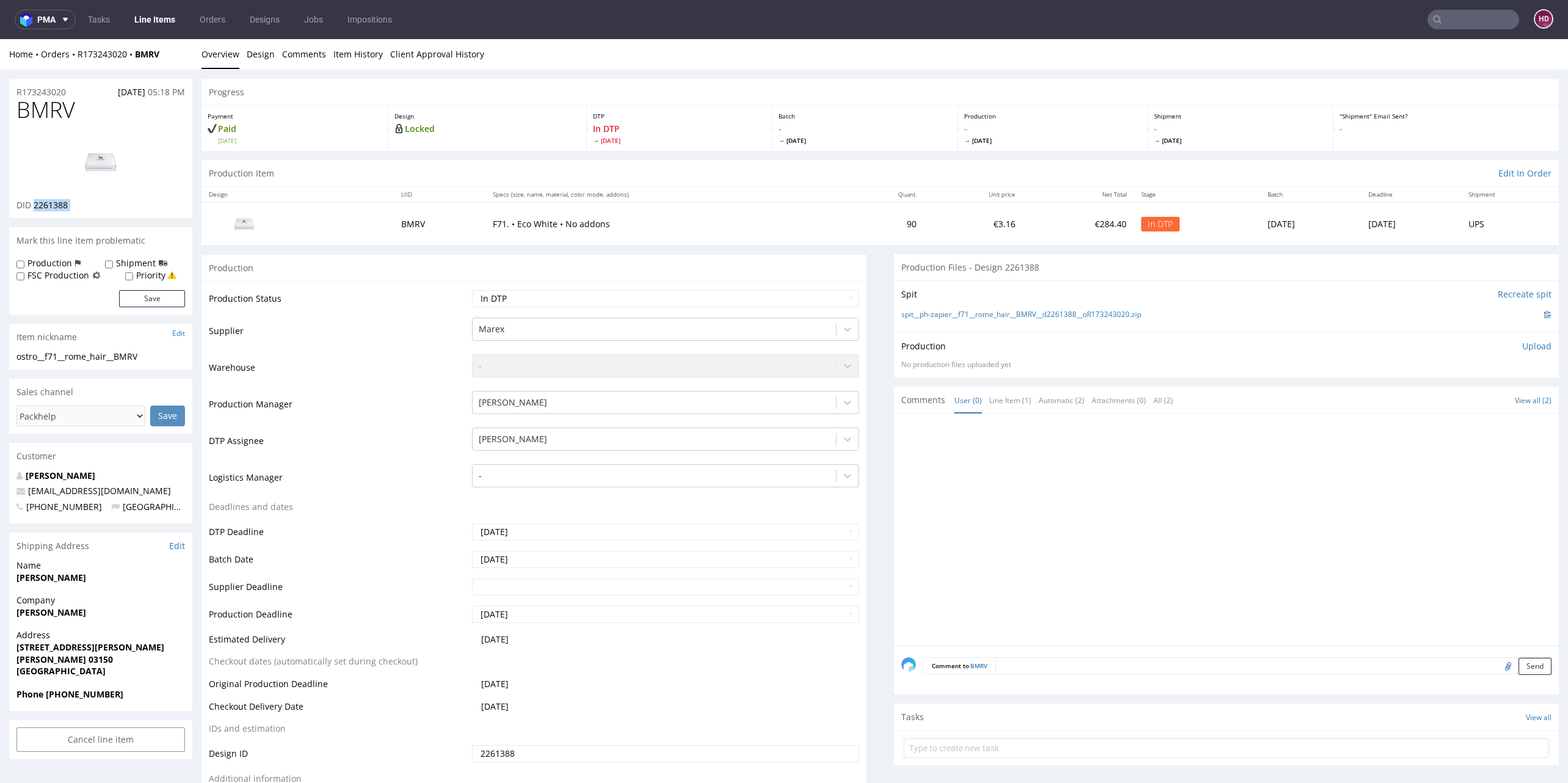
click at [102, 155] on img at bounding box center [100, 161] width 97 height 55
click at [160, 355] on div "ostro__f71__rome_hair__BMRV" at bounding box center [100, 356] width 169 height 12
drag, startPoint x: 160, startPoint y: 355, endPoint x: -27, endPoint y: 349, distance: 187.1
copy section "ostro__f71__rome_hair__BMRV Update"
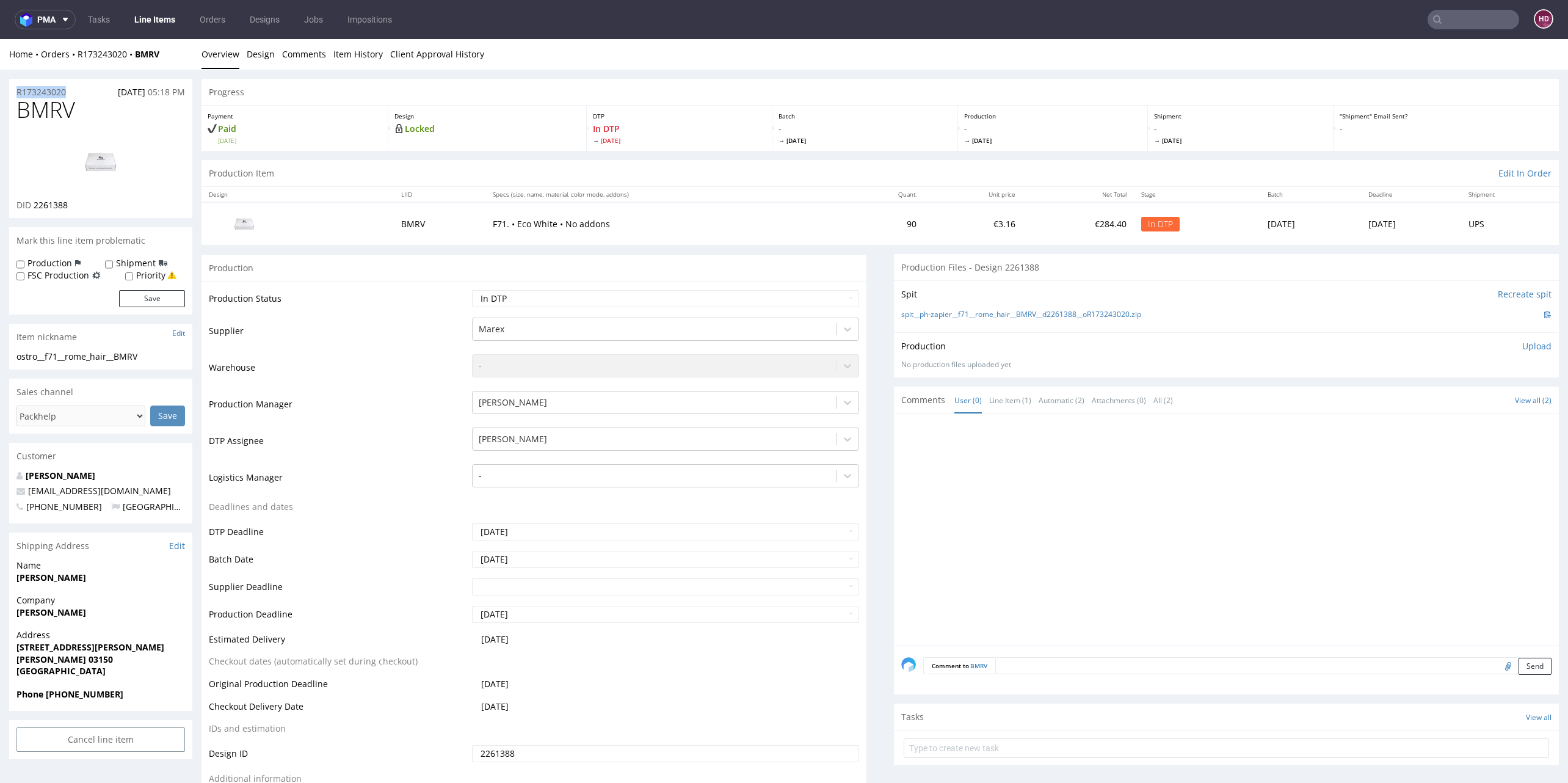
drag, startPoint x: 75, startPoint y: 92, endPoint x: -51, endPoint y: 83, distance: 126.3
drag, startPoint x: 86, startPoint y: 207, endPoint x: 34, endPoint y: 202, distance: 52.2
click at [34, 202] on div "DID 2261388" at bounding box center [100, 205] width 169 height 12
click at [1506, 353] on div "Production Upload No production files uploaded yet Description (optional) Add f…" at bounding box center [1226, 355] width 650 height 29
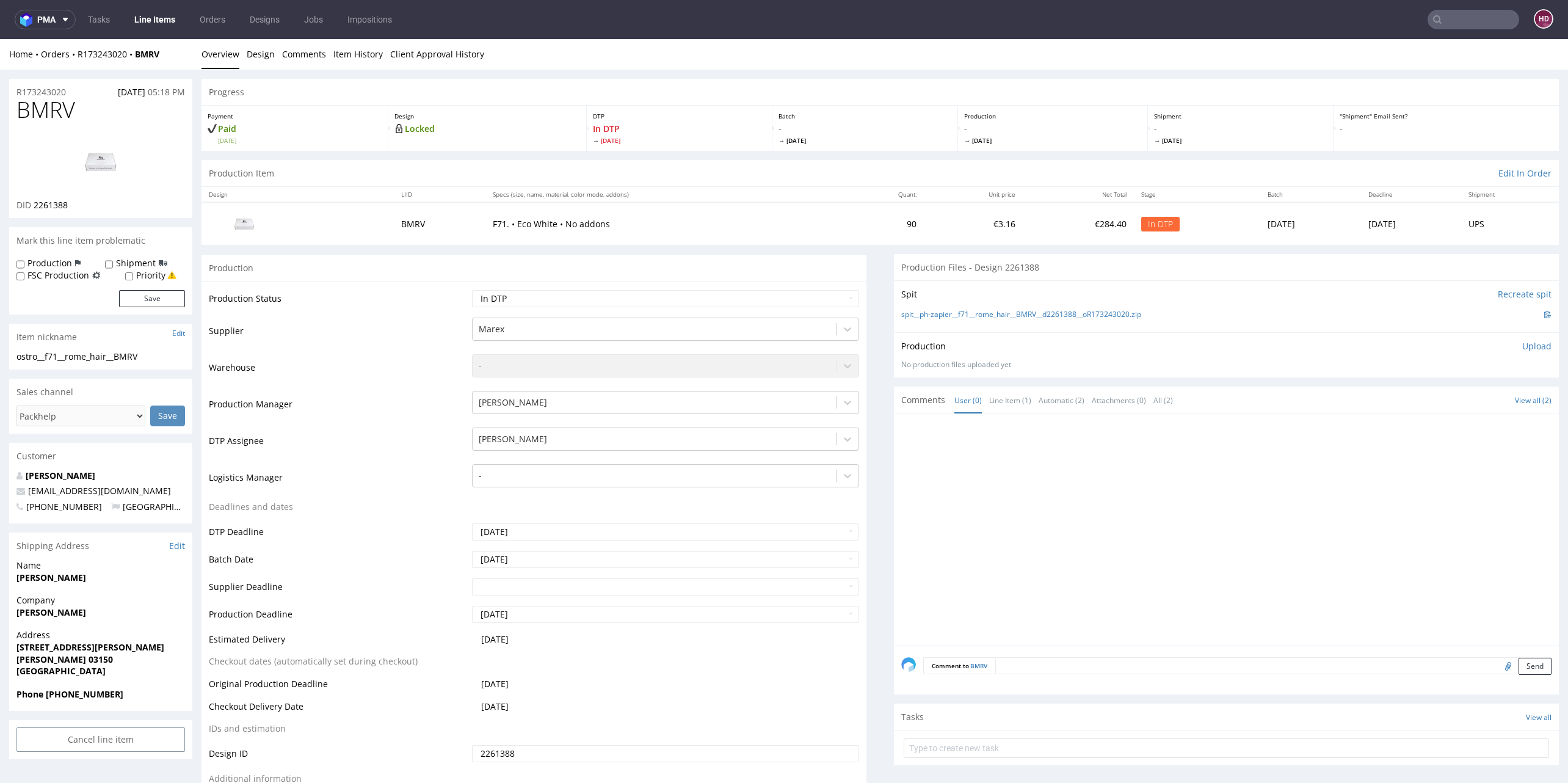
click at [1522, 345] on p "Upload" at bounding box center [1536, 346] width 29 height 12
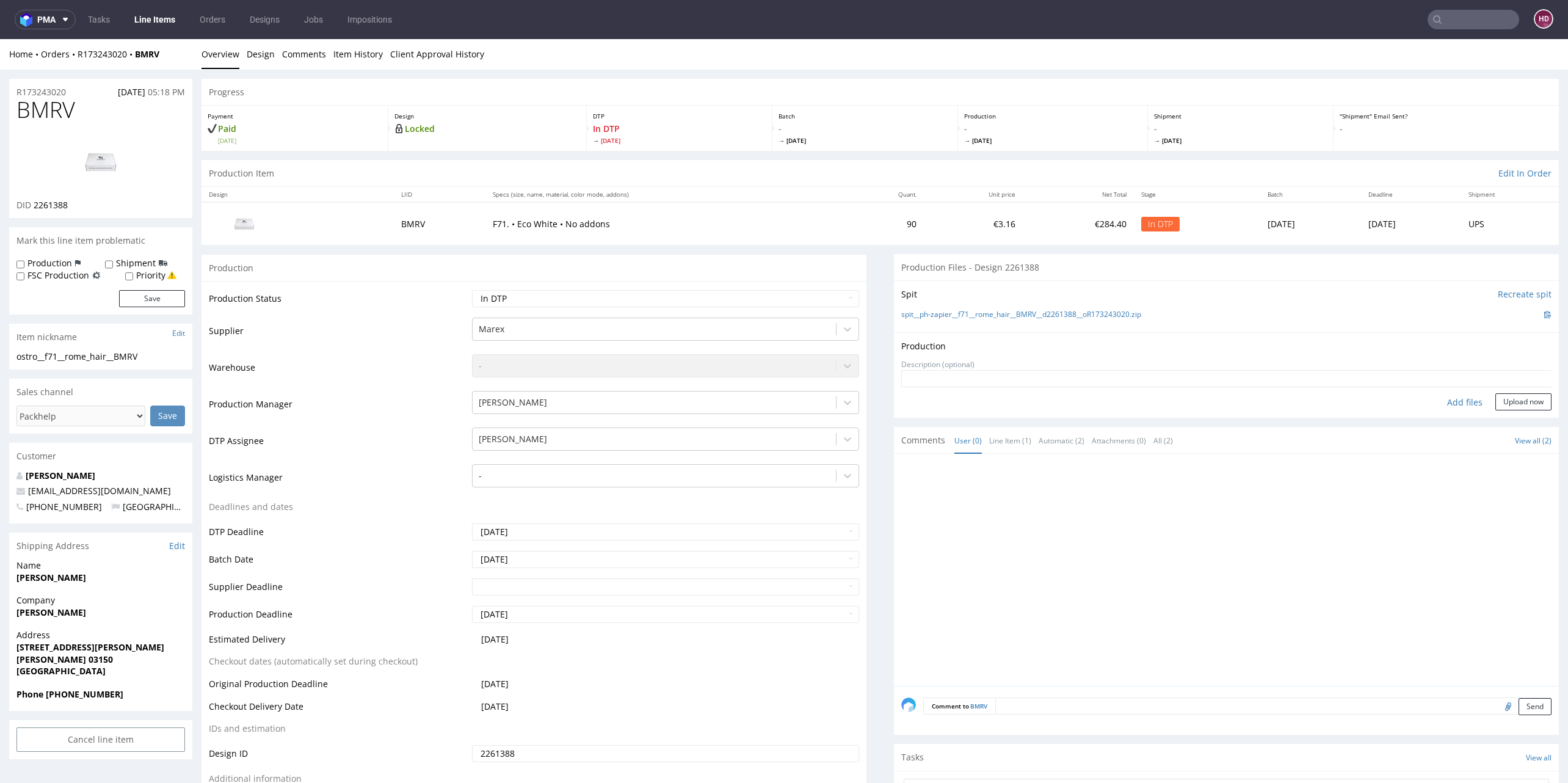
click at [1441, 401] on div "Add files" at bounding box center [1464, 402] width 61 height 18
type input "C:\fakepath\ ostro__f71__rome_hair__BMRV __d2261388__oR173243020.pdf"
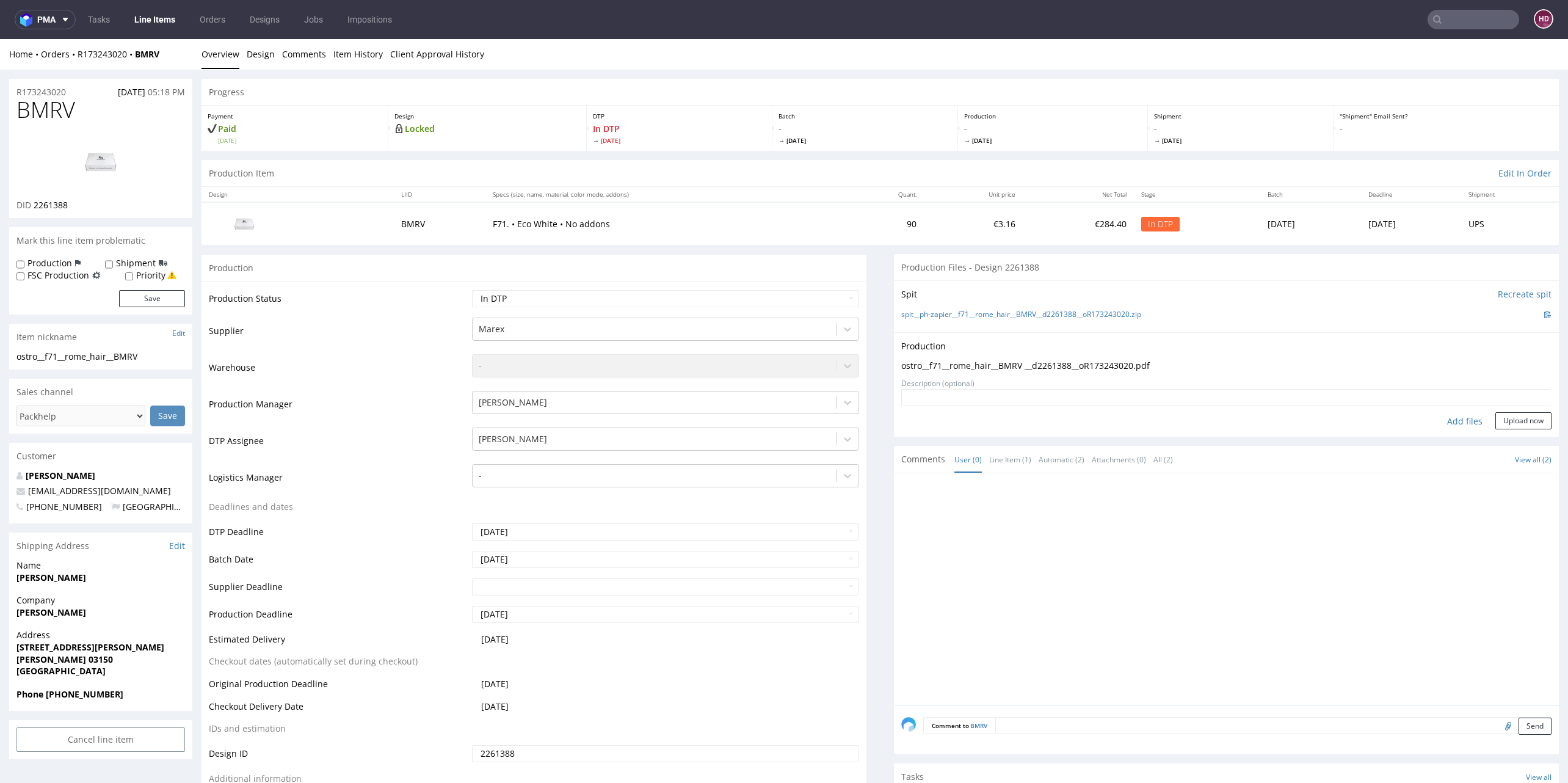
click at [1454, 418] on div "Add files" at bounding box center [1464, 421] width 61 height 18
click at [1518, 718] on button "Send" at bounding box center [1534, 726] width 33 height 17
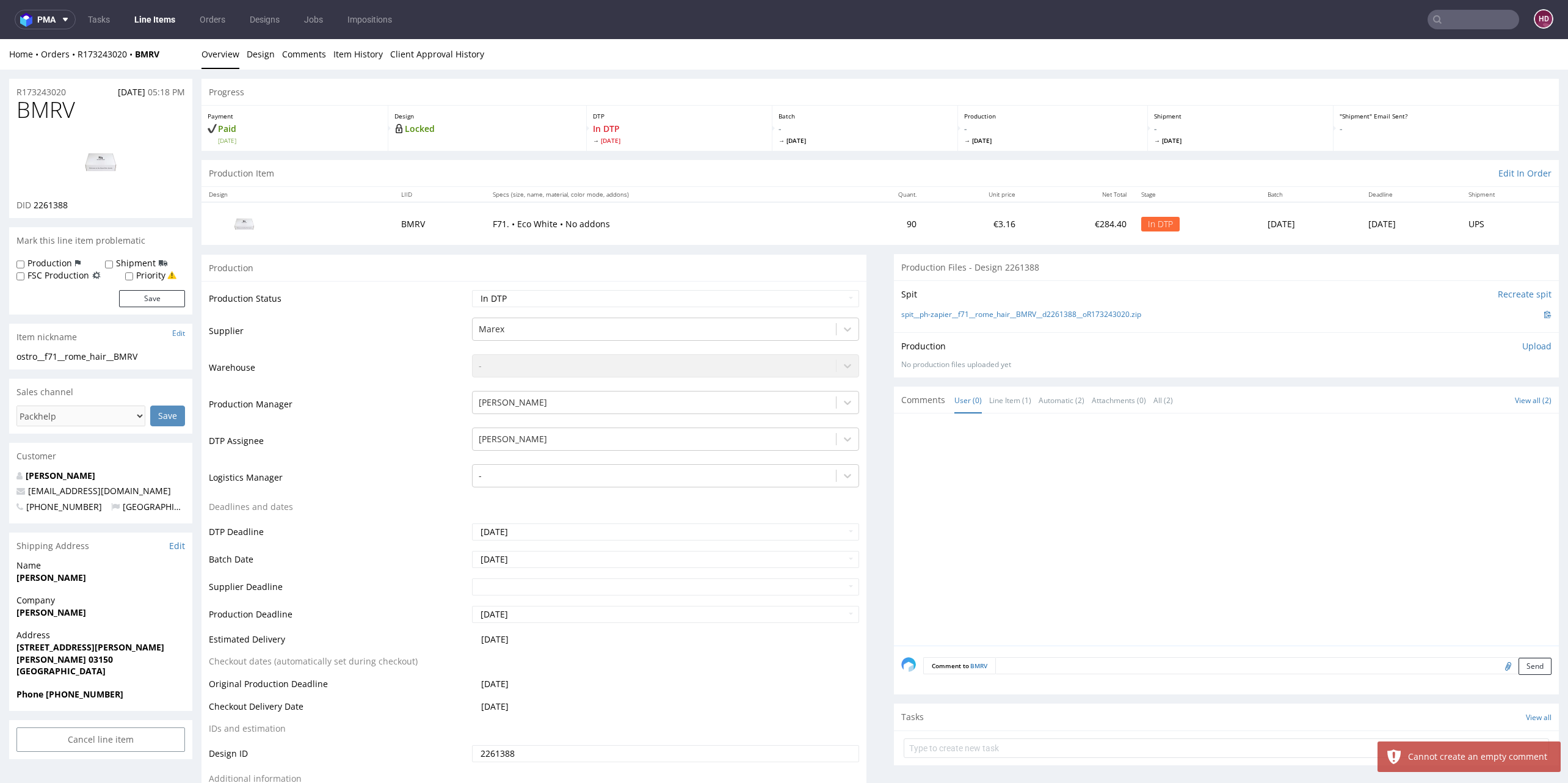
click at [1522, 344] on p "Upload" at bounding box center [1536, 346] width 29 height 12
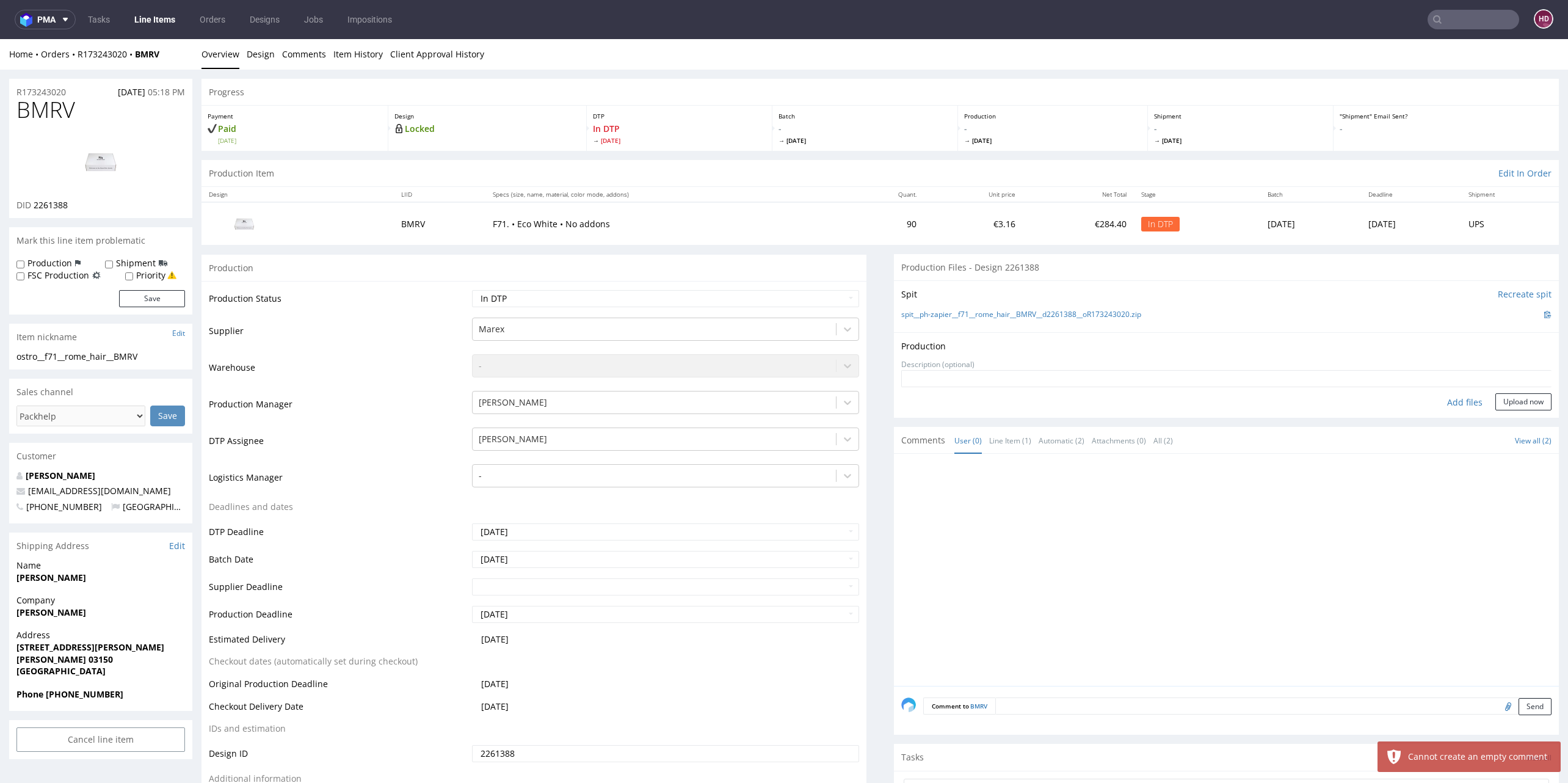
click at [1441, 402] on div "Add files" at bounding box center [1464, 402] width 61 height 18
type input "C:\fakepath\ ostro__f71__rome_hair__BMRV __d2261388__oR173243020.pdf"
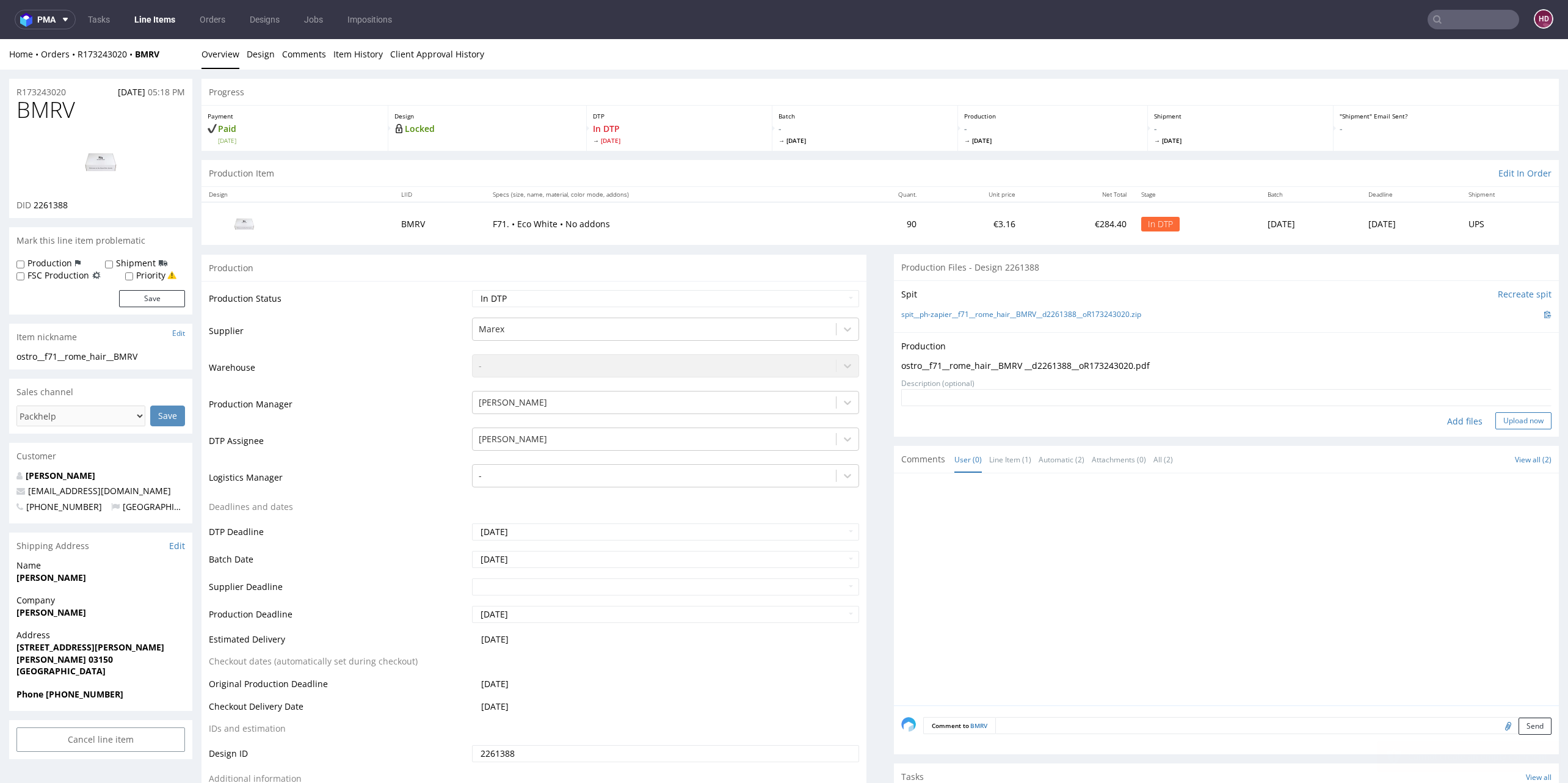
click at [1495, 419] on button "Upload now" at bounding box center [1523, 420] width 56 height 17
click at [684, 296] on select "Waiting for Artwork Waiting for Diecut Waiting for Mockup Waiting for DTP Waiti…" at bounding box center [665, 298] width 387 height 17
select select "dtp_production_ready"
click at [472, 290] on select "Waiting for Artwork Waiting for Diecut Waiting for Mockup Waiting for DTP Waiti…" at bounding box center [665, 298] width 387 height 17
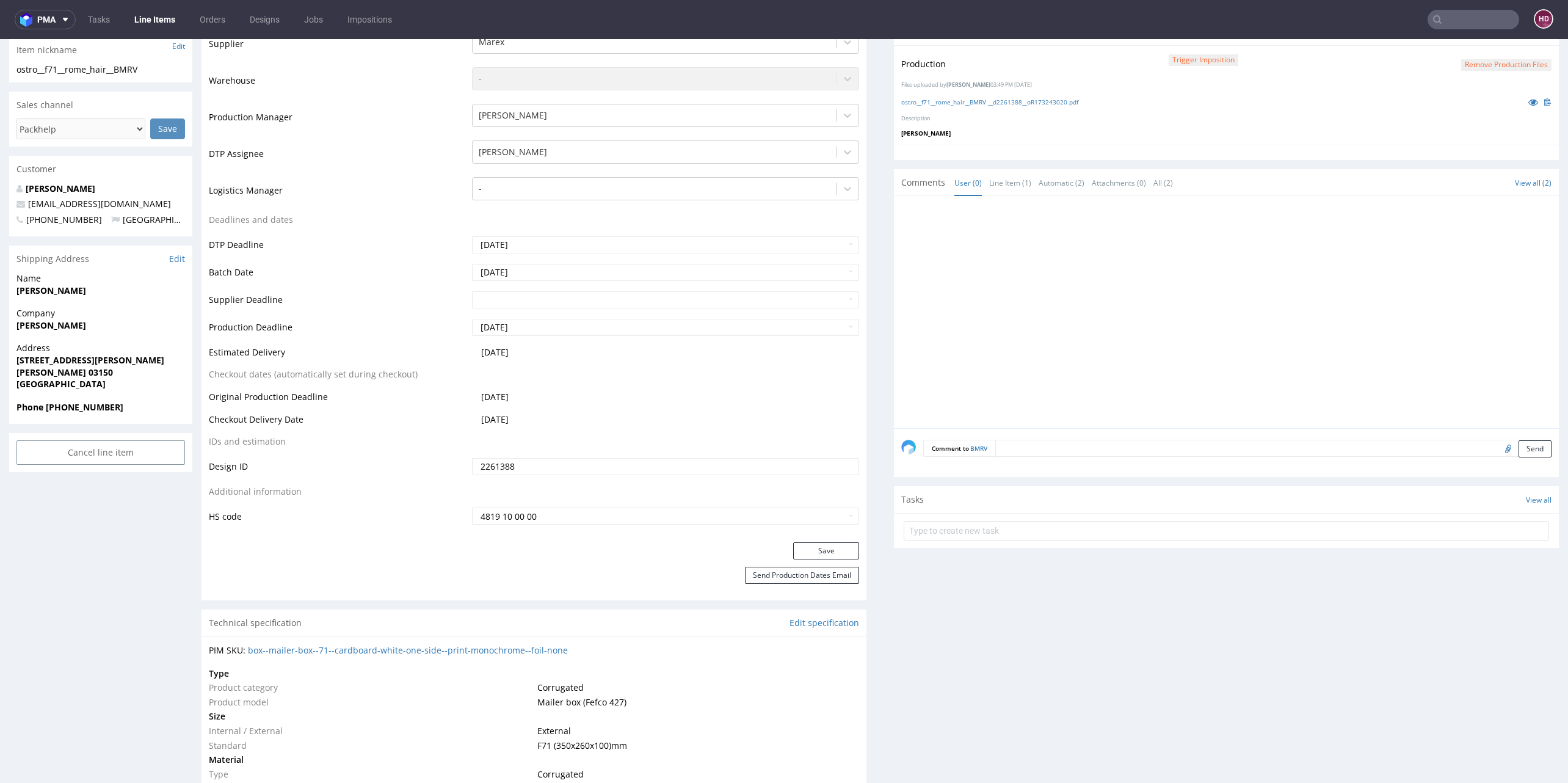
scroll to position [308, 0]
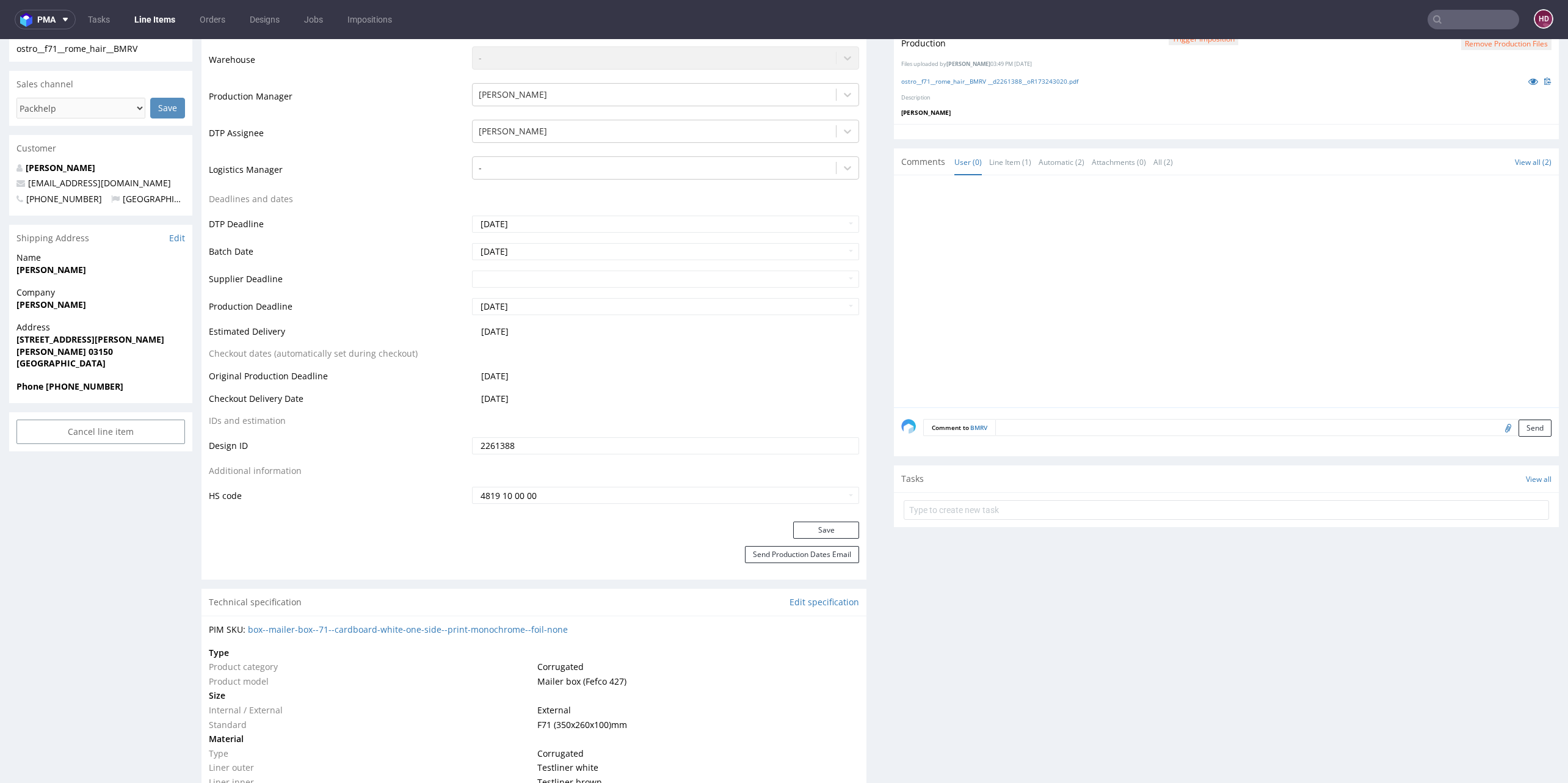
click at [802, 515] on div "Production Status Waiting for Artwork Waiting for Diecut Waiting for Mockup Wai…" at bounding box center [533, 247] width 665 height 548
click at [802, 529] on button "Save" at bounding box center [826, 530] width 66 height 17
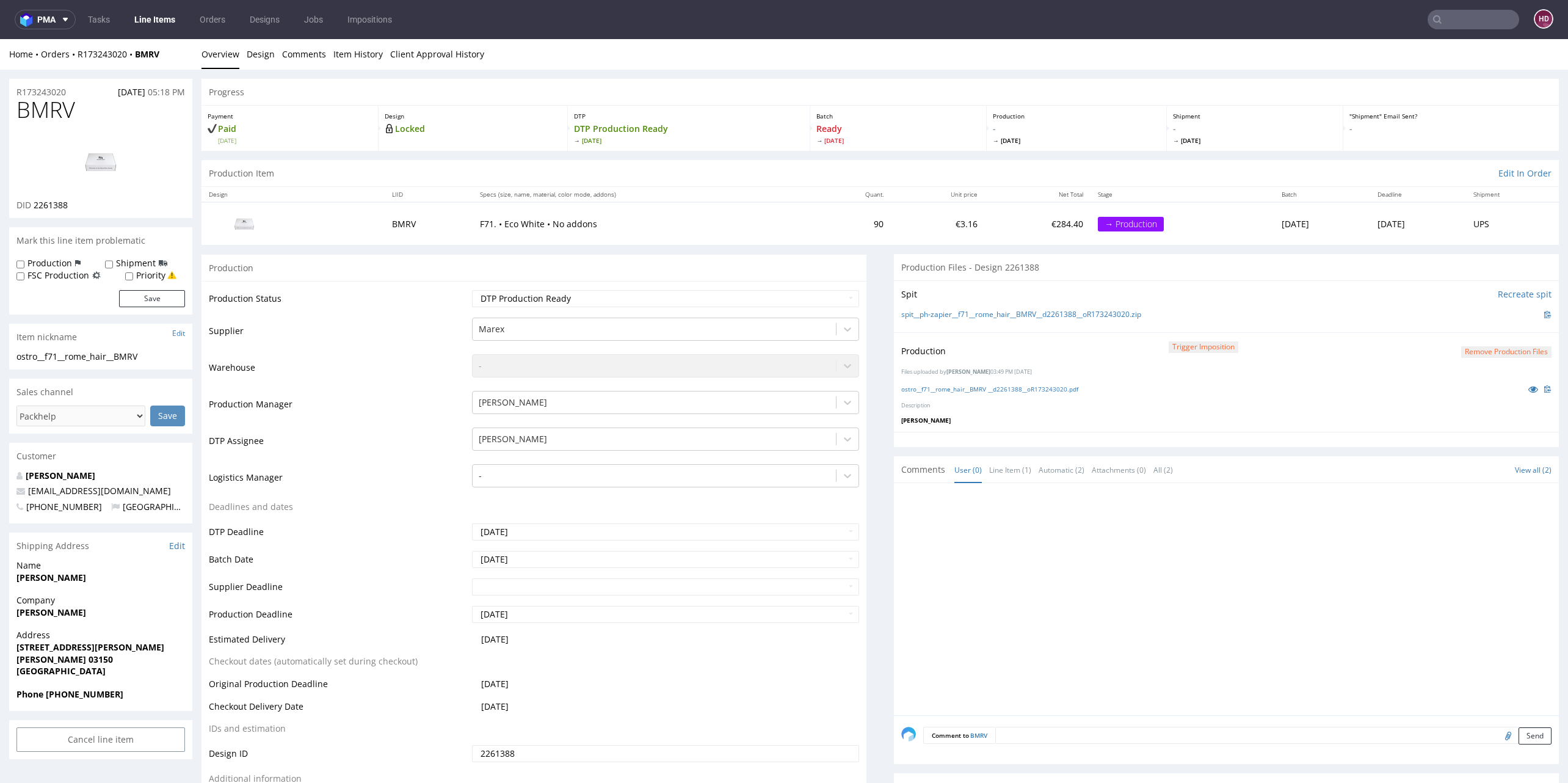
click at [166, 20] on link "Line Items" at bounding box center [155, 19] width 56 height 20
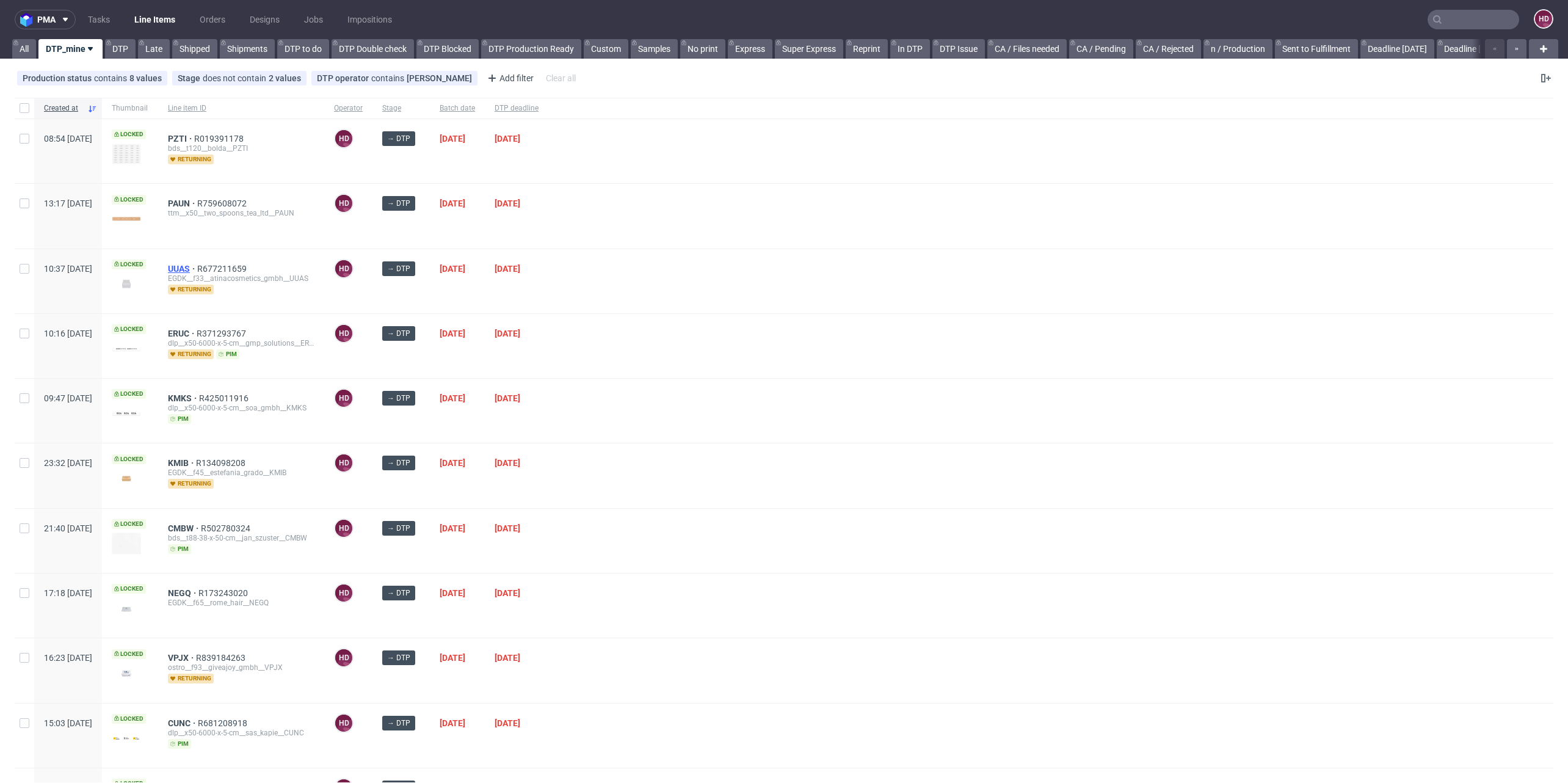
click at [197, 266] on span "UUAS" at bounding box center [182, 268] width 29 height 10
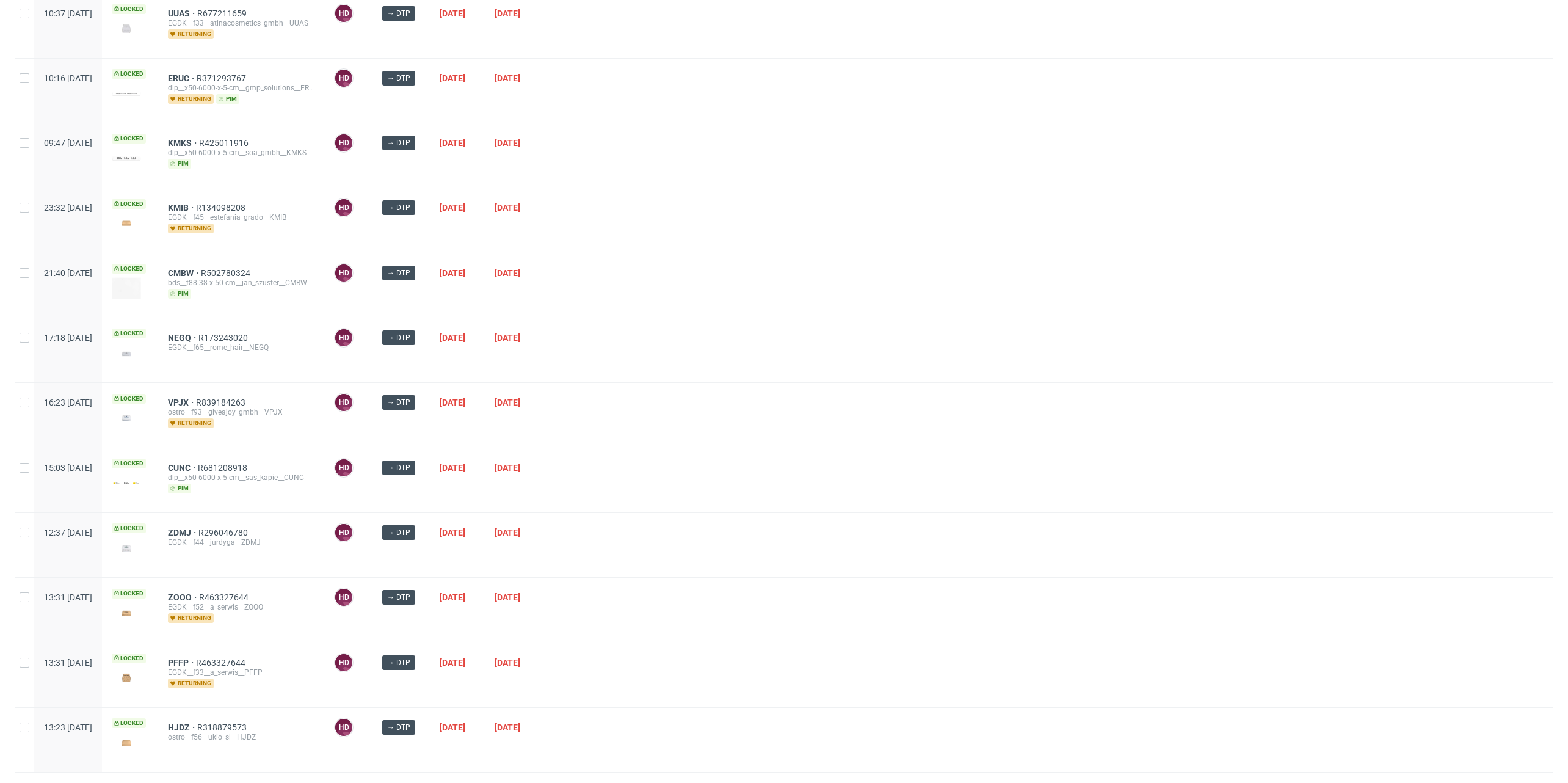
scroll to position [269, 0]
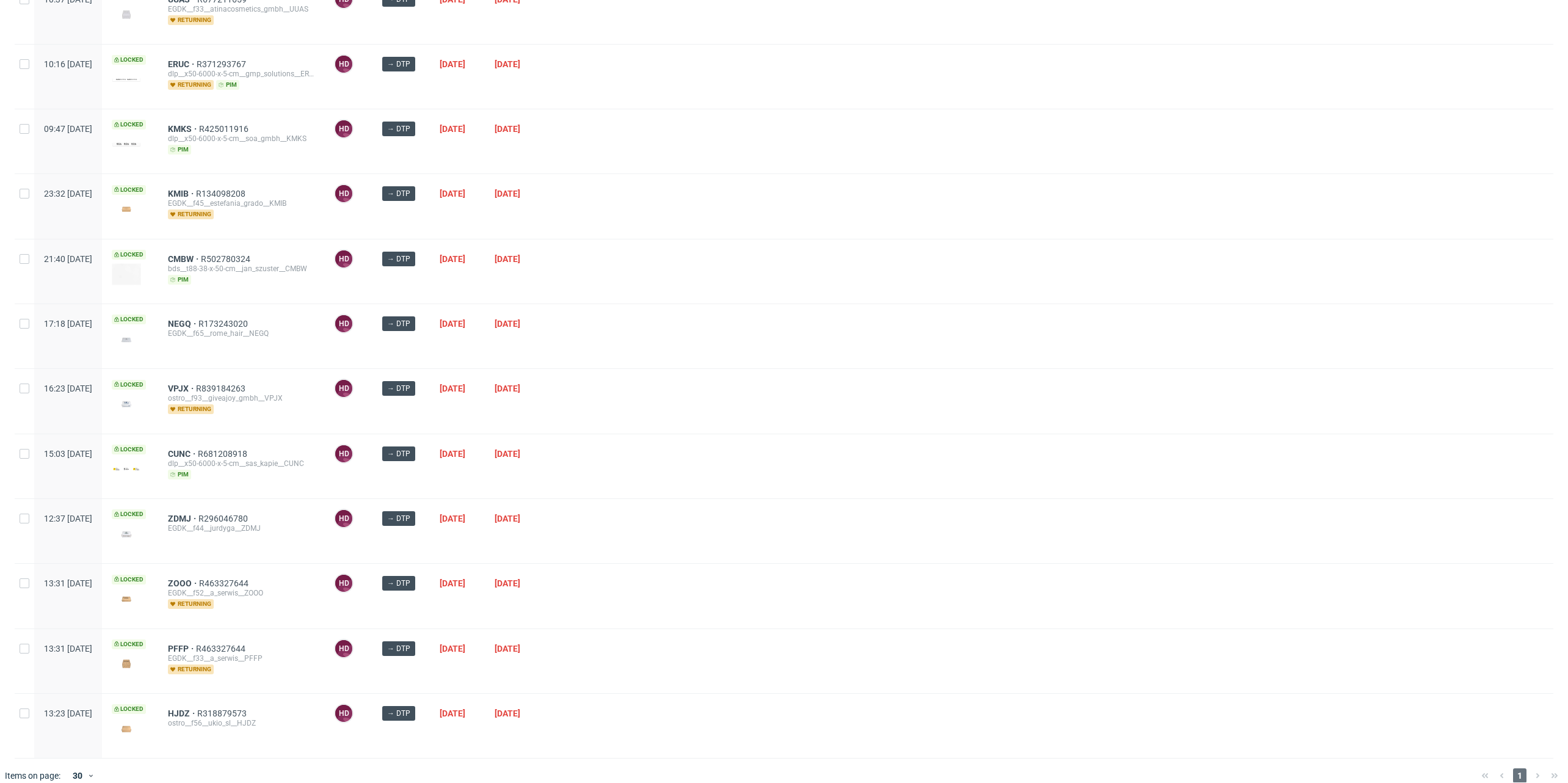
click at [210, 181] on div "KMIB R134098208 EGDK__f45__estefania_grado__KMIB returning" at bounding box center [241, 205] width 166 height 64
click at [196, 188] on span "KMIB" at bounding box center [182, 193] width 28 height 10
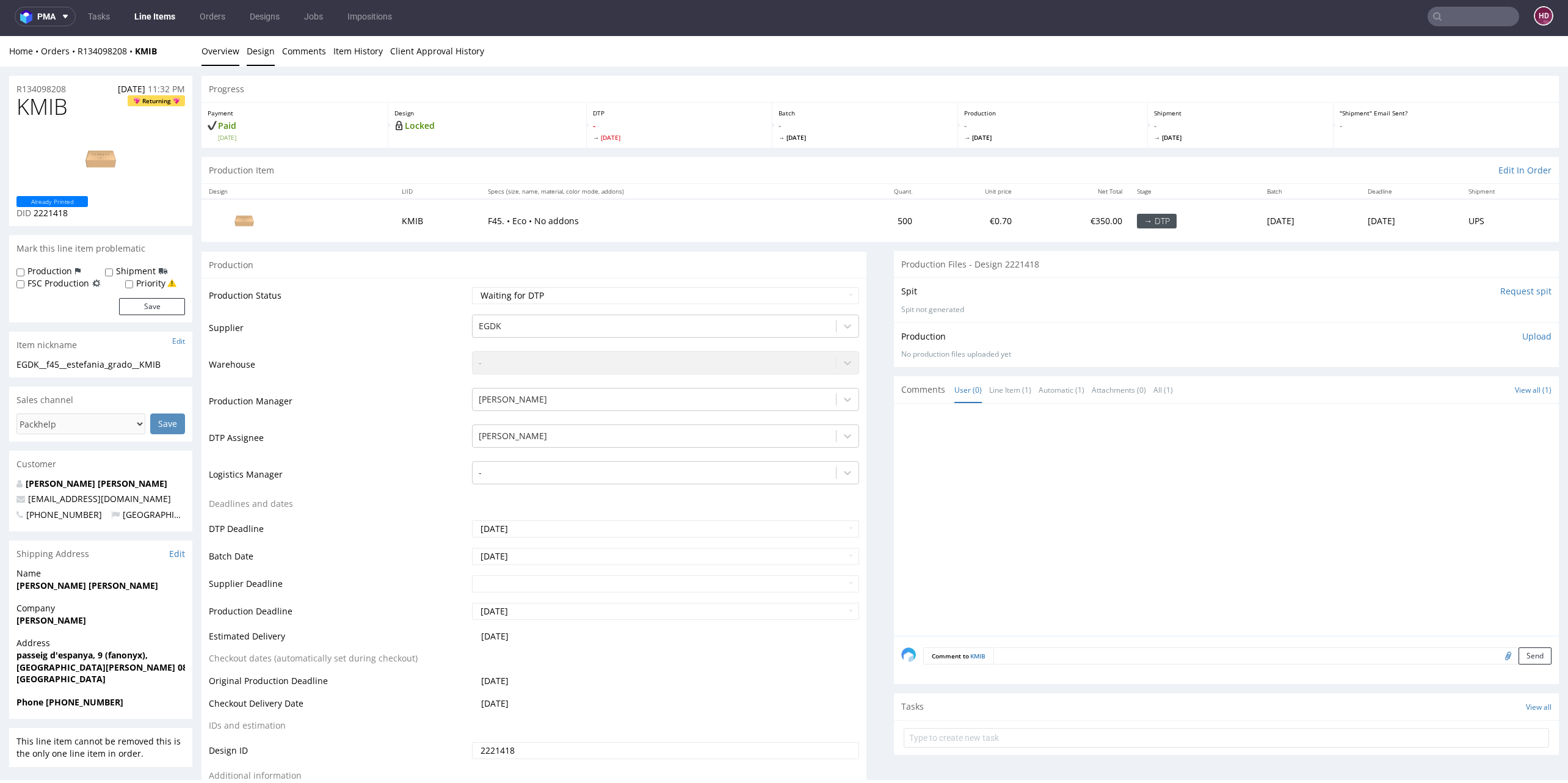
click at [252, 53] on link "Design" at bounding box center [261, 51] width 28 height 30
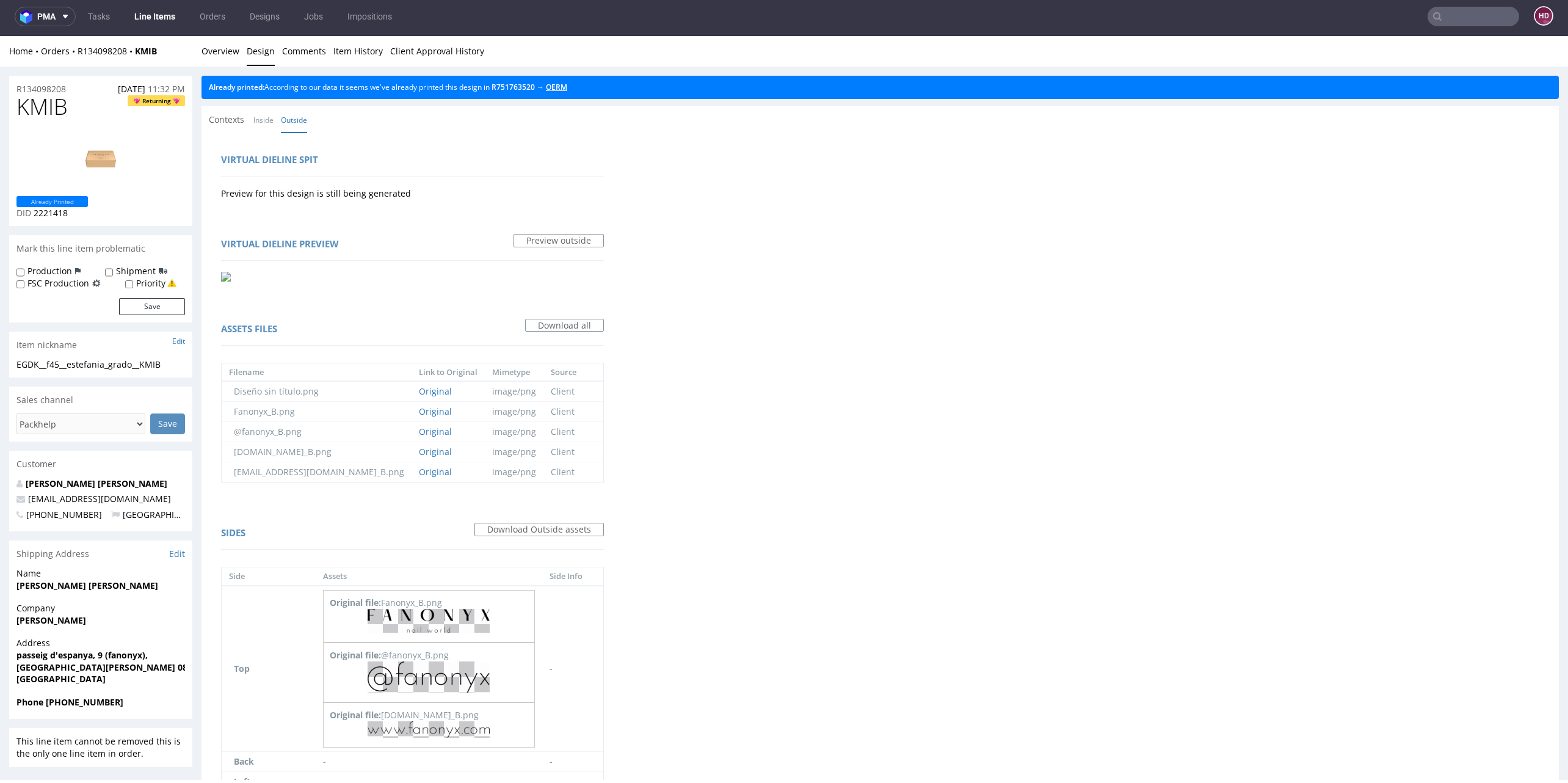
click at [565, 88] on link "QERM" at bounding box center [556, 87] width 21 height 10
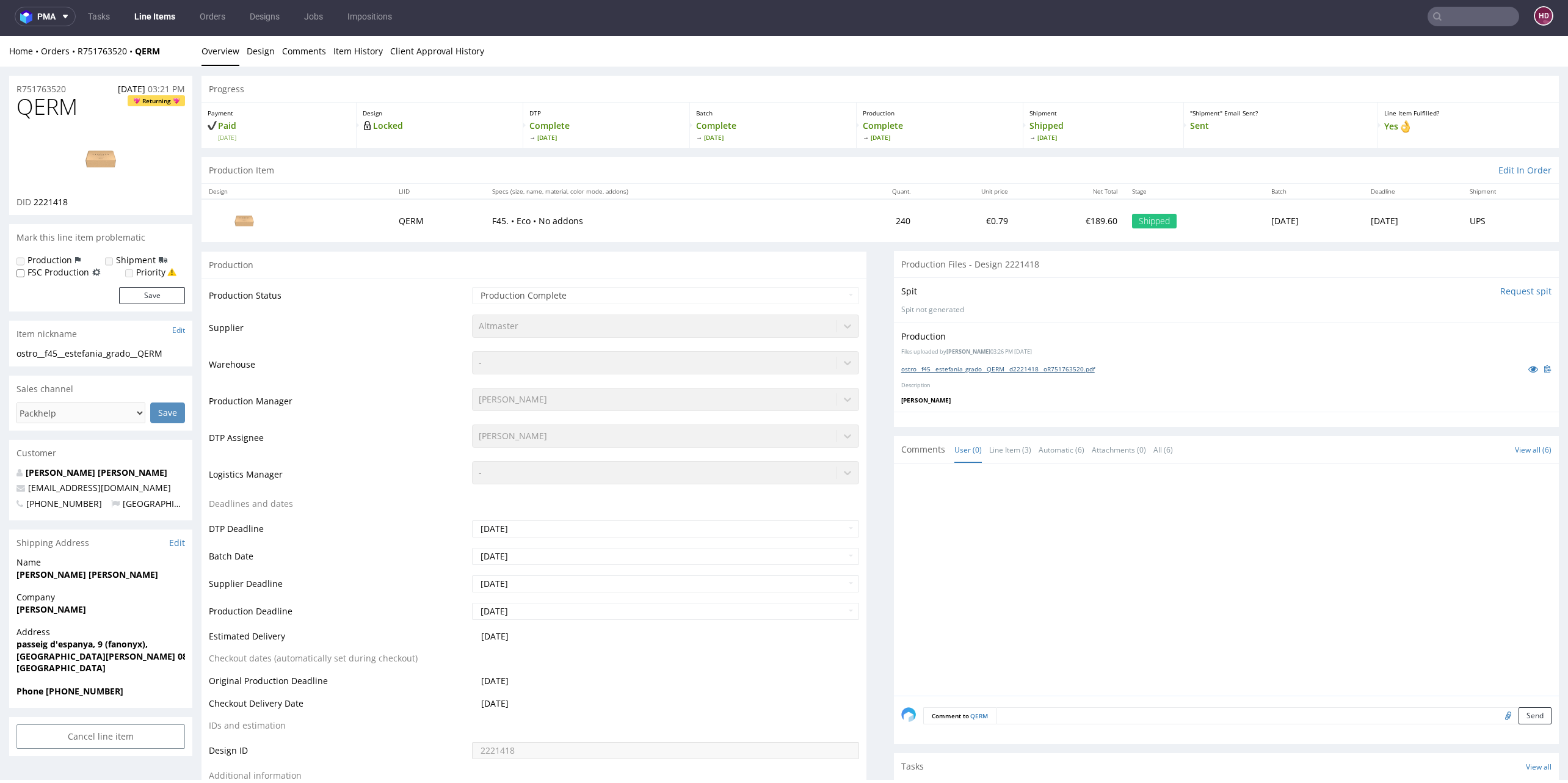
click at [921, 366] on link "ostro__f45__estefania_grado__QERM__d2221418__oR751763520.pdf" at bounding box center [998, 369] width 193 height 9
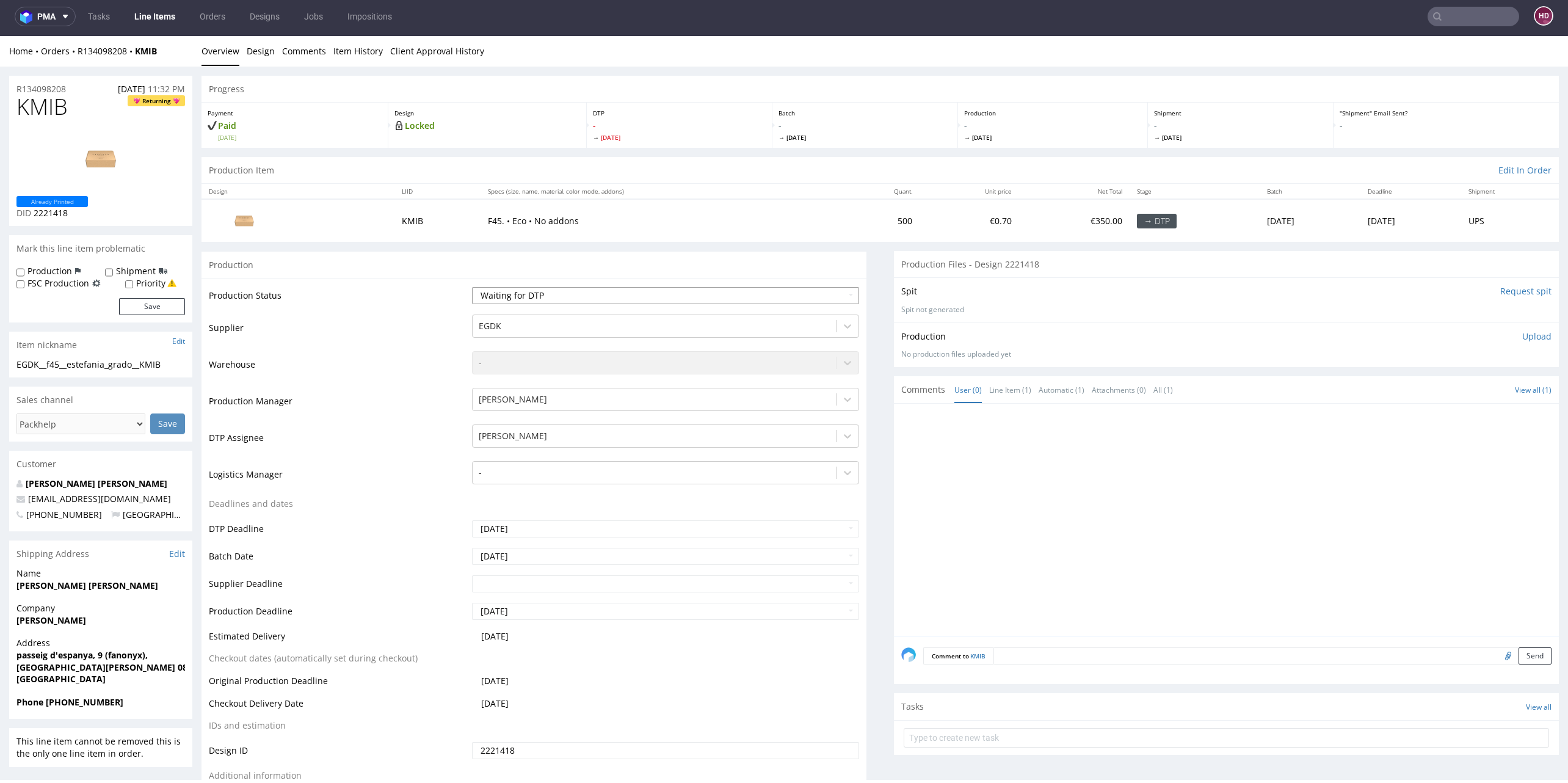
click at [527, 294] on select "Waiting for Artwork Waiting for Diecut Waiting for Mockup Waiting for DTP Waiti…" at bounding box center [665, 295] width 387 height 17
select select "dtp_in_process"
click at [472, 287] on select "Waiting for Artwork Waiting for Diecut Waiting for Mockup Waiting for DTP Waiti…" at bounding box center [665, 295] width 387 height 17
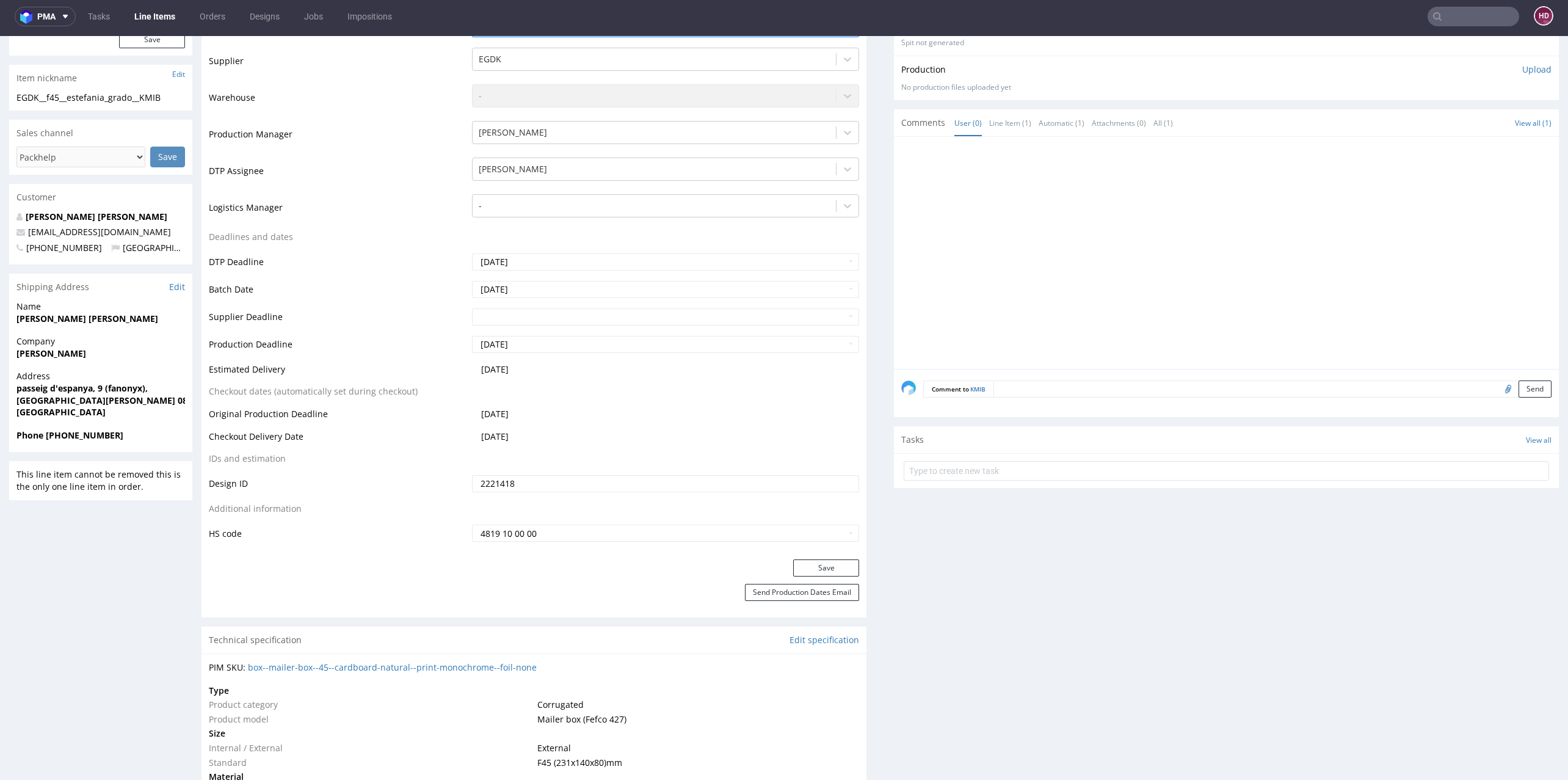
scroll to position [449, 0]
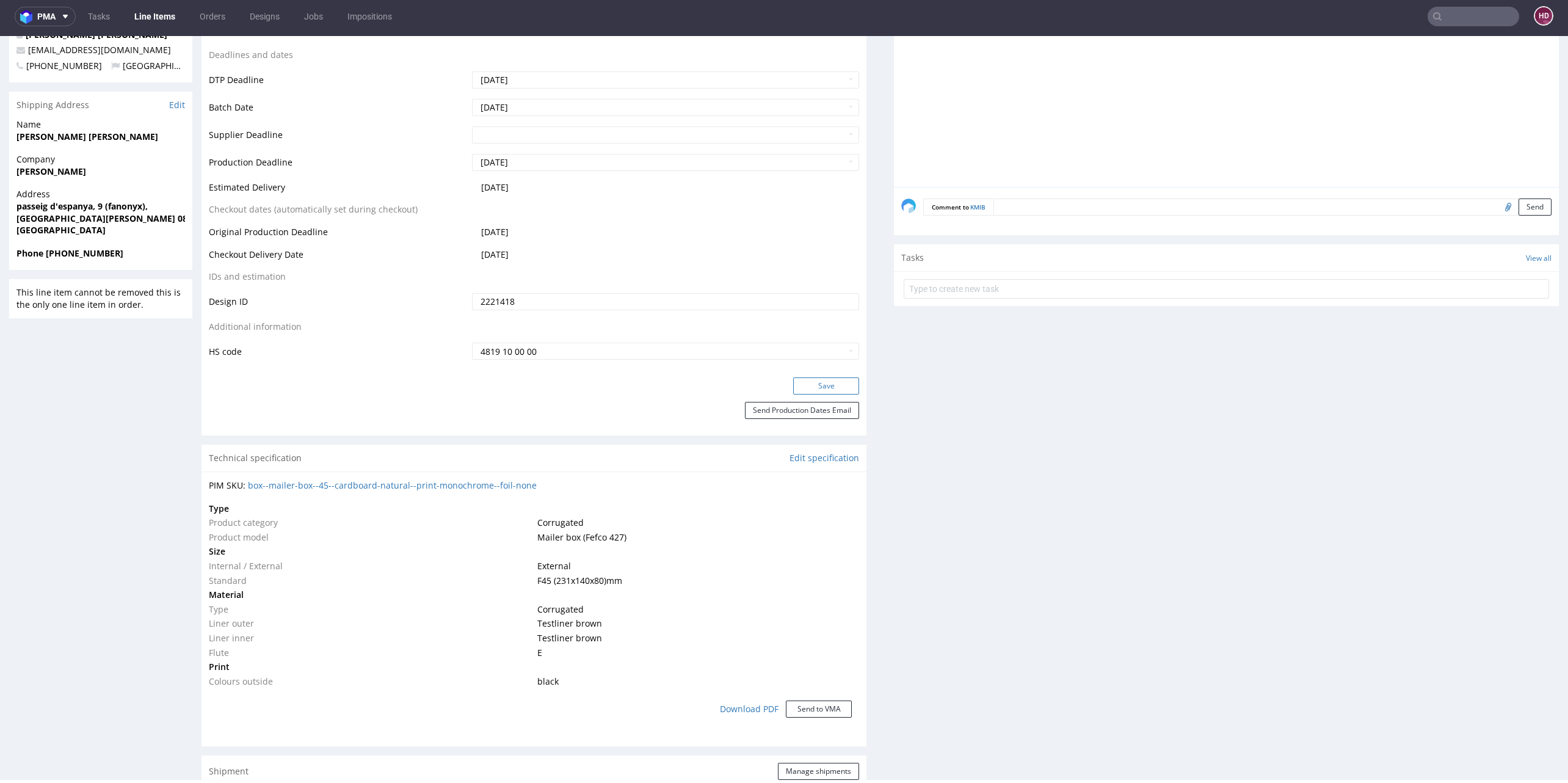
click at [818, 382] on button "Save" at bounding box center [826, 386] width 66 height 17
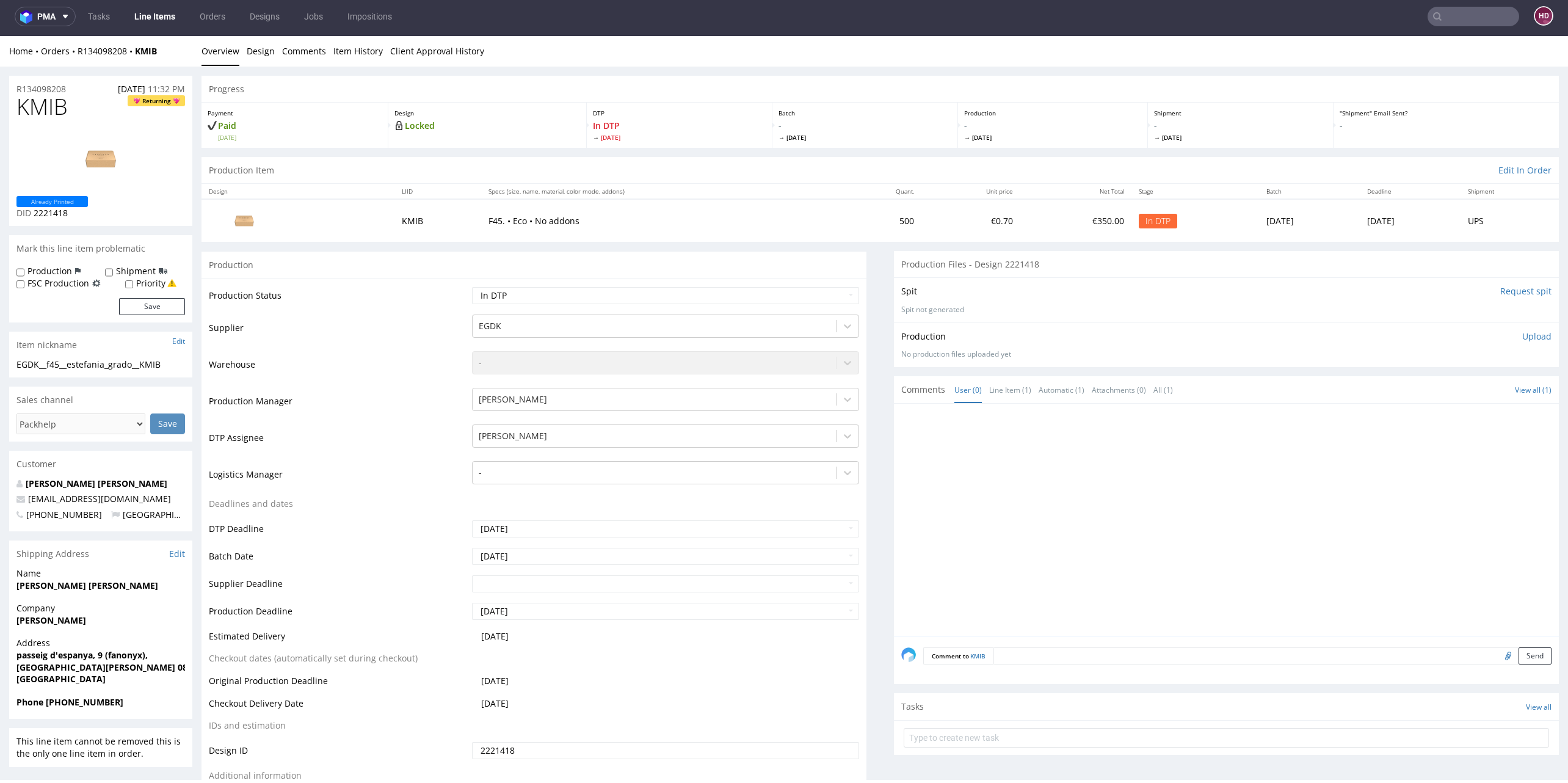
scroll to position [0, 0]
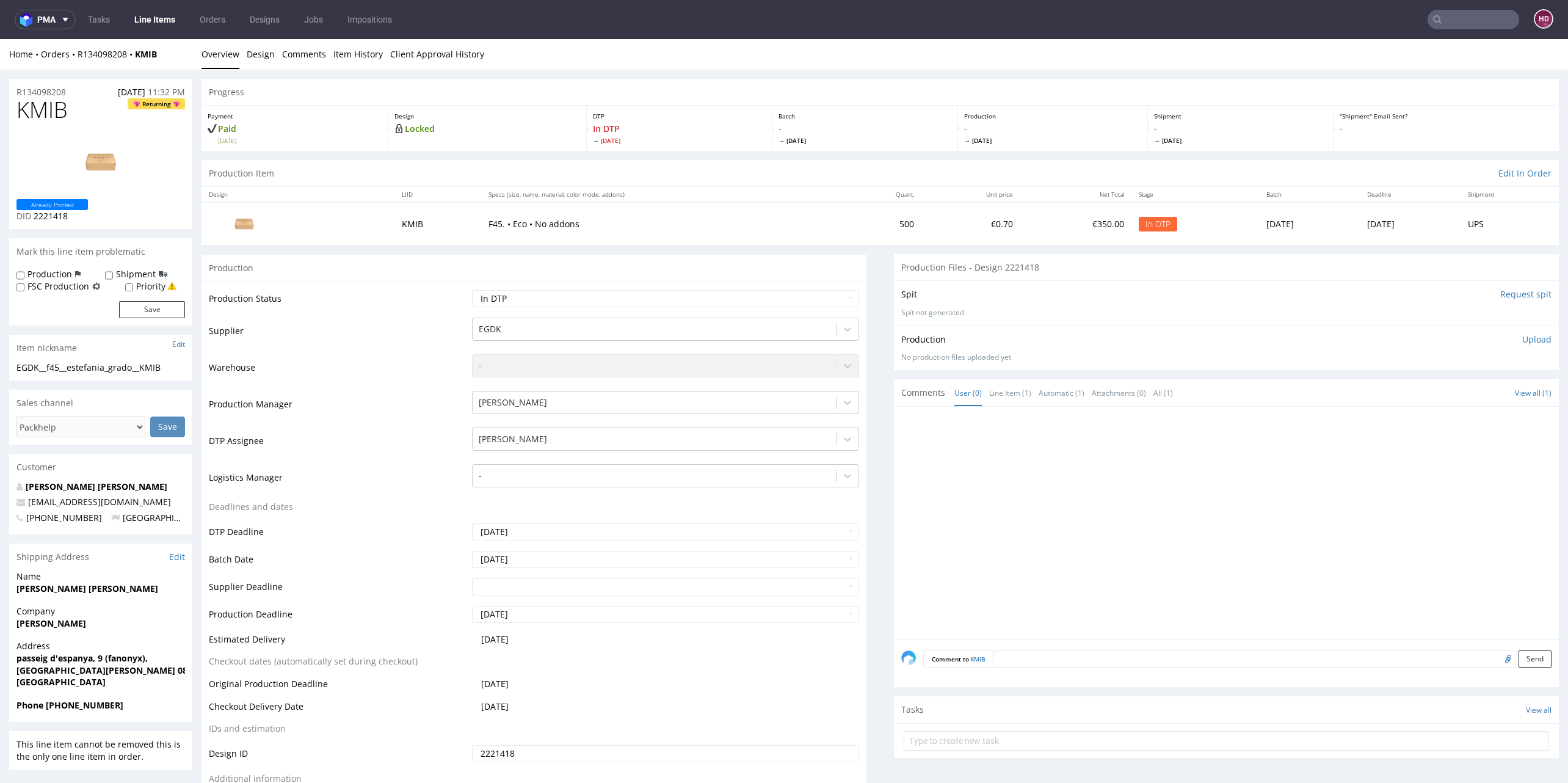
click at [86, 109] on h1 "KMIB Returning" at bounding box center [100, 109] width 169 height 24
drag, startPoint x: 26, startPoint y: 100, endPoint x: -42, endPoint y: 97, distance: 68.1
click at [67, 108] on h1 "KMIB Returning" at bounding box center [100, 109] width 169 height 24
drag, startPoint x: 7, startPoint y: 109, endPoint x: -27, endPoint y: 109, distance: 34.0
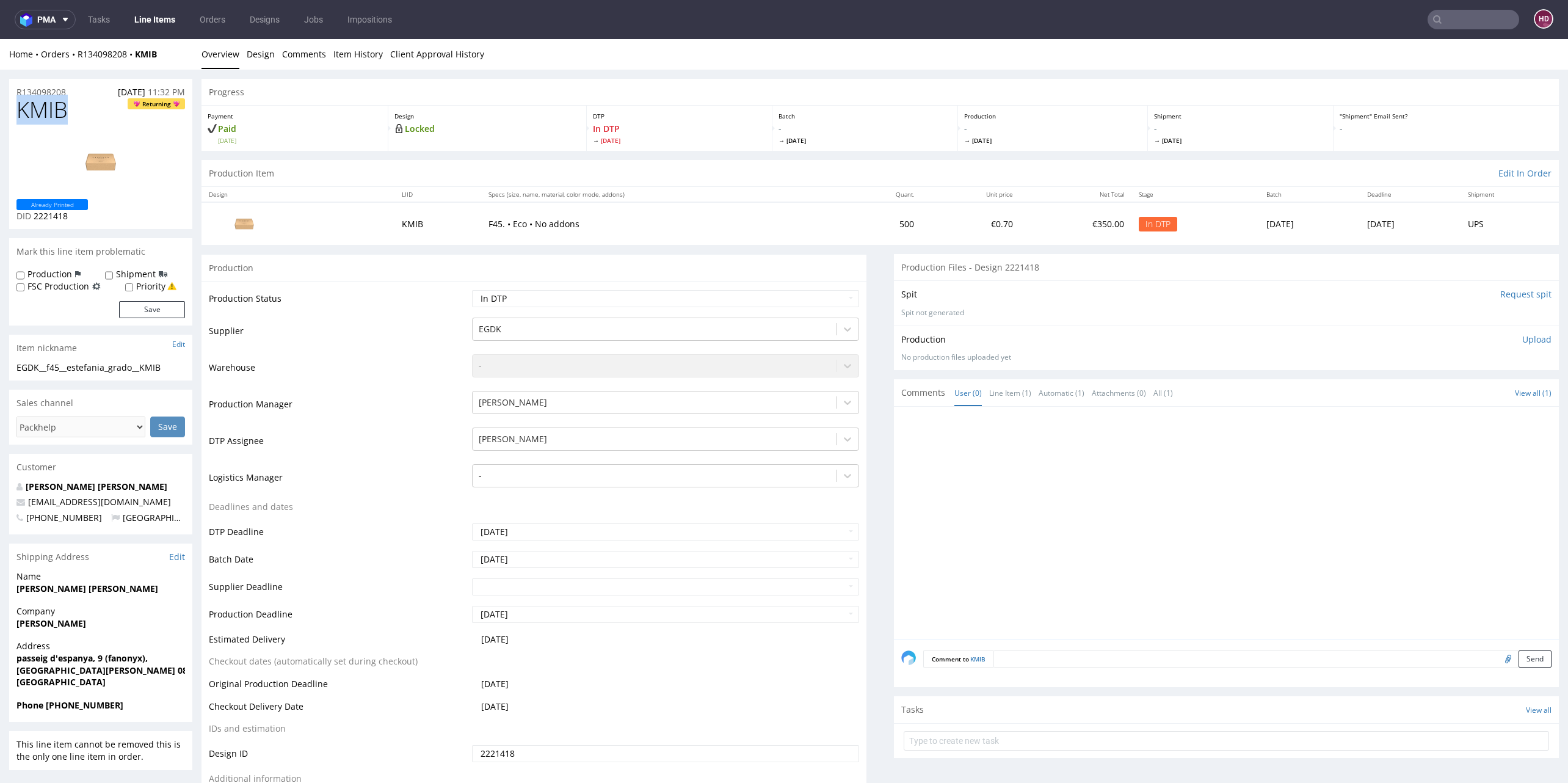
drag, startPoint x: 172, startPoint y: 367, endPoint x: 4, endPoint y: 364, distance: 168.0
copy div "EGDK__f45__estefania_grado__KMIB"
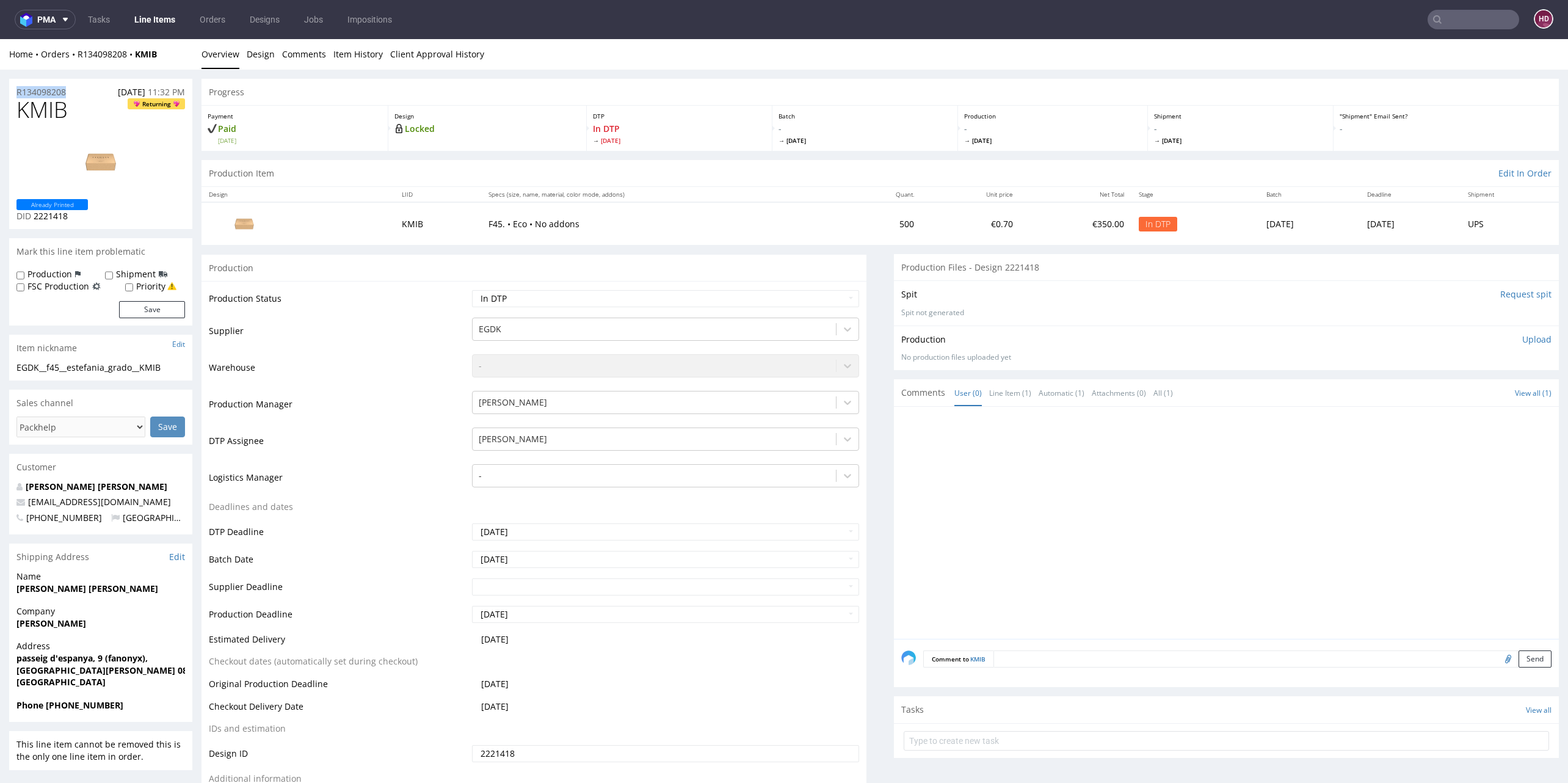
drag, startPoint x: 70, startPoint y: 93, endPoint x: -10, endPoint y: 90, distance: 80.1
copy p "R134098208"
drag, startPoint x: 56, startPoint y: 216, endPoint x: 34, endPoint y: 218, distance: 22.1
click at [34, 218] on div "Already Printed DID 2221418" at bounding box center [100, 211] width 169 height 23
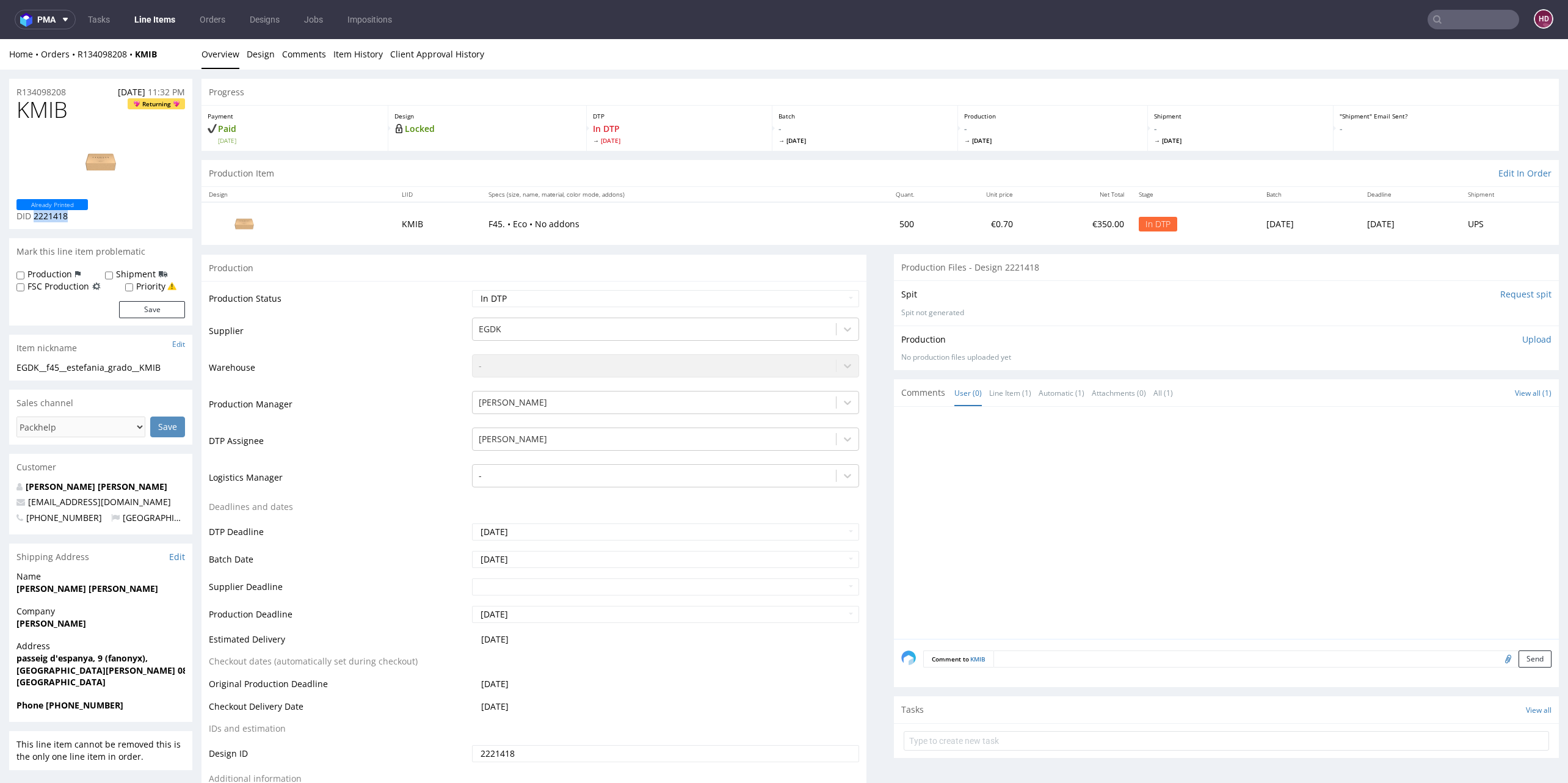
copy span "2221418"
click at [1522, 339] on p "Upload" at bounding box center [1536, 339] width 29 height 12
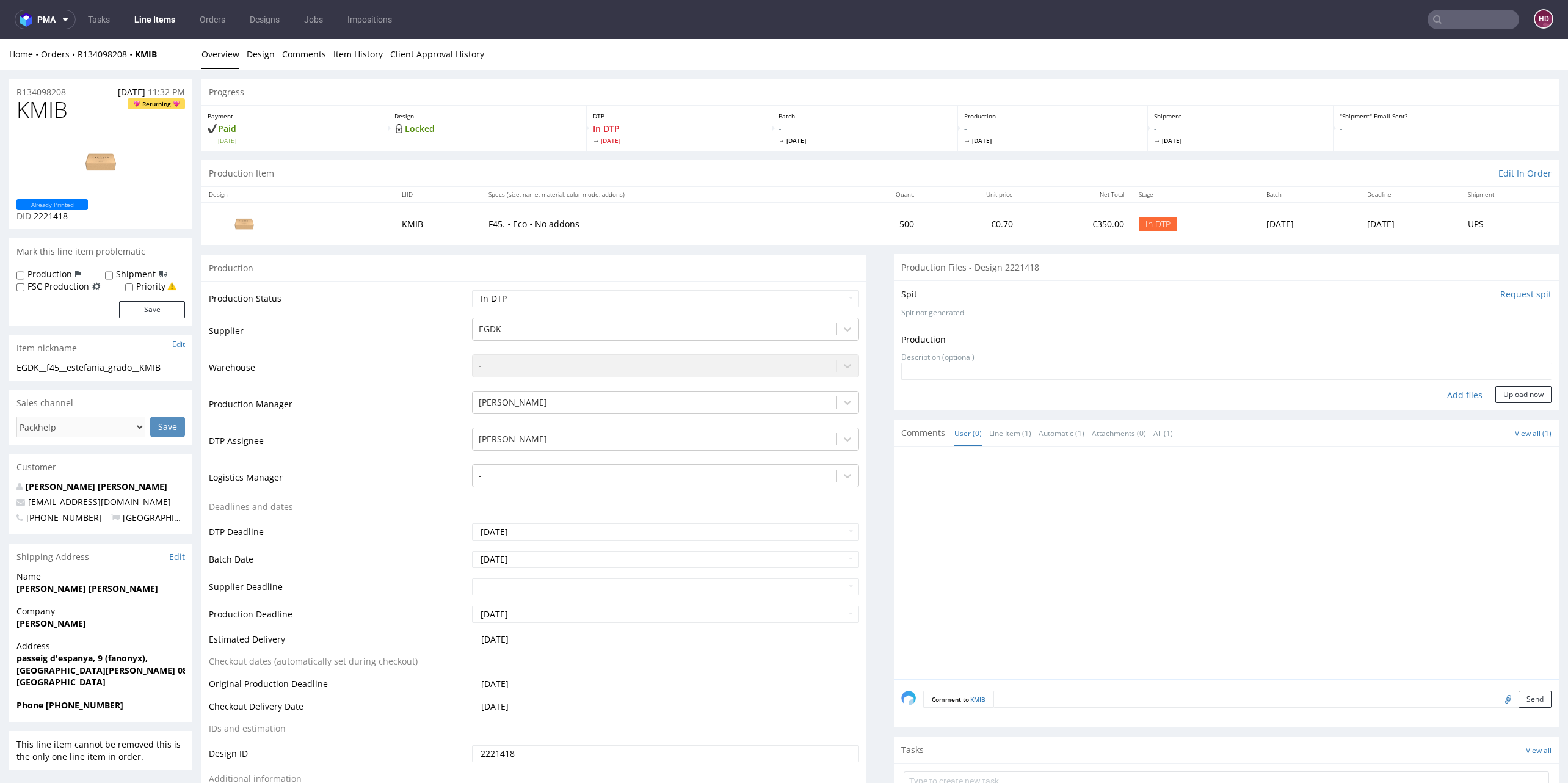
click at [1434, 390] on div "Add files" at bounding box center [1464, 395] width 61 height 18
type input "C:\fakepath\EGDK__f45__estefania_grado__KMIB__d2221418__oR134098208.pdf"
click at [657, 299] on select "Waiting for Artwork Waiting for Diecut Waiting for Mockup Waiting for DTP Waiti…" at bounding box center [665, 298] width 387 height 17
select select "dtp_production_ready"
click at [472, 290] on select "Waiting for Artwork Waiting for Diecut Waiting for Mockup Waiting for DTP Waiti…" at bounding box center [665, 298] width 387 height 17
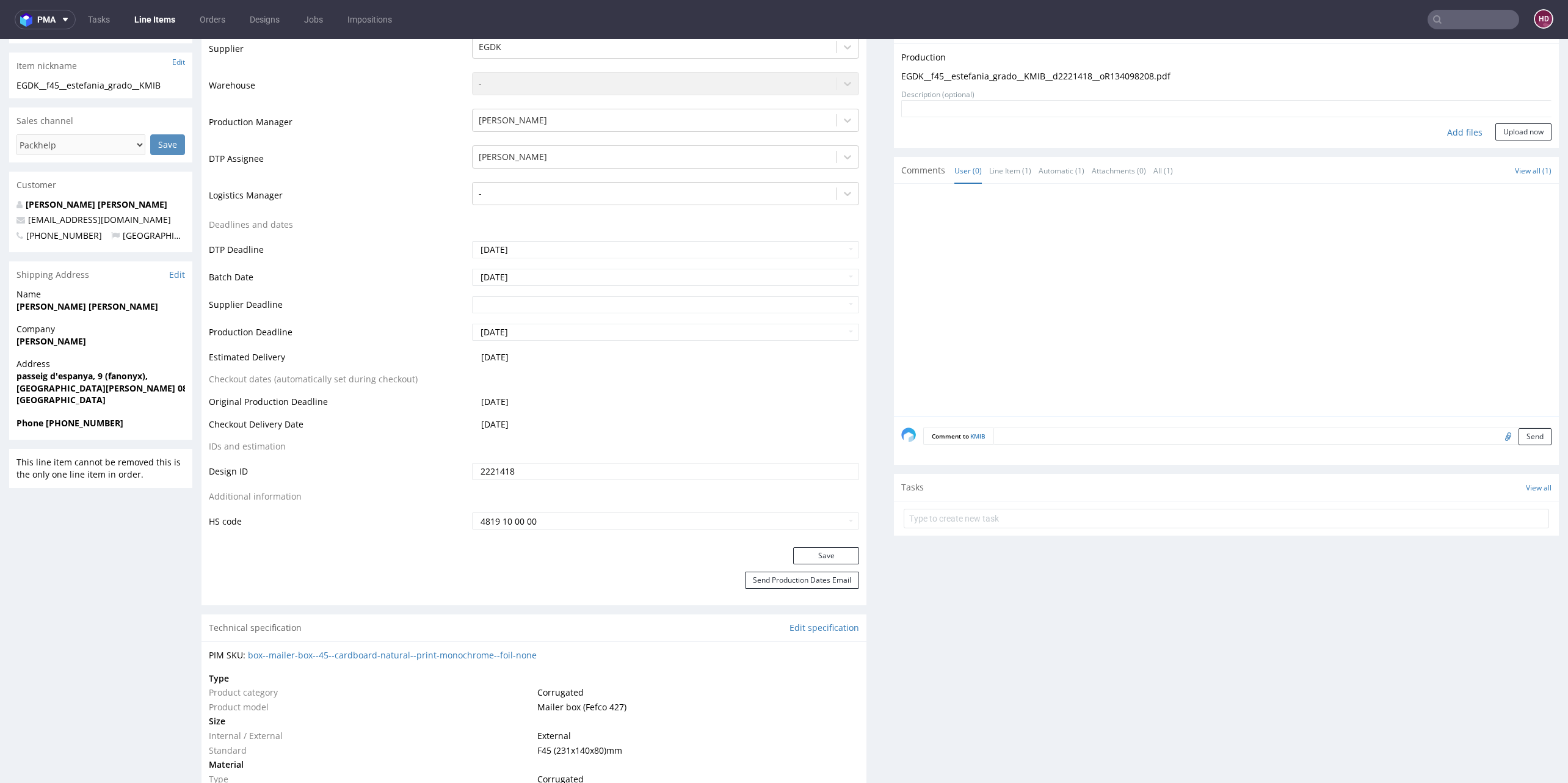
scroll to position [284, 0]
click at [840, 554] on button "Save" at bounding box center [826, 554] width 66 height 17
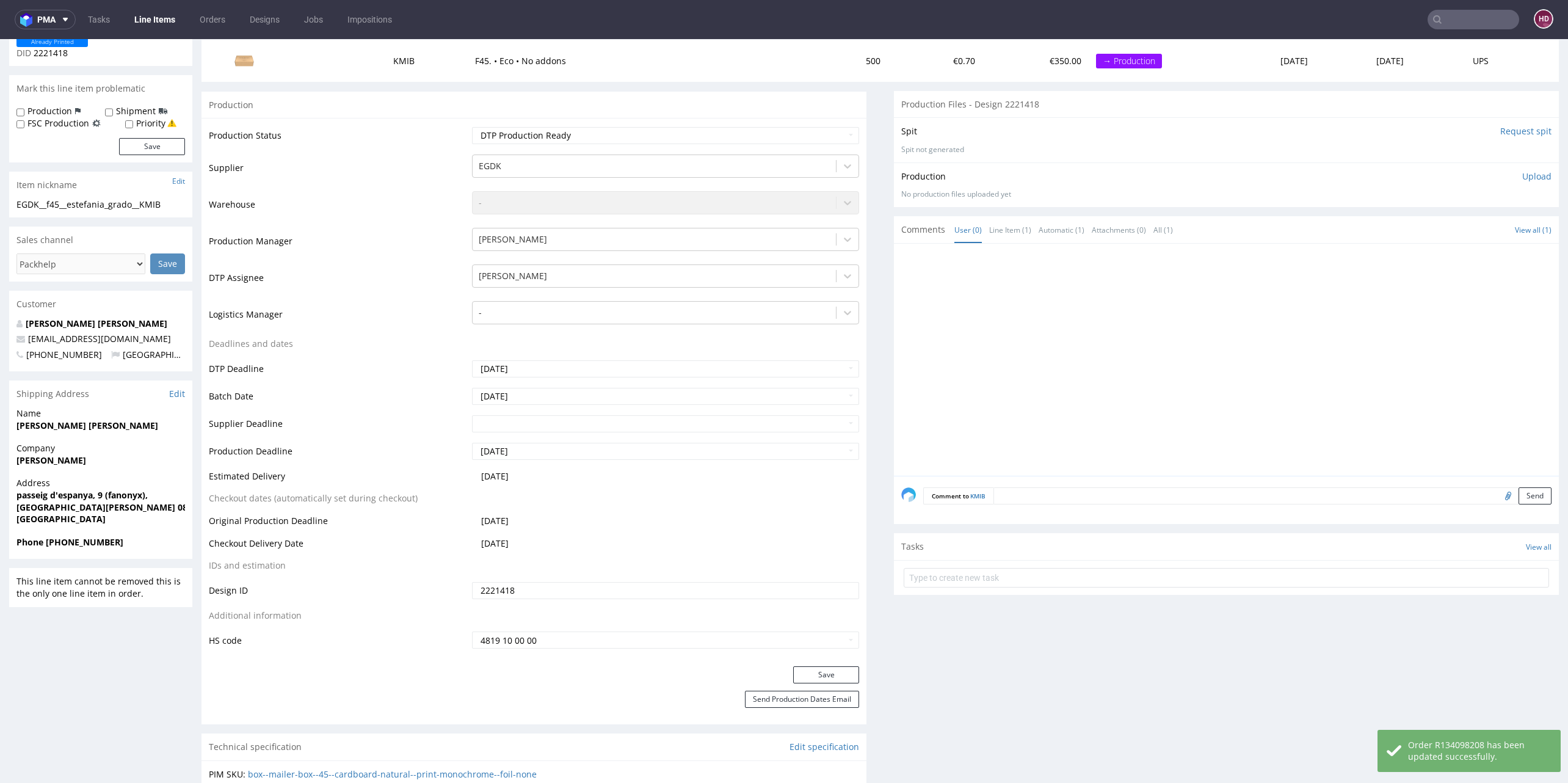
scroll to position [127, 0]
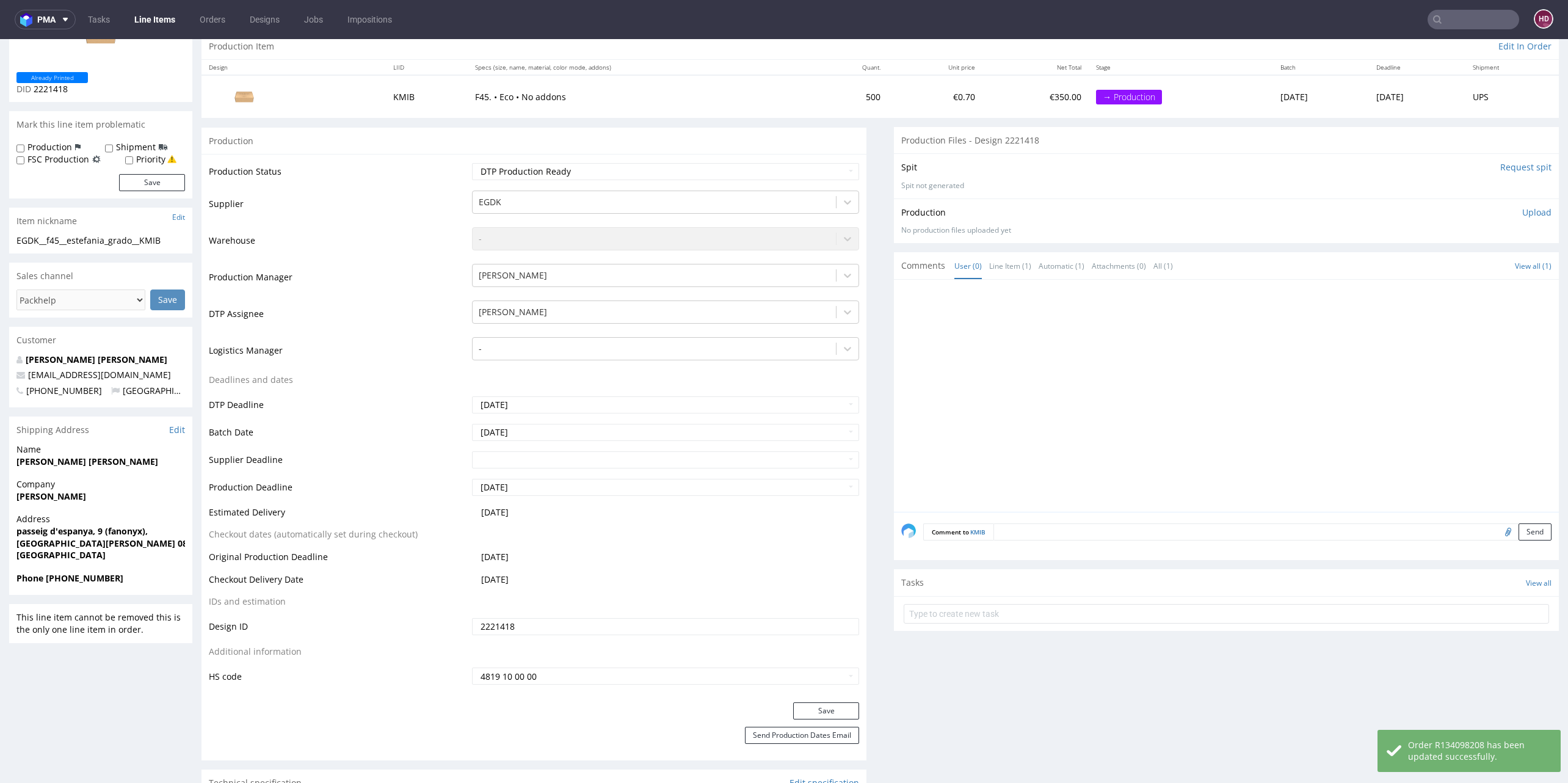
click at [1522, 212] on p "Upload" at bounding box center [1536, 213] width 29 height 12
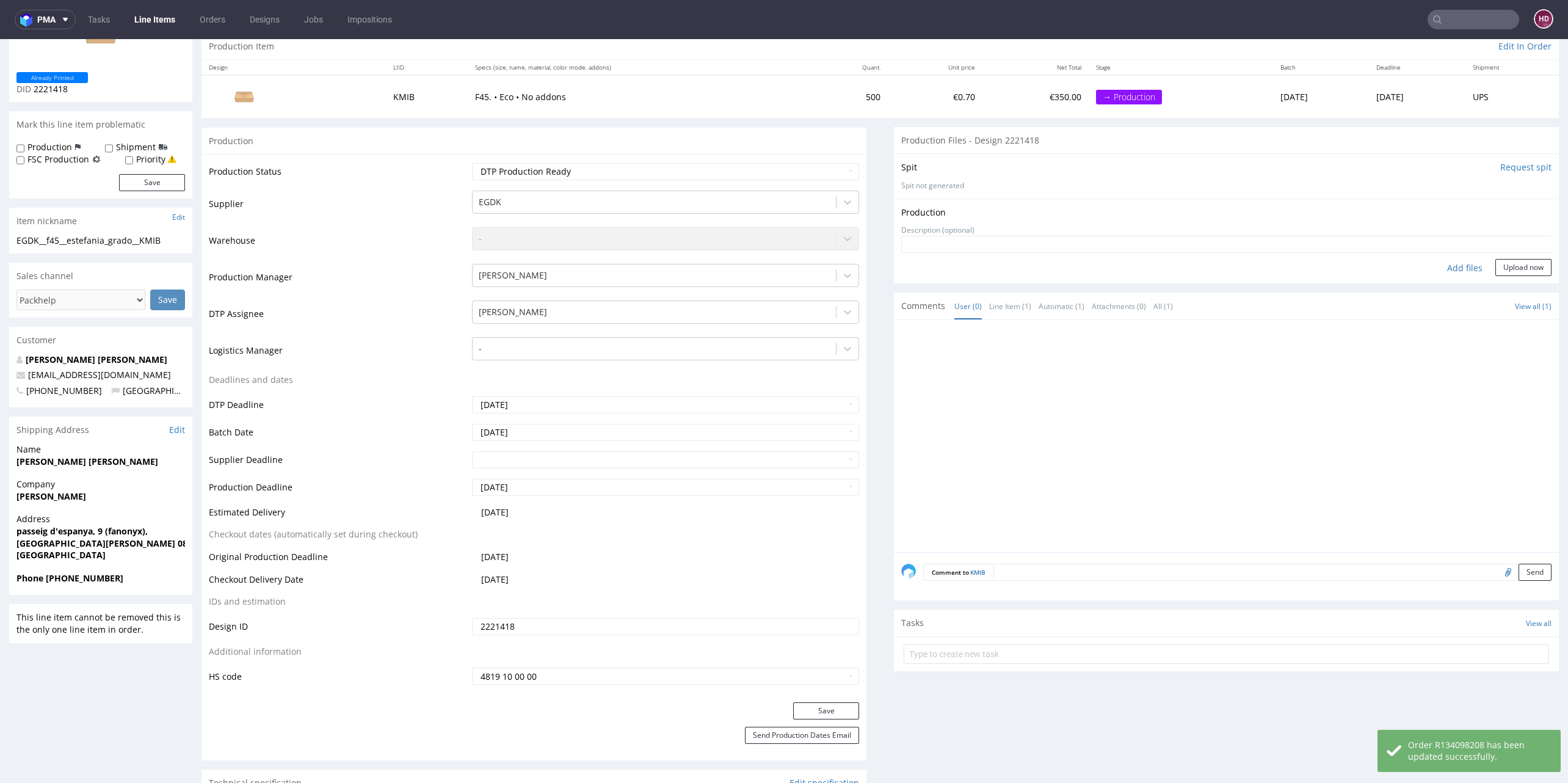
click at [1441, 266] on div "Add files" at bounding box center [1464, 268] width 61 height 18
type input "C:\fakepath\EGDK__f45__estefania_grado__KMIB__d2221418__oR134098208.pdf"
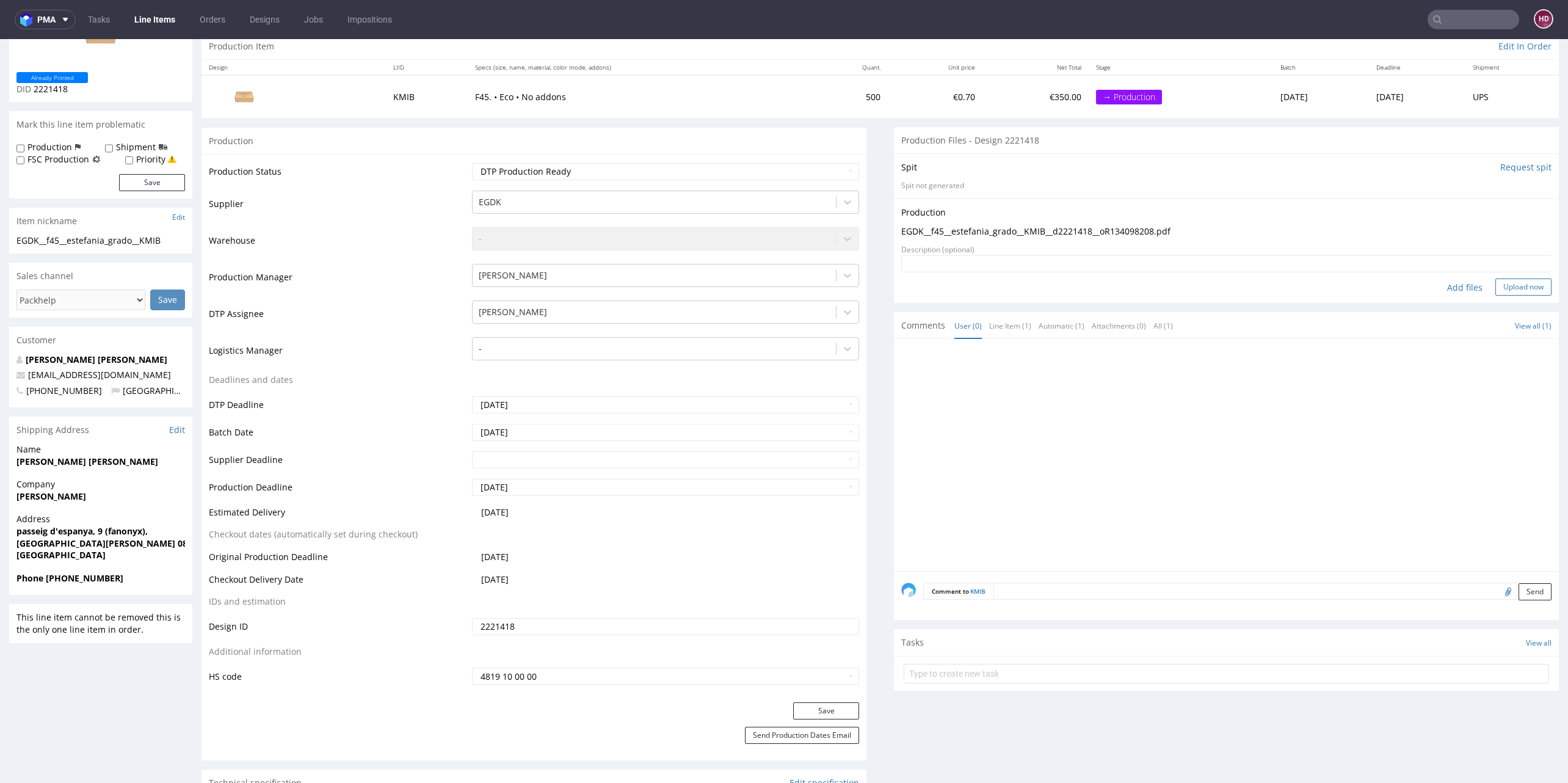
click at [1502, 284] on button "Upload now" at bounding box center [1523, 287] width 56 height 17
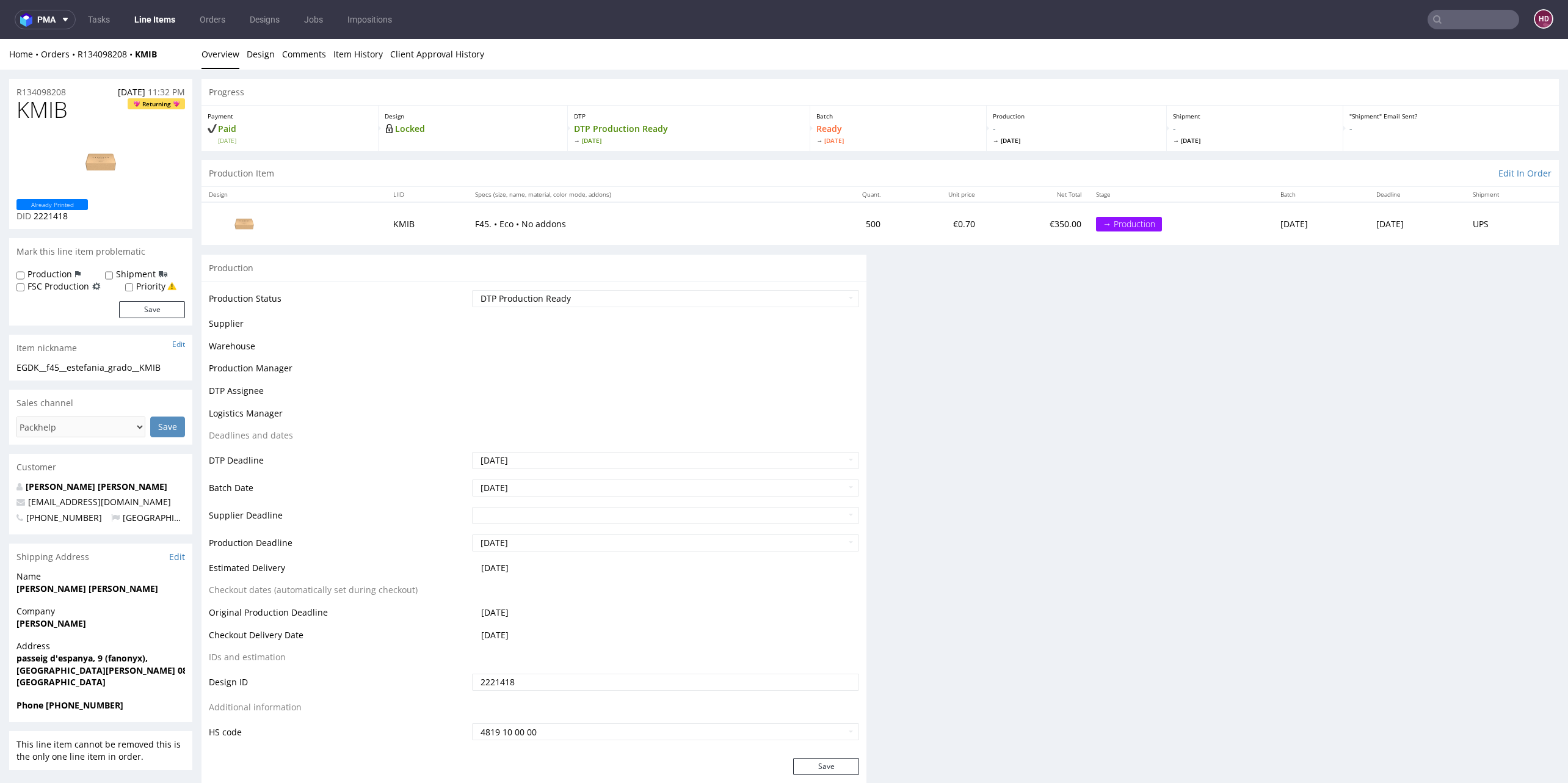
scroll to position [0, 0]
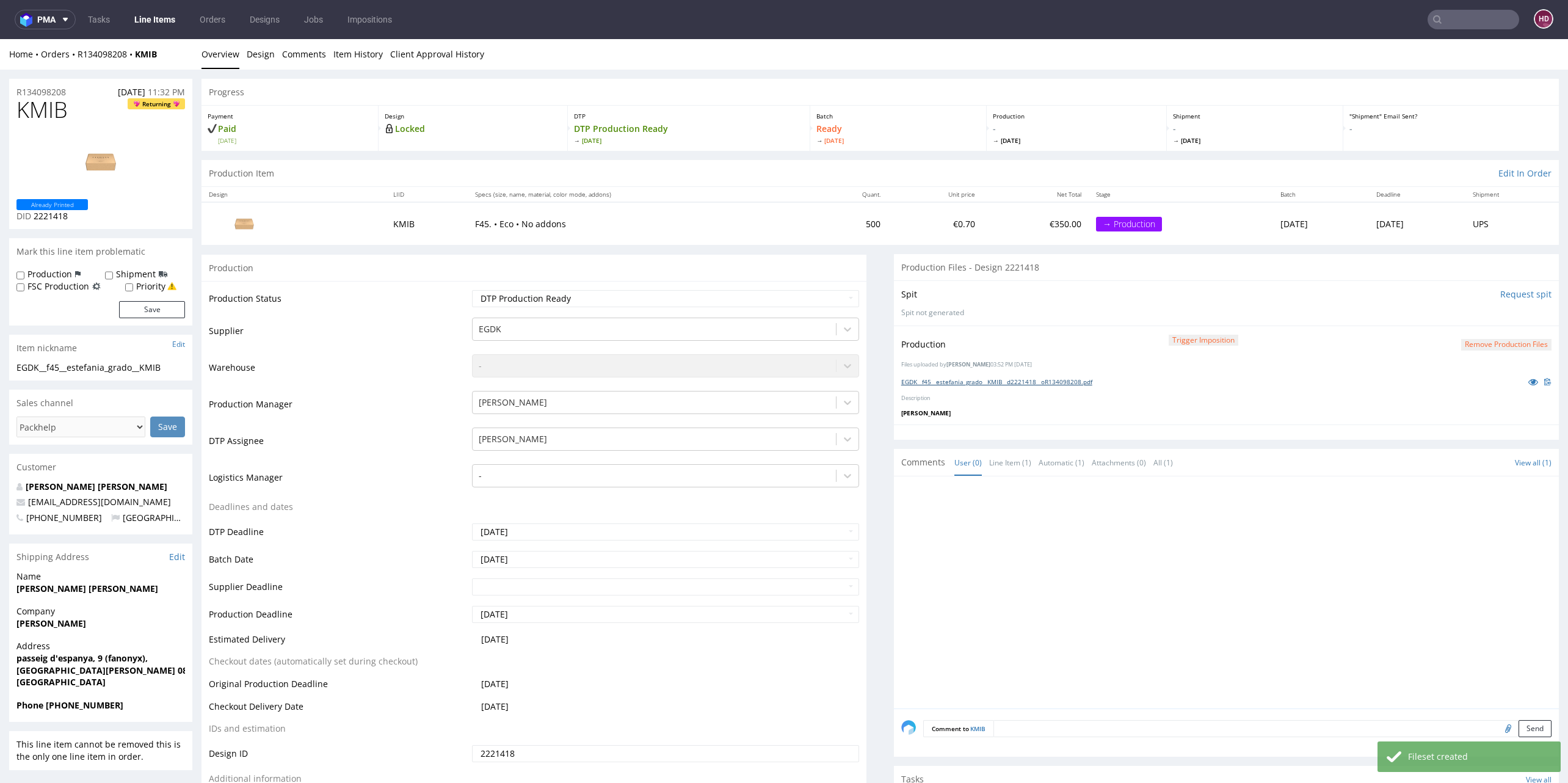
click at [1007, 378] on link "EGDK__f45__estefania_grado__KMIB__d2221418__oR134098208.pdf" at bounding box center [996, 382] width 191 height 9
click at [163, 23] on link "Line Items" at bounding box center [155, 19] width 56 height 20
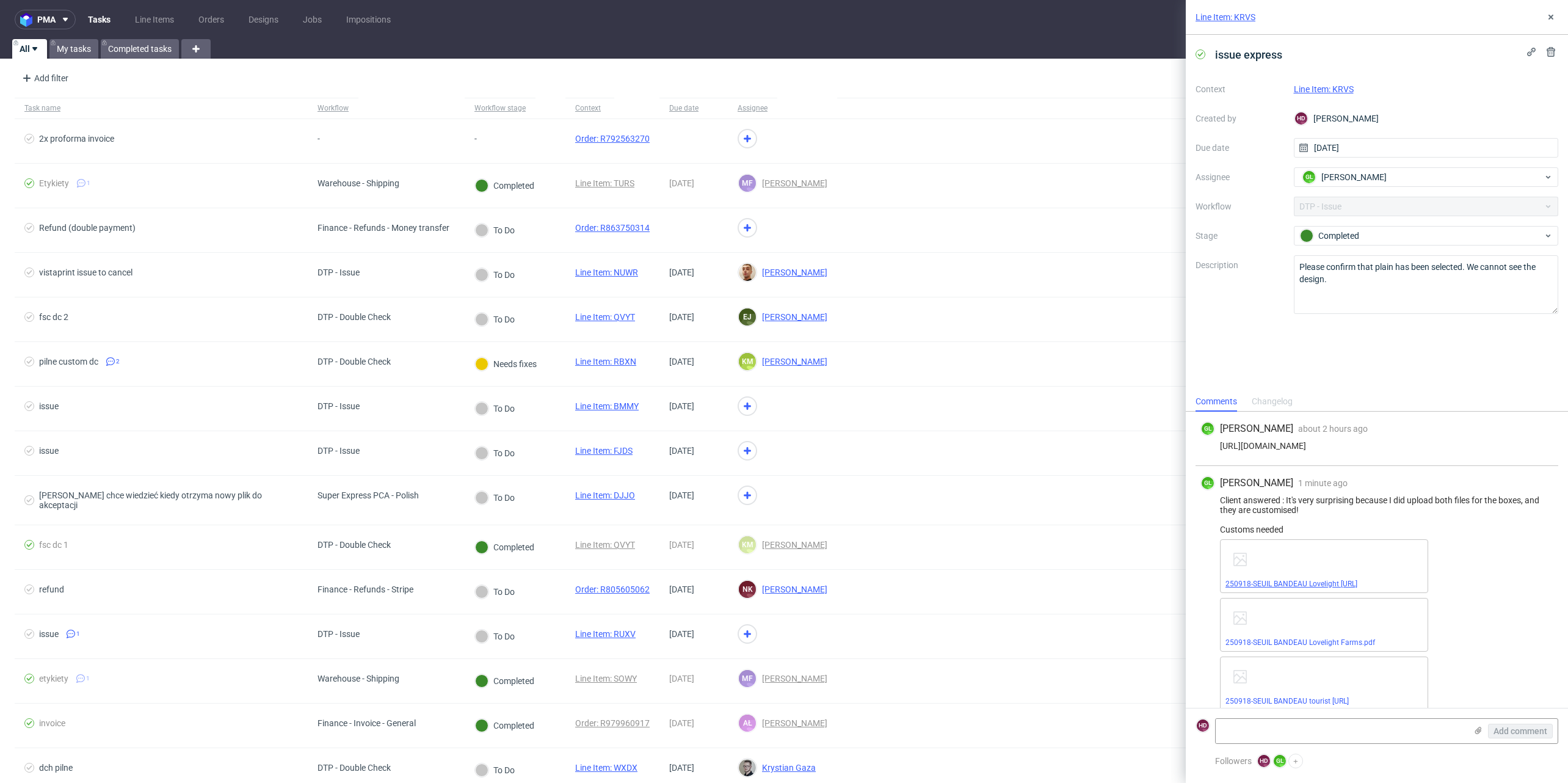
click at [1283, 584] on link "250918-SEUIL BANDEAU Lovelight [URL]" at bounding box center [1291, 584] width 132 height 9
click at [155, 23] on link "Line Items" at bounding box center [154, 19] width 53 height 20
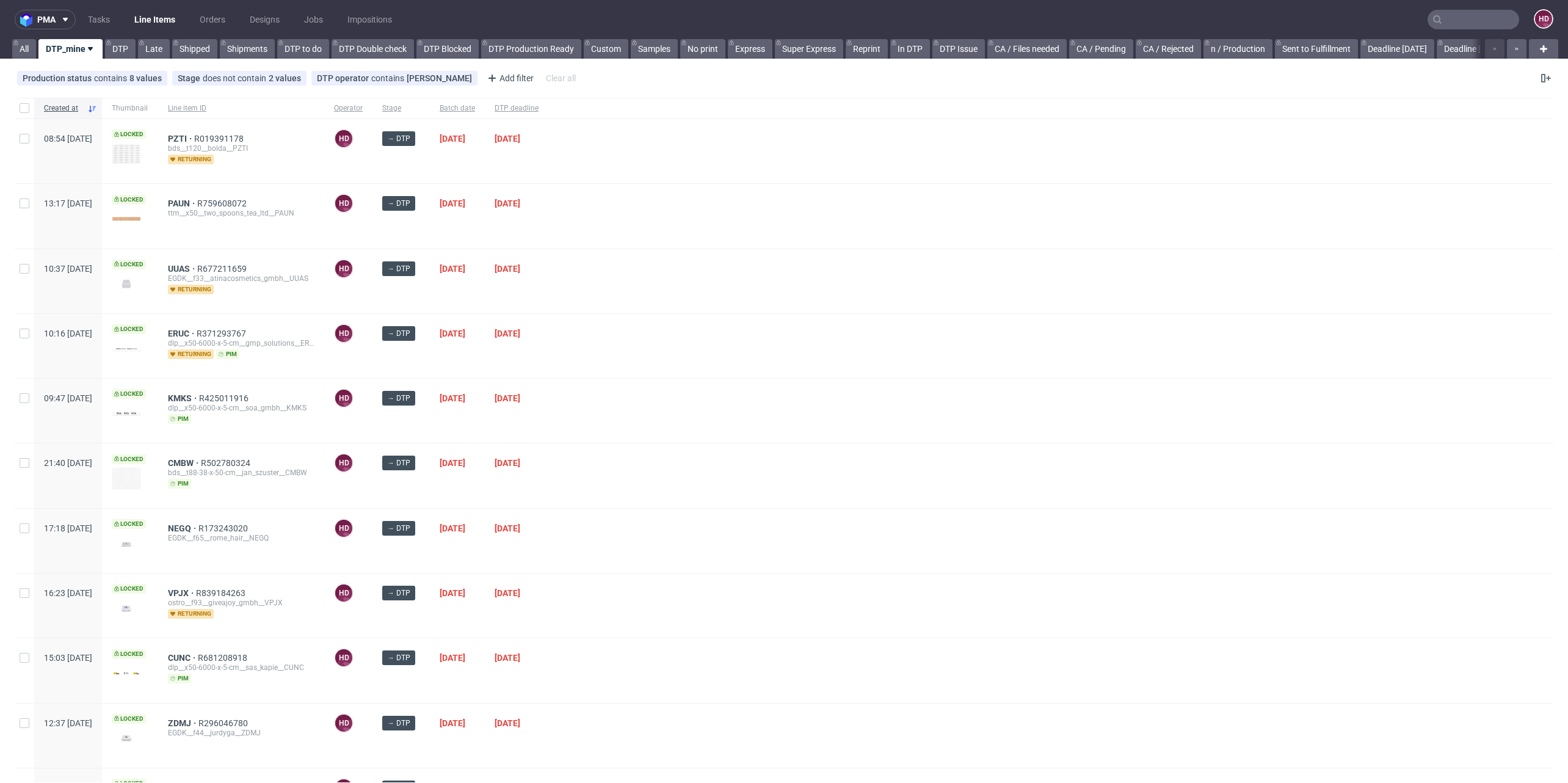
scroll to position [209, 0]
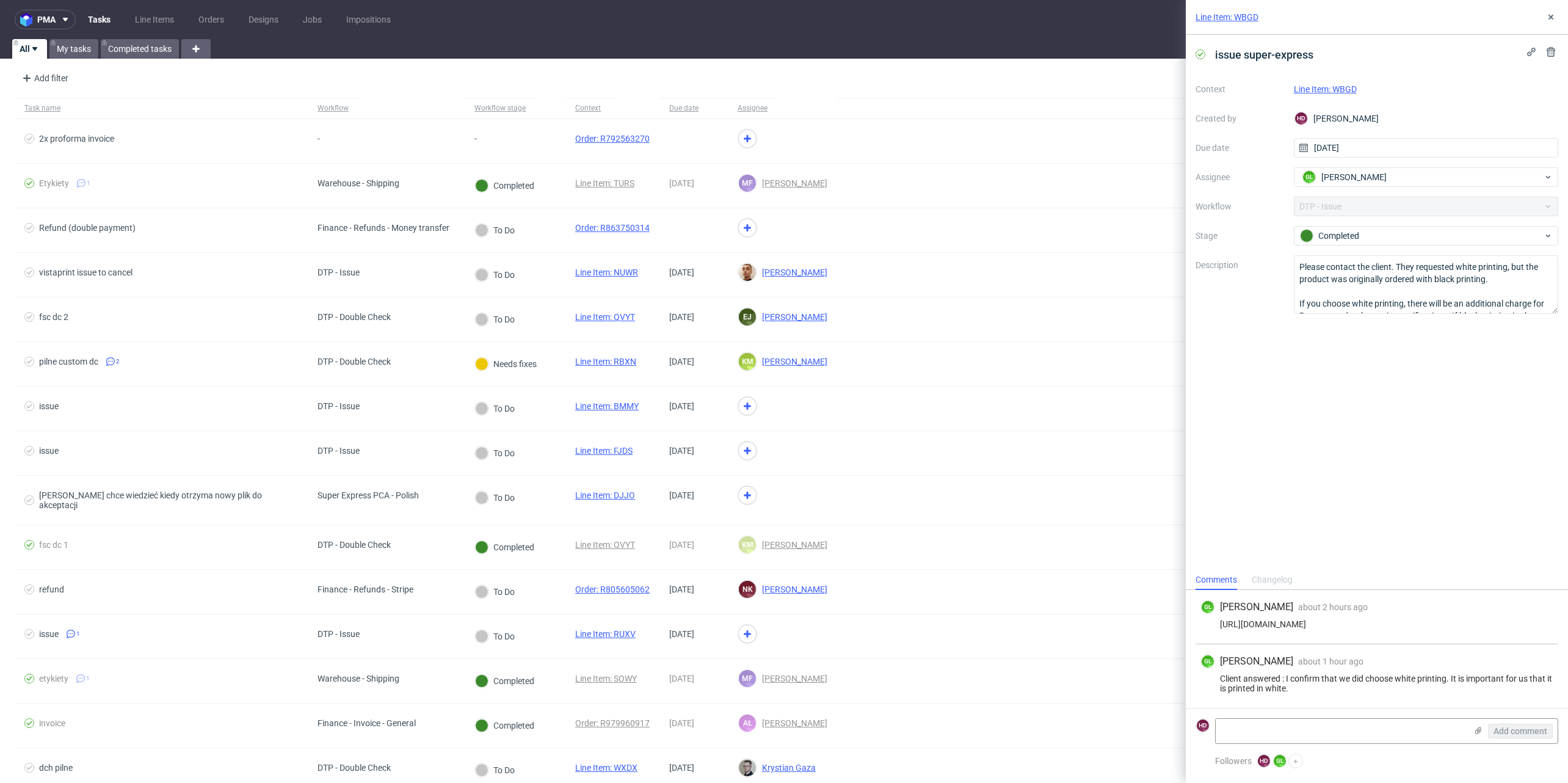
click at [1401, 208] on div "Context Line Item: WBGD Created by HD [PERSON_NAME] Due date [DATE] Assignee GL…" at bounding box center [1376, 196] width 363 height 235
click at [1400, 205] on div "Context Line Item: WBGD Created by HD [PERSON_NAME] Due date [DATE] Assignee GL…" at bounding box center [1376, 196] width 363 height 235
click at [1376, 243] on div "Completed" at bounding box center [1427, 235] width 265 height 20
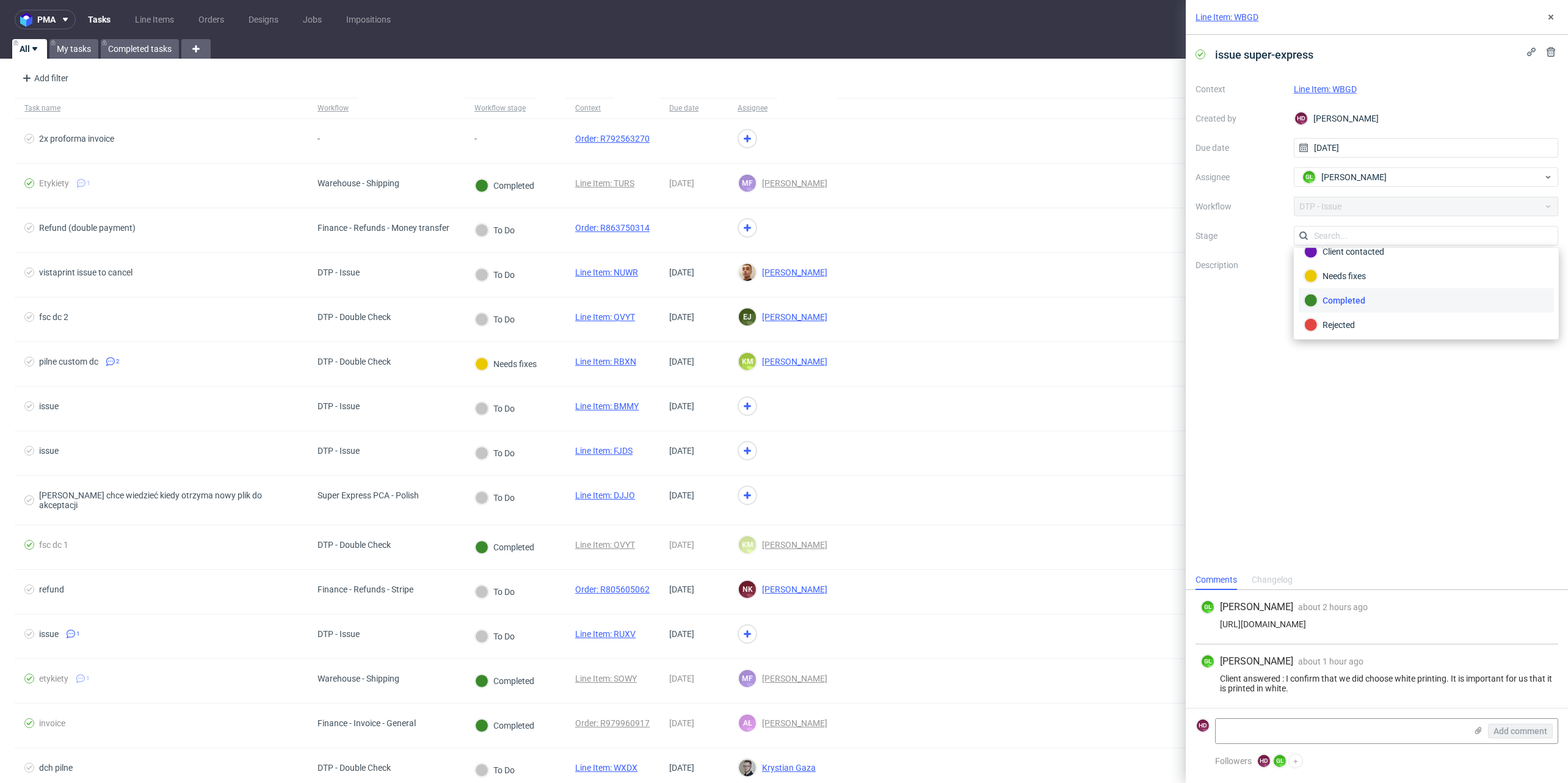
click at [1347, 87] on link "Line Item: WBGD" at bounding box center [1325, 89] width 63 height 10
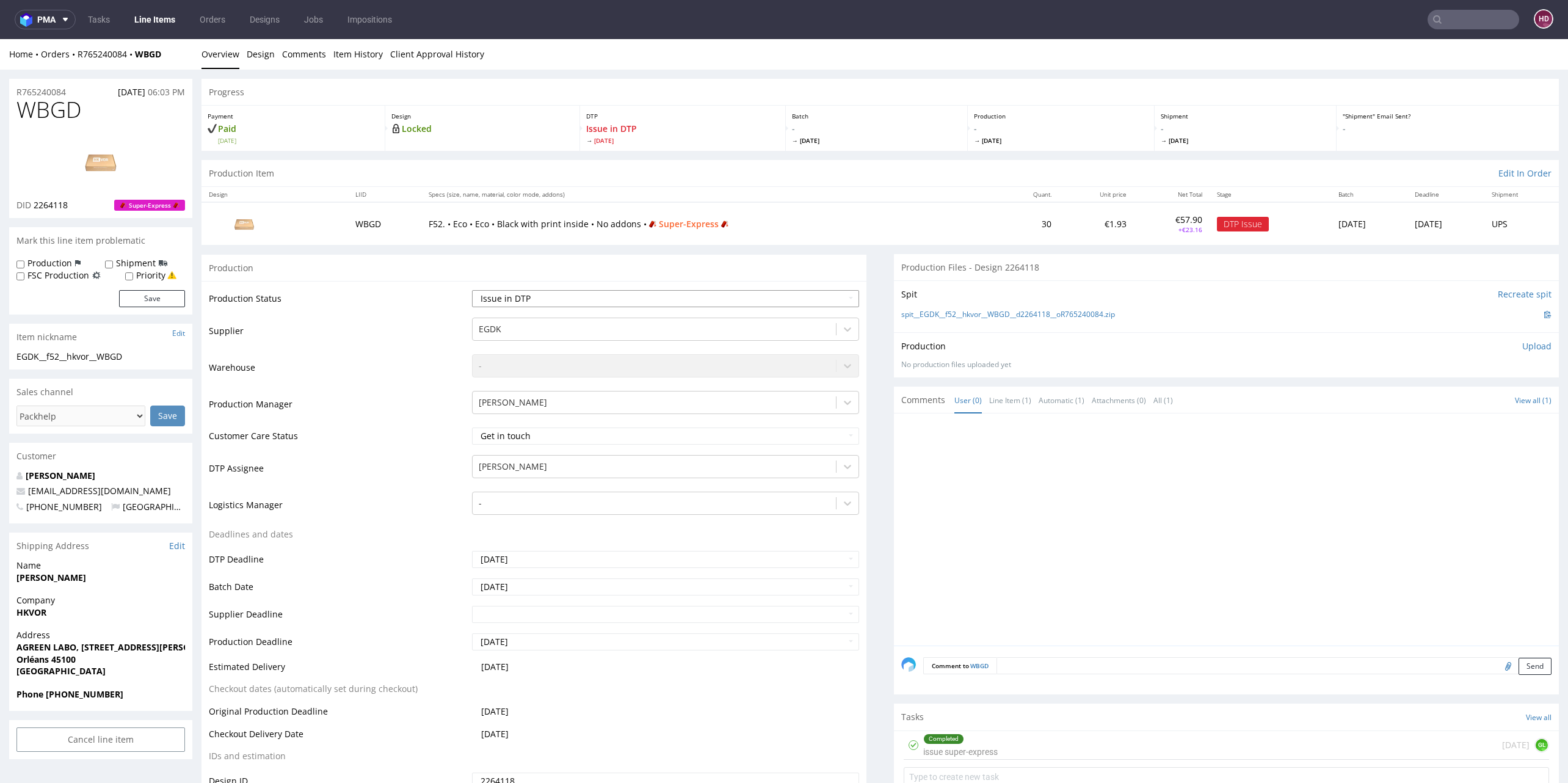
click at [599, 304] on select "Waiting for Artwork Waiting for Diecut Waiting for Mockup Waiting for DTP Waiti…" at bounding box center [665, 298] width 387 height 17
select select "back_for_dtp"
click at [472, 290] on select "Waiting for Artwork Waiting for Diecut Waiting for Mockup Waiting for DTP Waiti…" at bounding box center [665, 298] width 387 height 17
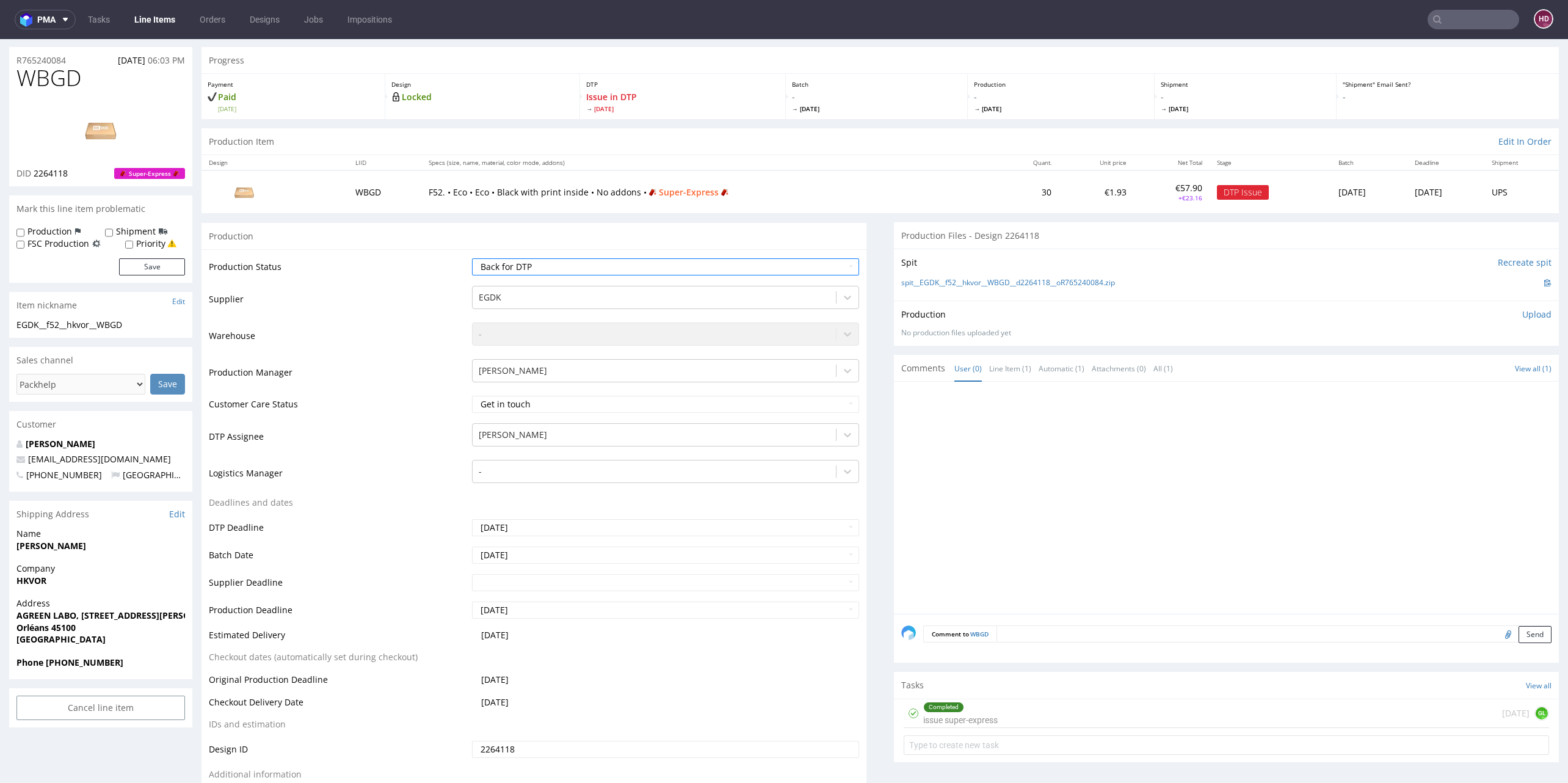
scroll to position [317, 0]
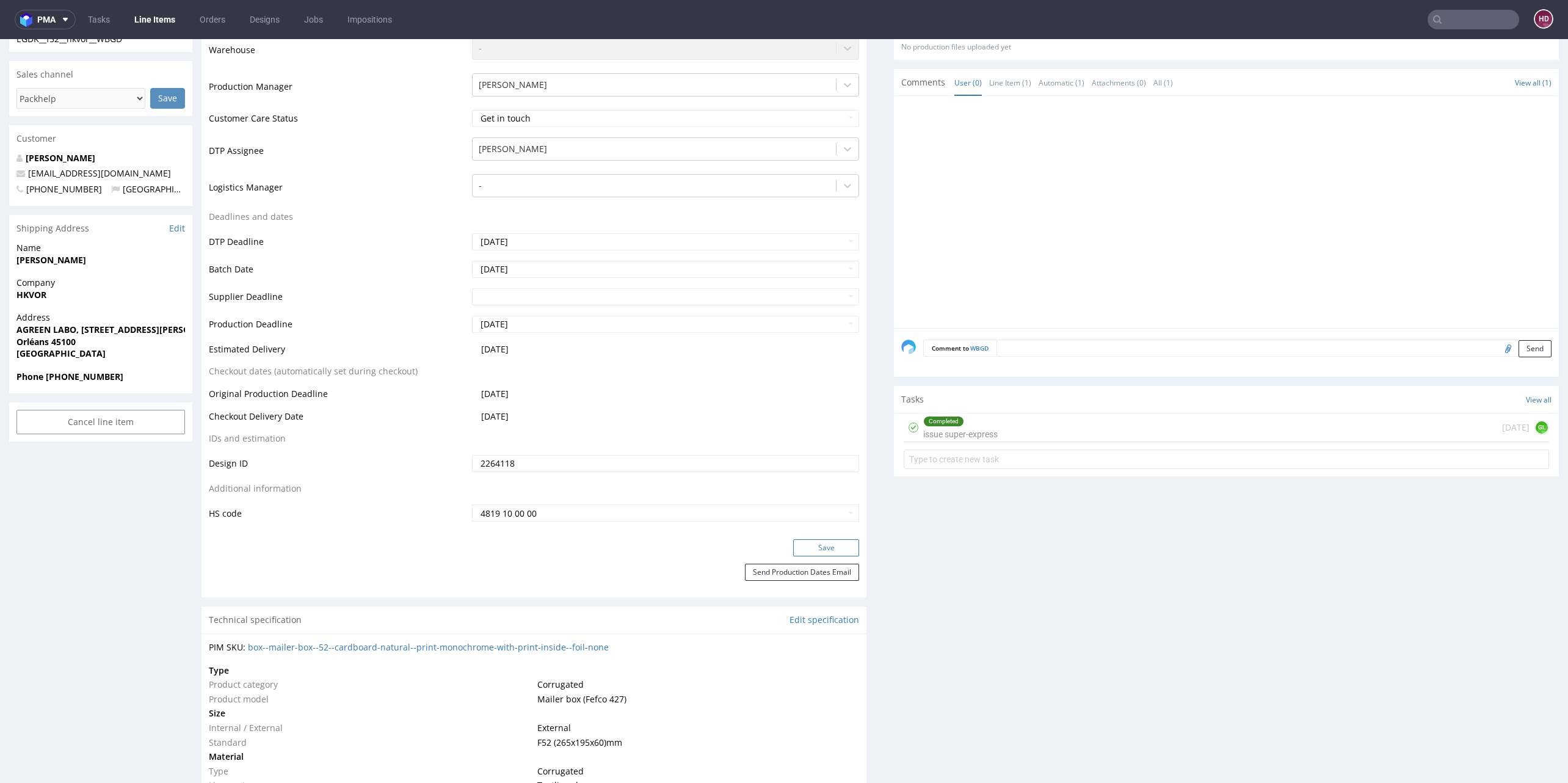
click at [825, 549] on button "Save" at bounding box center [826, 548] width 66 height 17
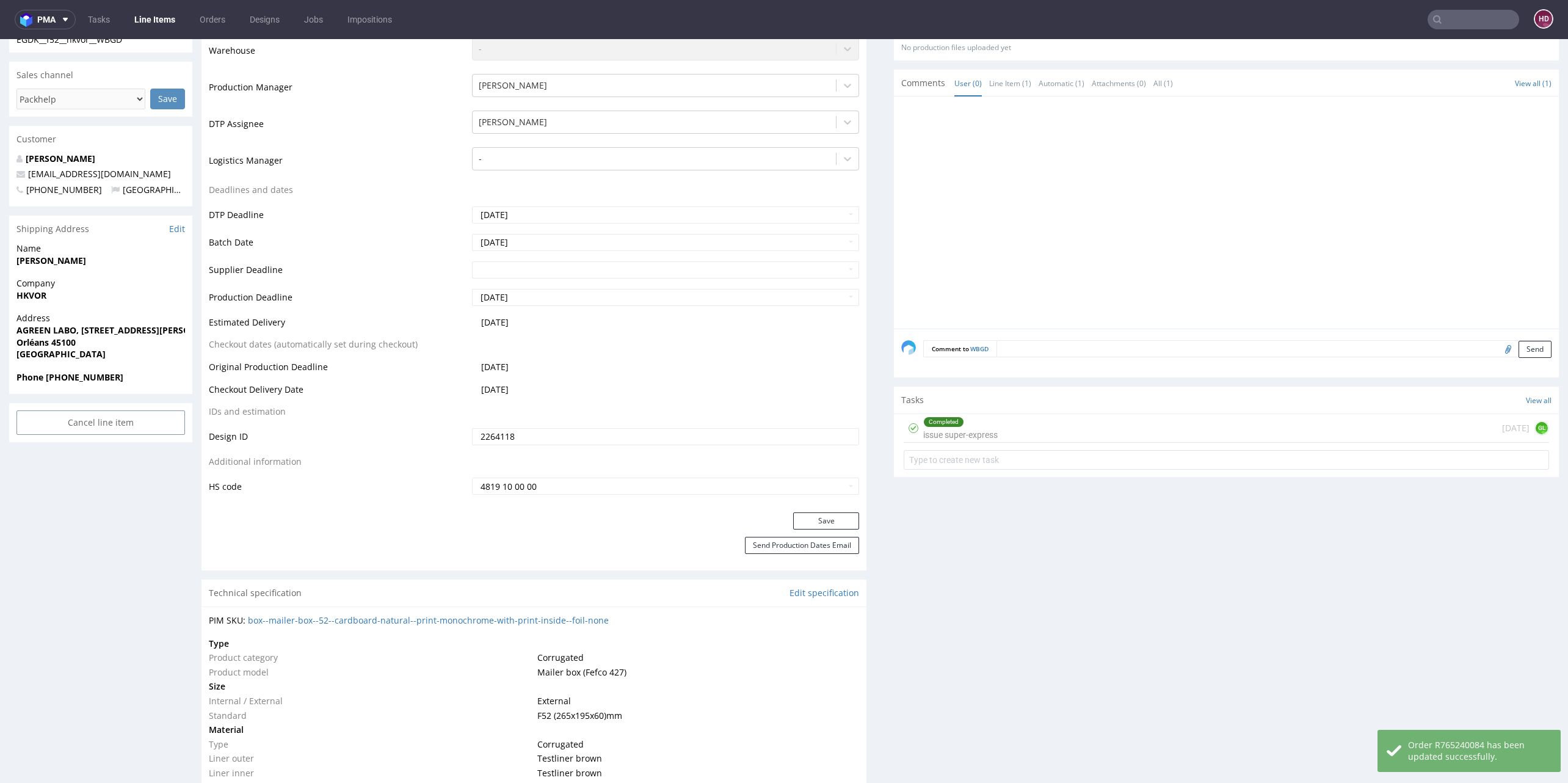
scroll to position [0, 0]
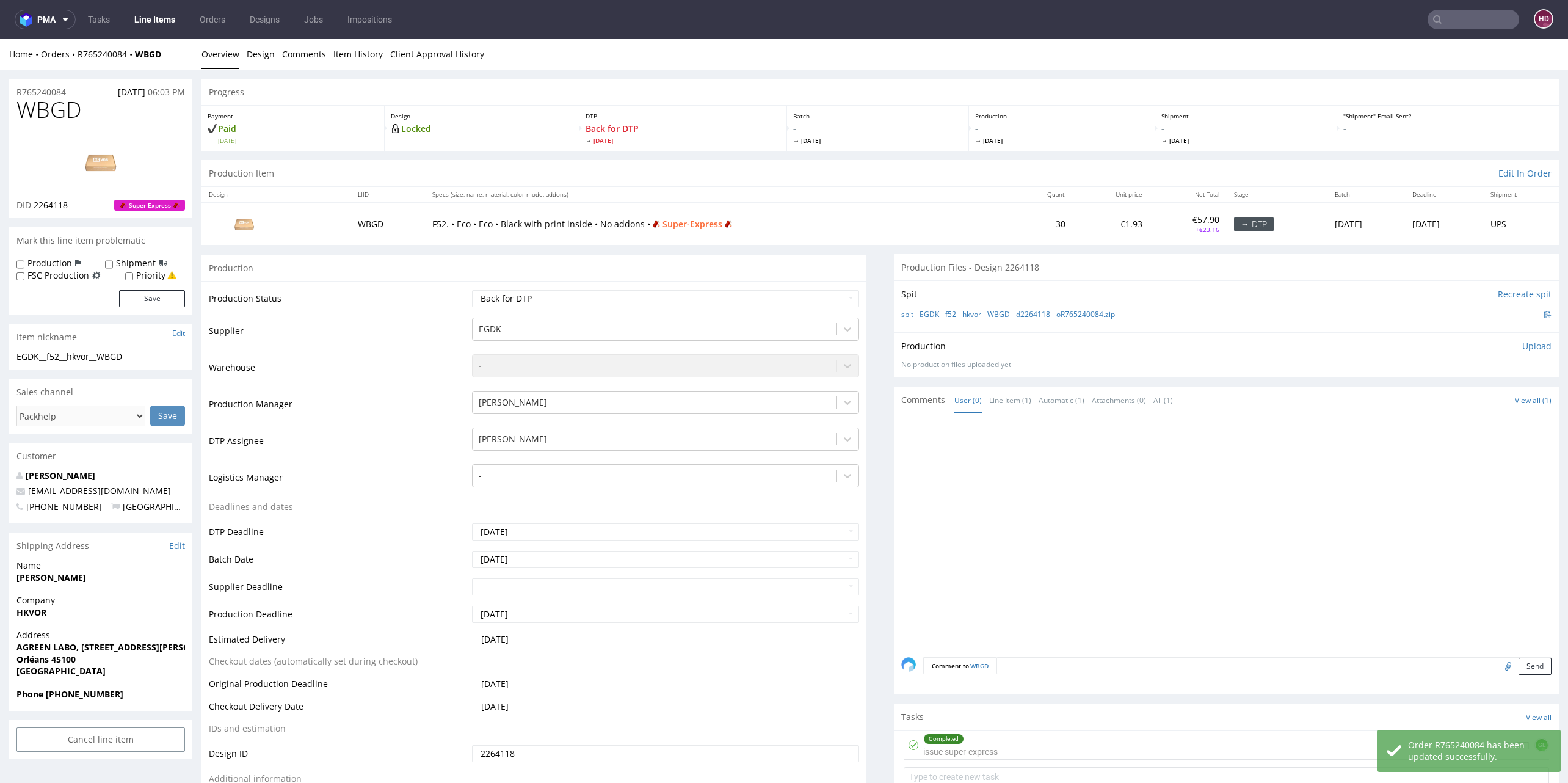
click at [152, 25] on link "Line Items" at bounding box center [155, 19] width 56 height 20
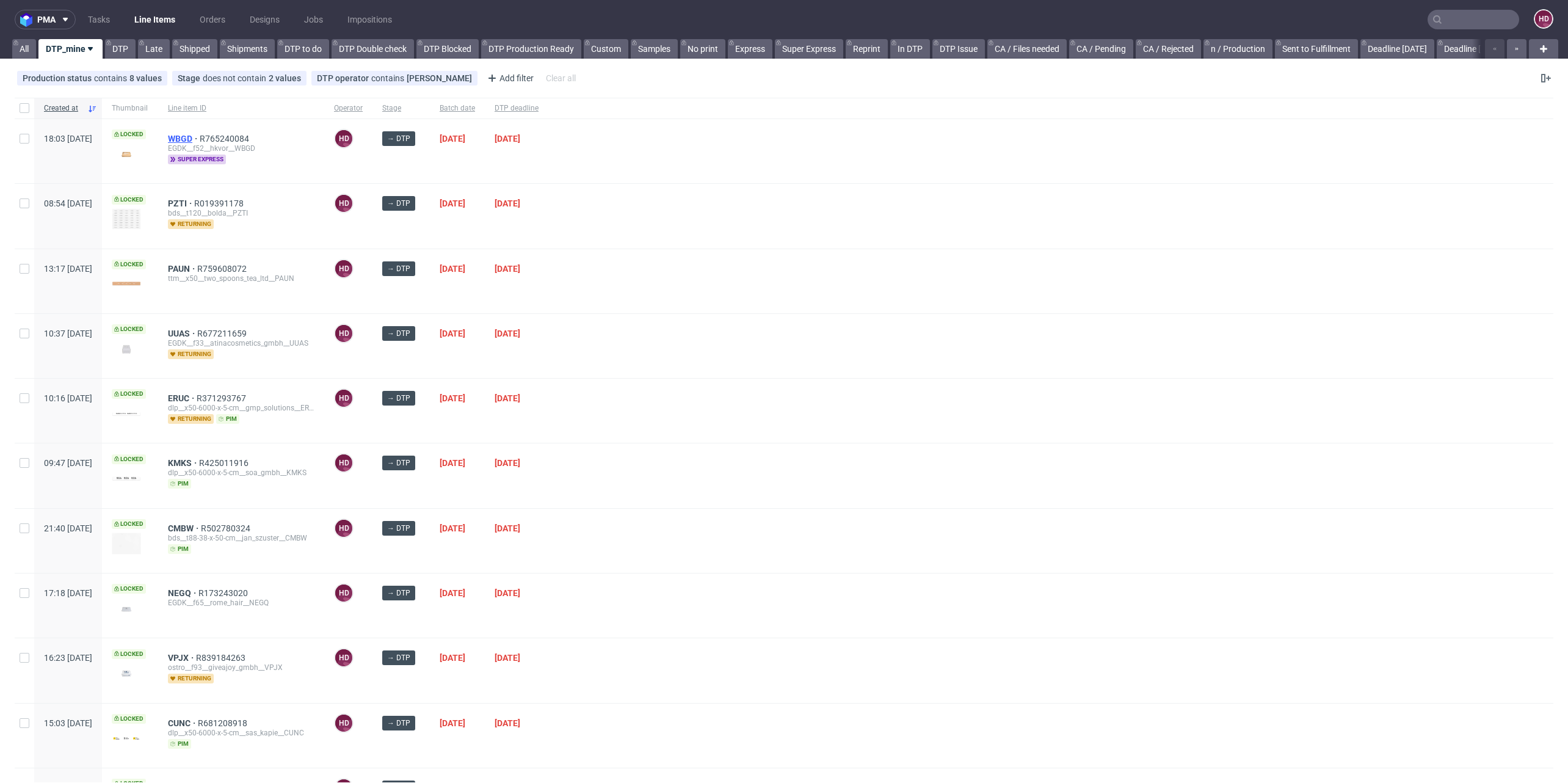
click at [199, 135] on span "WBGD" at bounding box center [183, 138] width 32 height 10
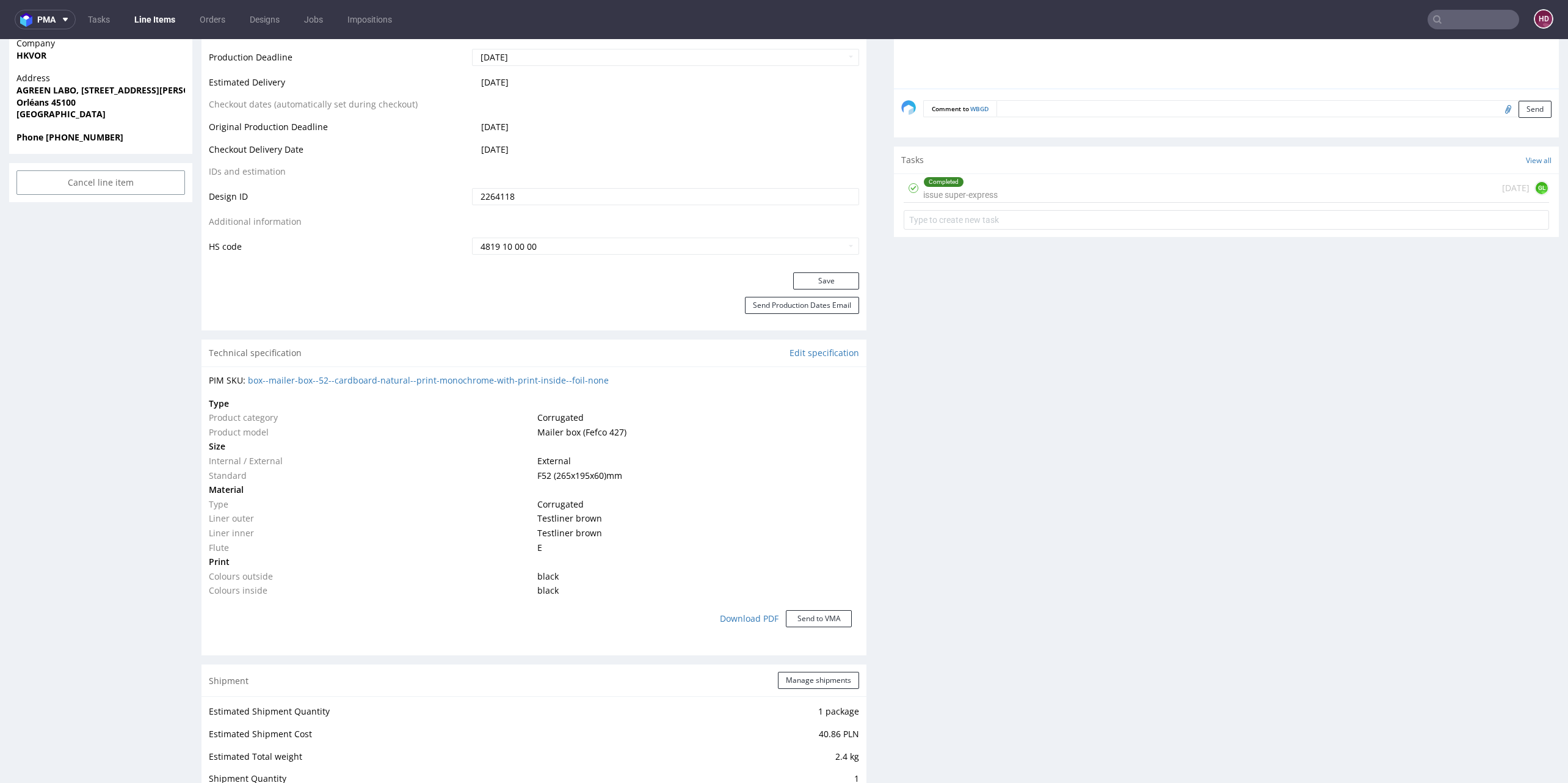
scroll to position [554, 0]
click at [964, 201] on div "Completed issue super-express" at bounding box center [961, 191] width 75 height 28
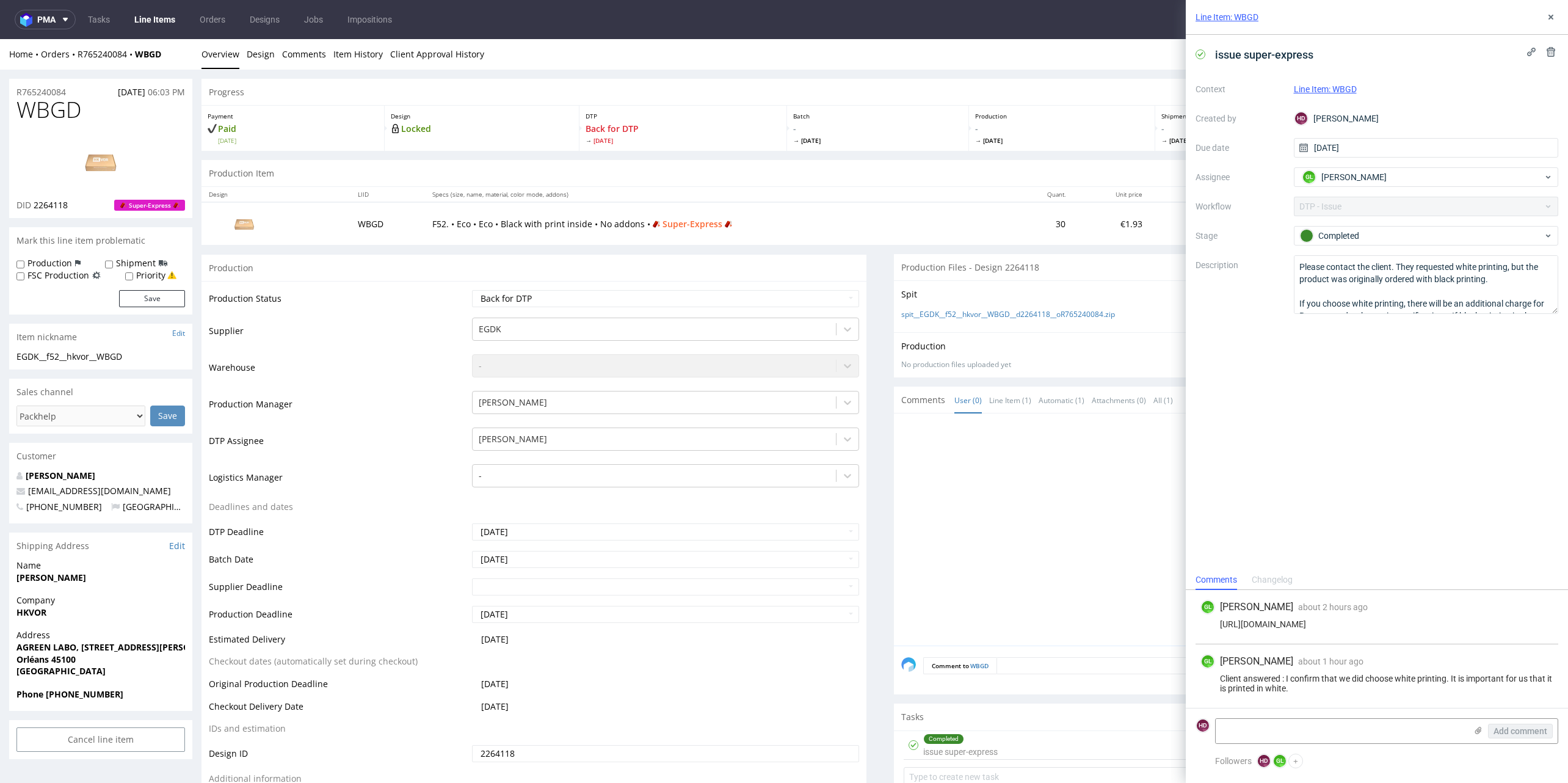
click at [1553, 26] on div "Line Item: WBGD" at bounding box center [1377, 17] width 382 height 34
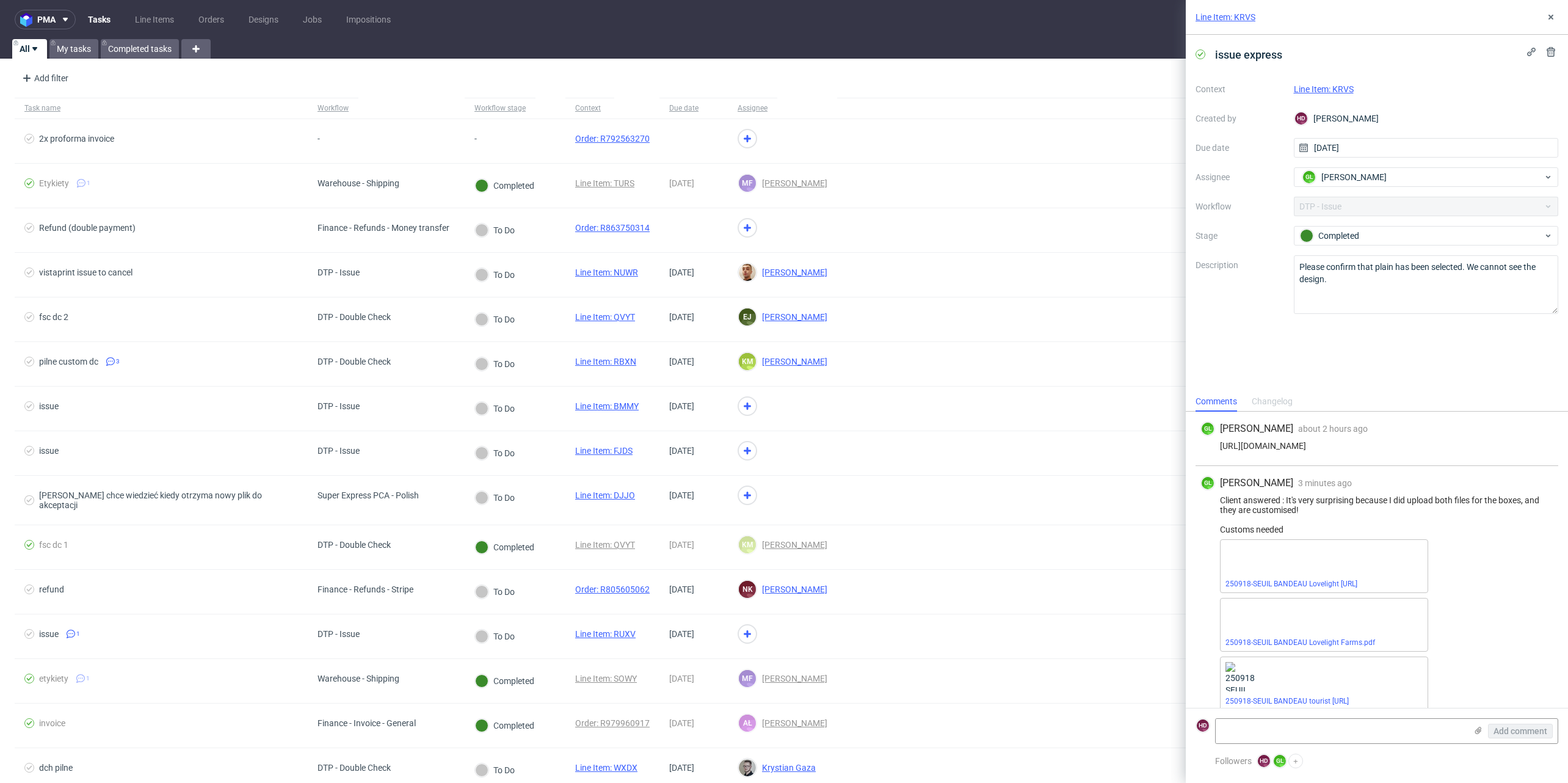
scroll to position [70, 0]
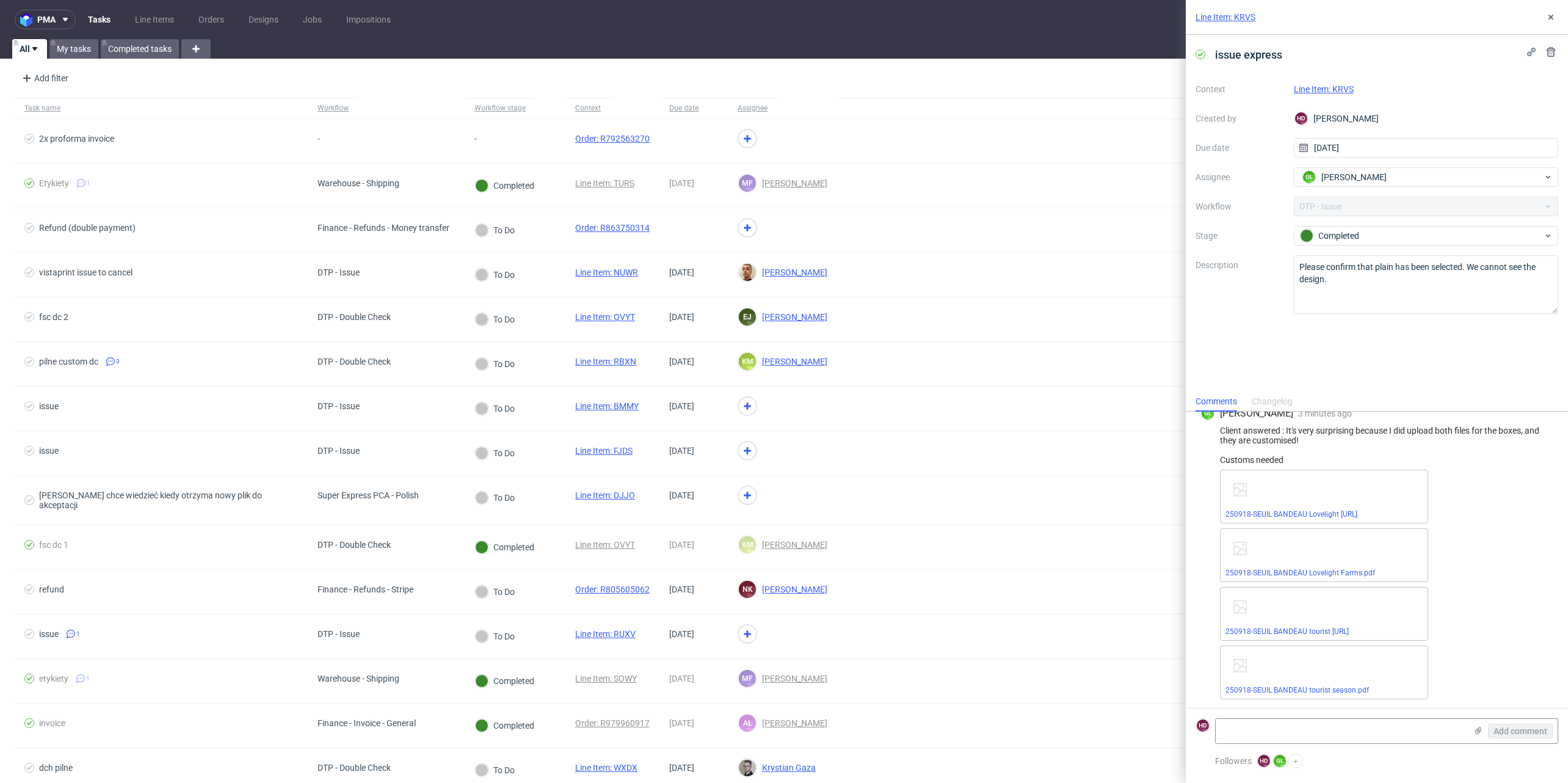
click at [1342, 88] on link "Line Item: KRVS" at bounding box center [1324, 89] width 60 height 10
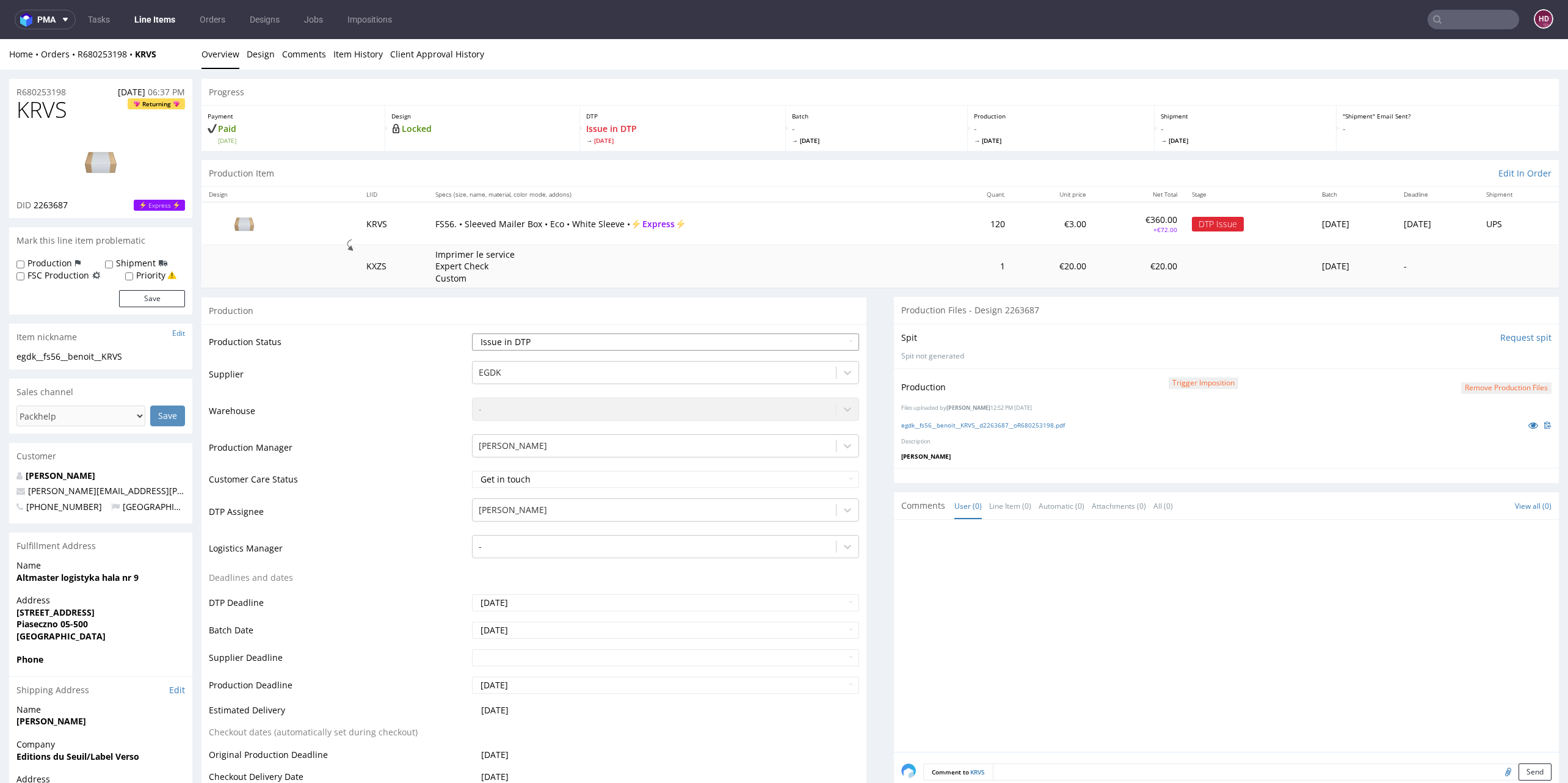
click at [560, 343] on select "Waiting for Artwork Waiting for Diecut Waiting for Mockup Waiting for DTP Waiti…" at bounding box center [665, 342] width 387 height 17
select select "back_for_dtp"
click at [472, 334] on select "Waiting for Artwork Waiting for Diecut Waiting for Mockup Waiting for DTP Waiti…" at bounding box center [665, 342] width 387 height 17
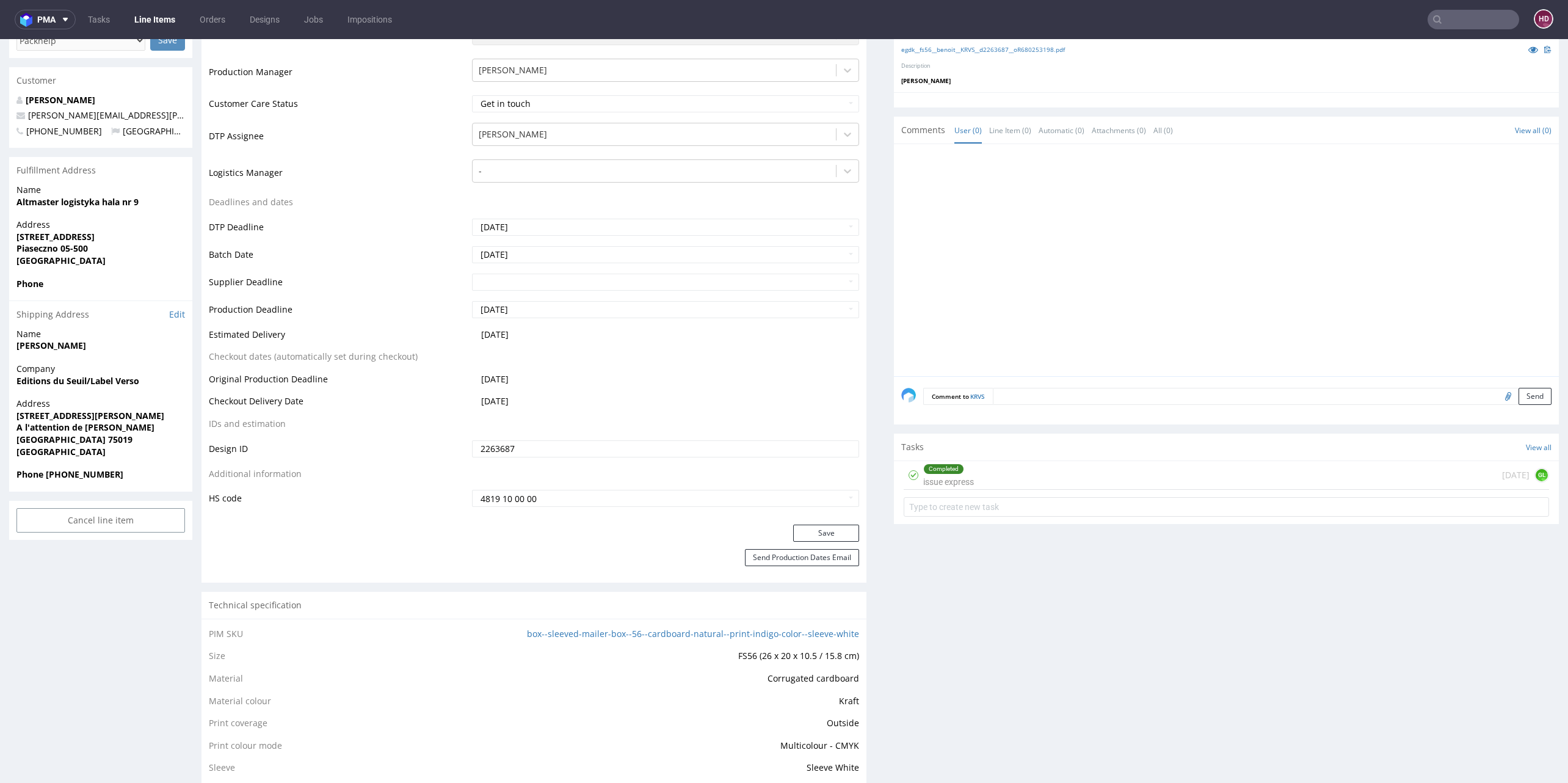
scroll to position [375, 0]
click at [829, 526] on button "Save" at bounding box center [826, 534] width 66 height 17
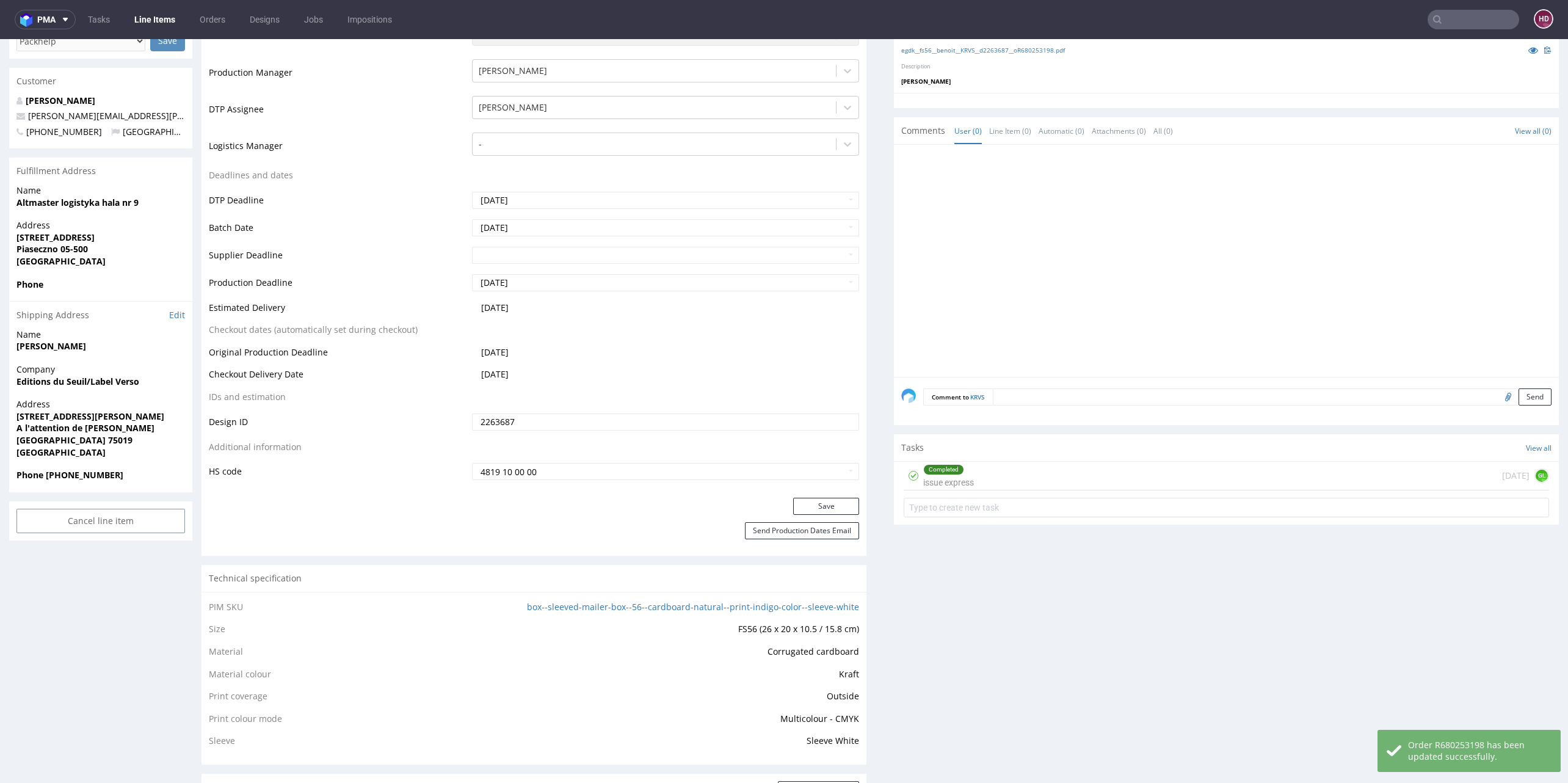
click at [933, 481] on div "Completed issue express" at bounding box center [948, 476] width 51 height 28
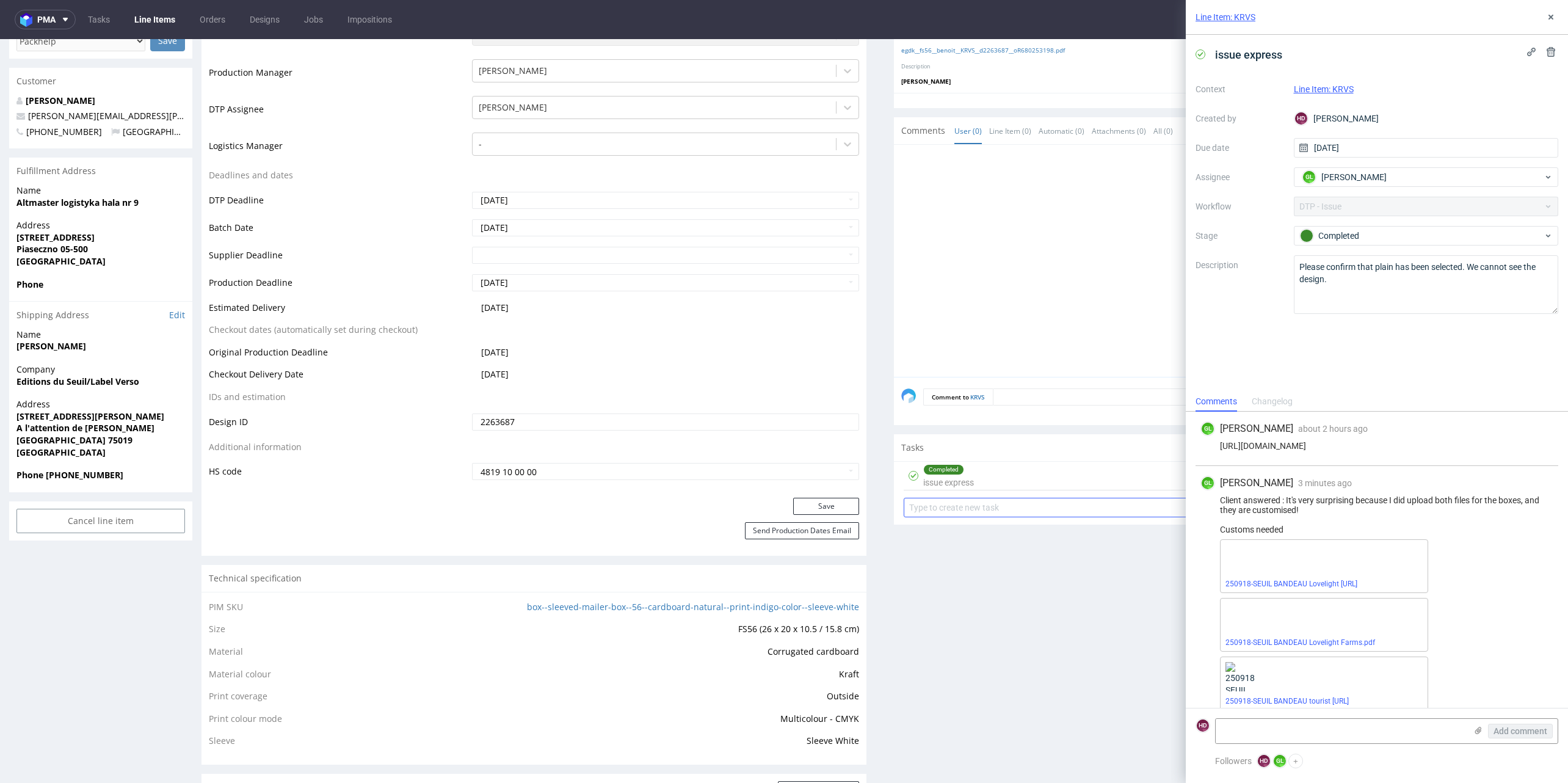
scroll to position [70, 0]
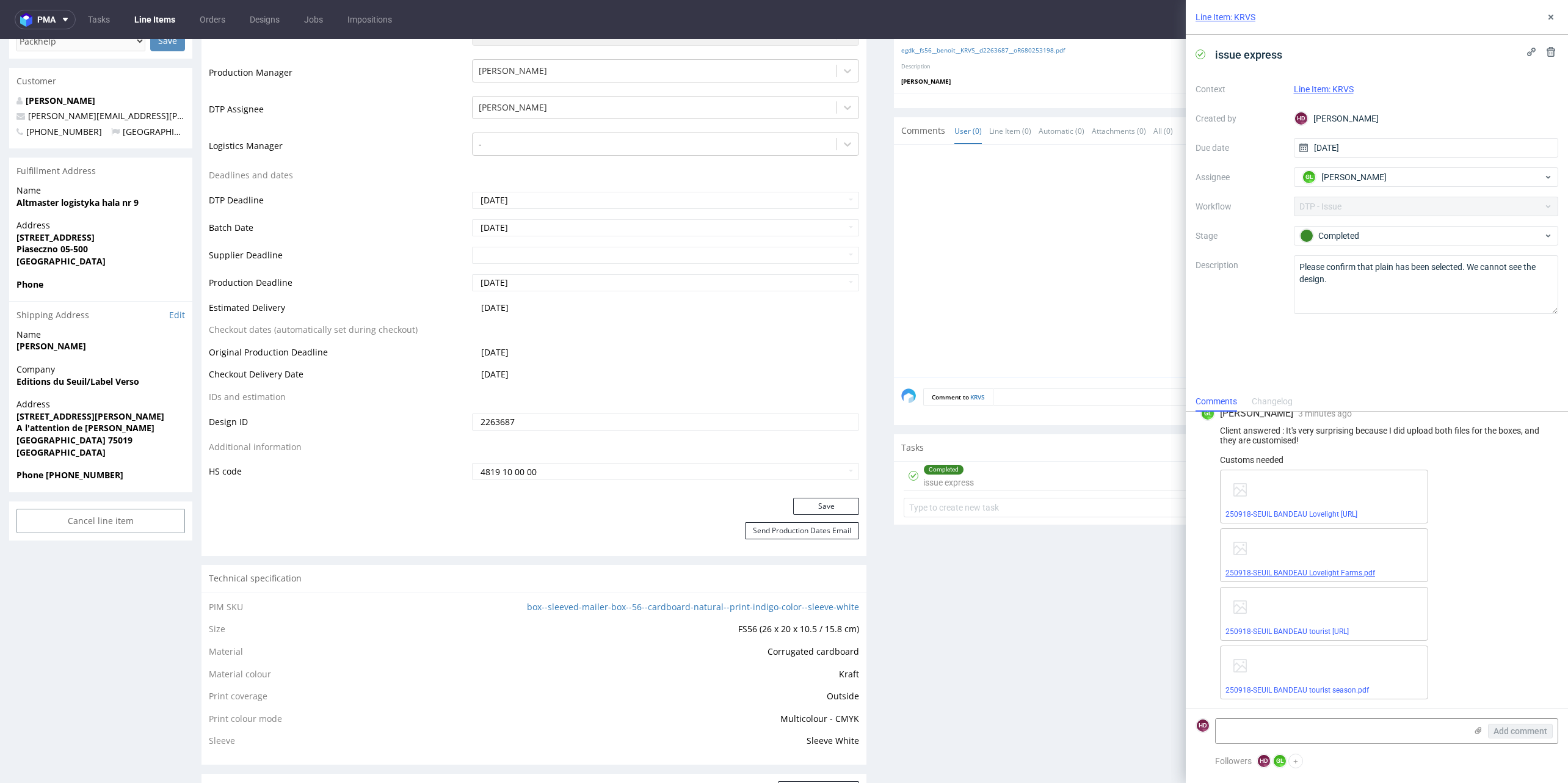
click at [1272, 571] on link "250918-SEUIL BANDEAU Lovelight Farms.pdf" at bounding box center [1300, 573] width 149 height 9
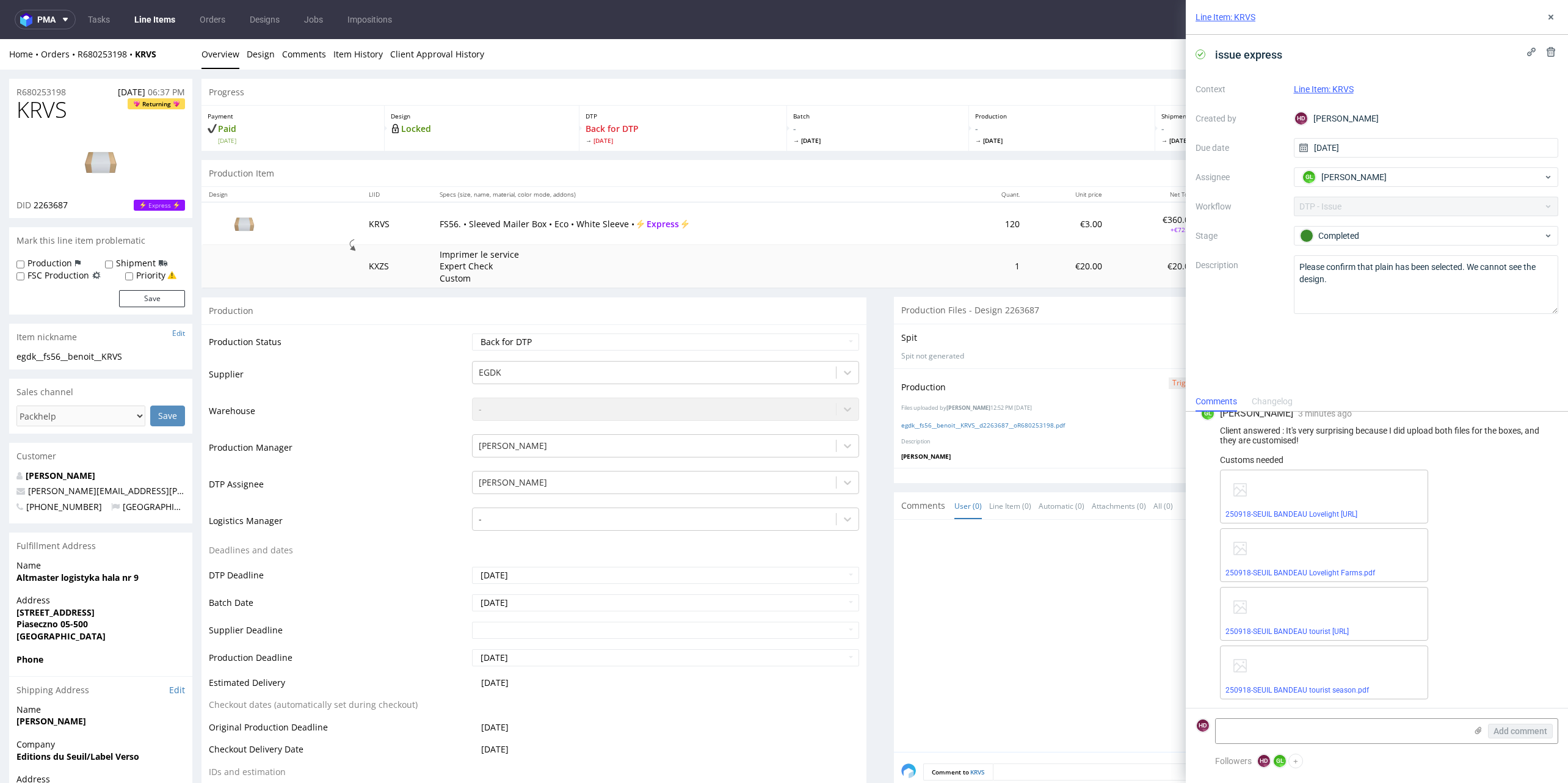
click at [162, 22] on link "Line Items" at bounding box center [155, 19] width 56 height 20
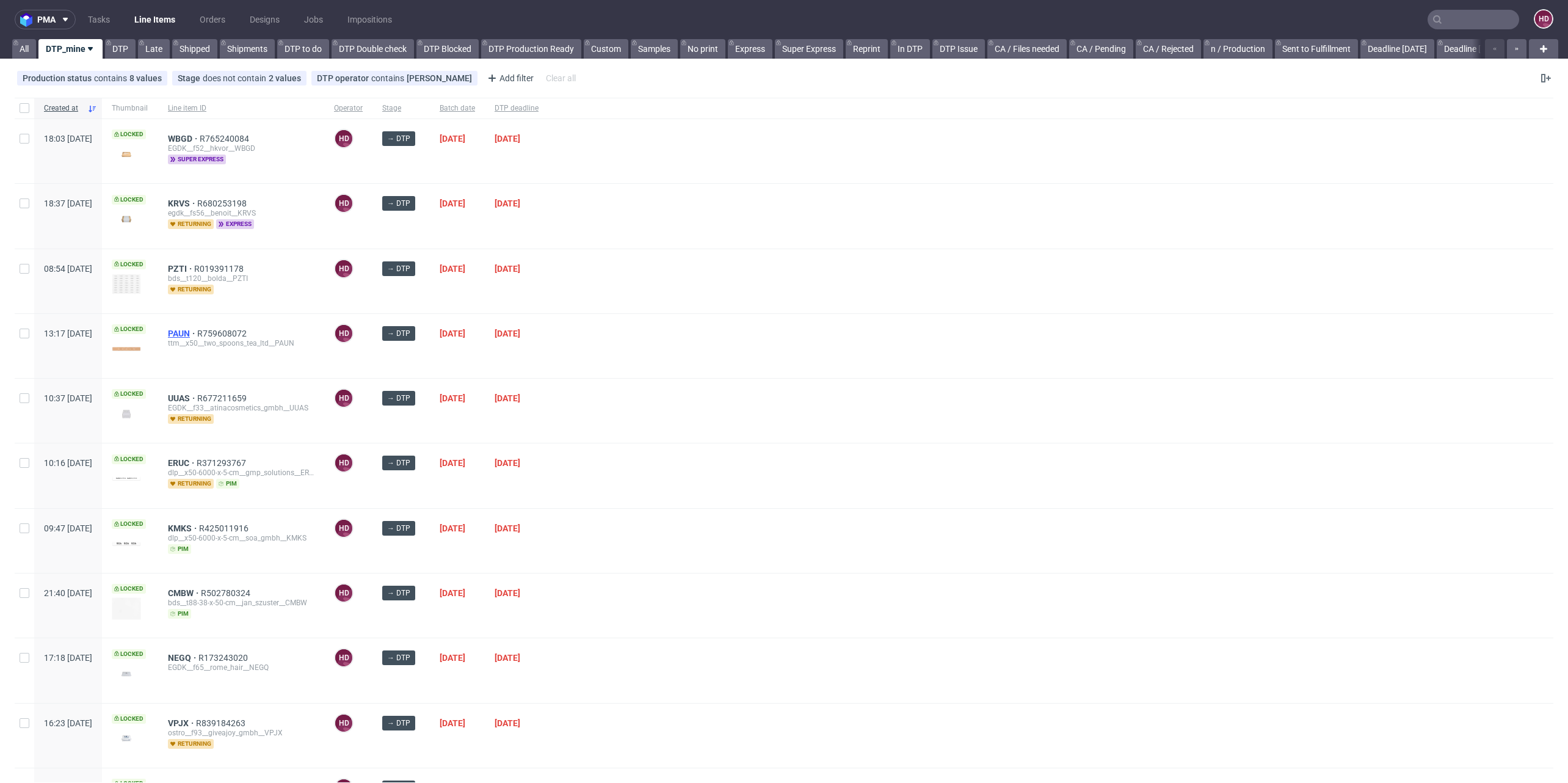
click at [197, 329] on span "PAUN" at bounding box center [182, 333] width 29 height 10
click at [197, 394] on span "UUAS" at bounding box center [182, 398] width 29 height 10
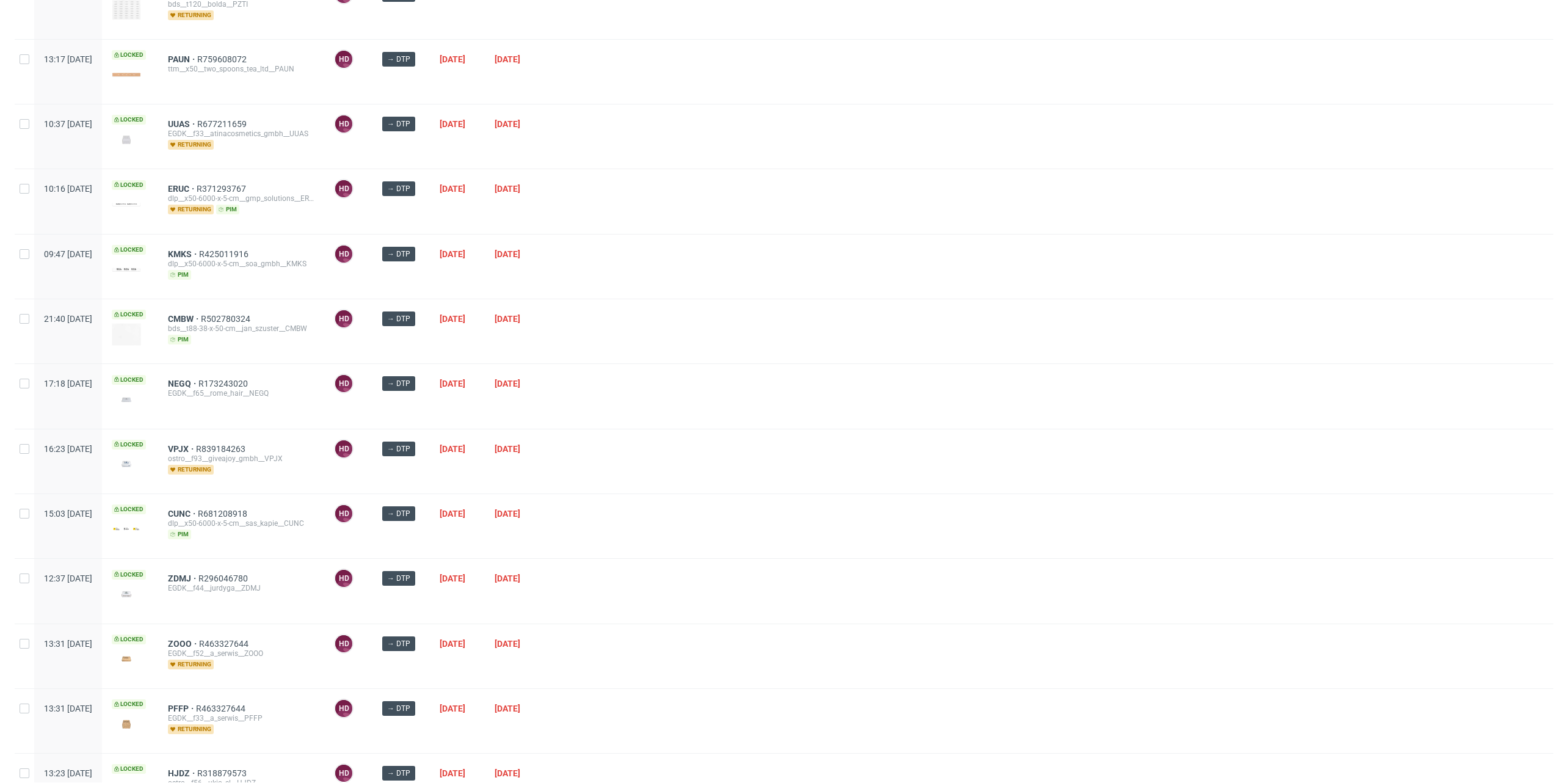
scroll to position [271, 0]
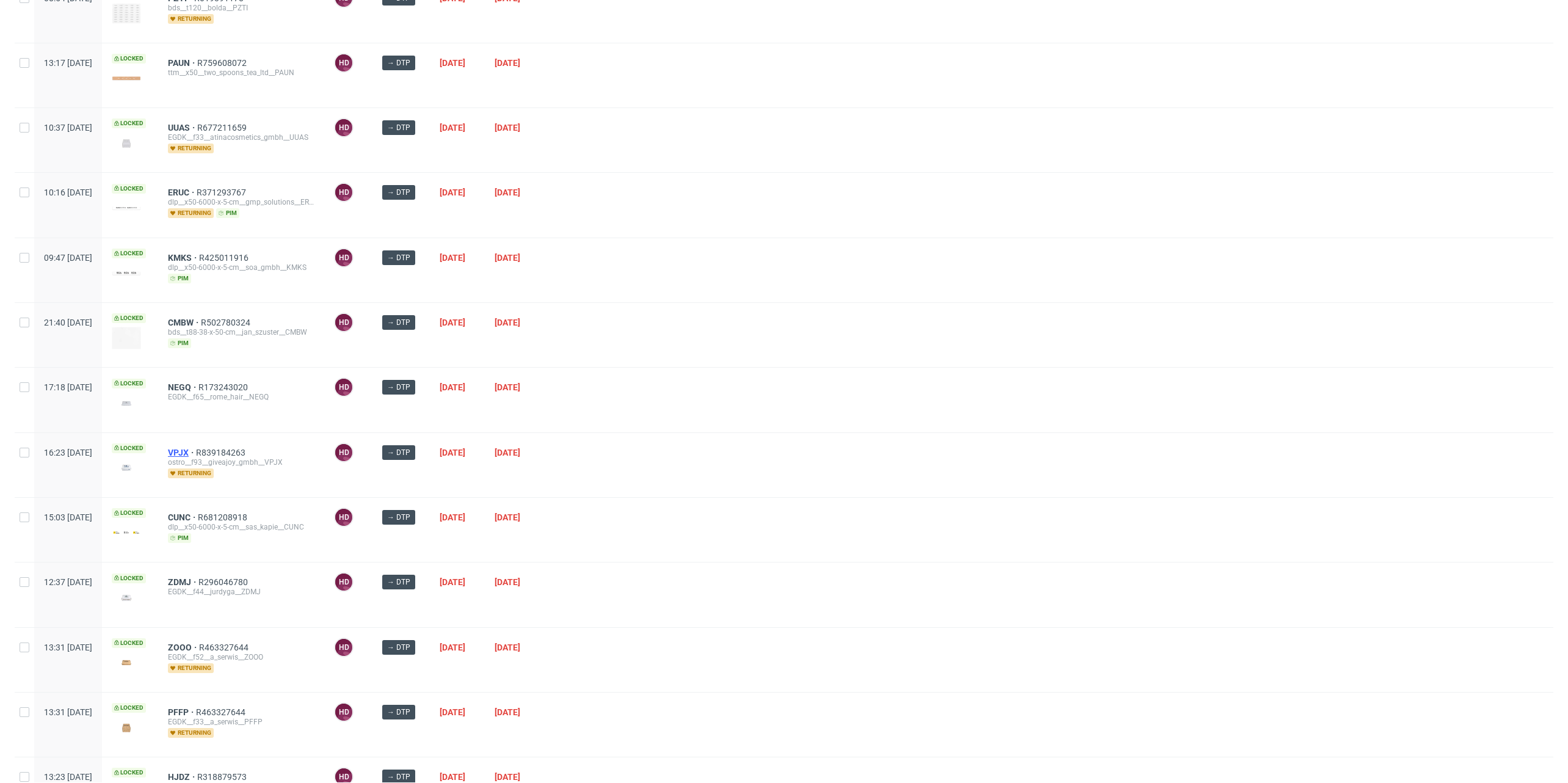
click at [196, 448] on span "VPJX" at bounding box center [182, 452] width 28 height 10
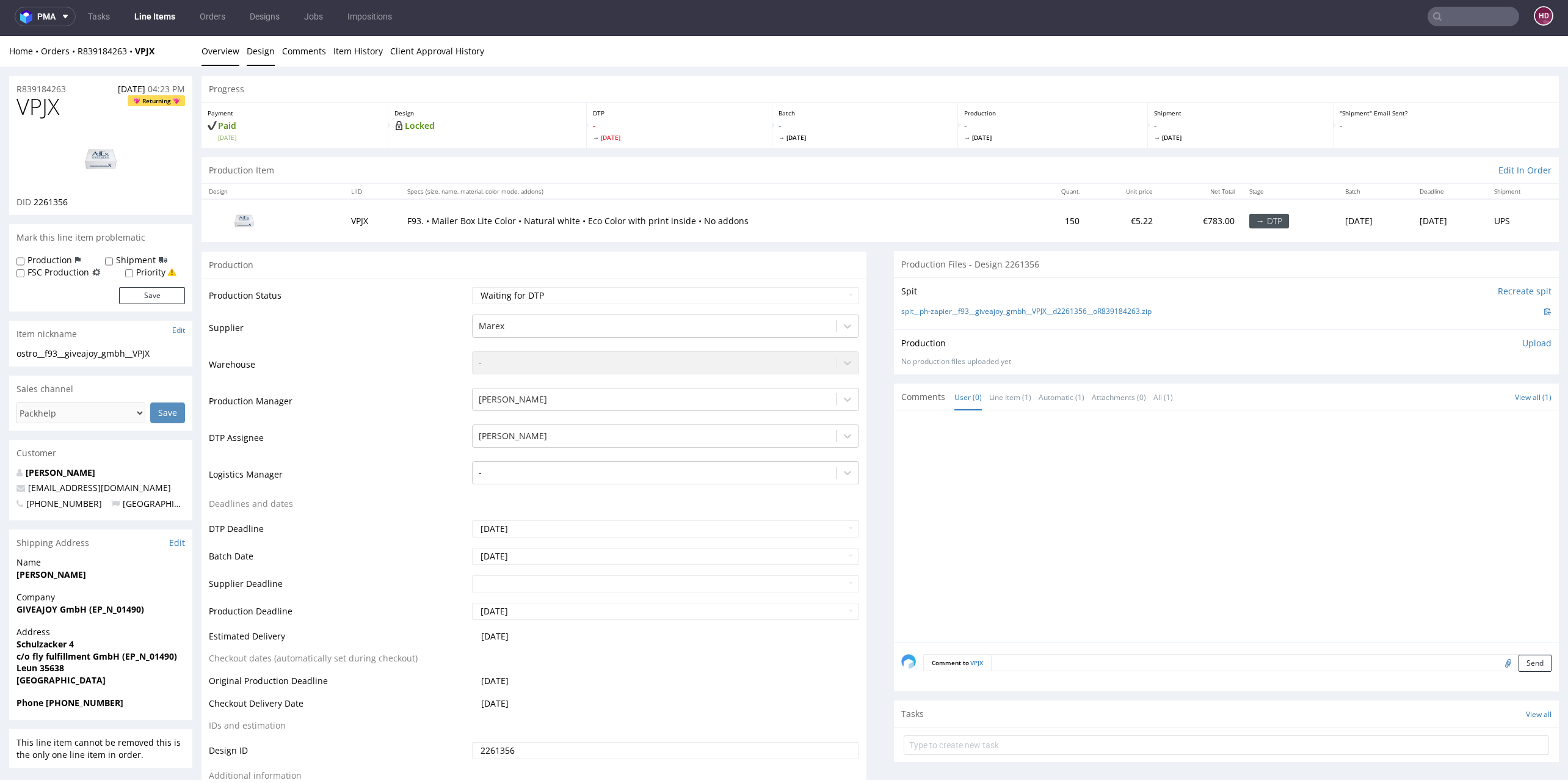
click at [273, 41] on link "Design" at bounding box center [261, 51] width 28 height 30
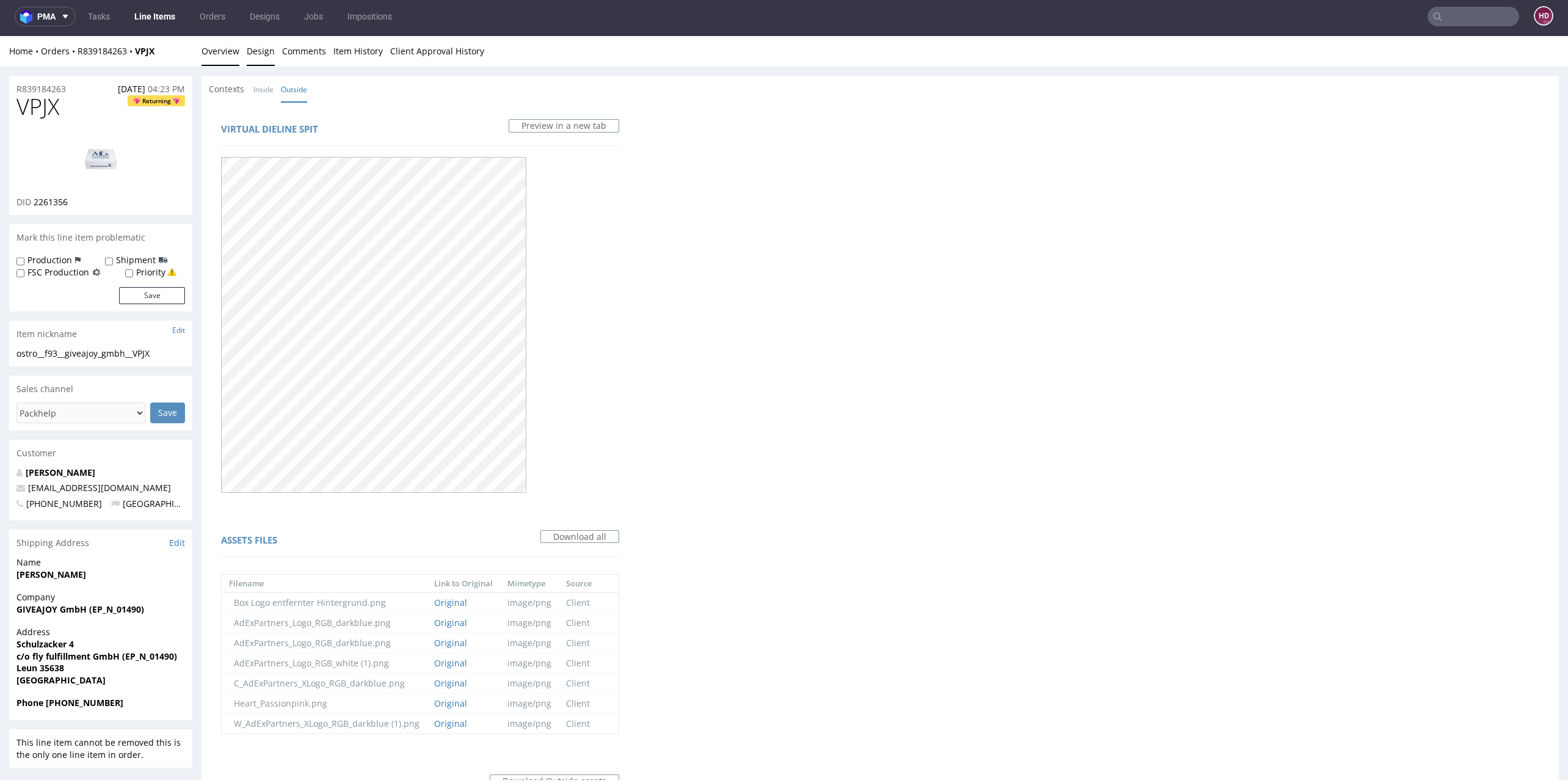
click at [218, 56] on link "Overview" at bounding box center [221, 51] width 38 height 30
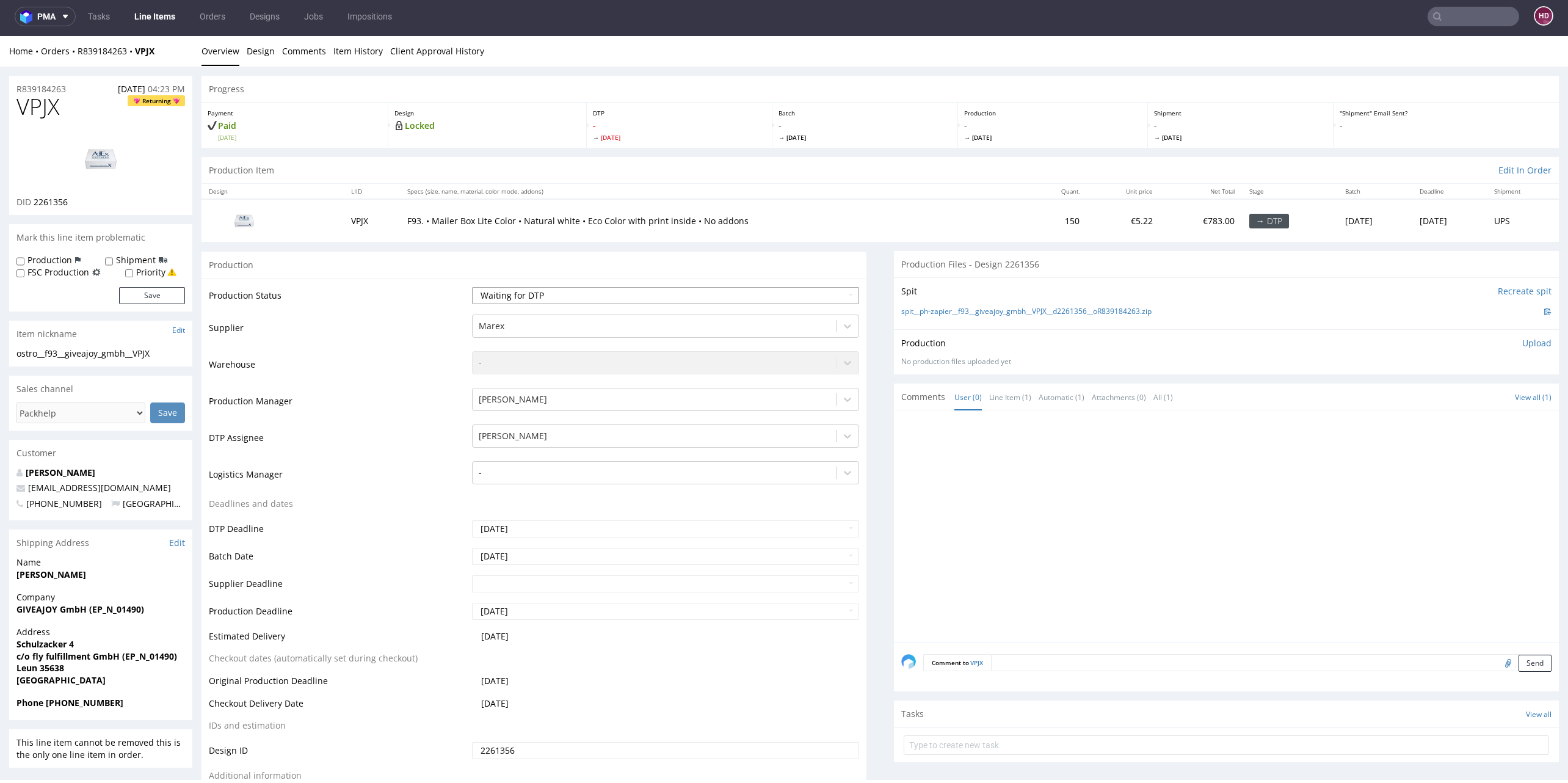
click at [489, 297] on select "Waiting for Artwork Waiting for Diecut Waiting for Mockup Waiting for DTP Waiti…" at bounding box center [665, 295] width 387 height 17
select select "dtp_in_process"
click at [472, 287] on select "Waiting for Artwork Waiting for Diecut Waiting for Mockup Waiting for DTP Waiti…" at bounding box center [665, 295] width 387 height 17
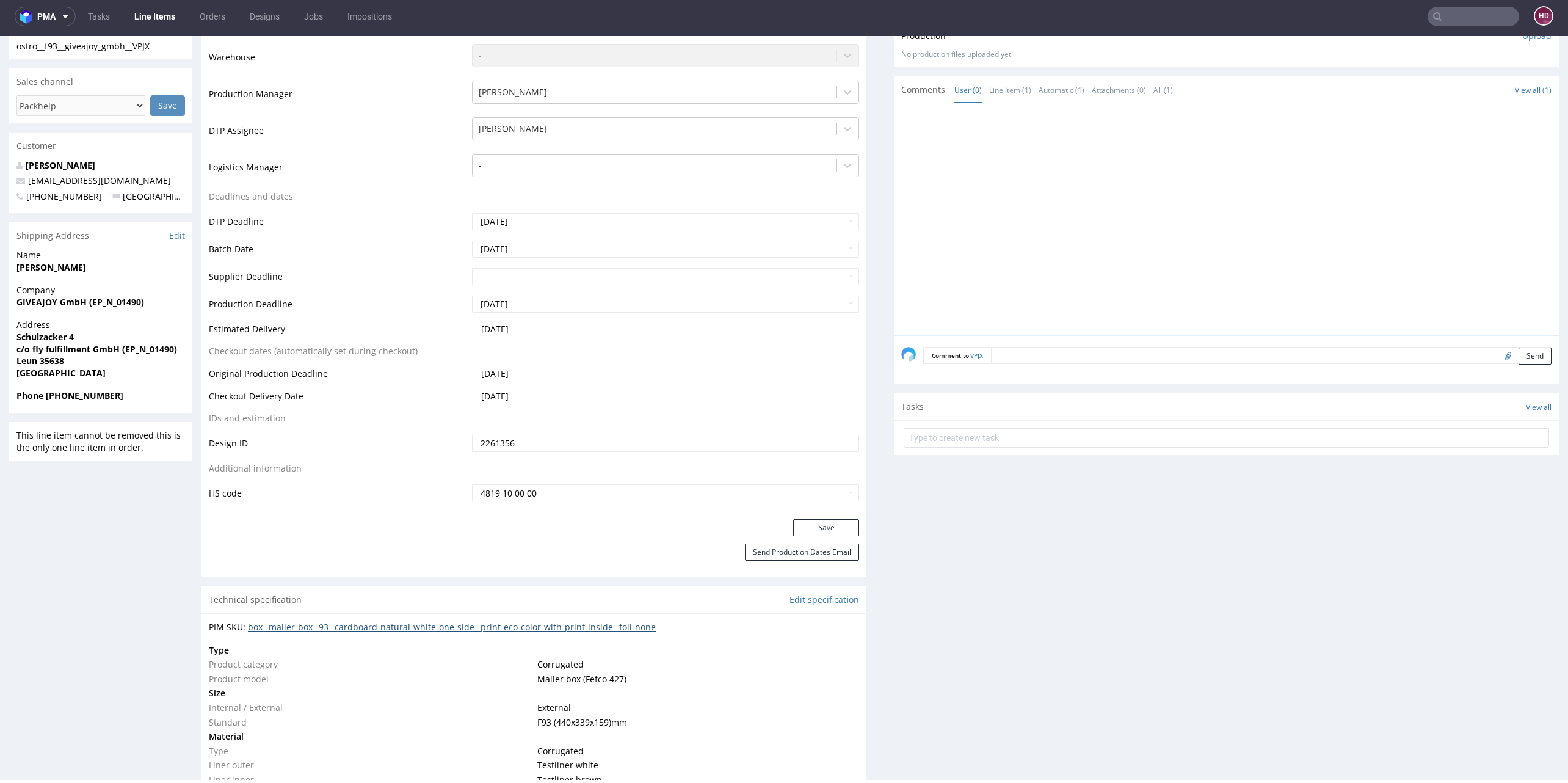
scroll to position [545, 0]
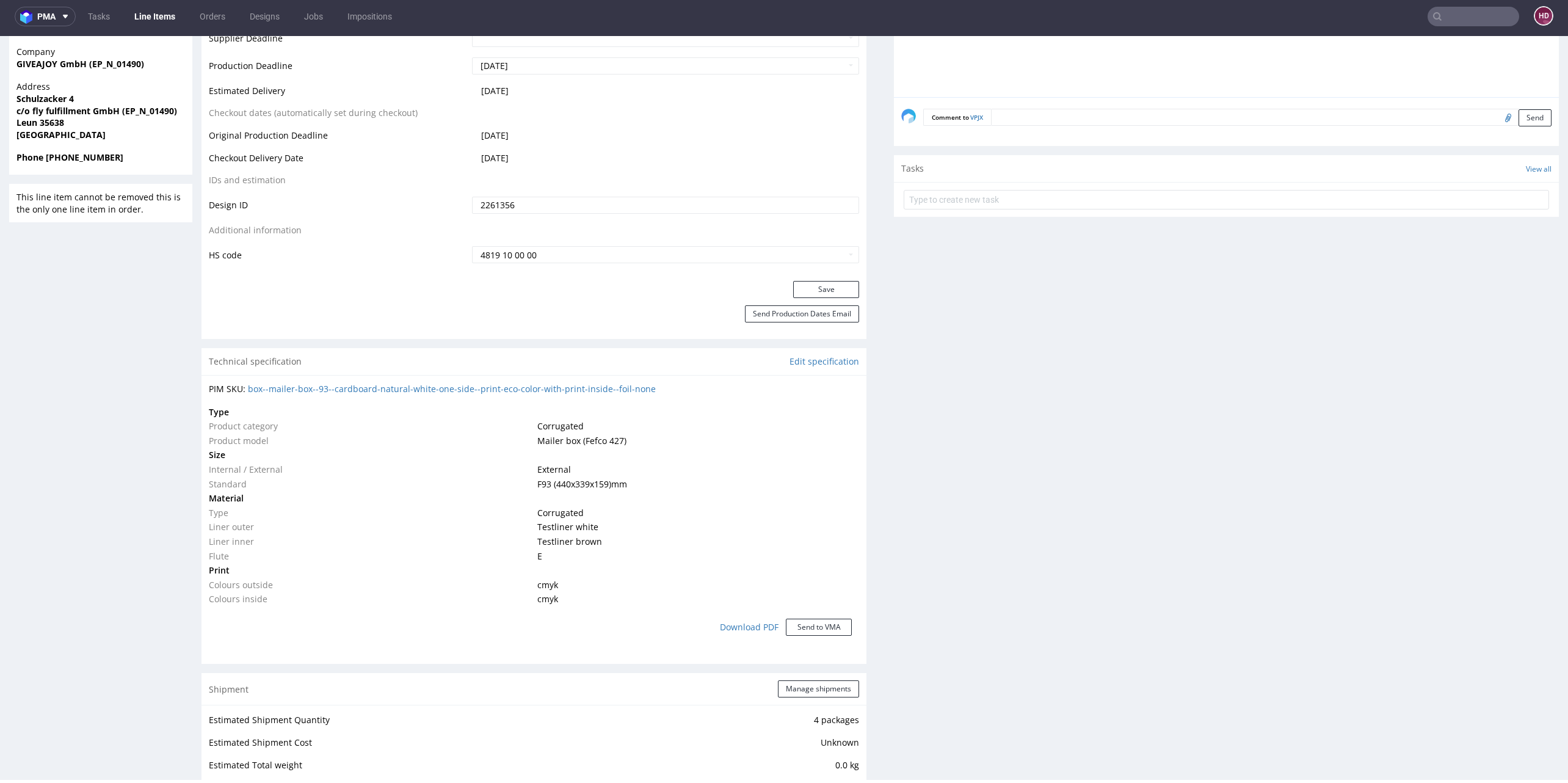
click at [811, 264] on div "Production Status Waiting for Artwork Waiting for Diecut Waiting for Mockup Wai…" at bounding box center [533, 7] width 665 height 548
click at [810, 275] on div "Production Status Waiting for Artwork Waiting for Diecut Waiting for Mockup Wai…" at bounding box center [533, 7] width 665 height 548
click at [808, 284] on button "Save" at bounding box center [826, 289] width 66 height 17
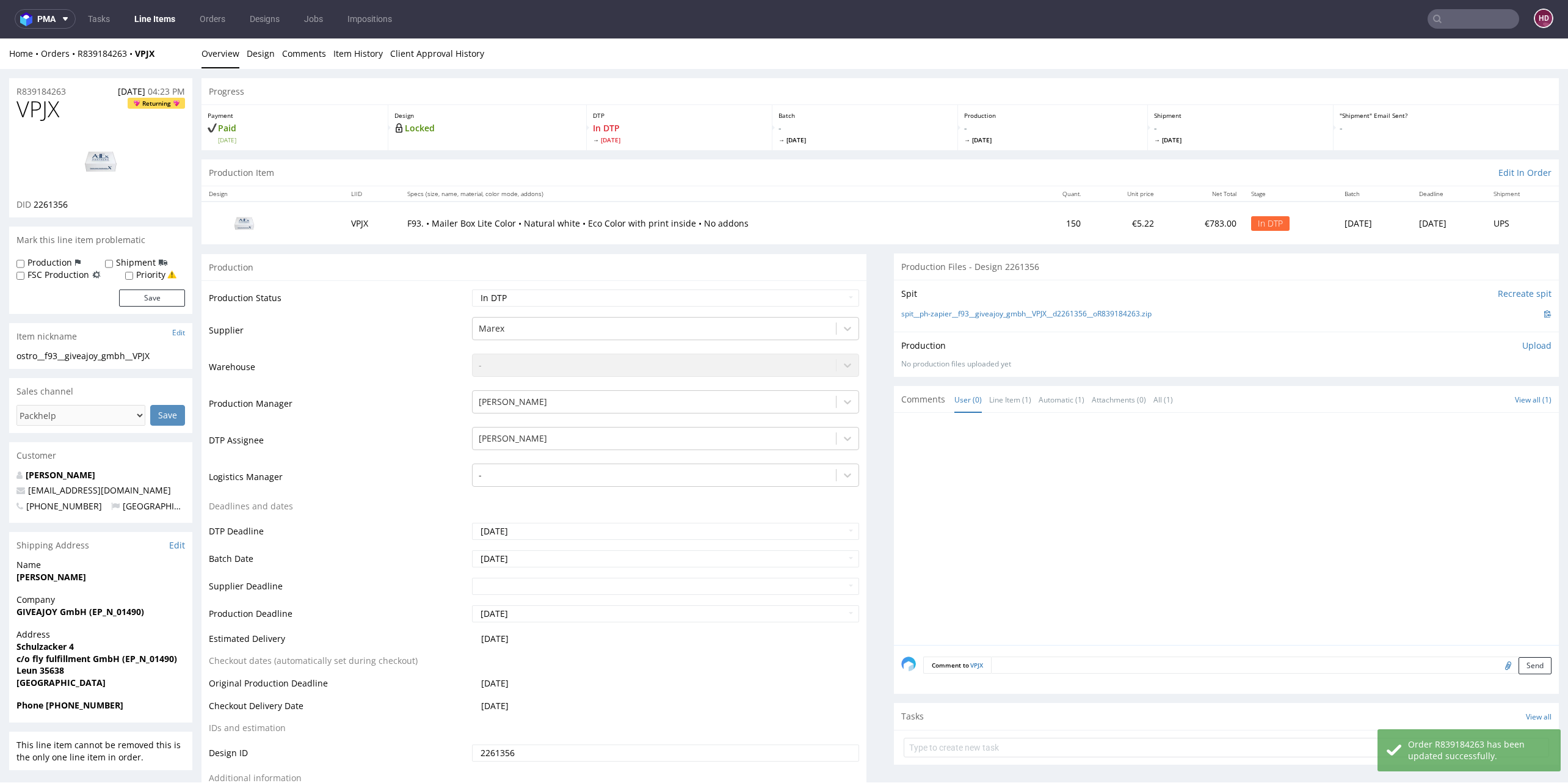
scroll to position [0, 0]
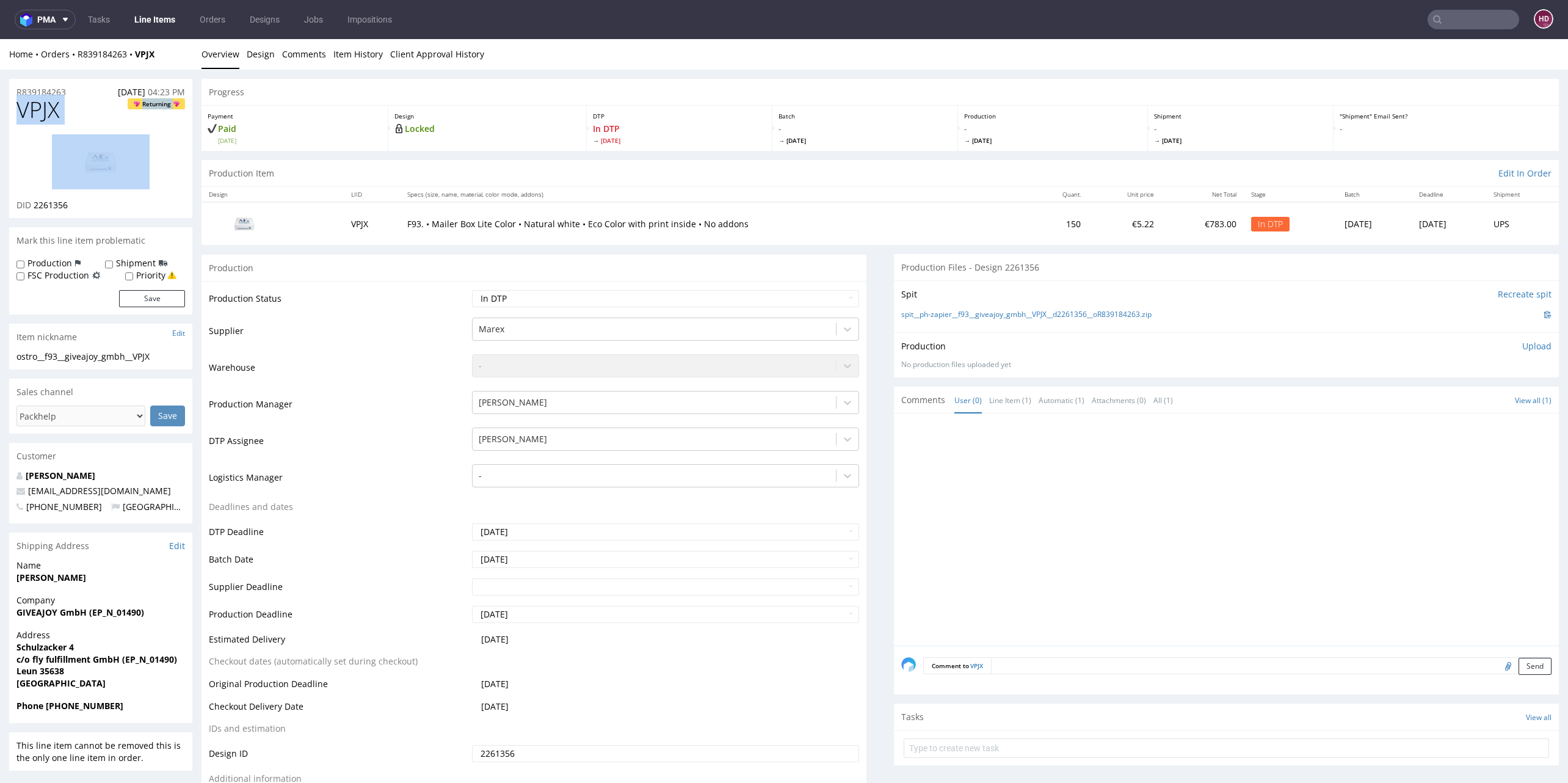
drag, startPoint x: 89, startPoint y: 123, endPoint x: -51, endPoint y: 111, distance: 140.5
click at [56, 125] on link at bounding box center [100, 162] width 97 height 75
click at [18, 161] on div at bounding box center [100, 162] width 169 height 75
drag, startPoint x: 75, startPoint y: 116, endPoint x: -18, endPoint y: 106, distance: 93.5
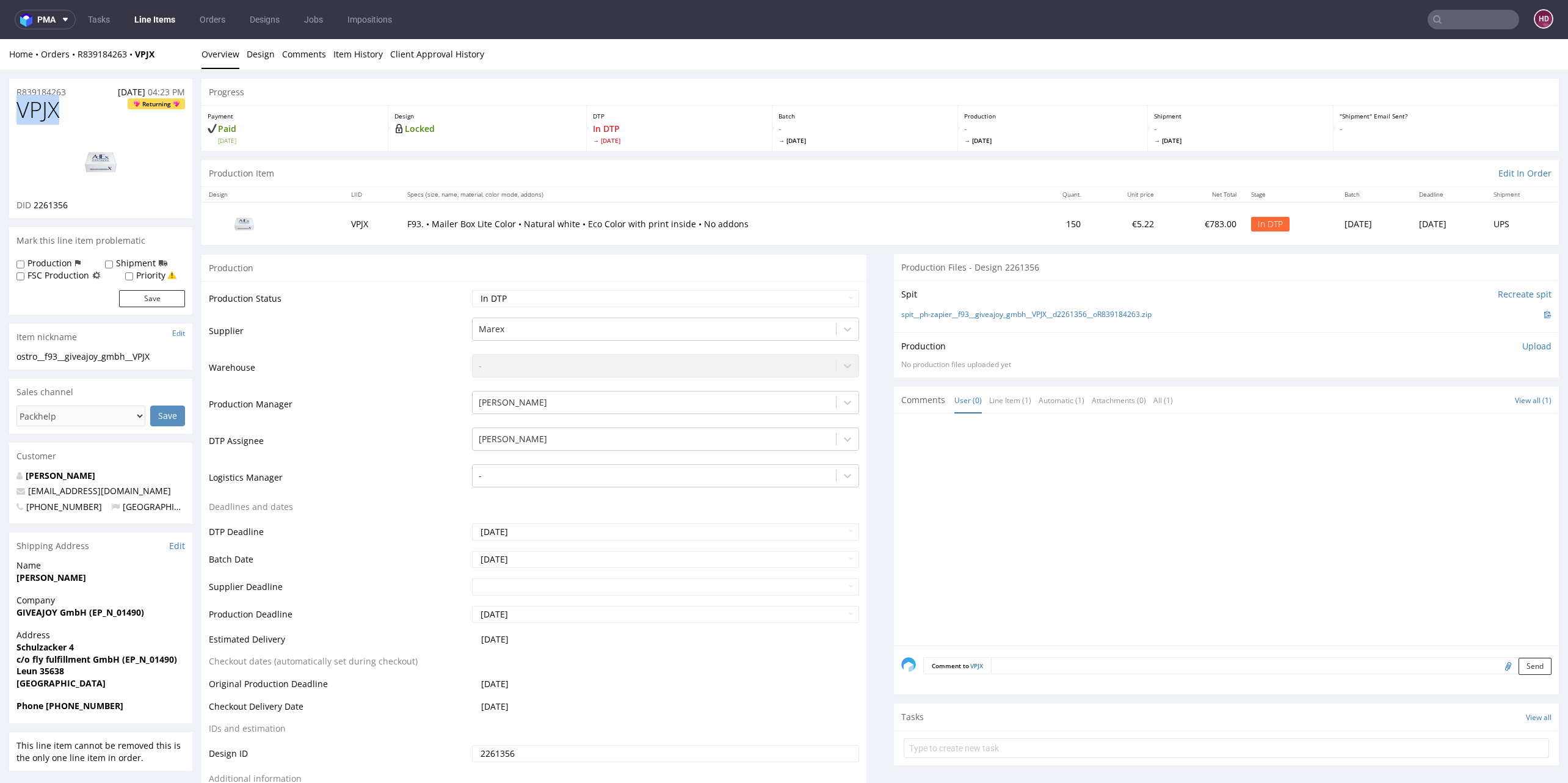
drag, startPoint x: 81, startPoint y: 203, endPoint x: 27, endPoint y: 206, distance: 54.1
click at [27, 206] on div "DID 2261356" at bounding box center [100, 205] width 169 height 12
copy p "D 2261356"
click at [103, 155] on img at bounding box center [100, 161] width 97 height 55
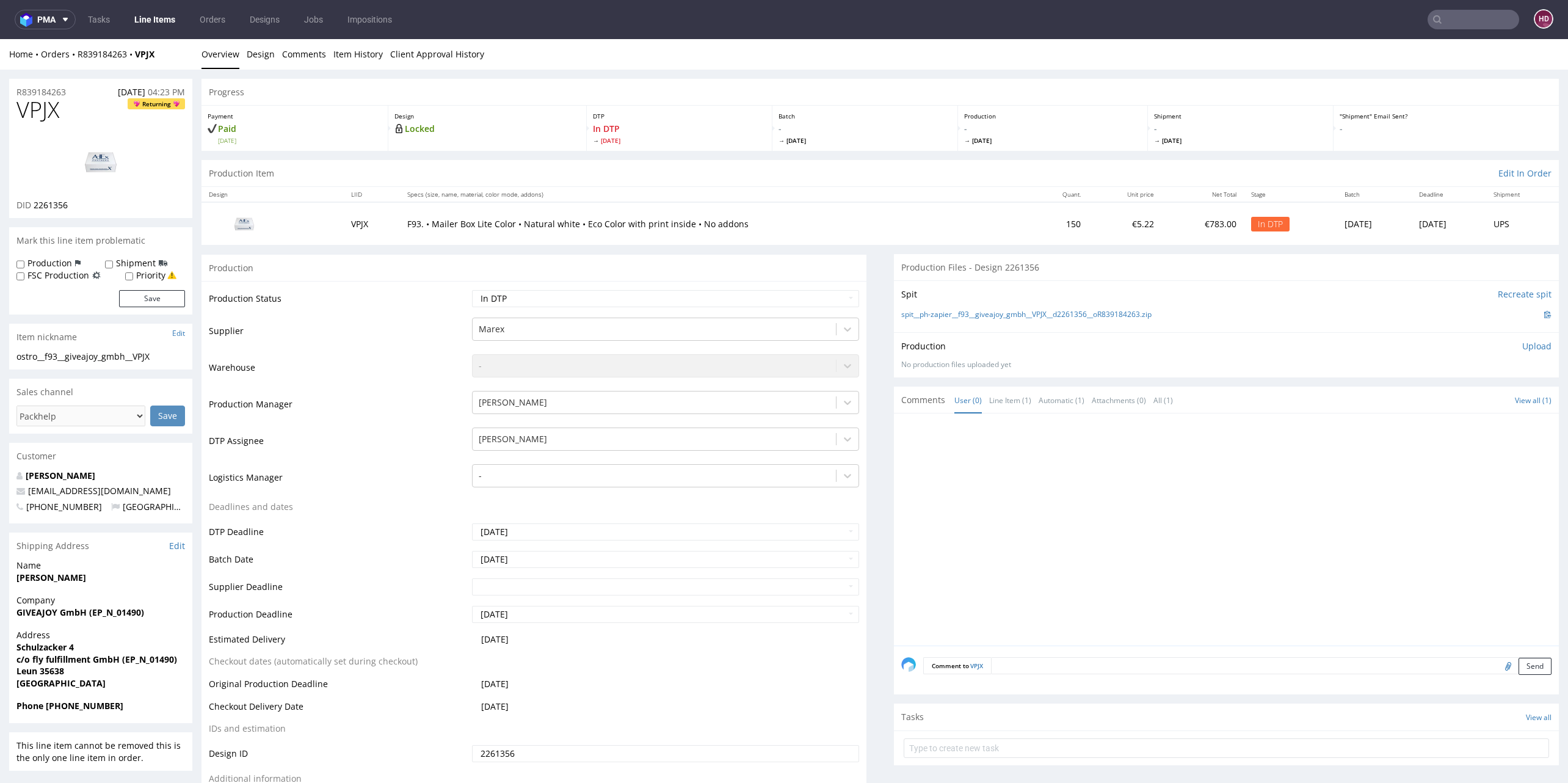
click at [162, 361] on div "ostro__f93__giveajoy_gmbh__VPJX" at bounding box center [100, 356] width 169 height 12
drag, startPoint x: 163, startPoint y: 359, endPoint x: 13, endPoint y: 360, distance: 150.0
click at [13, 360] on div "ostro__f93__giveajoy_gmbh__VPJX ostro__f93 __giveajoy_gmbh__VPJX Update" at bounding box center [100, 360] width 183 height 20
copy div "ostro__f93__giveajoy_gmbh__VPJX"
drag, startPoint x: 73, startPoint y: 92, endPoint x: -49, endPoint y: 89, distance: 122.0
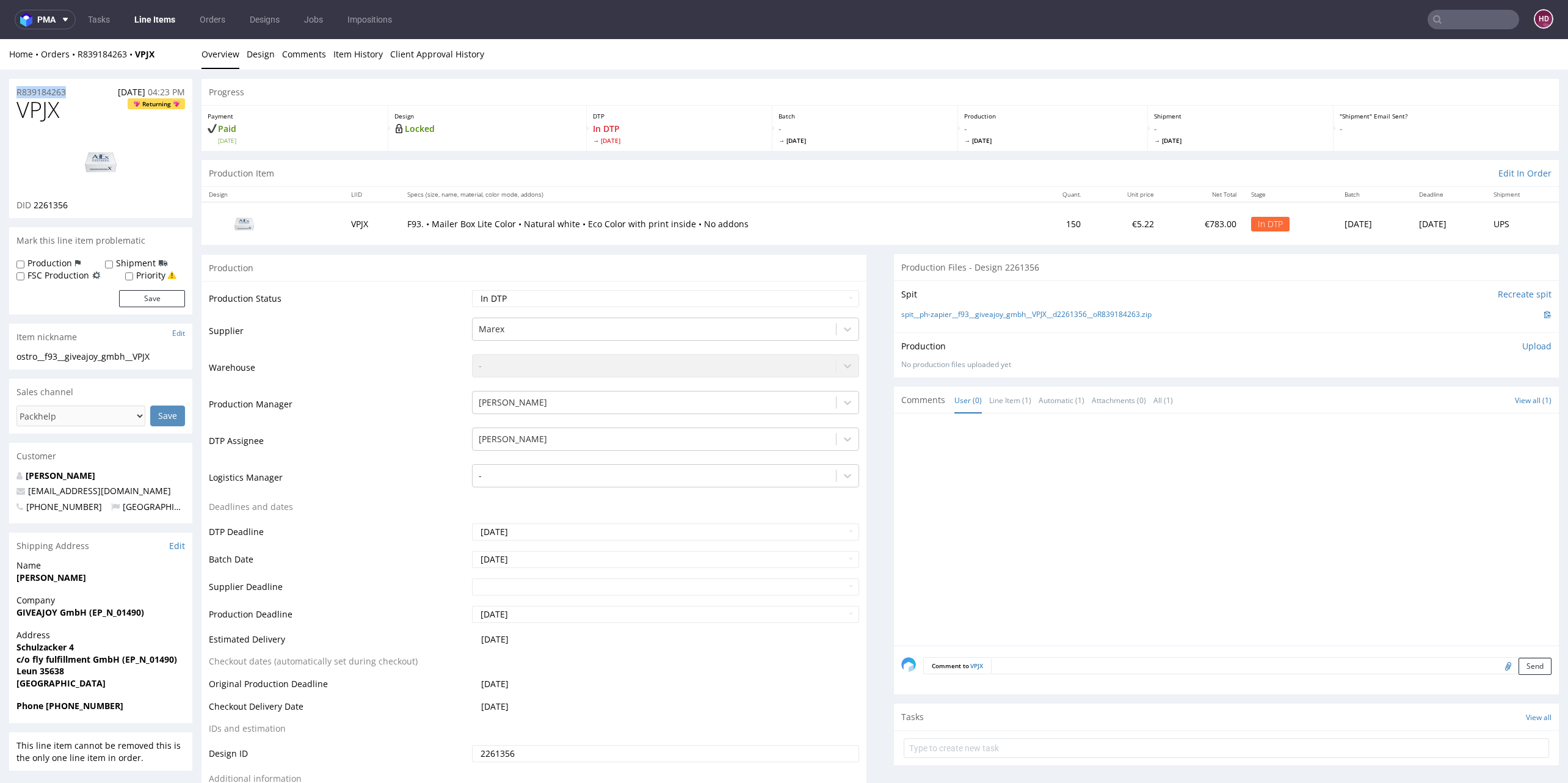
copy p "R839184263"
drag, startPoint x: 67, startPoint y: 210, endPoint x: 32, endPoint y: 205, distance: 35.4
click at [32, 205] on div "DID 2261356" at bounding box center [100, 205] width 169 height 12
copy span "2261356"
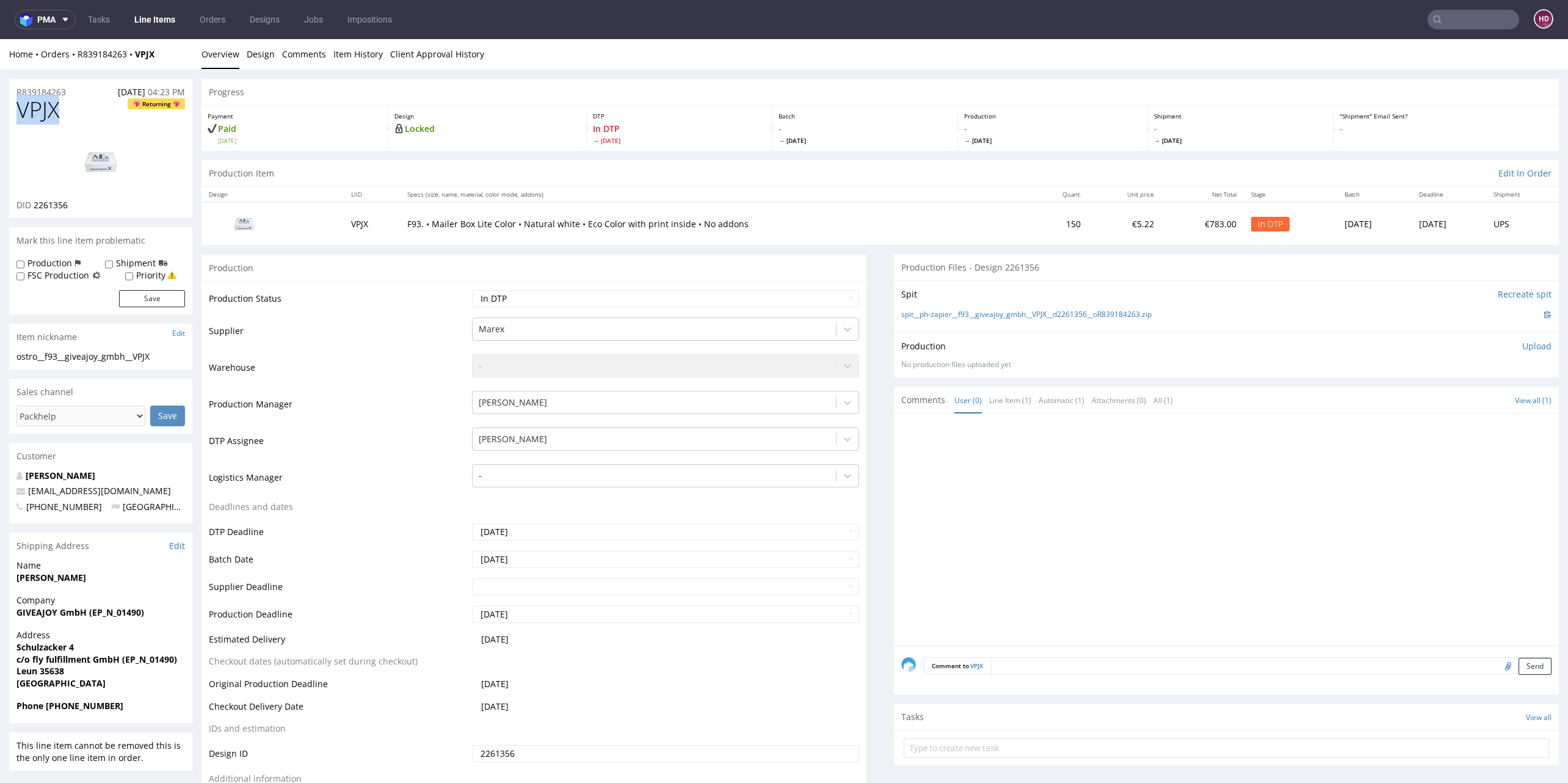
drag, startPoint x: 81, startPoint y: 114, endPoint x: -51, endPoint y: 113, distance: 132.0
copy span "VPJX"
drag, startPoint x: 1512, startPoint y: 342, endPoint x: 1478, endPoint y: 357, distance: 37.2
click at [1522, 342] on p "Upload" at bounding box center [1536, 346] width 29 height 12
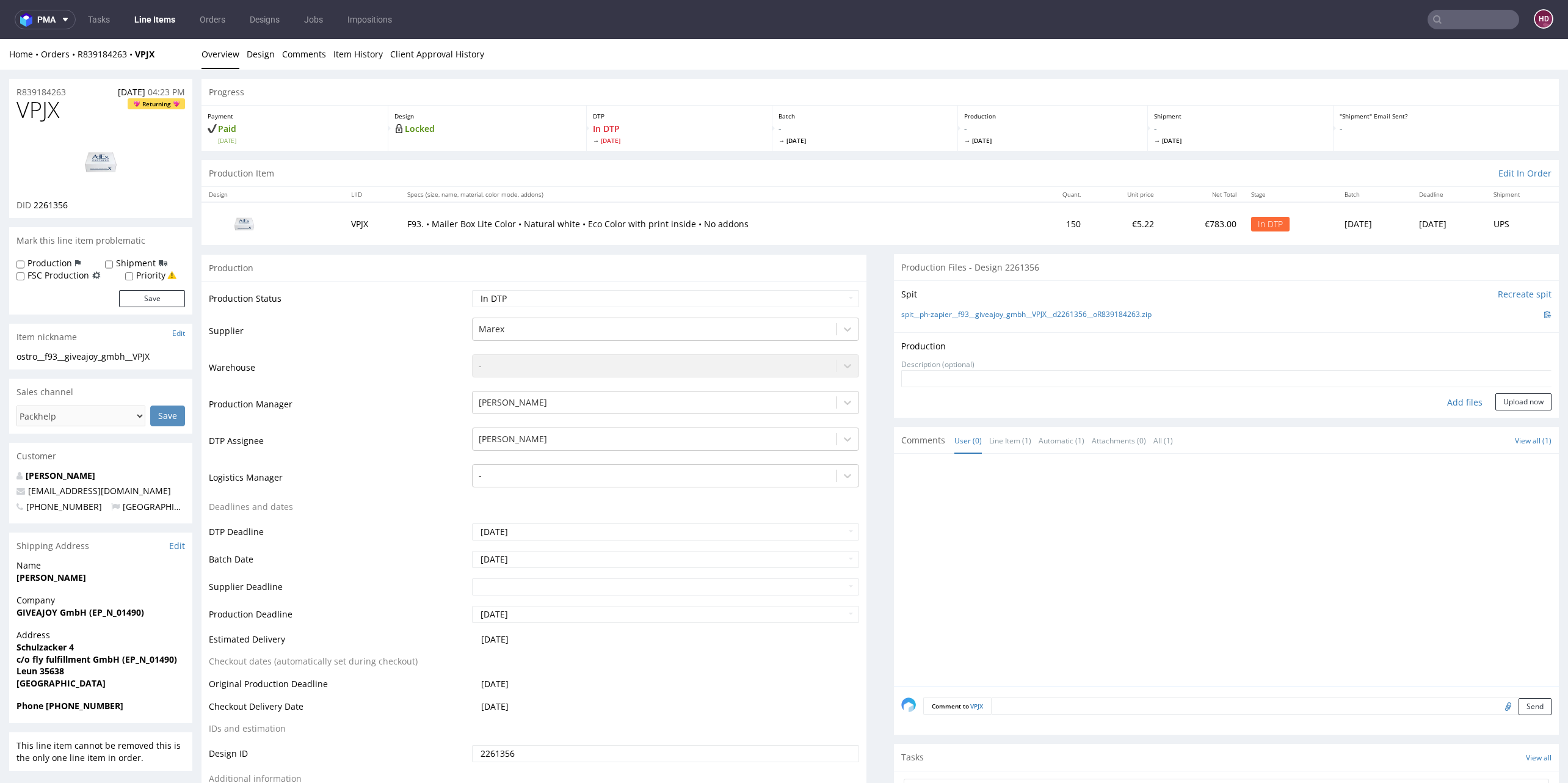
click at [1442, 402] on div "Add files" at bounding box center [1464, 402] width 61 height 18
type input "C:\fakepath\ostro__f93__giveajoy_gmbh__VPJX__d2261356__oR839184263__outside.pdf"
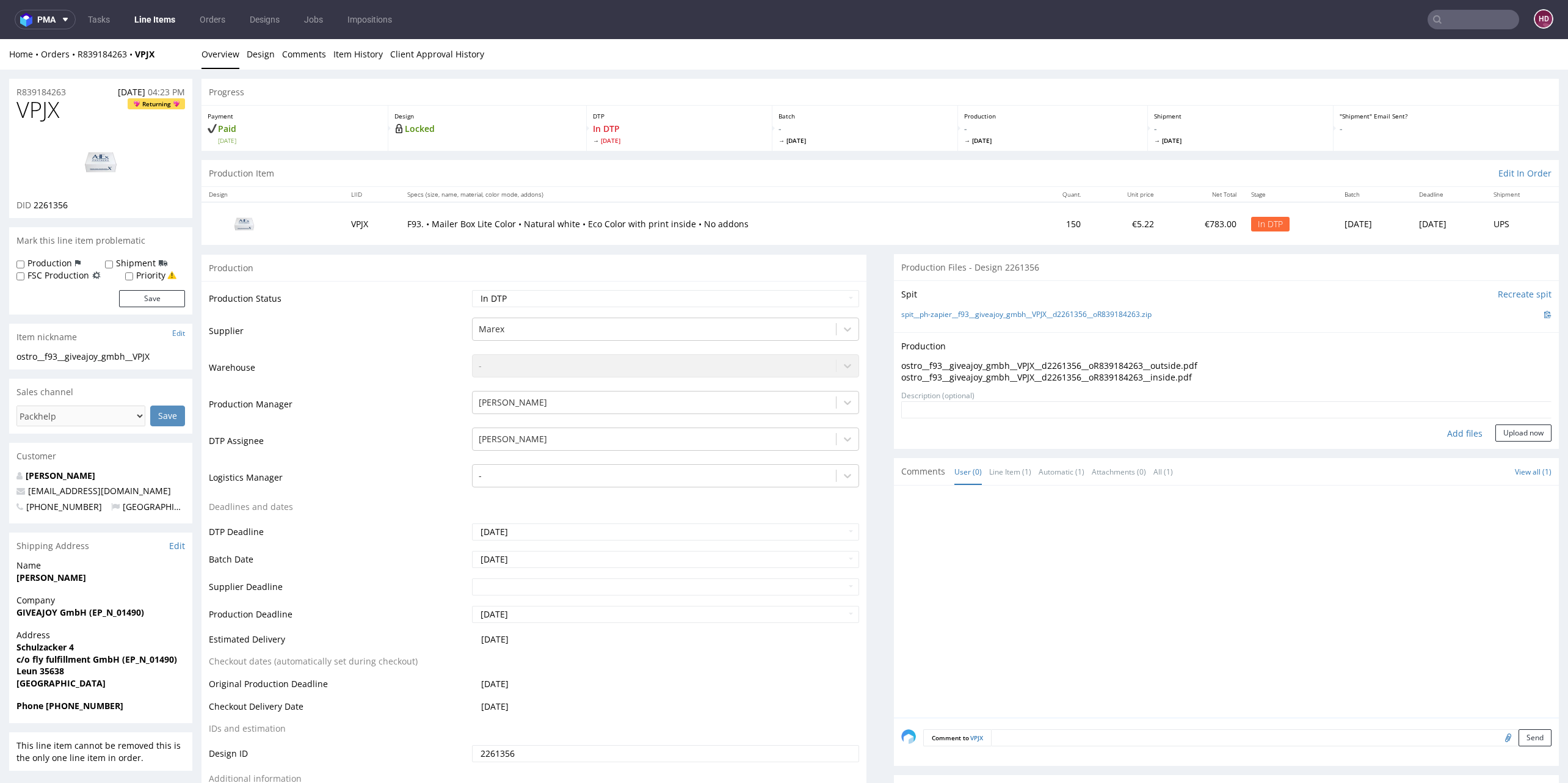
click at [1498, 423] on form "Add files Upload now" at bounding box center [1226, 421] width 650 height 40
click at [1497, 430] on button "Upload now" at bounding box center [1523, 433] width 56 height 17
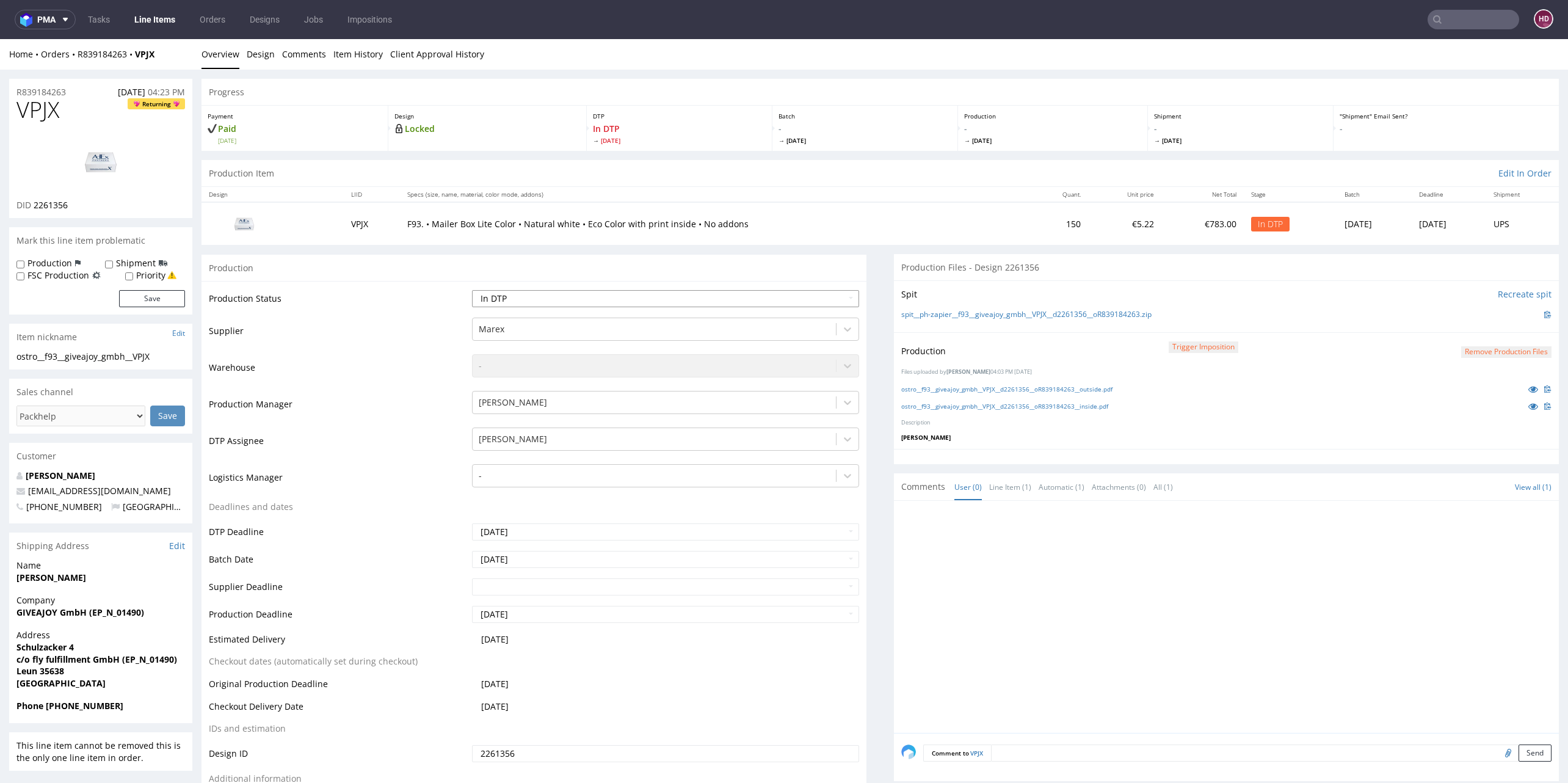
click at [705, 293] on select "Waiting for Artwork Waiting for Diecut Waiting for Mockup Waiting for DTP Waiti…" at bounding box center [665, 298] width 387 height 17
select select "dtp_ca_needed"
click at [472, 290] on select "Waiting for Artwork Waiting for Diecut Waiting for Mockup Waiting for DTP Waiti…" at bounding box center [665, 298] width 387 height 17
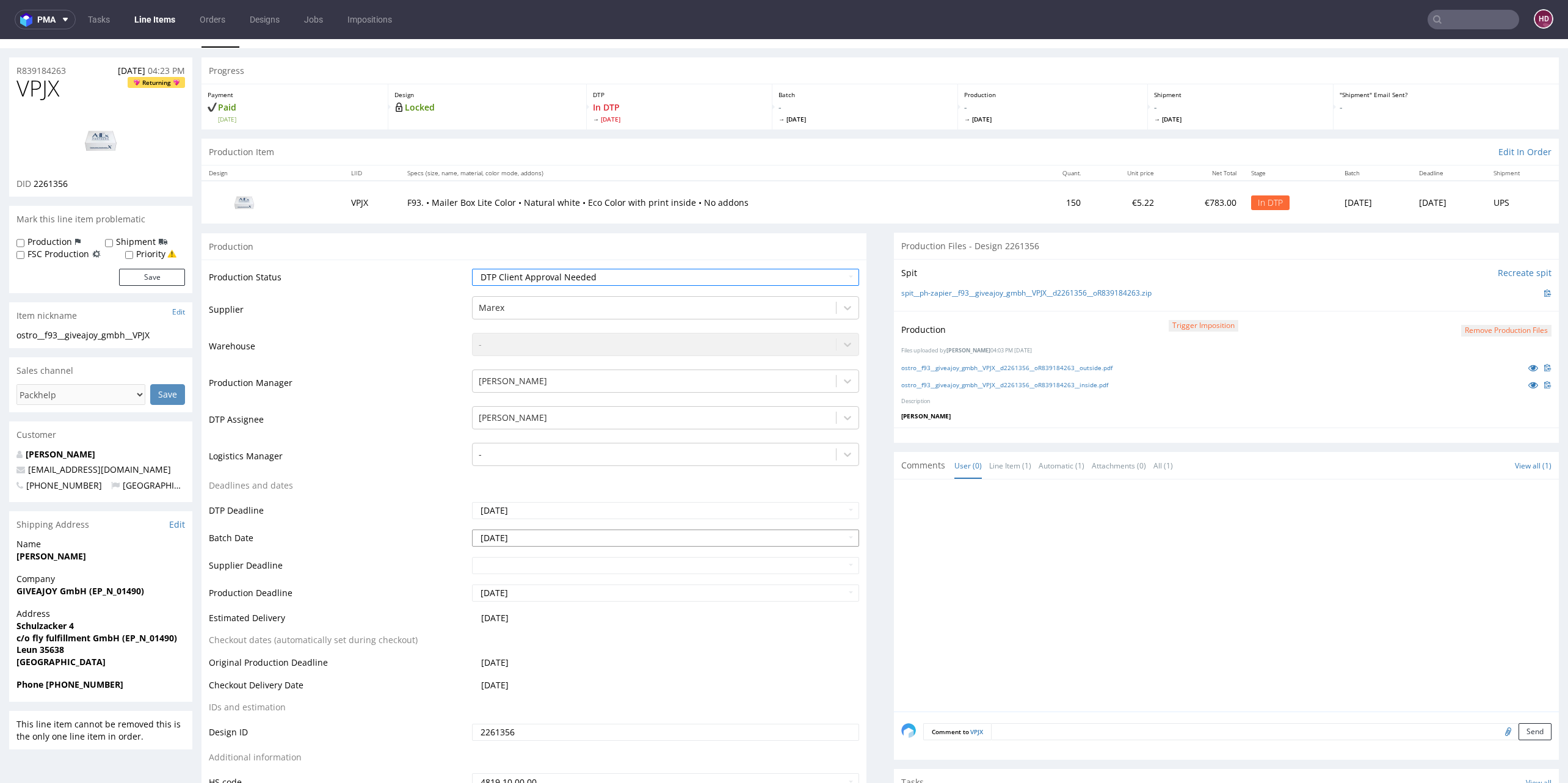
scroll to position [203, 0]
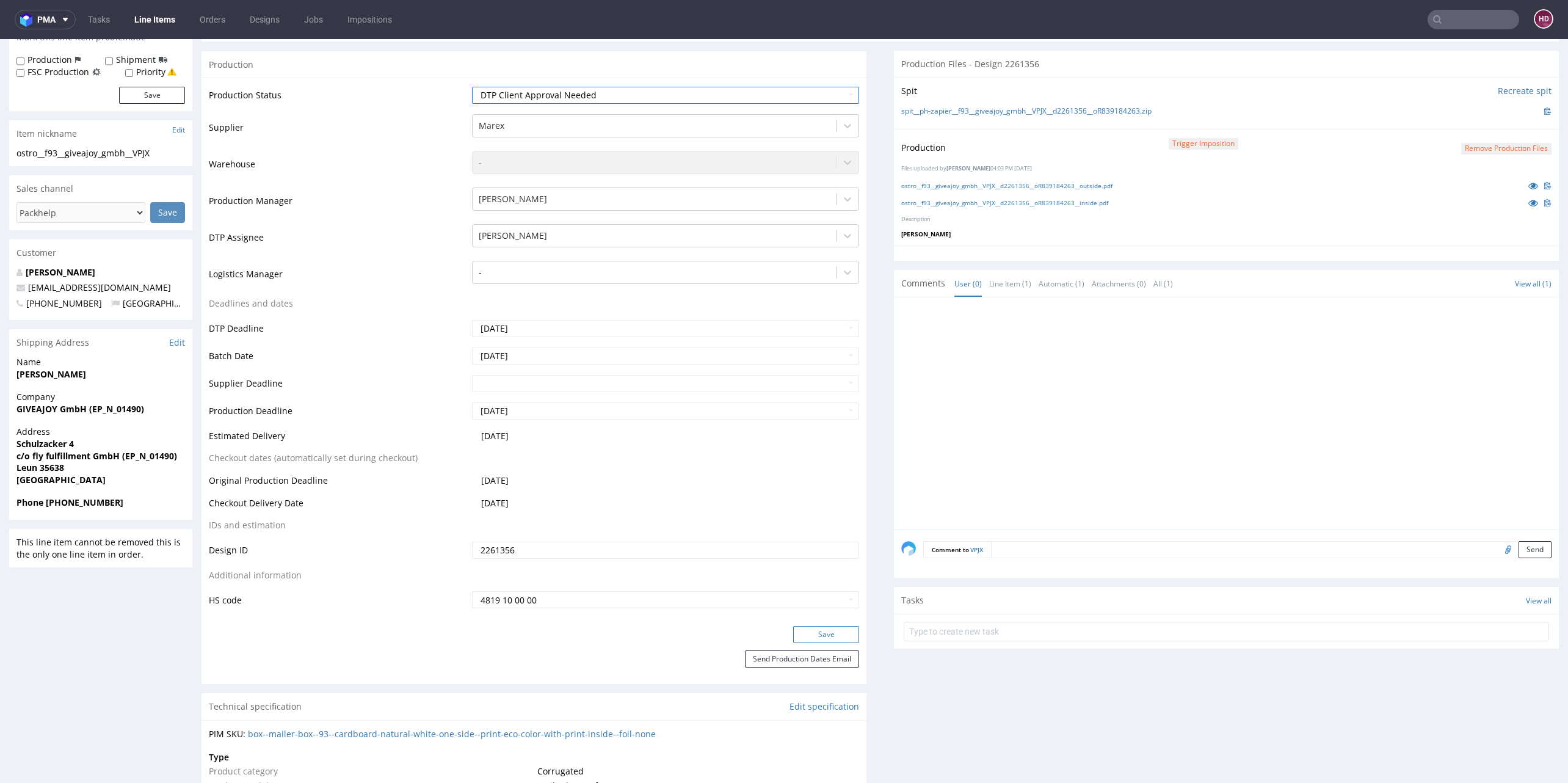
click at [813, 634] on button "Save" at bounding box center [826, 634] width 66 height 17
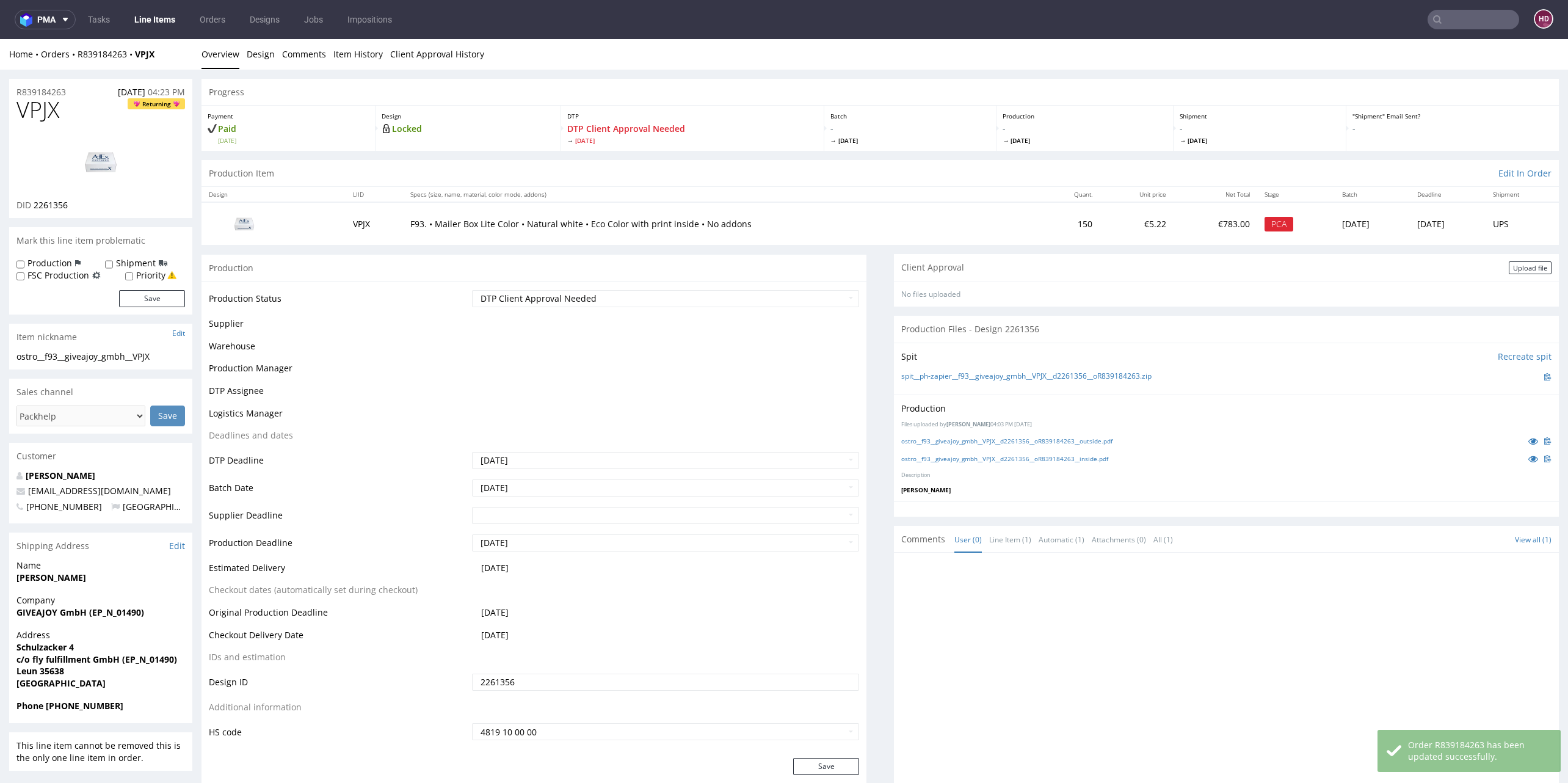
scroll to position [196, 0]
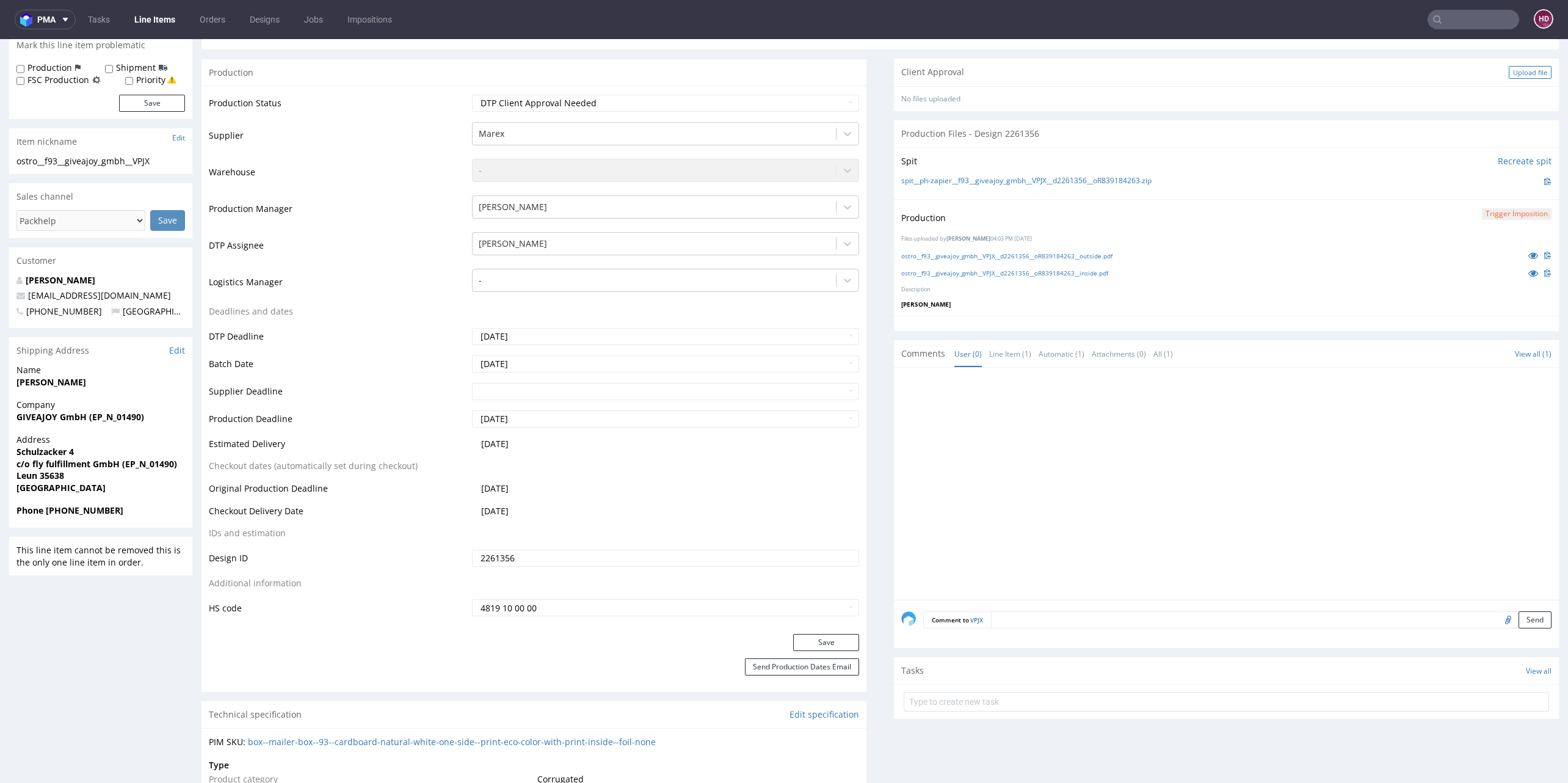
click at [1509, 67] on div "Upload file" at bounding box center [1530, 72] width 42 height 12
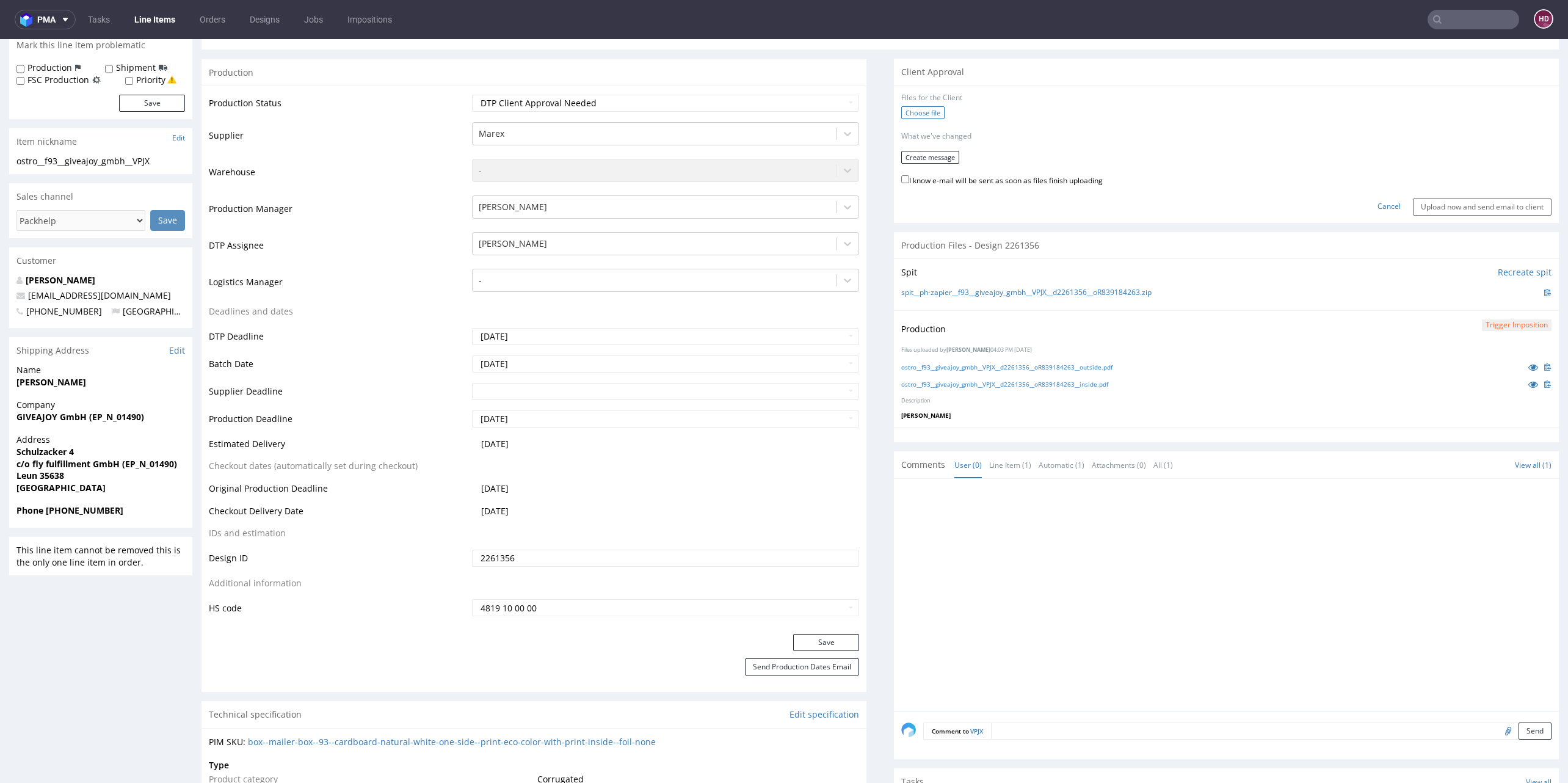
click at [907, 117] on label "Choose file" at bounding box center [922, 112] width 43 height 12
click at [0, 39] on input "Choose file" at bounding box center [0, 39] width 0 height 0
click at [939, 166] on button "Create message" at bounding box center [930, 165] width 58 height 12
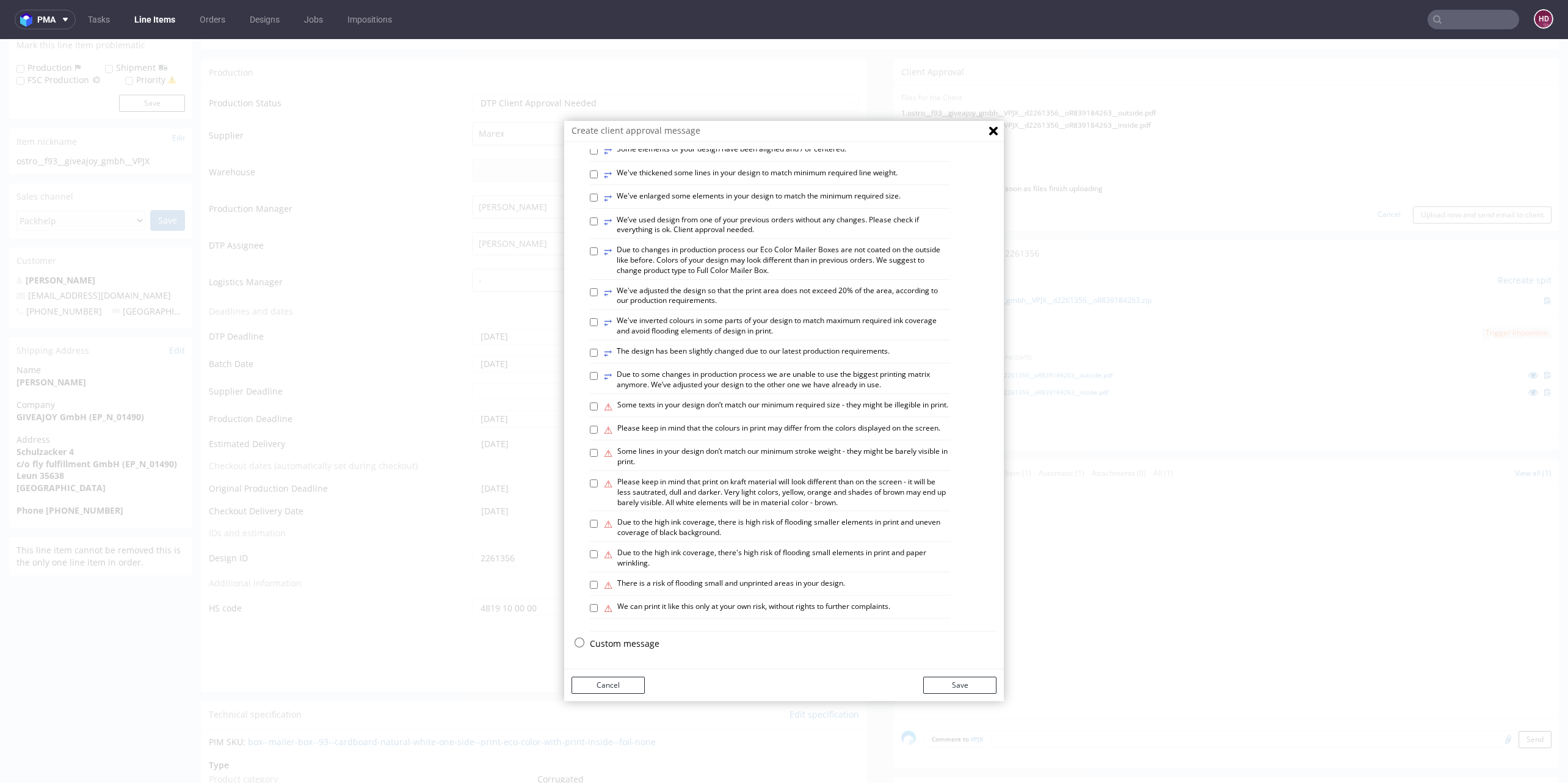
scroll to position [4, 0]
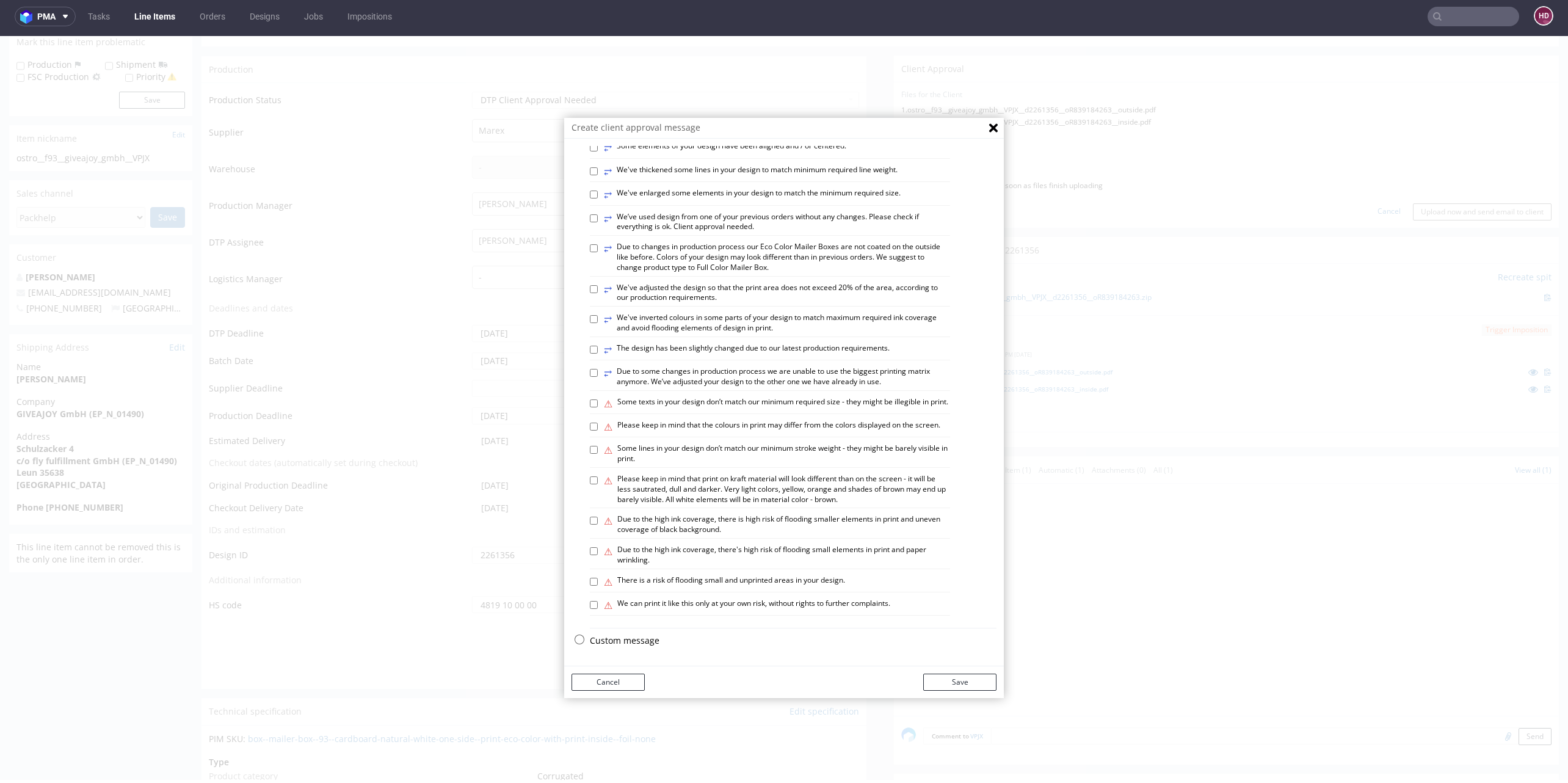
click at [632, 639] on p "Custom message" at bounding box center [793, 641] width 407 height 12
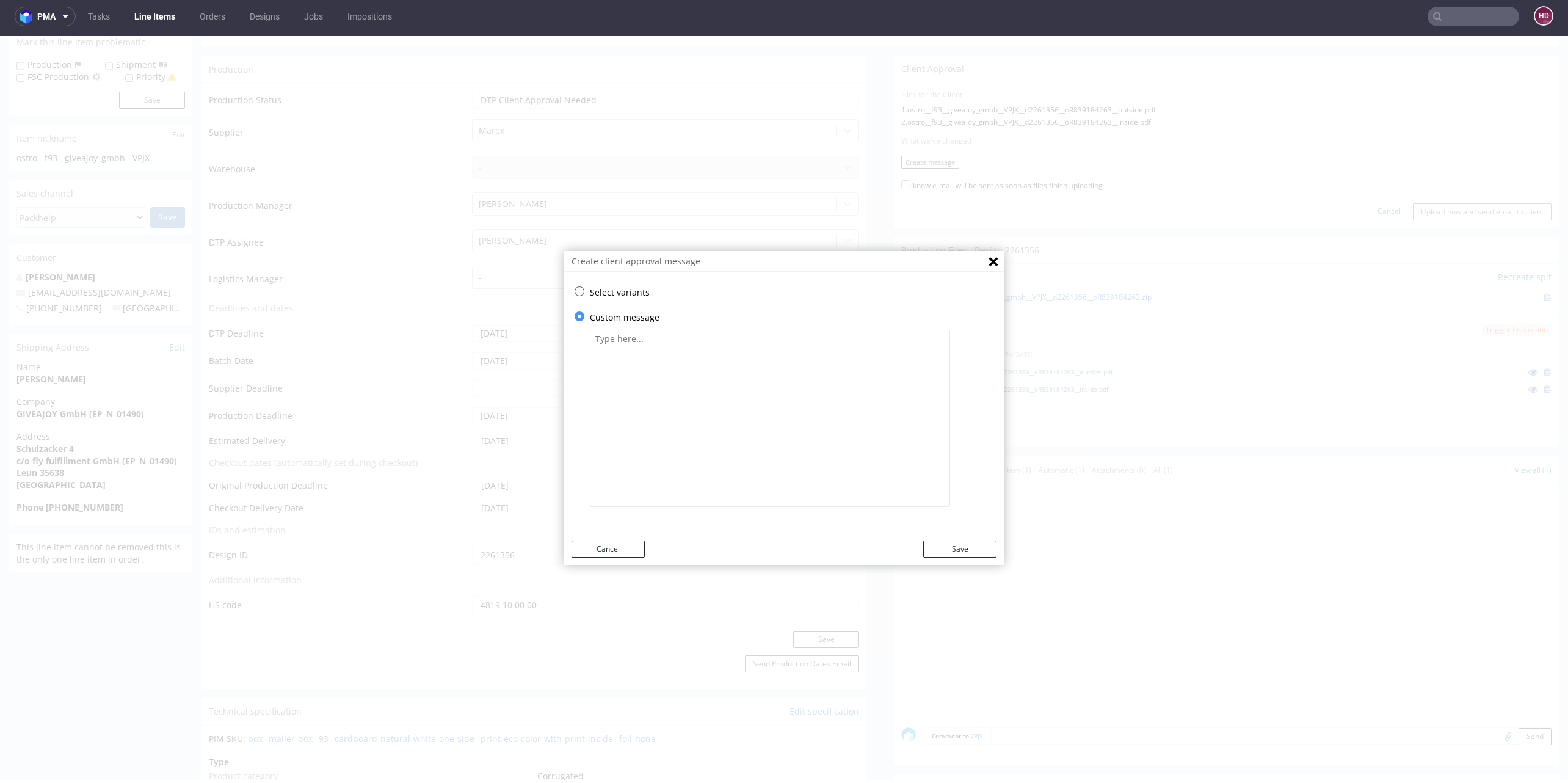
click at [706, 394] on textarea at bounding box center [770, 419] width 360 height 177
paste textarea "We cannot print in white inside the selected product option. We therefore recom…"
type textarea "We cannot print in white inside the selected product option. We therefore recom…"
click at [952, 544] on button "Save" at bounding box center [960, 548] width 73 height 17
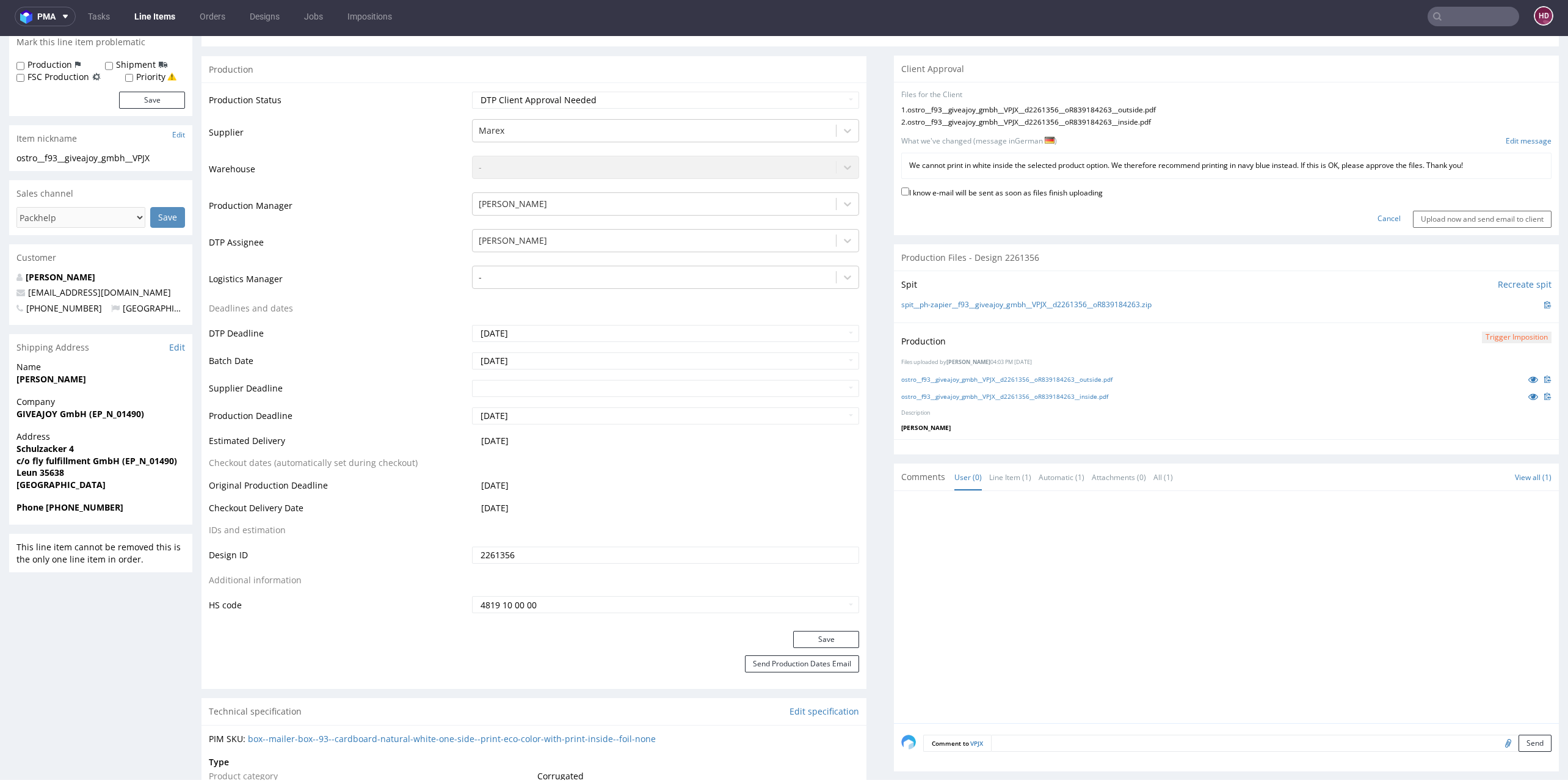
click at [921, 190] on label "I know e-mail will be sent as soon as files finish uploading" at bounding box center [1002, 191] width 201 height 13
click at [909, 190] on input "I know e-mail will be sent as soon as files finish uploading" at bounding box center [905, 191] width 8 height 8
checkbox input "true"
click at [941, 166] on p "We cannot print in white inside the selected product option. We therefore recom…" at bounding box center [1227, 166] width 635 height 10
click at [1506, 138] on link "Edit message" at bounding box center [1528, 141] width 45 height 10
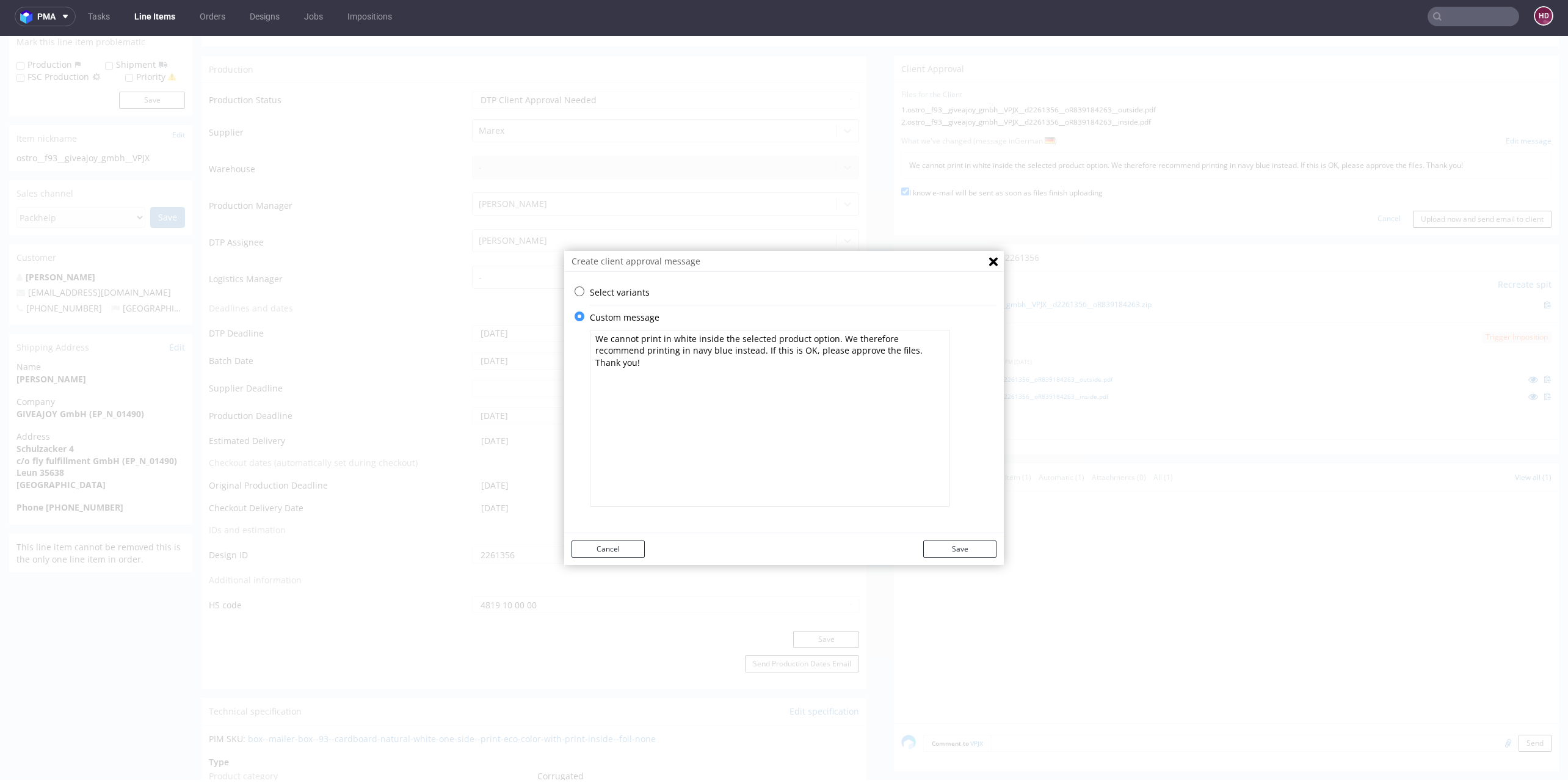
click at [785, 354] on textarea "We cannot print in white inside the selected product option. We therefore recom…" at bounding box center [770, 419] width 360 height 177
drag, startPoint x: 652, startPoint y: 339, endPoint x: 668, endPoint y: 336, distance: 16.3
click at [662, 337] on textarea "We cannot print in white inside the selected product option. We therefore recom…" at bounding box center [770, 419] width 360 height 177
click at [722, 335] on textarea "We cannot print in white inside the selected product option. We therefore recom…" at bounding box center [770, 419] width 360 height 177
drag, startPoint x: 711, startPoint y: 336, endPoint x: 822, endPoint y: 339, distance: 111.0
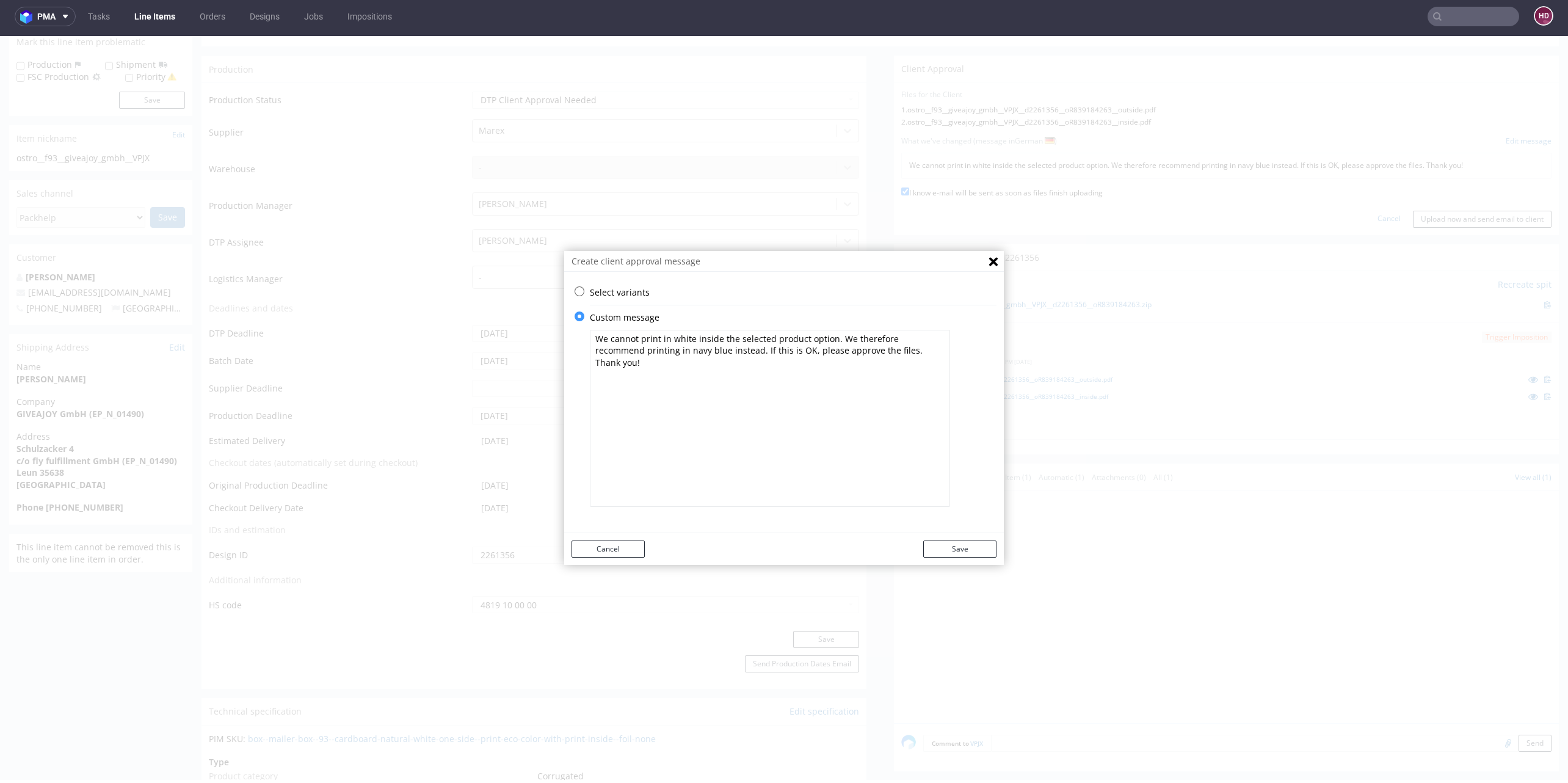
click at [822, 339] on textarea "We cannot print in white inside the selected product option. We therefore recom…" at bounding box center [770, 419] width 360 height 177
type textarea "We cannot print in white inside this product box. We therefore recommend printi…"
click at [969, 548] on button "Save" at bounding box center [960, 548] width 73 height 17
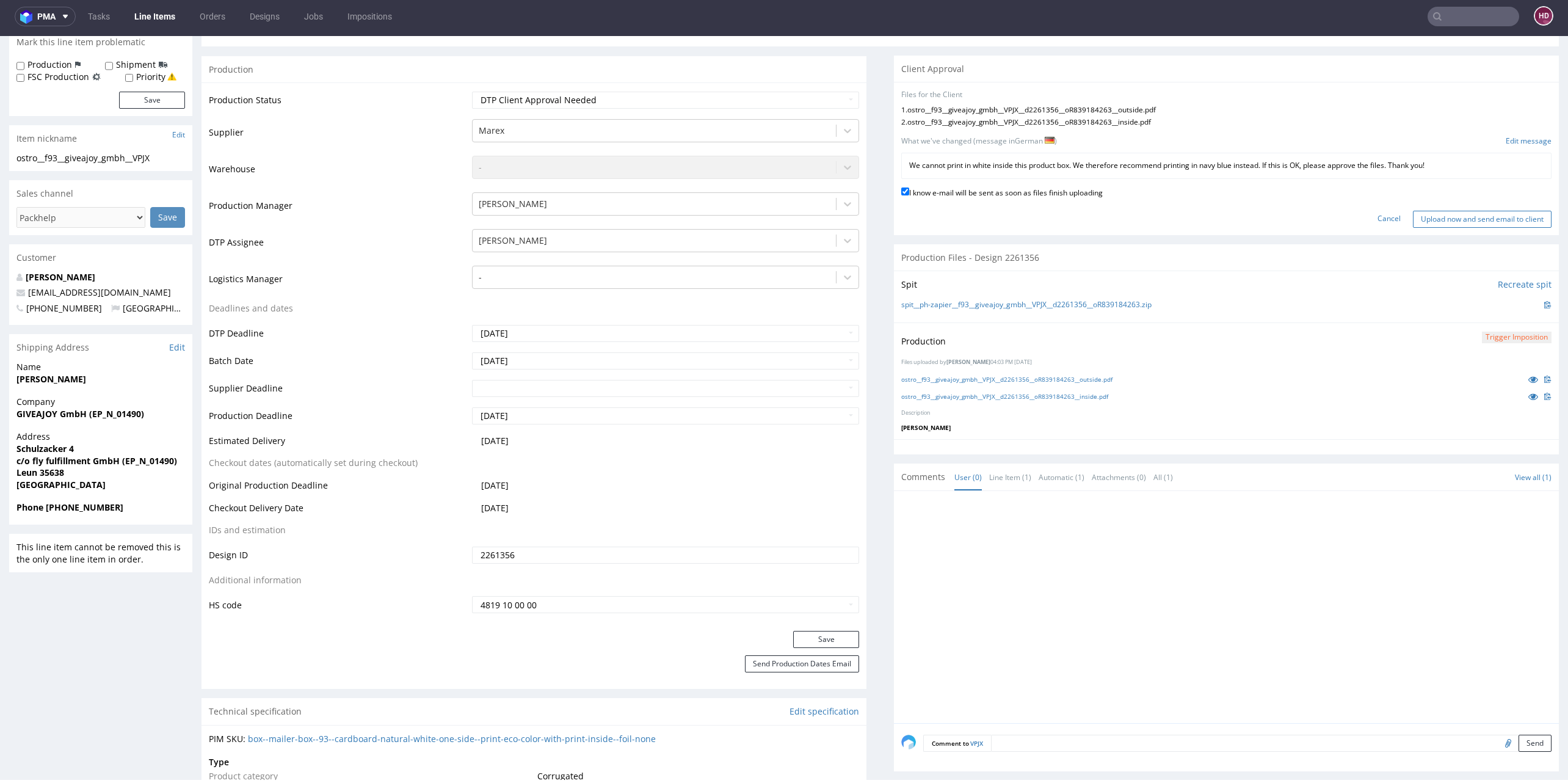
click at [1493, 211] on input "Upload now and send email to client" at bounding box center [1482, 218] width 138 height 17
click at [1481, 210] on input "Upload now and send email to client" at bounding box center [1482, 218] width 138 height 17
click at [1477, 211] on input "Upload now and send email to client" at bounding box center [1482, 218] width 138 height 17
click at [1461, 221] on input "Upload now and send email to client" at bounding box center [1482, 218] width 138 height 17
click at [1413, 215] on input "Upload now and send email to client" at bounding box center [1482, 218] width 138 height 17
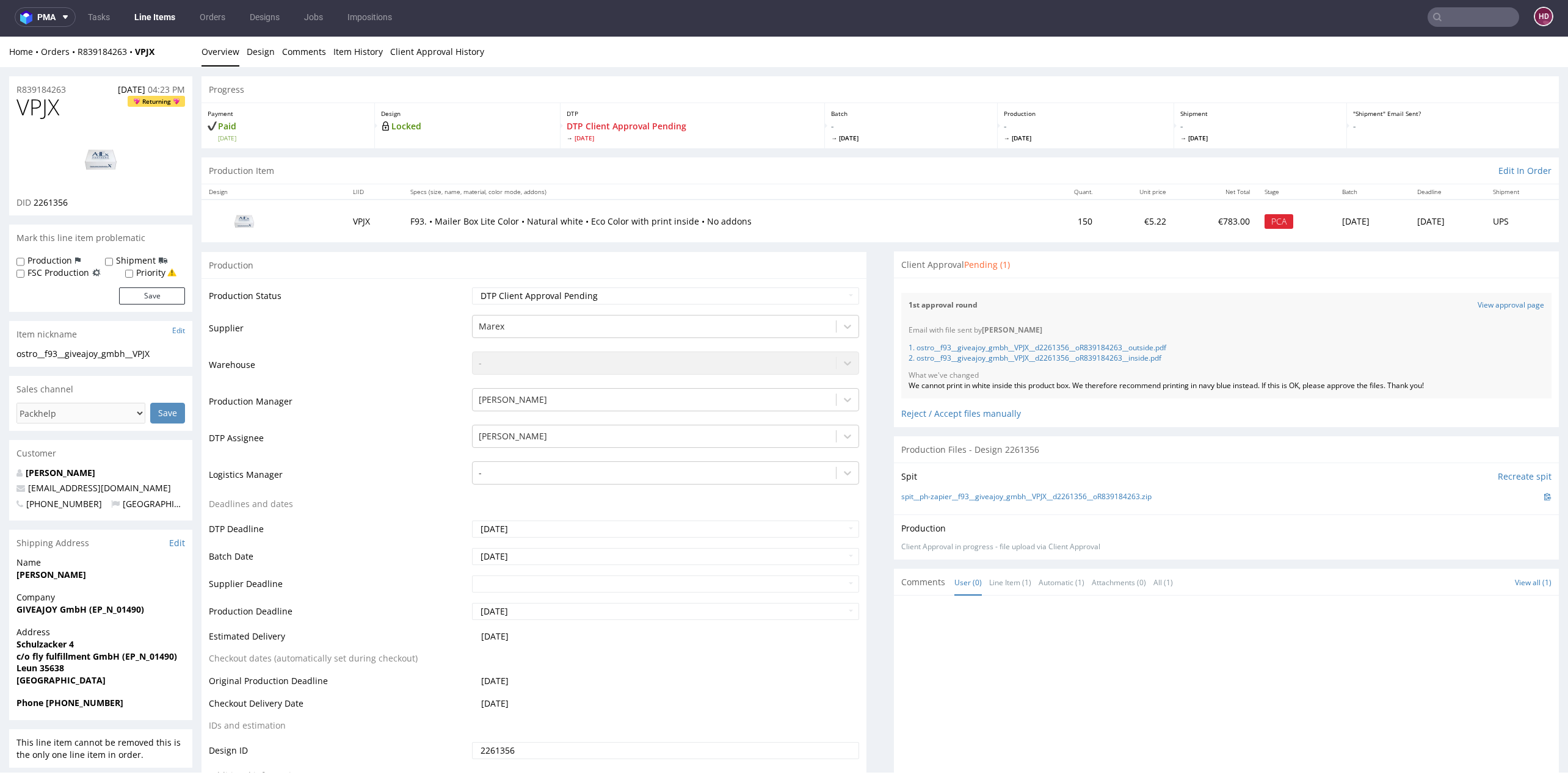
scroll to position [70, 0]
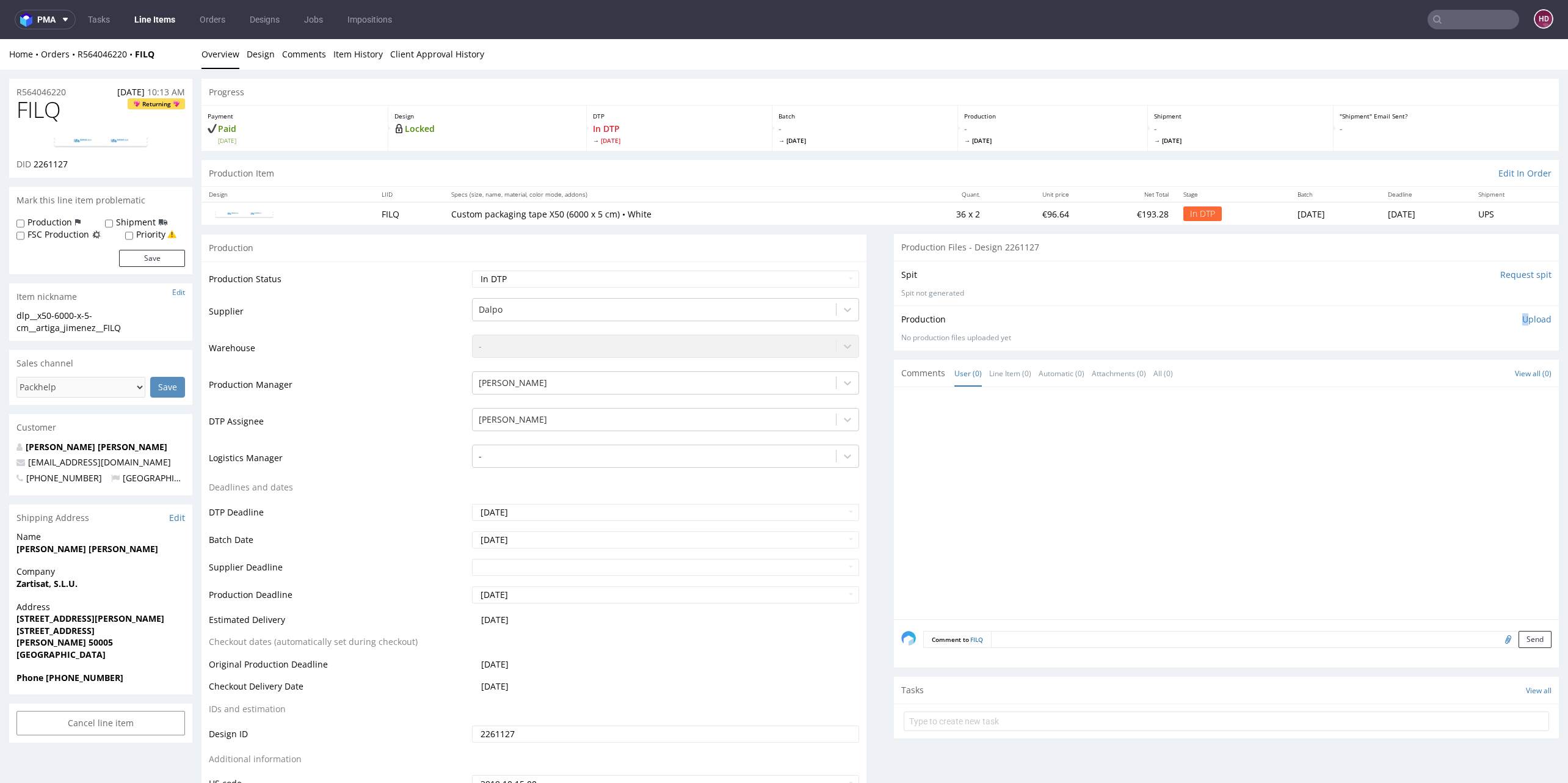
click at [1501, 313] on div "Production Upload No production files uploaded yet Description (optional) Add f…" at bounding box center [1226, 328] width 665 height 45
click at [1522, 320] on p "Upload" at bounding box center [1536, 319] width 29 height 12
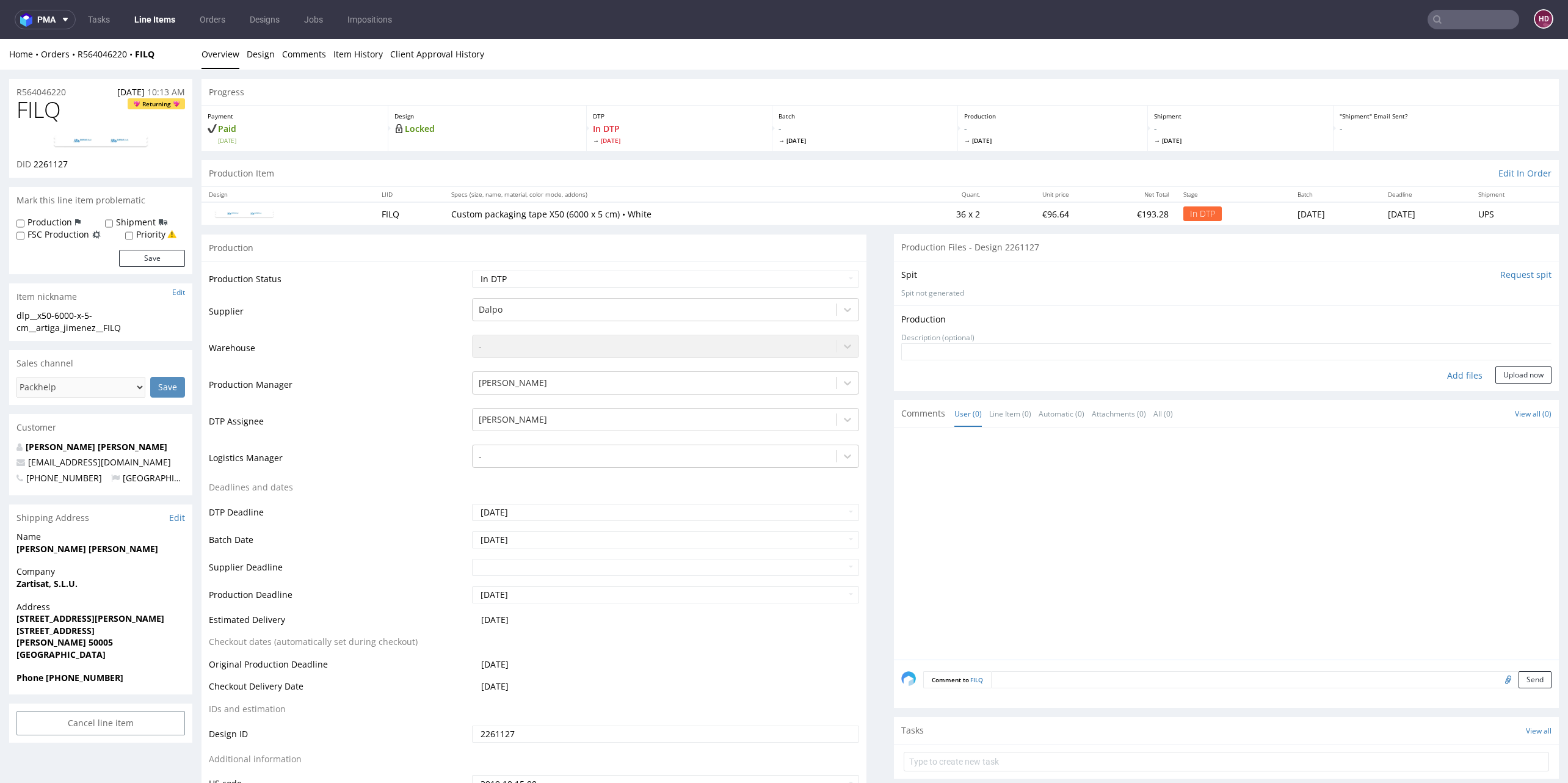
click at [1434, 371] on div "Add files" at bounding box center [1464, 375] width 61 height 18
